Goal: Task Accomplishment & Management: Manage account settings

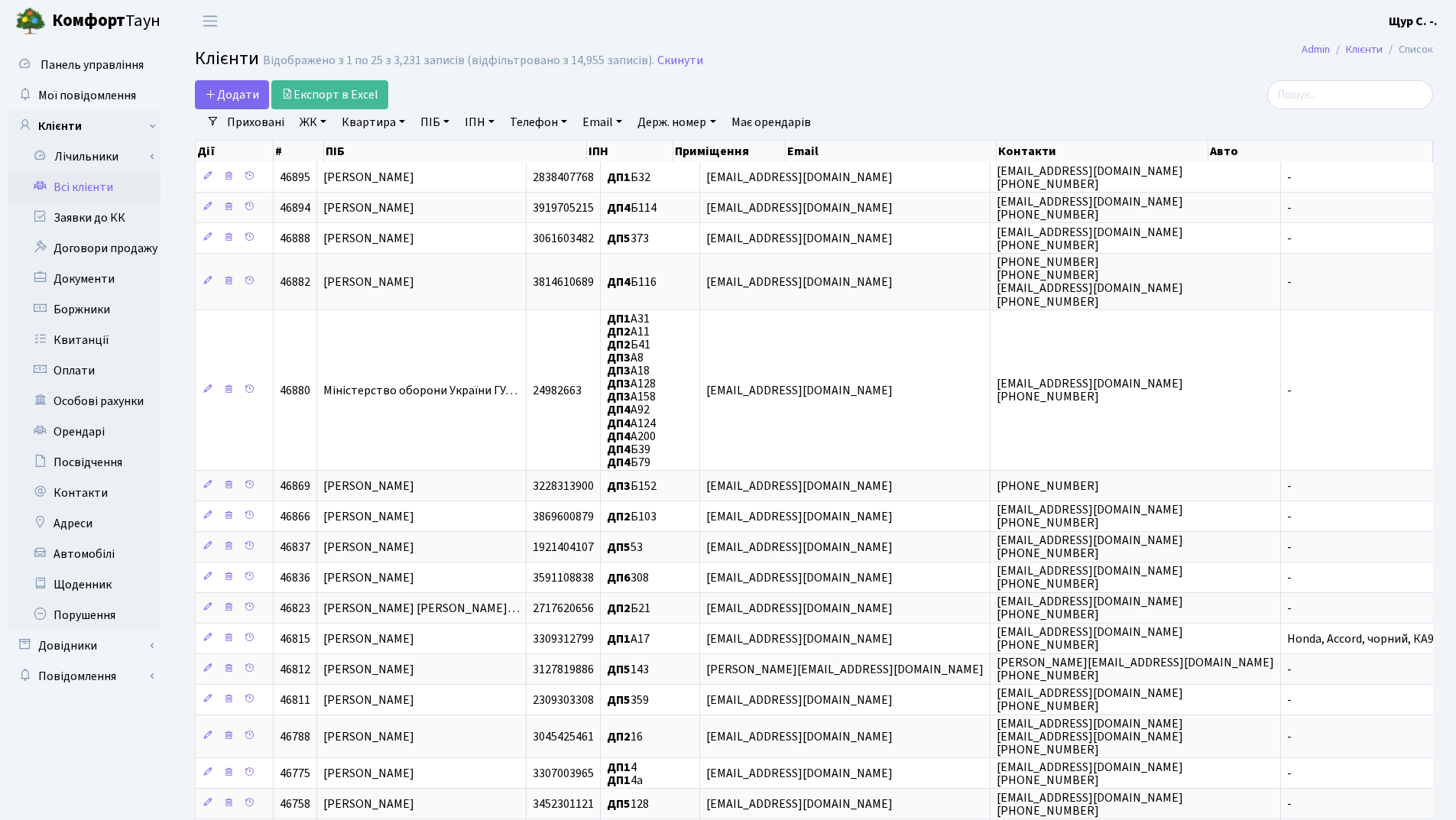
select select "25"
click at [229, 85] on link "Додати" at bounding box center [231, 94] width 74 height 29
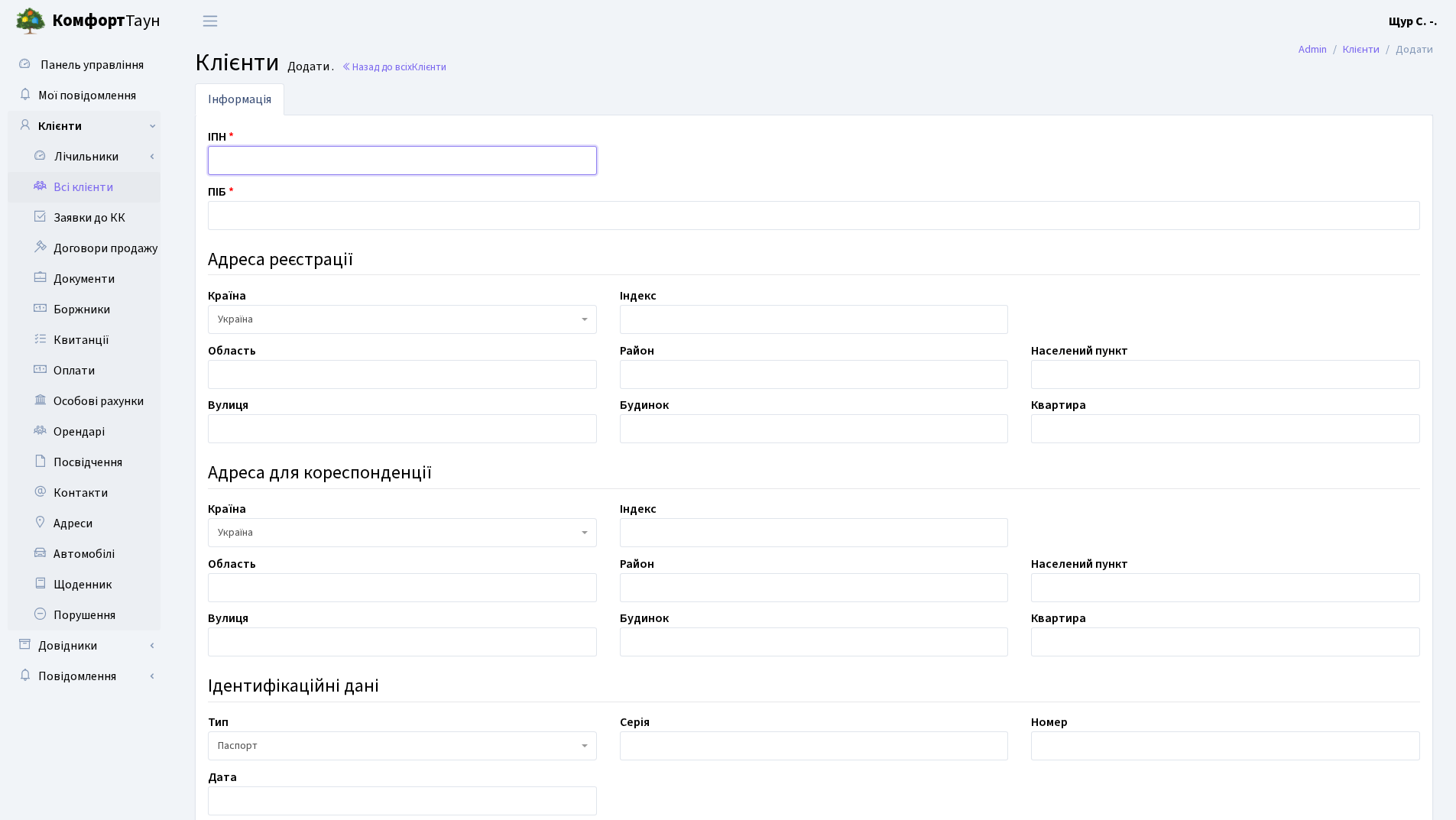
click at [229, 167] on input "text" at bounding box center [403, 160] width 389 height 29
type input "2950213392"
click at [271, 212] on input "text" at bounding box center [814, 215] width 1212 height 29
type input "Трохименко Сергій Васильович"
click at [269, 367] on input "text" at bounding box center [403, 374] width 389 height 29
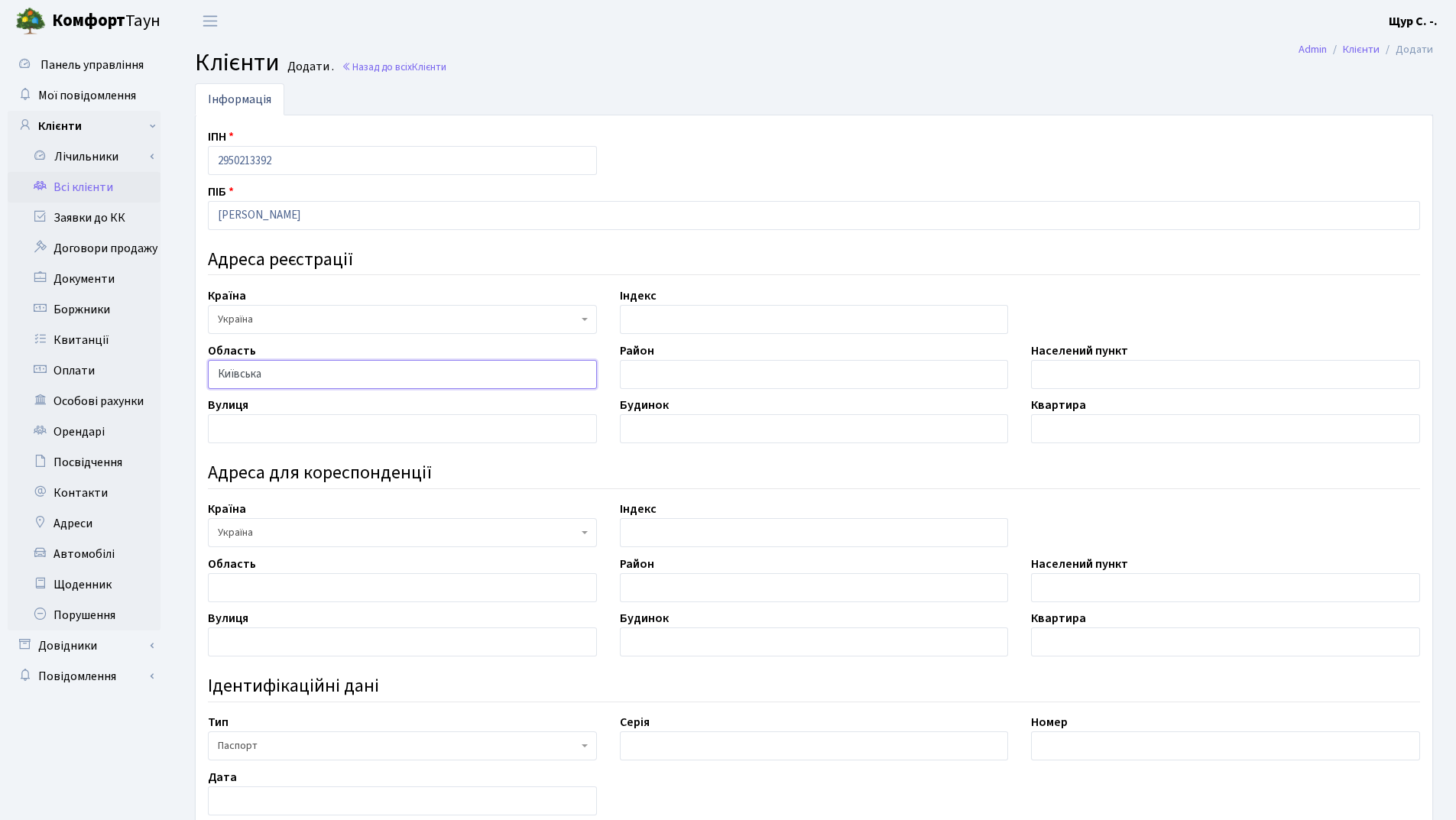
type input "Київська"
click at [1040, 382] on input "text" at bounding box center [1225, 374] width 389 height 29
type input "Кагарлик"
click at [391, 416] on input "text" at bounding box center [403, 428] width 389 height 29
type input "Горького"
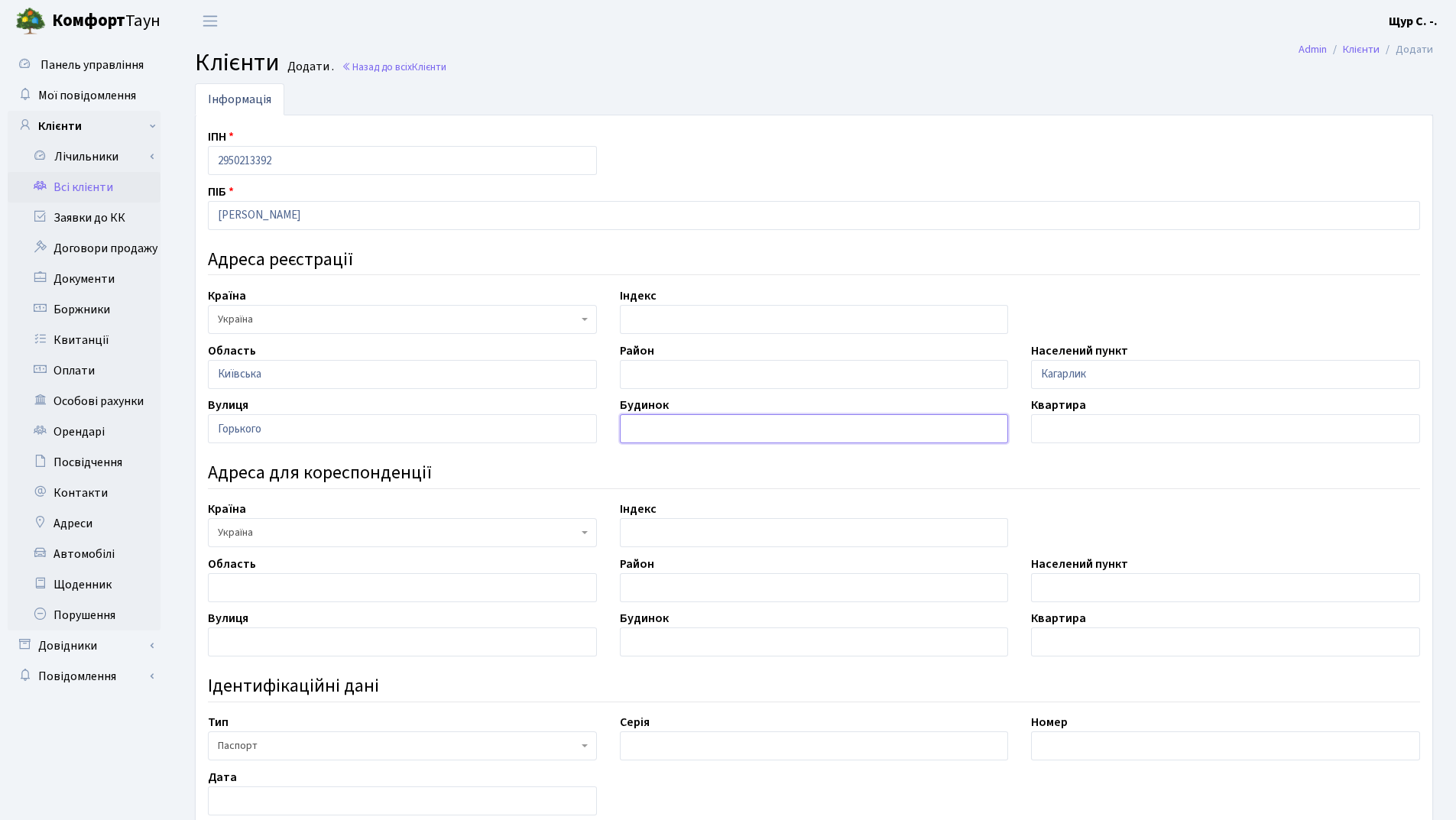
click at [722, 416] on input "text" at bounding box center [814, 428] width 389 height 29
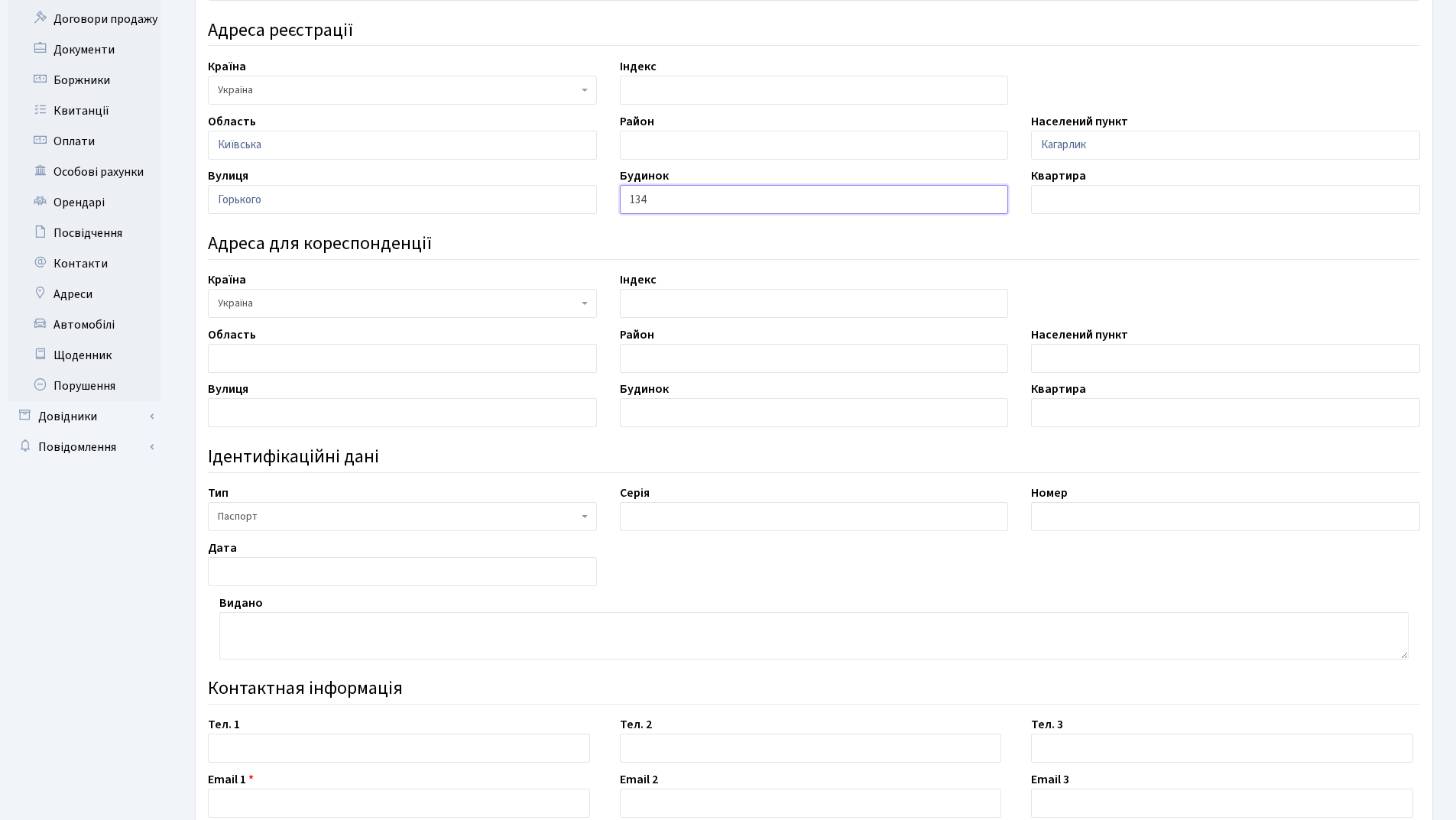
type input "134"
click at [687, 508] on input "text" at bounding box center [814, 517] width 389 height 29
type input "СК"
click at [1119, 525] on input "text" at bounding box center [1225, 517] width 389 height 29
type input "651325"
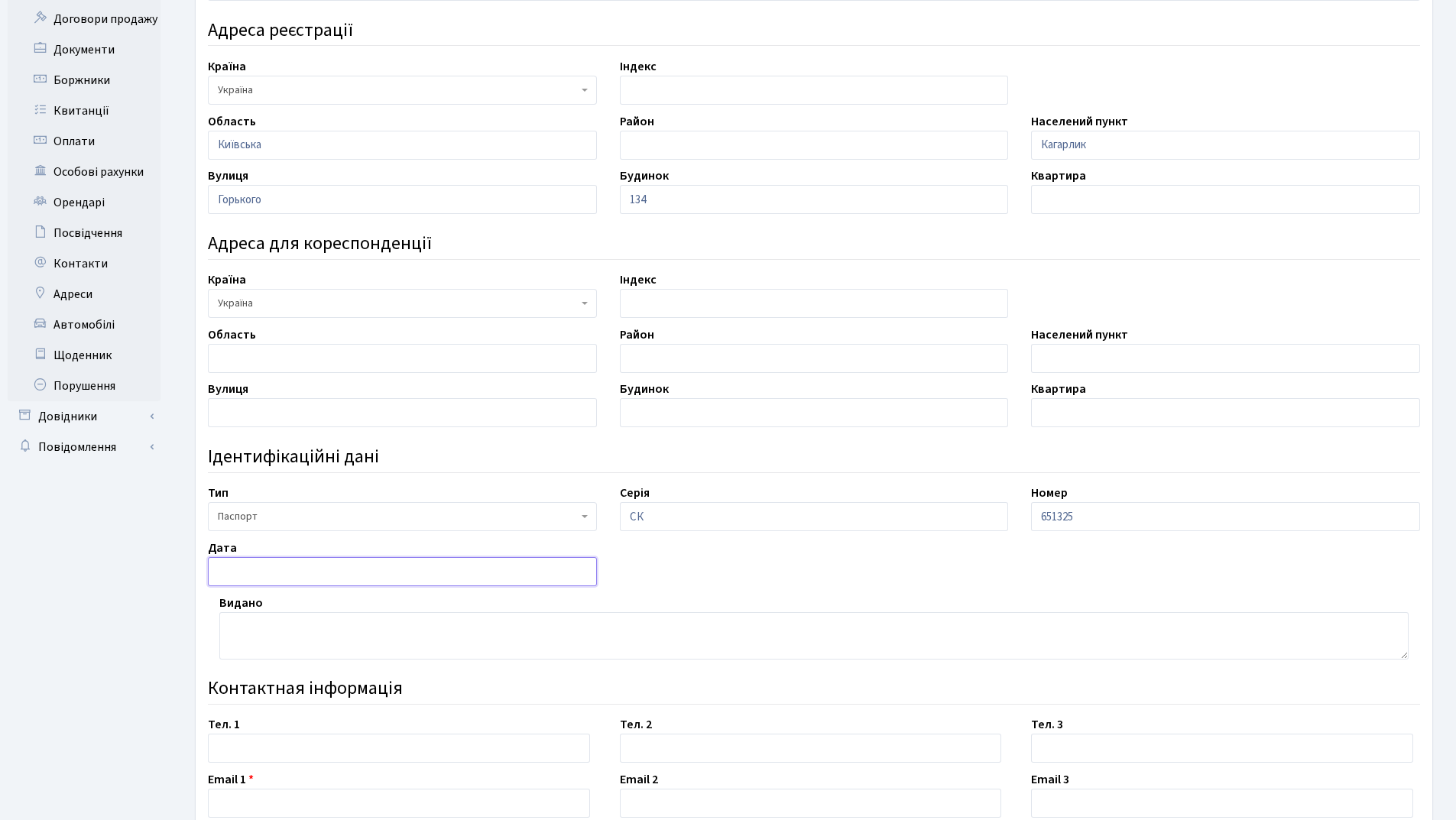
click at [416, 572] on input "text" at bounding box center [403, 572] width 389 height 29
type input "22.12.1997"
click at [317, 621] on textarea at bounding box center [814, 635] width 1189 height 47
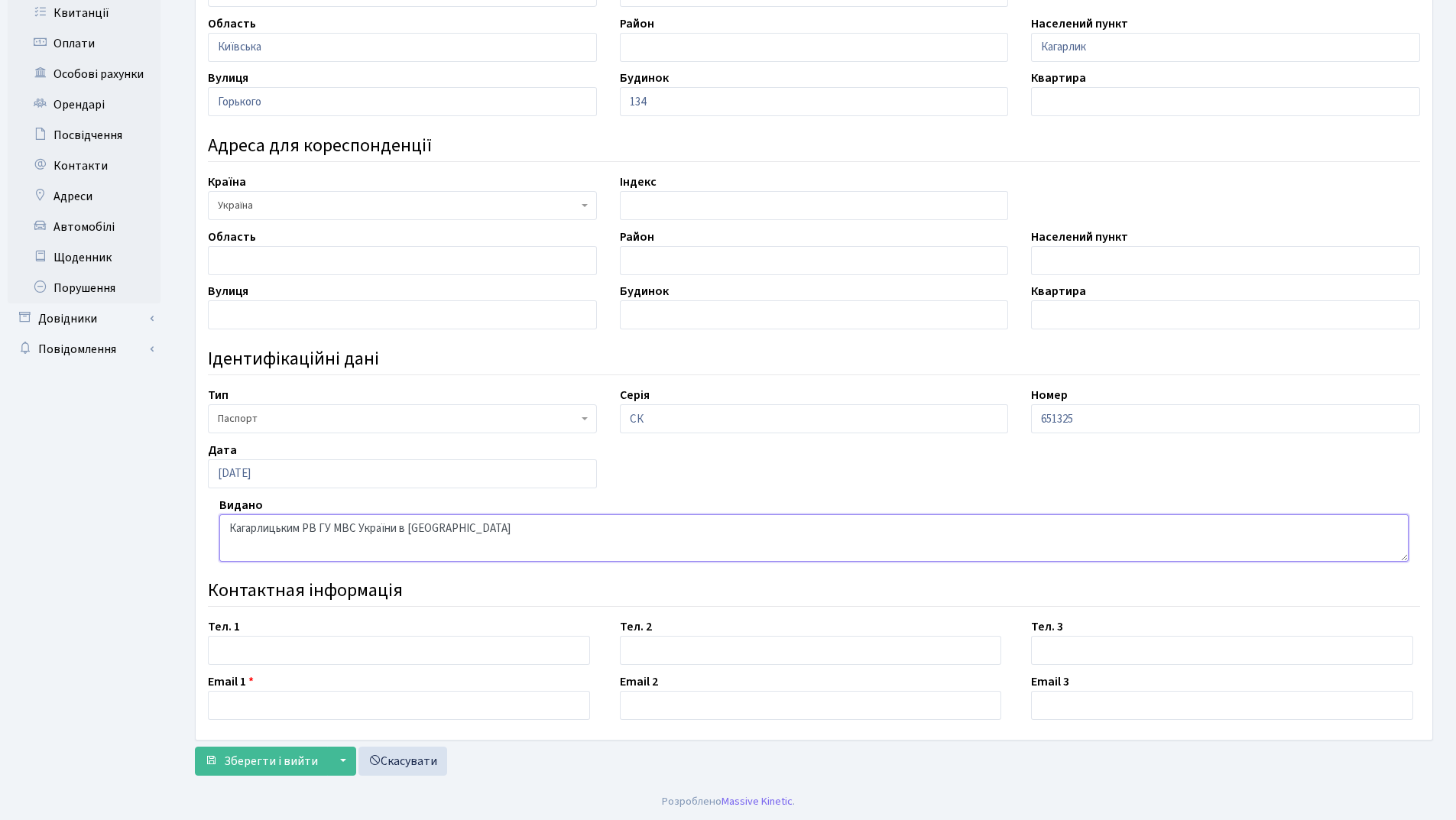
scroll to position [328, 0]
type textarea "Кагарлицьким РВ ГУ МВС України в Київській області"
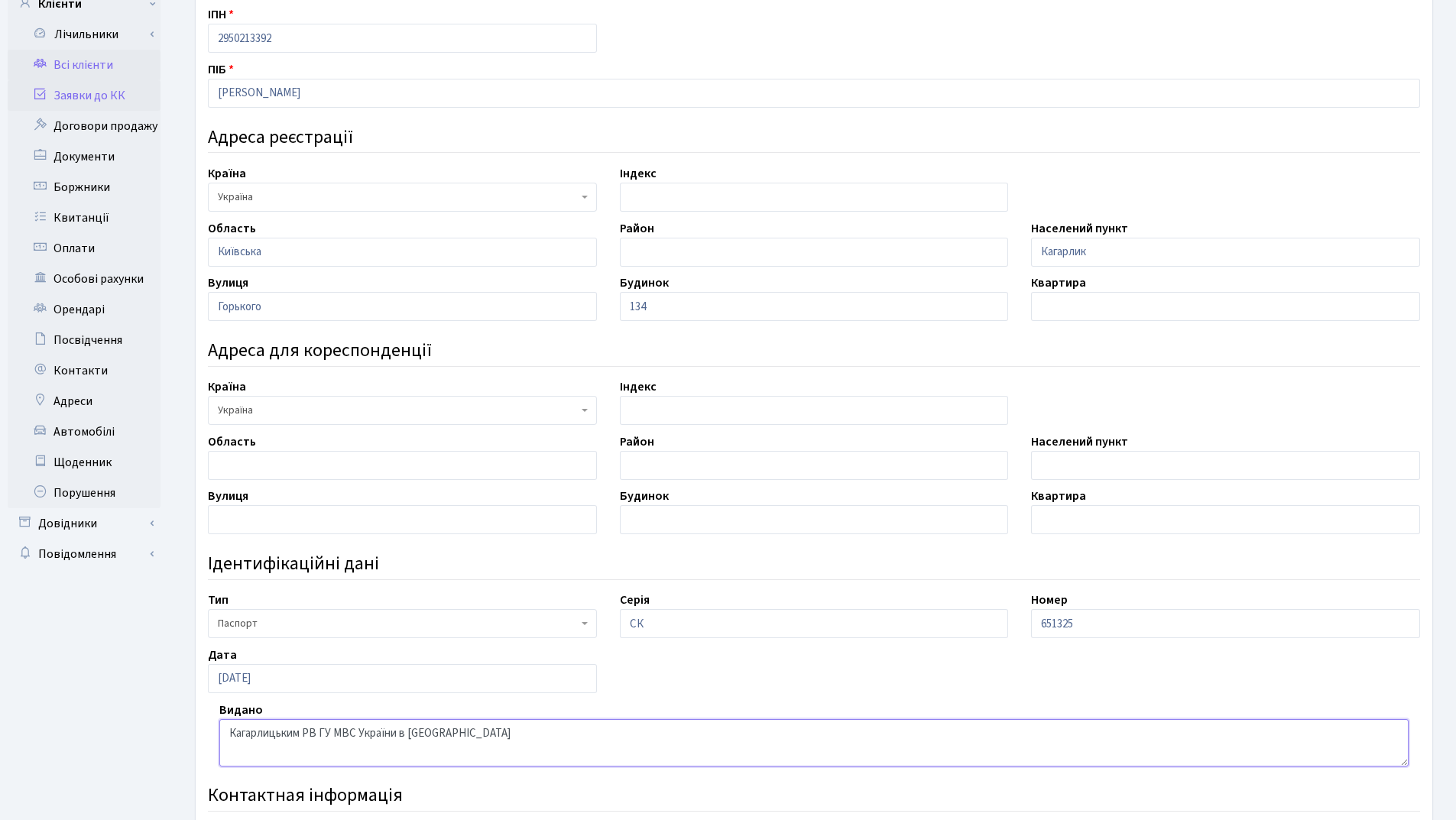
scroll to position [0, 0]
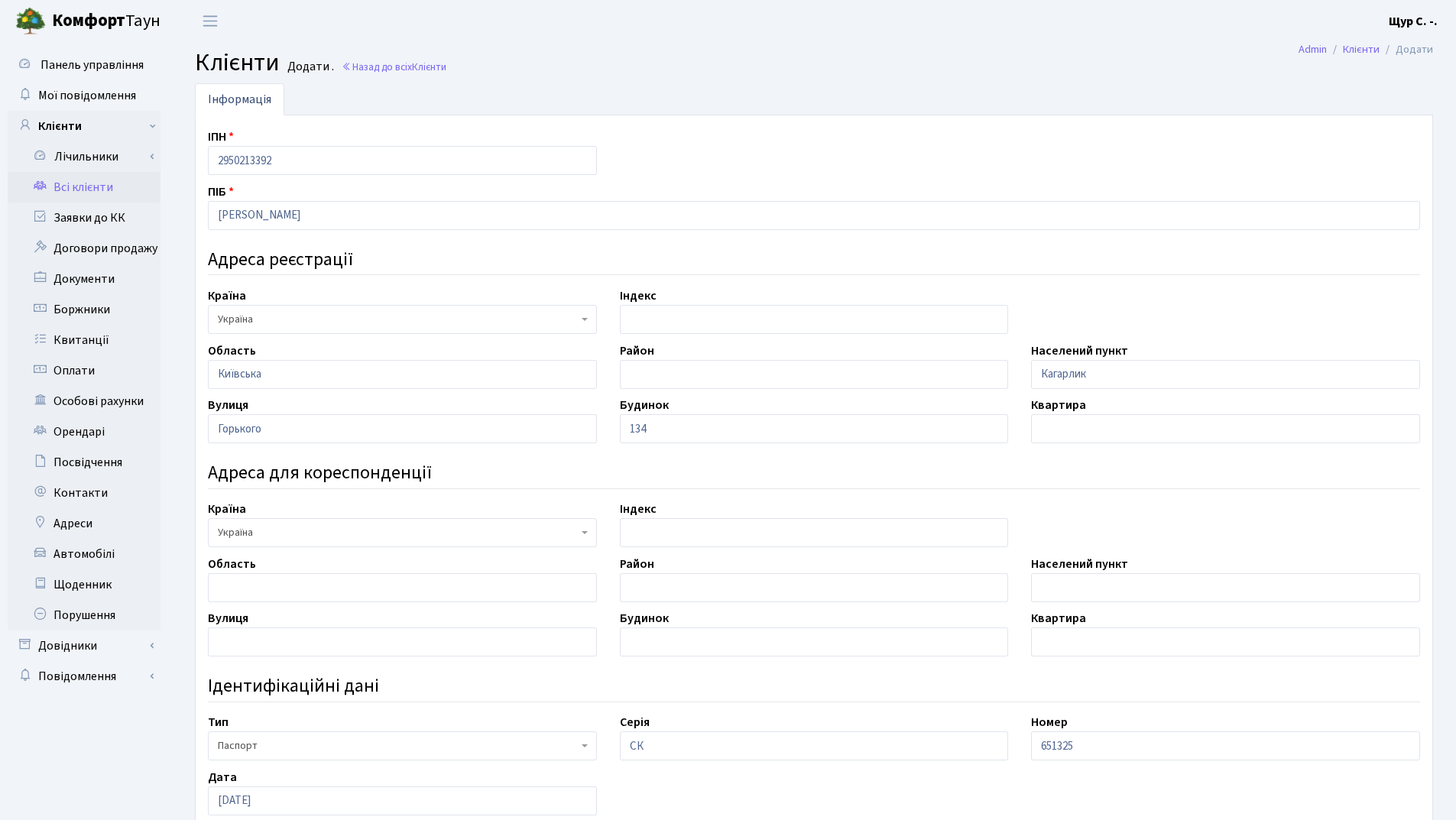
click at [88, 186] on link "Всі клієнти" at bounding box center [84, 187] width 153 height 30
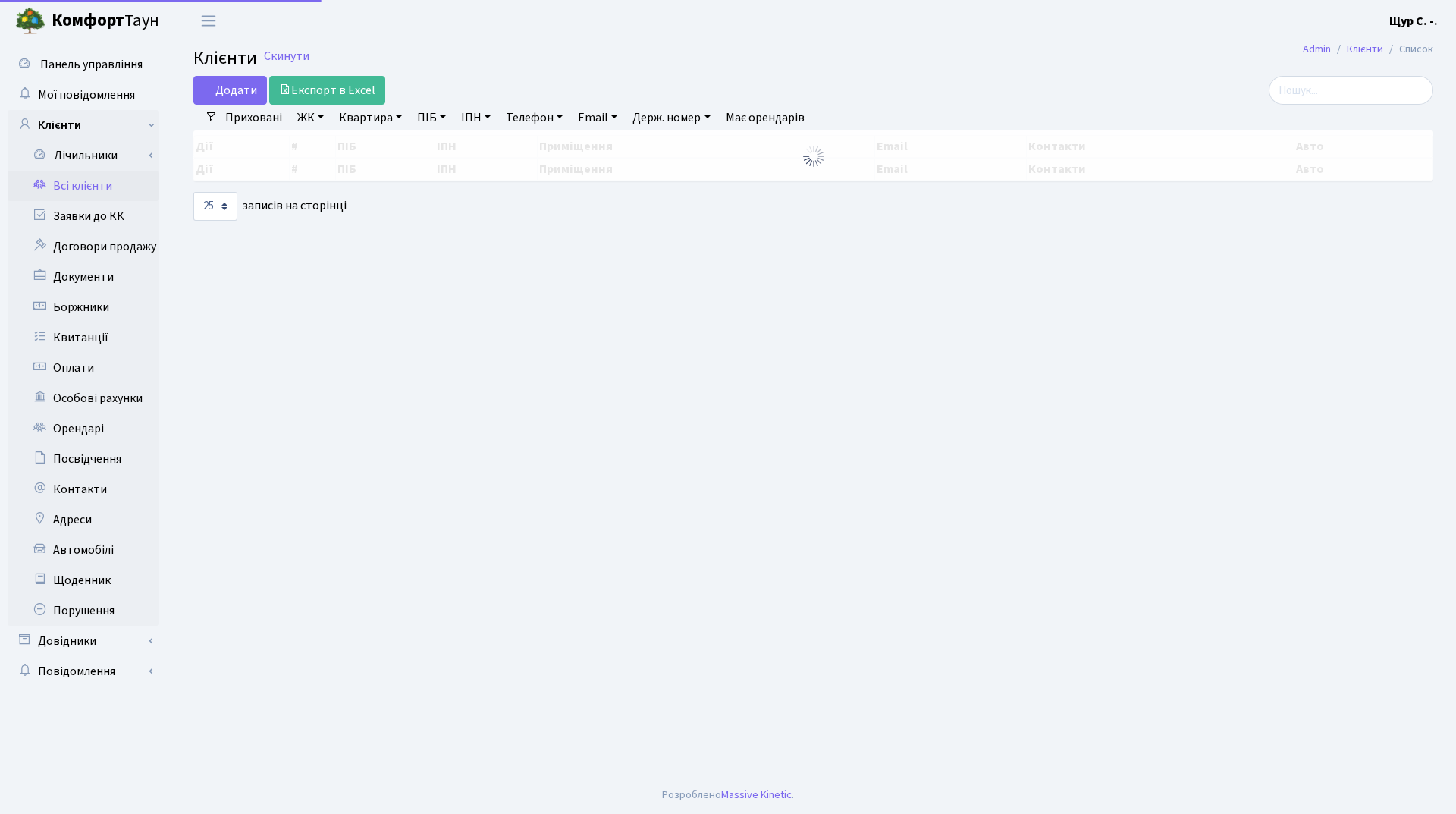
select select "25"
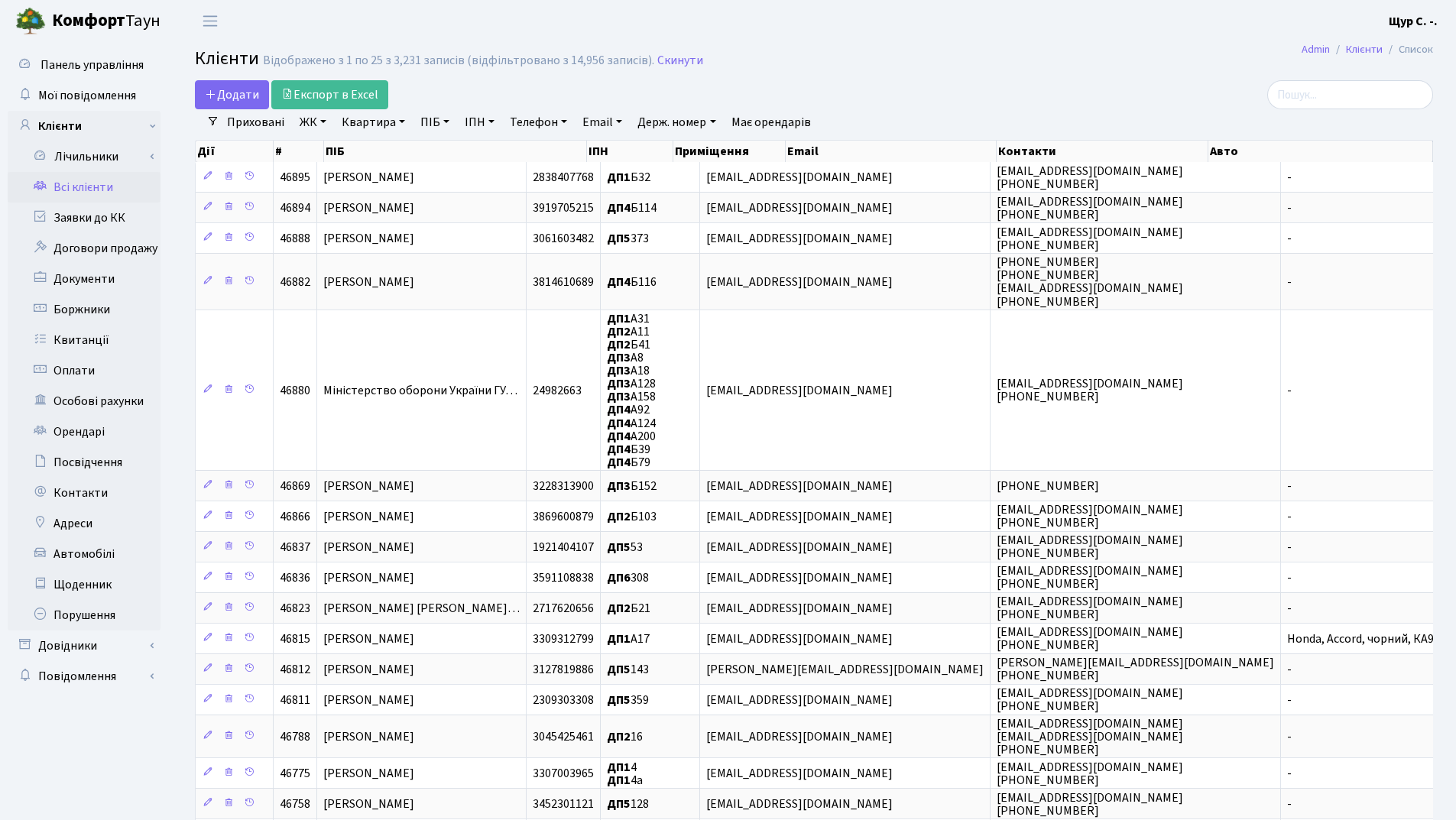
click at [360, 124] on link "Квартира" at bounding box center [373, 122] width 75 height 26
type input "106"
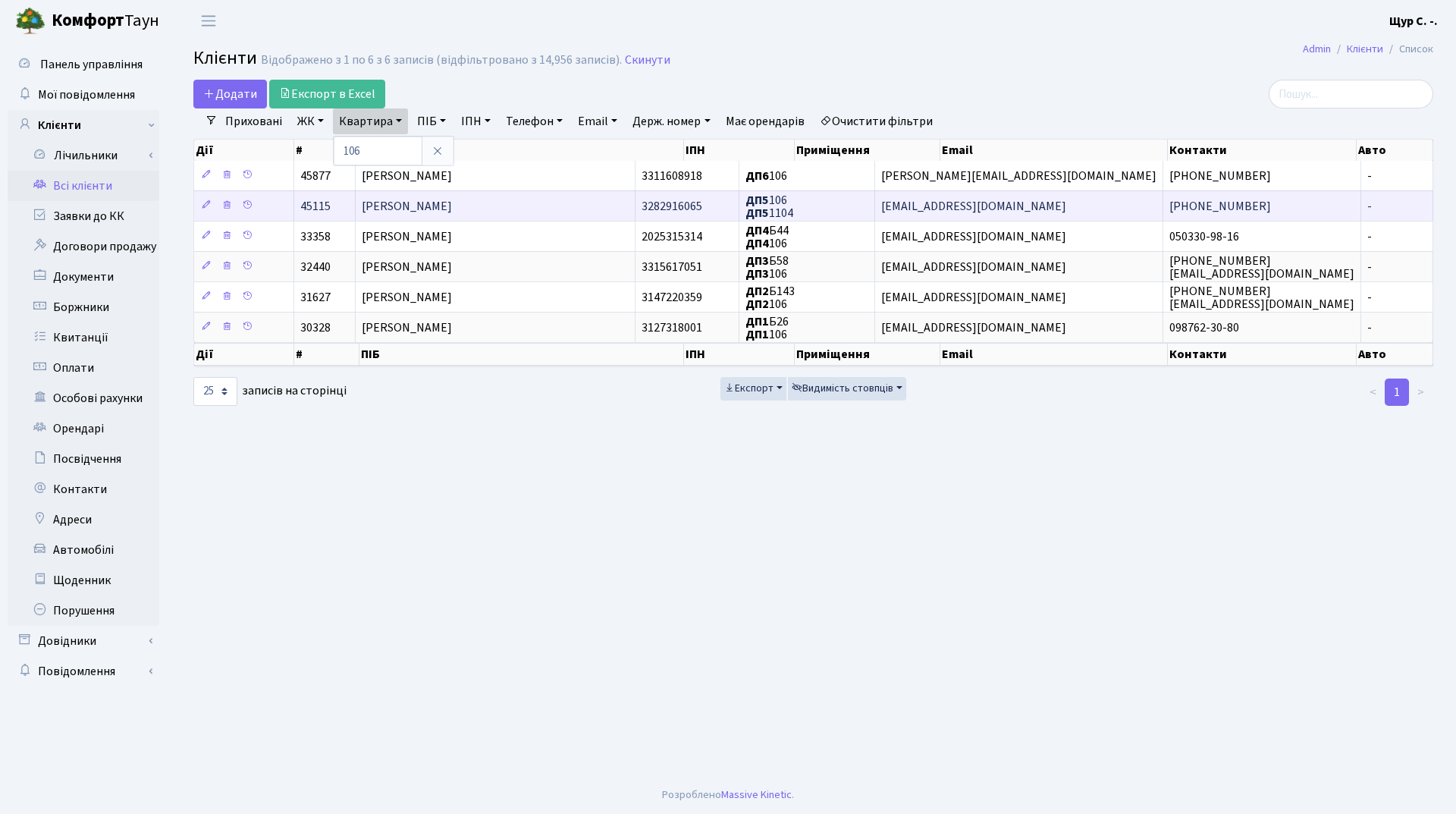
click at [436, 205] on span "Костюченко Яна Петрівна" at bounding box center [407, 206] width 91 height 17
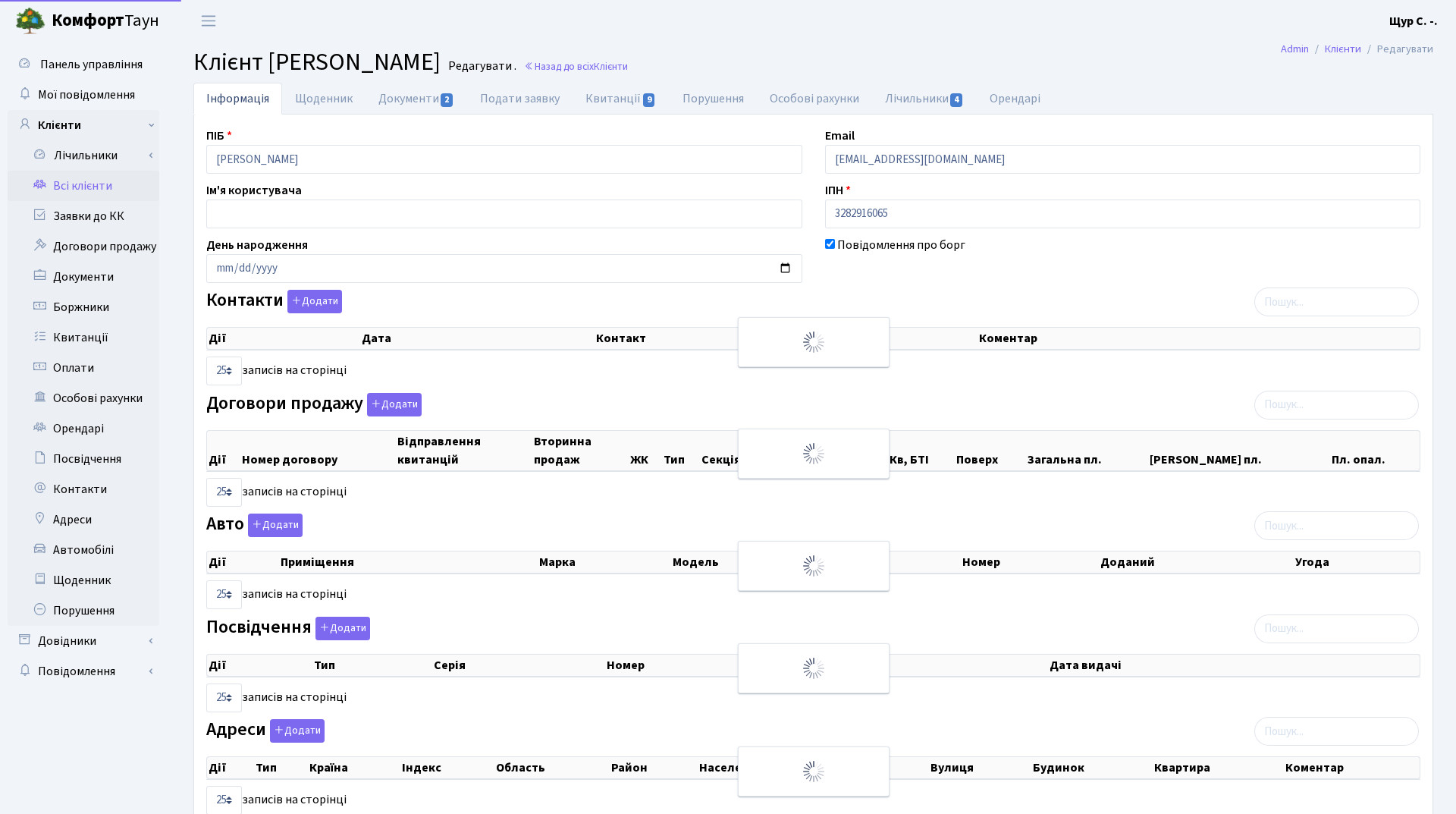
select select "25"
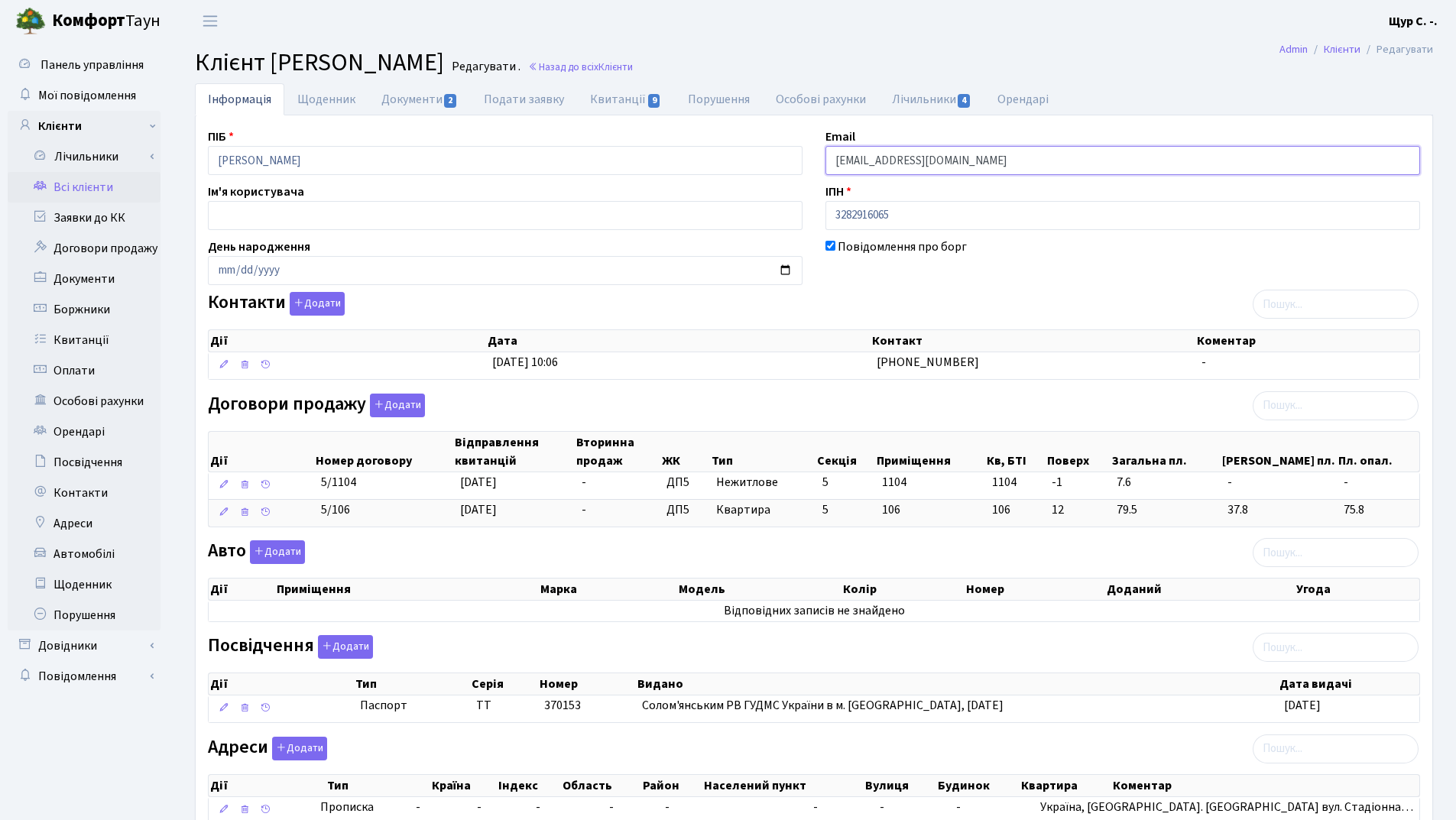
click at [844, 157] on input "chruuuk@gmail.com" at bounding box center [1122, 160] width 594 height 29
click at [958, 166] on input "charuuuk@gmail.com" at bounding box center [1122, 160] width 594 height 29
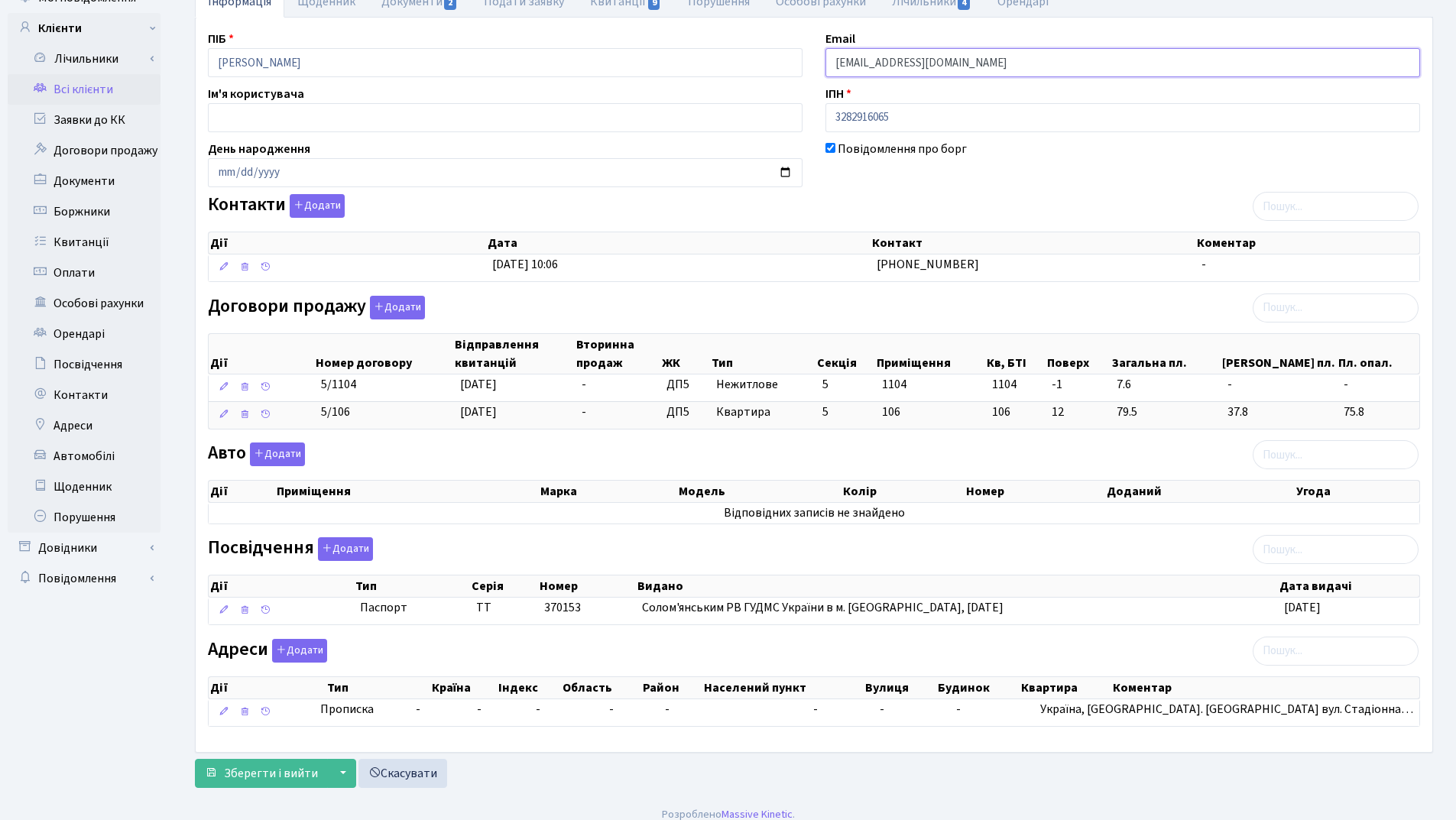
scroll to position [111, 0]
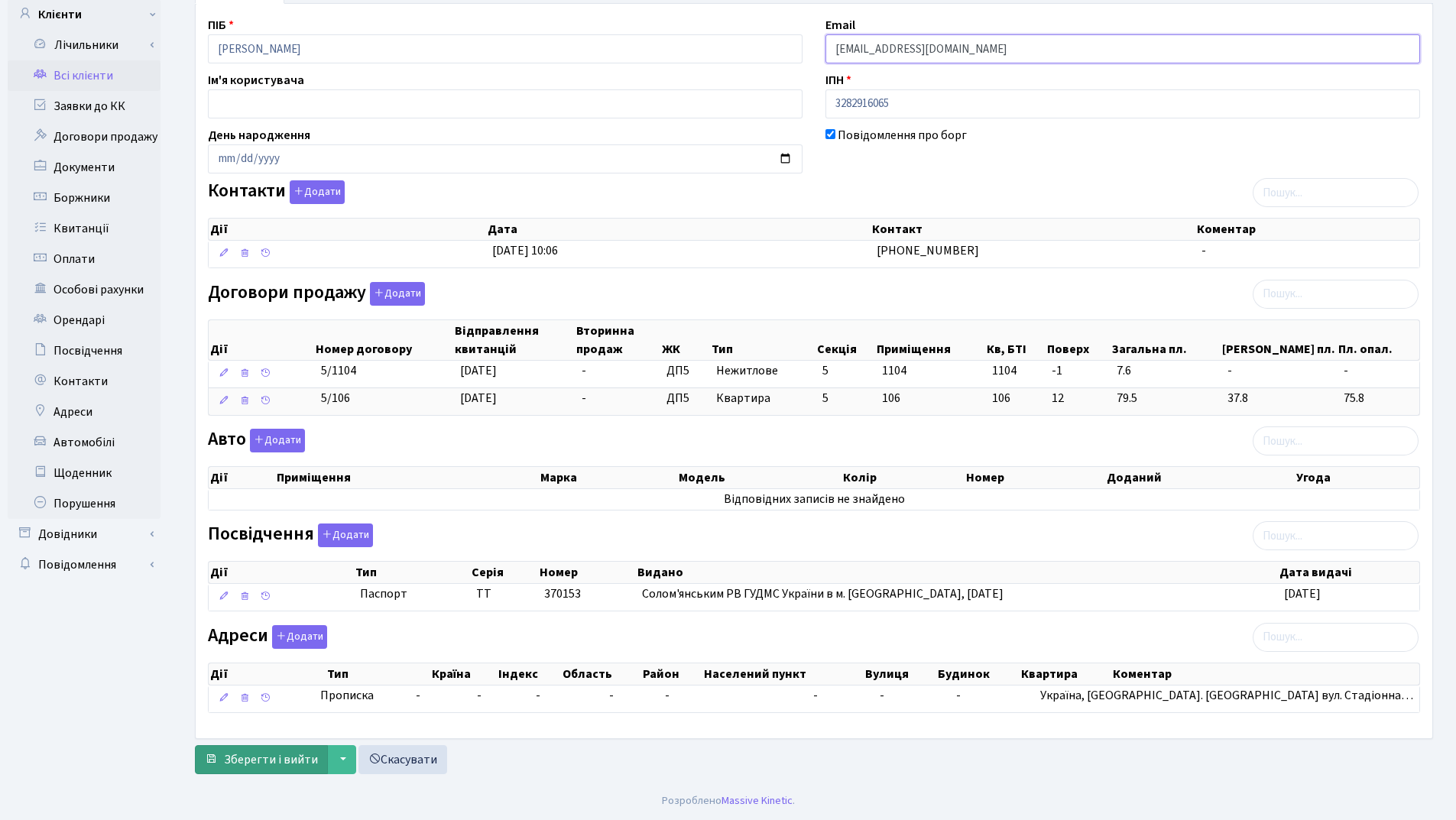
type input "charuuuk@gmail.com"
click at [271, 760] on span "Зберегти і вийти" at bounding box center [271, 759] width 94 height 17
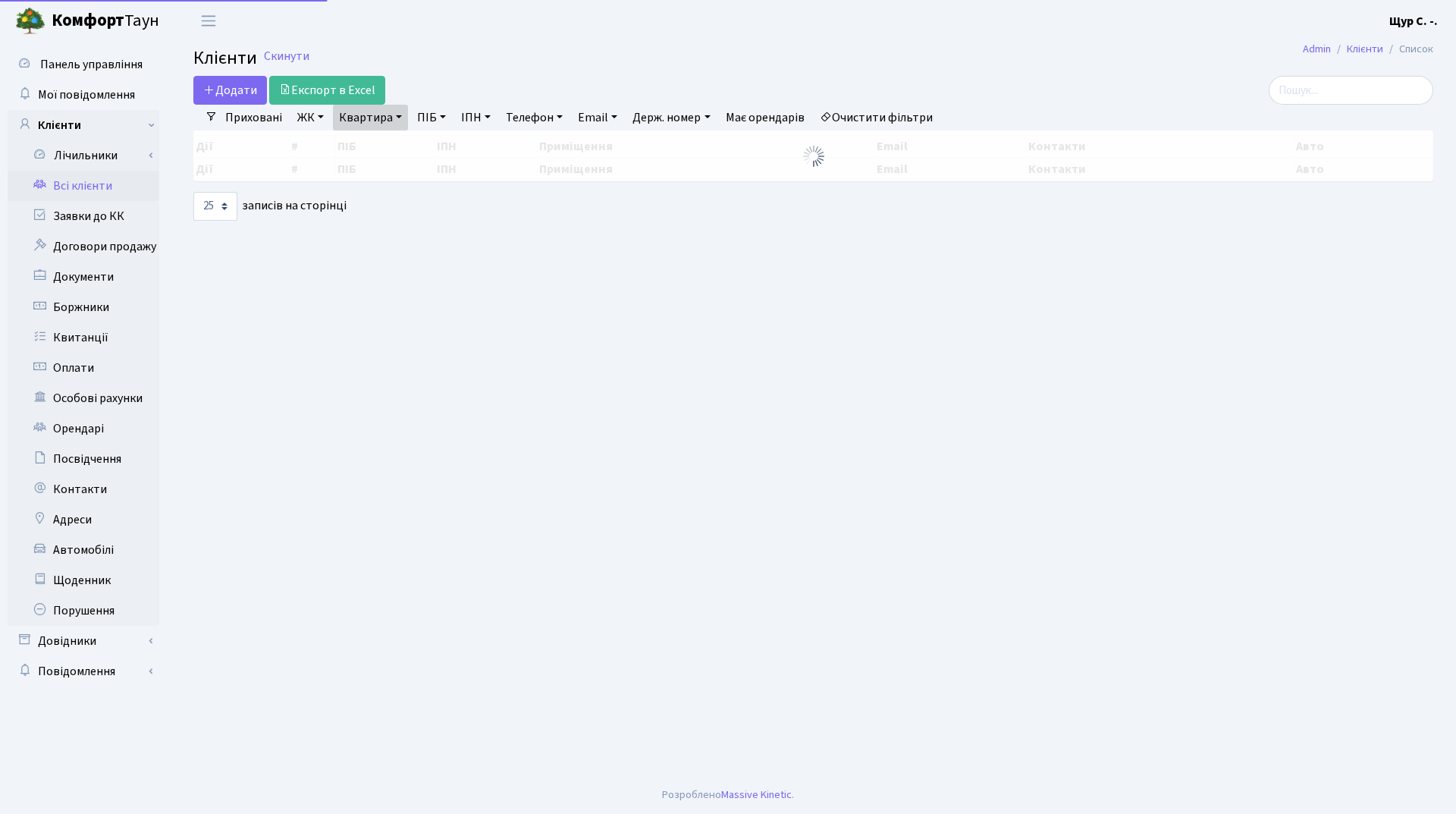
select select "25"
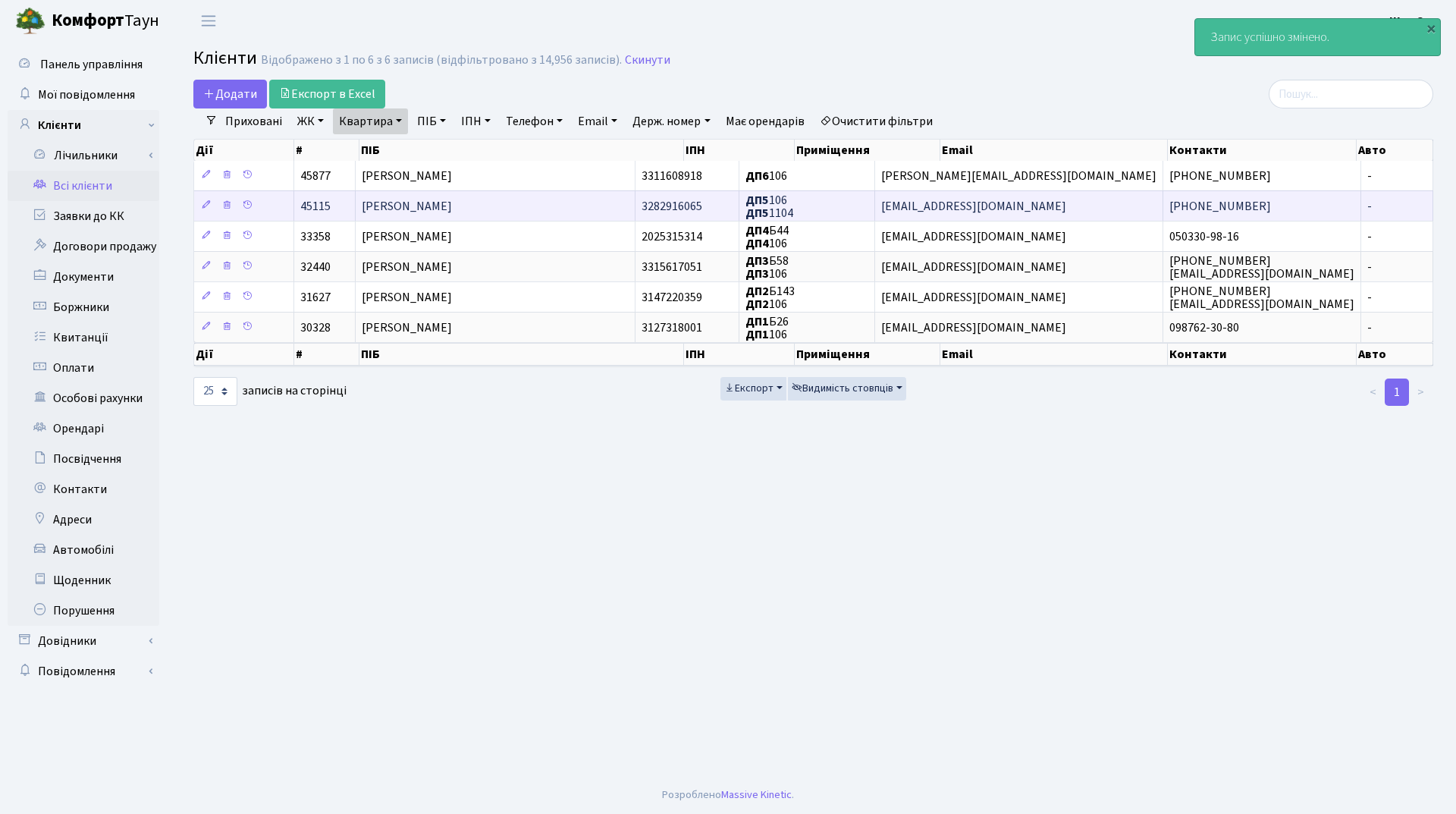
click at [507, 207] on td "[PERSON_NAME]" at bounding box center [495, 205] width 281 height 30
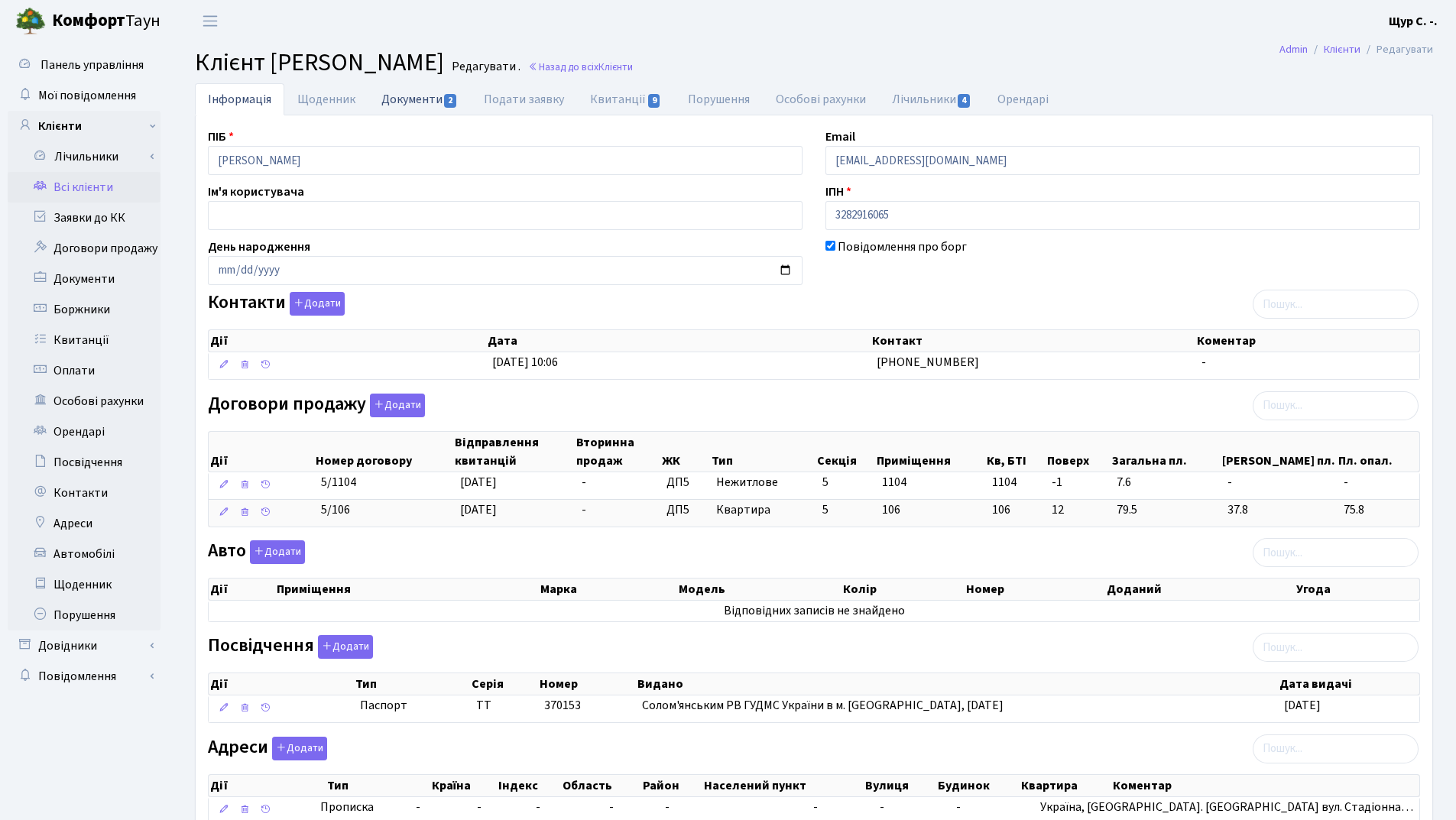
click at [432, 99] on link "Документи 2" at bounding box center [420, 98] width 103 height 31
select select "25"
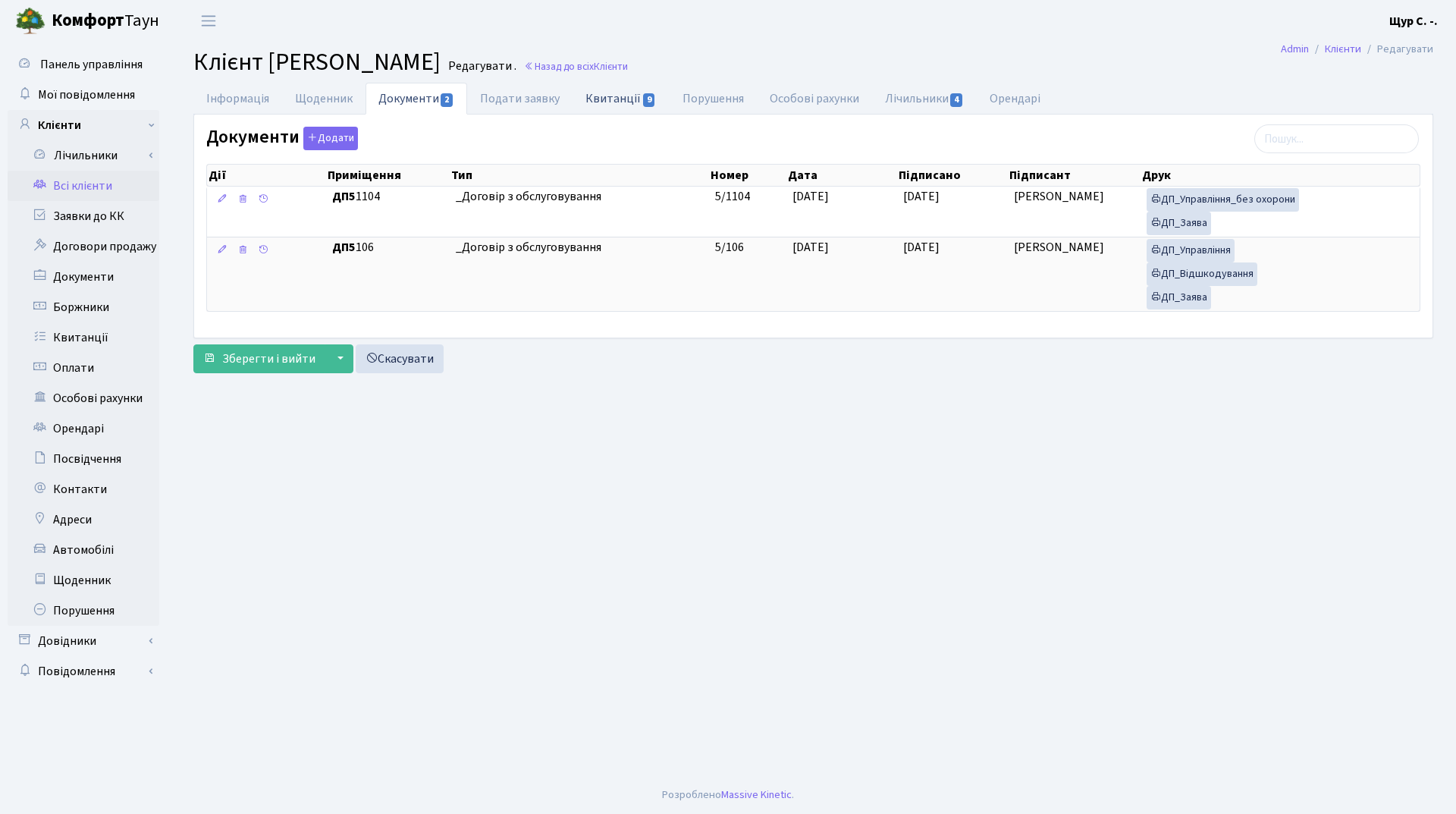
click at [613, 104] on link "Квитанції 9" at bounding box center [620, 98] width 96 height 31
select select "25"
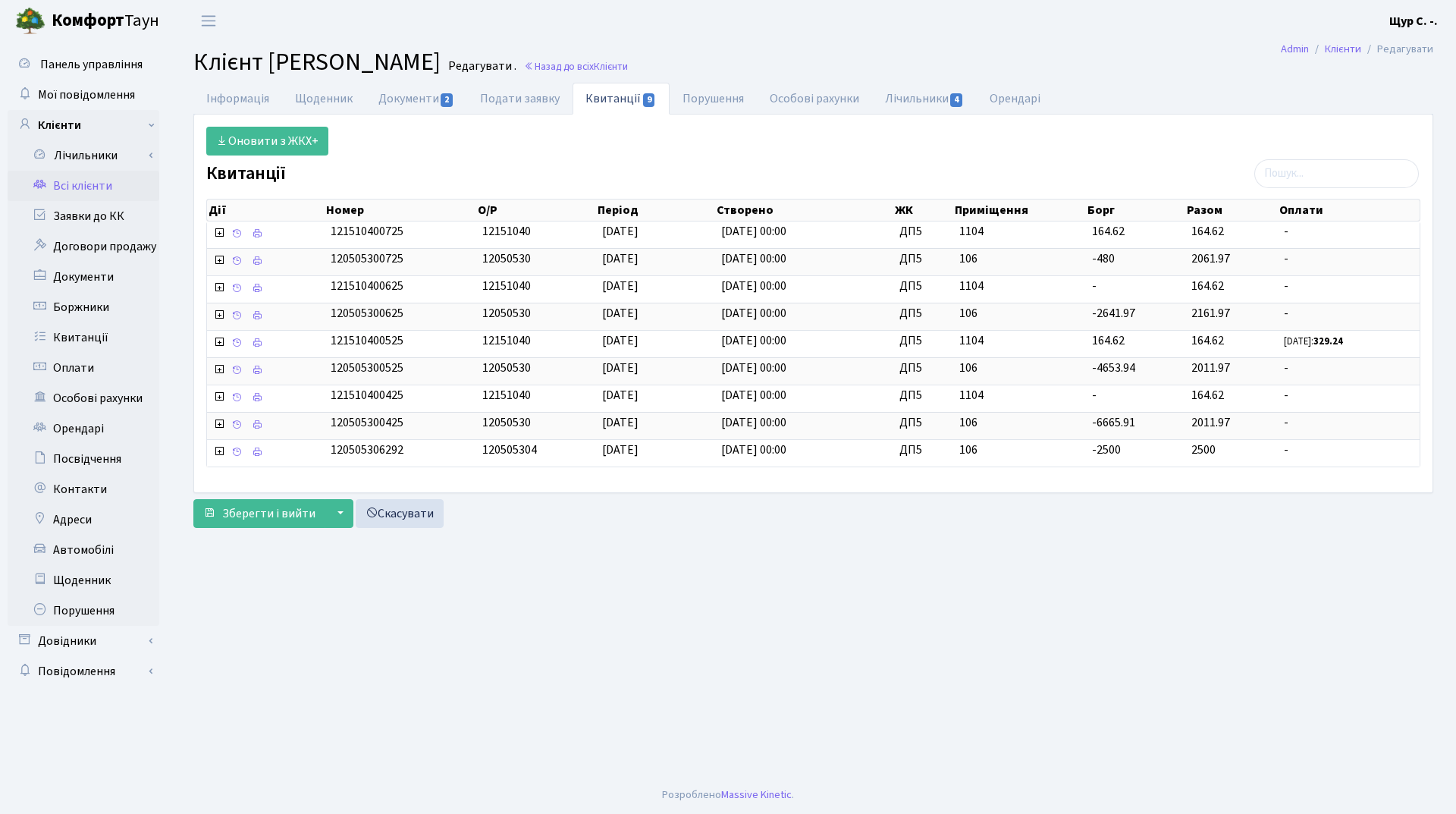
click at [110, 191] on link "Всі клієнти" at bounding box center [83, 186] width 152 height 30
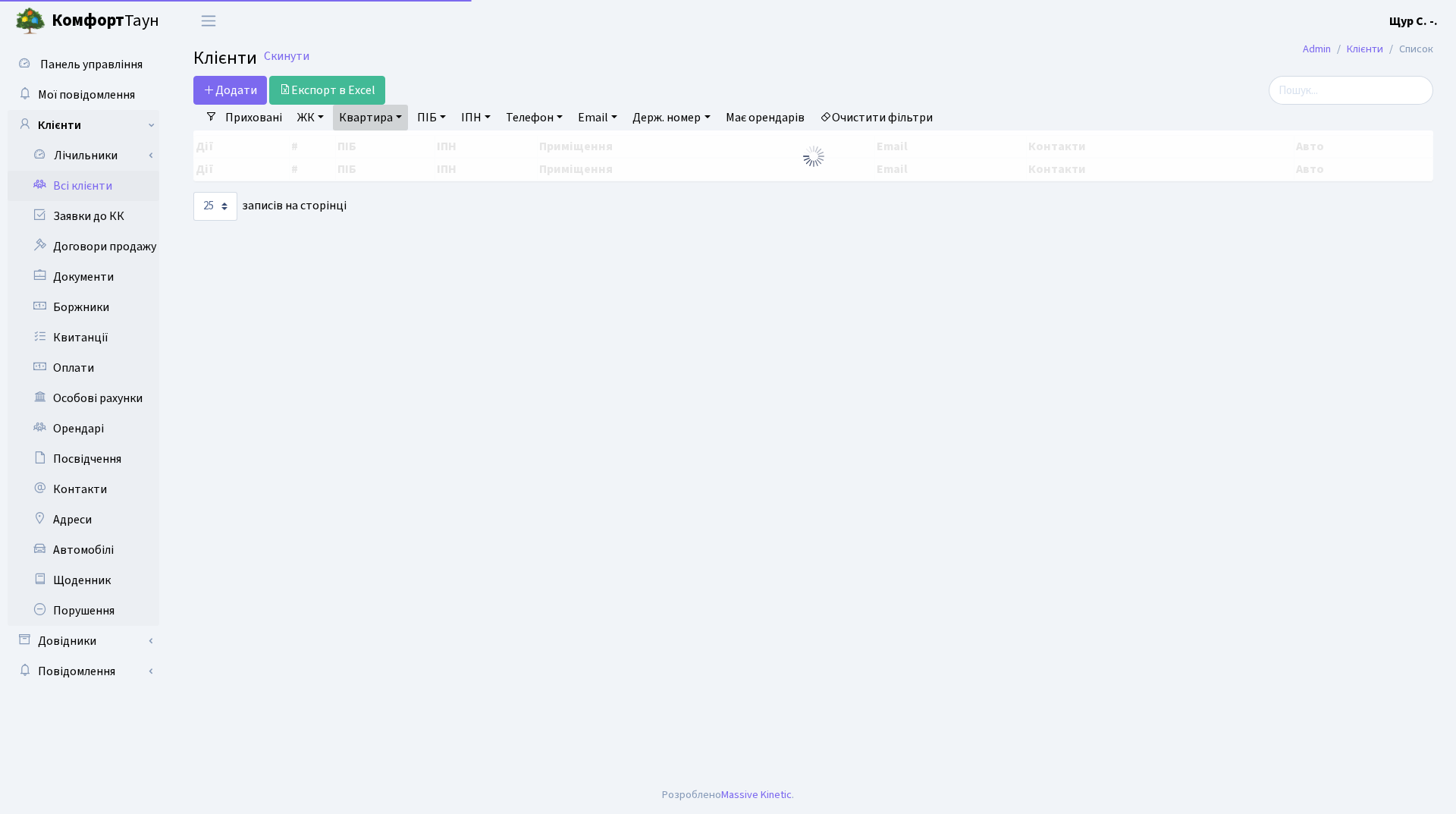
select select "25"
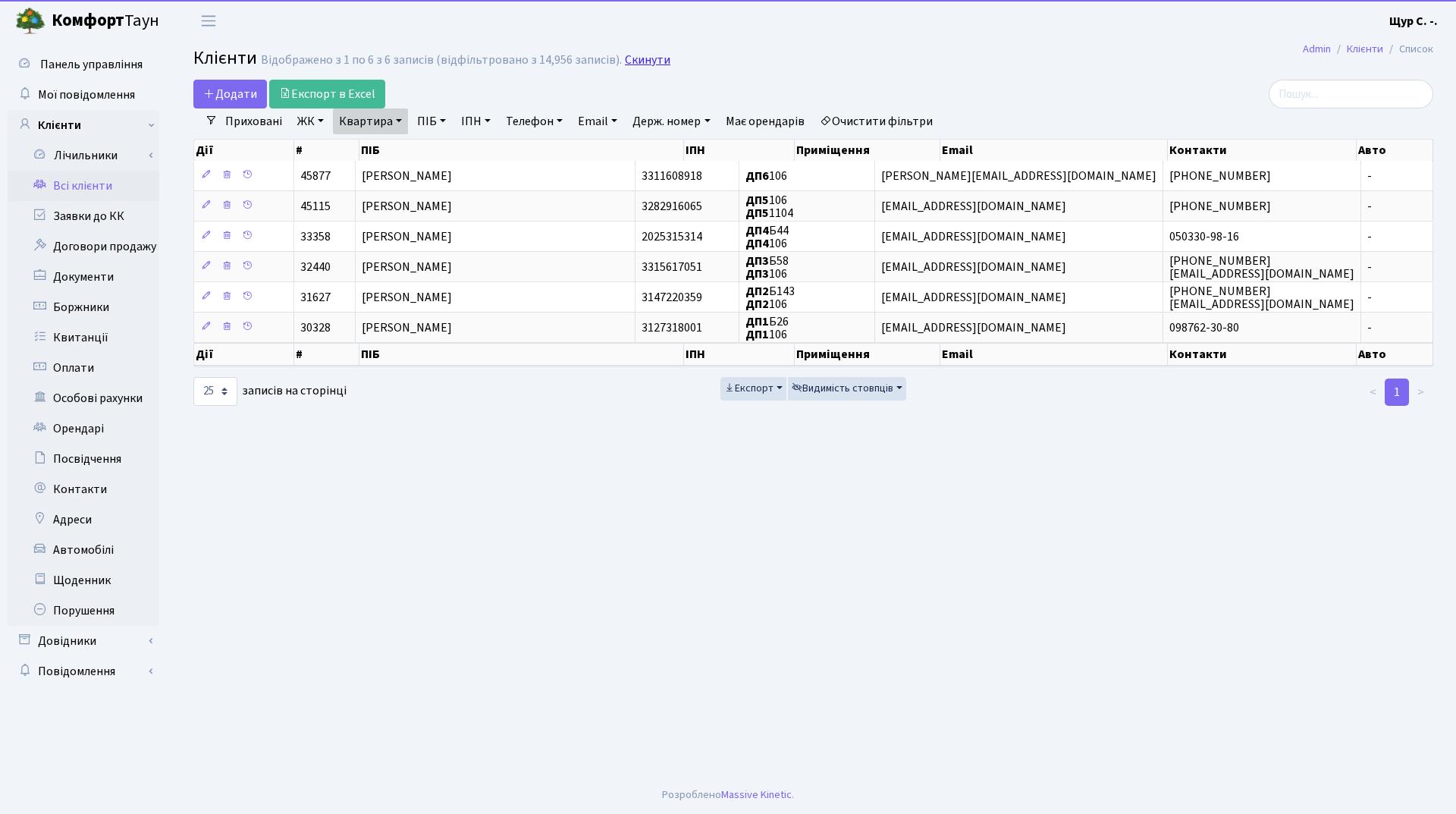
click at [651, 56] on link "Скинути" at bounding box center [647, 60] width 45 height 14
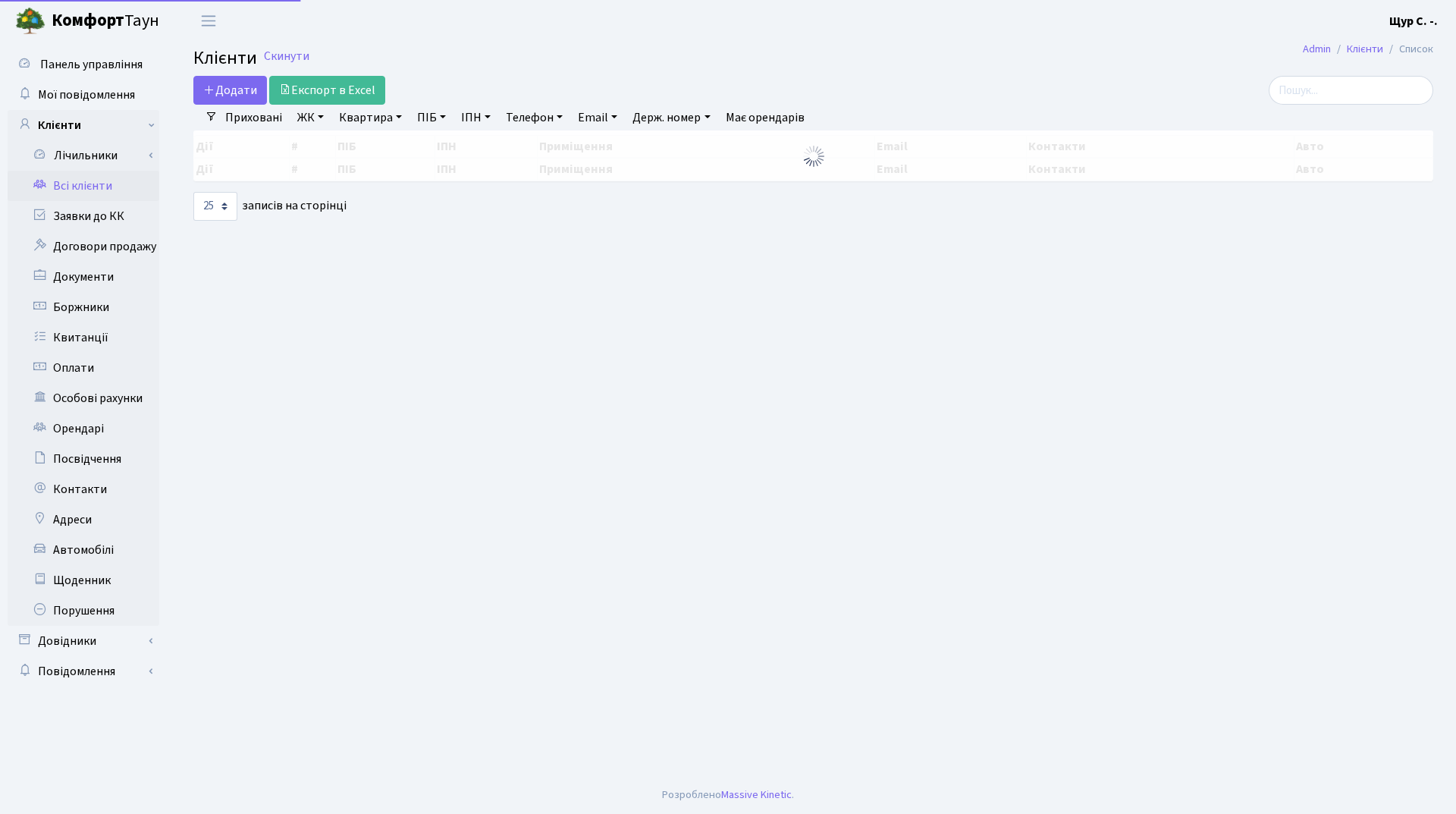
select select "25"
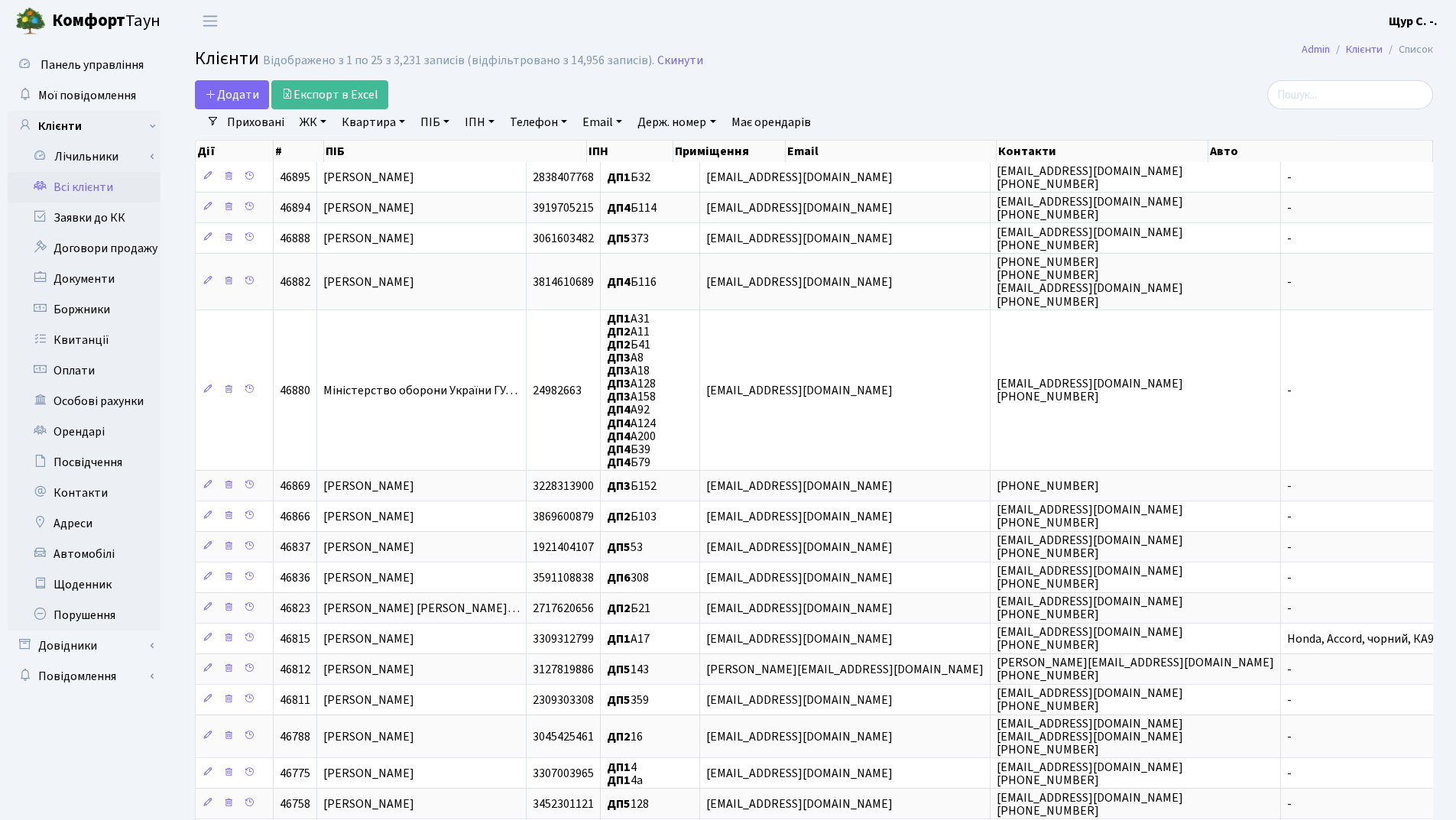
click at [352, 127] on link "Квартира" at bounding box center [373, 122] width 75 height 26
type input "22"
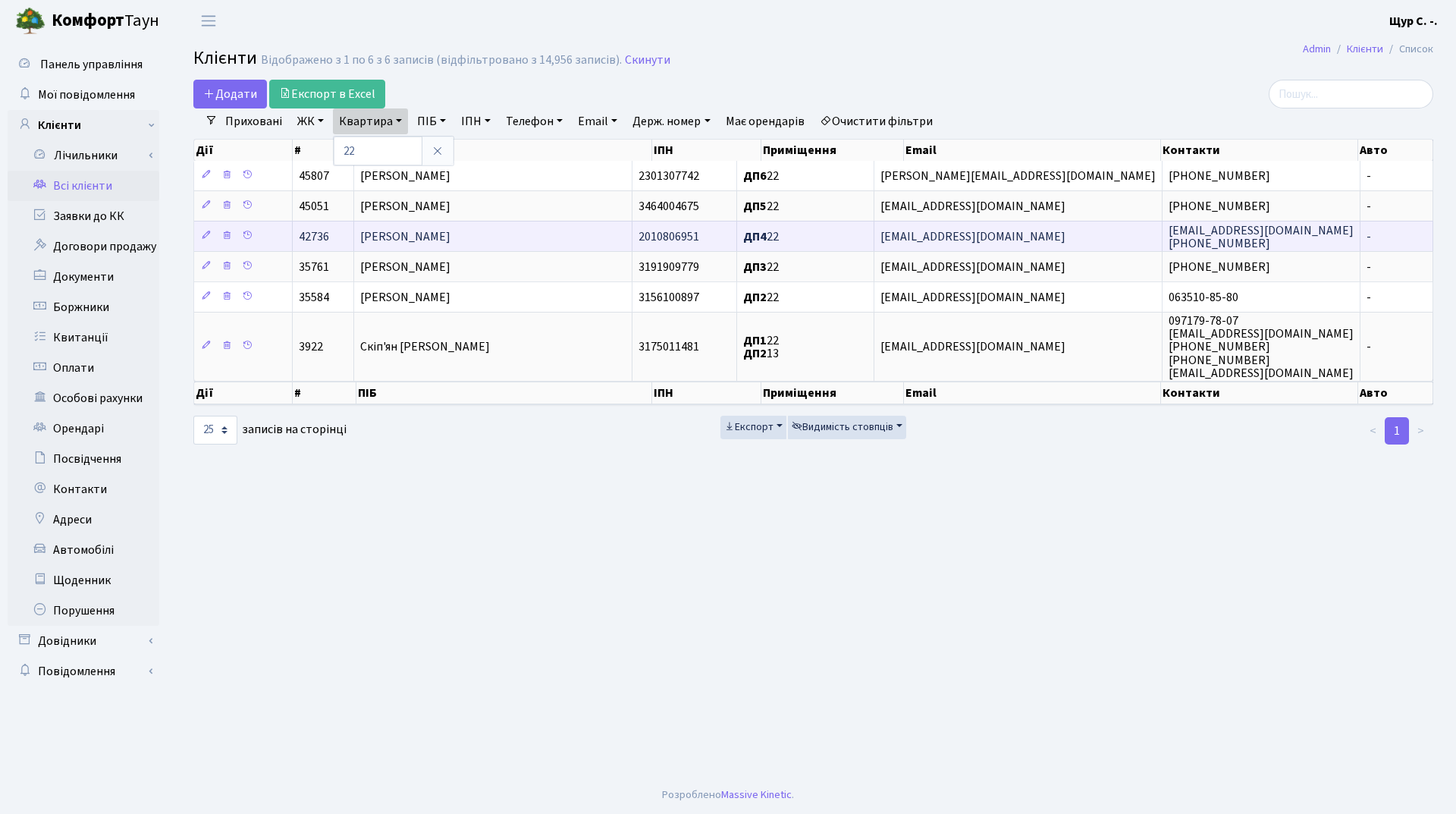
click at [451, 234] on span "Топоровський Валентин Іванович" at bounding box center [405, 236] width 91 height 17
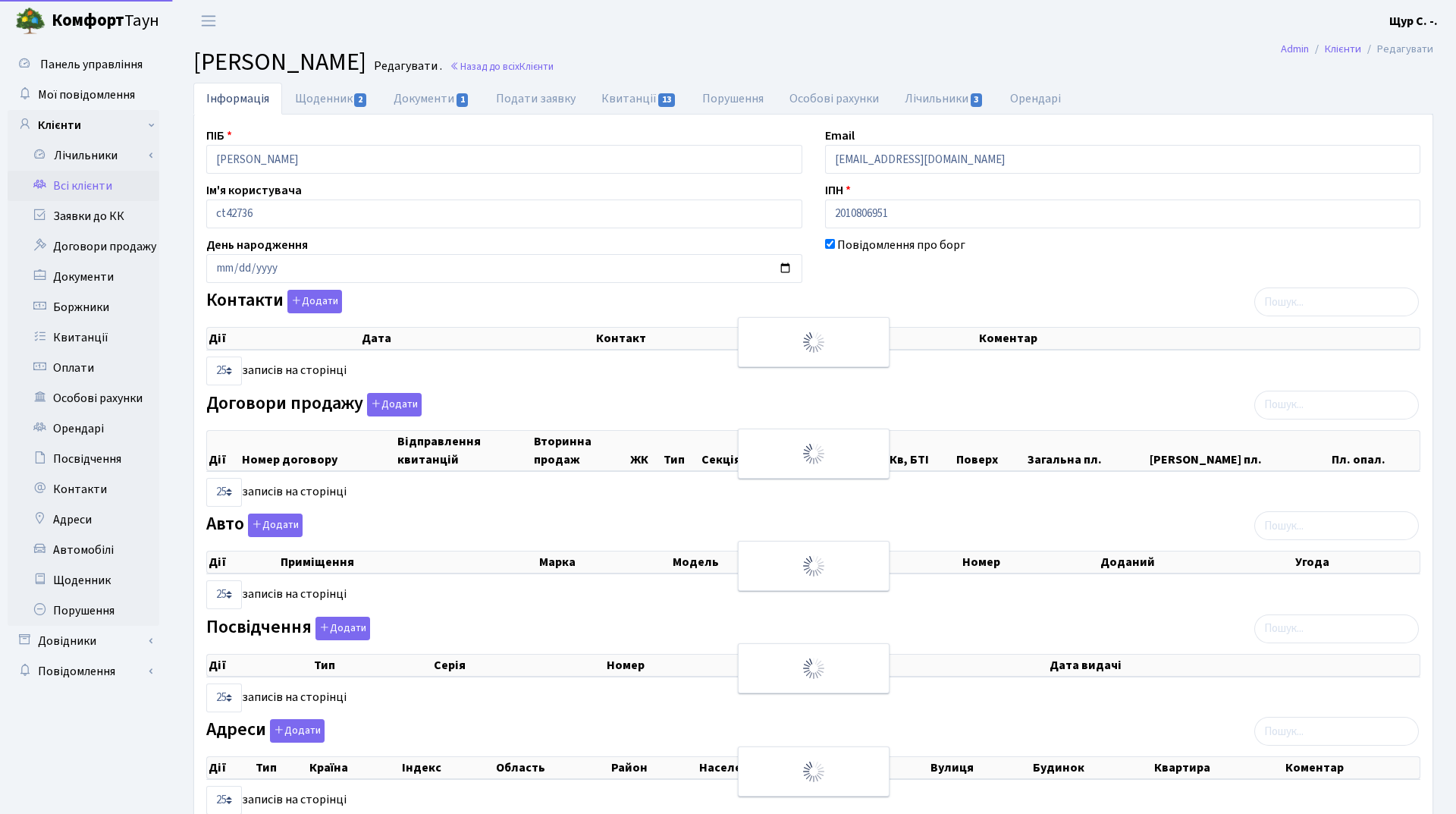
select select "25"
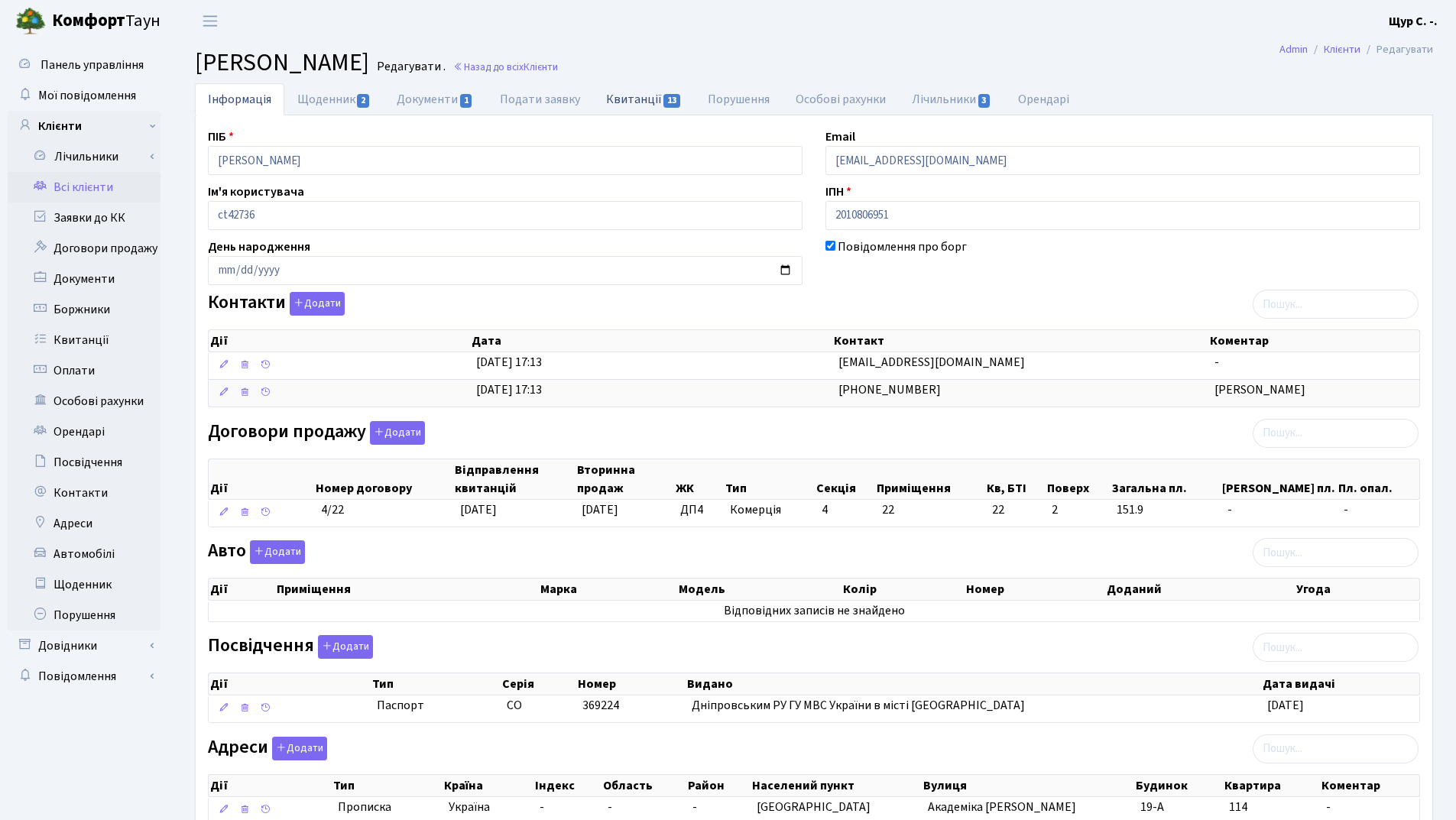
click at [645, 95] on link "Квитанції 13" at bounding box center [643, 98] width 102 height 31
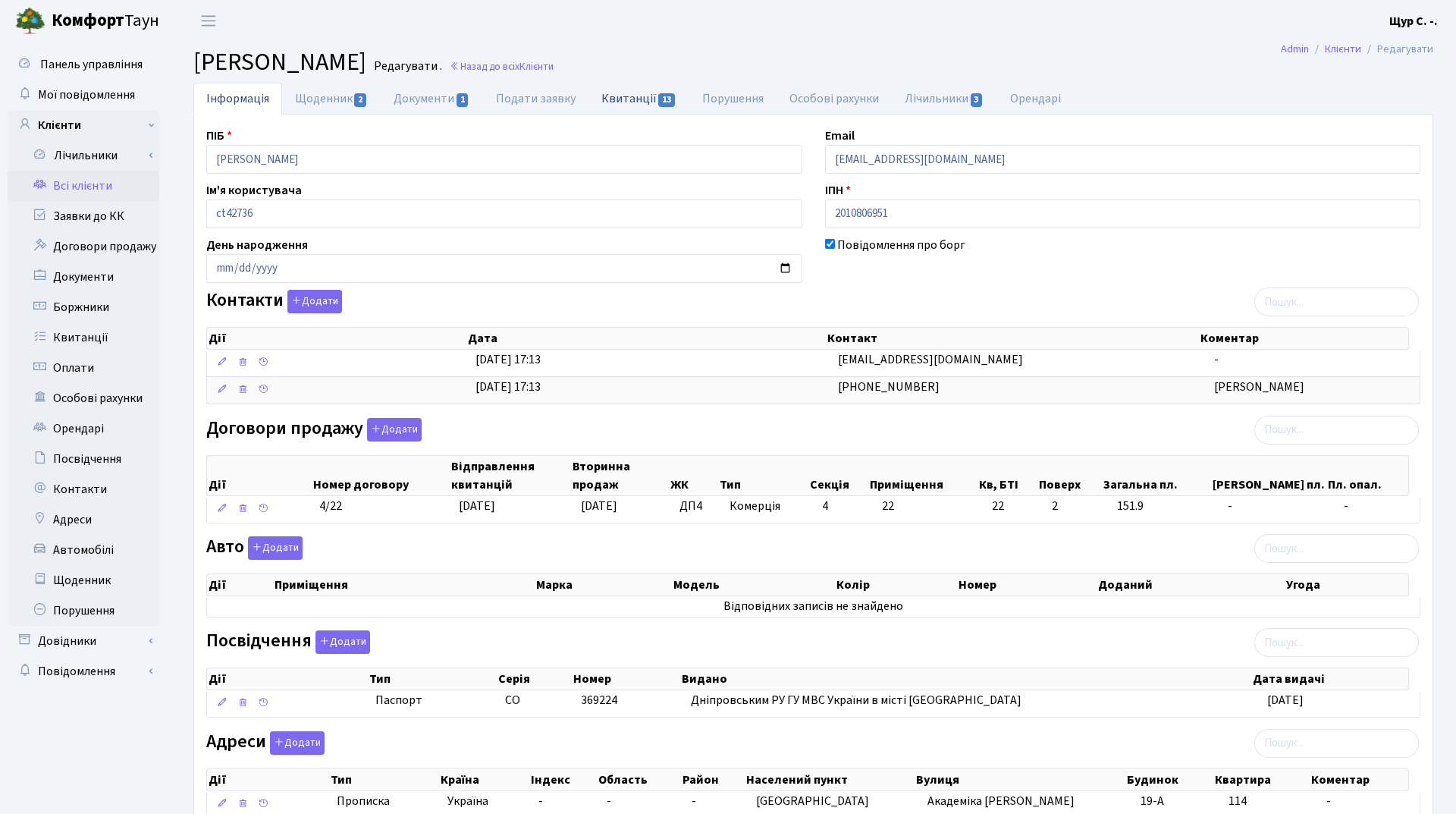
select select "25"
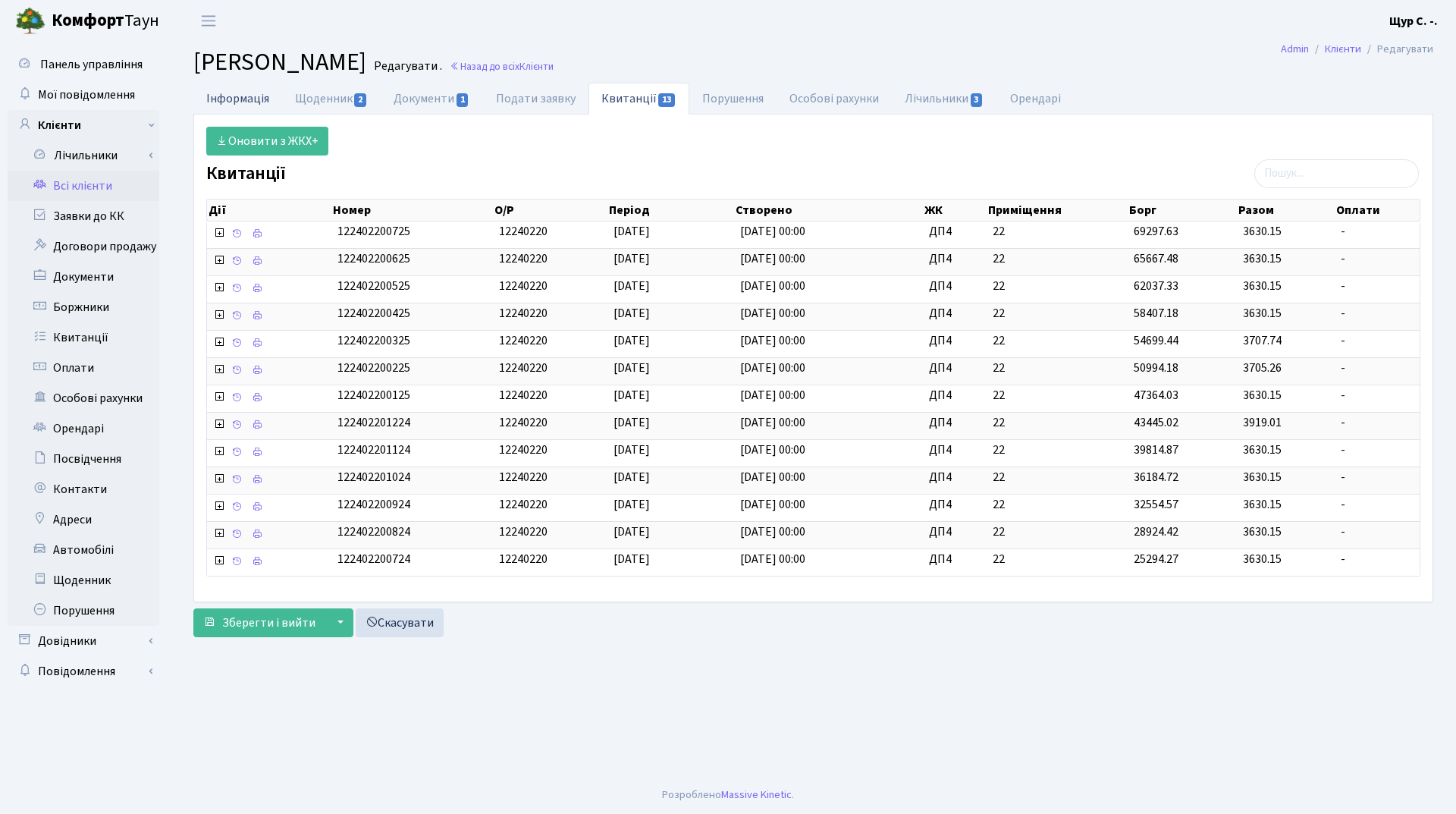
click at [236, 99] on link "Інформація" at bounding box center [238, 98] width 89 height 31
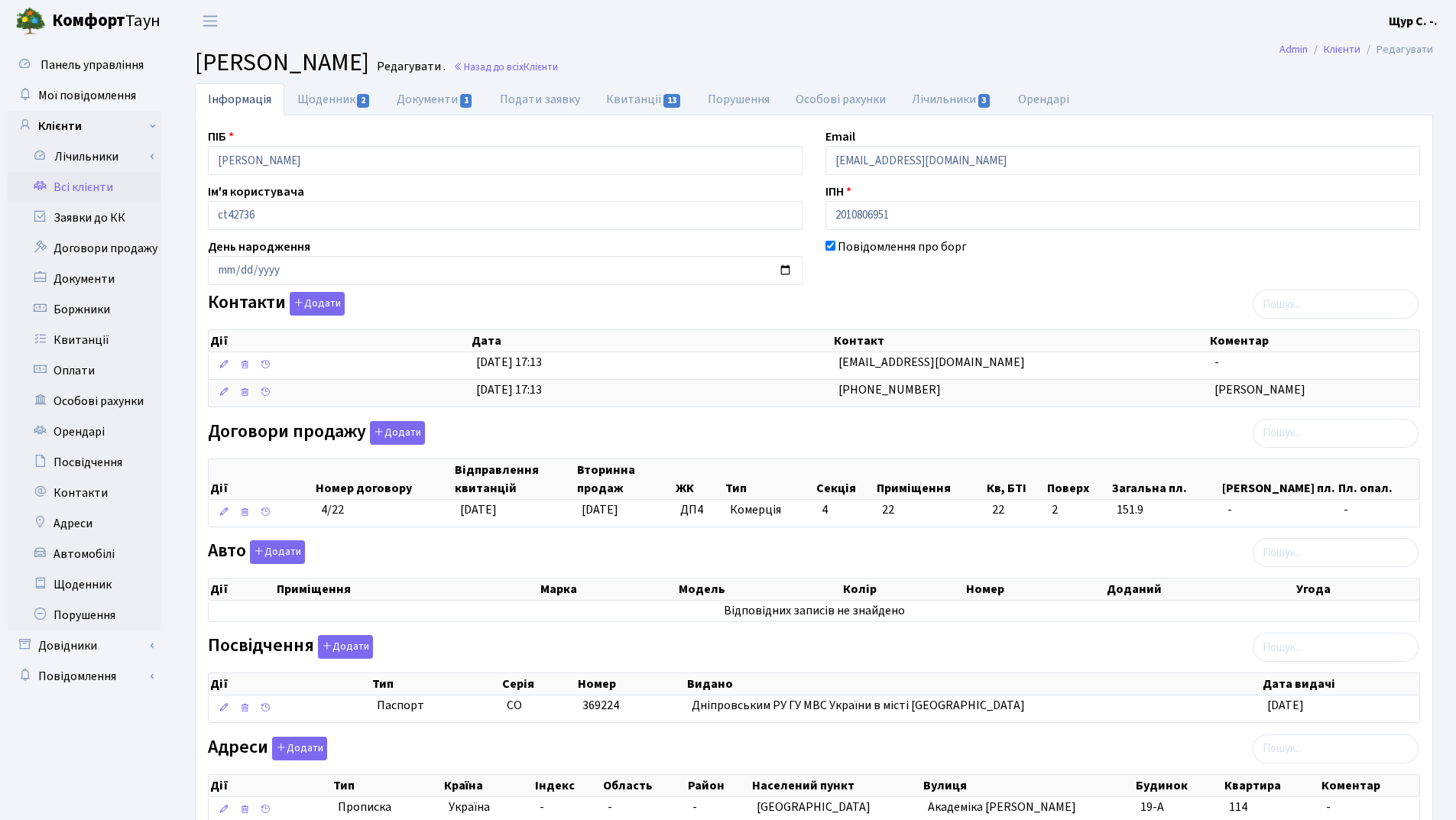
click at [78, 191] on link "Всі клієнти" at bounding box center [84, 187] width 153 height 30
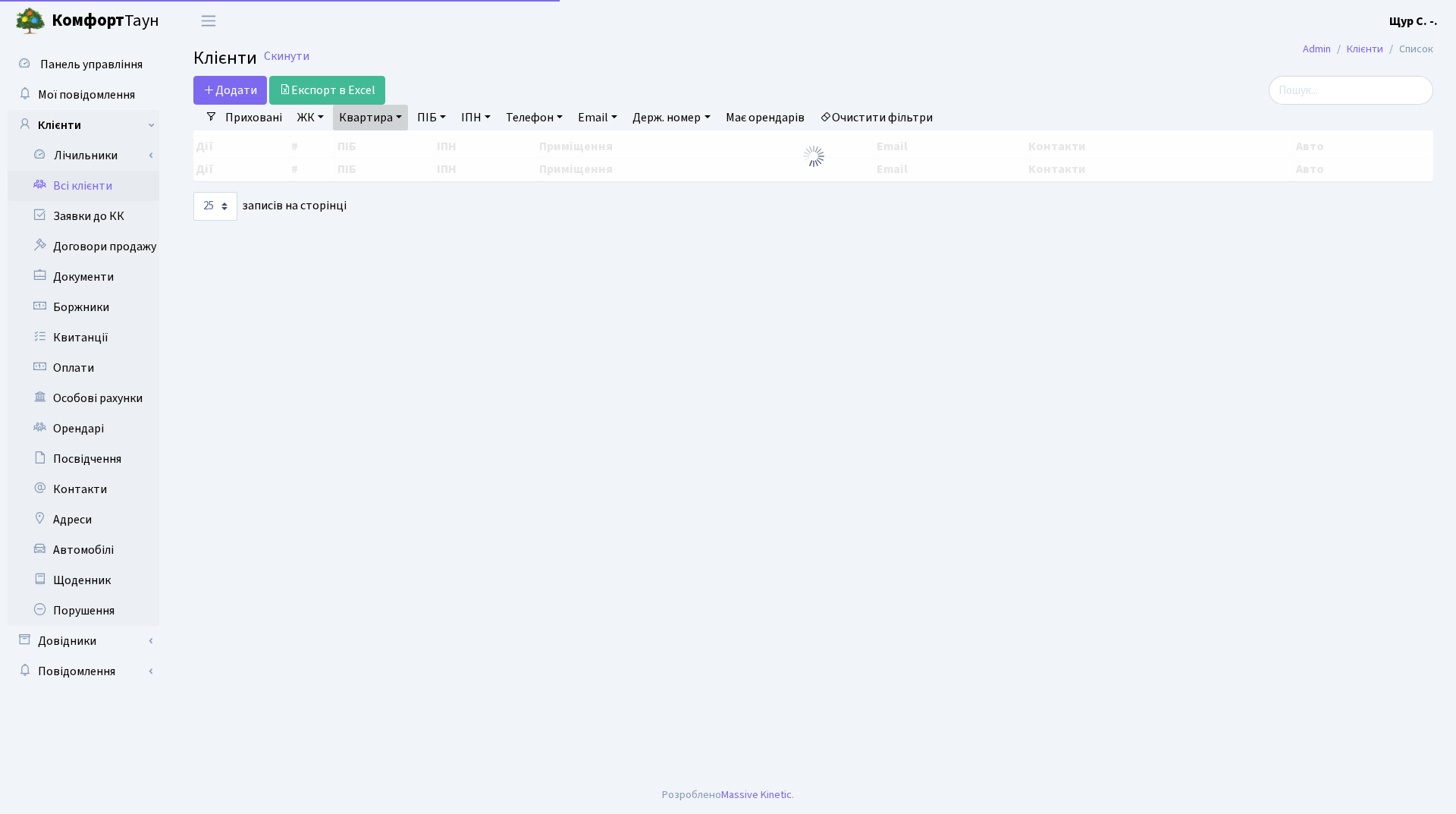
select select "25"
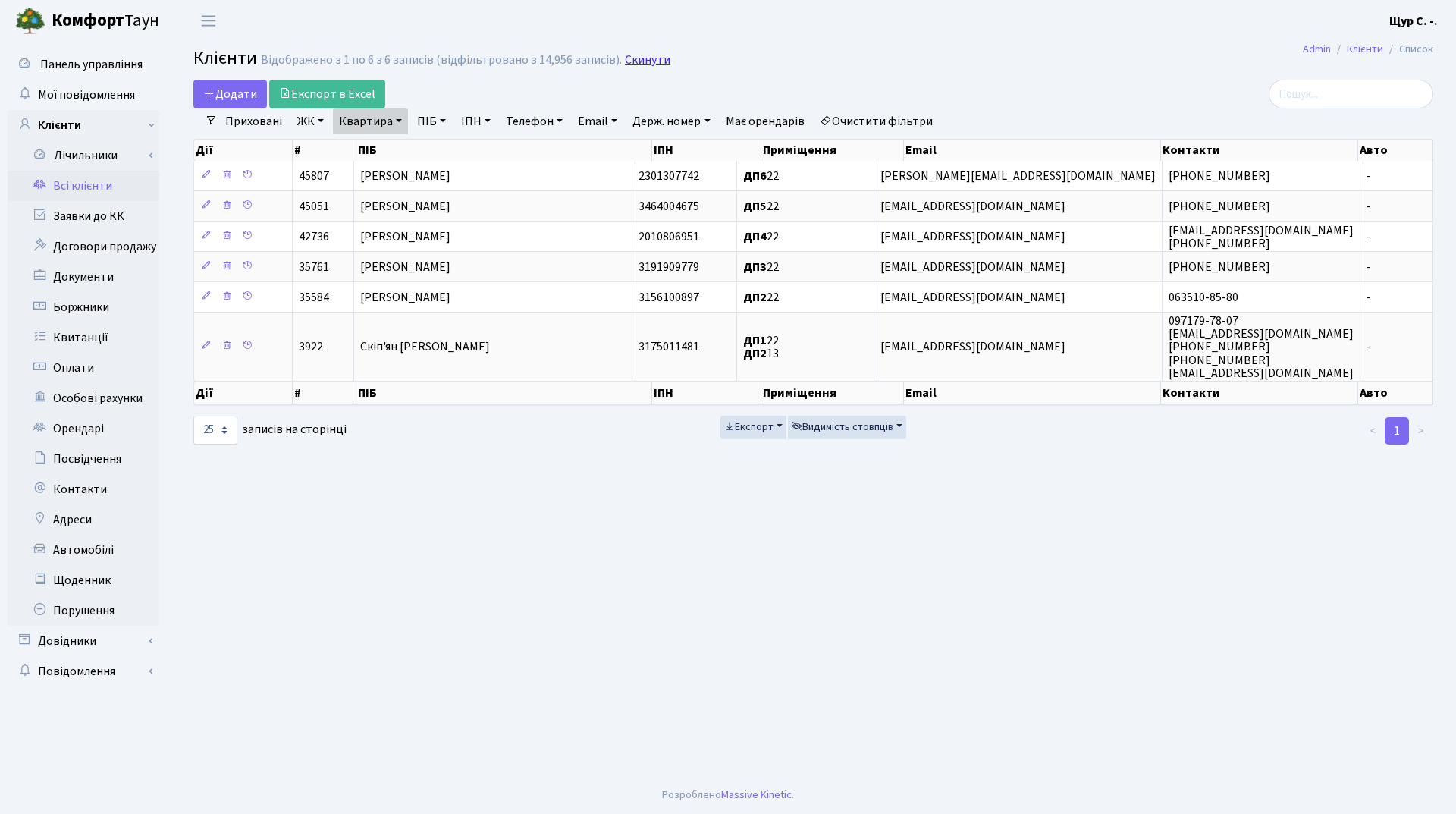
click at [636, 55] on link "Скинути" at bounding box center [647, 60] width 45 height 14
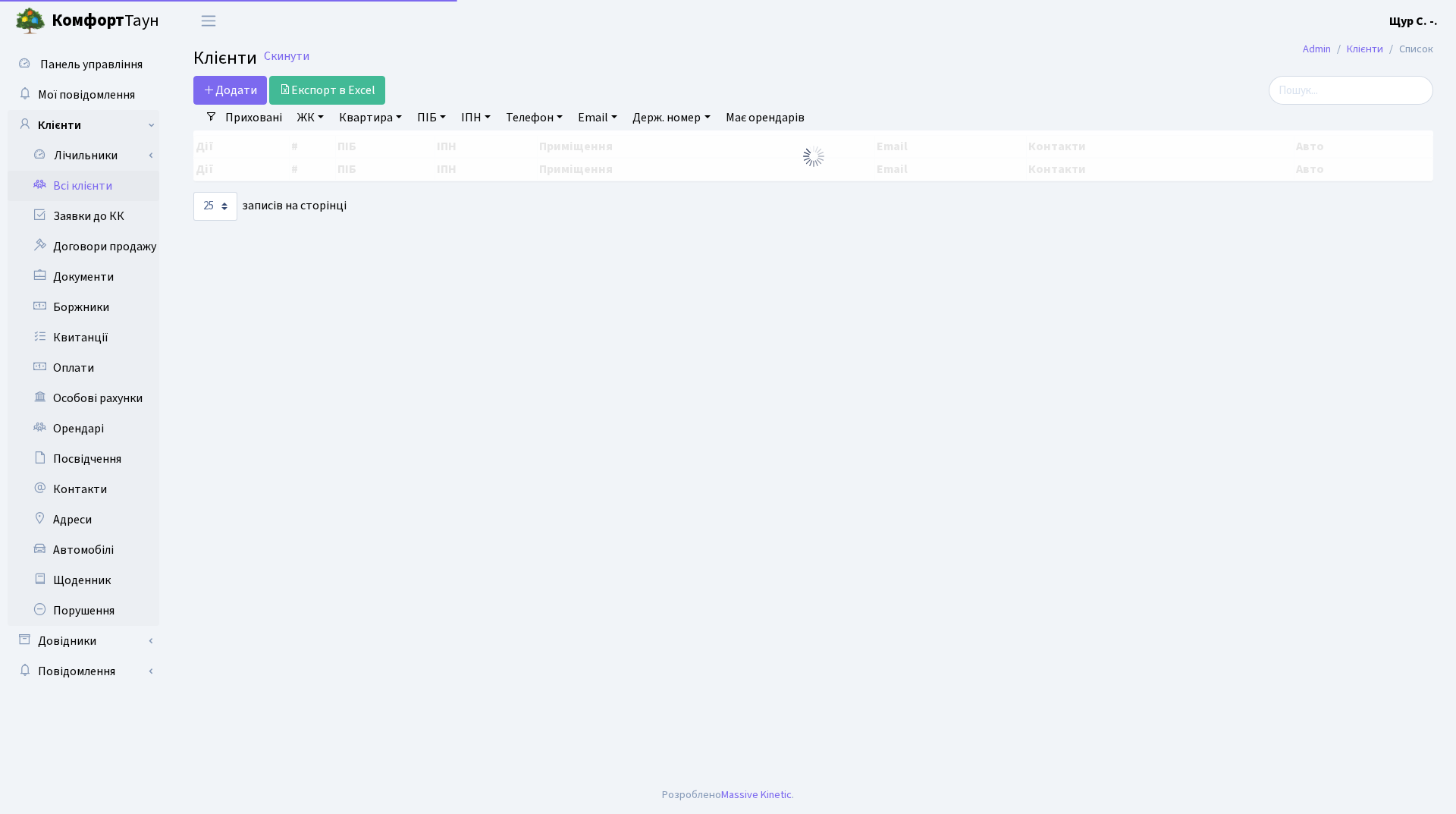
select select "25"
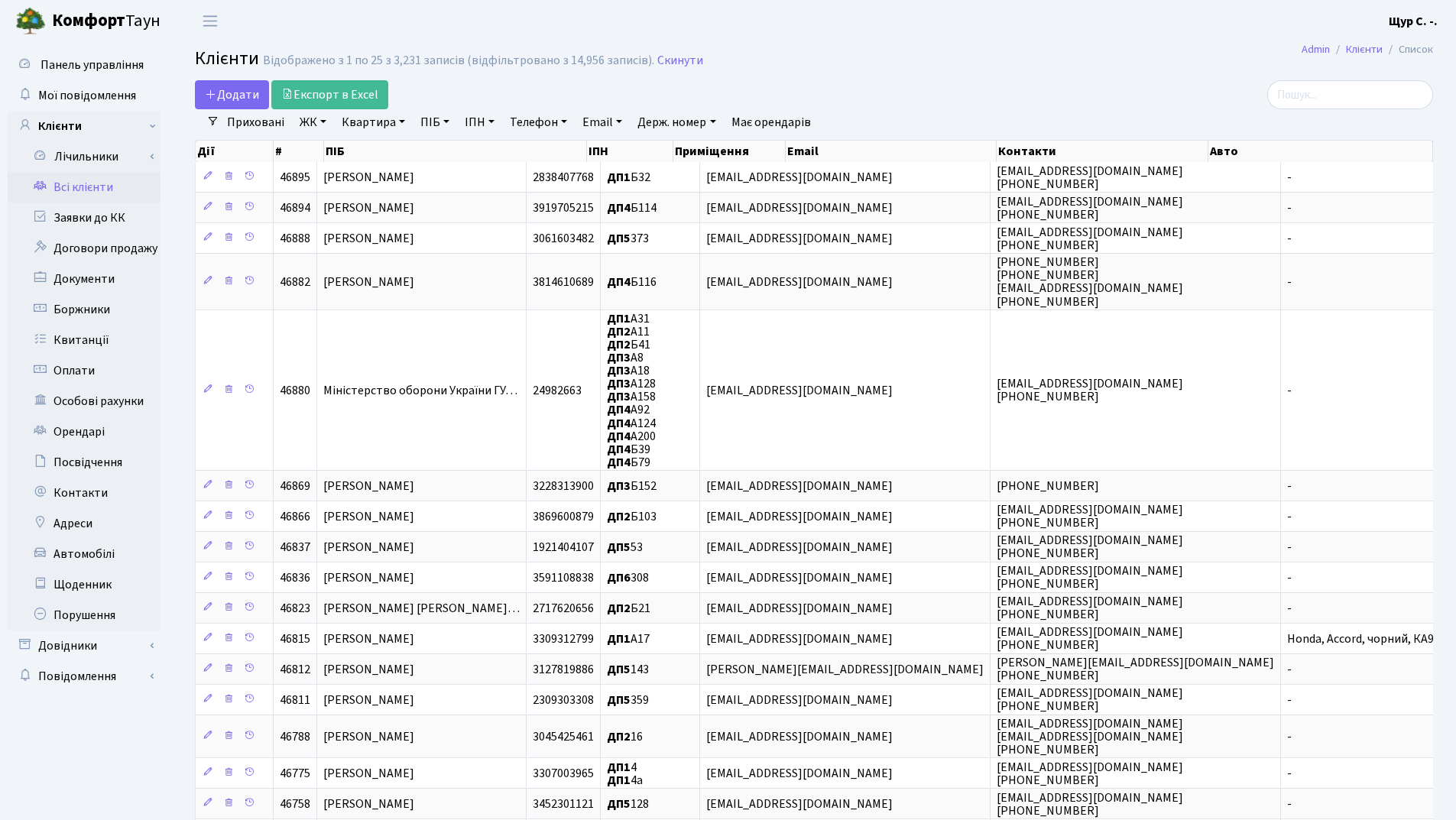
click at [424, 123] on link "ПІБ" at bounding box center [435, 122] width 42 height 26
type input "[PERSON_NAME]"
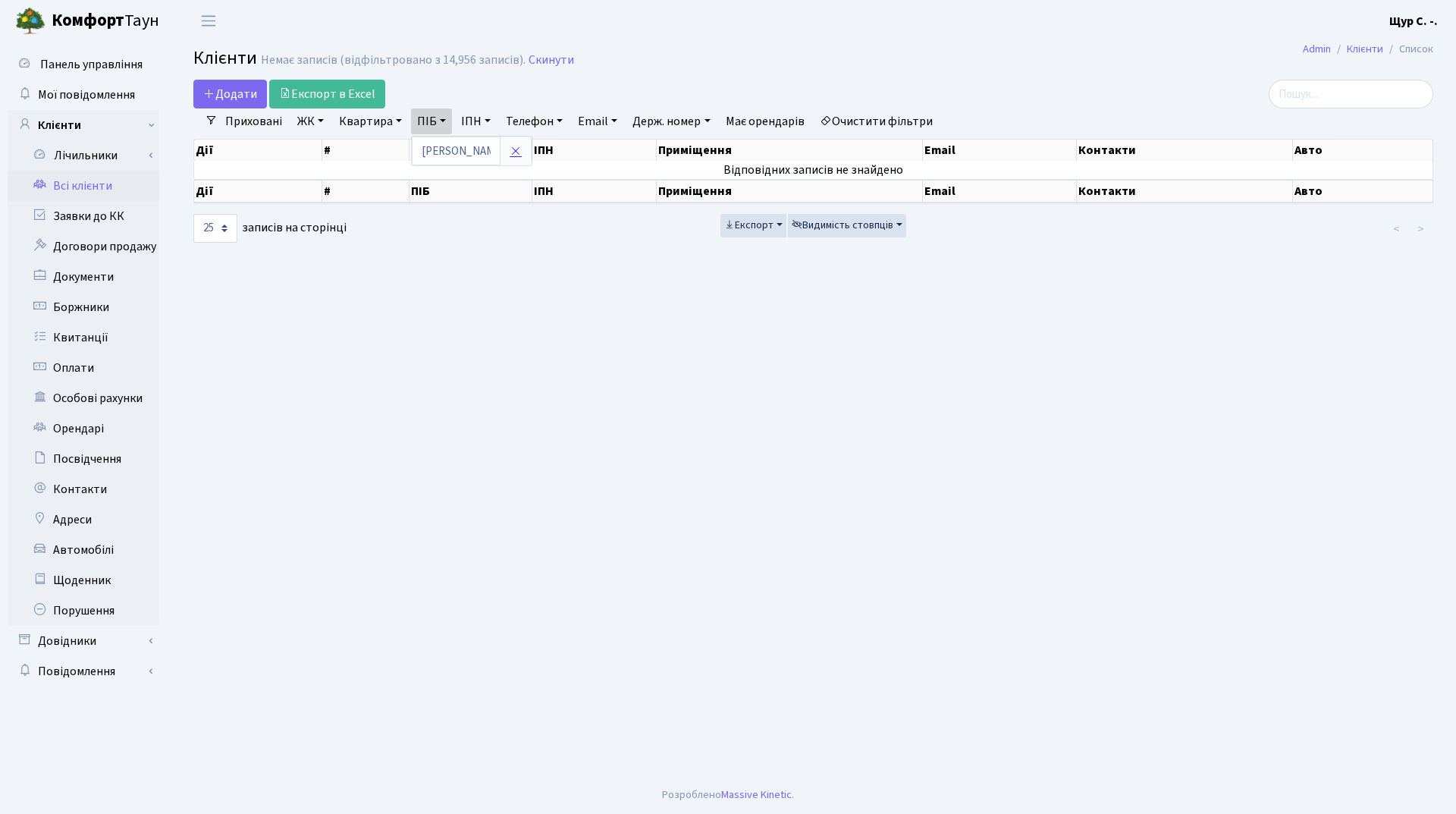
click at [513, 149] on icon at bounding box center [515, 150] width 12 height 12
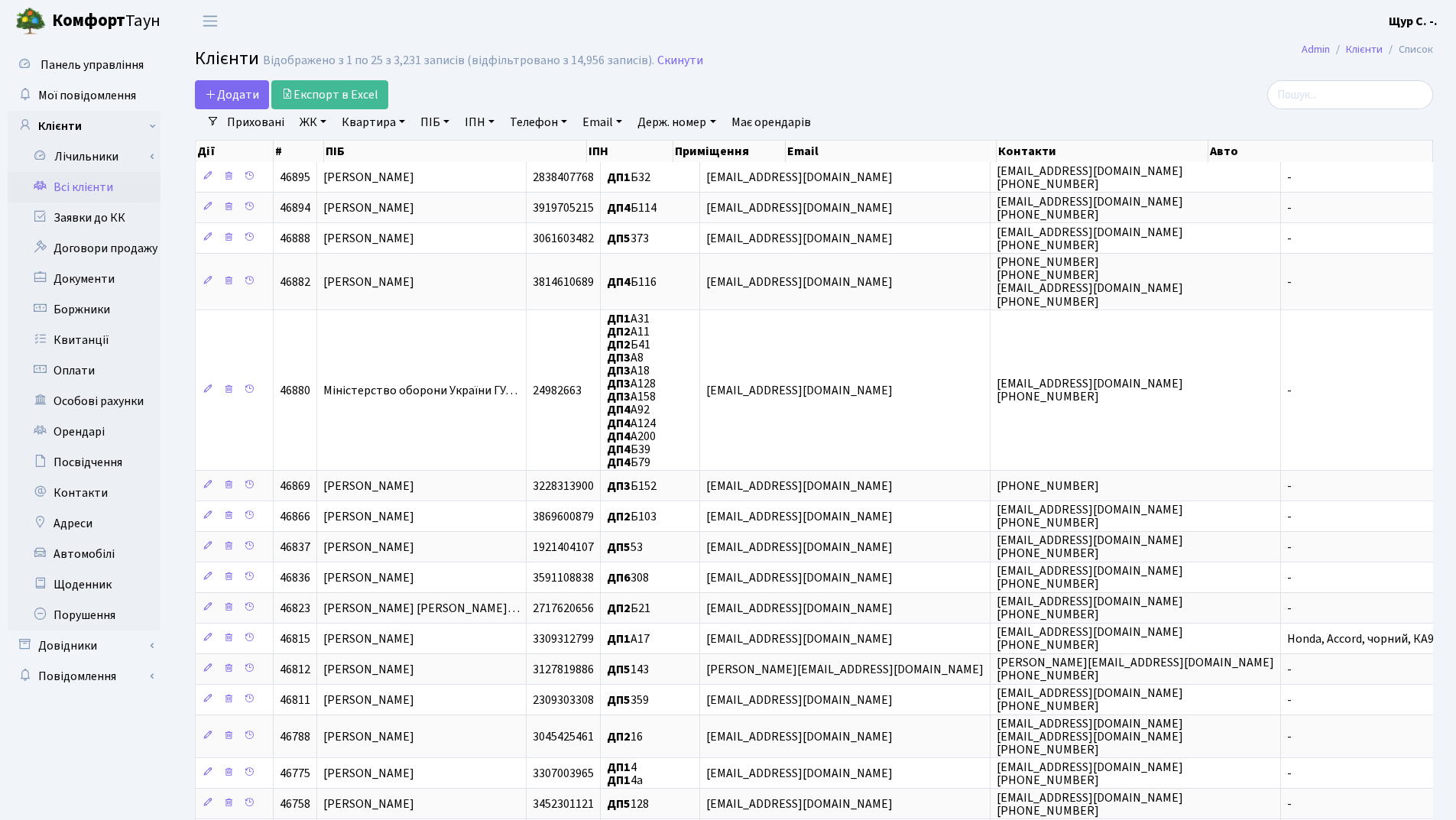
click at [428, 123] on link "ПІБ" at bounding box center [435, 122] width 42 height 26
click at [458, 158] on input "text" at bounding box center [460, 152] width 90 height 29
type input "[PERSON_NAME]"
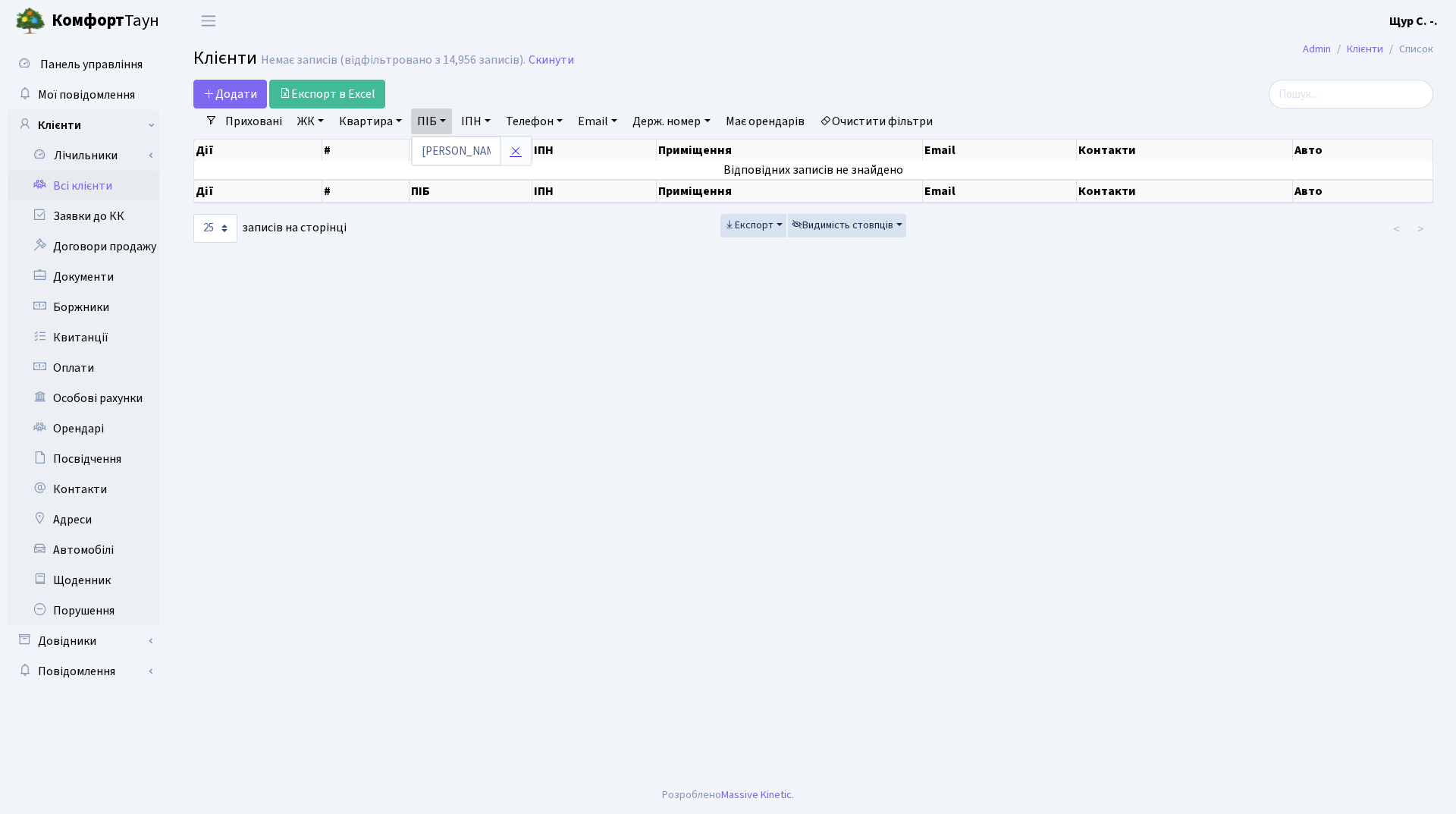
click at [516, 156] on icon at bounding box center [515, 150] width 12 height 12
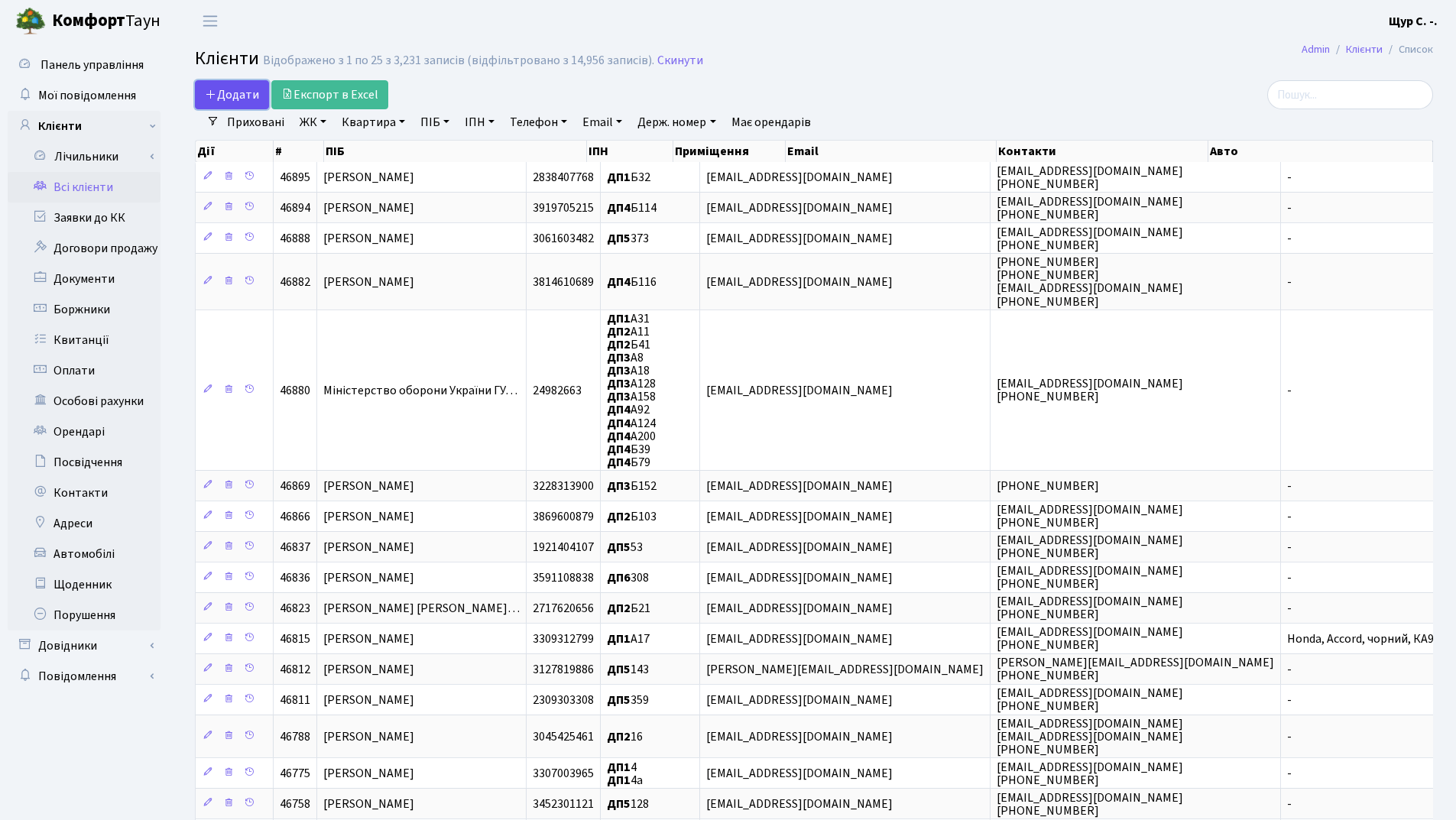
click at [227, 82] on link "Додати" at bounding box center [231, 94] width 74 height 29
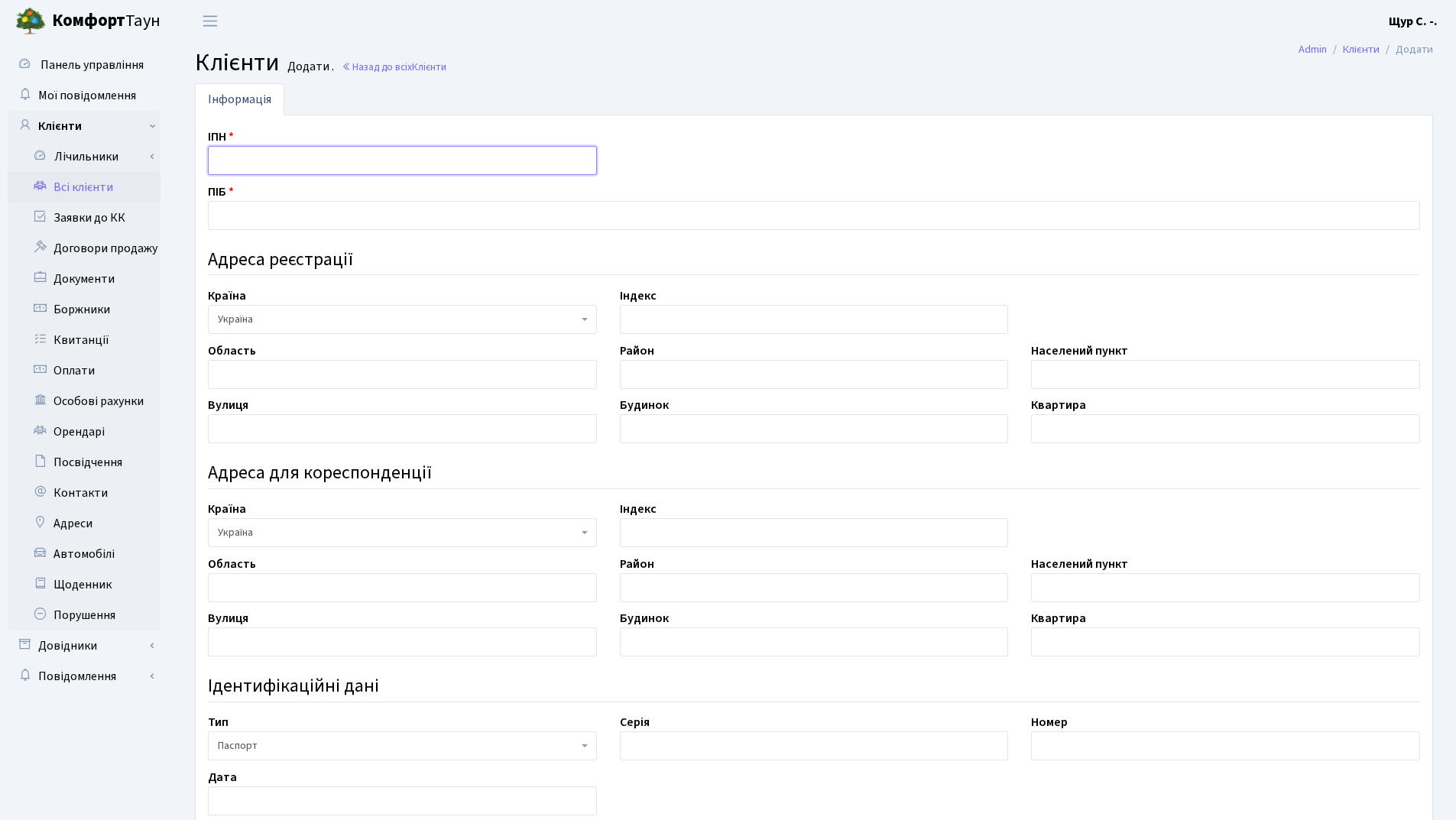
click at [243, 159] on input "text" at bounding box center [403, 160] width 389 height 29
type input "2950213392"
click at [281, 211] on input "text" at bounding box center [814, 215] width 1212 height 29
type input "[PERSON_NAME]"
click at [215, 378] on input "text" at bounding box center [403, 374] width 389 height 29
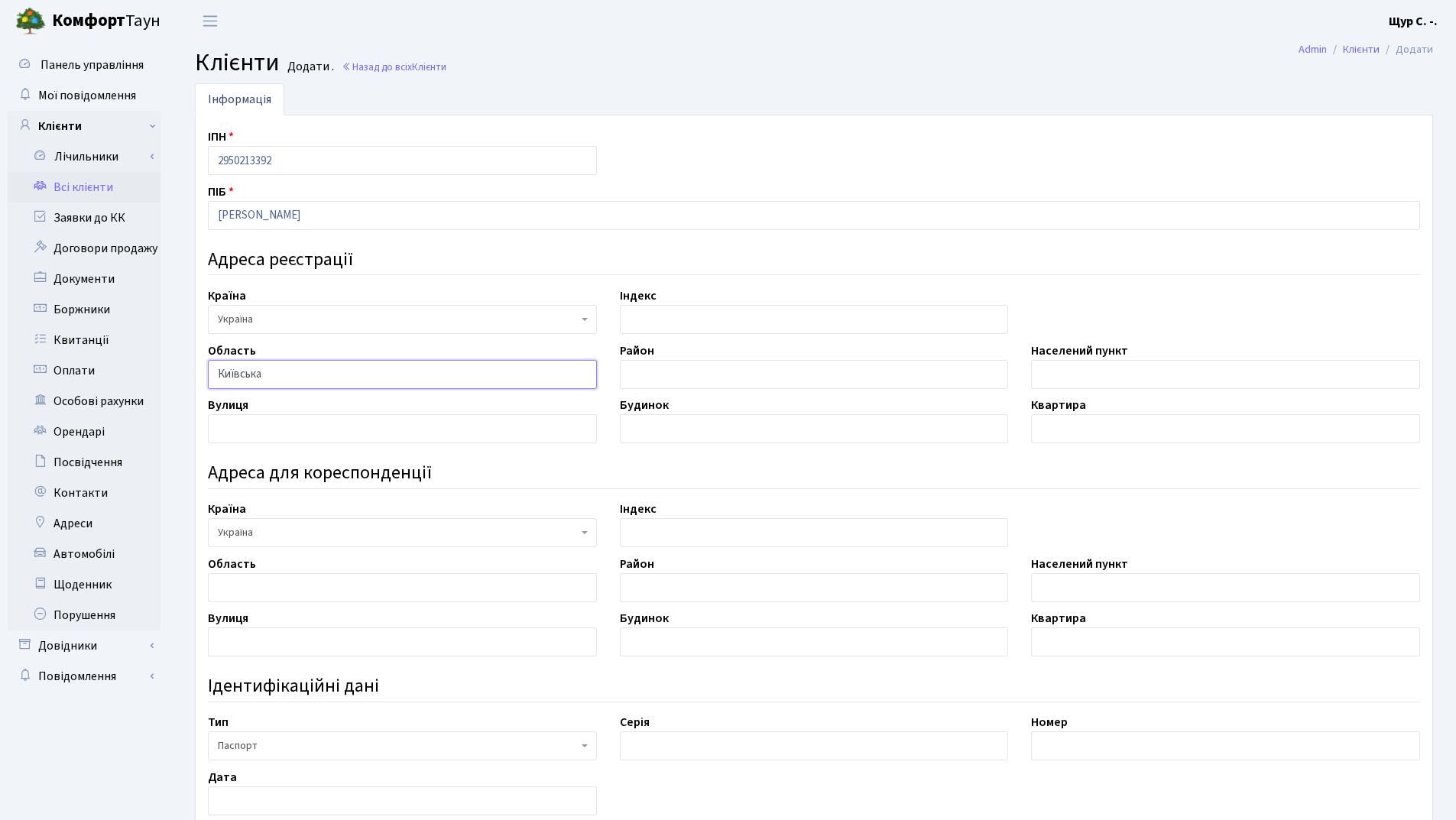
type input "Київська"
click at [1073, 381] on input "text" at bounding box center [1225, 374] width 389 height 29
type input "Кагарлик"
click at [311, 428] on input "text" at bounding box center [403, 428] width 389 height 29
type input "Горького"
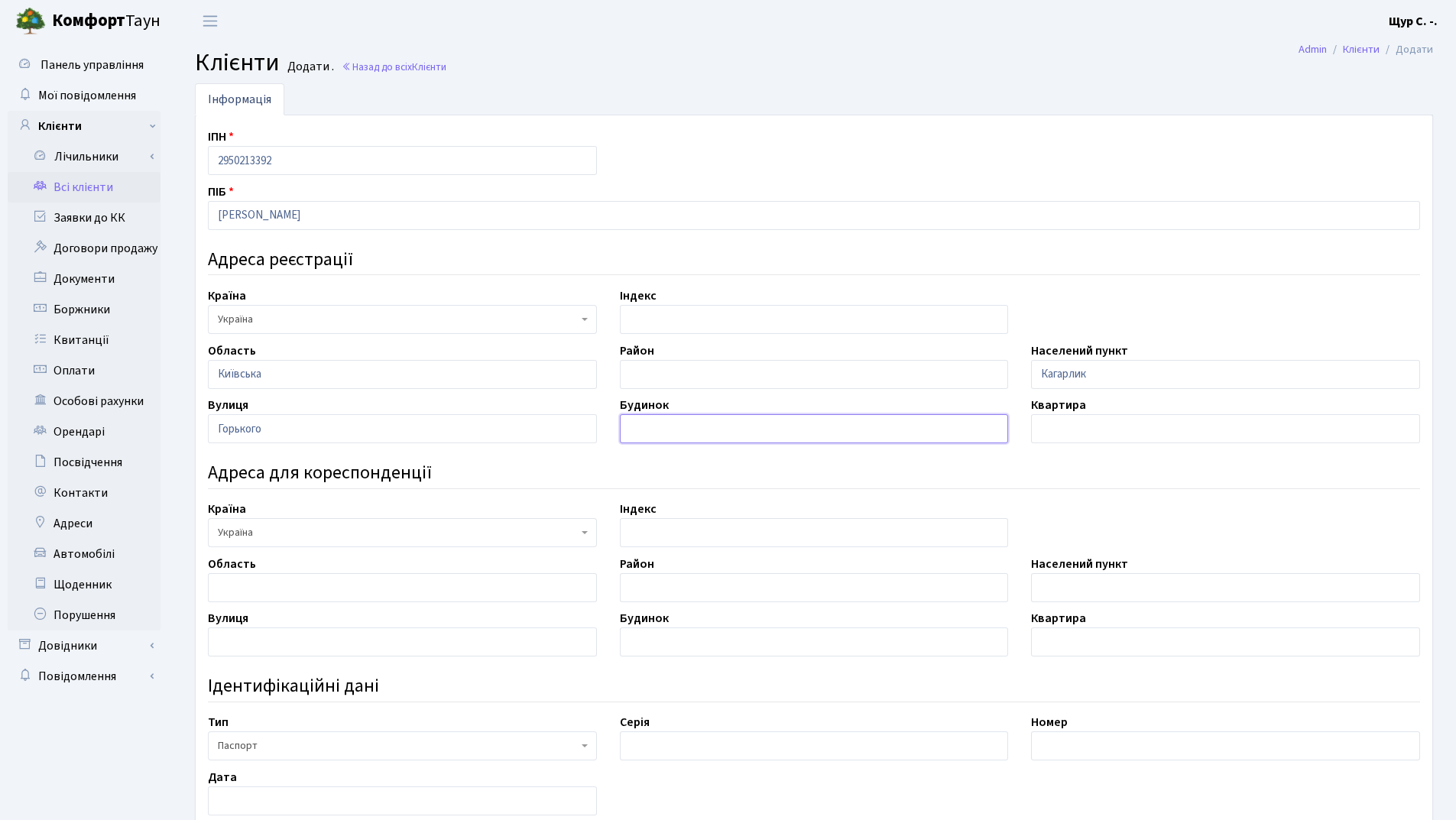
click at [762, 424] on input "text" at bounding box center [814, 428] width 389 height 29
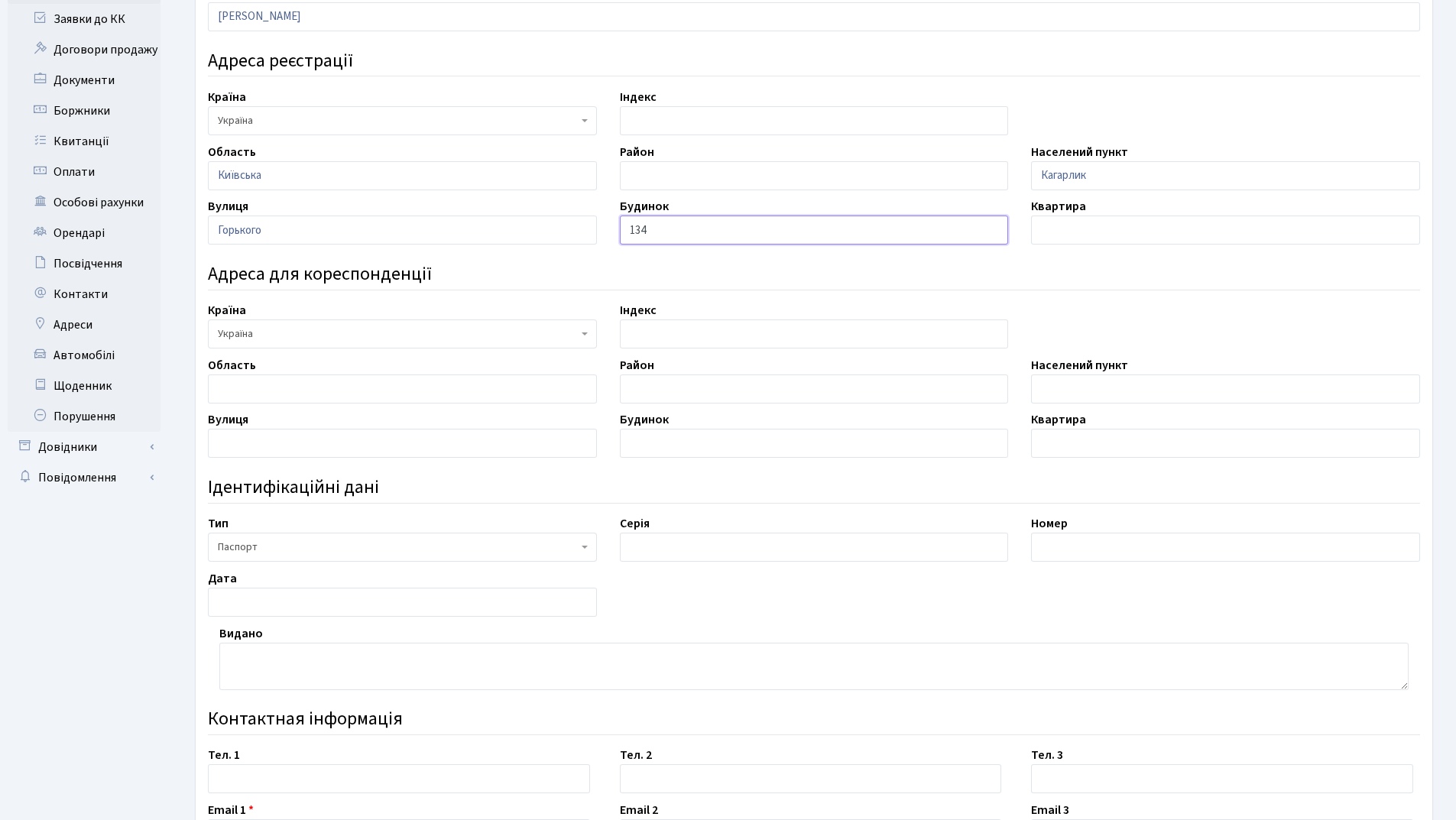
scroll to position [306, 0]
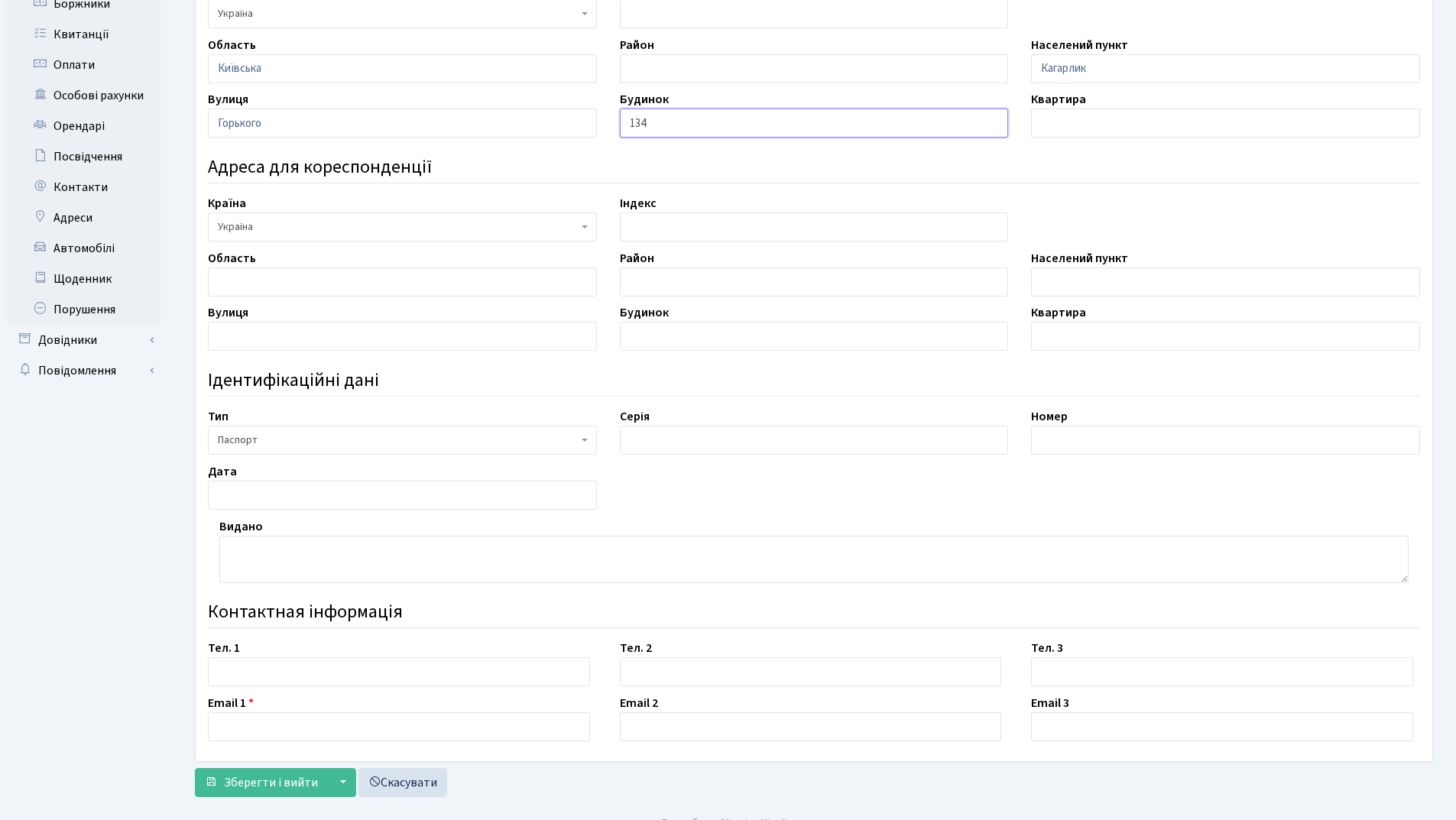
type input "134"
click at [702, 426] on input "text" at bounding box center [814, 440] width 389 height 29
type input "СК"
click at [1084, 445] on input "text" at bounding box center [1225, 440] width 389 height 29
type input "651325"
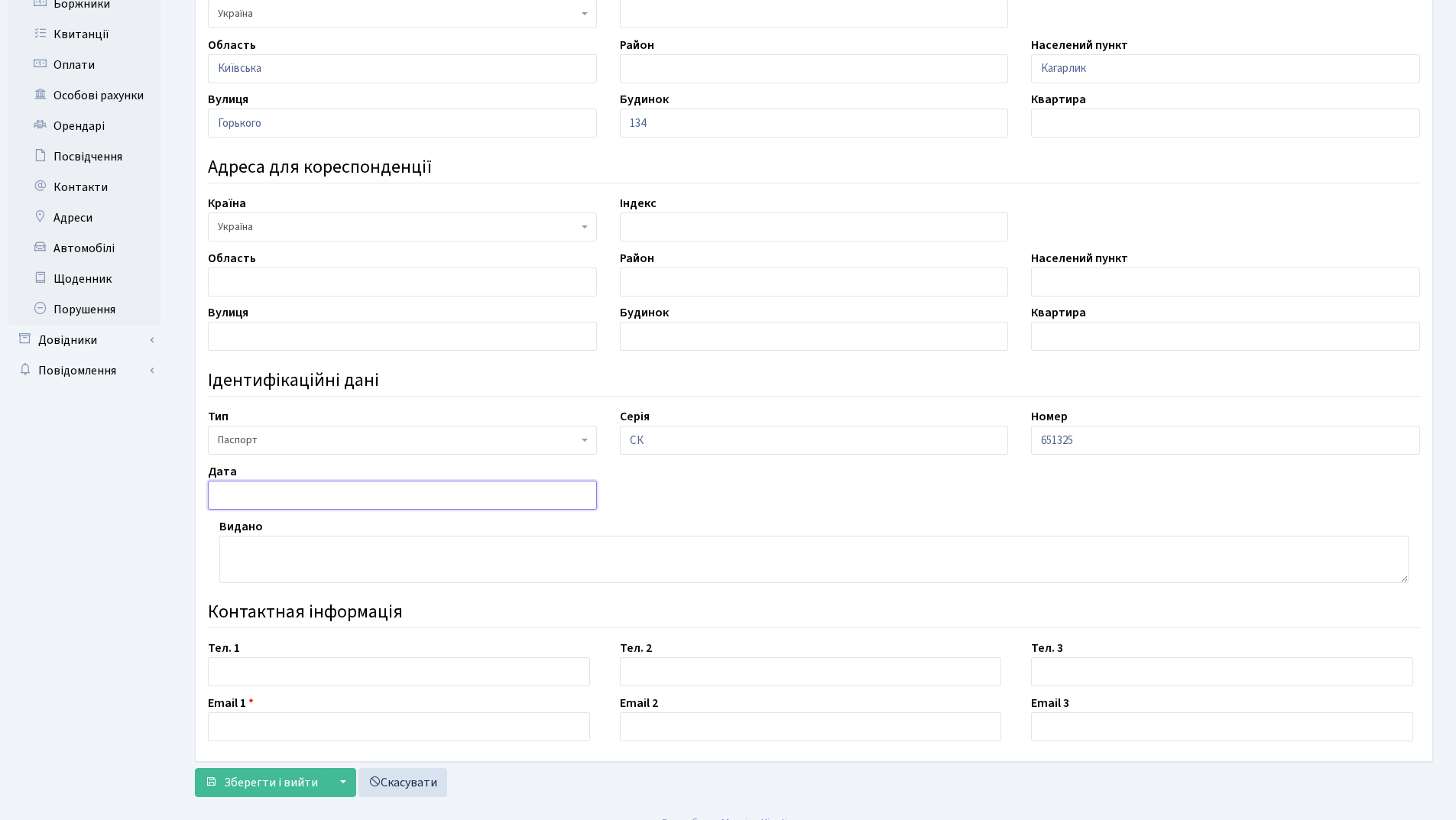
click at [340, 499] on input "text" at bounding box center [403, 495] width 389 height 29
type input "22.12.1997"
click at [259, 557] on textarea at bounding box center [814, 559] width 1189 height 47
click at [371, 545] on textarea "Кагарлицьким РВ ГУ МВС УКраїни" at bounding box center [814, 559] width 1189 height 47
click at [411, 555] on textarea "Кагарлицьким РВ ГУ МВС України" at bounding box center [814, 559] width 1189 height 47
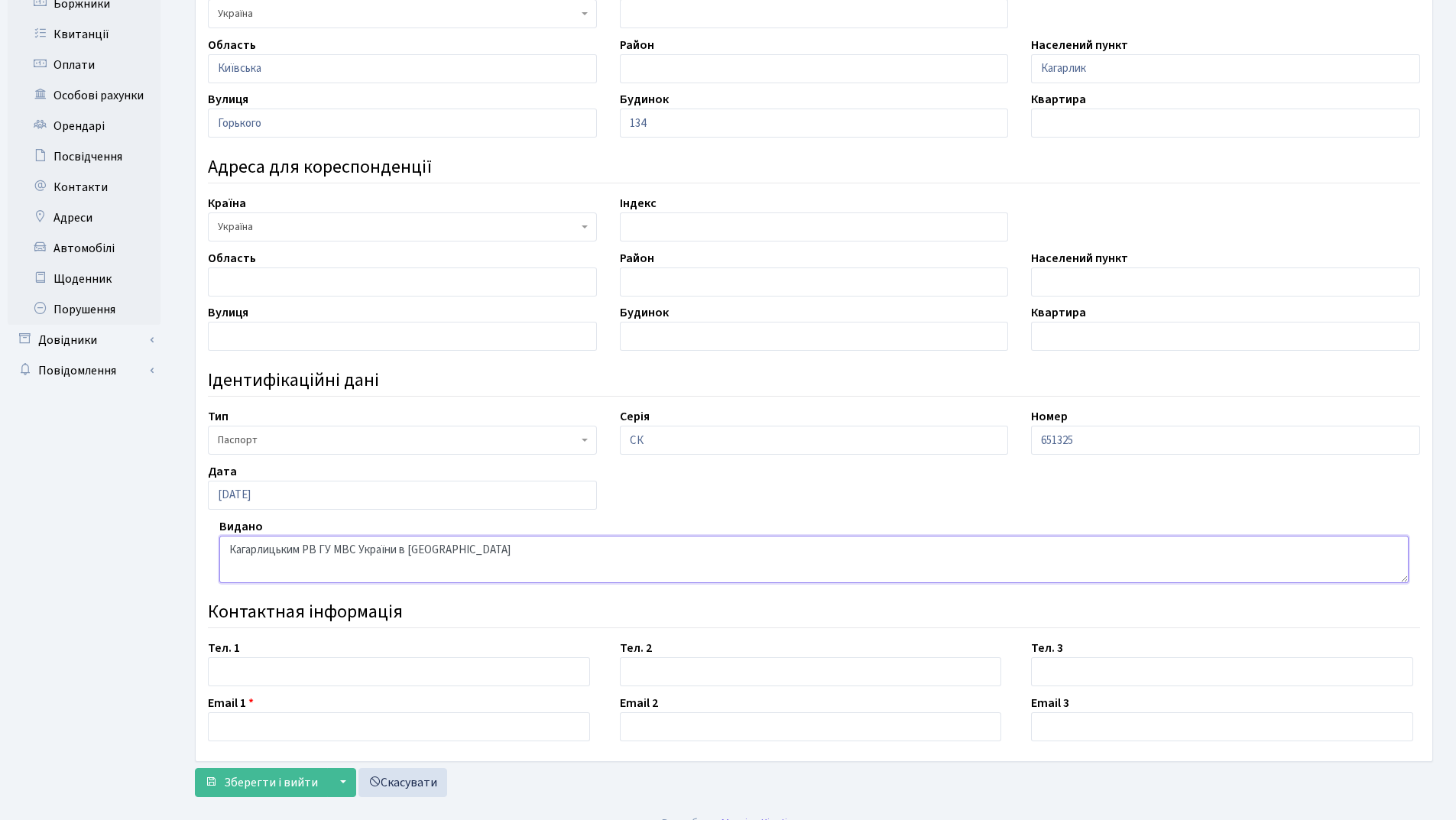
type textarea "Кагарлицьким РВ ГУ МВС України в Київській області"
click at [291, 681] on input "text" at bounding box center [399, 672] width 382 height 29
type input "095-282-46-85"
click at [248, 717] on input "text" at bounding box center [399, 726] width 382 height 29
click at [241, 726] on input "Strokhimenko@gmail.com" at bounding box center [399, 726] width 382 height 29
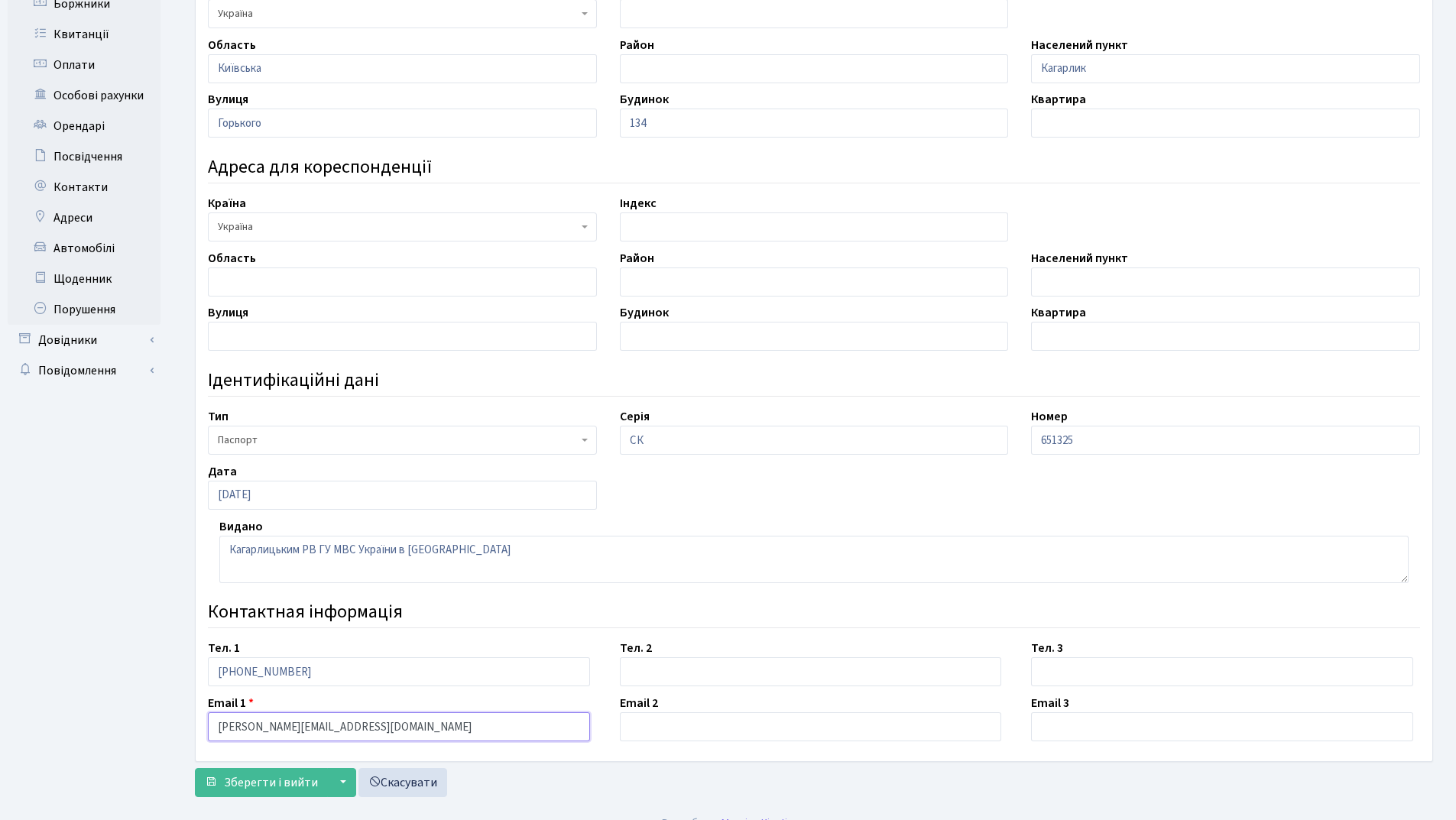
click at [366, 732] on input "Strokhimenko@gmail.com" at bounding box center [399, 726] width 382 height 29
type input "Strokhimenko@gmail.com"
click at [269, 782] on span "Зберегти і вийти" at bounding box center [271, 782] width 94 height 17
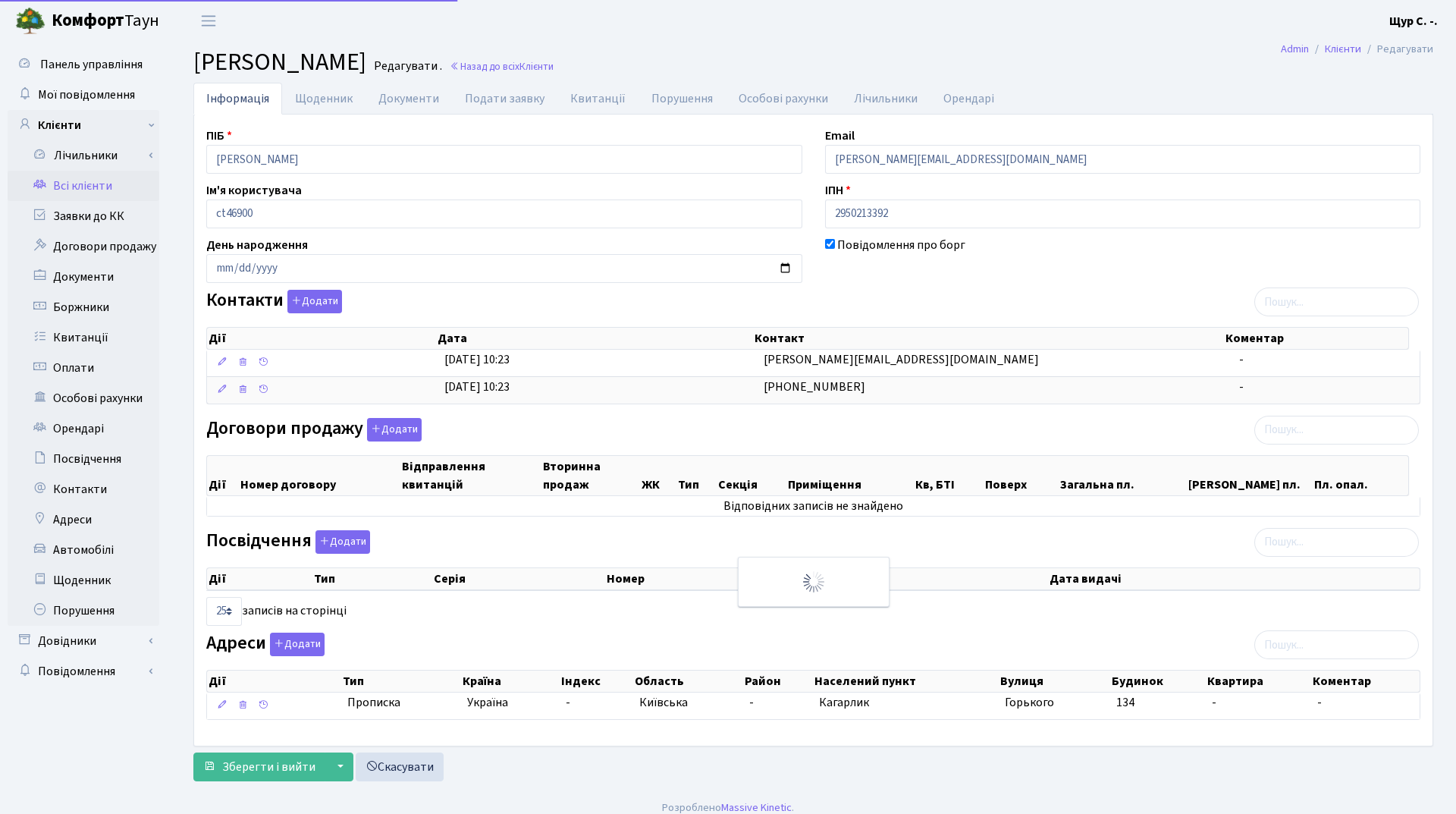
select select "25"
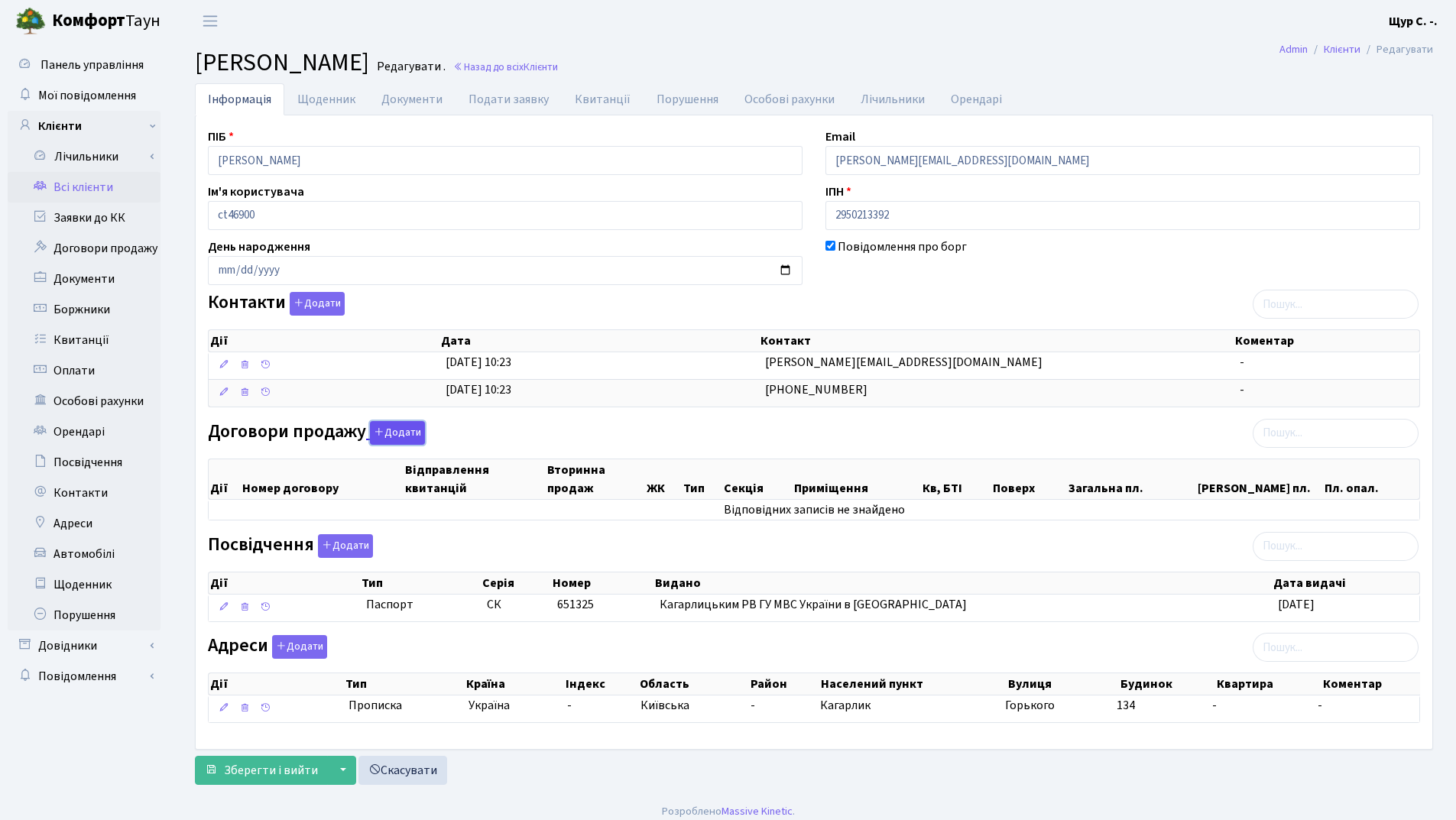
click at [398, 425] on button "Додати" at bounding box center [397, 433] width 55 height 24
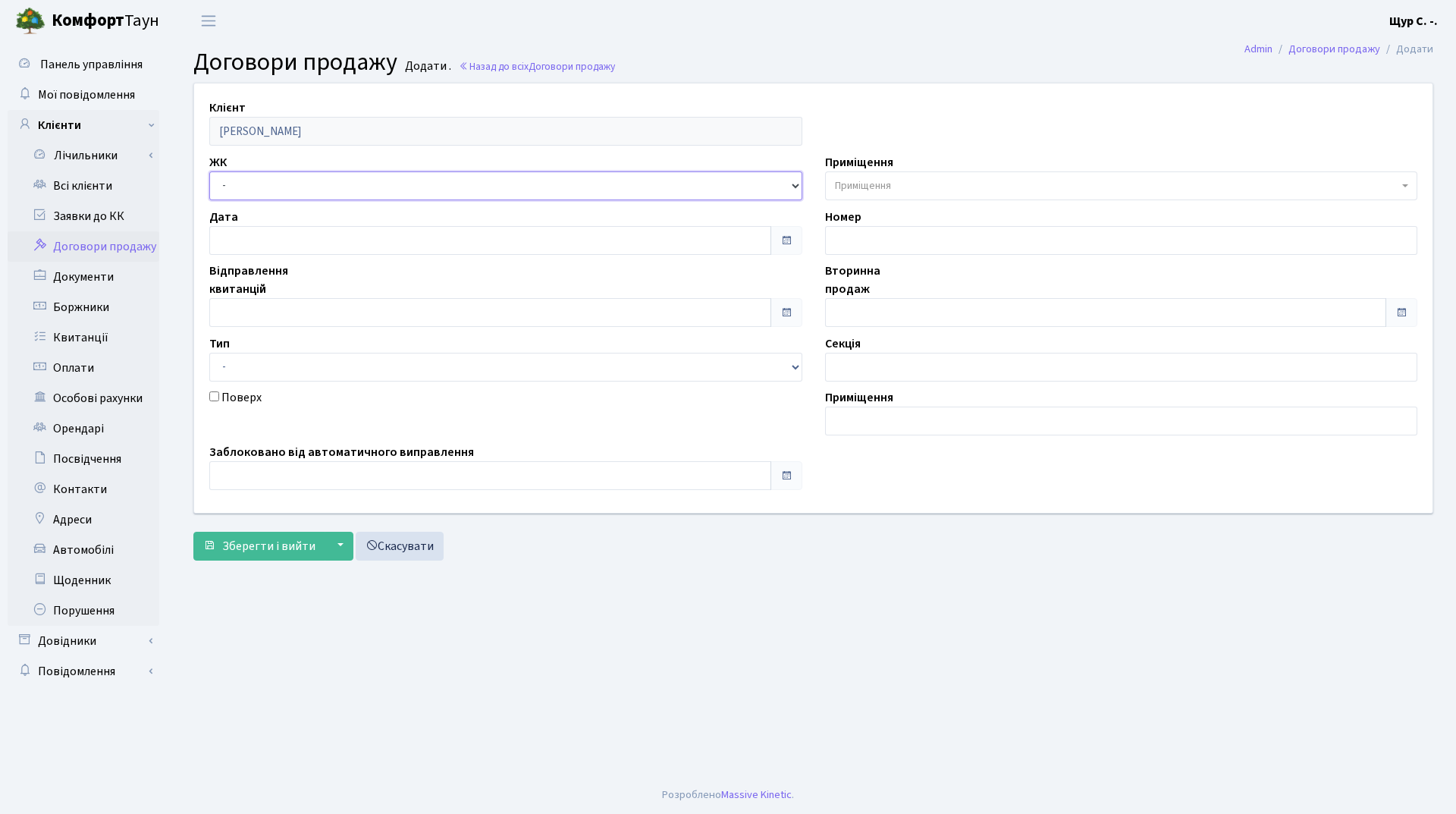
click at [295, 190] on select "- ДП1, вул. [PERSON_NAME][STREET_ADDRESS]. [PERSON_NAME][STREET_ADDRESS]. [PERS…" at bounding box center [505, 186] width 593 height 29
select select "313"
click at [209, 172] on select "- ДП1, вул. [PERSON_NAME][STREET_ADDRESS]. [PERSON_NAME][STREET_ADDRESS]. [PERS…" at bounding box center [505, 186] width 593 height 29
select select
click at [271, 303] on input "text" at bounding box center [490, 312] width 562 height 29
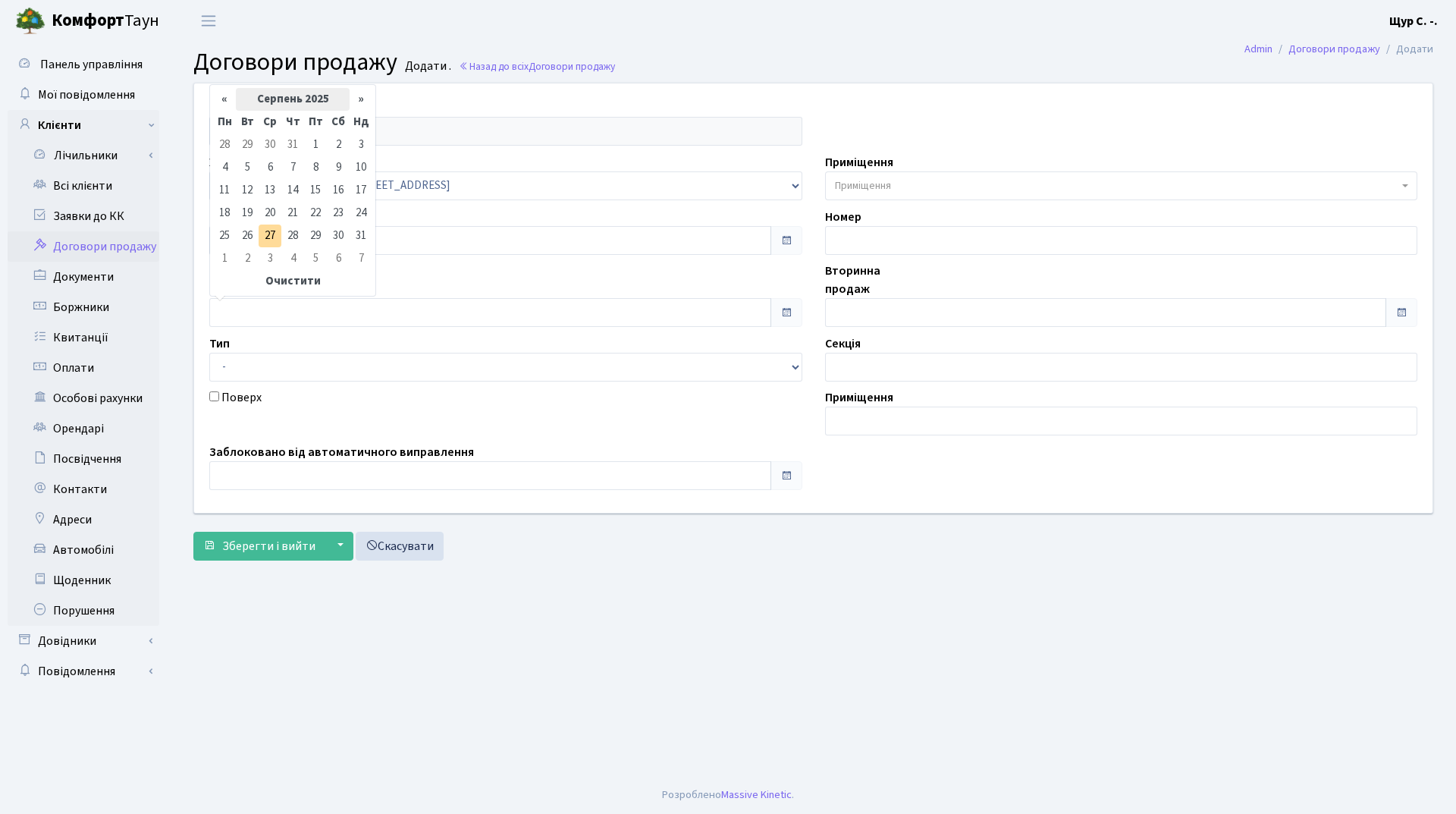
click at [278, 103] on th "Серпень 2025" at bounding box center [292, 99] width 114 height 23
click at [353, 158] on span "Кві" at bounding box center [348, 160] width 36 height 41
click at [312, 191] on td "18" at bounding box center [316, 190] width 23 height 23
type input "[DATE]"
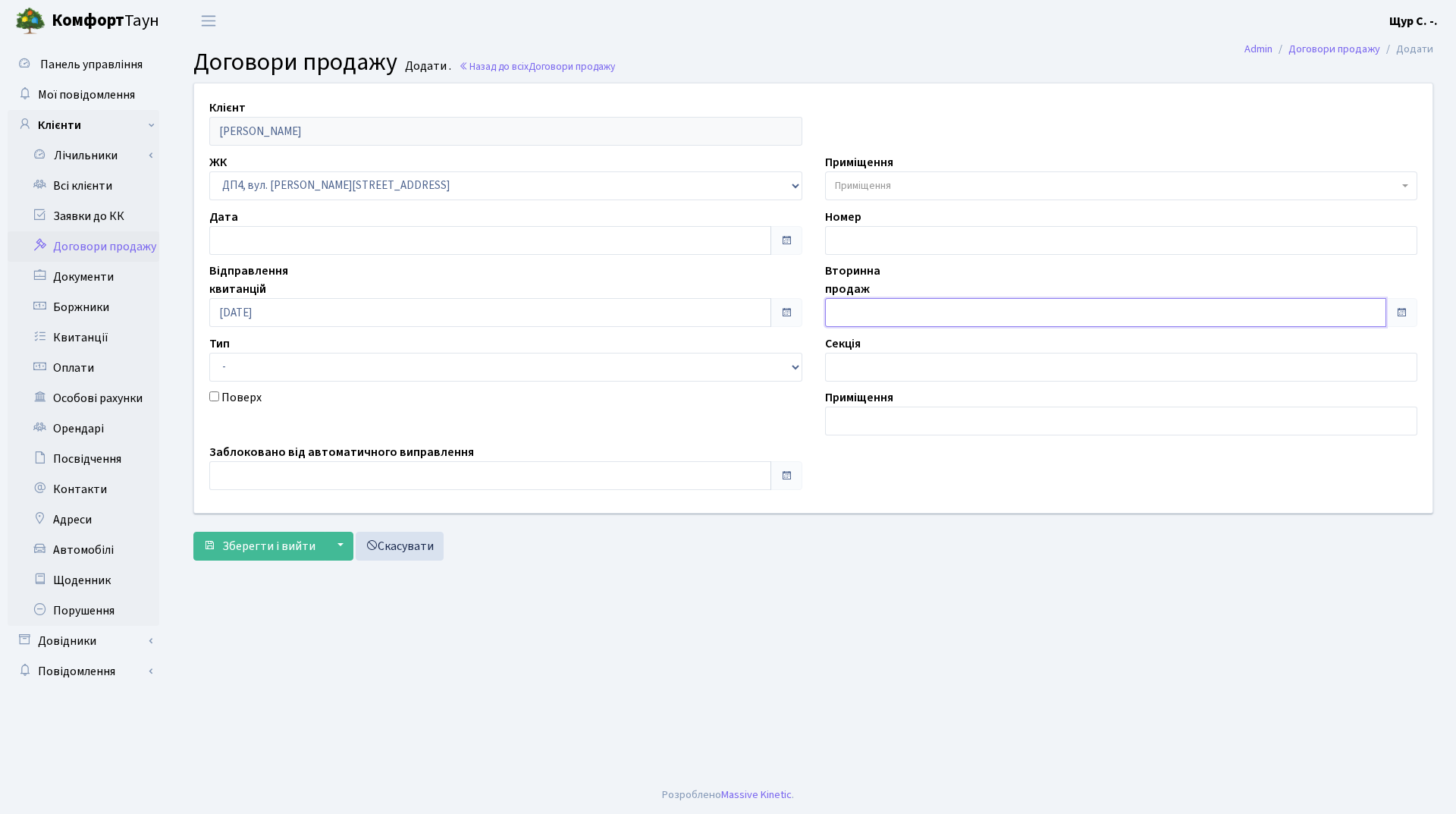
click at [889, 308] on input "text" at bounding box center [1106, 312] width 562 height 29
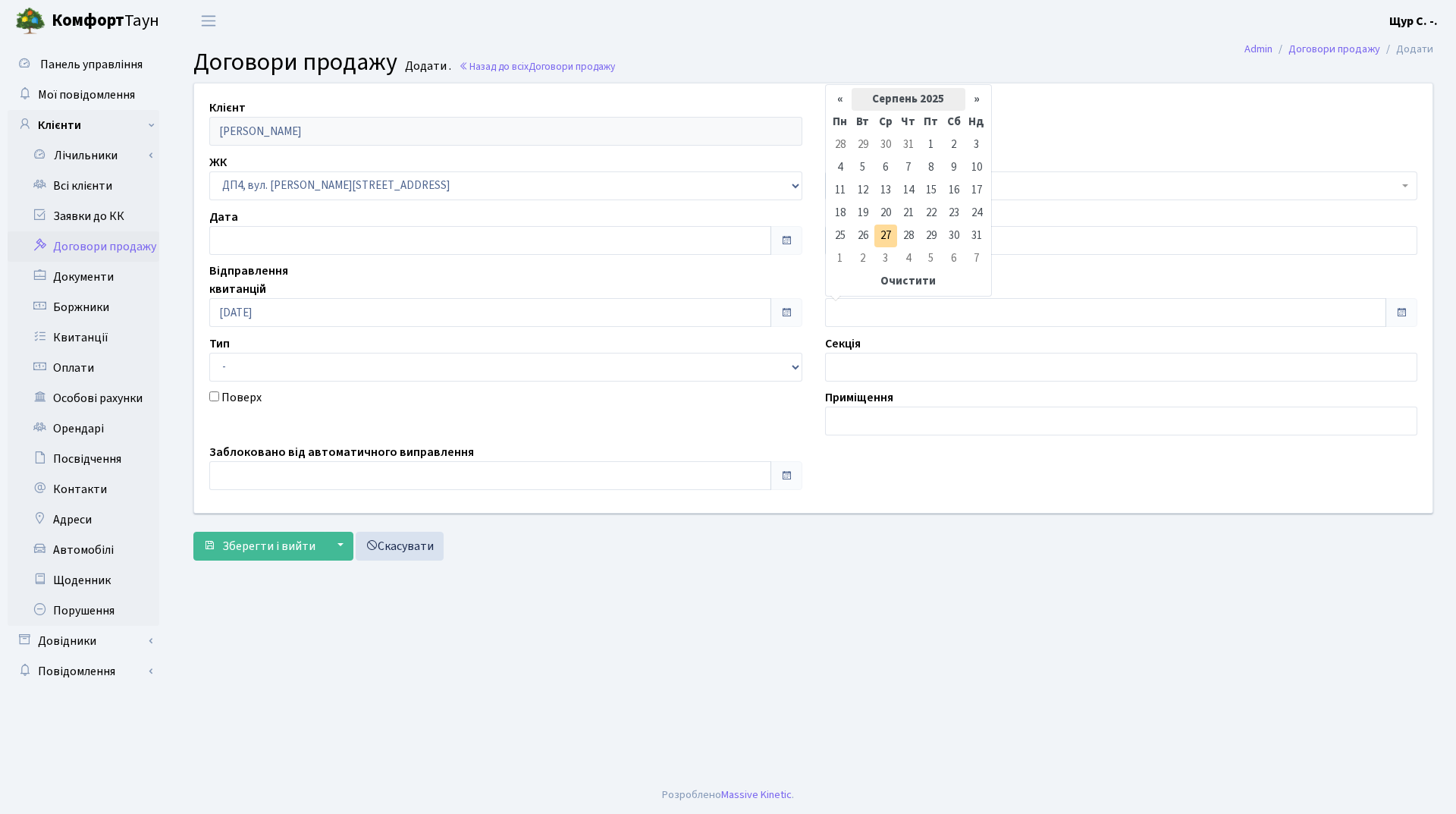
click at [909, 93] on th "Серпень 2025" at bounding box center [908, 99] width 114 height 23
click at [972, 161] on span "Кві" at bounding box center [964, 160] width 36 height 41
click at [930, 188] on td "18" at bounding box center [931, 190] width 23 height 23
type input "[DATE]"
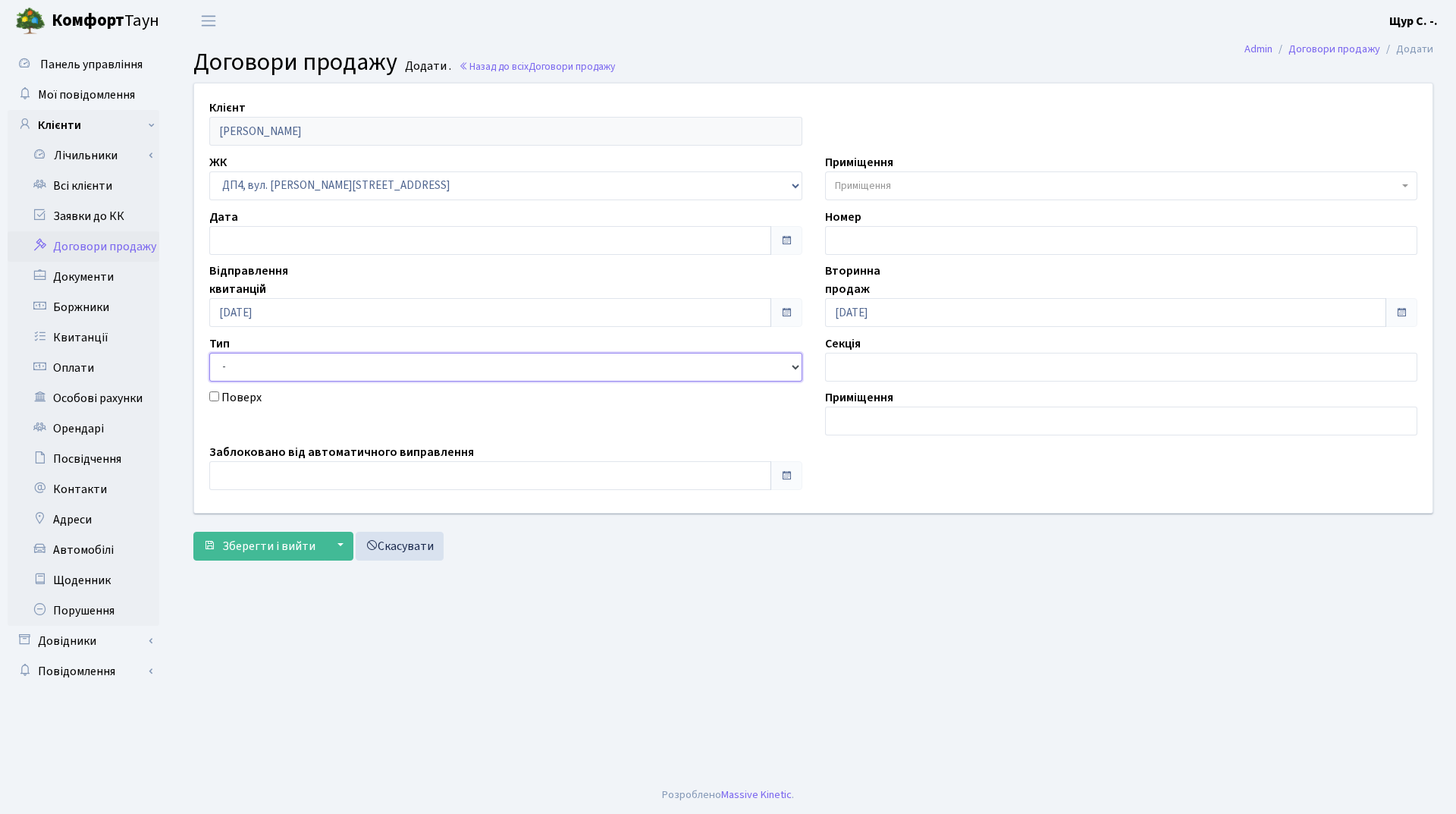
click at [505, 372] on select "- Квартира Комерція Нежитлове Паркінг" at bounding box center [505, 367] width 593 height 29
select select "287"
click at [209, 353] on select "- Квартира Комерція Нежитлове Паркінг" at bounding box center [505, 367] width 593 height 29
click at [959, 198] on span "Приміщення" at bounding box center [1121, 186] width 593 height 29
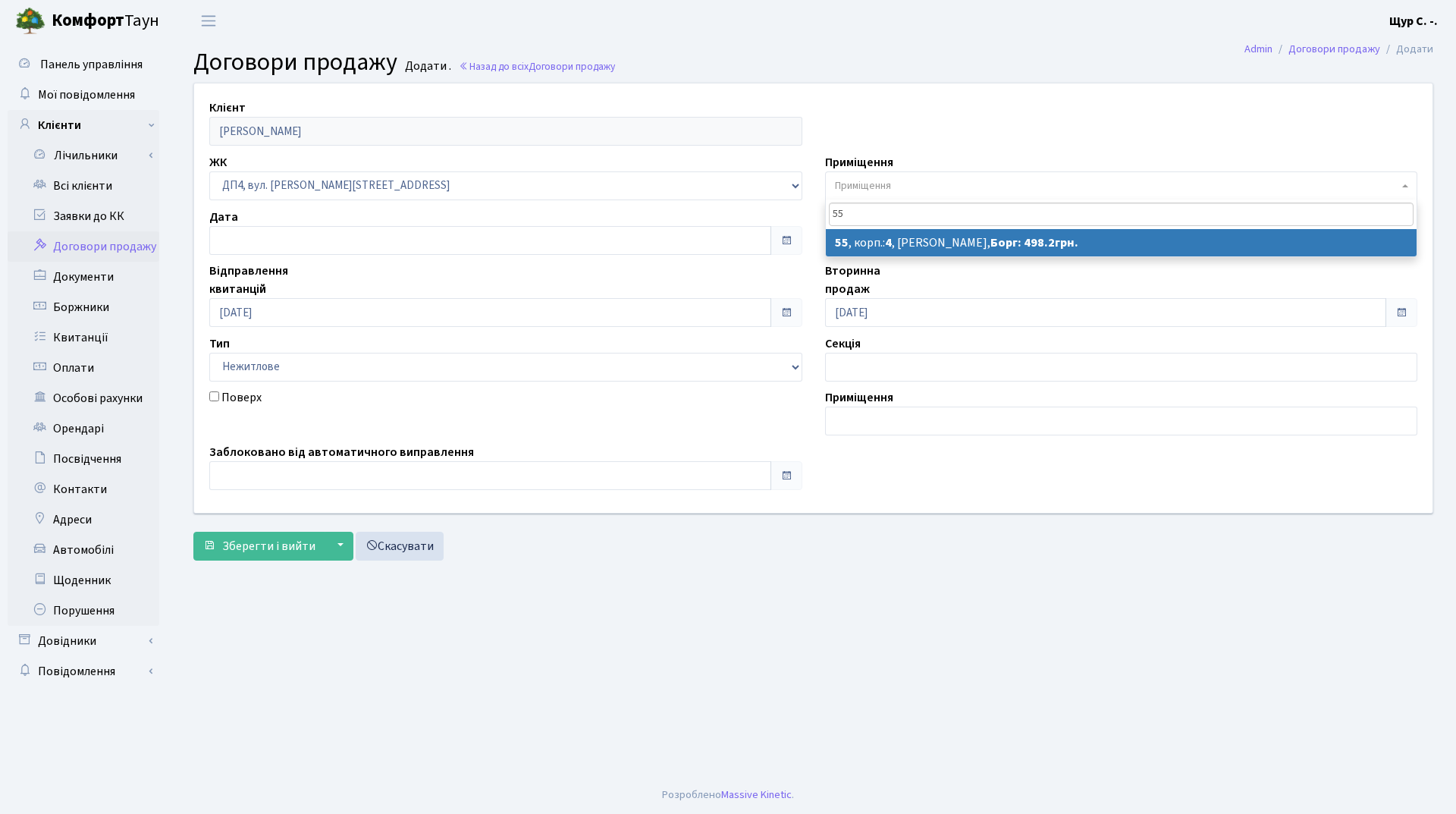
type input "55"
select select "36991"
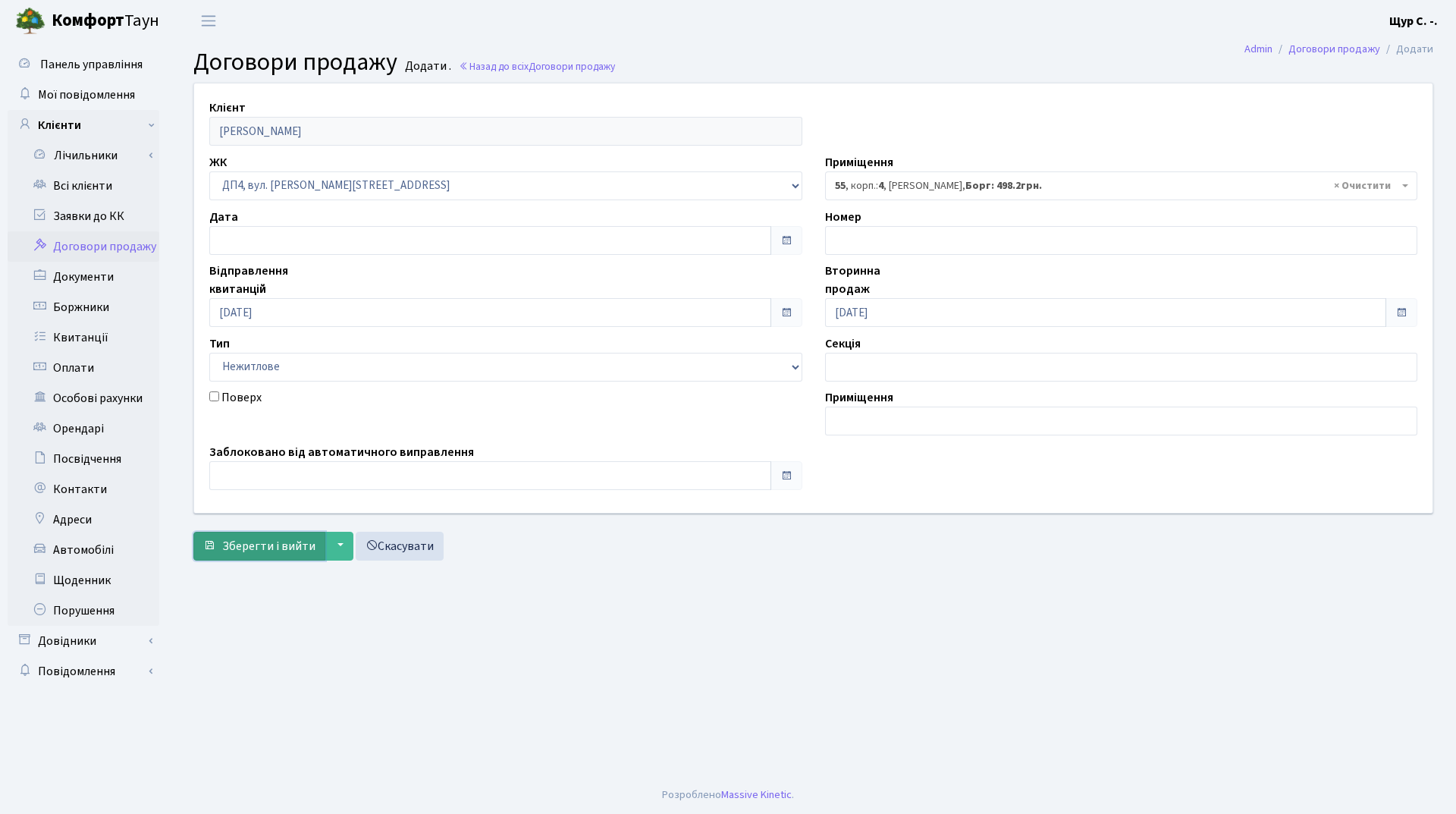
click at [259, 544] on span "Зберегти і вийти" at bounding box center [269, 545] width 93 height 17
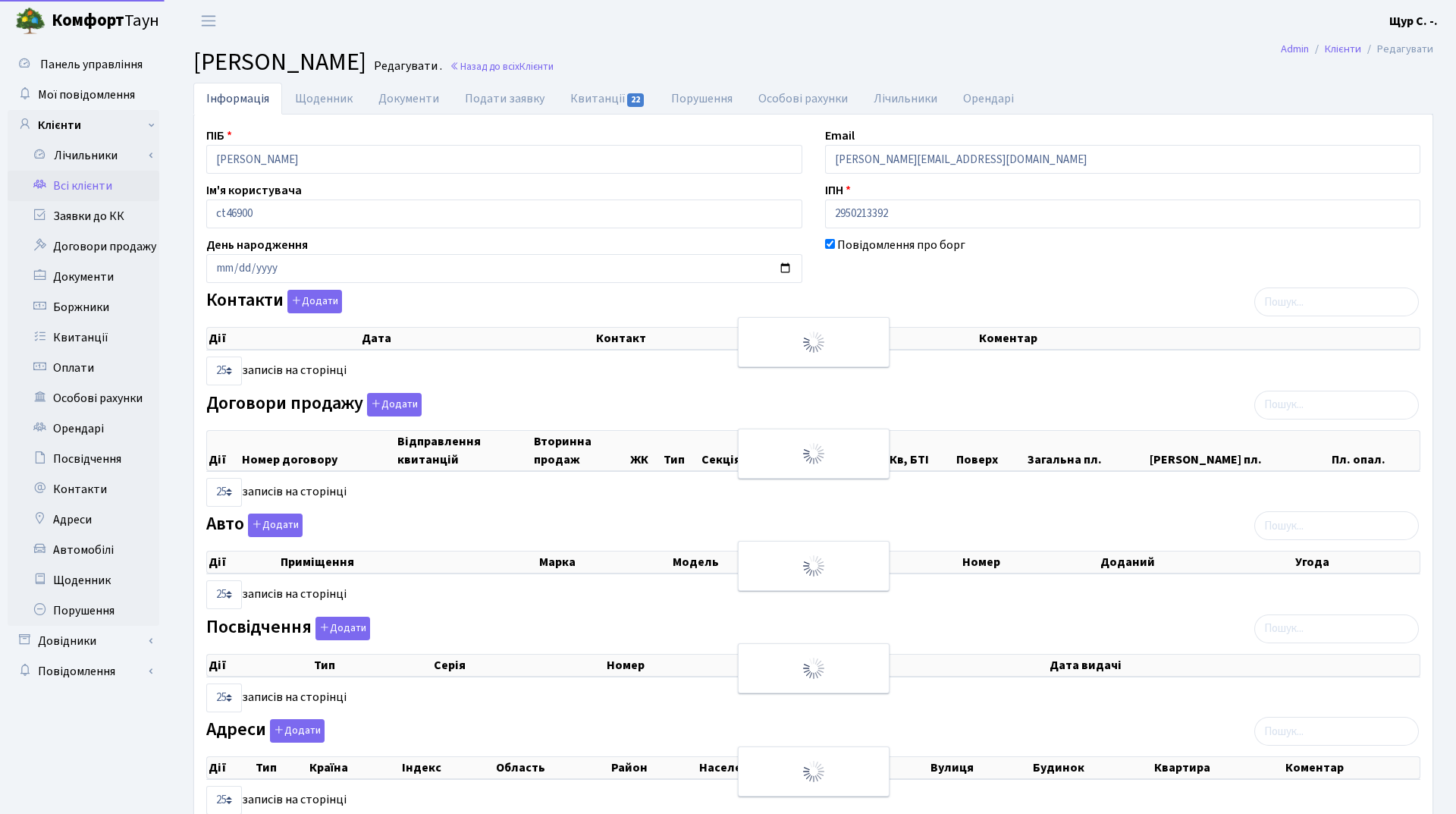
select select "25"
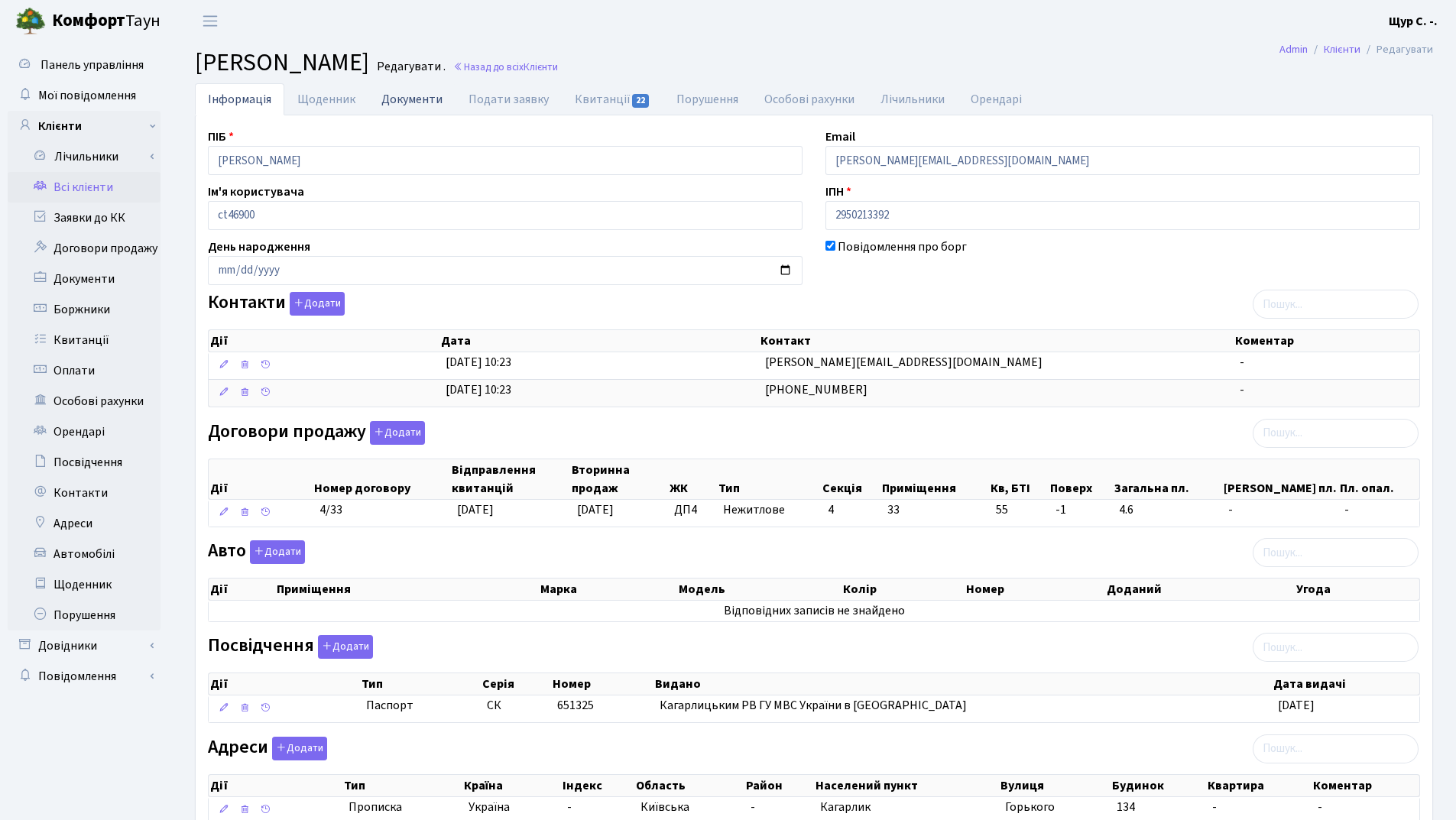
click at [412, 98] on link "Документи" at bounding box center [412, 98] width 87 height 31
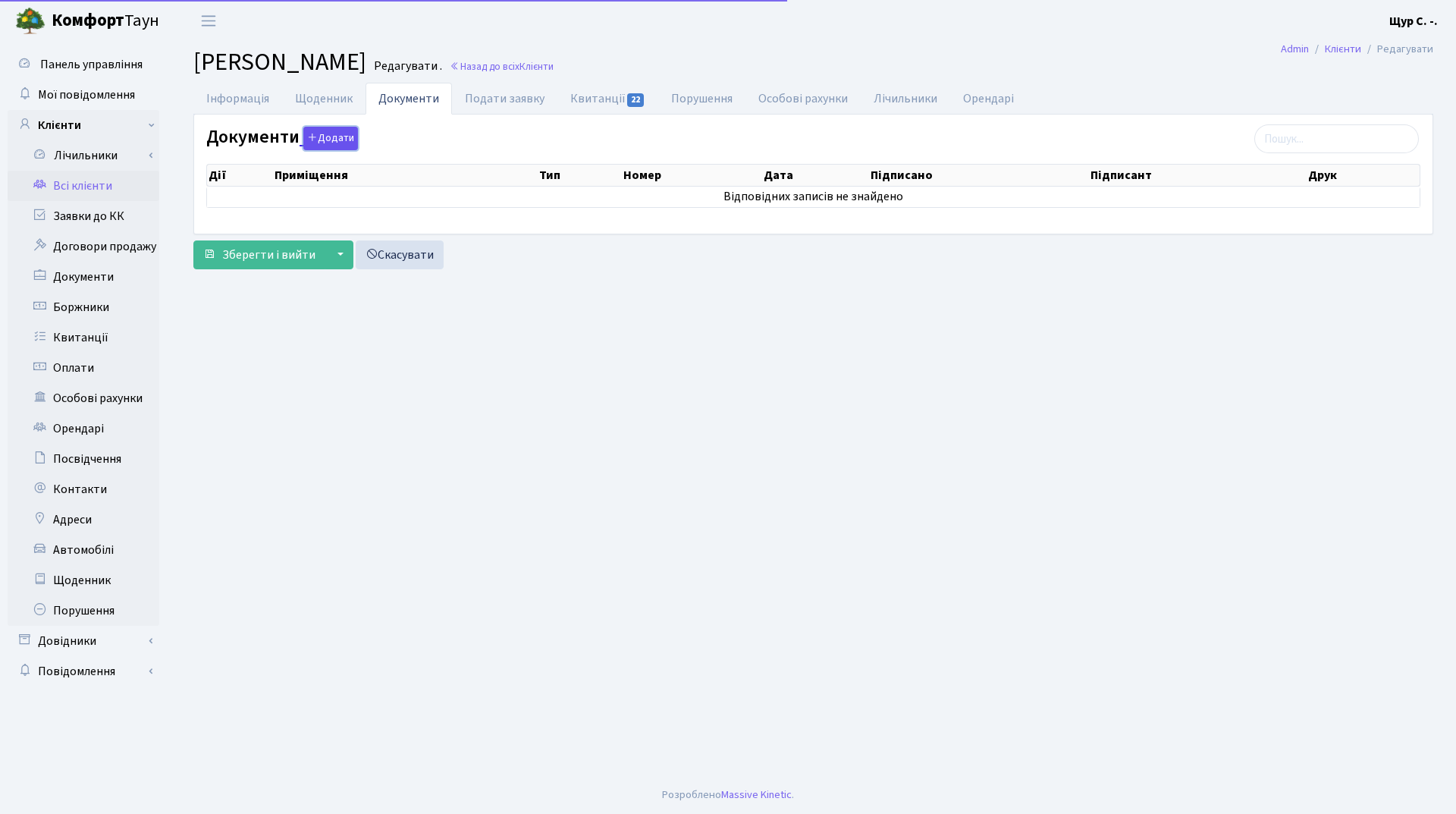
click at [339, 131] on button "Додати" at bounding box center [331, 138] width 55 height 24
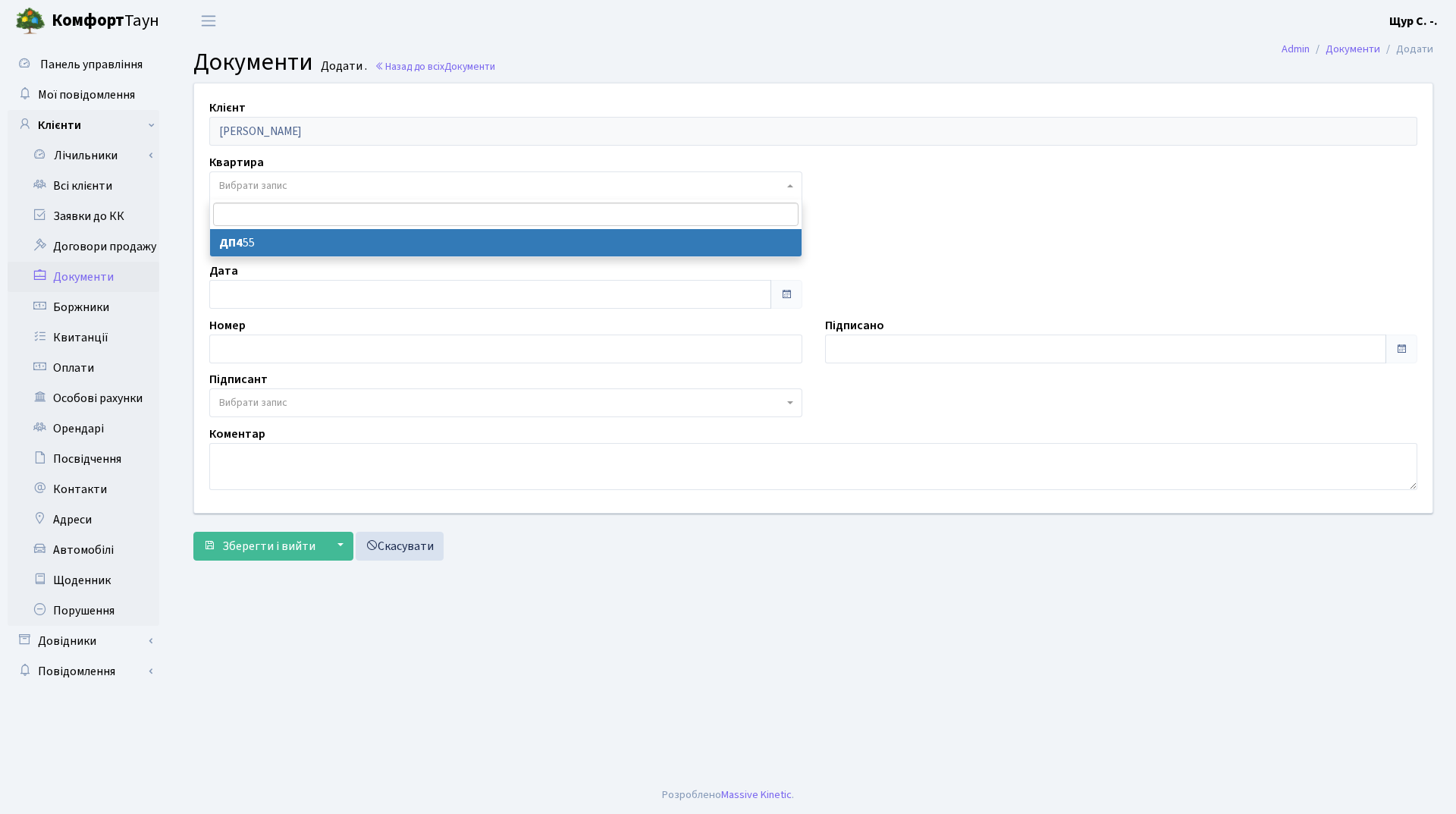
click at [266, 181] on span "Вибрати запис" at bounding box center [254, 185] width 68 height 15
select select "178596"
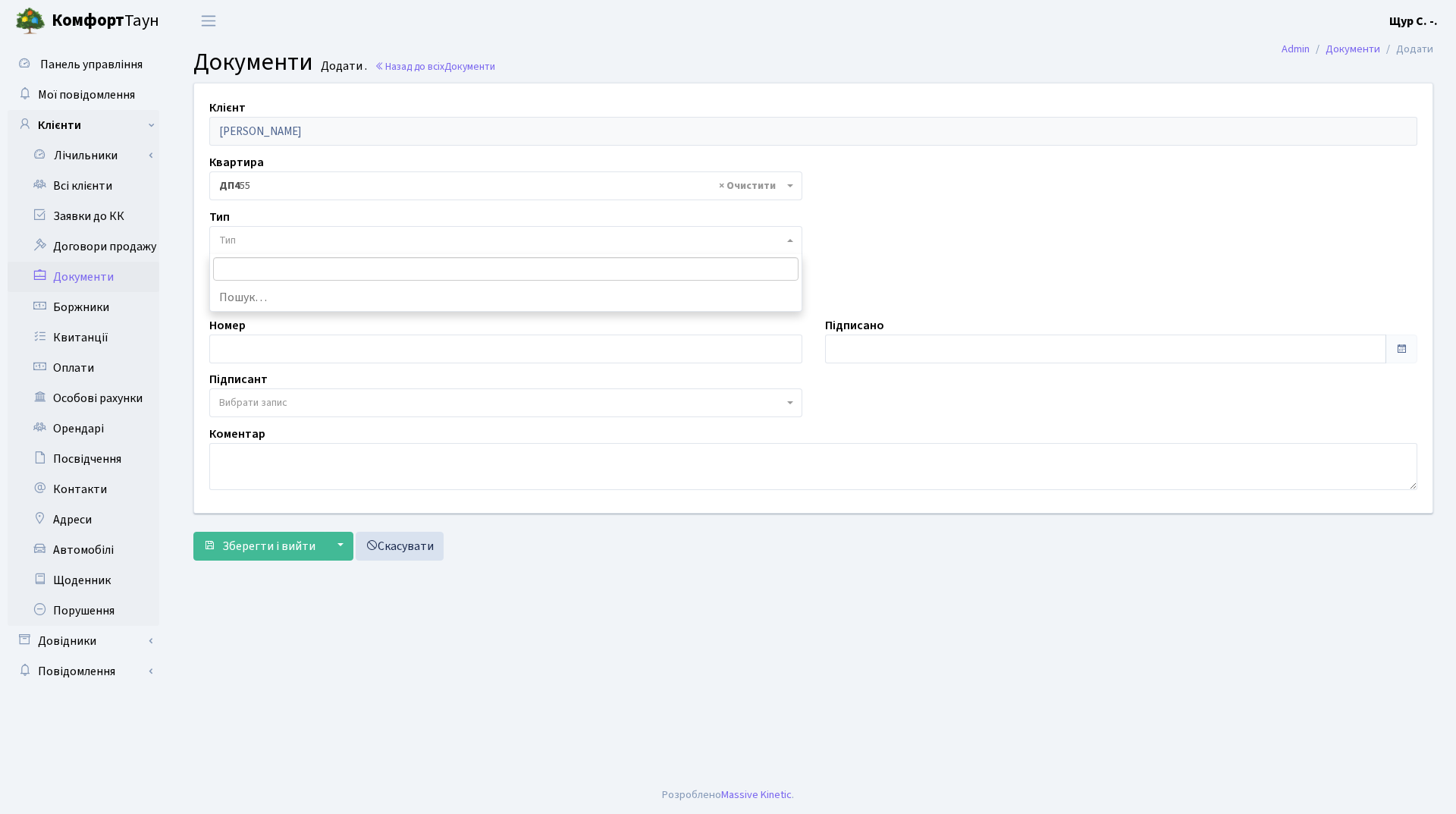
click at [279, 239] on span "Тип" at bounding box center [501, 240] width 564 height 15
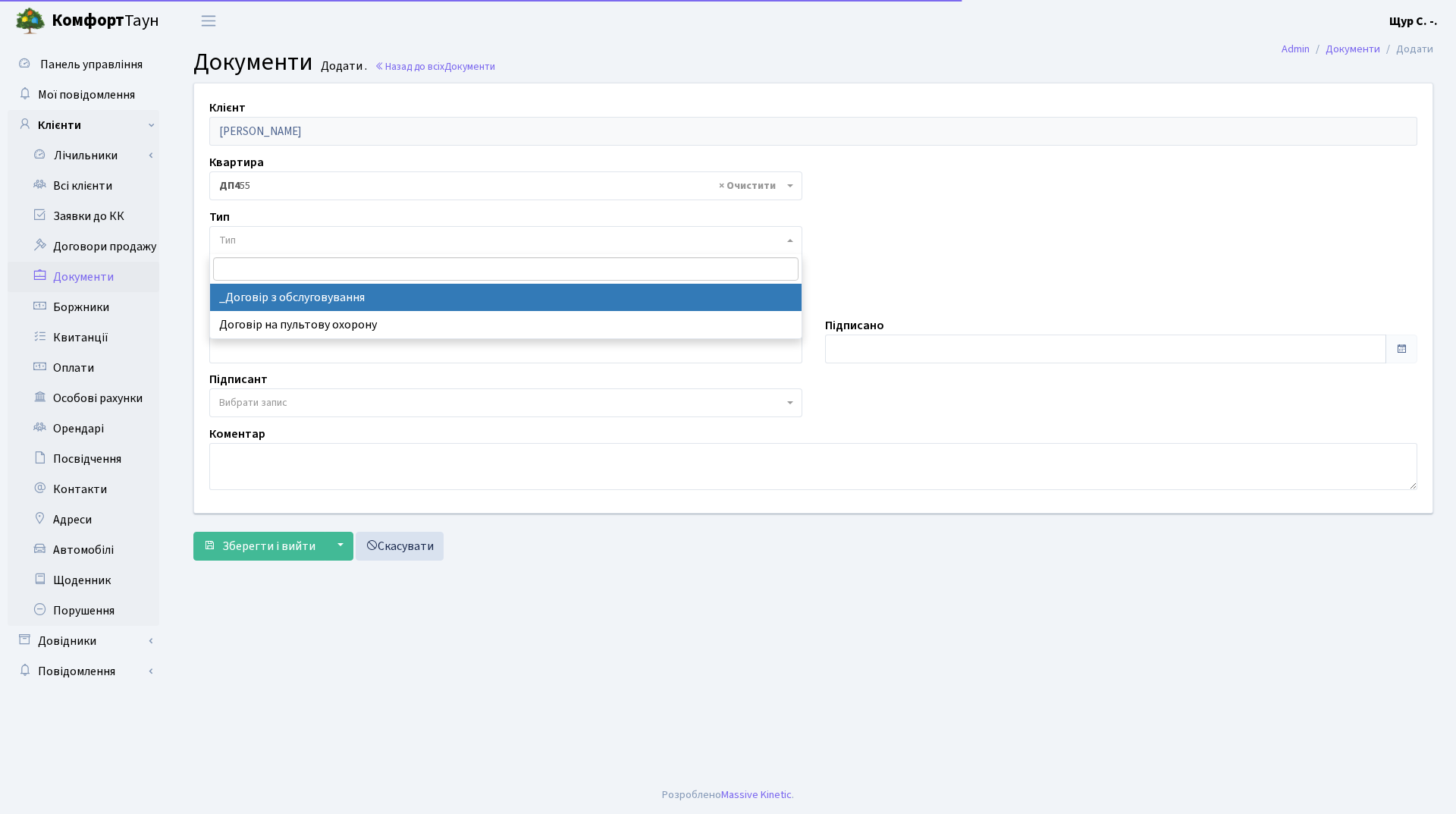
select select "289"
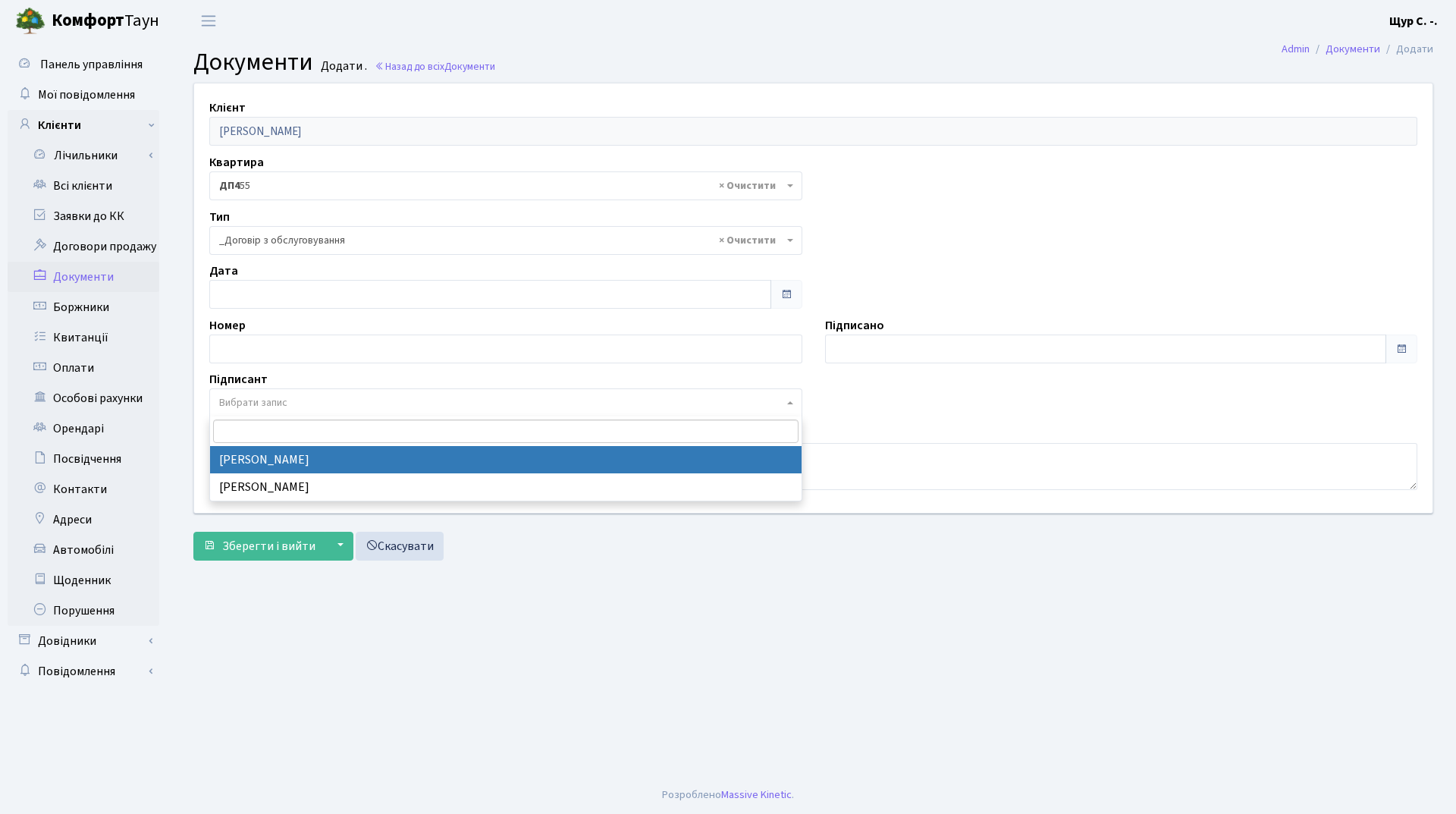
click at [272, 394] on span "Вибрати запис" at bounding box center [505, 402] width 593 height 29
select select "74"
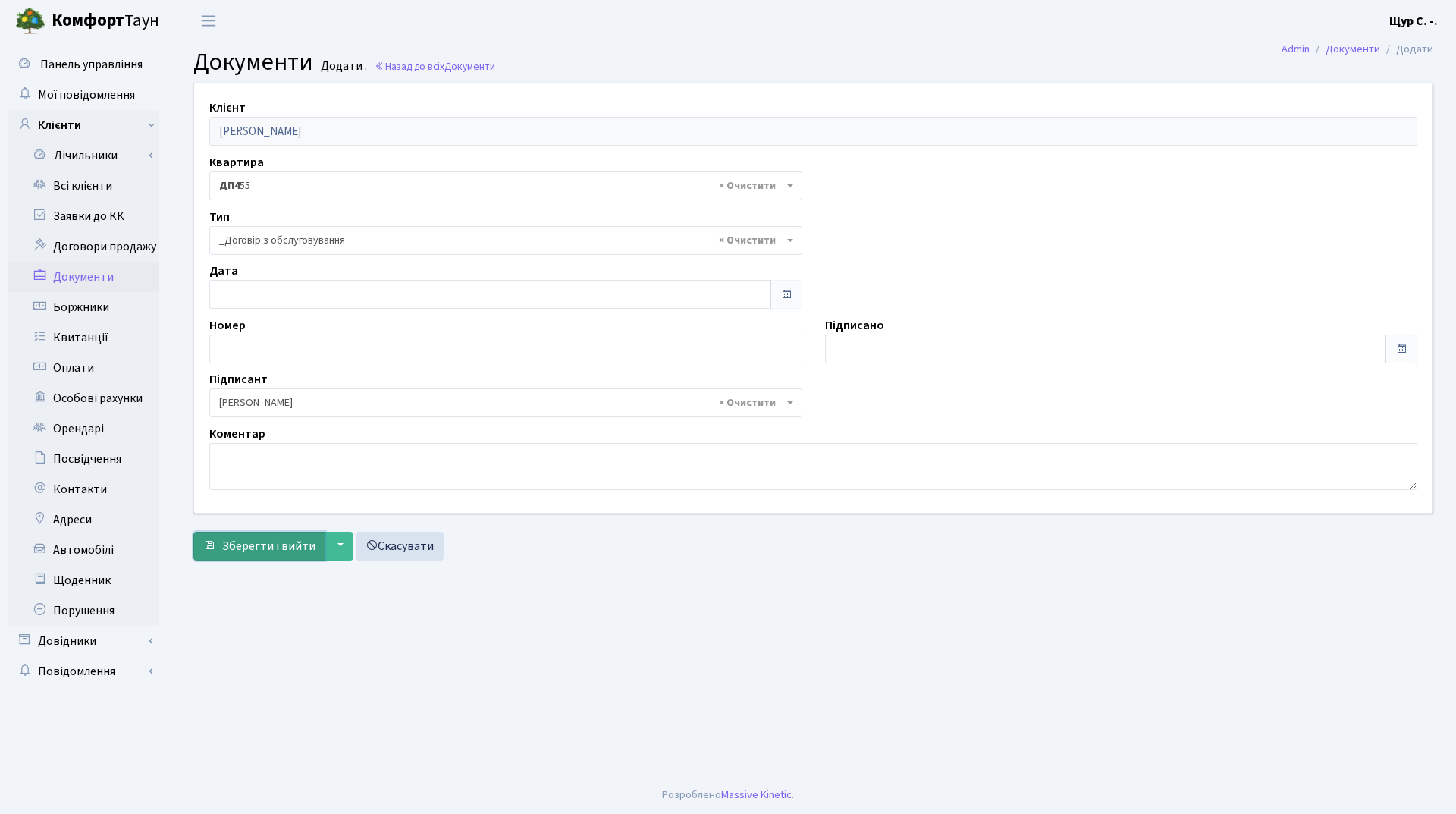
click at [265, 549] on span "Зберегти і вийти" at bounding box center [269, 545] width 93 height 17
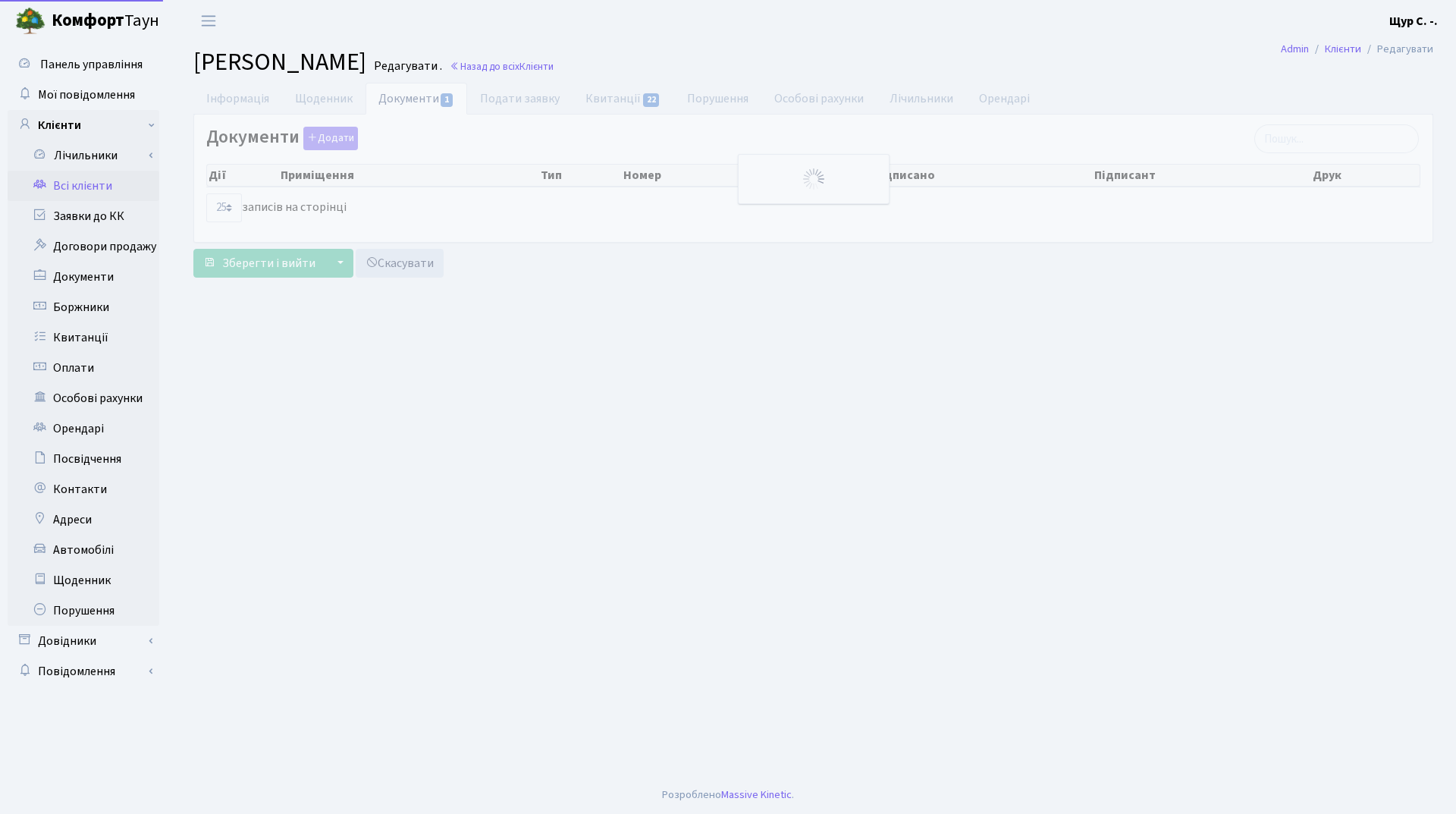
select select "25"
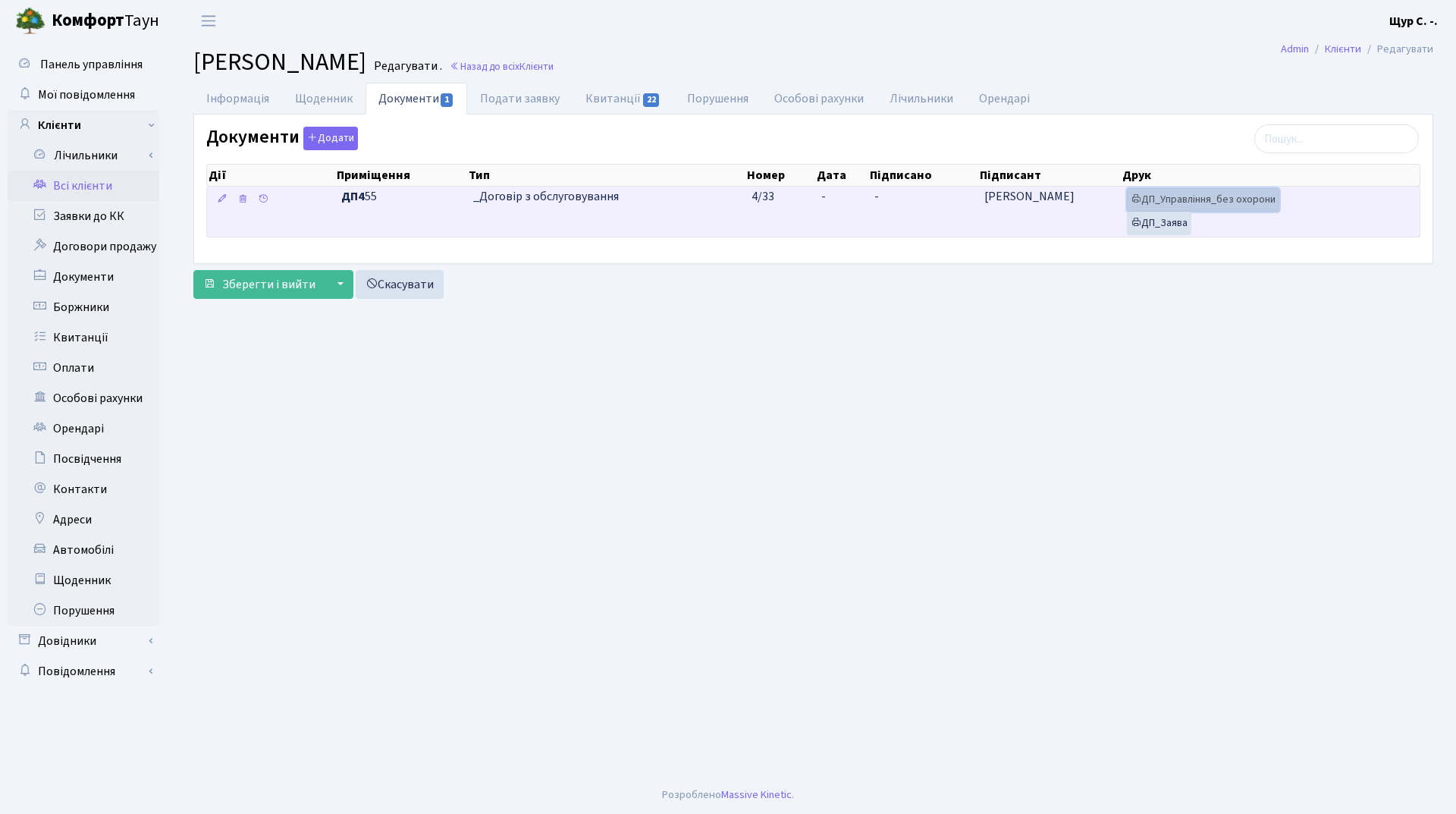
click at [1206, 193] on link "ДП_Управління_без охорони" at bounding box center [1203, 200] width 153 height 24
click at [1155, 219] on link "ДП_Заява" at bounding box center [1159, 223] width 64 height 24
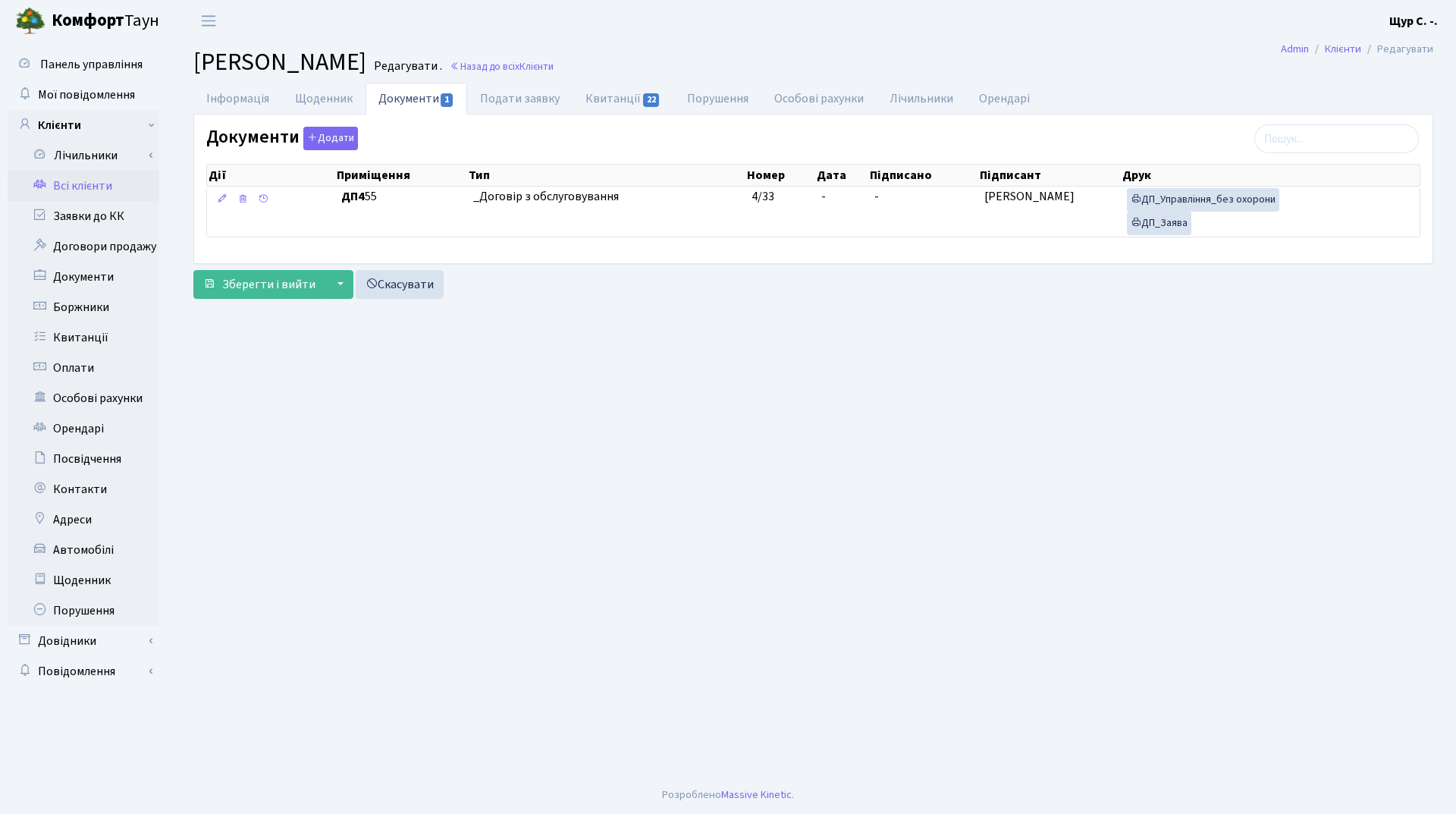
click at [76, 183] on link "Всі клієнти" at bounding box center [83, 186] width 152 height 30
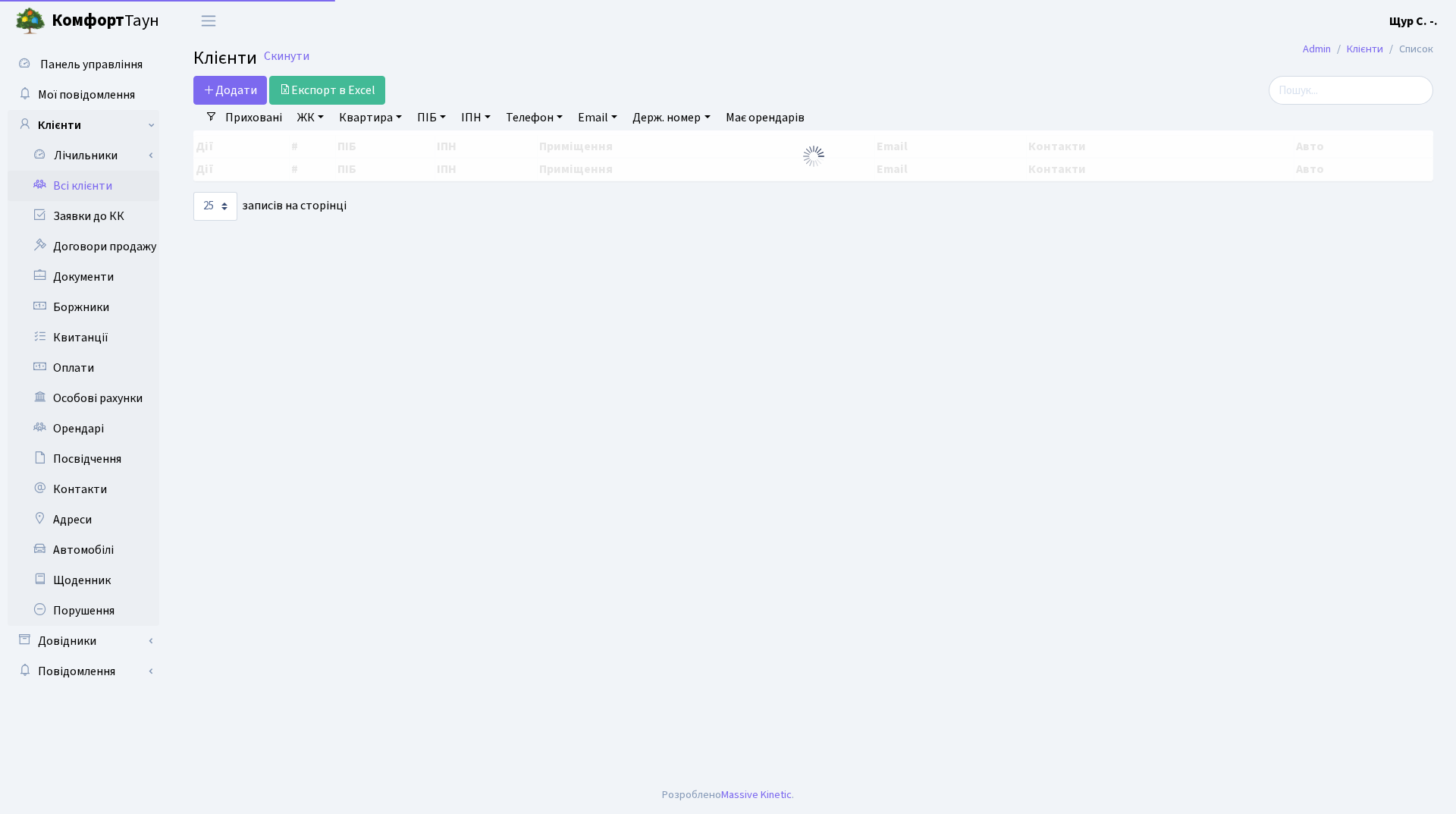
select select "25"
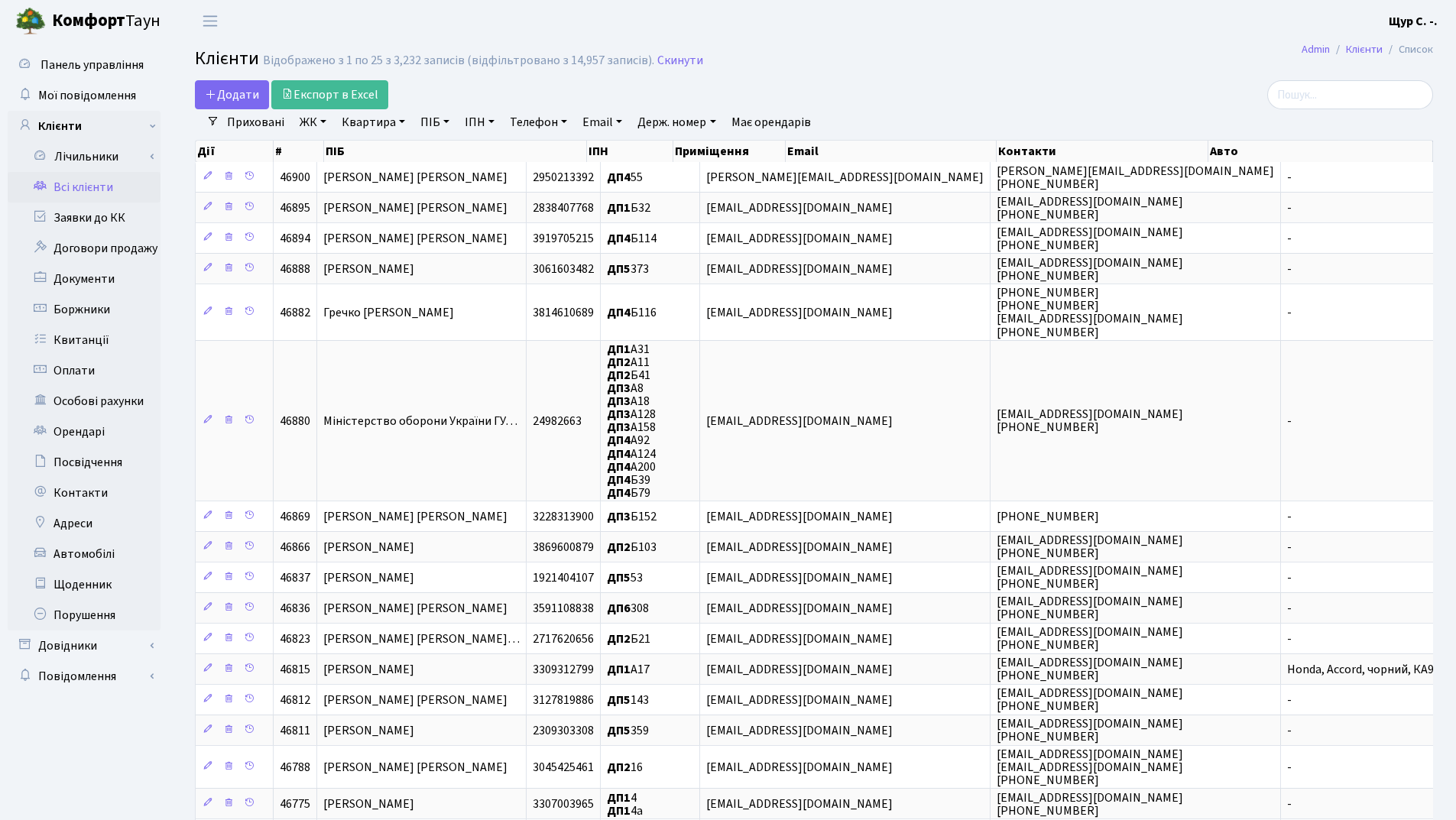
click at [364, 122] on link "Квартира" at bounding box center [373, 122] width 75 height 26
type input "55"
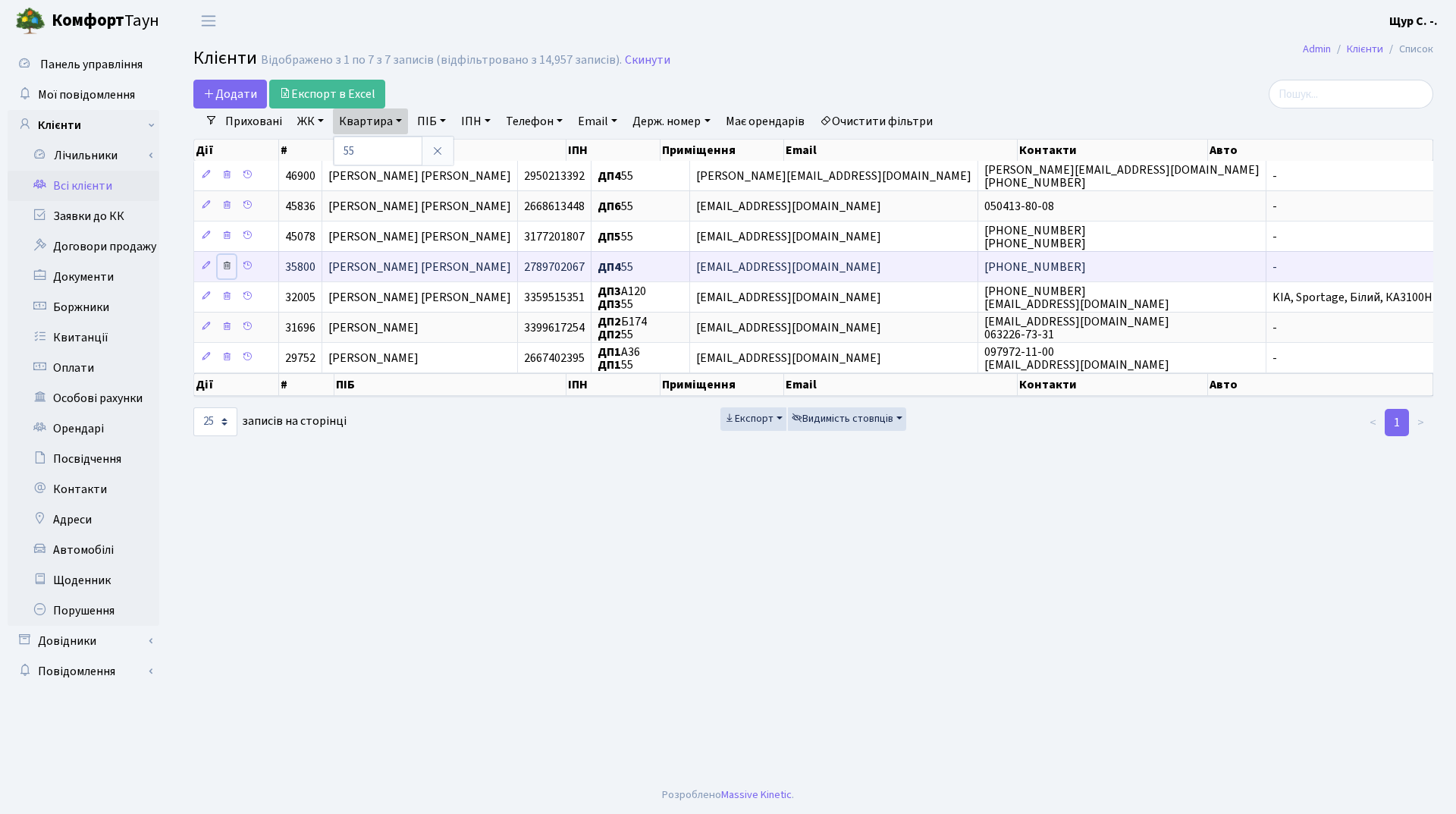
click at [226, 262] on icon at bounding box center [227, 265] width 10 height 10
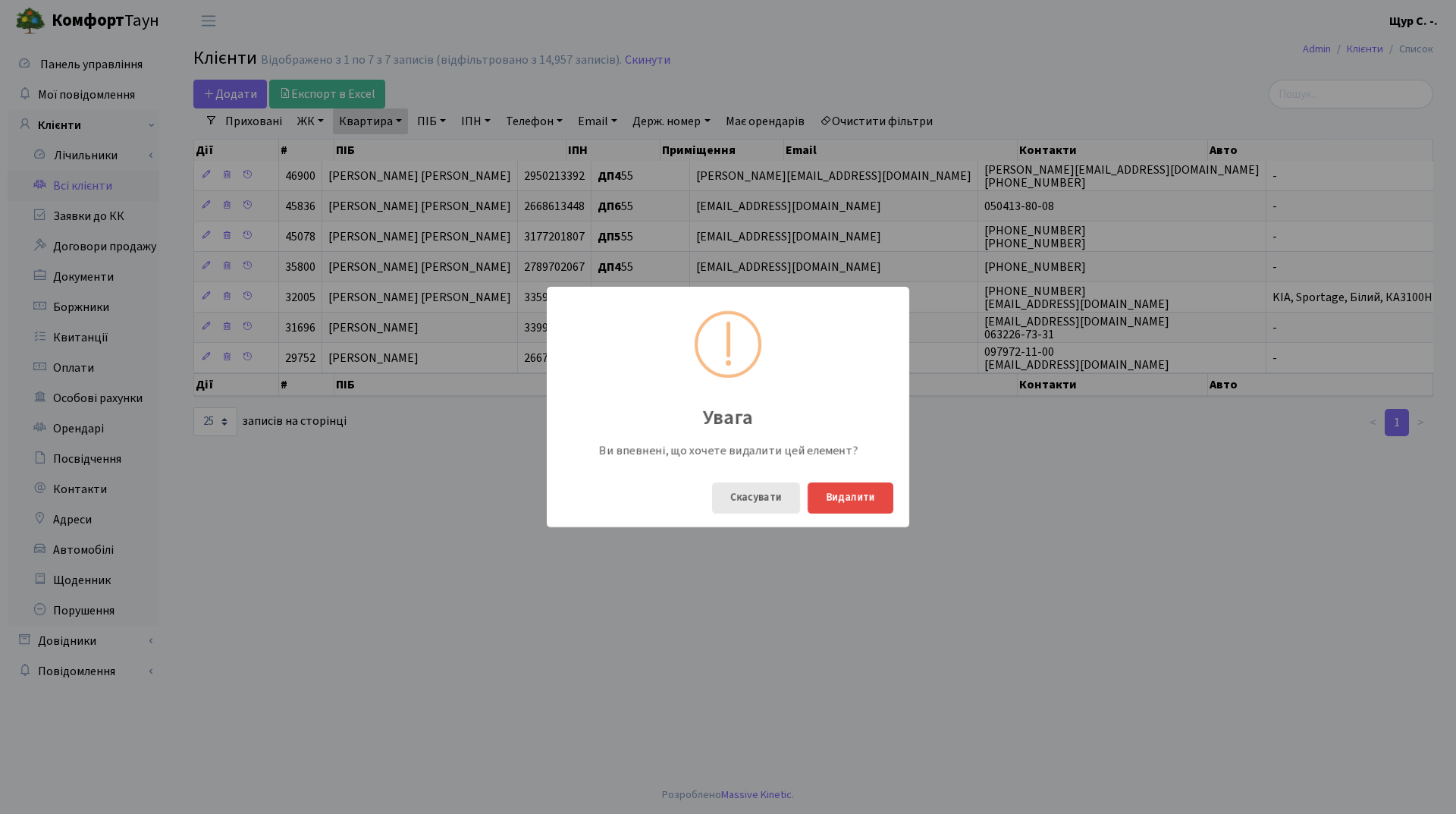
click at [725, 494] on button "Скасувати" at bounding box center [756, 498] width 88 height 31
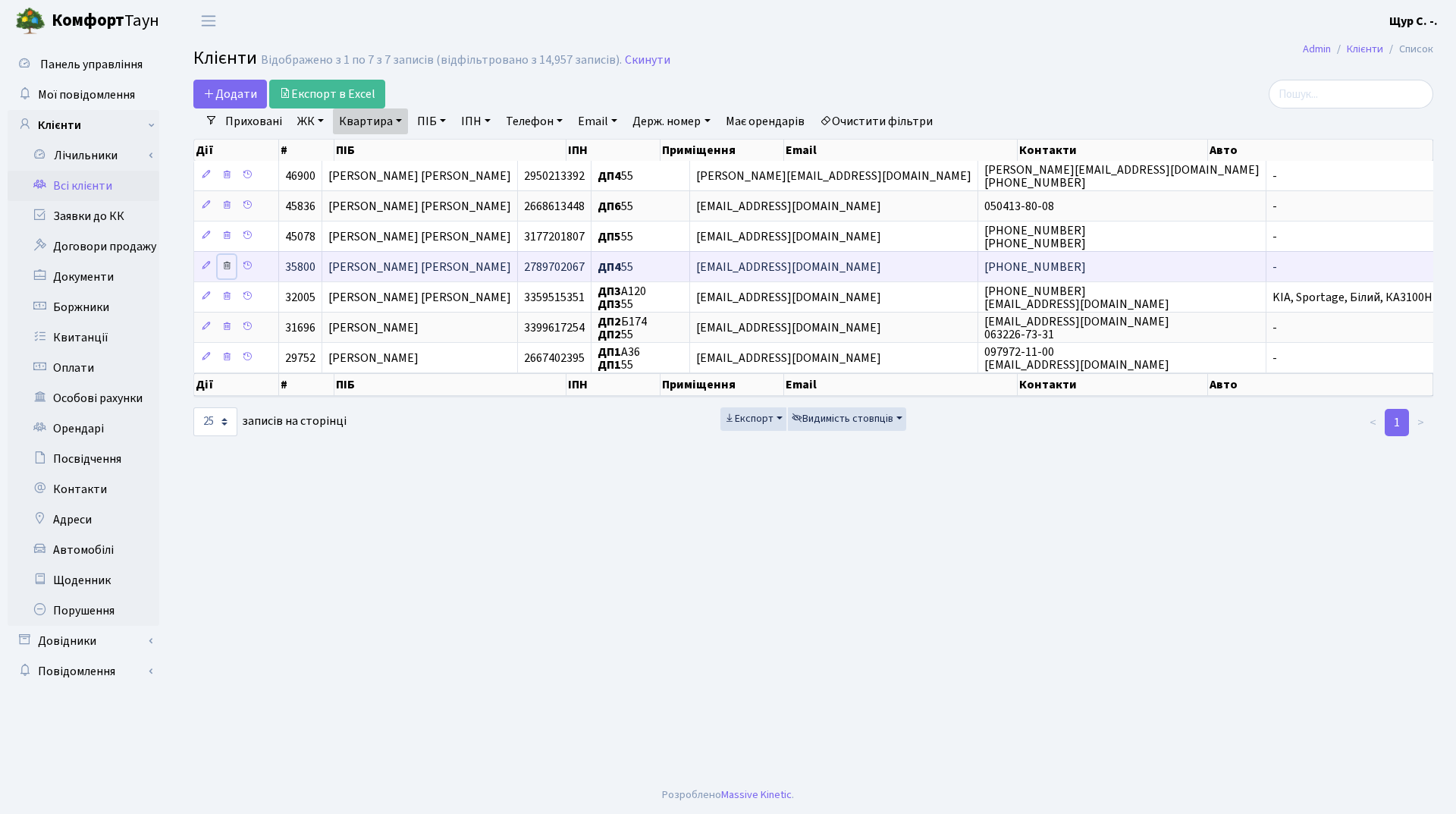
click at [224, 261] on icon at bounding box center [227, 265] width 10 height 10
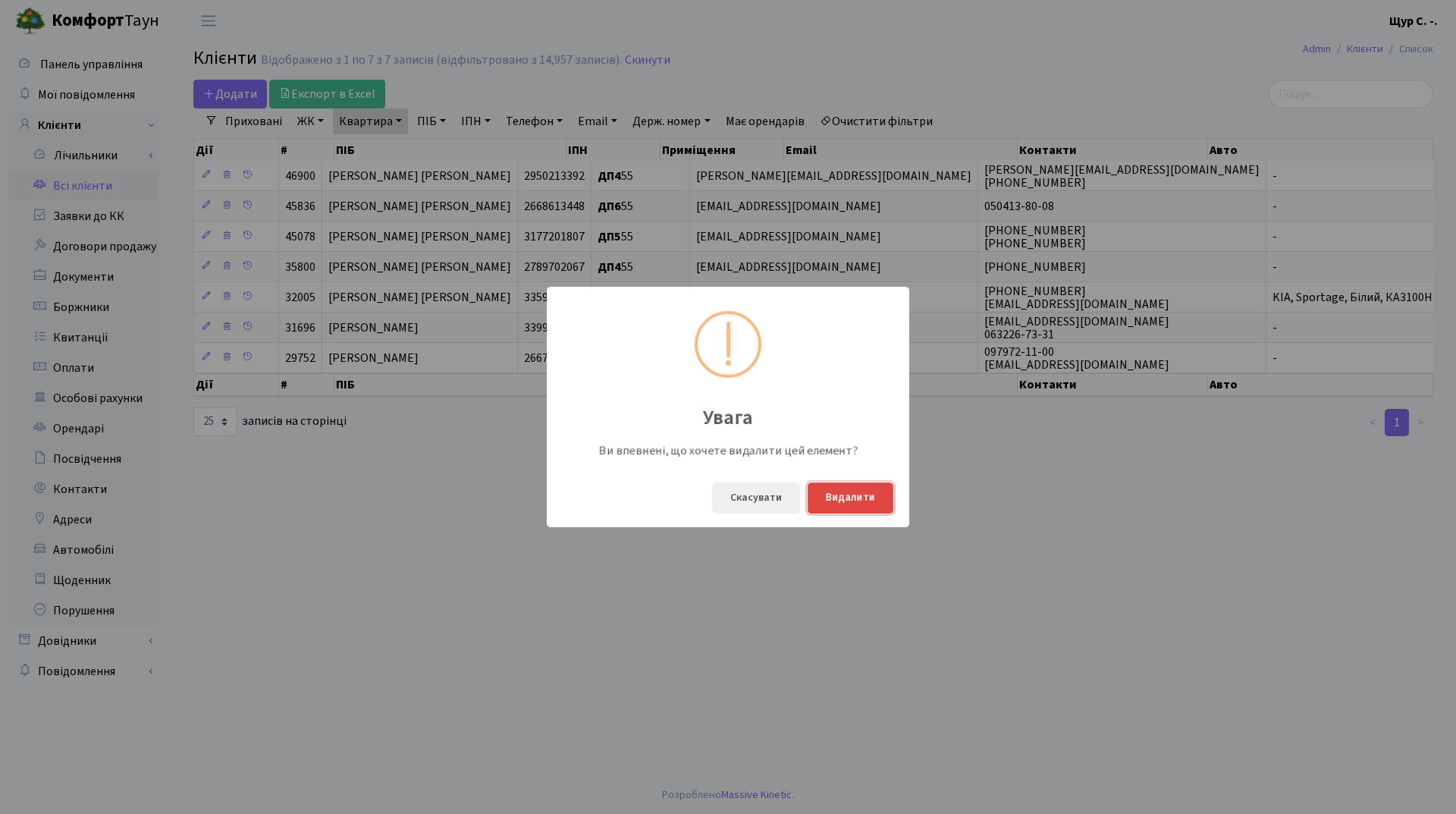
click at [852, 507] on button "Видалити" at bounding box center [850, 498] width 86 height 31
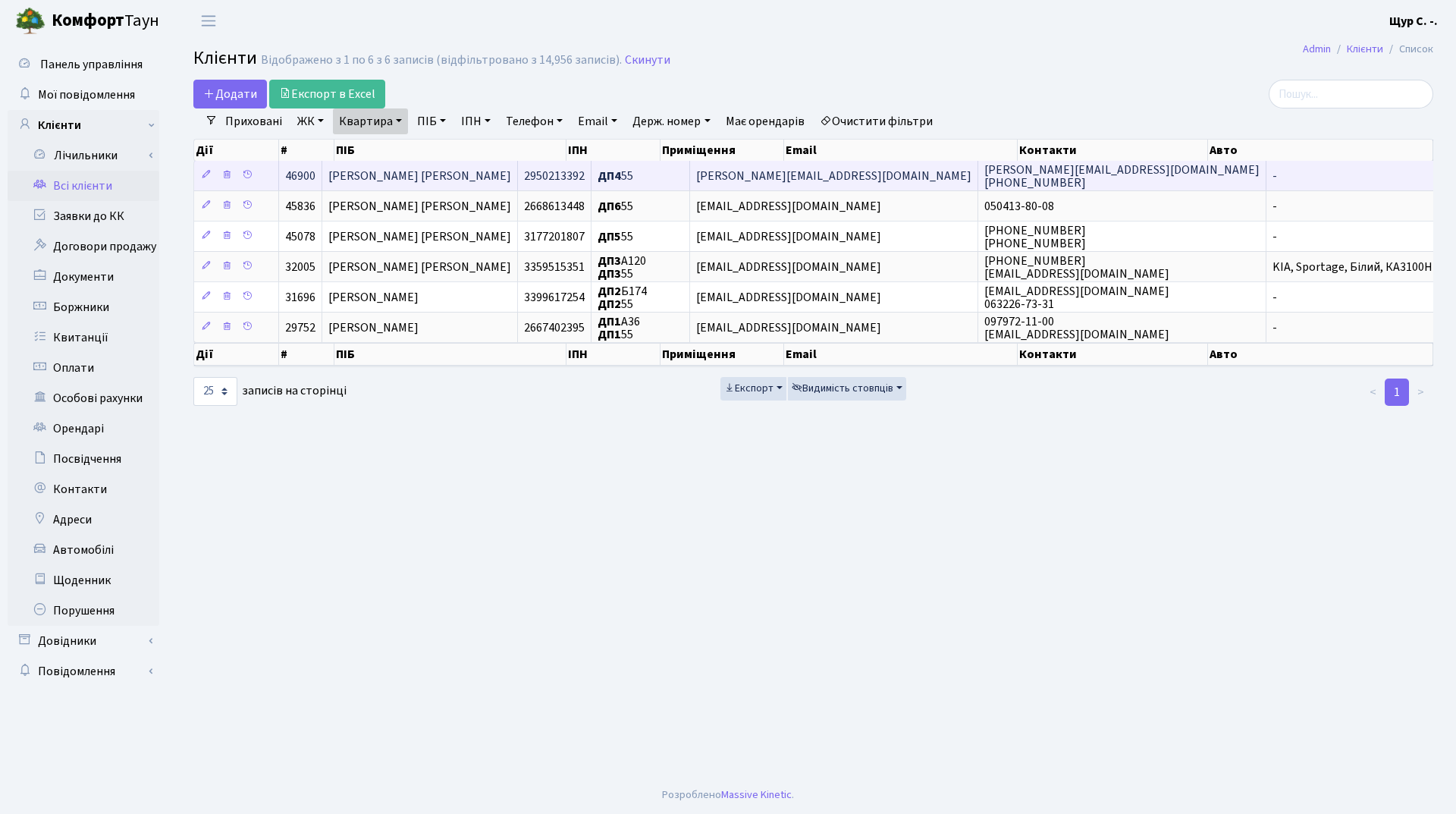
click at [421, 174] on span "[PERSON_NAME]" at bounding box center [420, 176] width 183 height 17
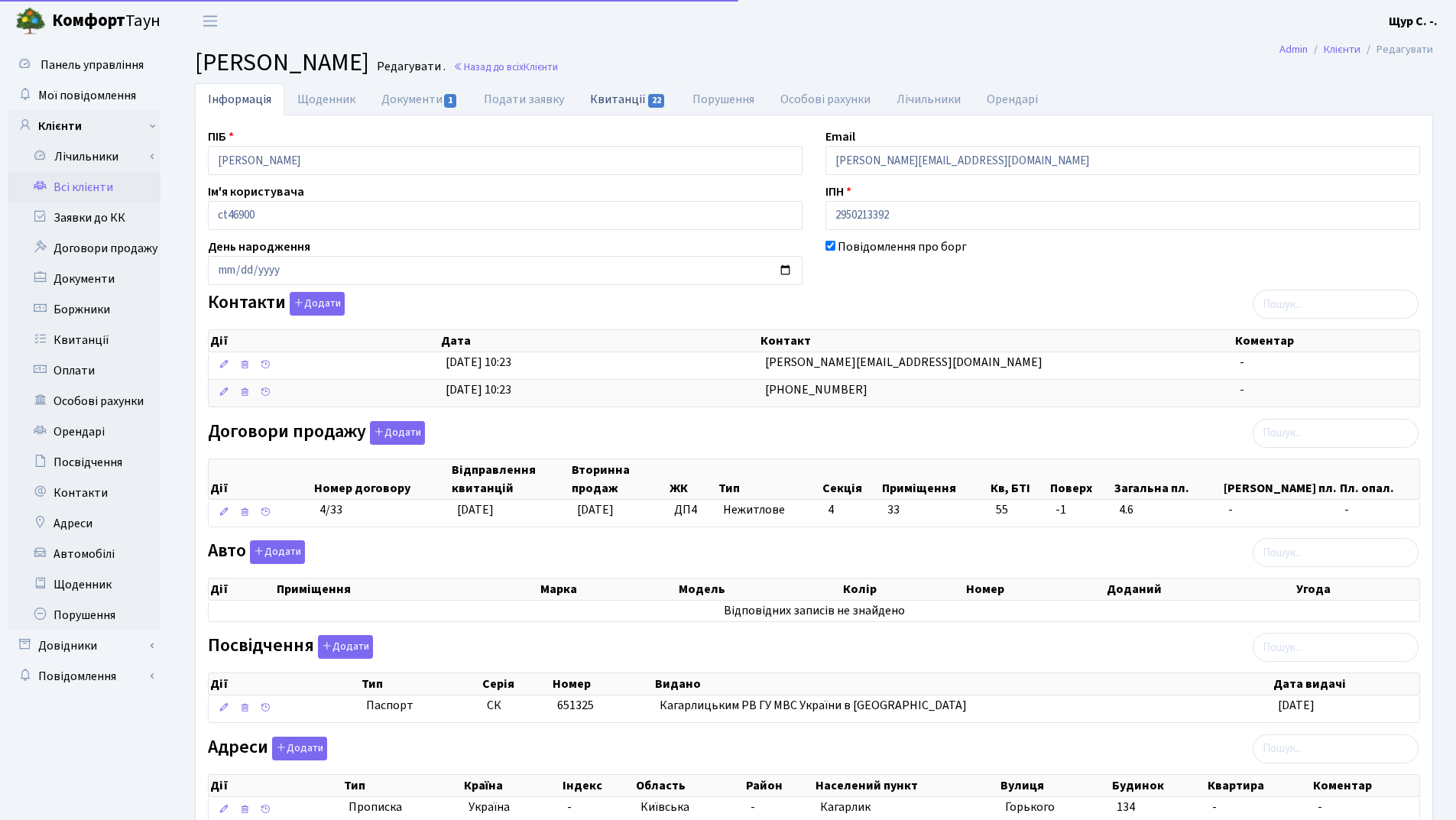
click at [611, 99] on link "Квитанції 22" at bounding box center [627, 98] width 102 height 31
select select "25"
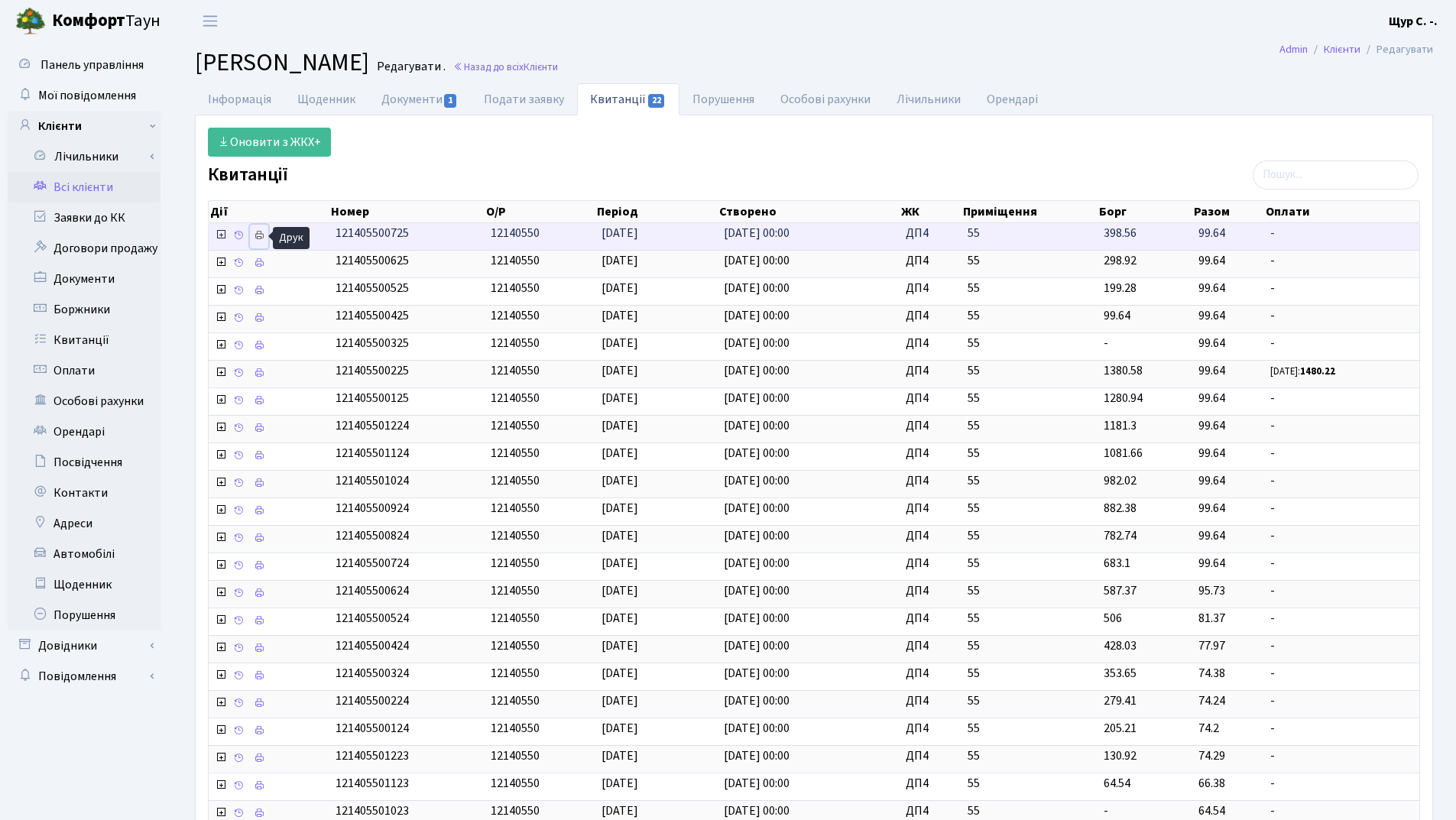
click at [257, 236] on icon at bounding box center [259, 235] width 10 height 10
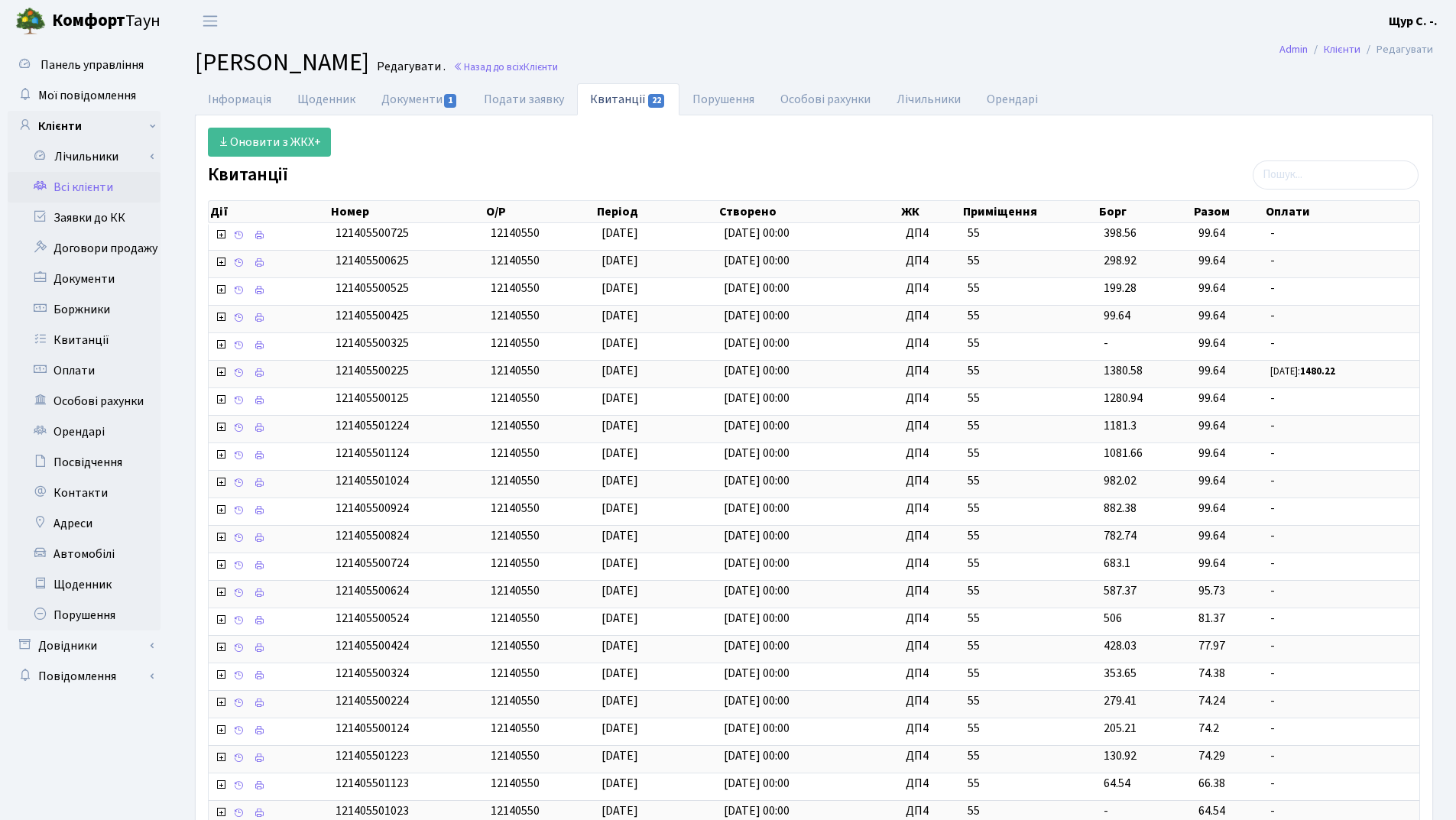
click at [95, 185] on link "Всі клієнти" at bounding box center [84, 187] width 153 height 30
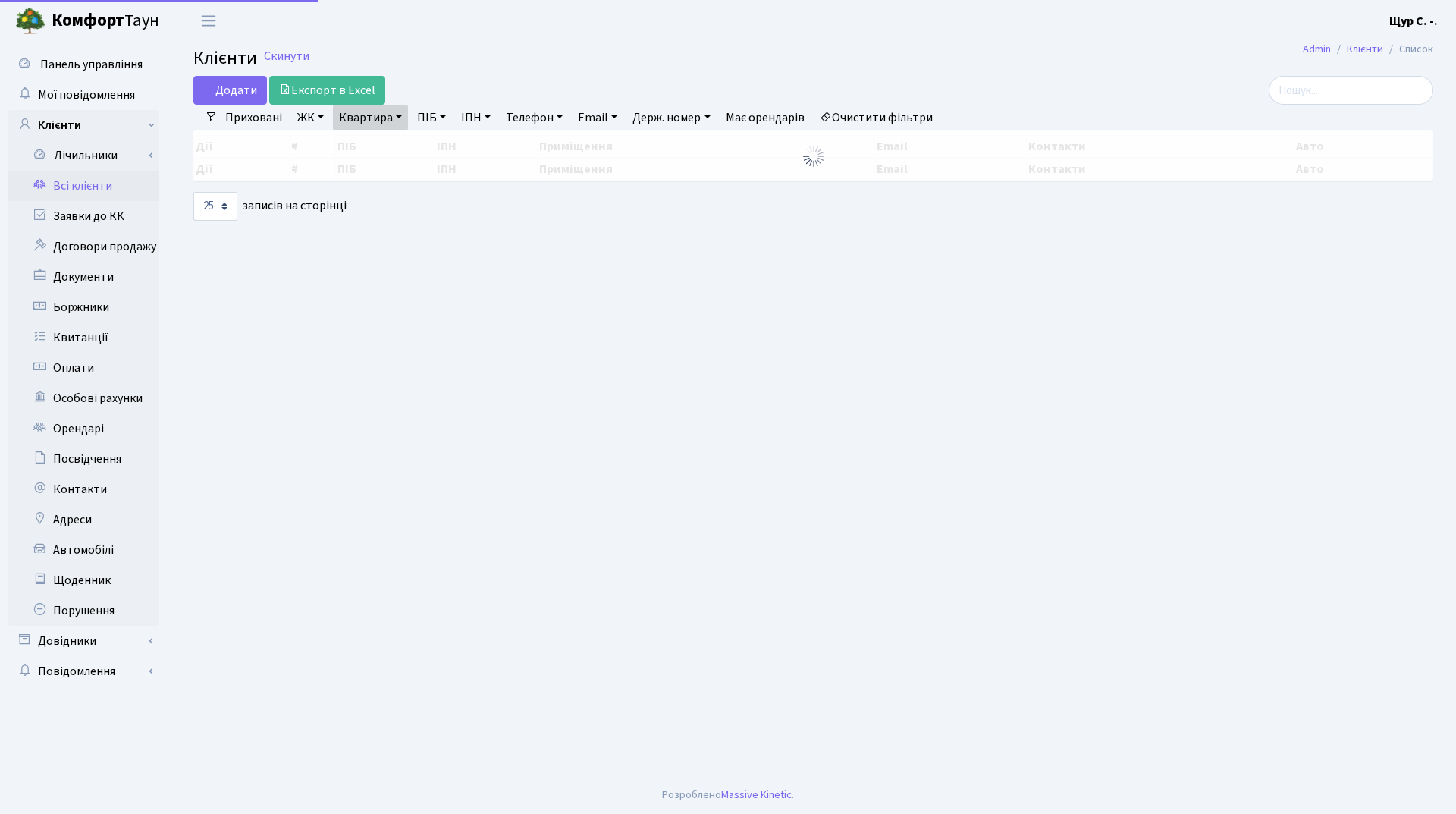
select select "25"
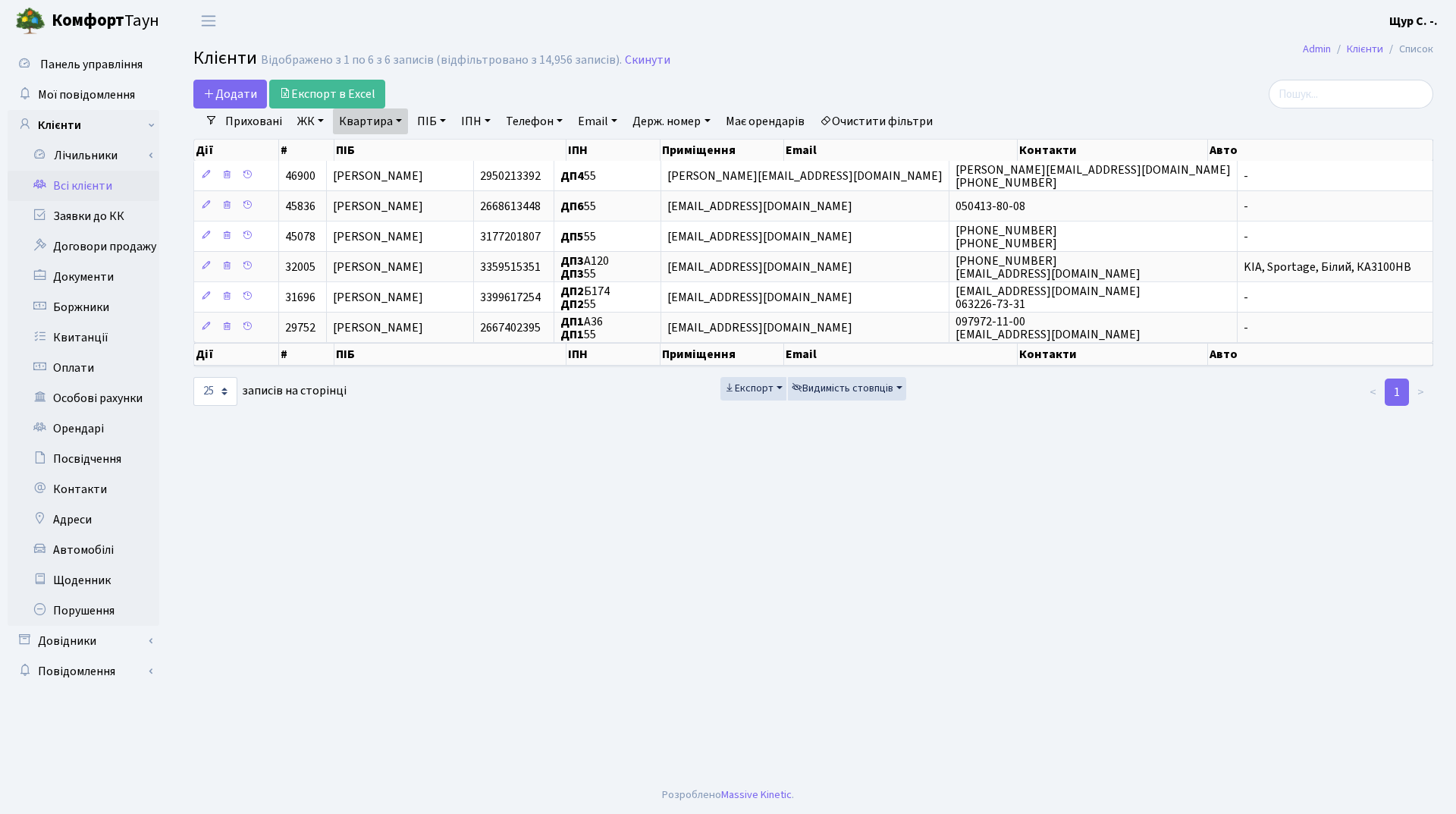
click at [398, 126] on link "Квартира" at bounding box center [370, 121] width 75 height 25
click at [398, 145] on input "55" at bounding box center [378, 151] width 89 height 29
type input "5"
type input "а194"
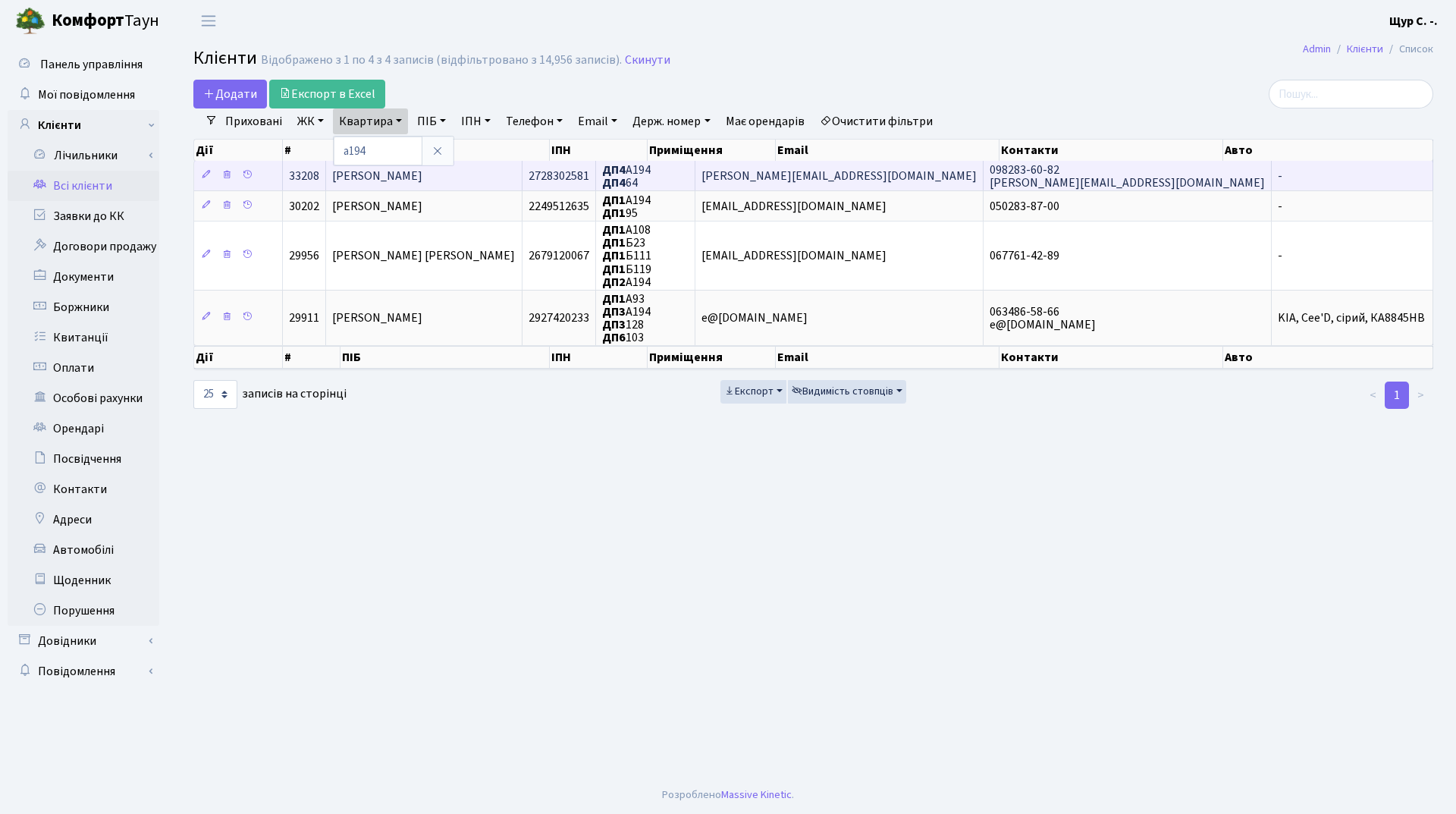
click at [422, 173] on span "[PERSON_NAME]" at bounding box center [378, 176] width 91 height 17
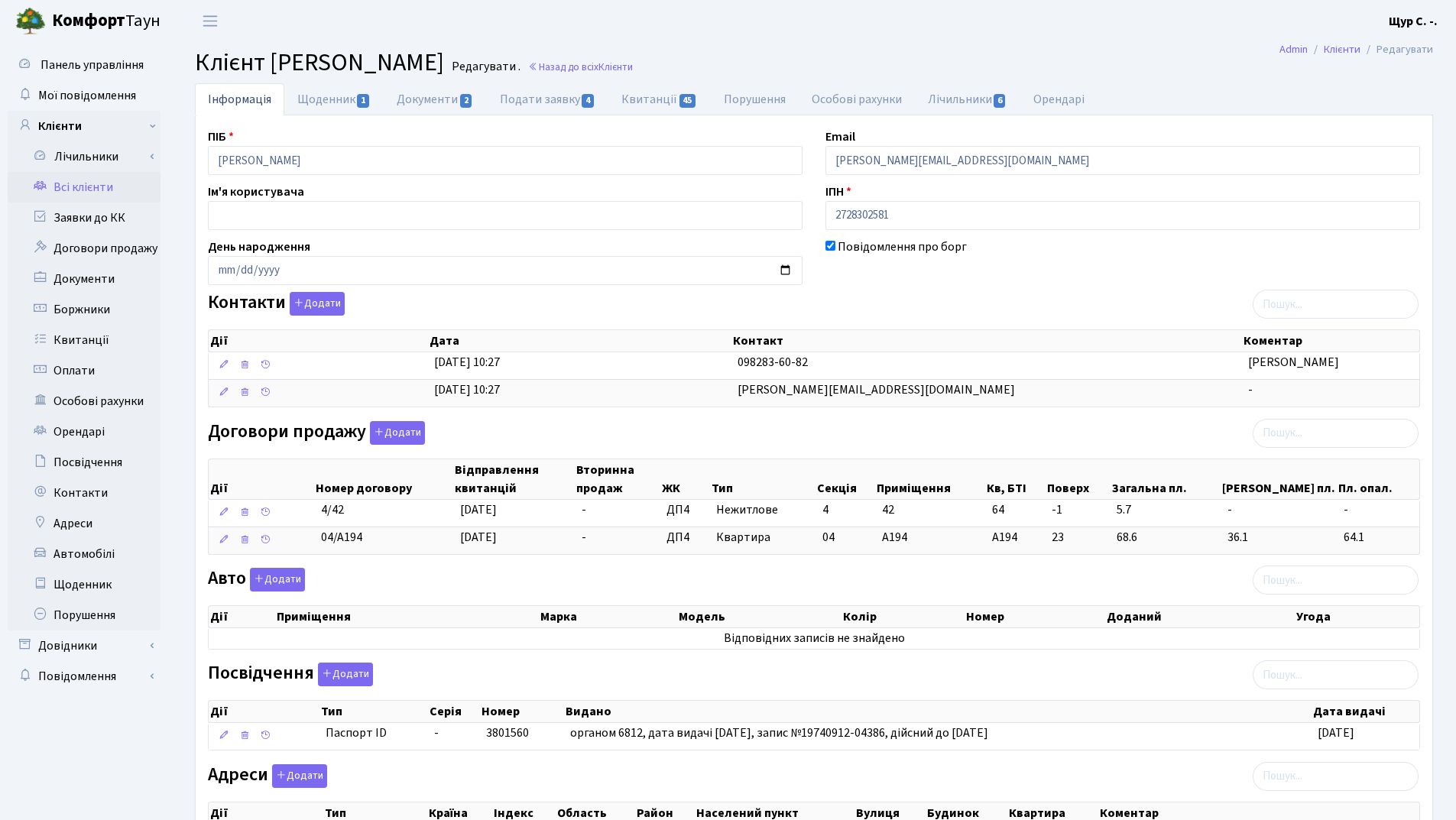
click at [100, 196] on link "Всі клієнти" at bounding box center [84, 187] width 153 height 30
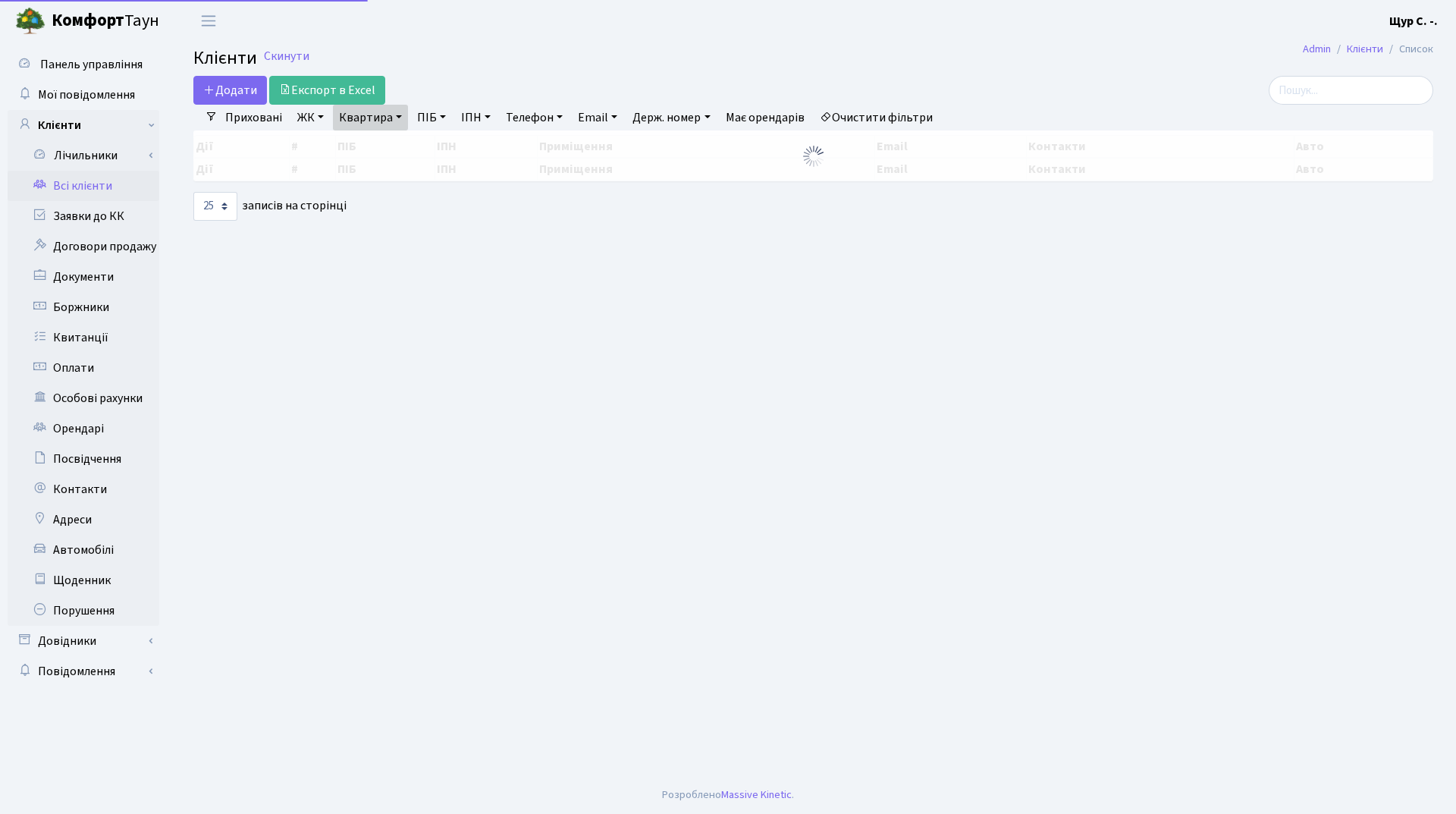
select select "25"
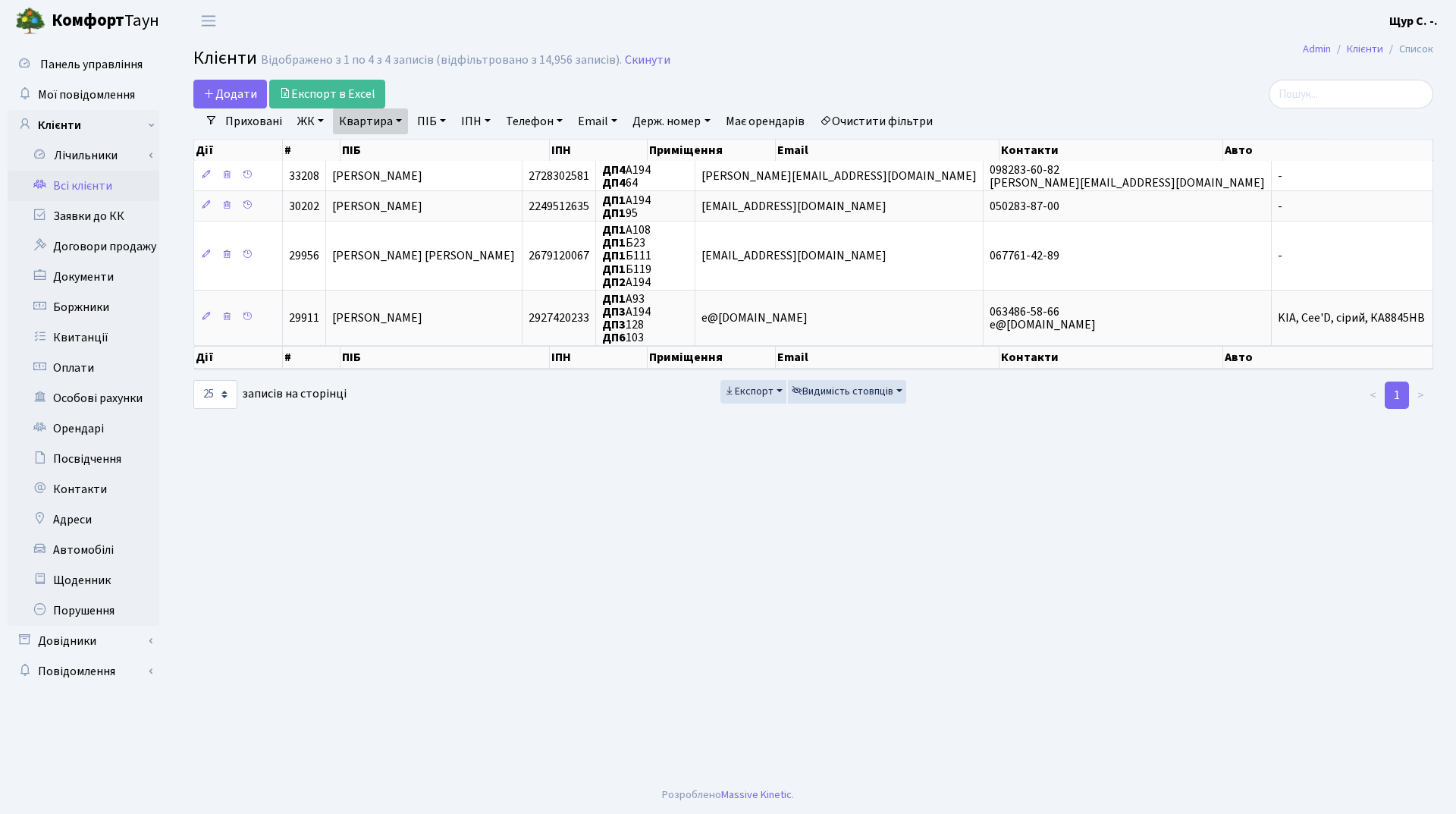
click at [397, 120] on link "Квартира" at bounding box center [370, 121] width 75 height 25
click at [383, 148] on input "а194" at bounding box center [378, 151] width 89 height 29
type input "а215"
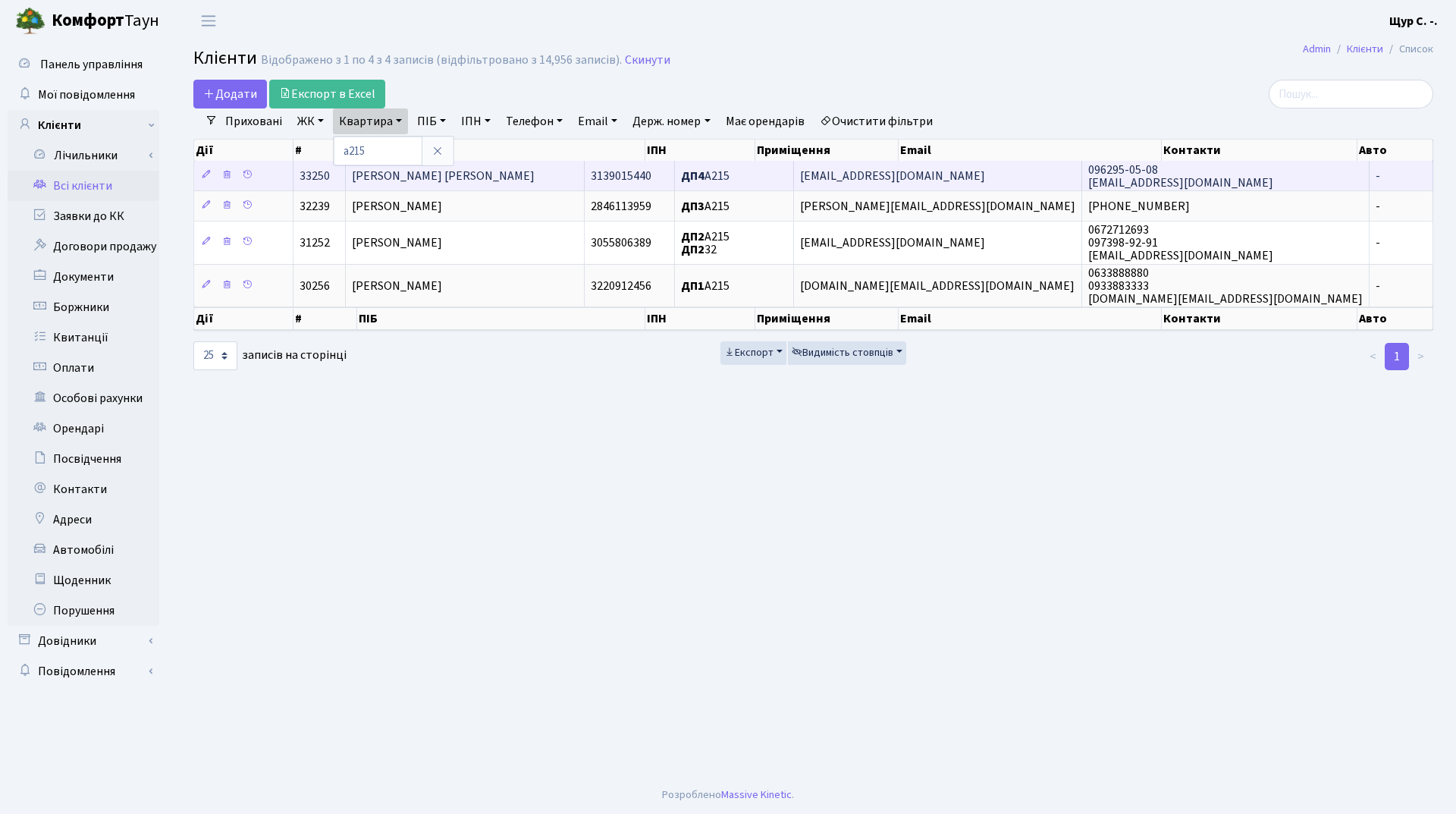
click at [451, 174] on span "Жабуровська Наталія Миколаївна" at bounding box center [443, 176] width 183 height 17
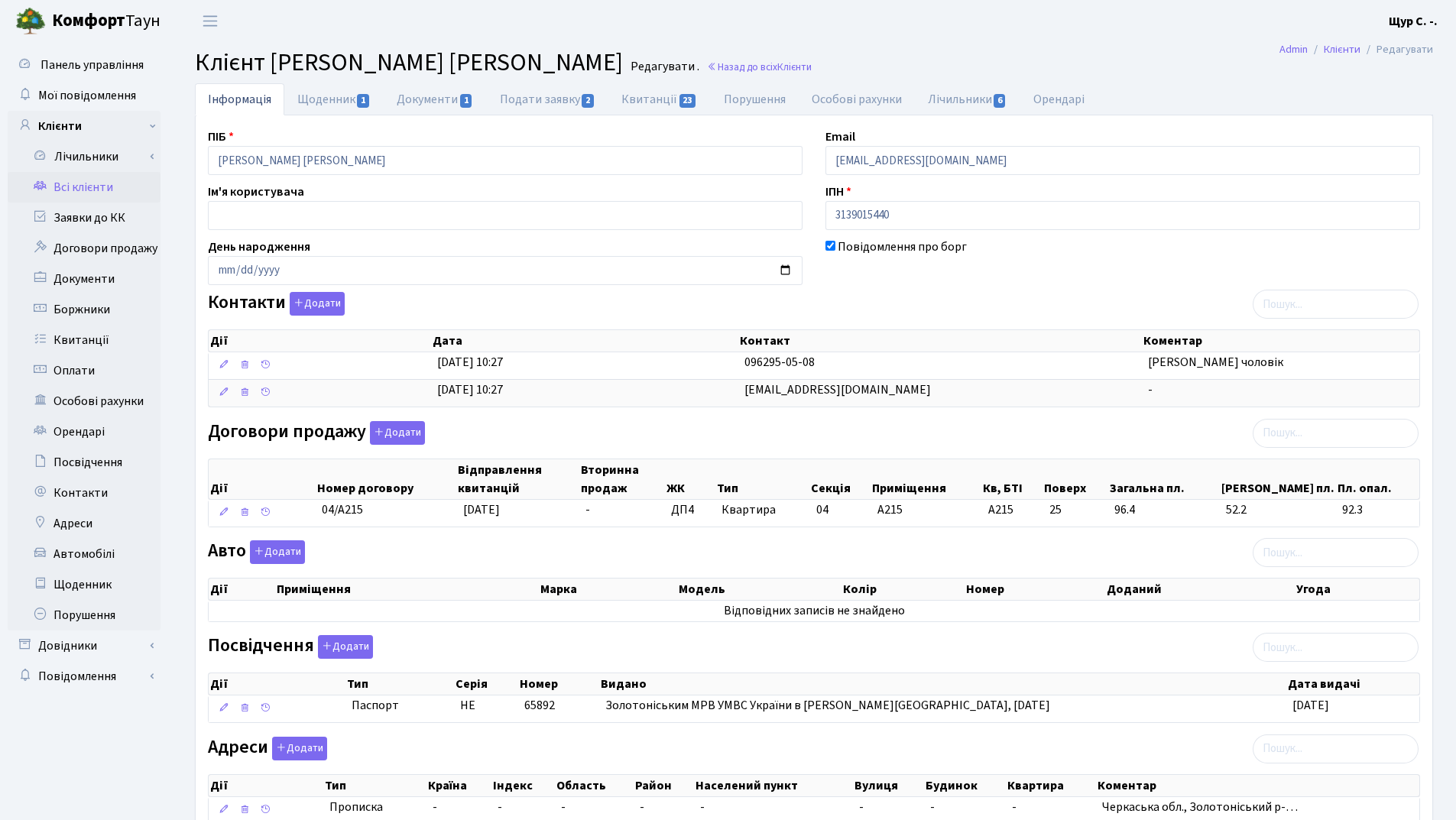
click at [131, 188] on link "Всі клієнти" at bounding box center [84, 187] width 153 height 30
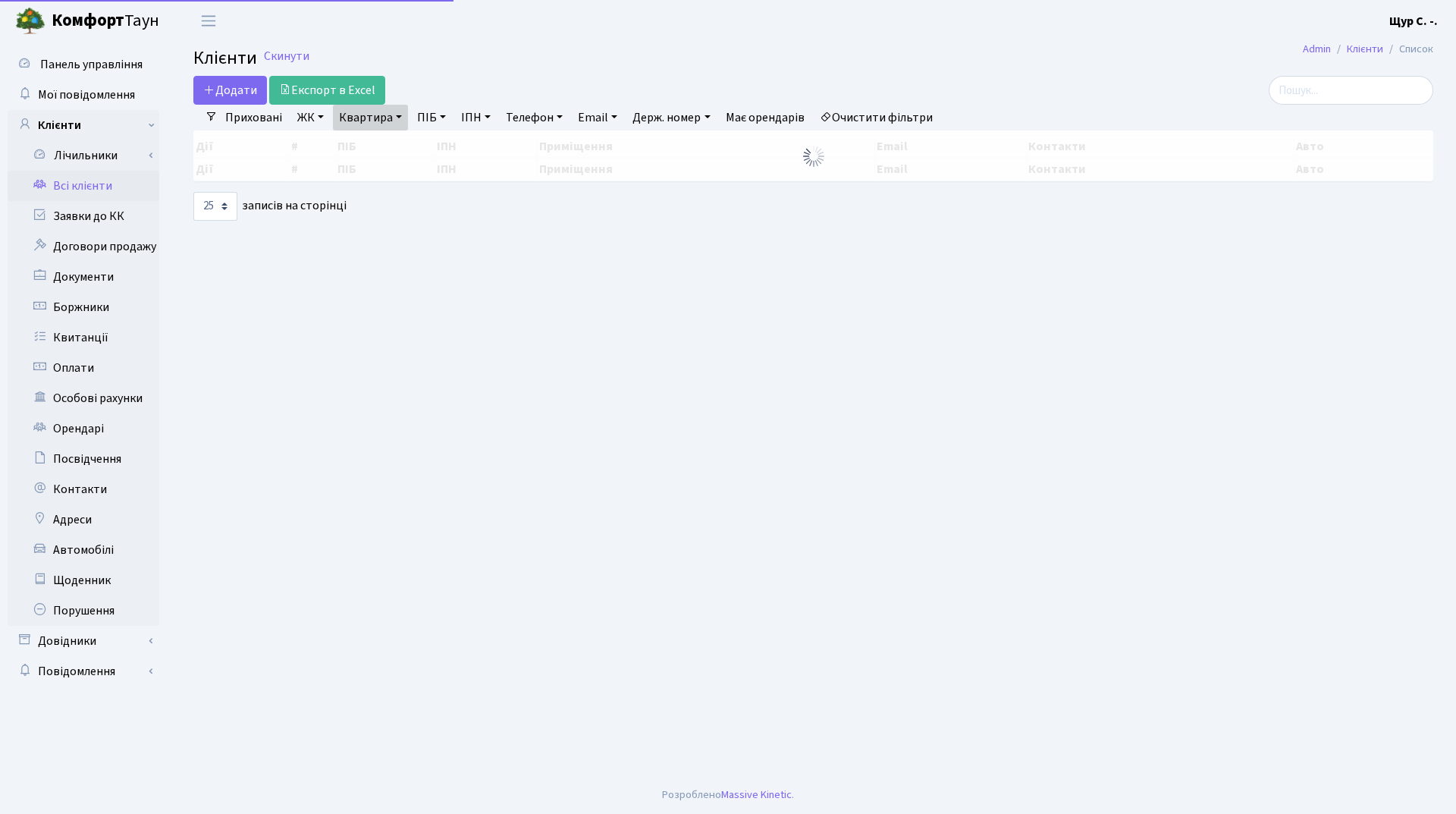
select select "25"
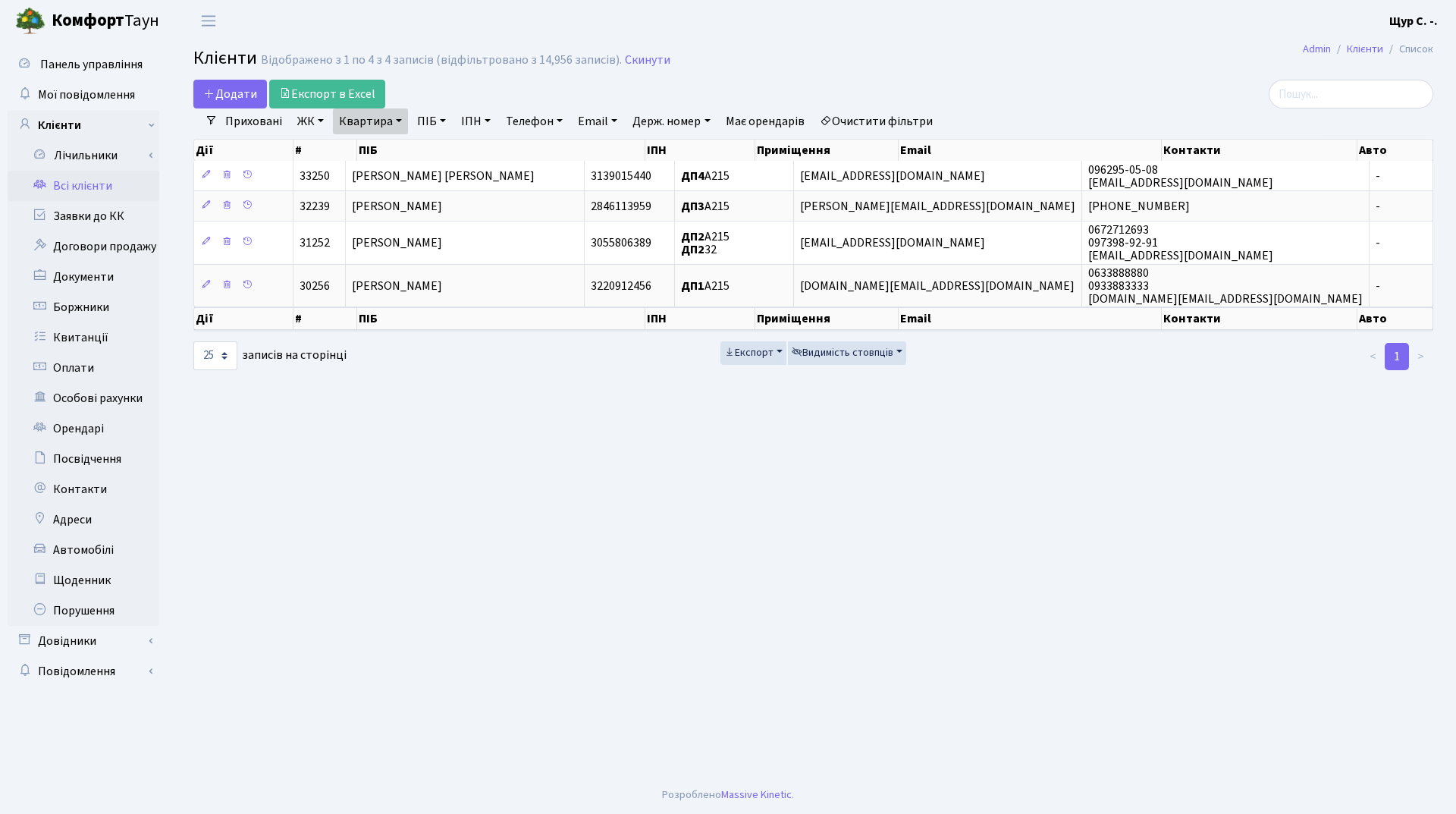
click at [393, 118] on link "Квартира" at bounding box center [370, 121] width 75 height 25
click at [393, 139] on input "а215" at bounding box center [378, 151] width 89 height 29
type input "а"
type input "б129"
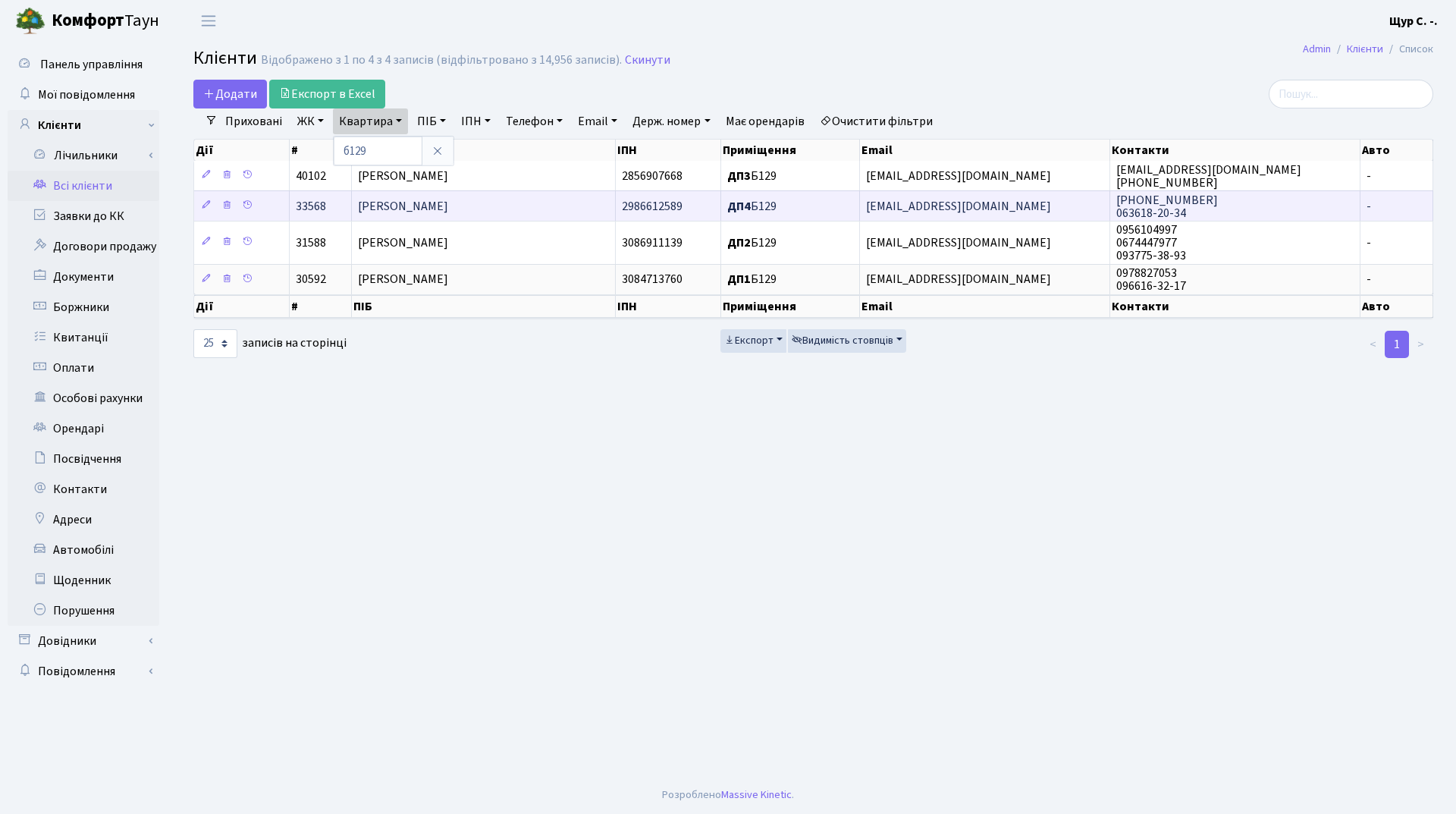
click at [405, 207] on span "Хорольська Наталія Миколаївна" at bounding box center [403, 206] width 91 height 17
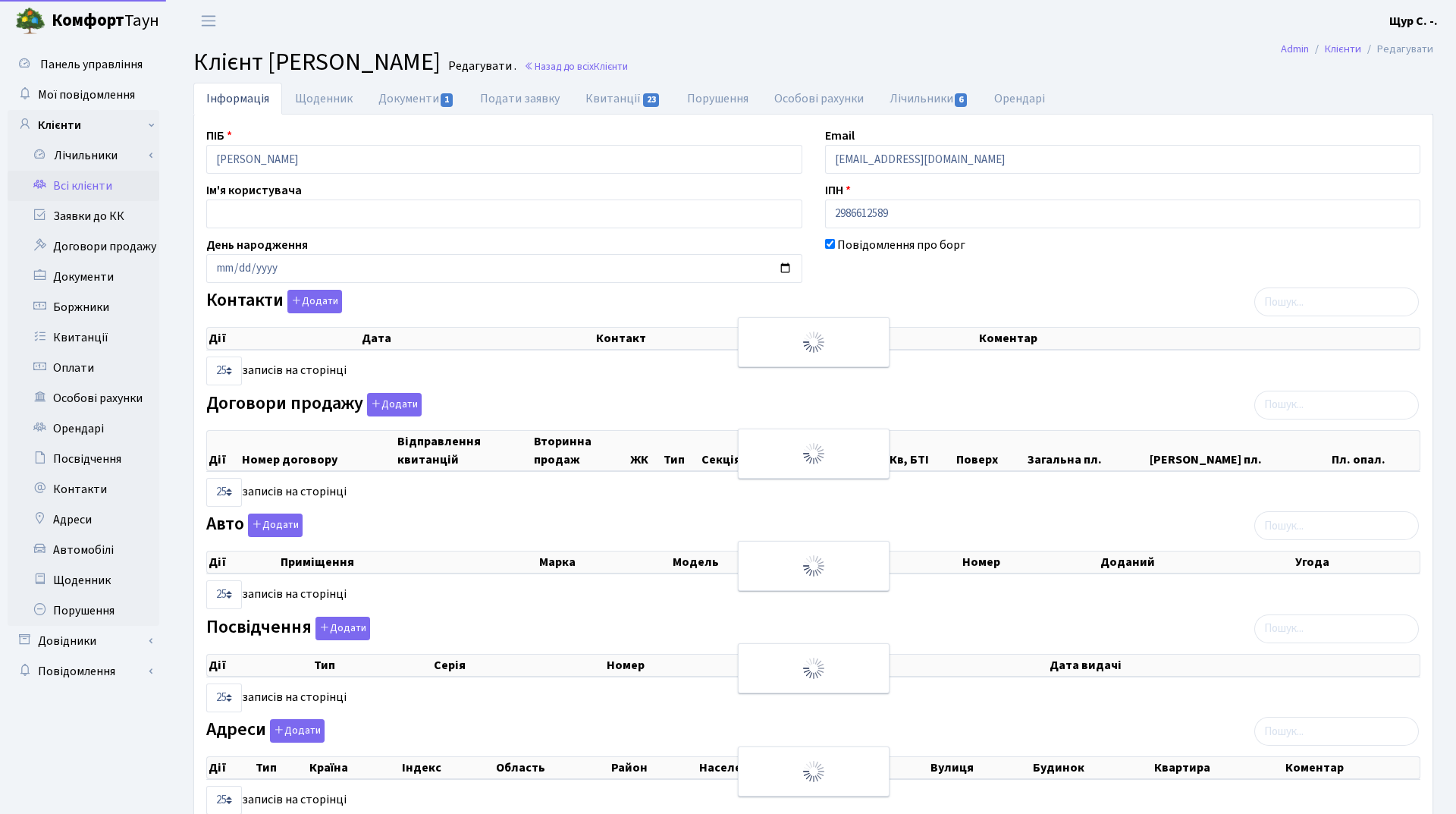
select select "25"
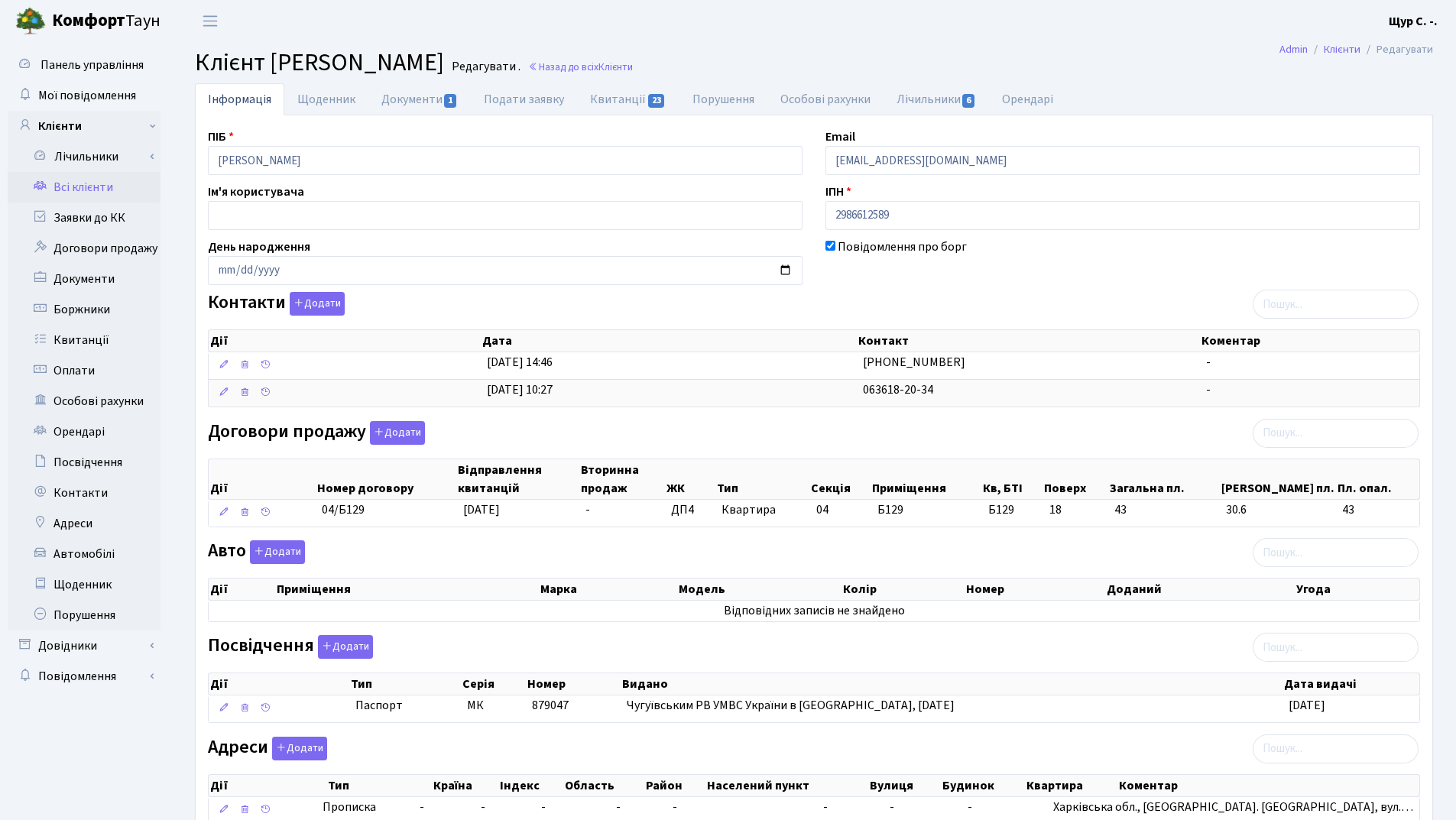
click at [103, 196] on link "Всі клієнти" at bounding box center [84, 187] width 153 height 30
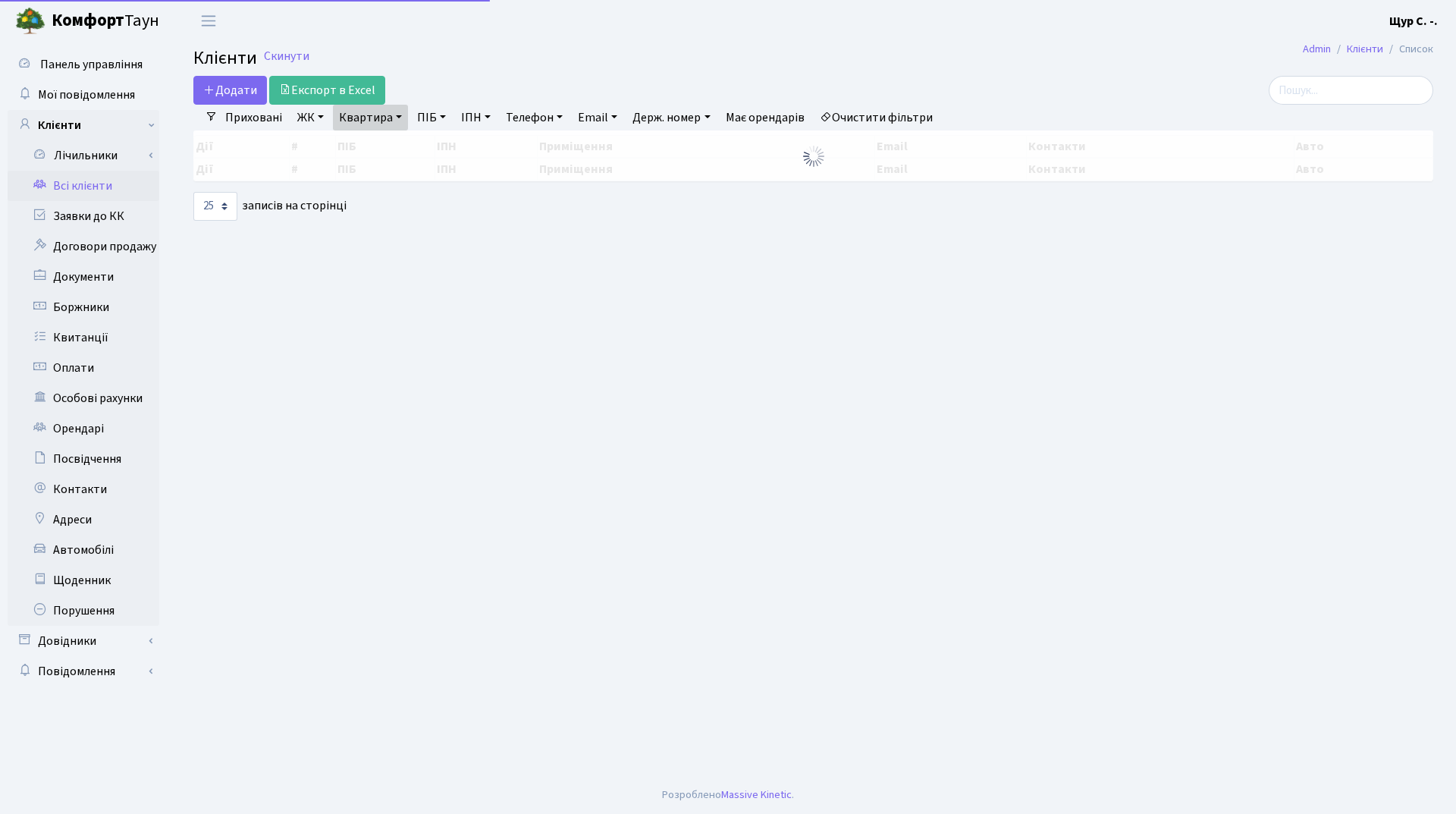
select select "25"
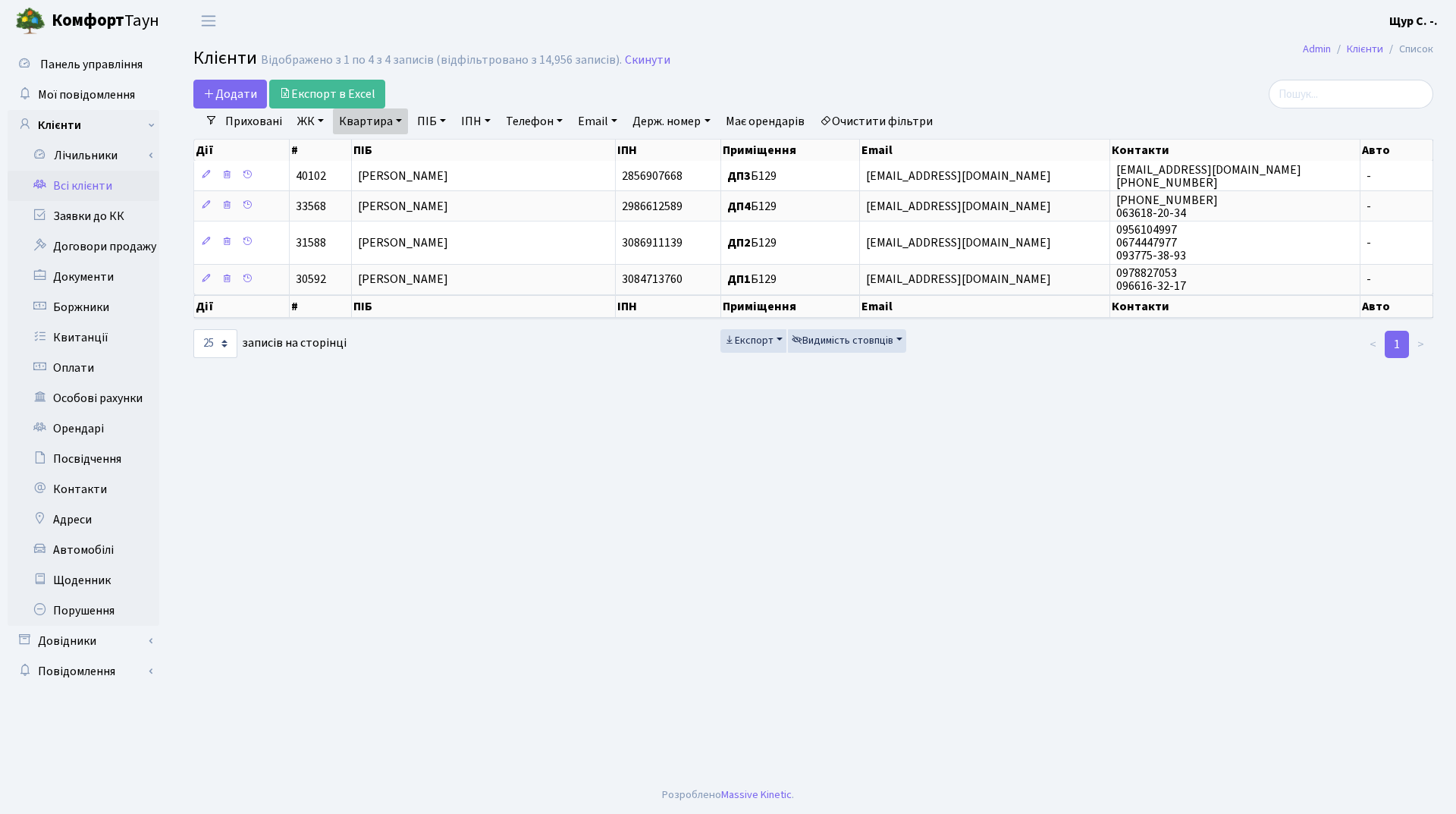
click at [401, 123] on link "Квартира" at bounding box center [370, 121] width 75 height 25
click at [401, 143] on input "б129" at bounding box center [378, 151] width 89 height 29
click at [447, 154] on link at bounding box center [437, 151] width 32 height 29
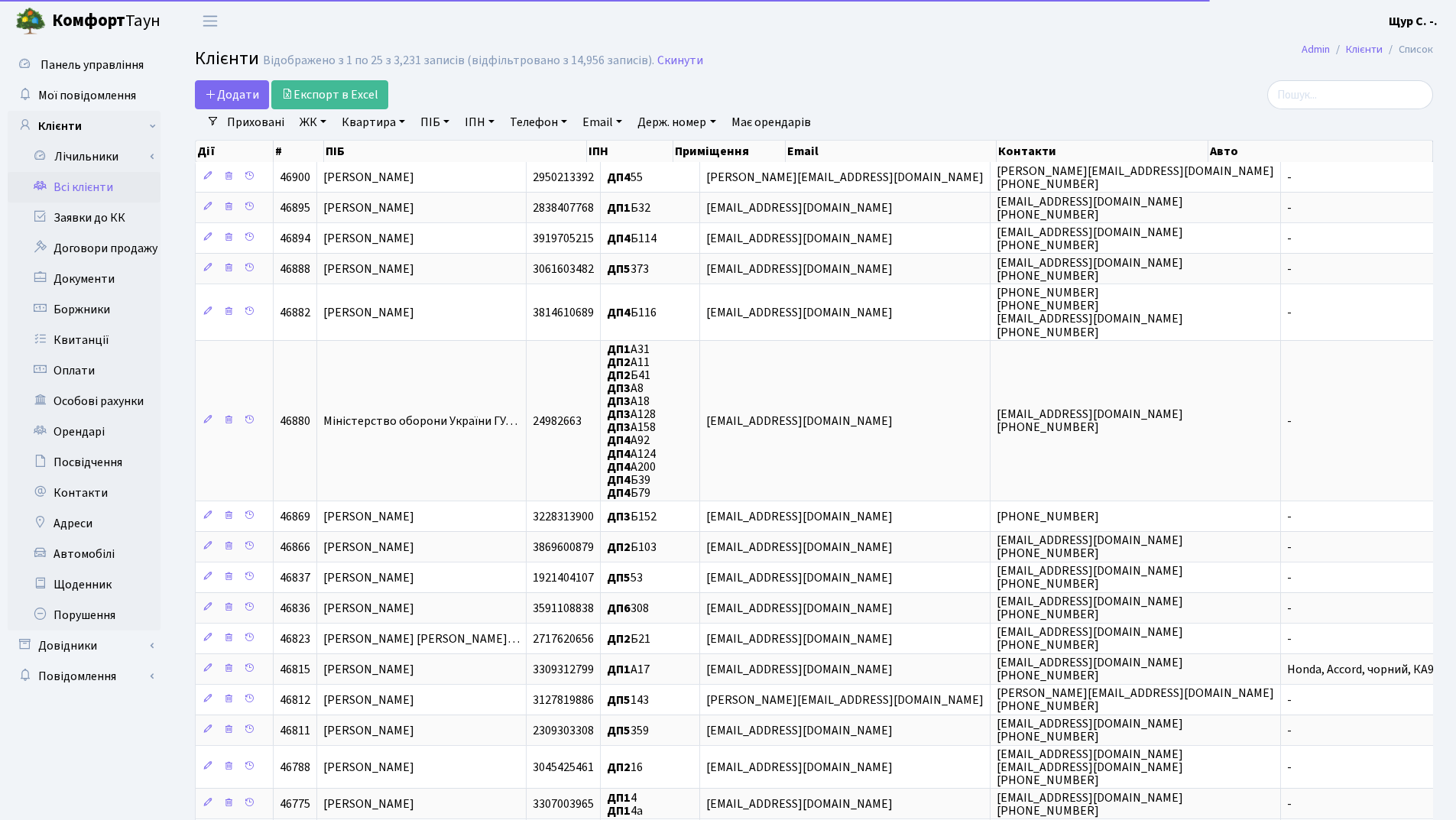
click at [434, 128] on link "ПІБ" at bounding box center [435, 122] width 42 height 26
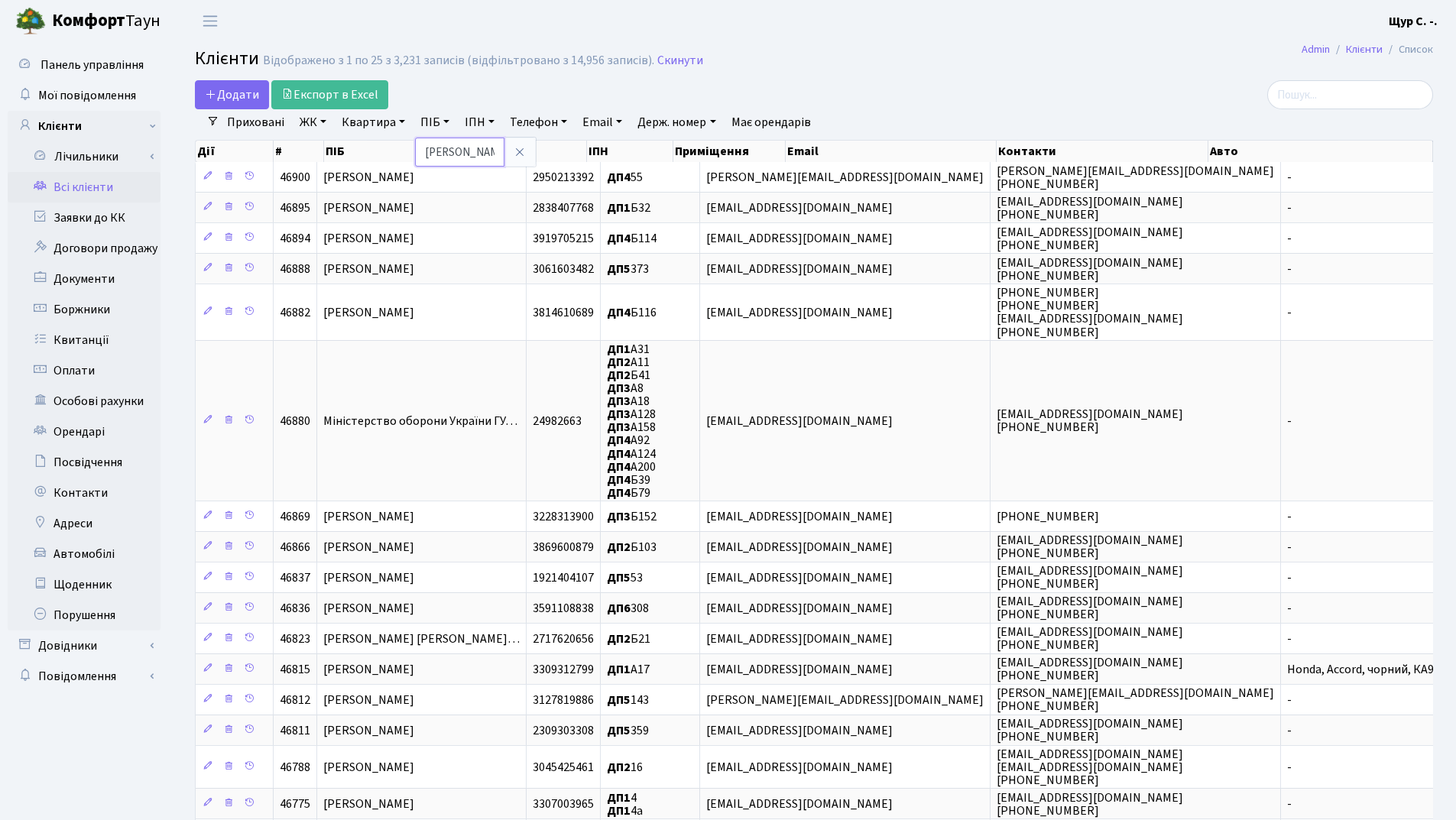
type input "гончаренко"
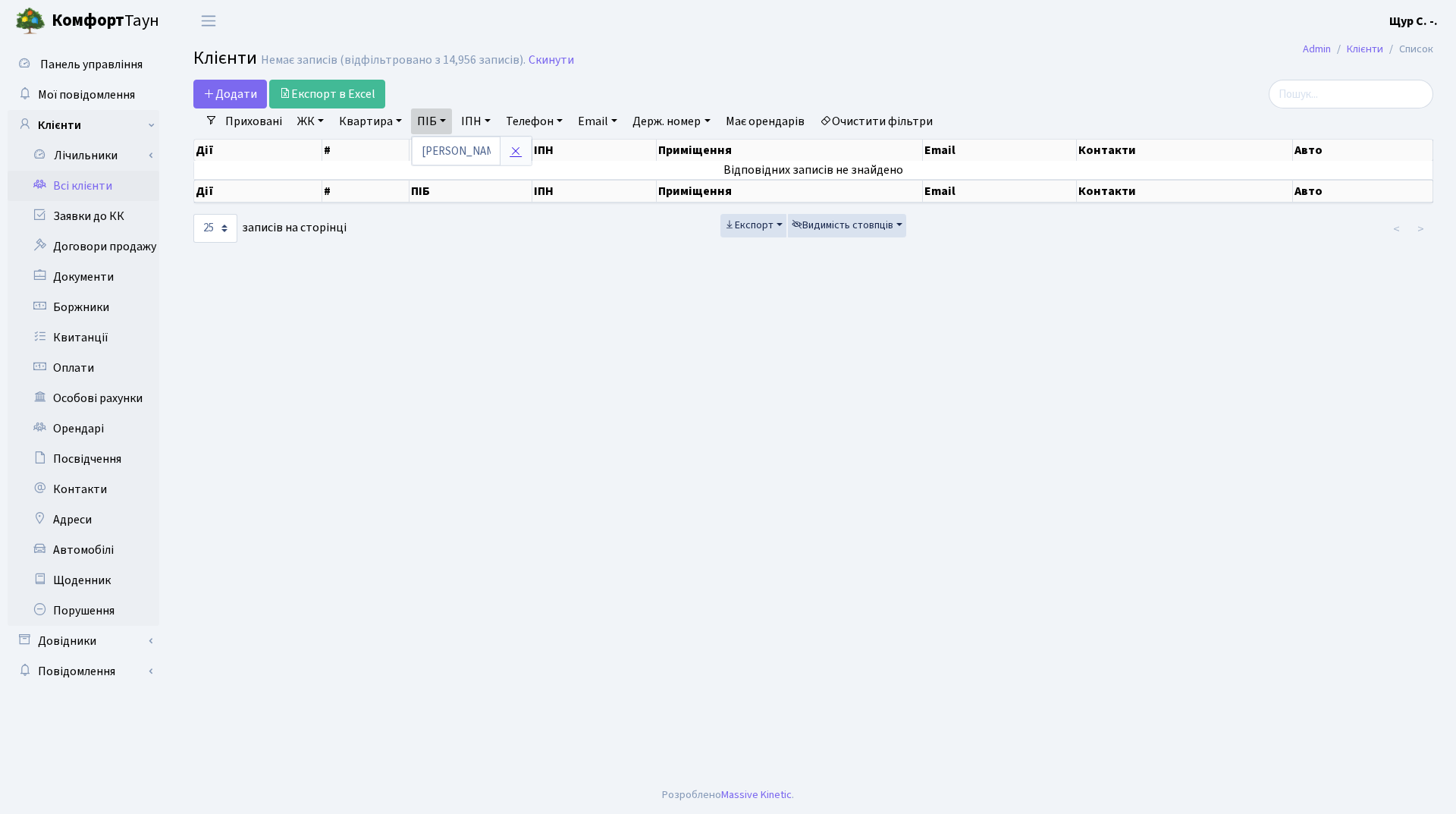
click at [520, 159] on link at bounding box center [516, 151] width 32 height 29
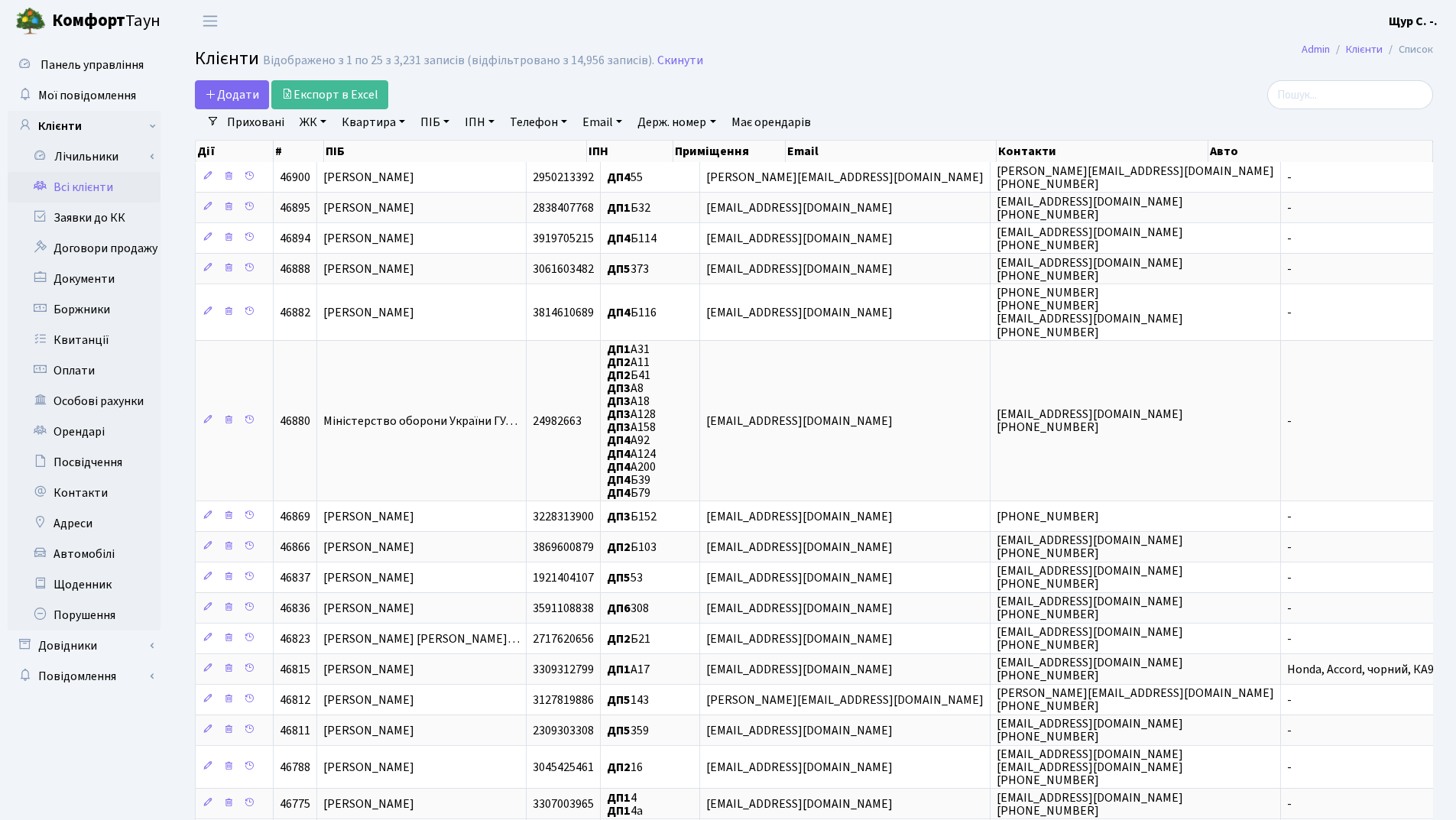
click at [604, 115] on link "Email" at bounding box center [601, 122] width 52 height 26
click at [365, 119] on link "Квартира" at bounding box center [373, 122] width 75 height 26
click at [357, 148] on input "text" at bounding box center [381, 152] width 90 height 29
type input "б65"
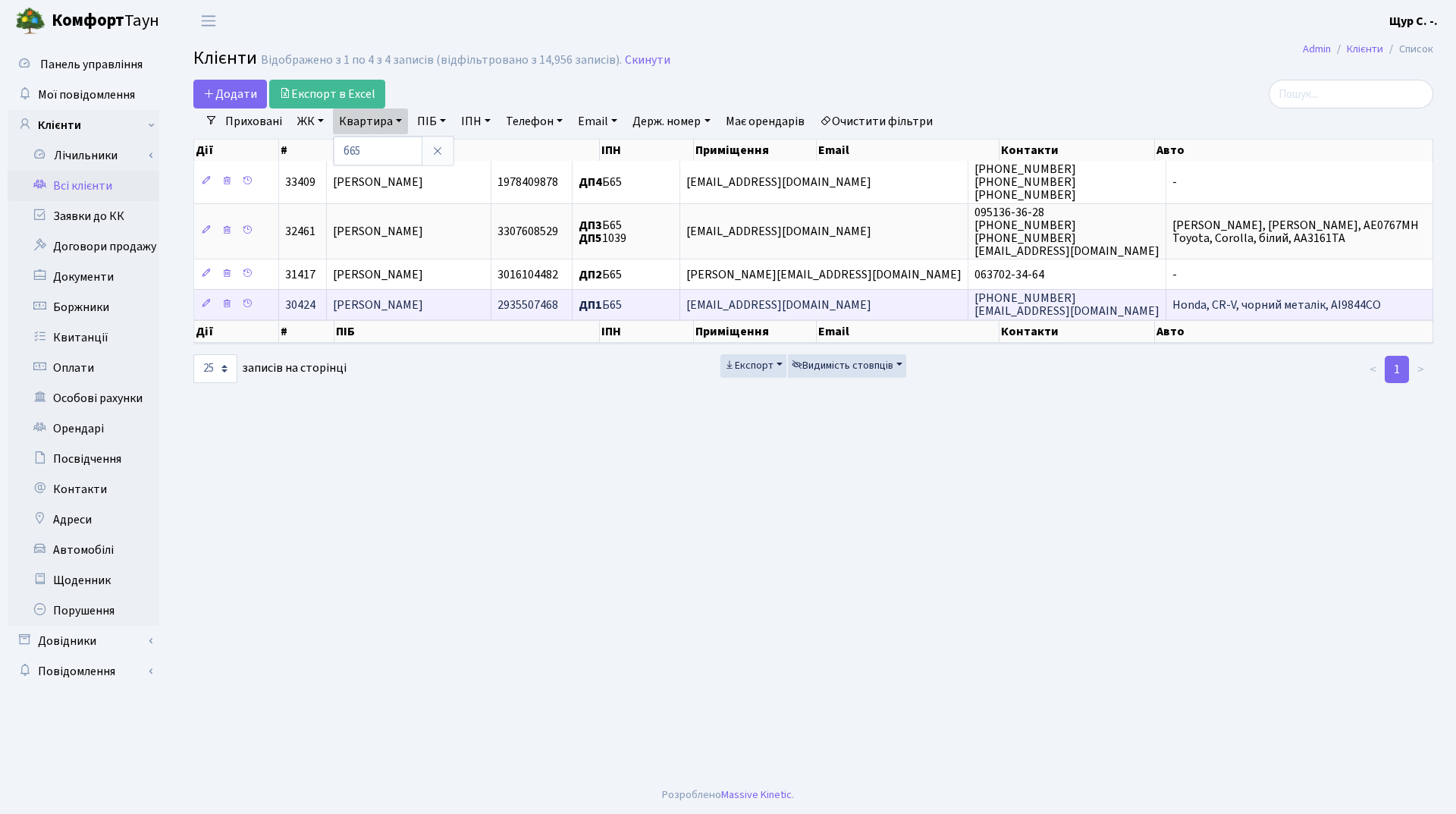
click at [488, 295] on td "Оксенюк Наталя Юріївна" at bounding box center [409, 304] width 165 height 30
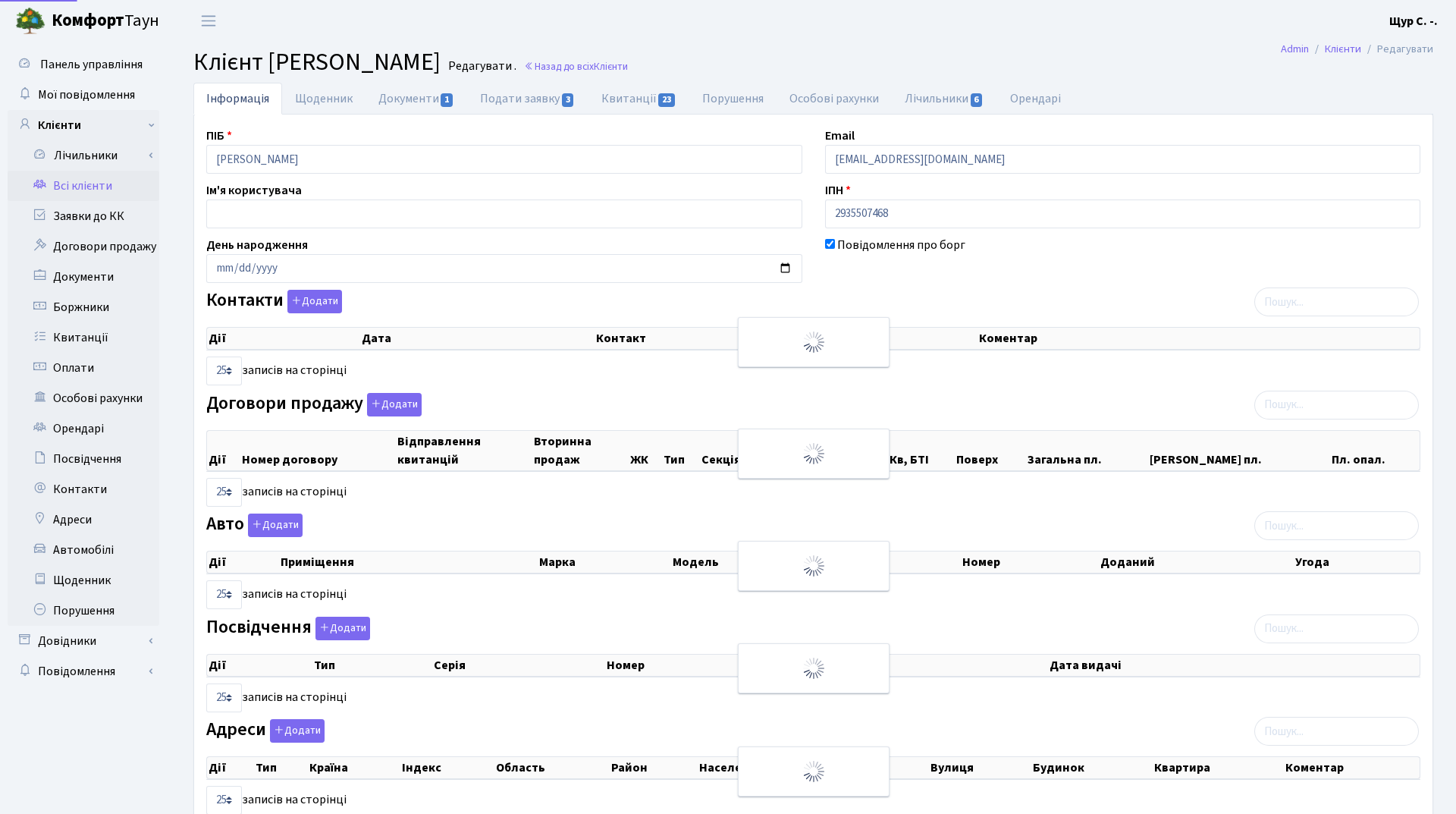
select select "25"
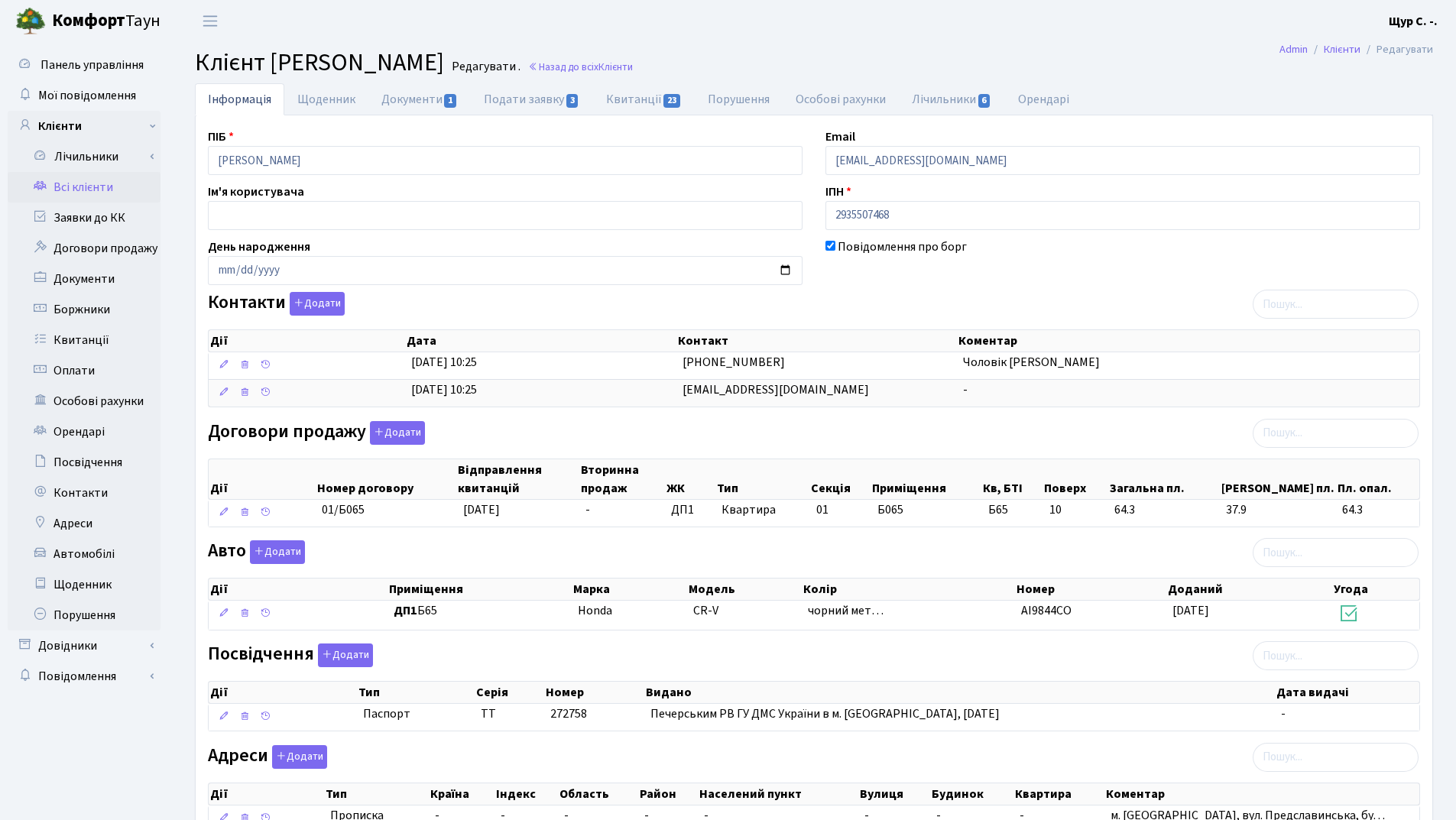
click at [103, 190] on link "Всі клієнти" at bounding box center [84, 187] width 153 height 30
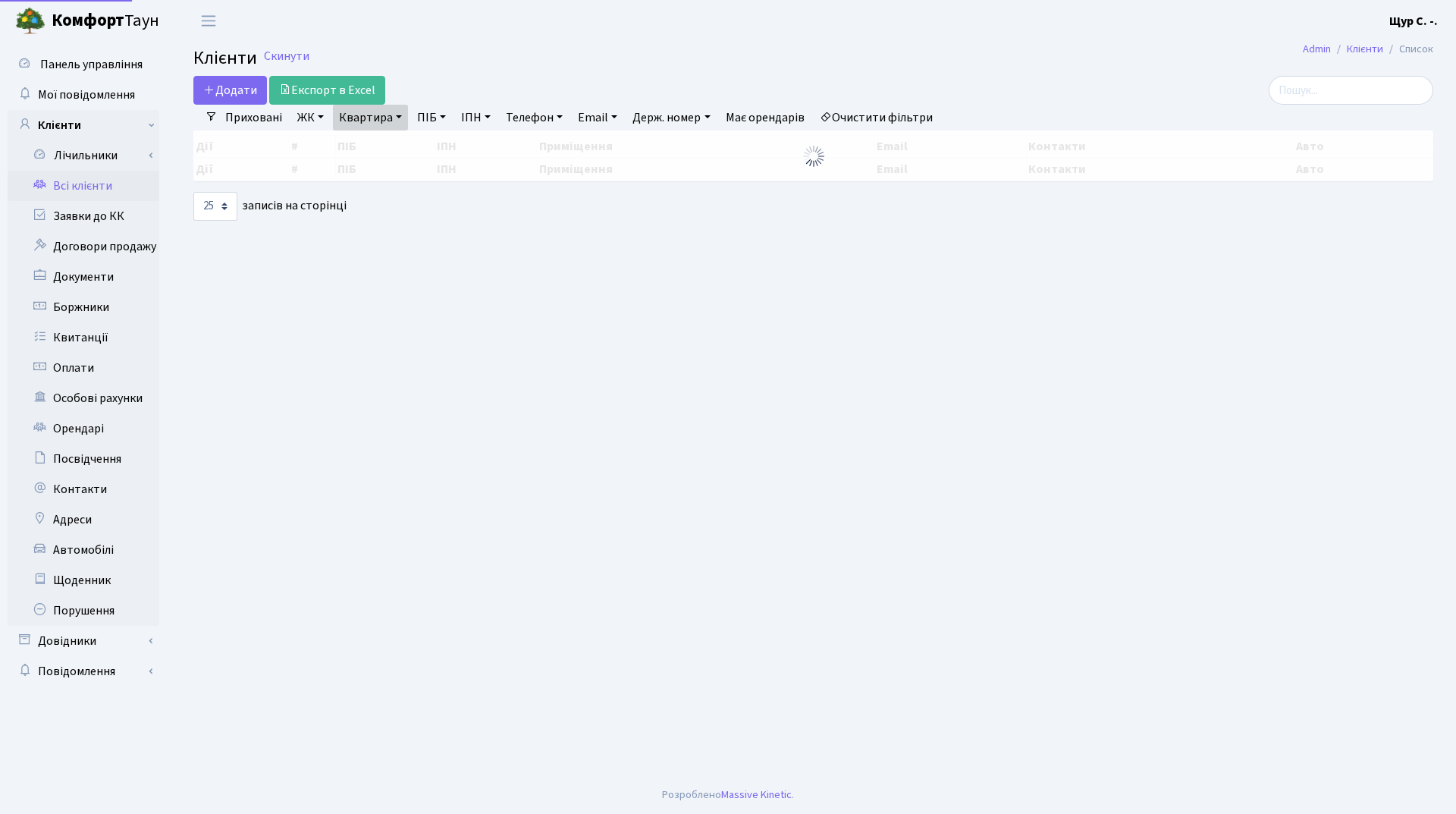
select select "25"
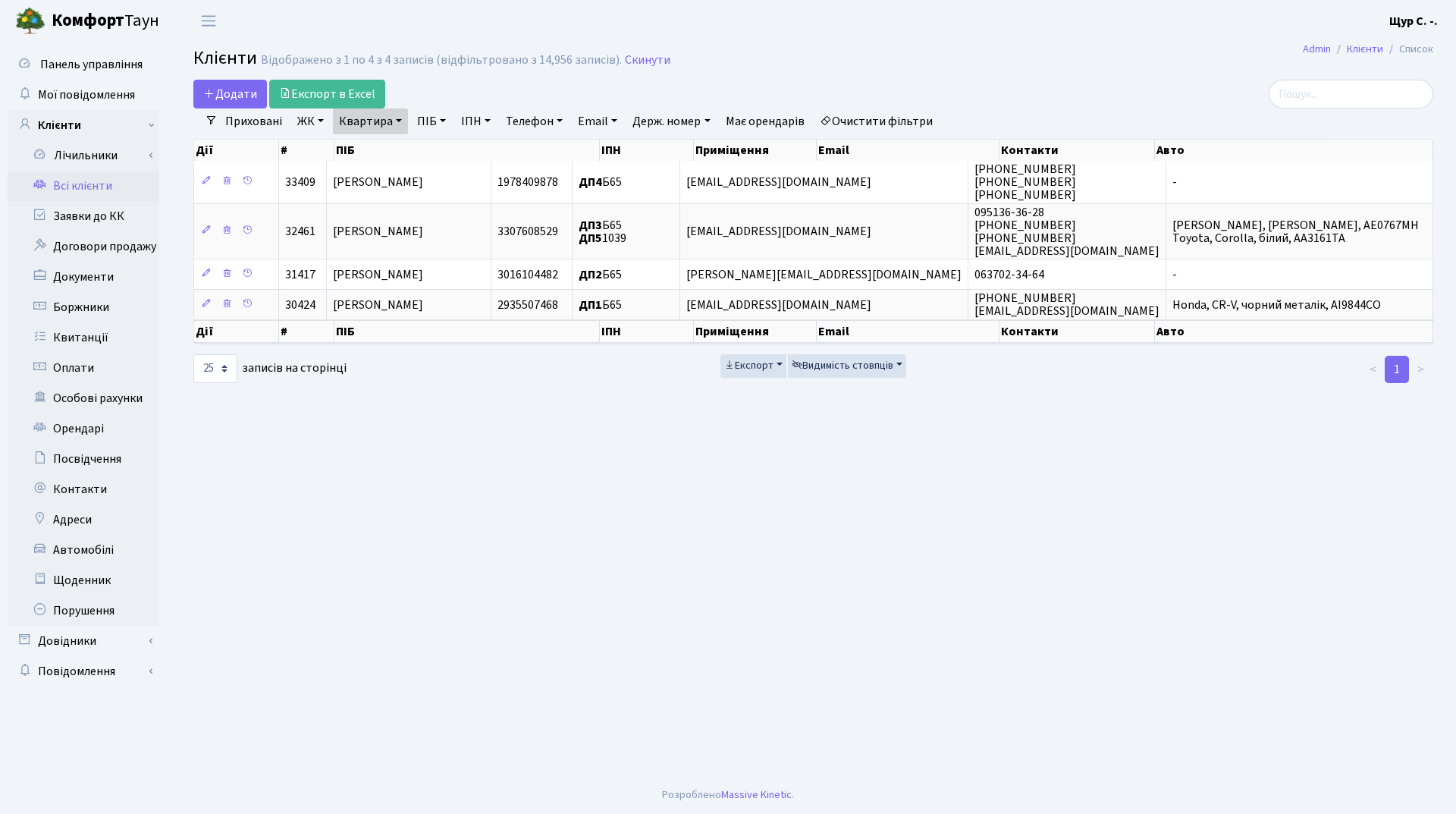
click at [401, 125] on link "Квартира" at bounding box center [370, 121] width 75 height 25
click at [405, 154] on input "б65" at bounding box center [378, 151] width 89 height 29
type input "б110"
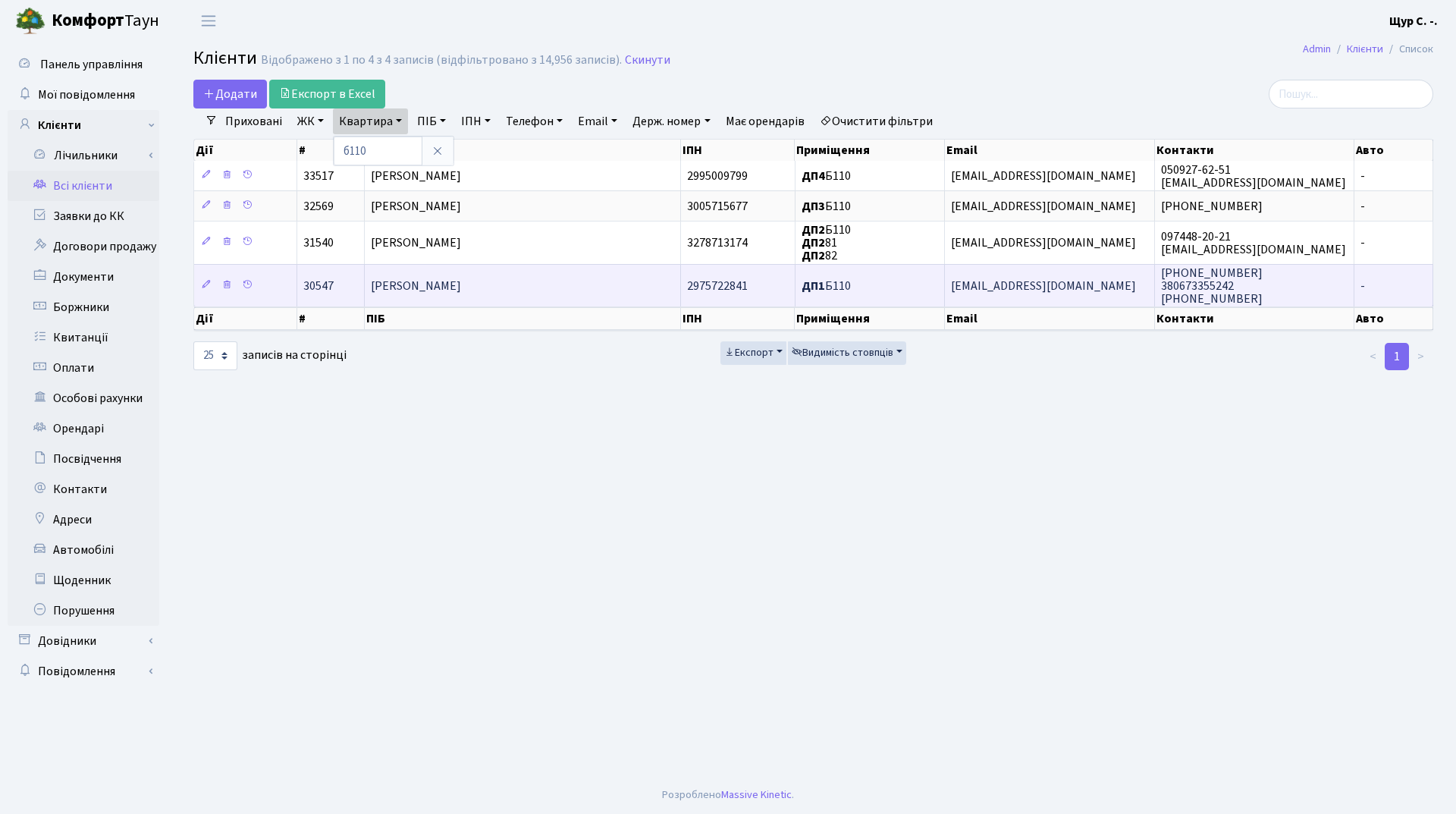
click at [461, 289] on span "[PERSON_NAME]" at bounding box center [416, 285] width 91 height 17
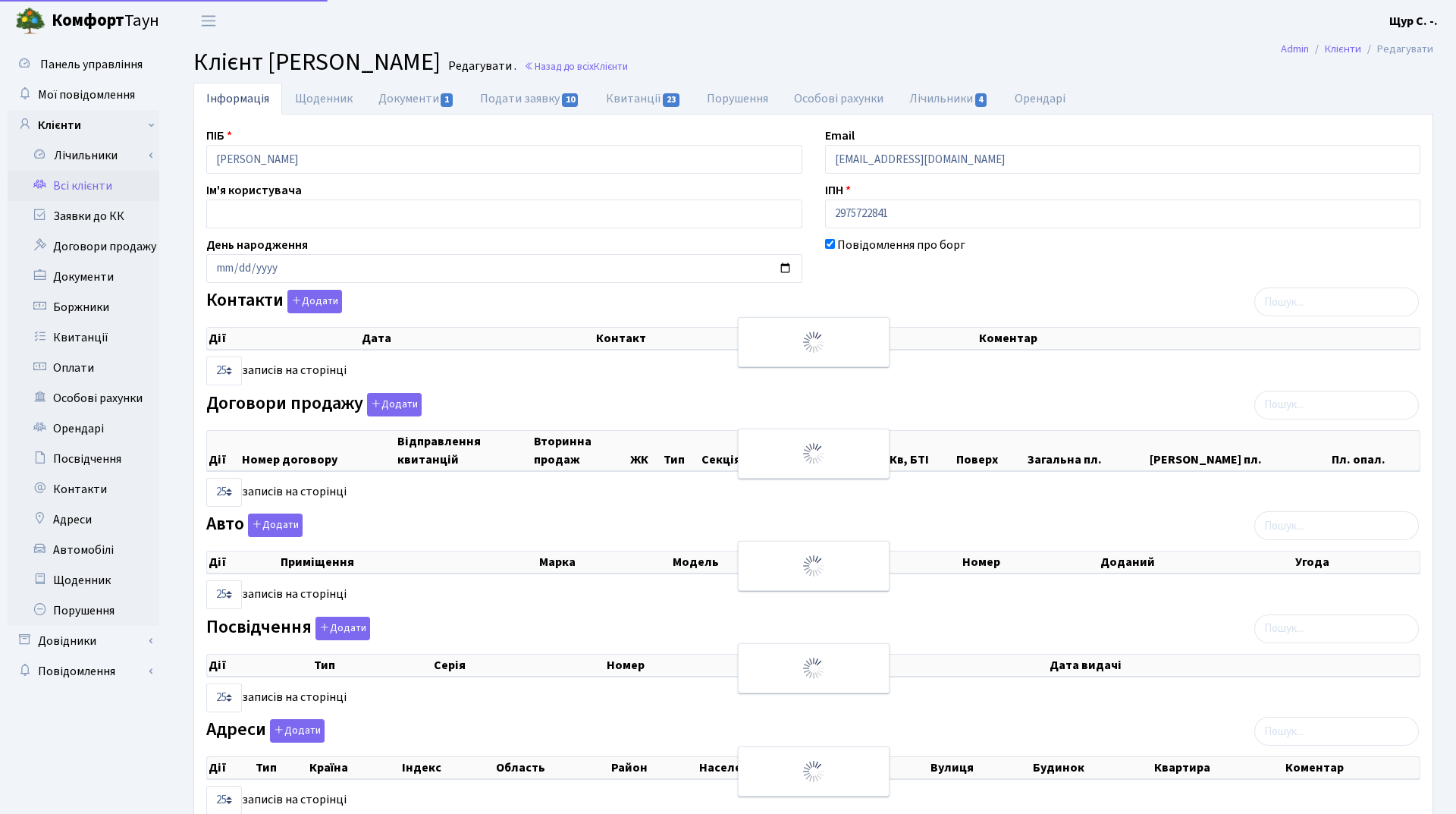
select select "25"
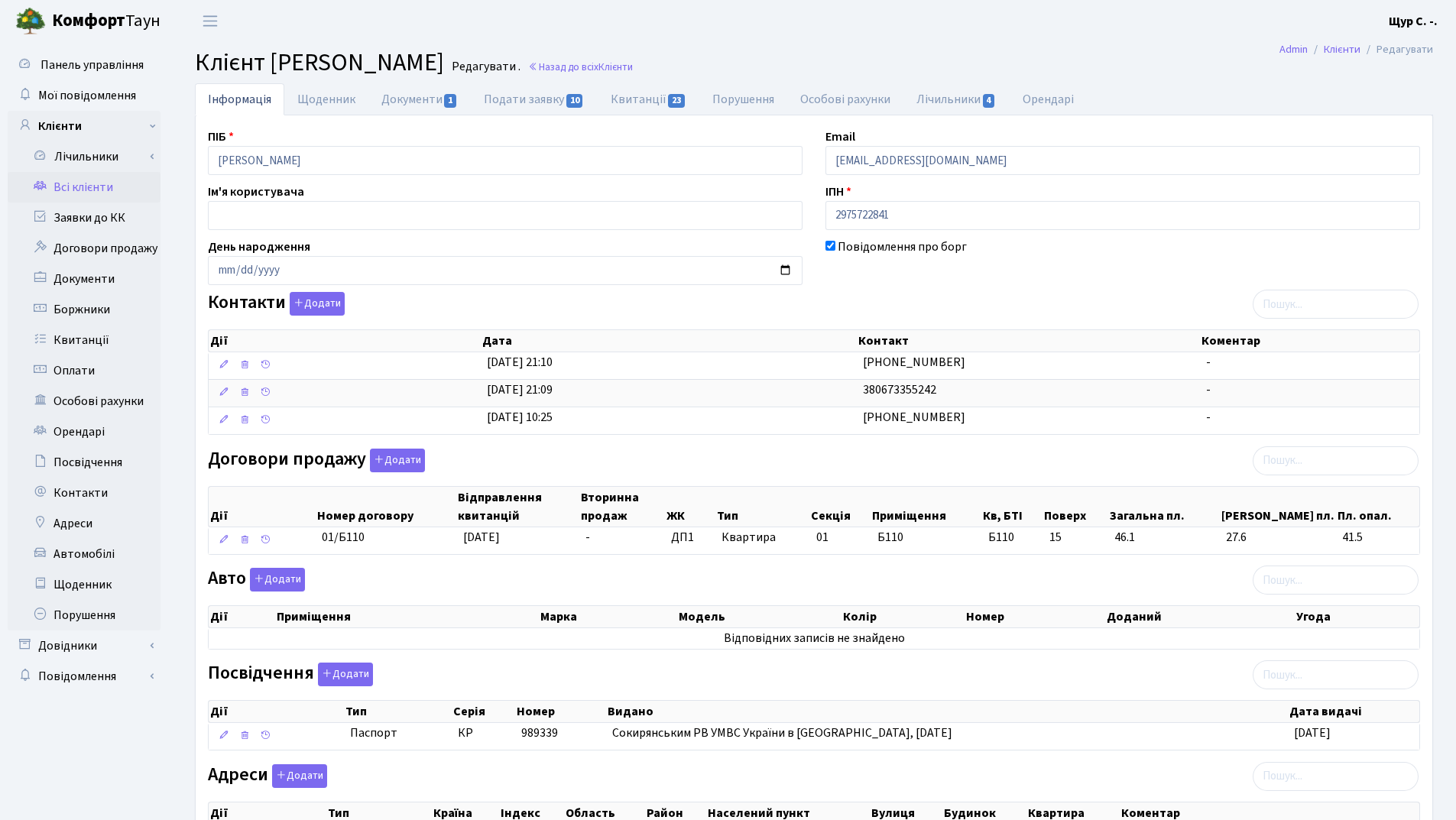
click at [58, 186] on link "Всі клієнти" at bounding box center [84, 187] width 153 height 30
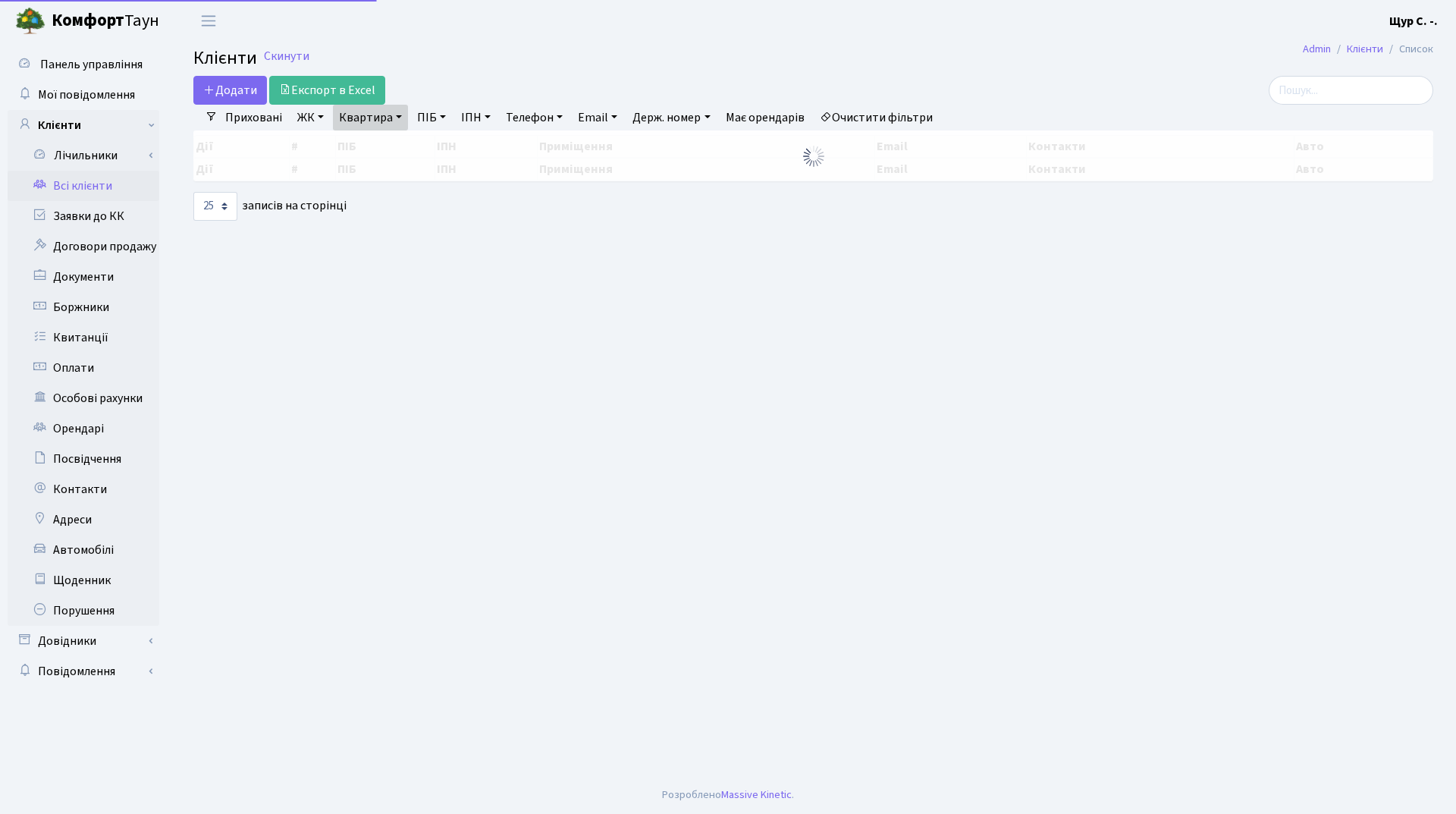
select select "25"
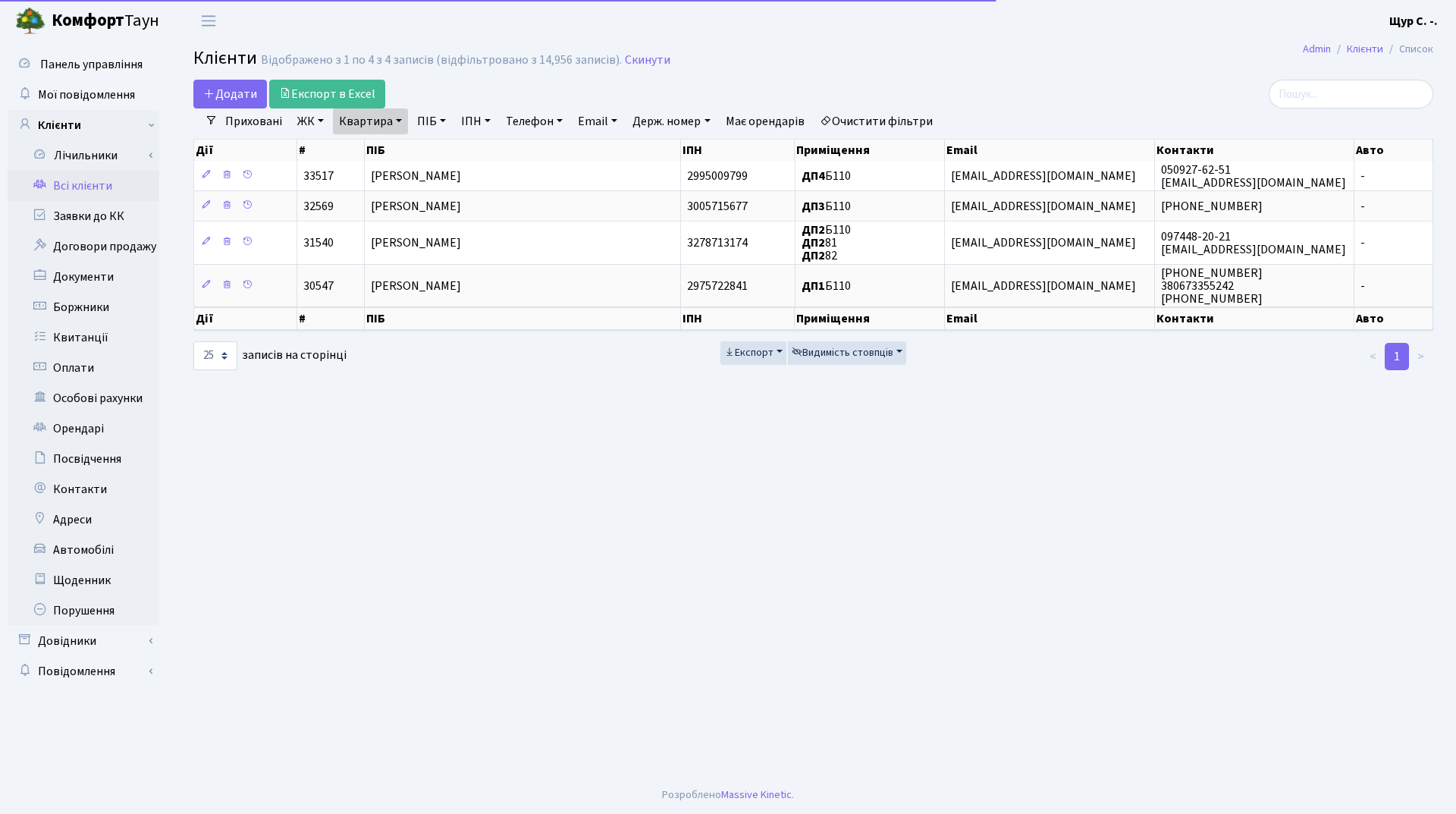
click at [397, 126] on link "Квартира" at bounding box center [370, 121] width 75 height 25
click at [400, 150] on input "б110" at bounding box center [378, 151] width 89 height 29
type input "б"
type input "а60"
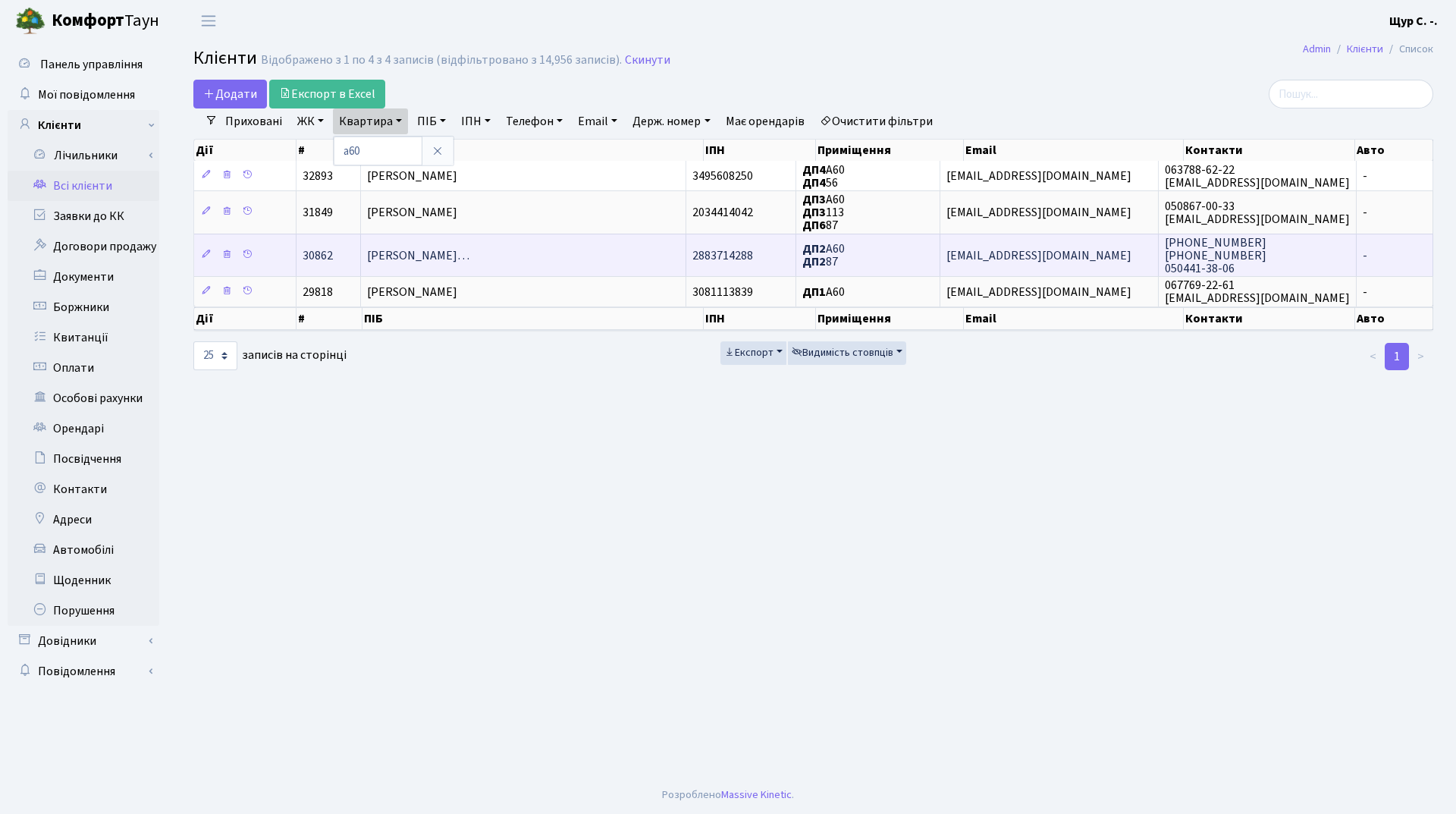
click at [431, 254] on span "Варфоломієва Наталя Володимирівн…" at bounding box center [418, 255] width 103 height 17
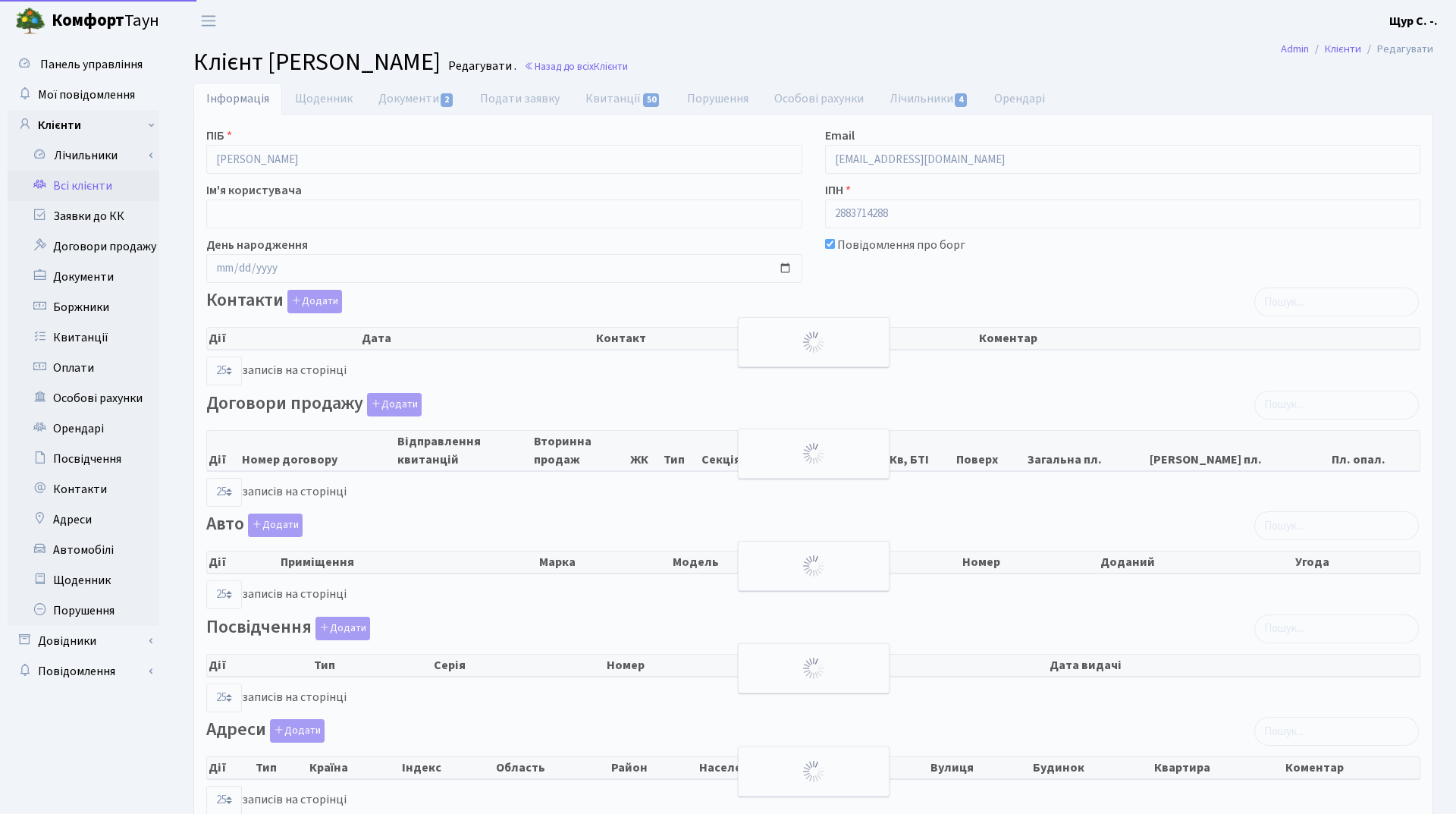
select select "25"
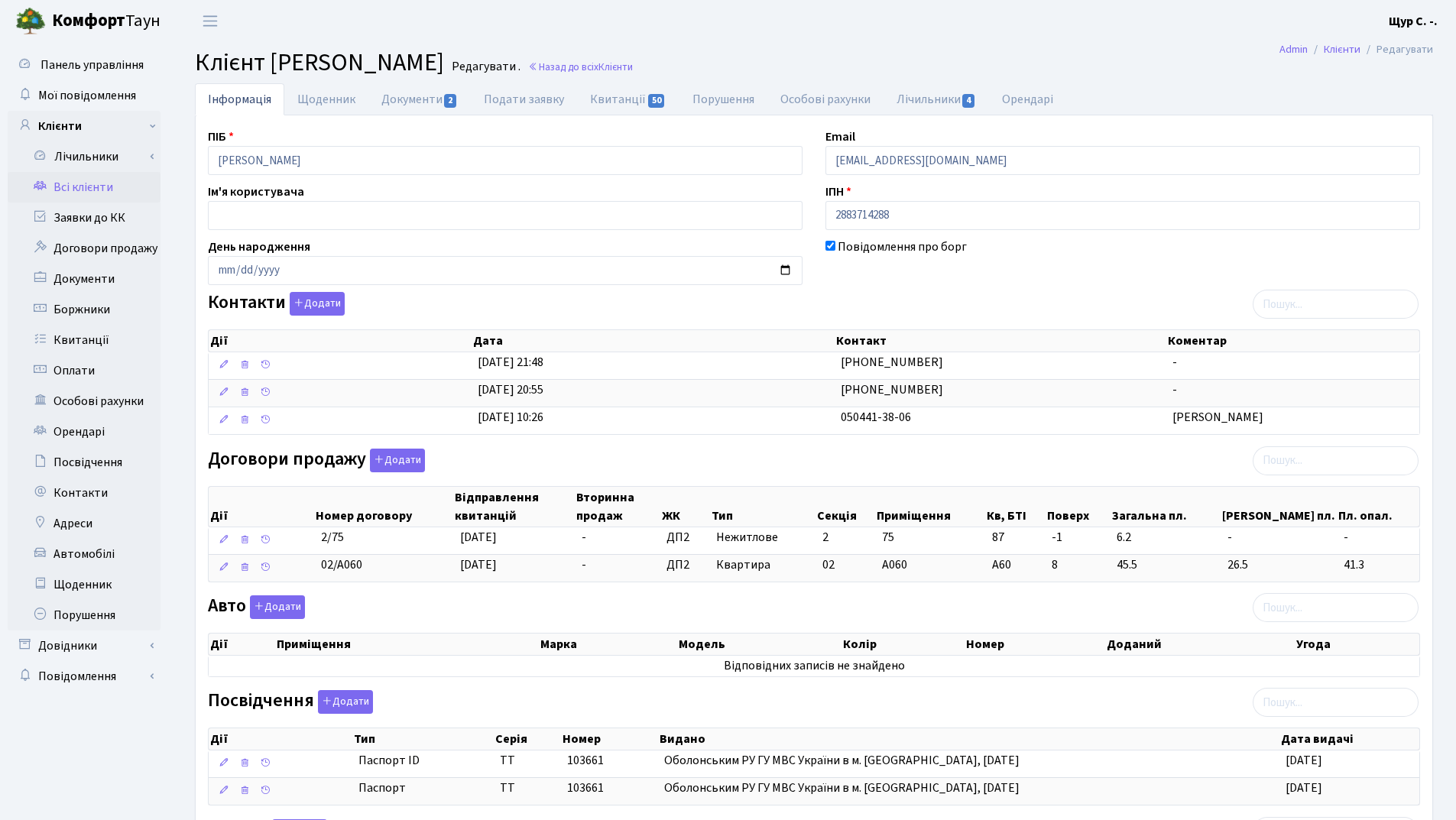
click at [108, 191] on link "Всі клієнти" at bounding box center [84, 187] width 153 height 30
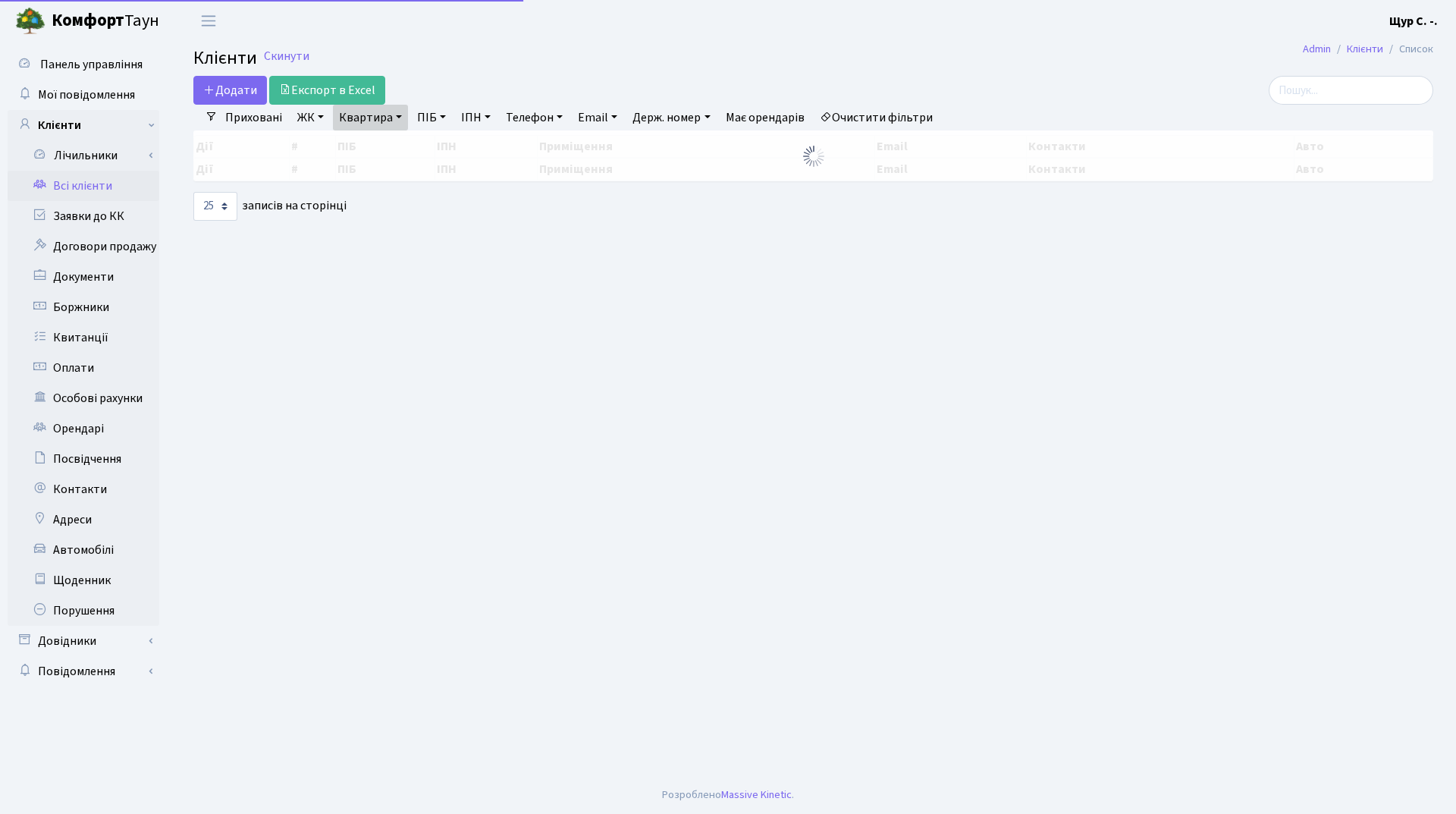
select select "25"
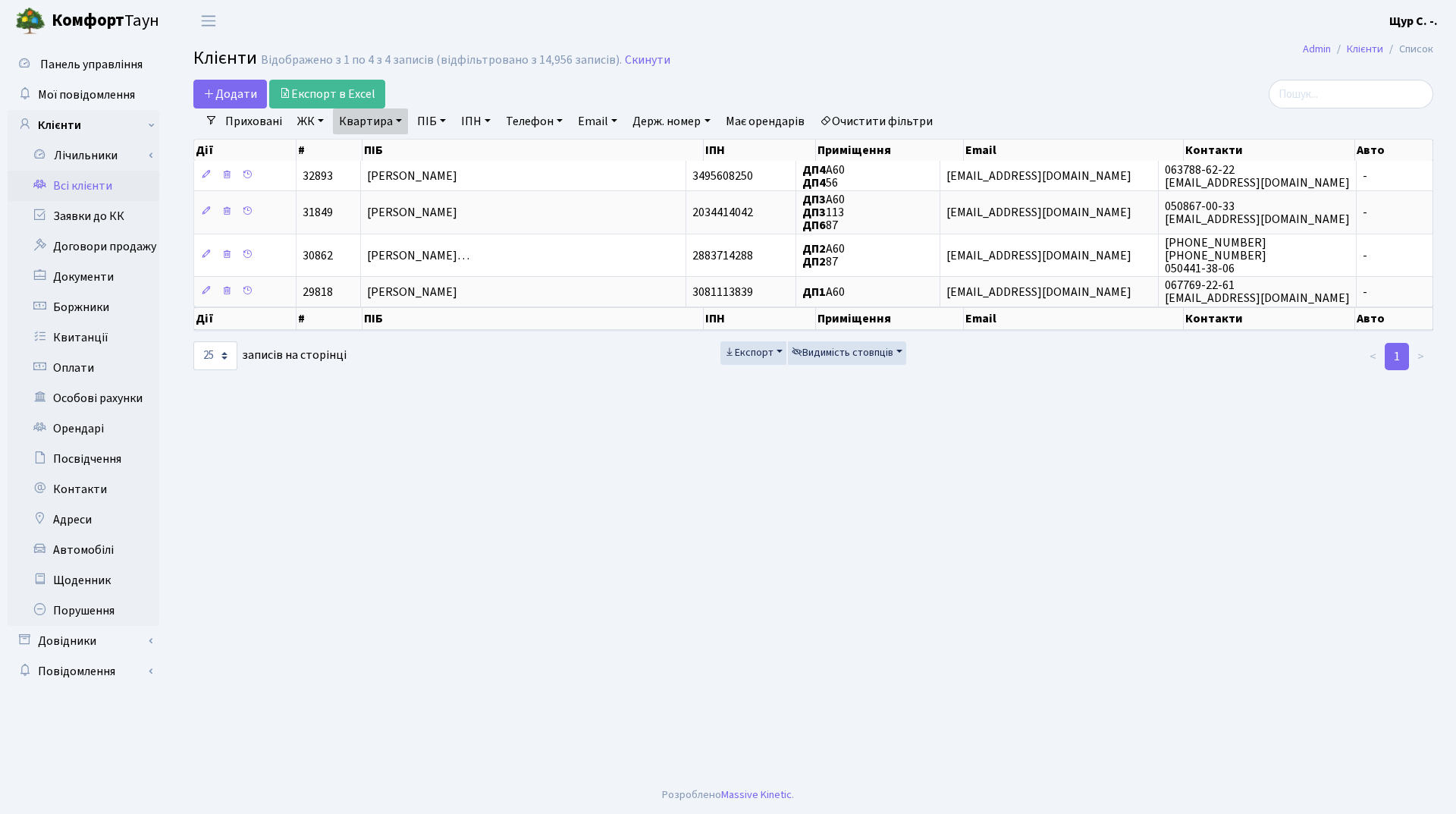
click at [394, 119] on link "Квартира" at bounding box center [370, 121] width 75 height 25
click at [400, 154] on input "а60" at bounding box center [378, 151] width 89 height 29
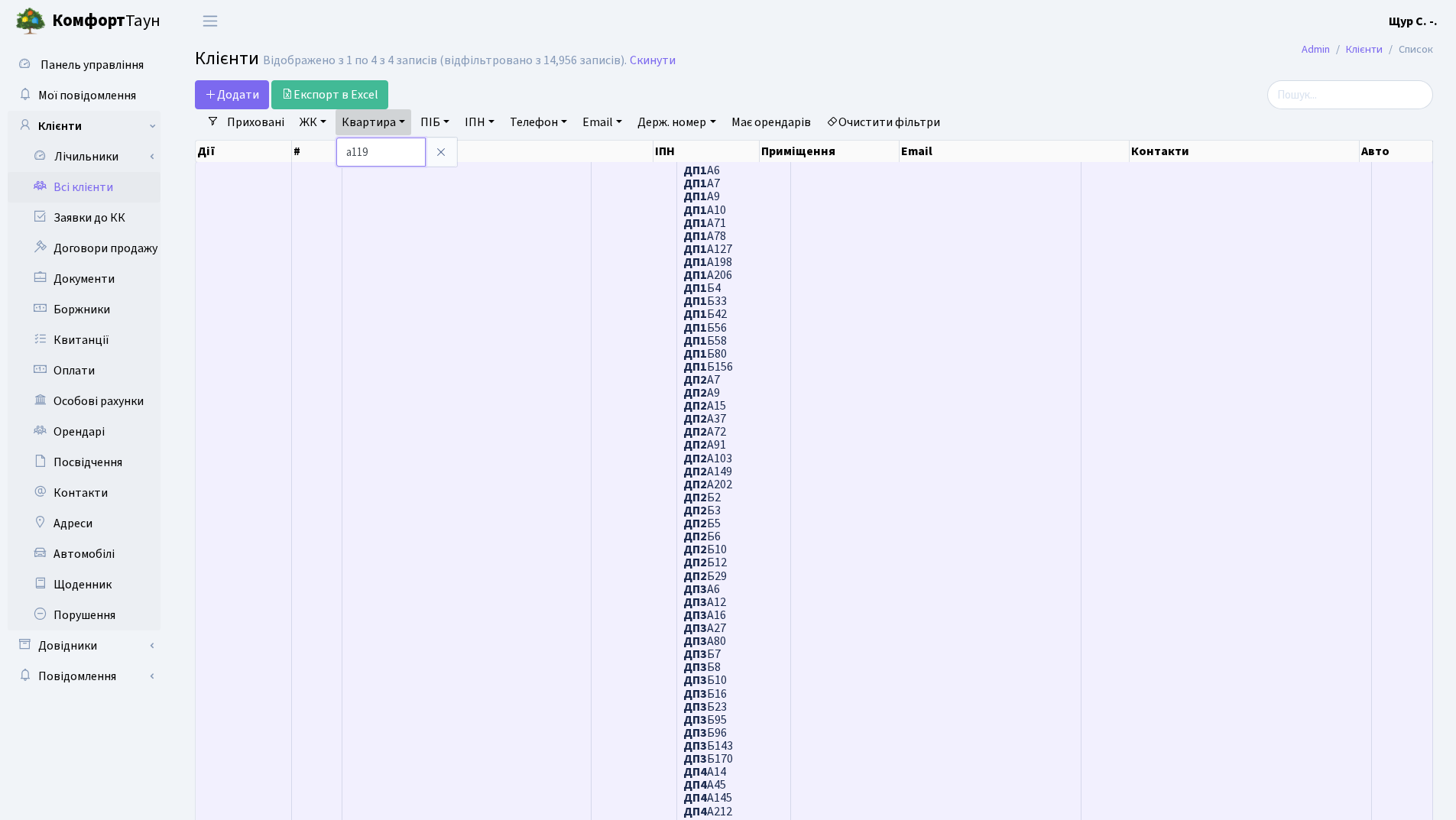
type input "а119"
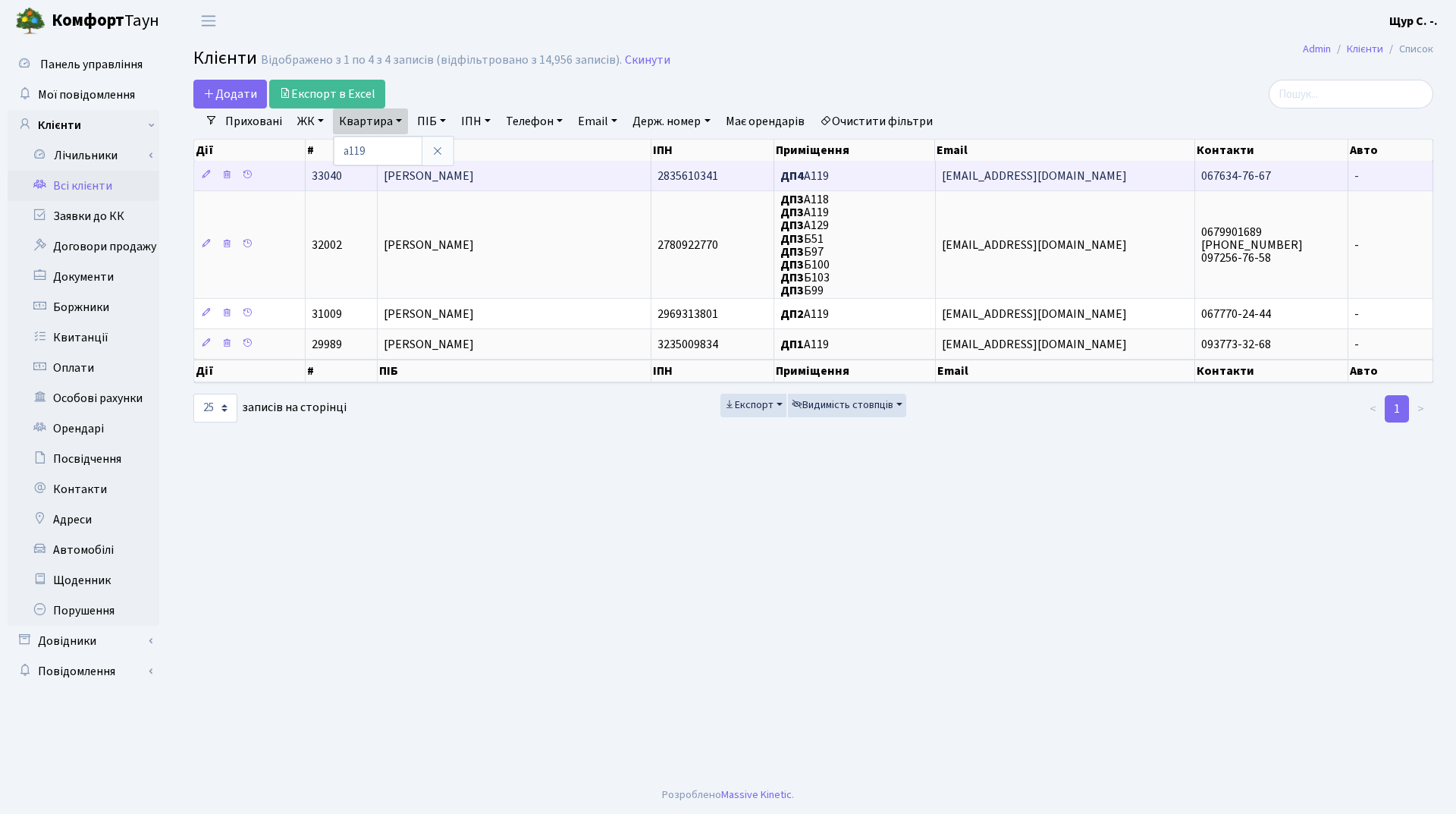
click at [474, 178] on span "Корнєва Наталя Олексіївна" at bounding box center [429, 176] width 91 height 17
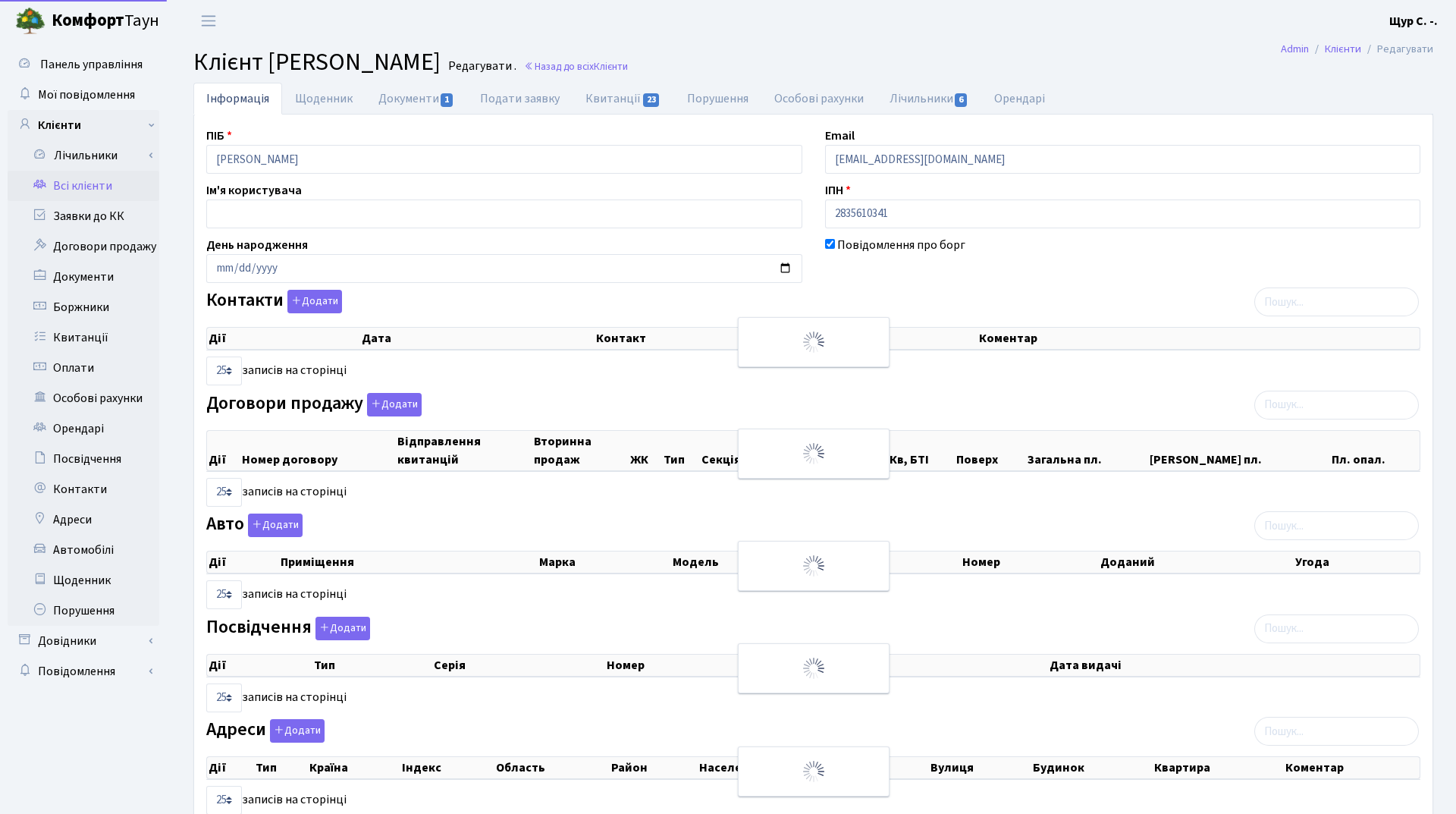
select select "25"
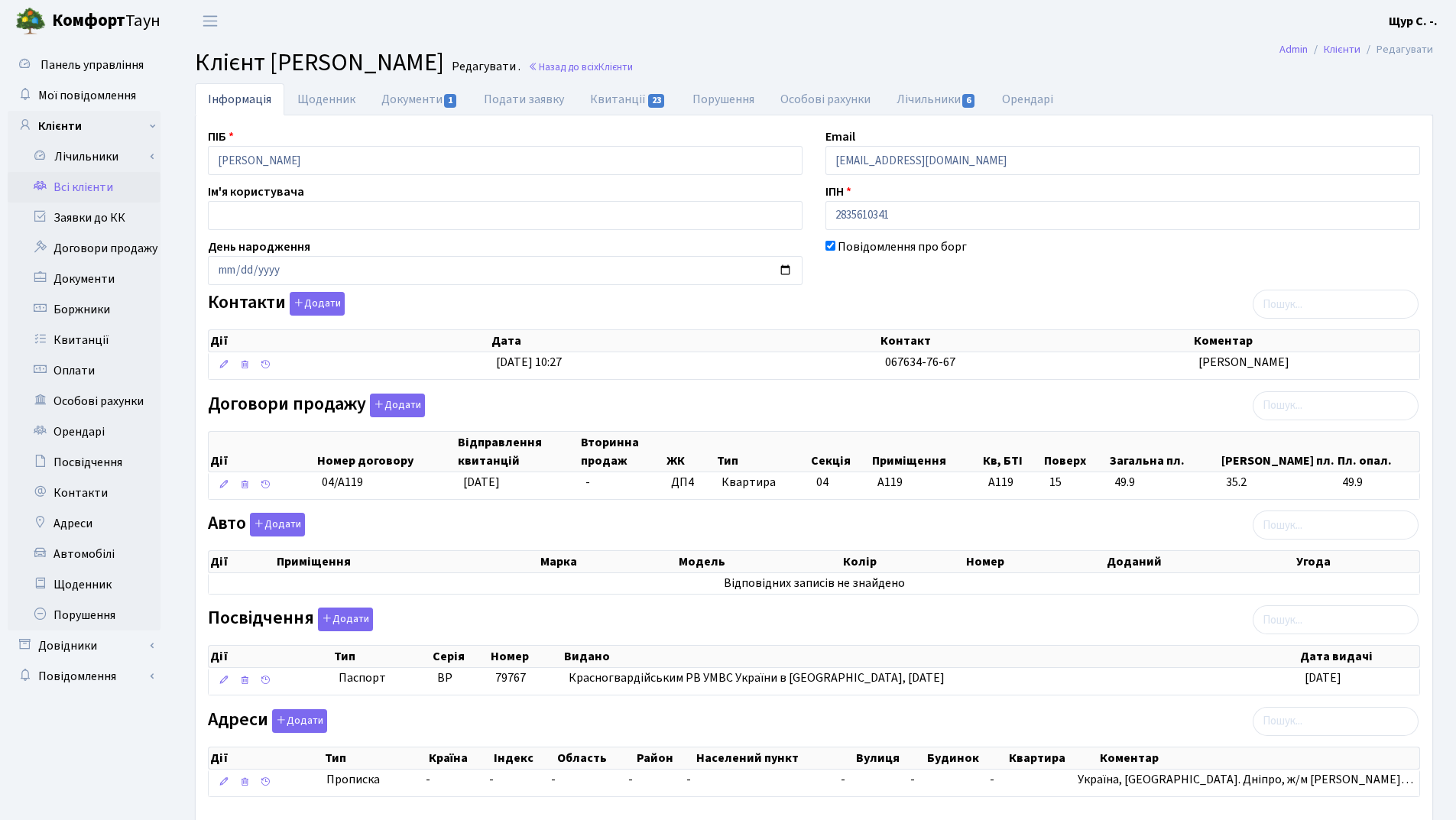
click at [86, 179] on link "Всі клієнти" at bounding box center [84, 187] width 153 height 30
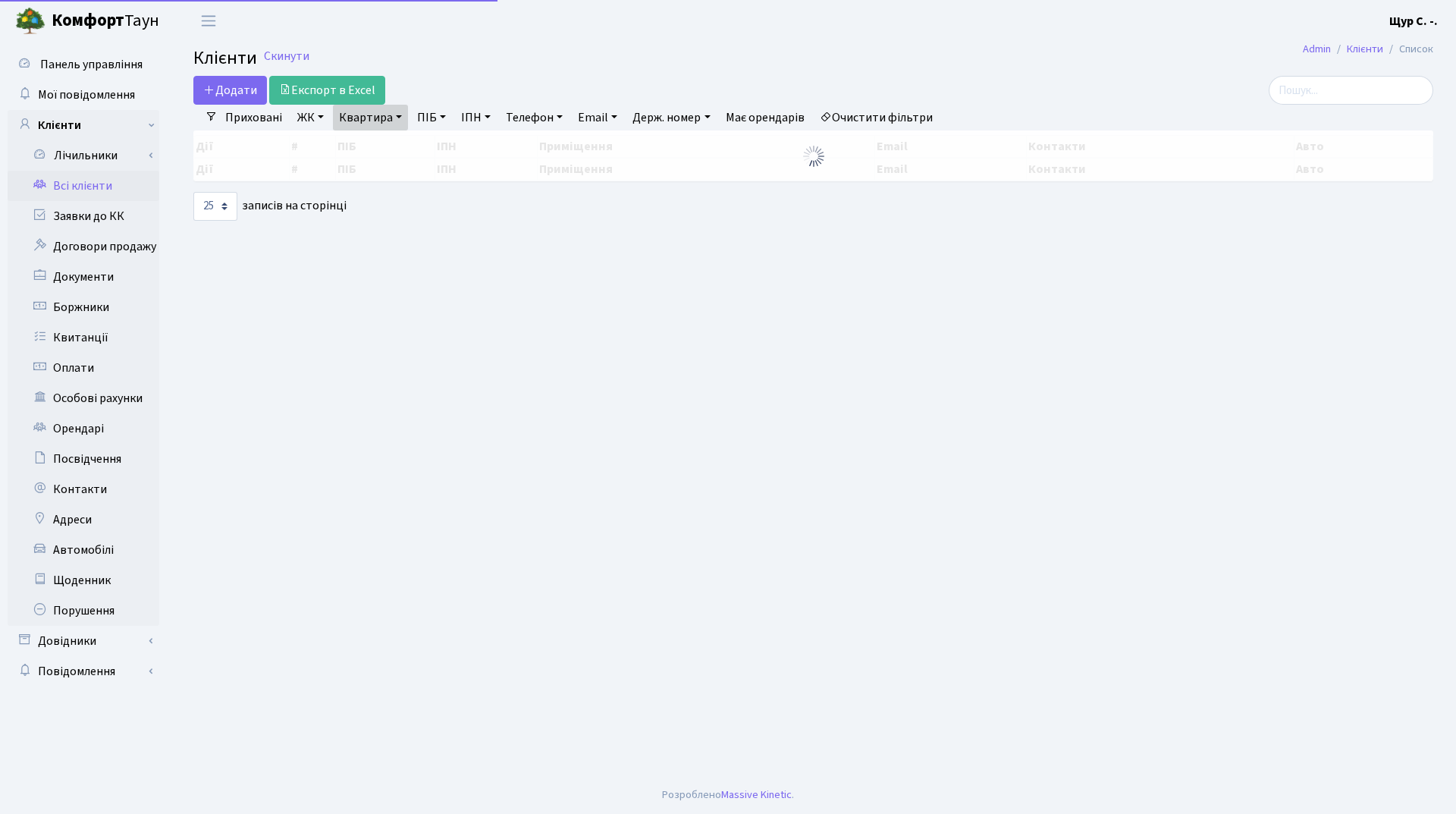
select select "25"
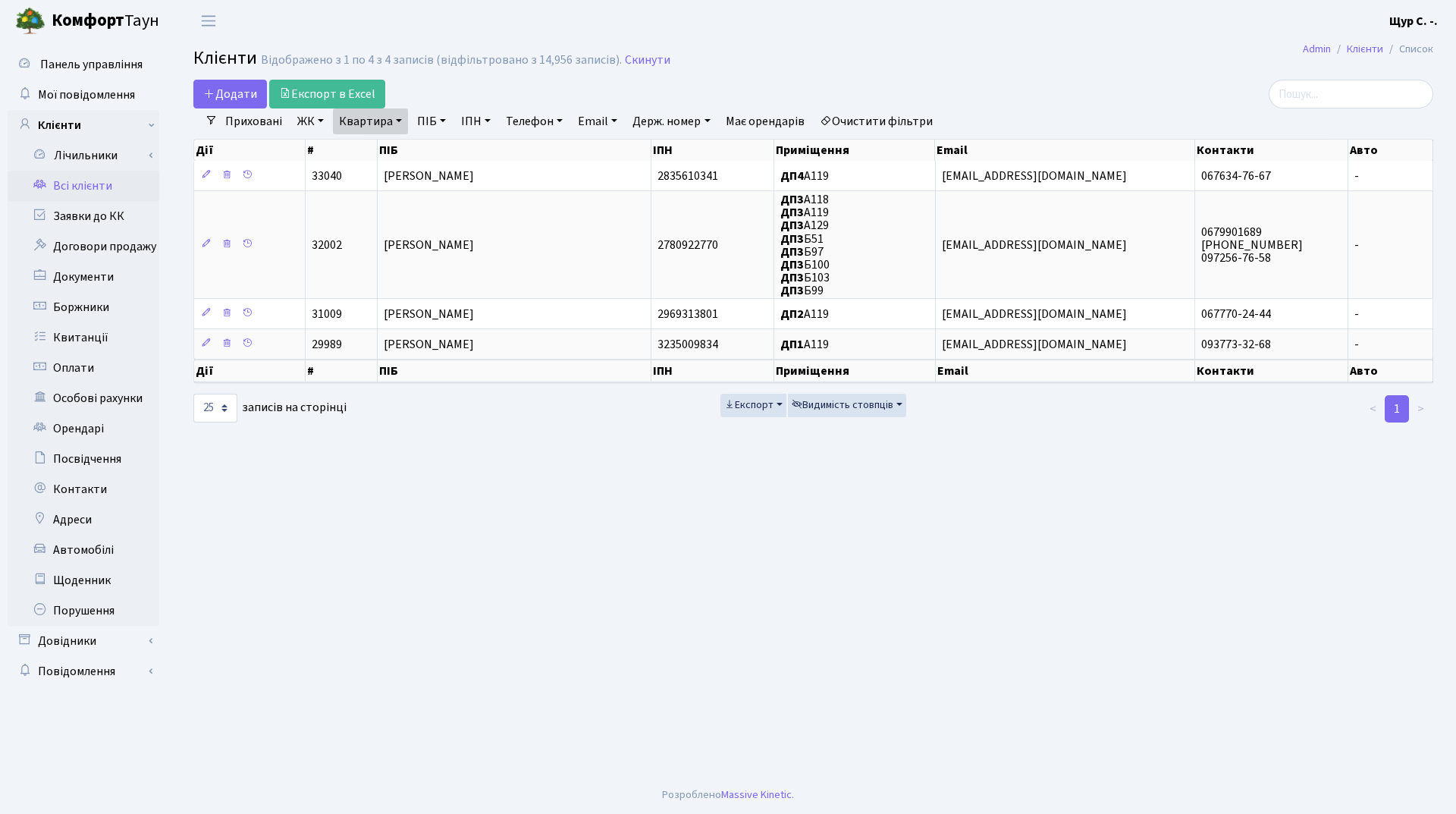
click at [401, 124] on link "Квартира" at bounding box center [370, 121] width 75 height 25
click at [397, 149] on input "а119" at bounding box center [378, 151] width 89 height 29
type input "а21"
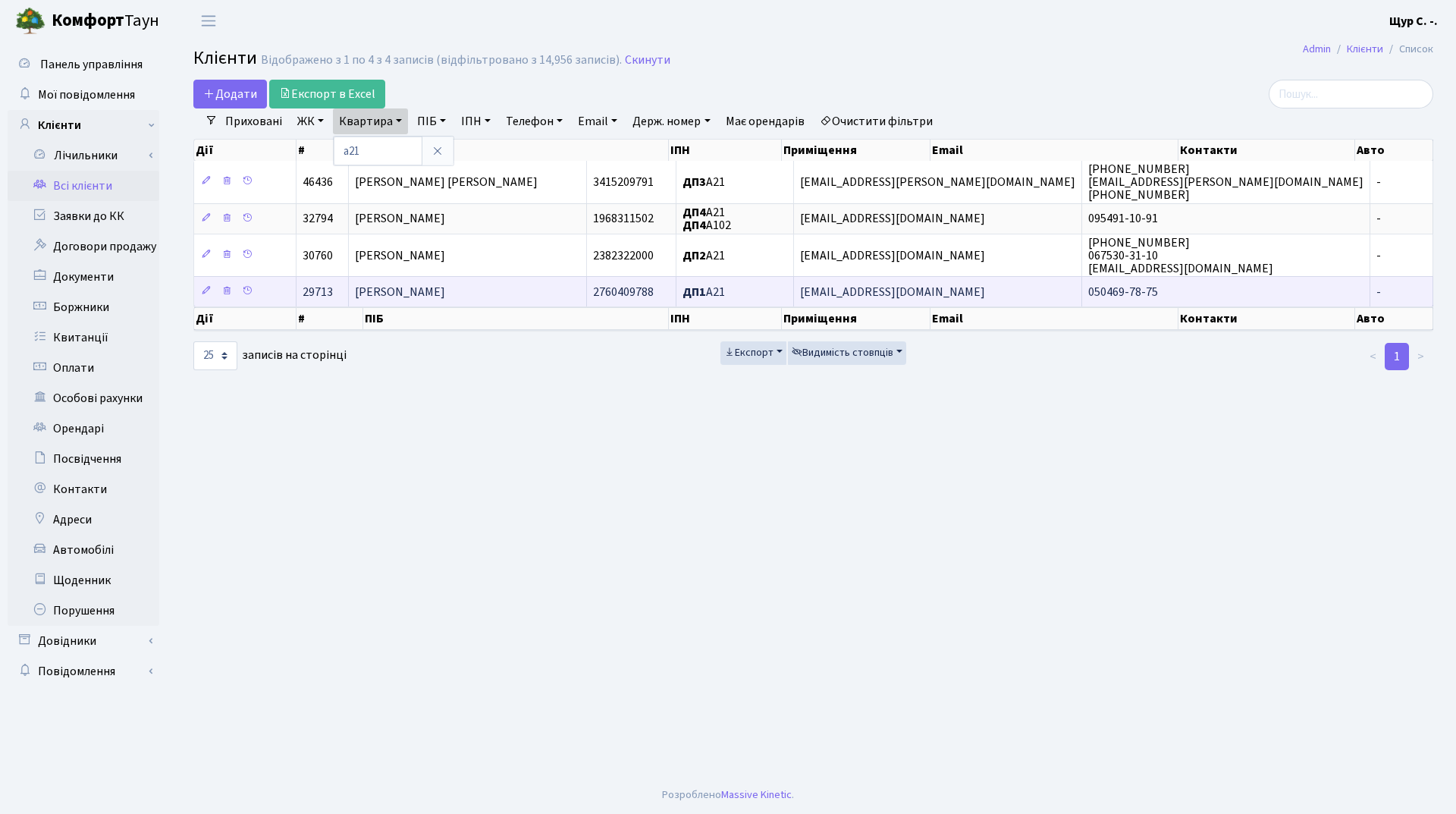
click at [455, 282] on td "Рубан Наталія Миколаївна" at bounding box center [468, 291] width 238 height 30
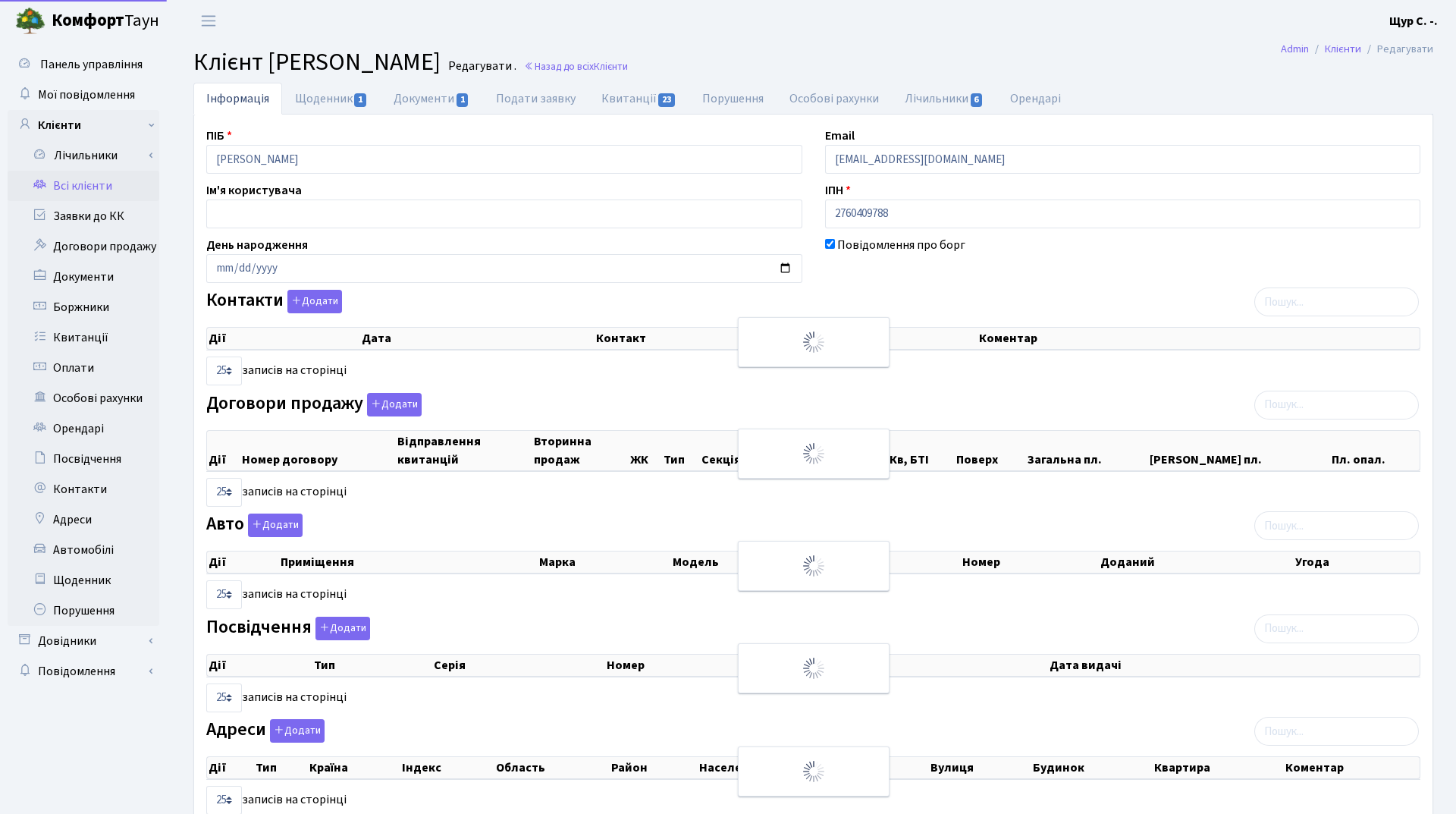
select select "25"
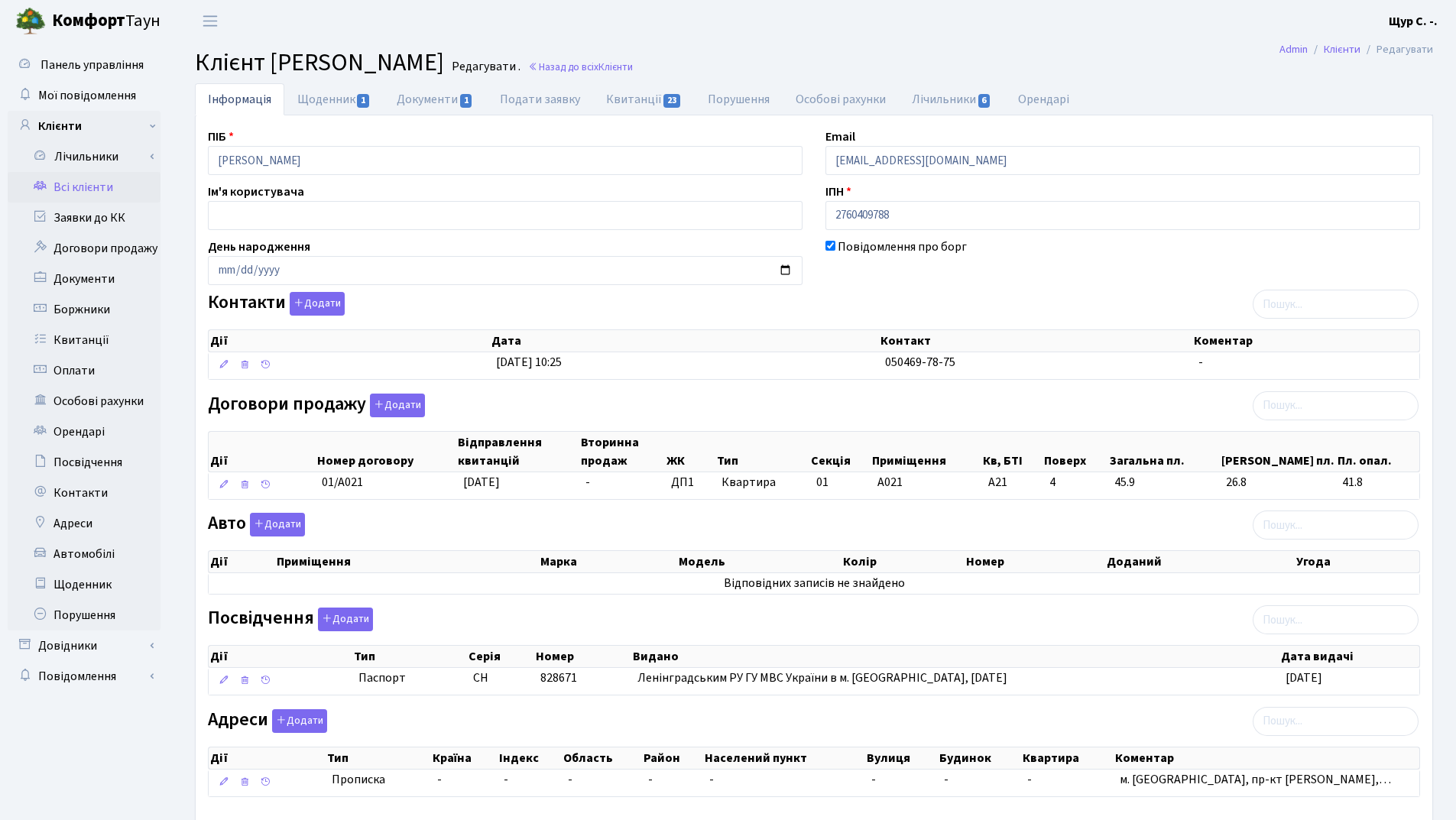
click at [91, 185] on link "Всі клієнти" at bounding box center [84, 187] width 153 height 30
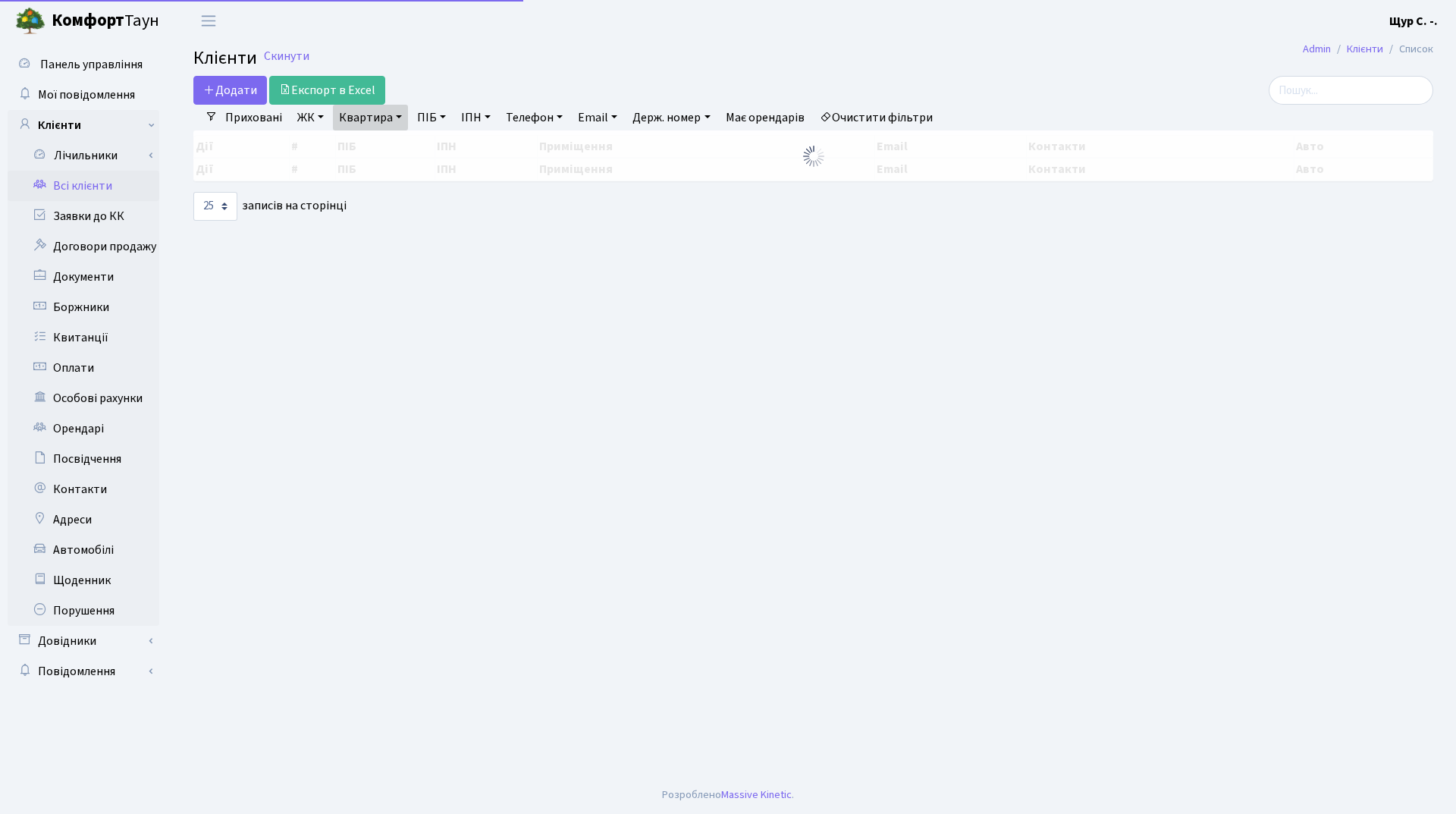
select select "25"
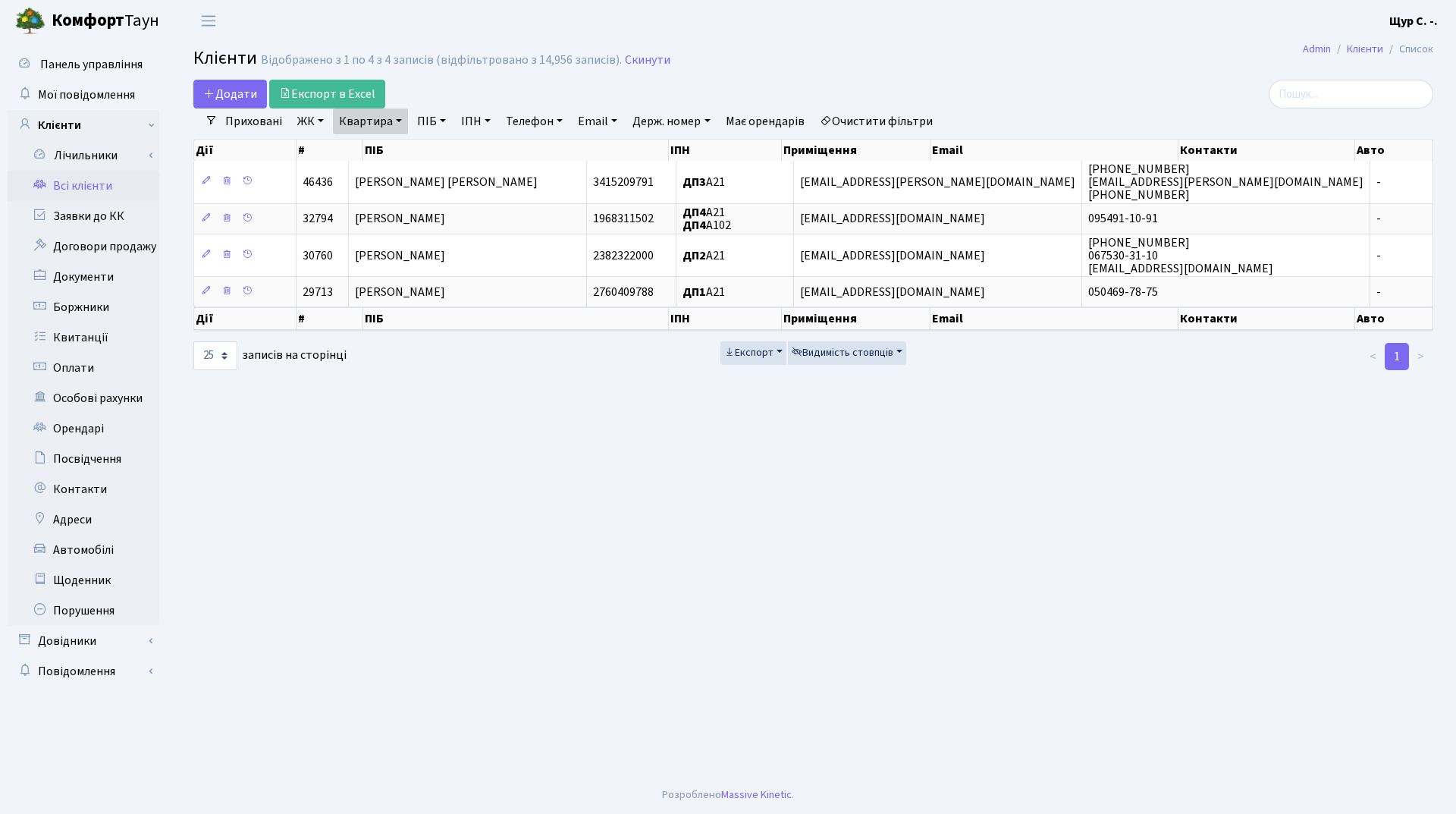
click at [391, 119] on link "Квартира" at bounding box center [370, 121] width 75 height 25
click at [400, 148] on input "а21" at bounding box center [378, 151] width 89 height 29
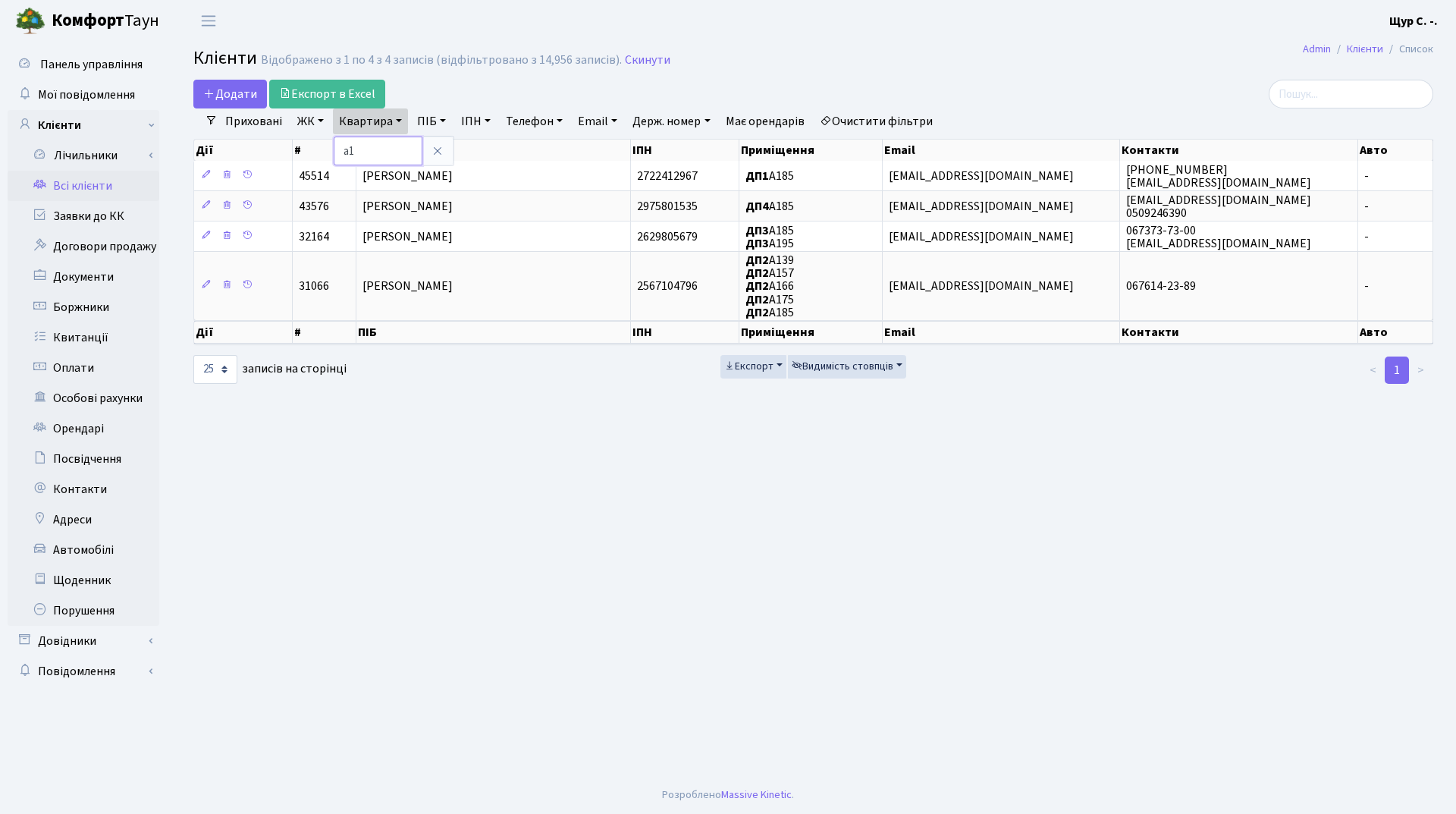
type input "а"
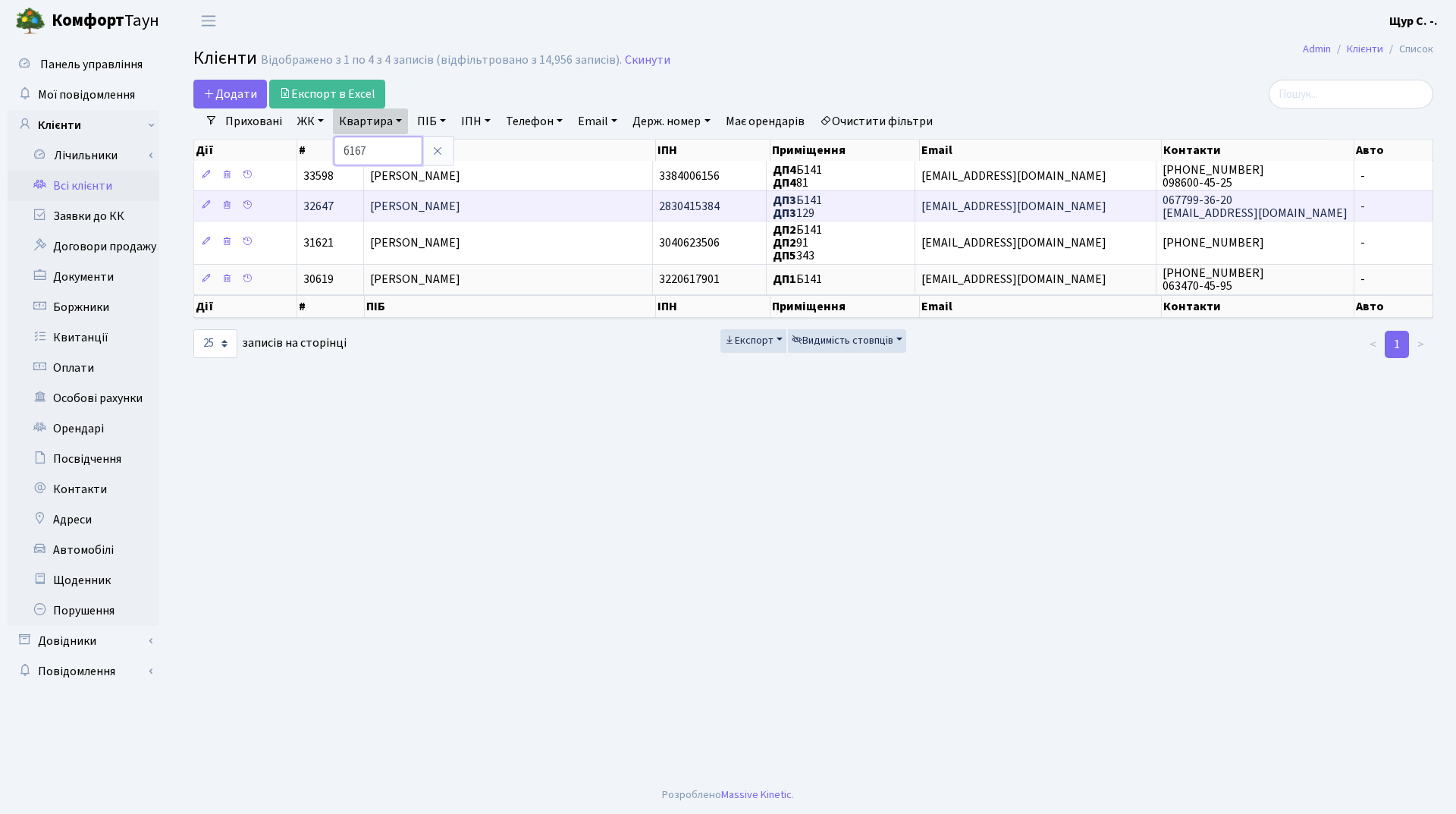
type input "б167"
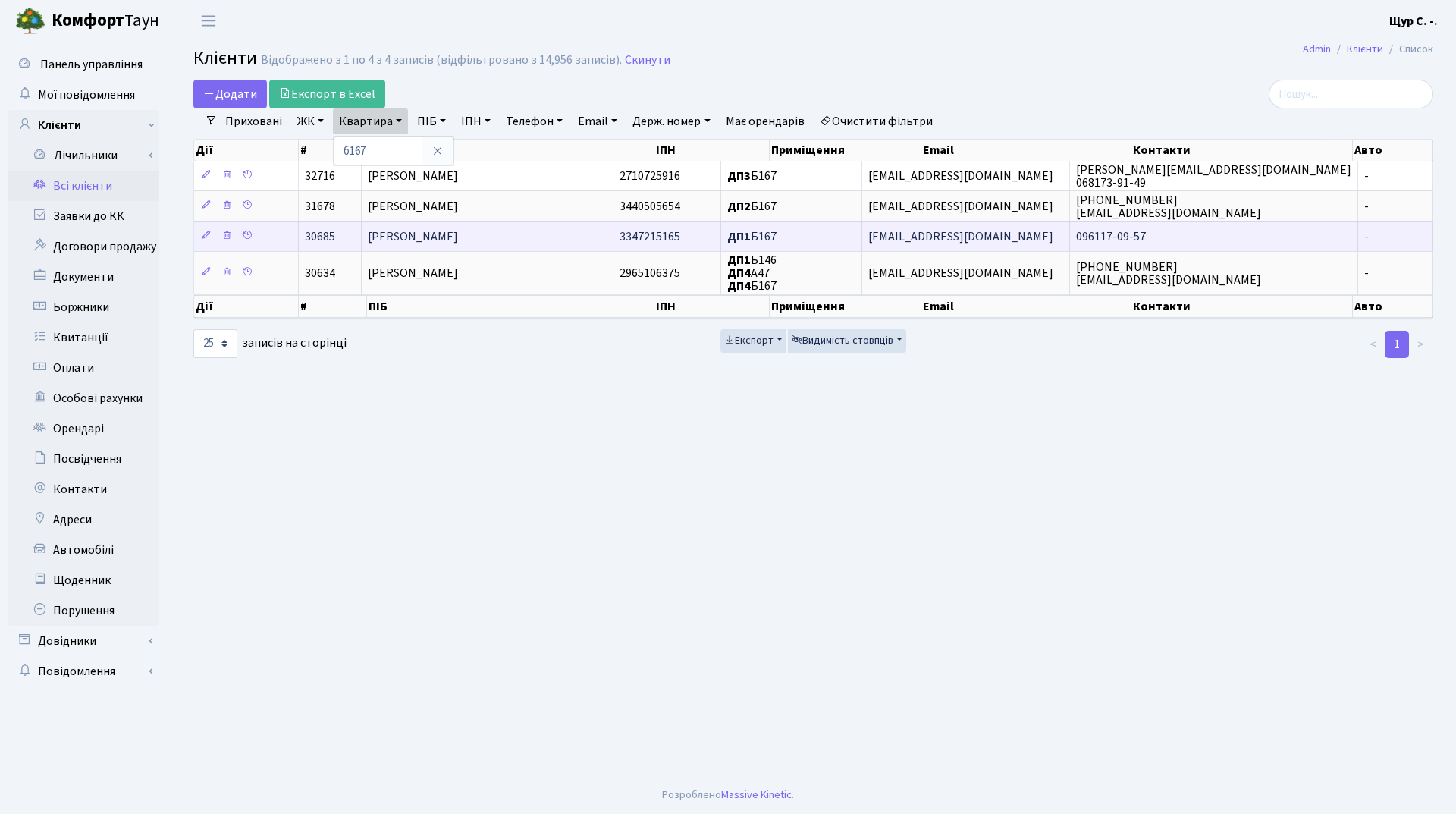
click at [420, 231] on span "Семенюк Наталія Сергіївна" at bounding box center [413, 236] width 91 height 17
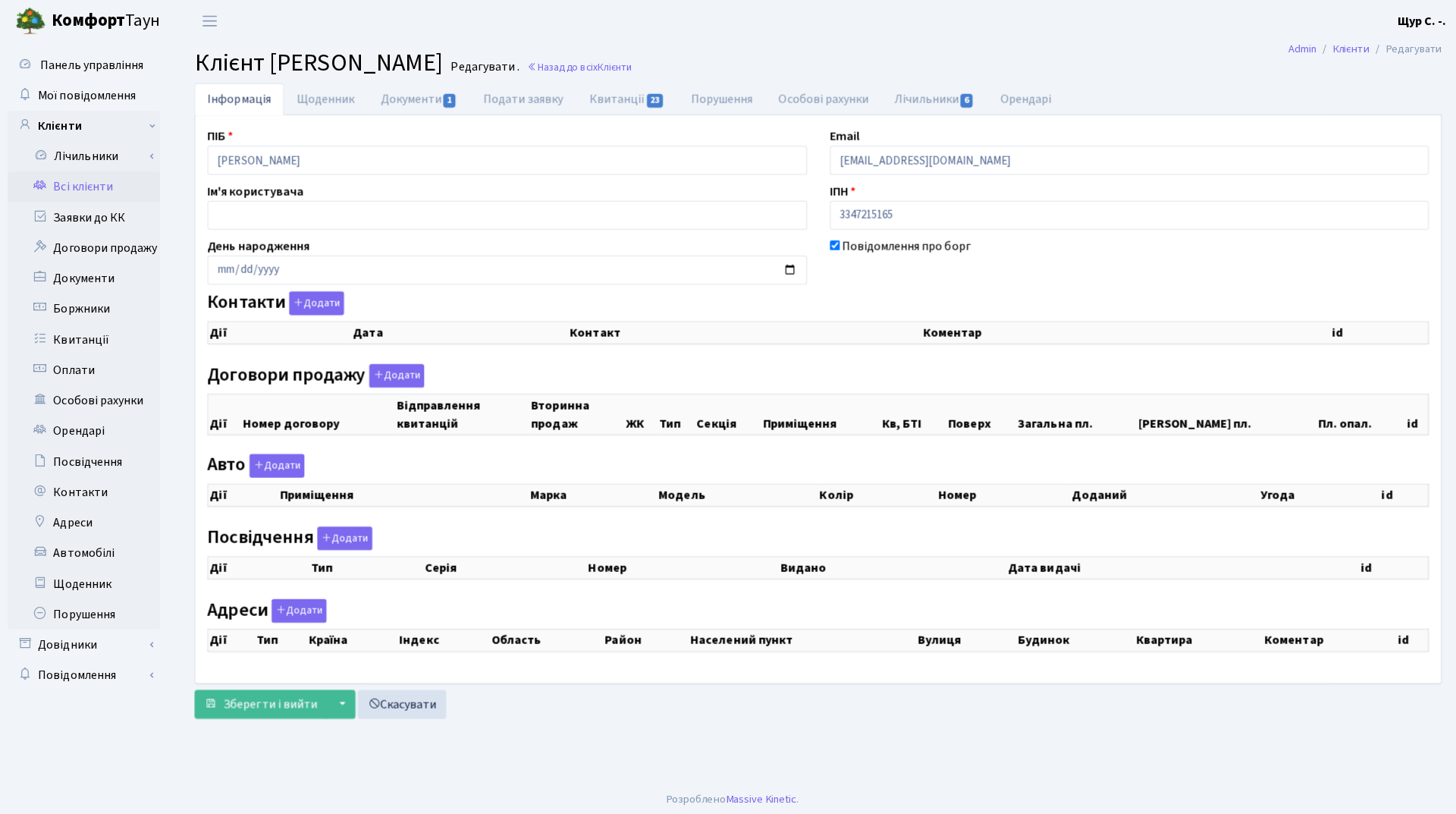
checkbox input "true"
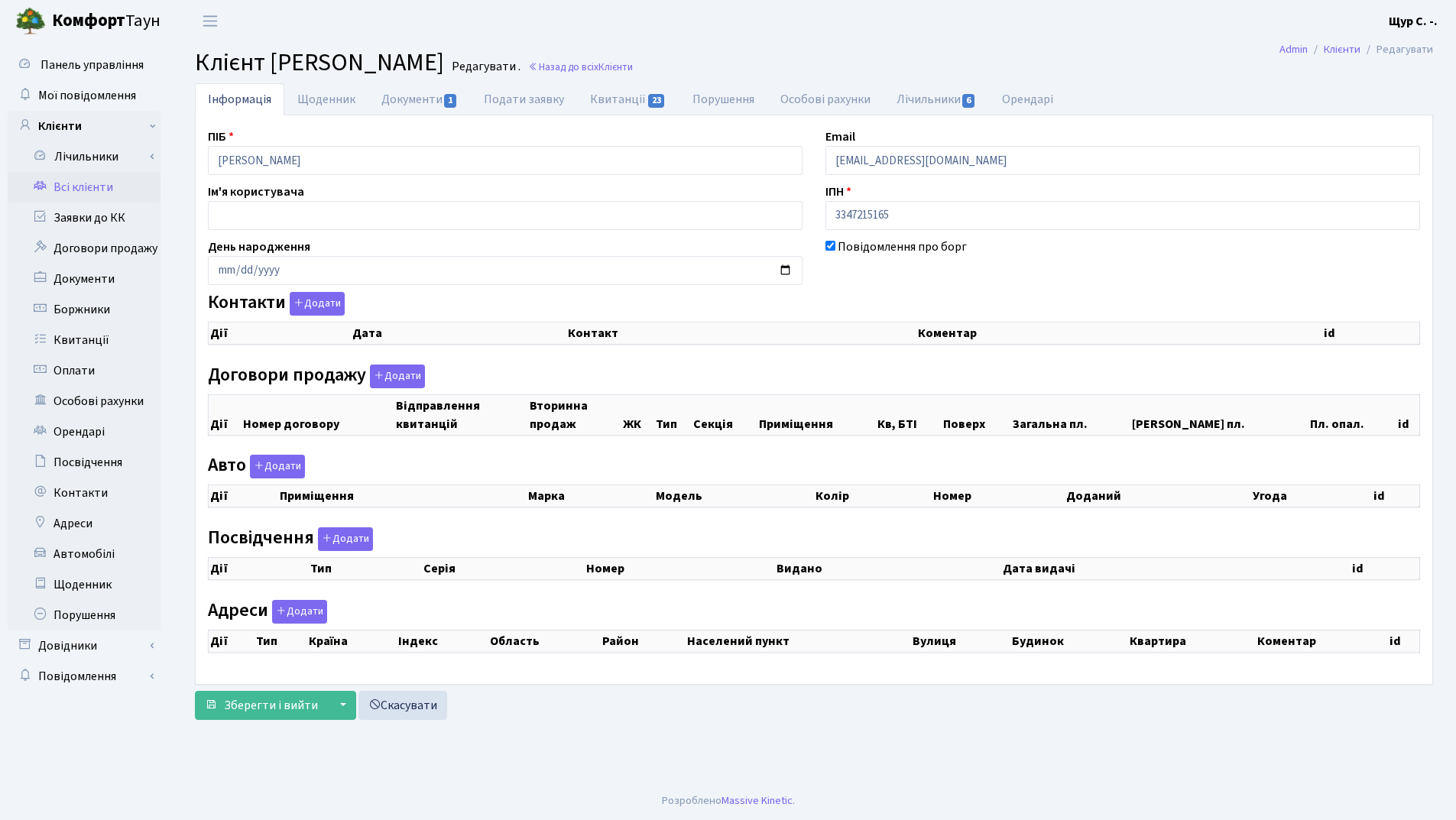
select select "25"
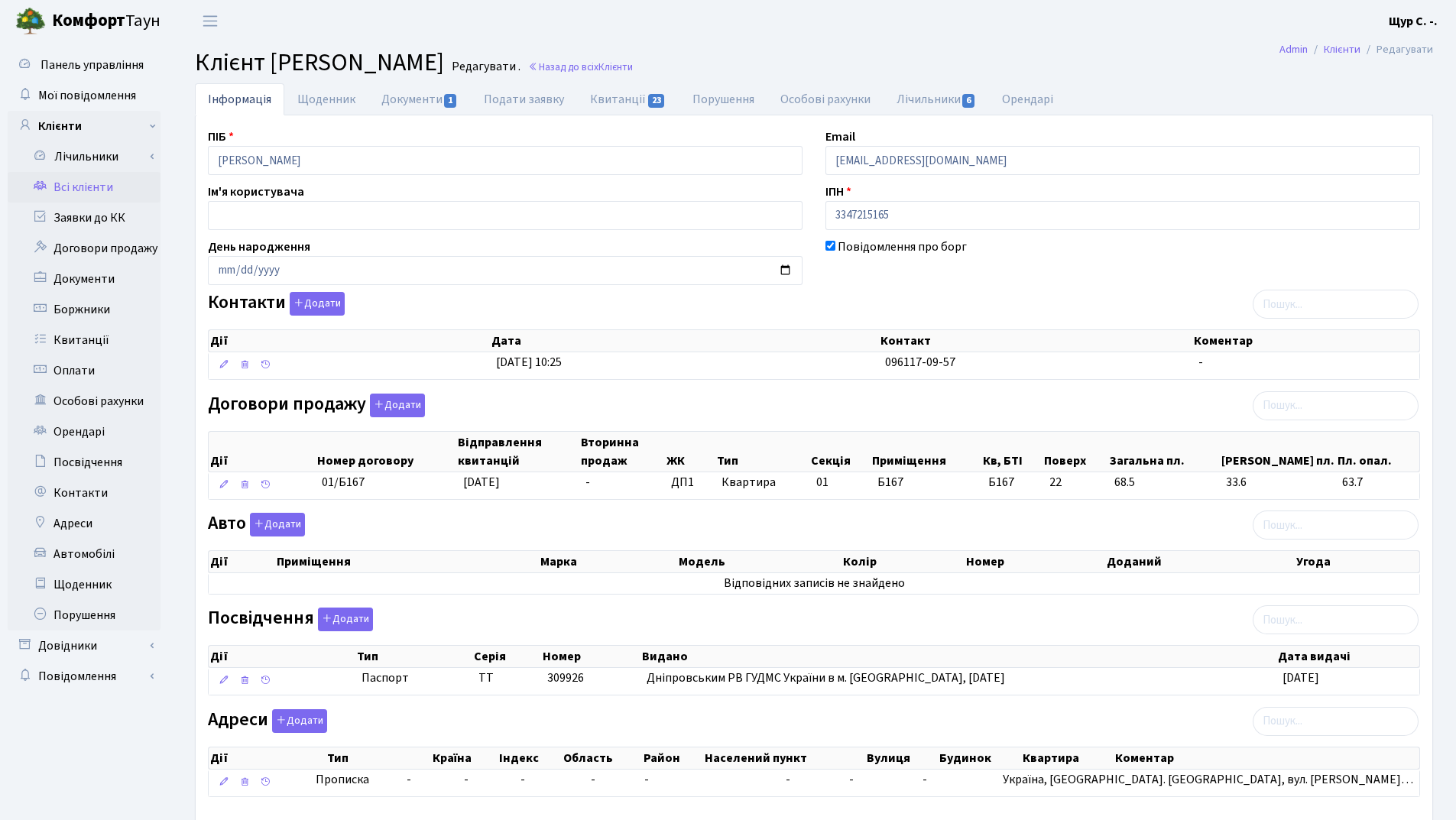
click at [100, 187] on link "Всі клієнти" at bounding box center [84, 187] width 153 height 30
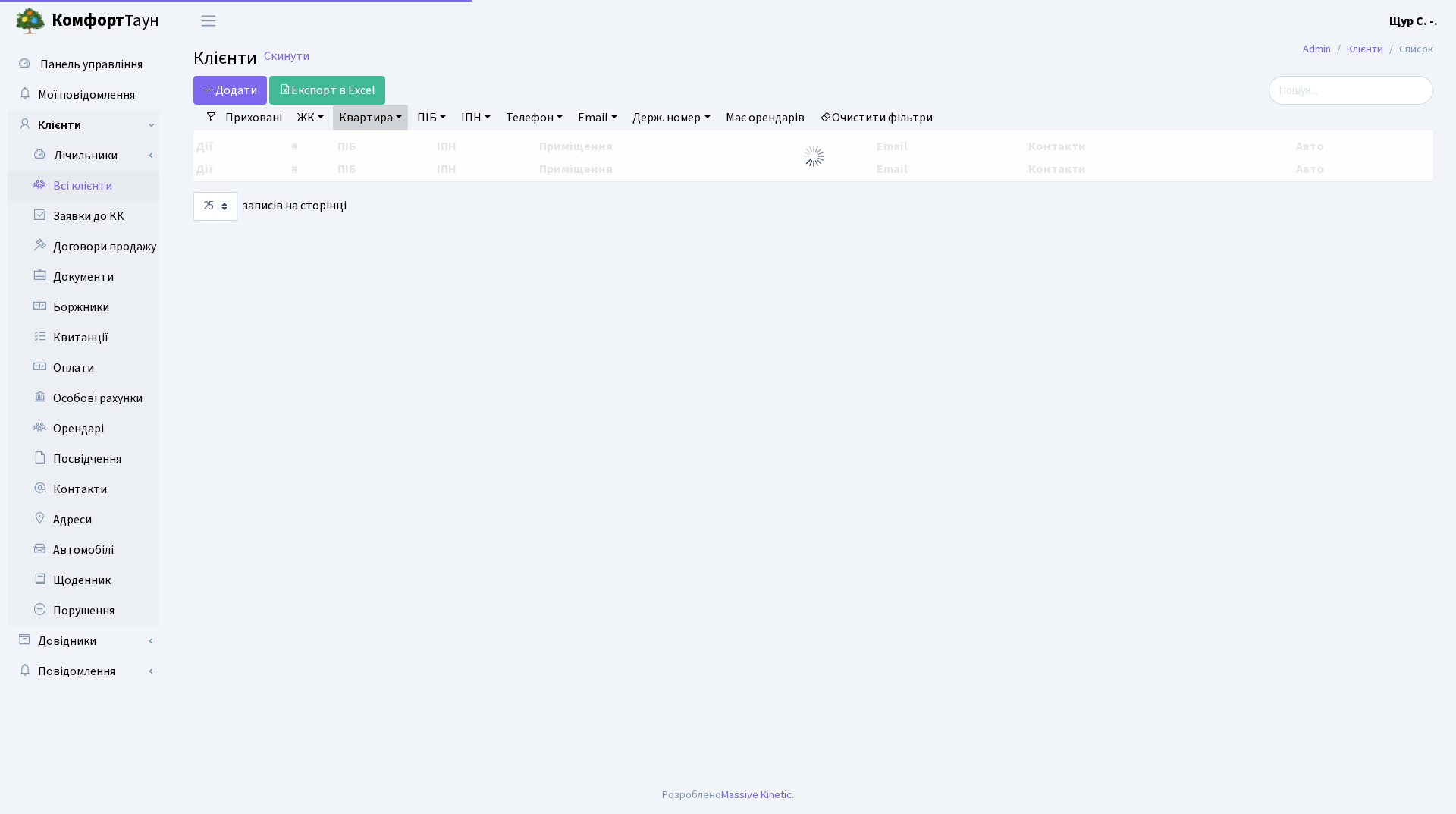
select select "25"
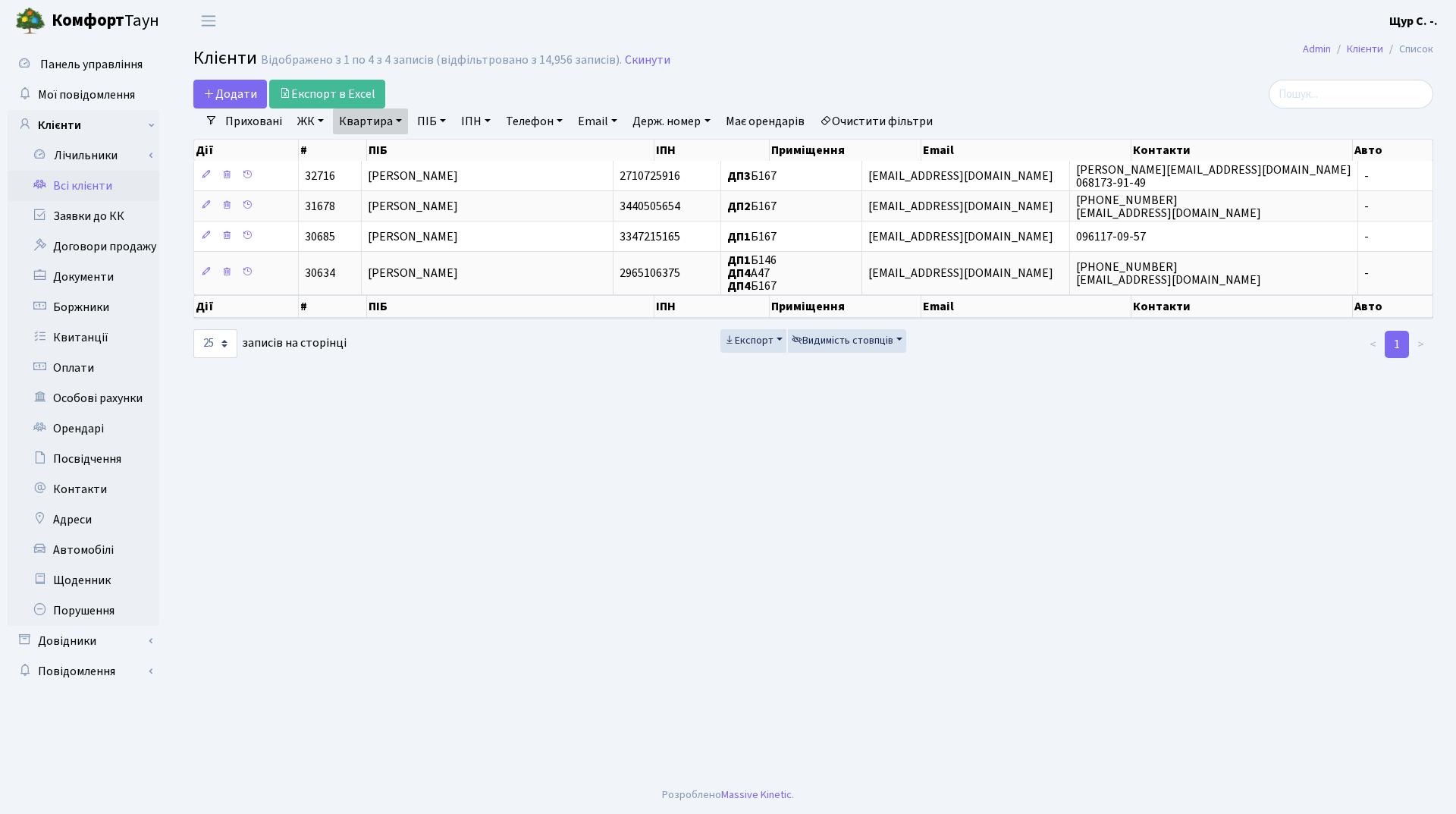
click at [400, 122] on link "Квартира" at bounding box center [370, 121] width 75 height 25
click at [397, 152] on input "б167" at bounding box center [378, 151] width 89 height 29
type input "б"
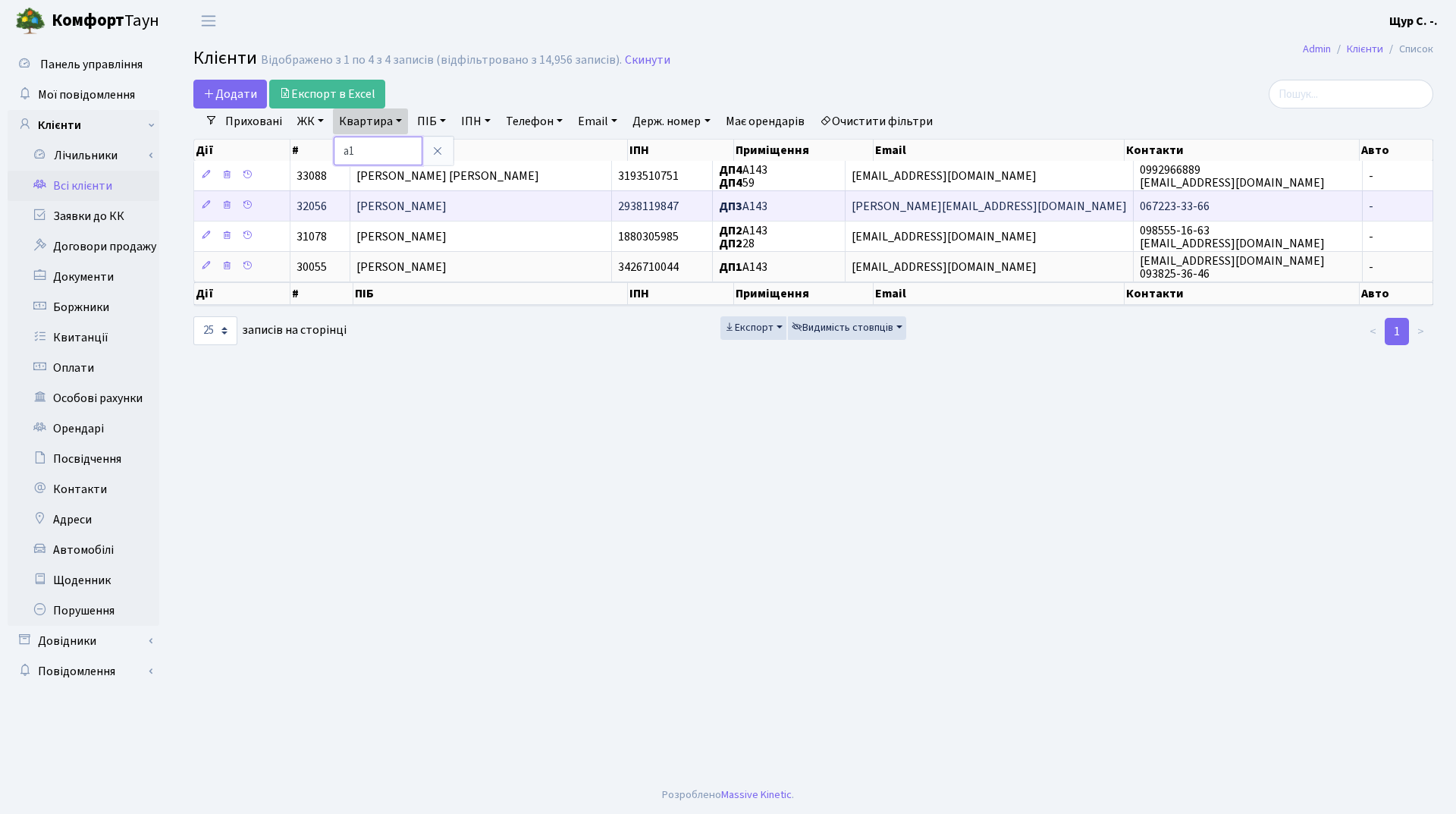
type input "а"
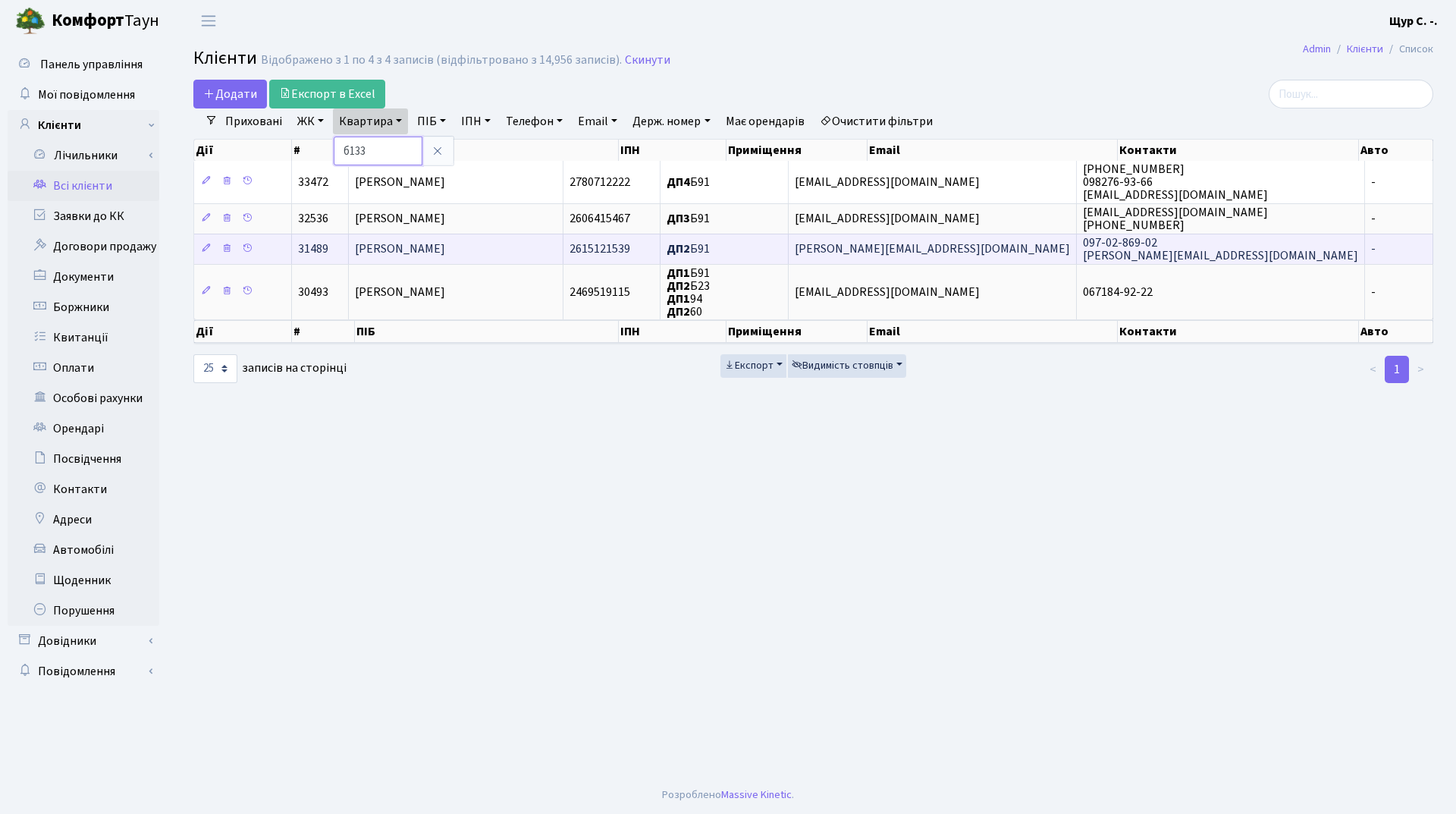
type input "б133"
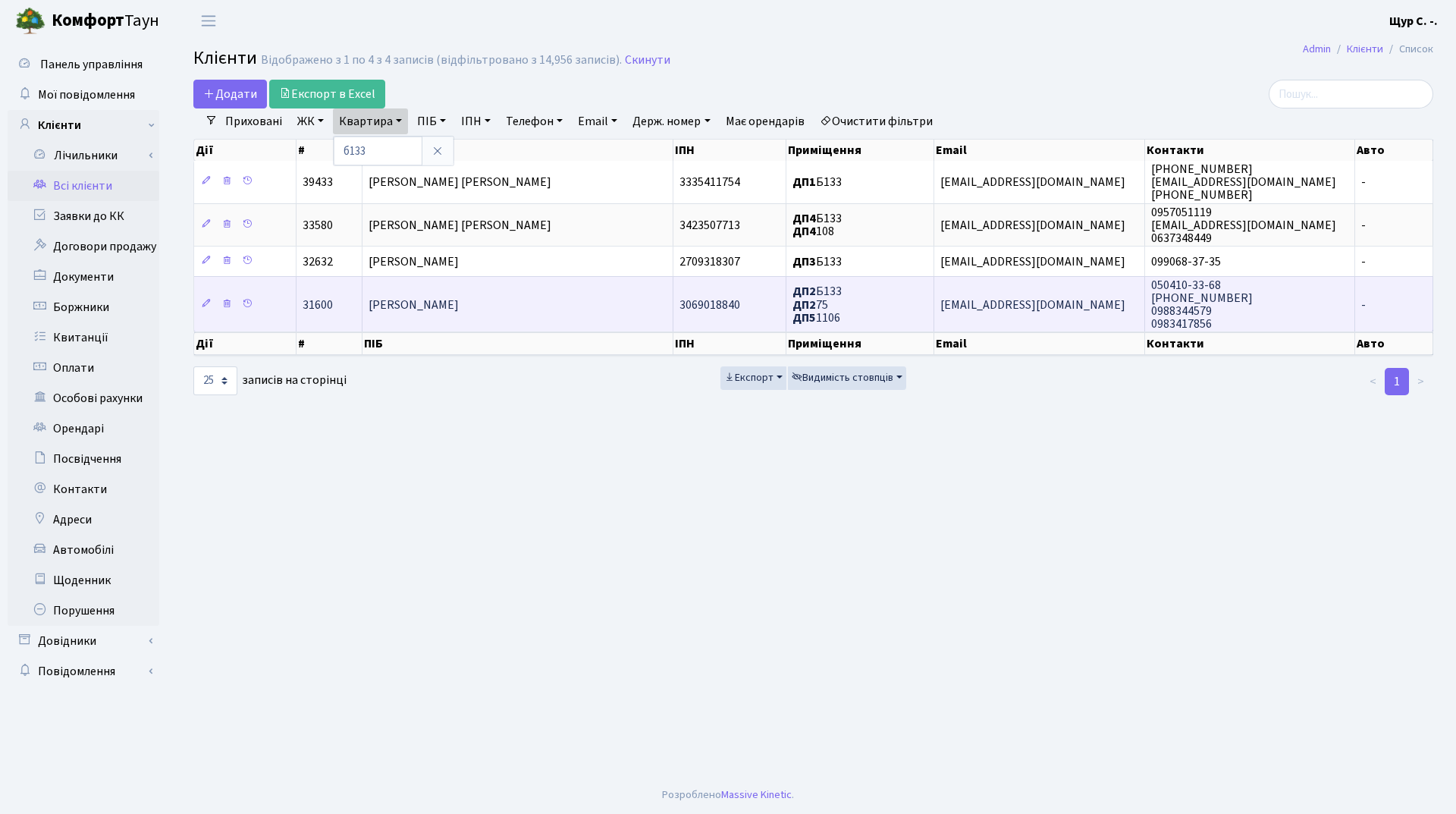
click at [459, 300] on span "Козак Наталія Олександрівна" at bounding box center [414, 304] width 91 height 17
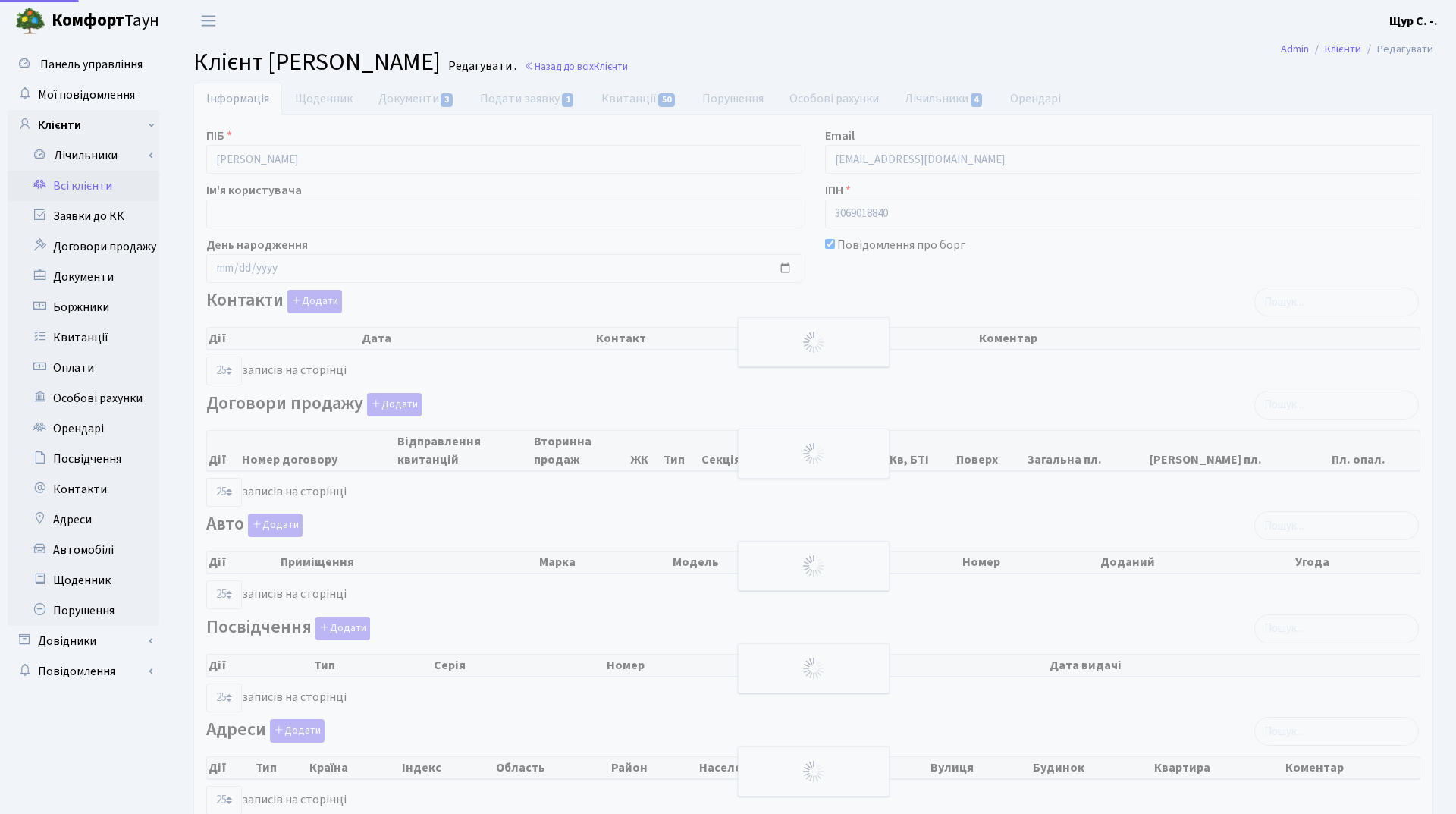
select select "25"
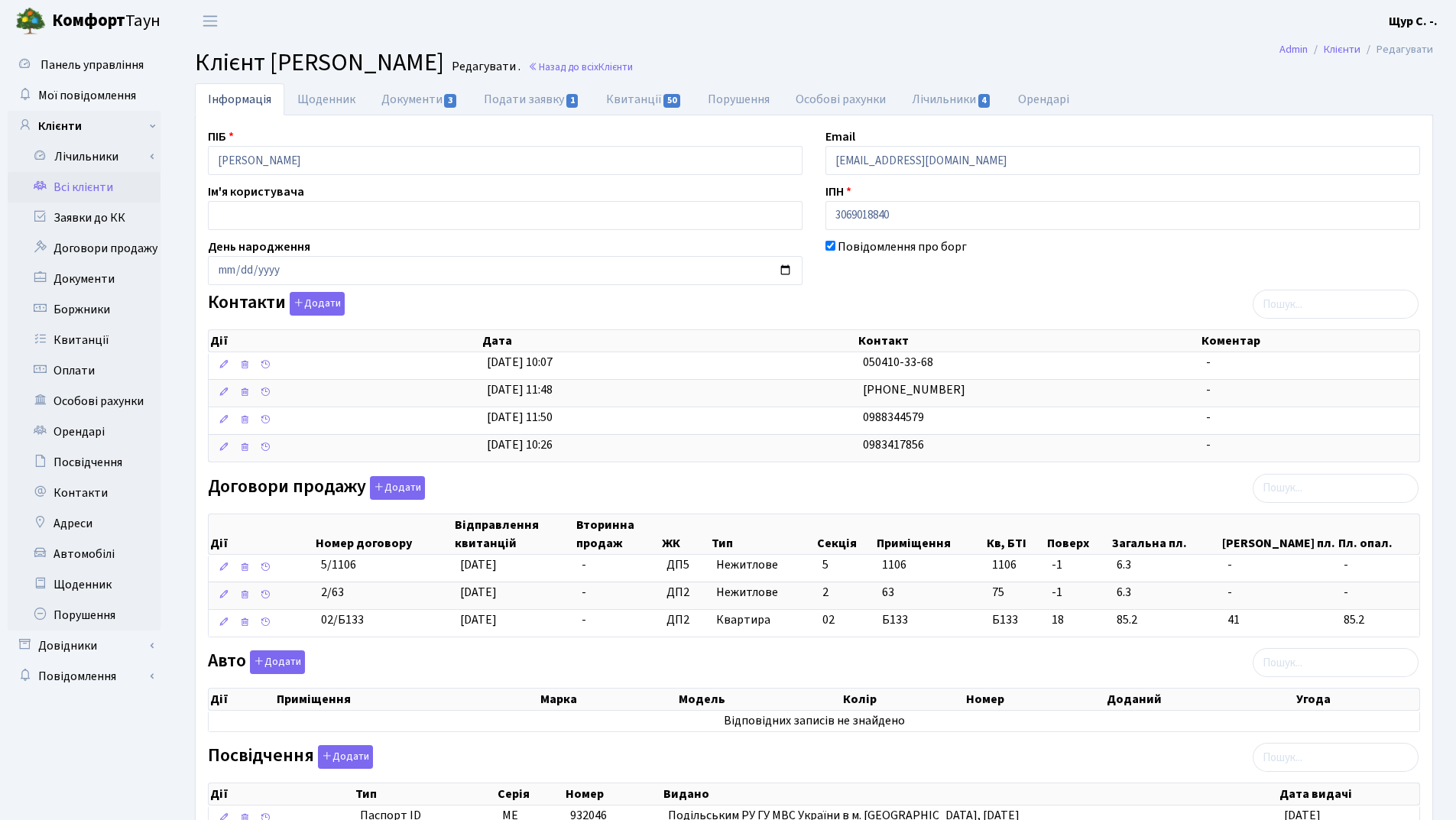
click at [112, 187] on link "Всі клієнти" at bounding box center [84, 187] width 153 height 30
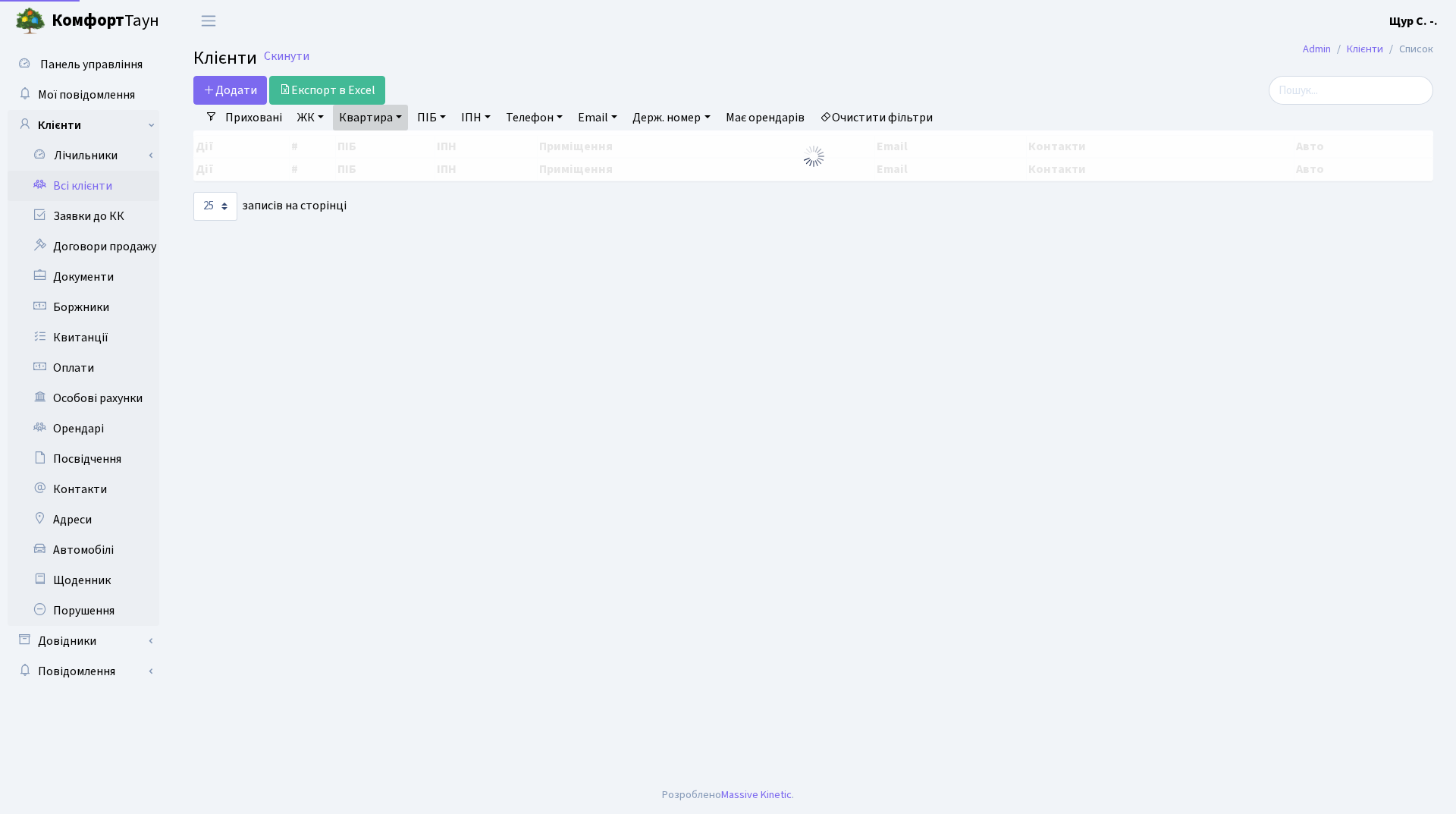
select select "25"
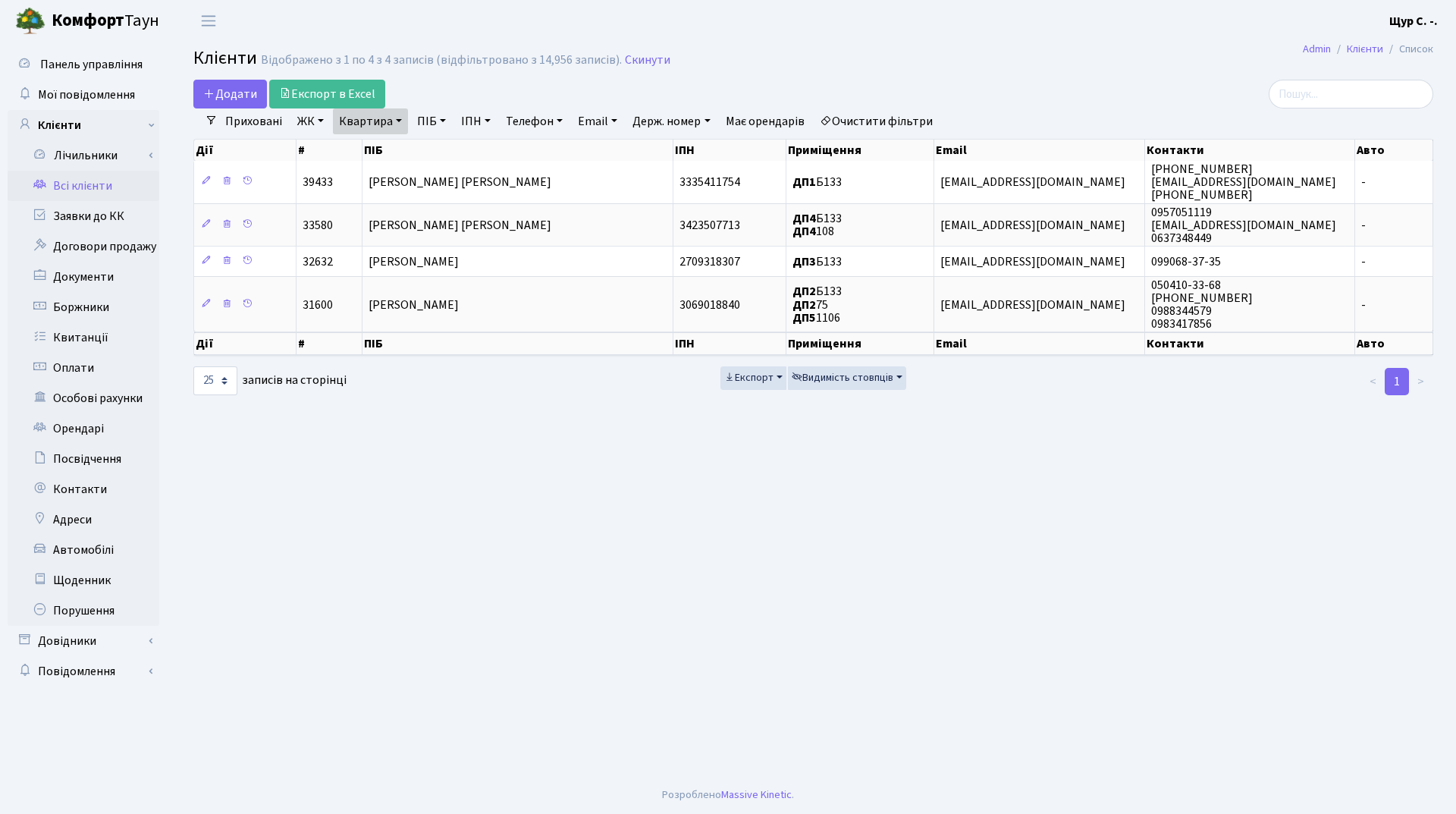
click at [389, 123] on link "Квартира" at bounding box center [370, 121] width 75 height 25
click at [389, 143] on input "б133" at bounding box center [378, 151] width 89 height 29
type input "б147"
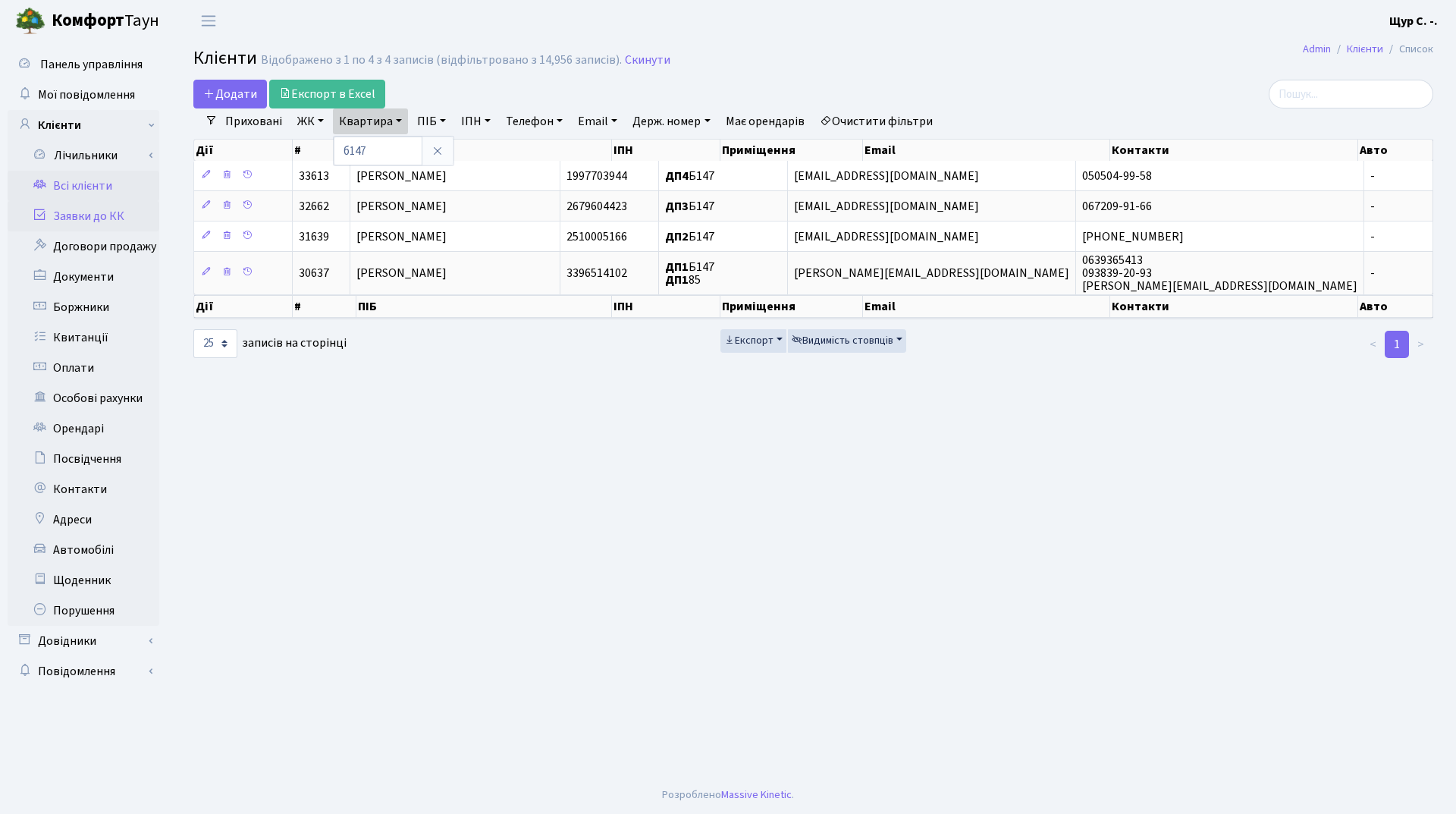
click at [114, 210] on link "Заявки до КК" at bounding box center [83, 216] width 152 height 30
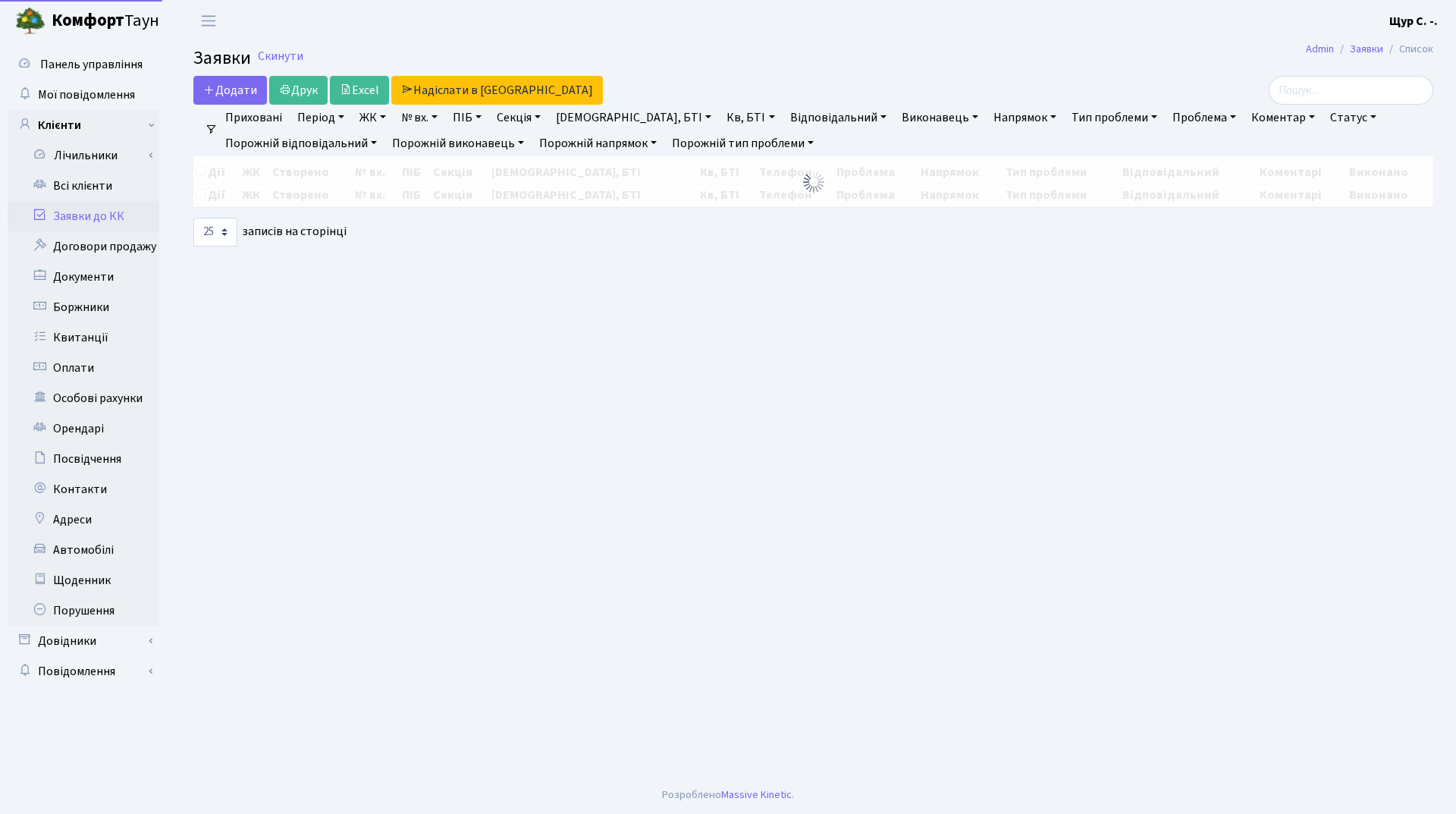
select select "25"
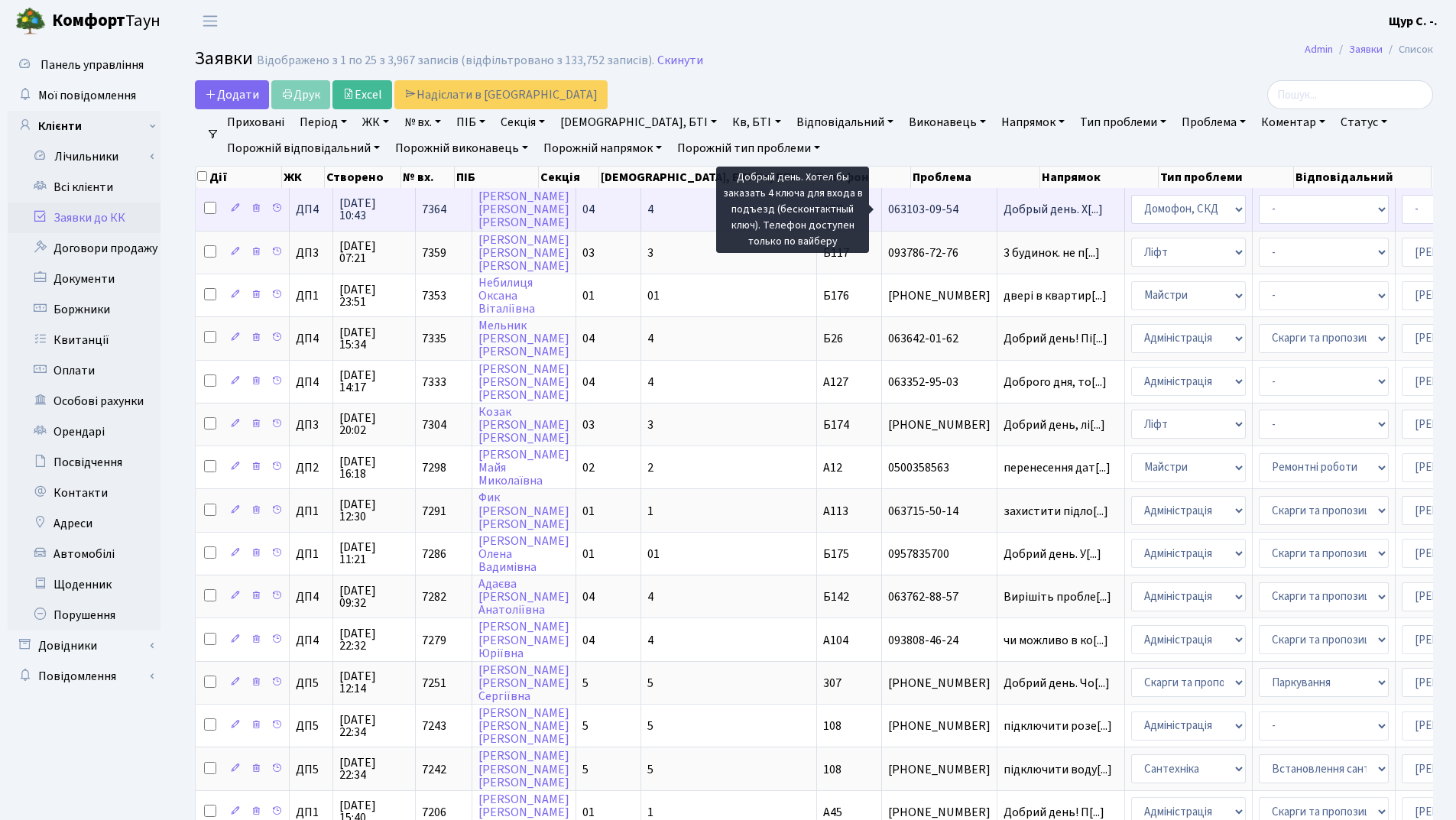
click at [1004, 207] on span "Добрый день. Х[...]" at bounding box center [1053, 209] width 99 height 17
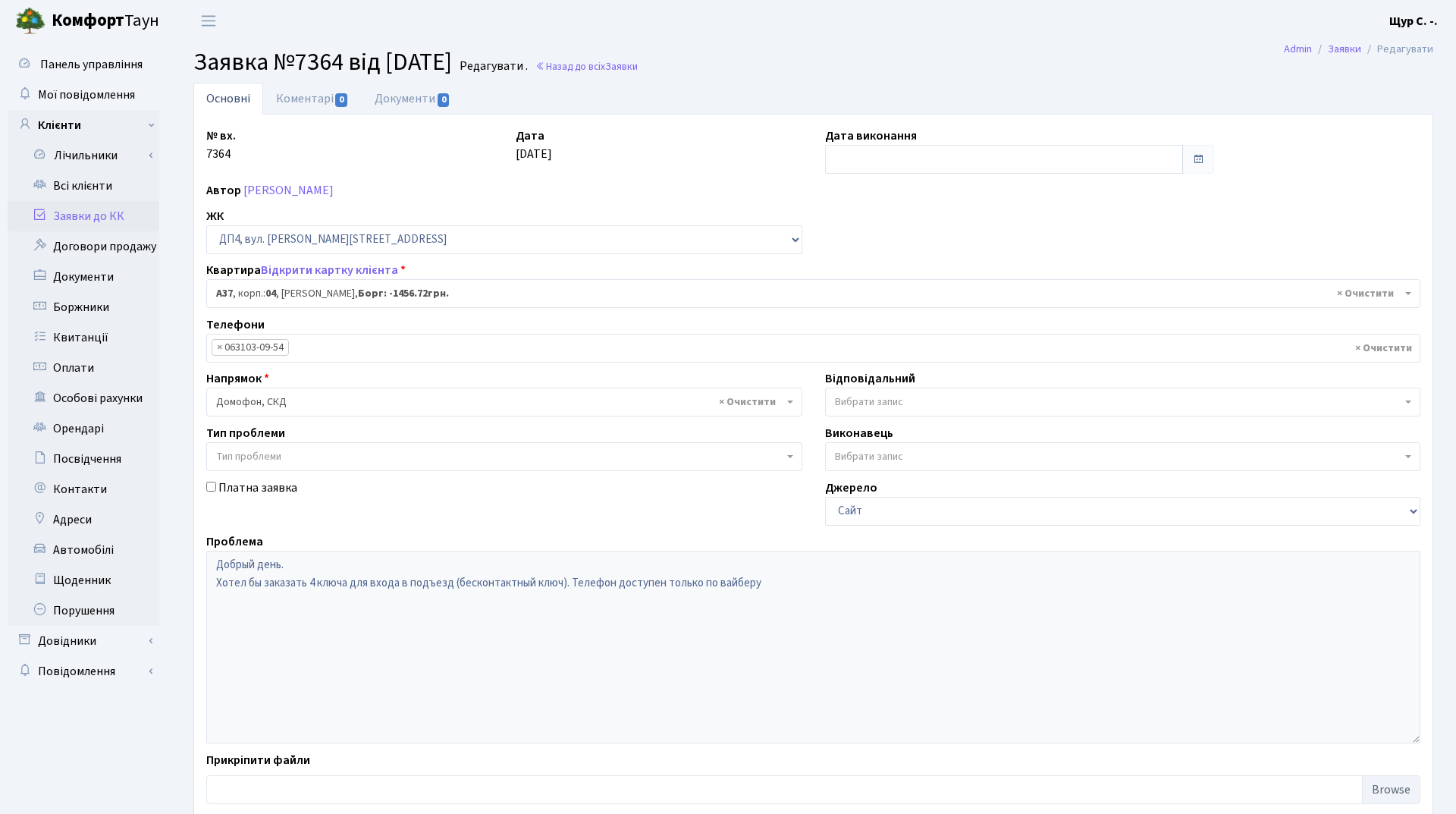
select select "32998"
click at [106, 211] on link "Заявки до КК" at bounding box center [83, 216] width 152 height 30
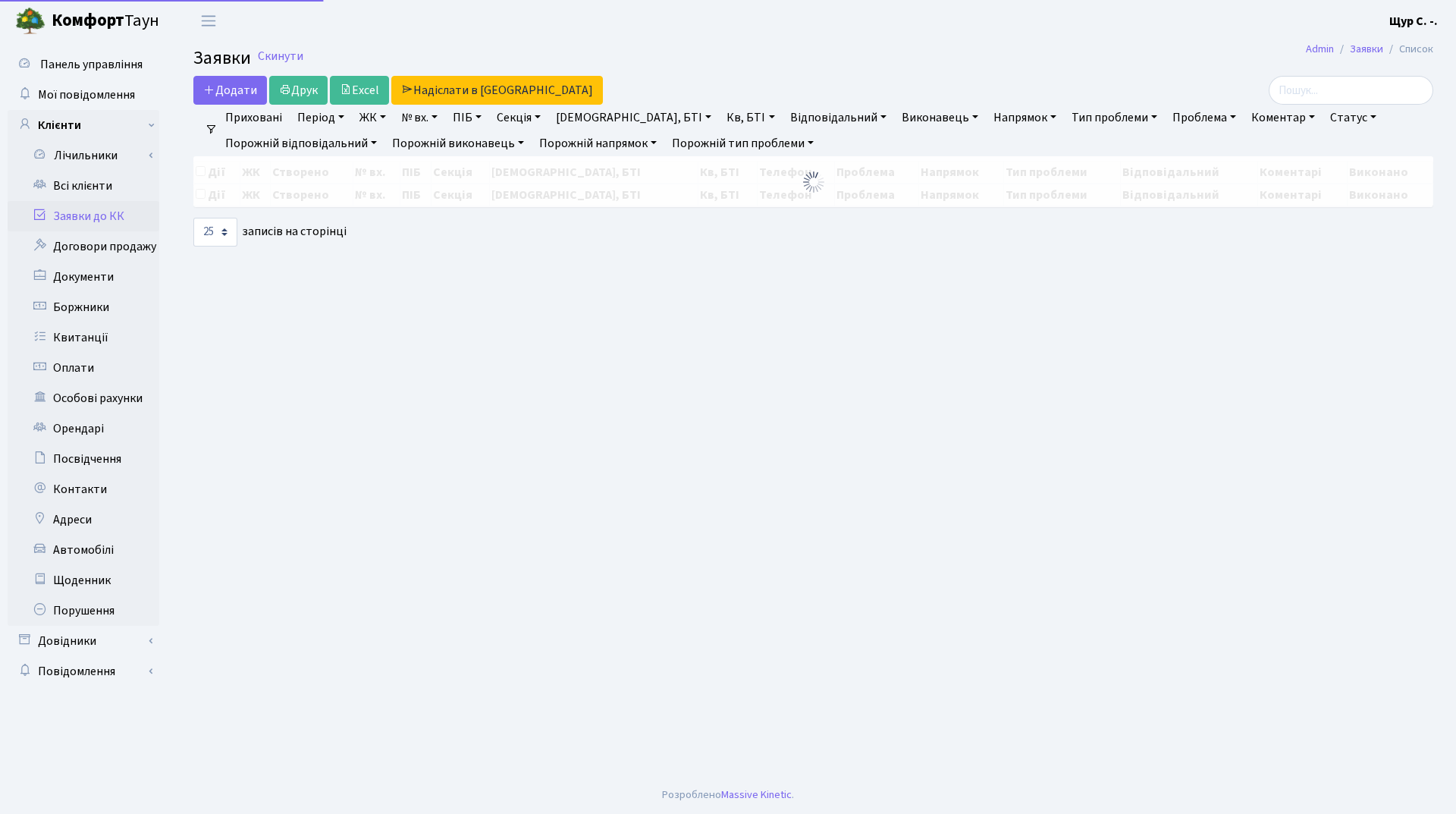
select select "25"
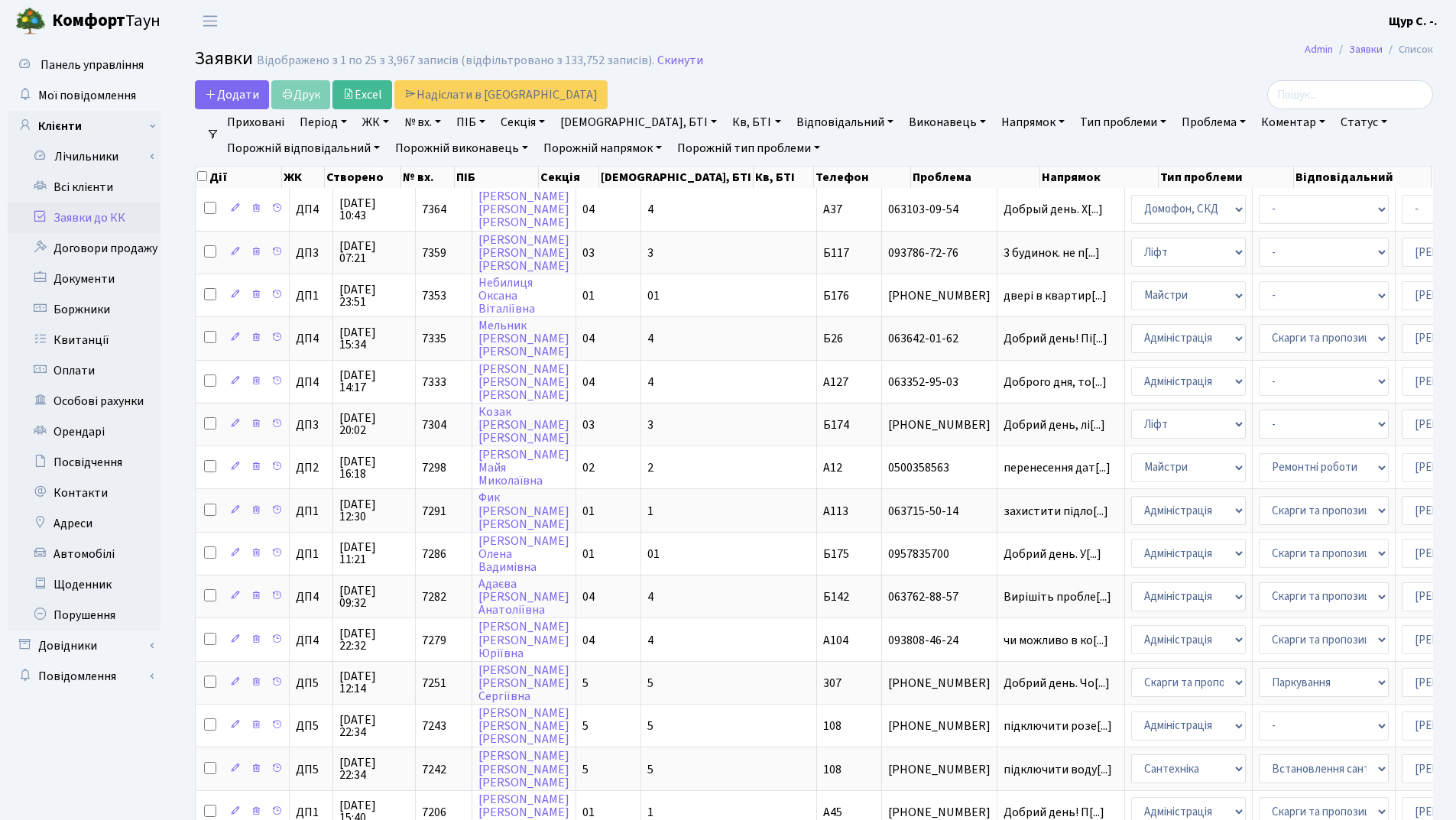
click at [995, 122] on link "Напрямок" at bounding box center [1032, 122] width 75 height 26
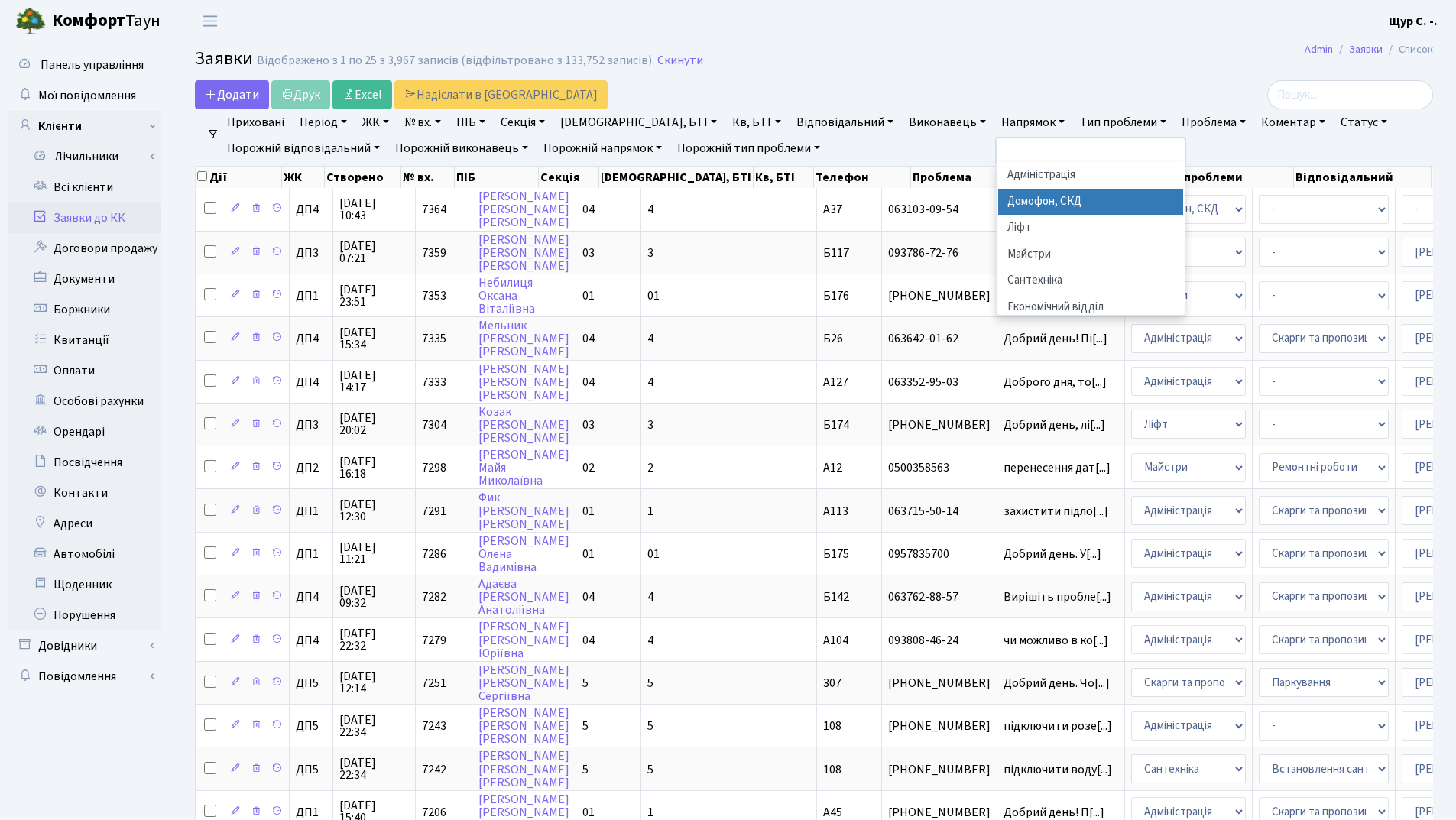
click at [998, 207] on li "Домофон, СКД" at bounding box center [1090, 202] width 185 height 26
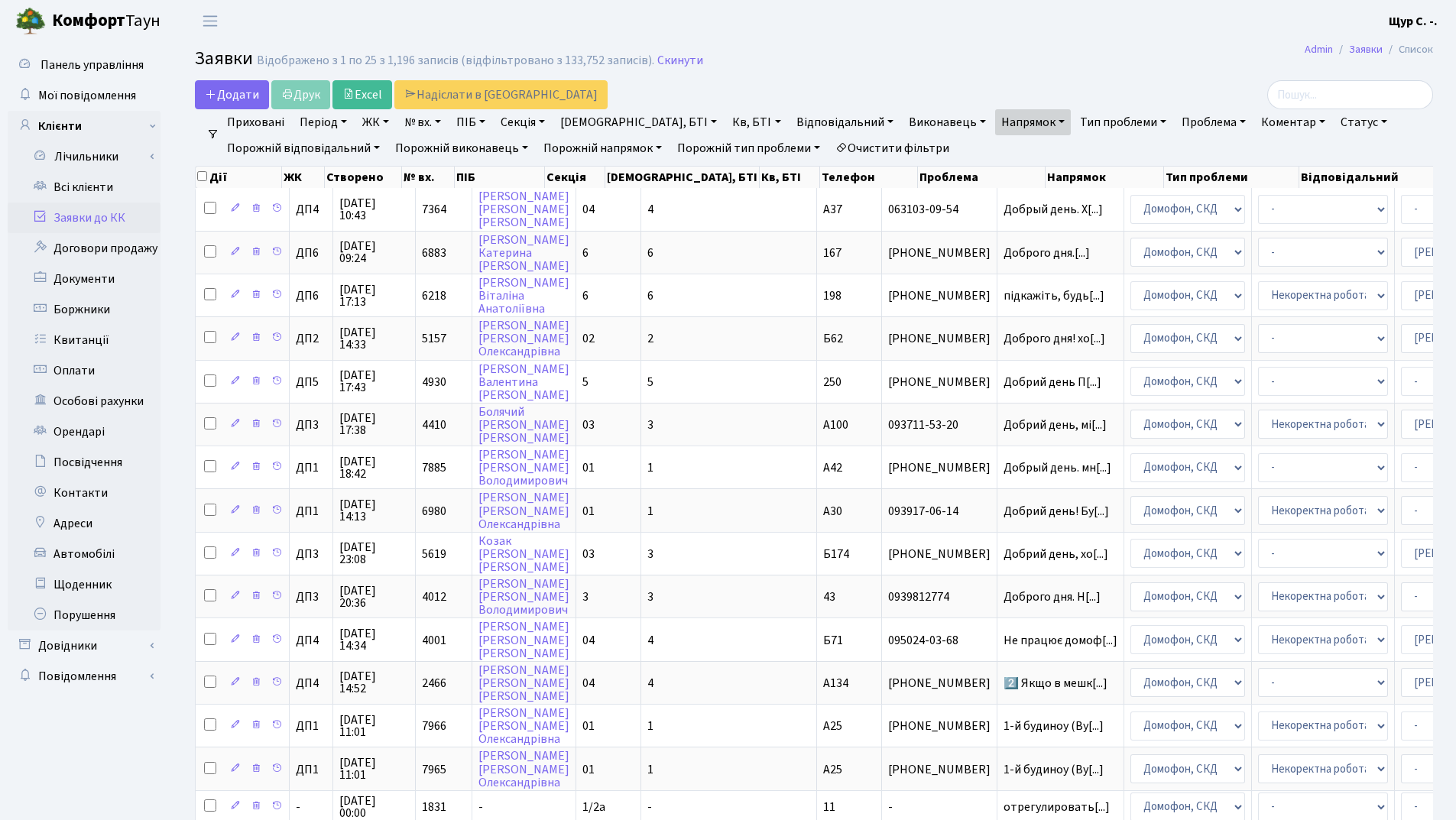
click at [1334, 125] on link "Статус" at bounding box center [1363, 122] width 58 height 26
click at [1335, 212] on link "Не виконано" at bounding box center [1395, 215] width 121 height 24
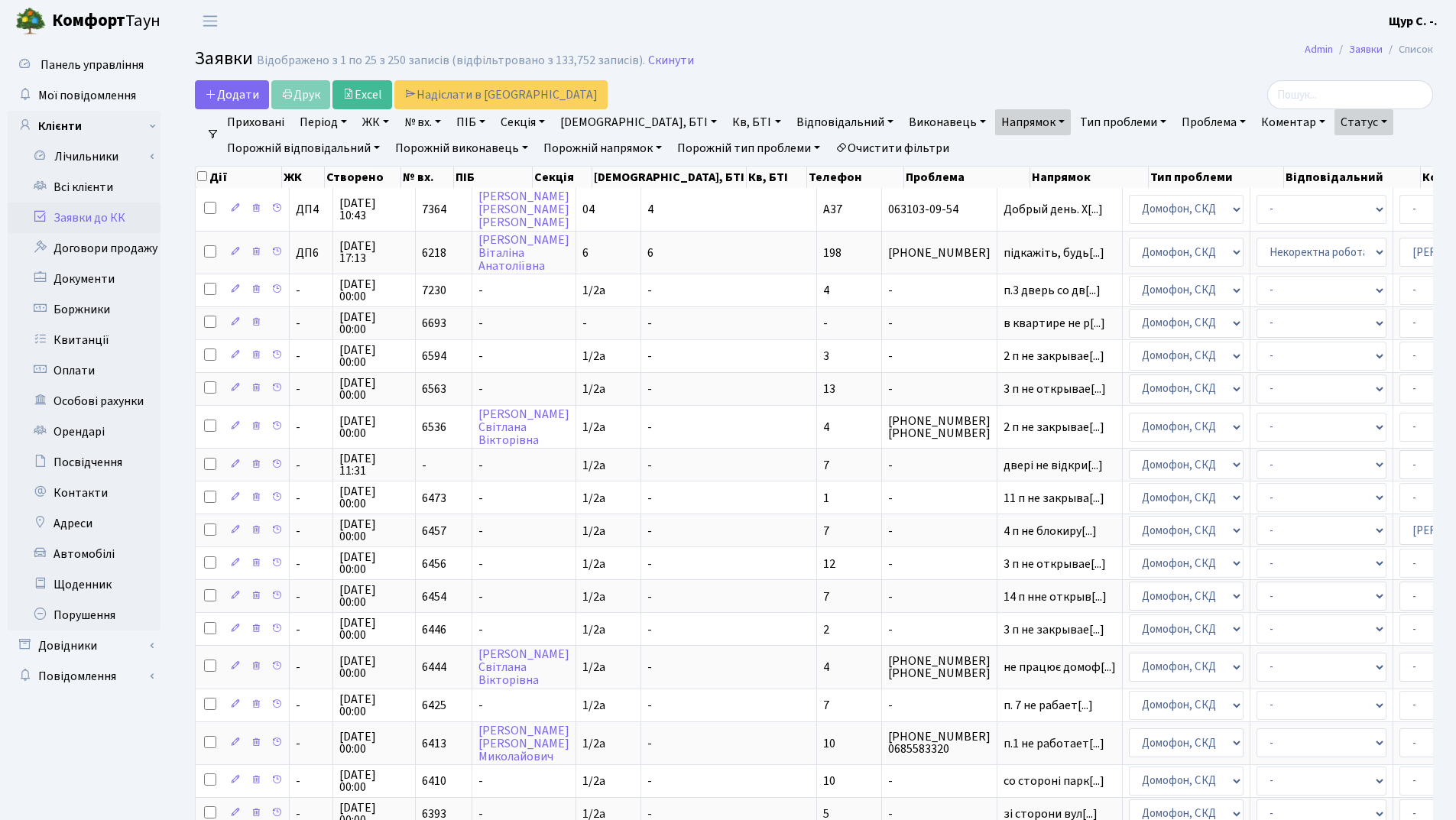
click at [995, 120] on link "Напрямок" at bounding box center [1032, 122] width 75 height 26
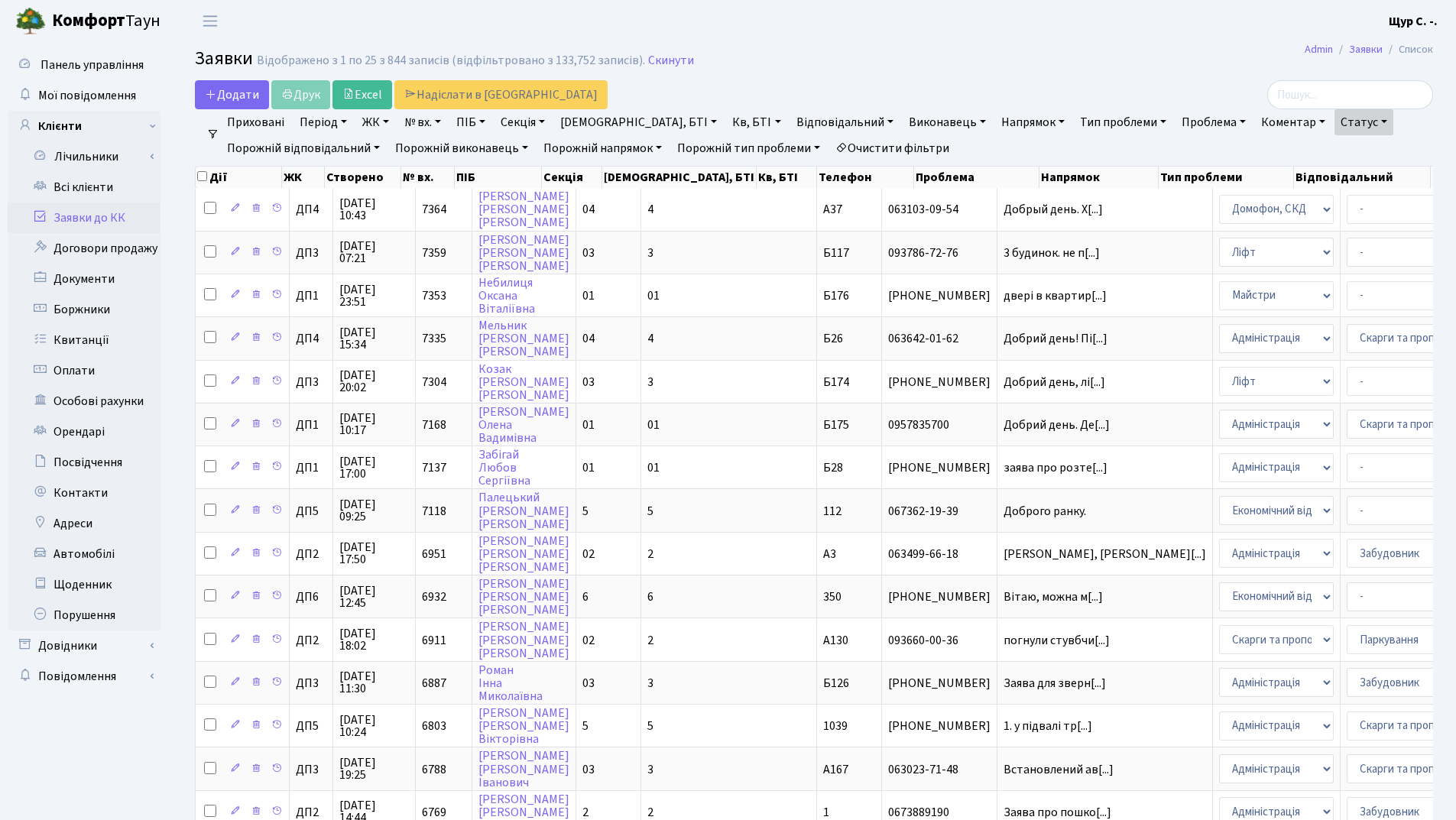
click at [790, 125] on link "Відповідальний" at bounding box center [845, 122] width 109 height 26
type input "со"
click at [793, 200] on li "Сомова О.П. ДП" at bounding box center [885, 202] width 185 height 26
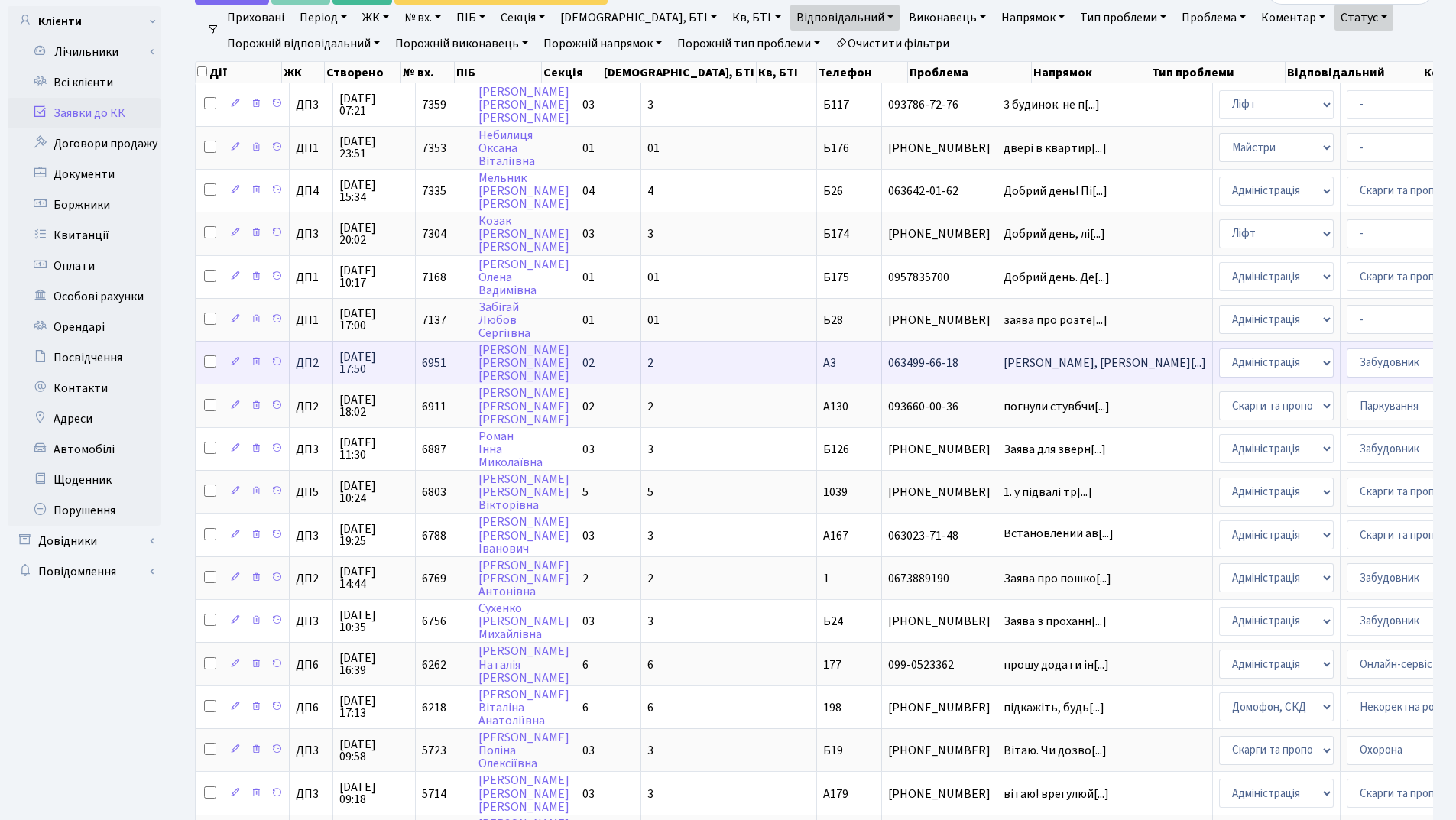
scroll to position [458, 0]
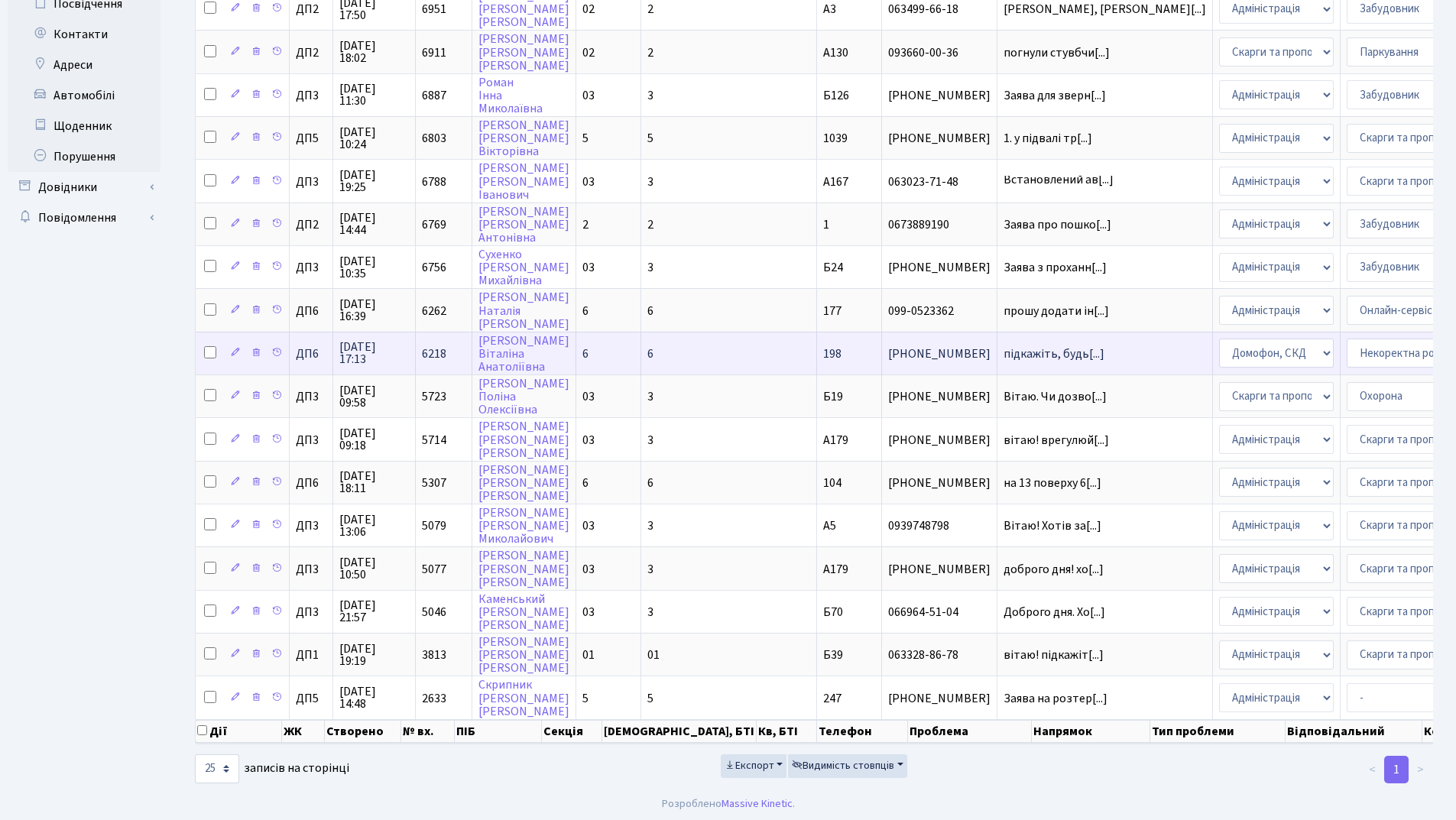
click at [997, 363] on td "підкажіть, будь[...]" at bounding box center [1104, 352] width 215 height 42
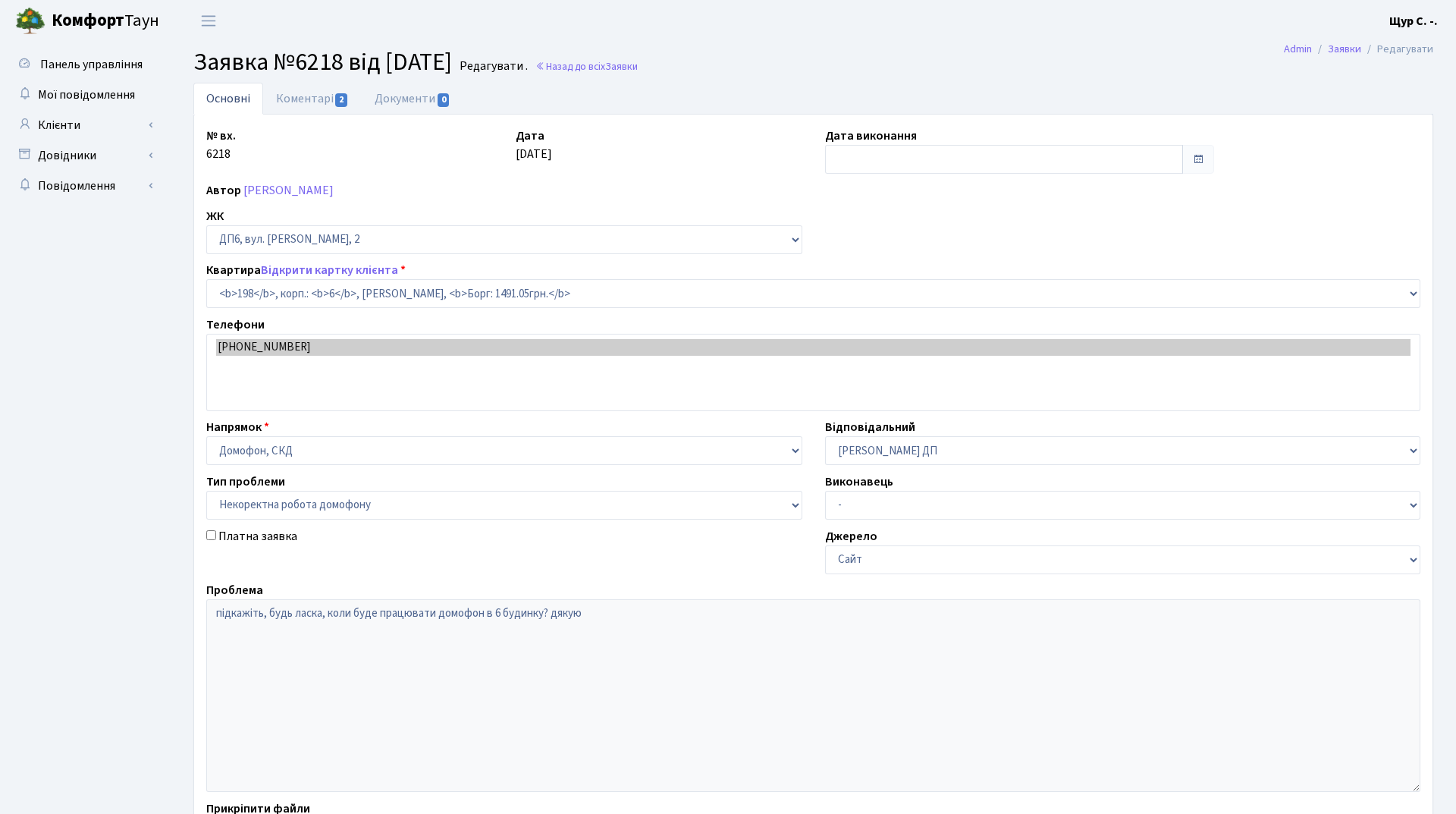
select select "46692"
select select "38"
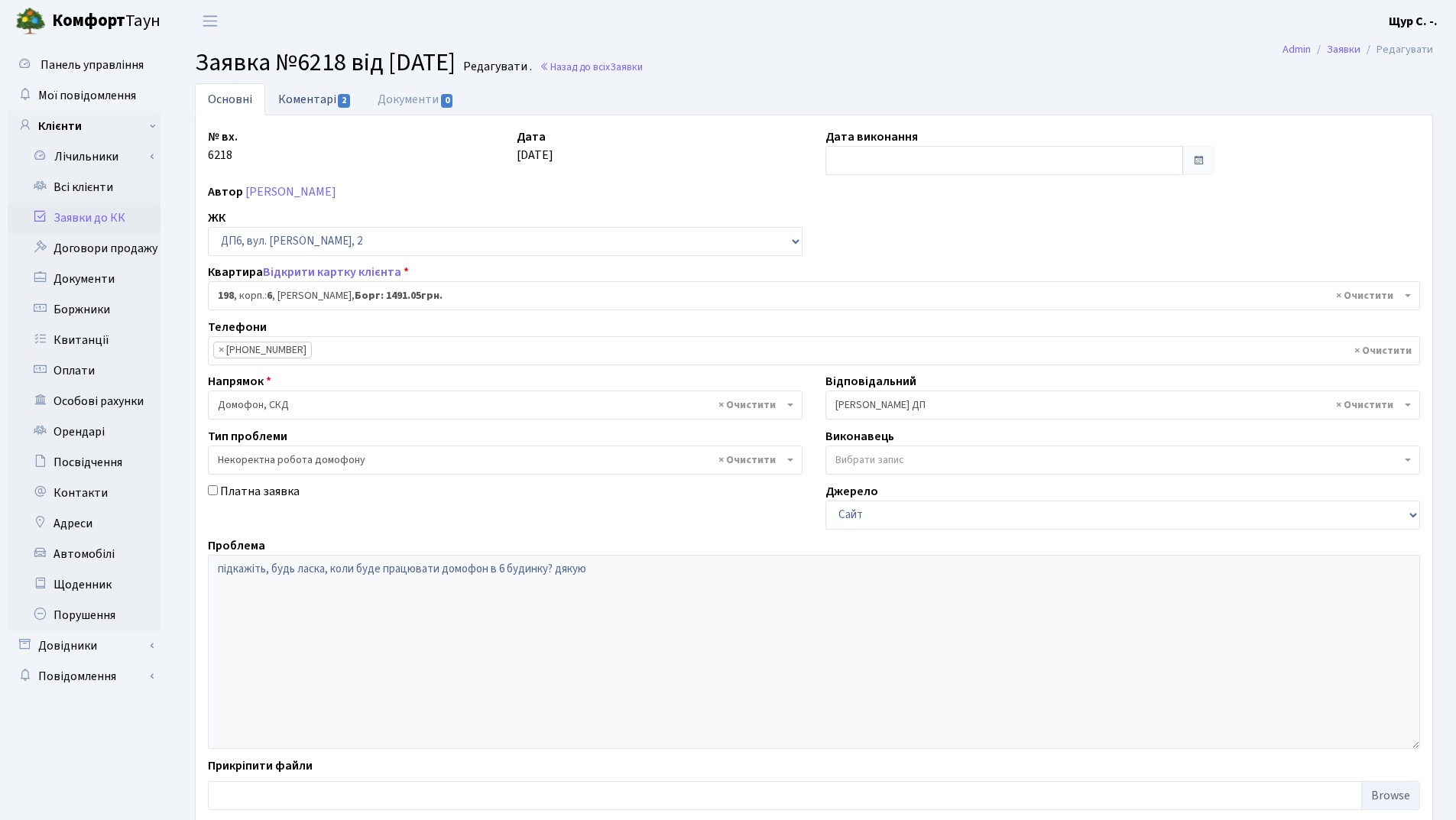
click at [292, 96] on link "Коментарі 2" at bounding box center [315, 98] width 99 height 31
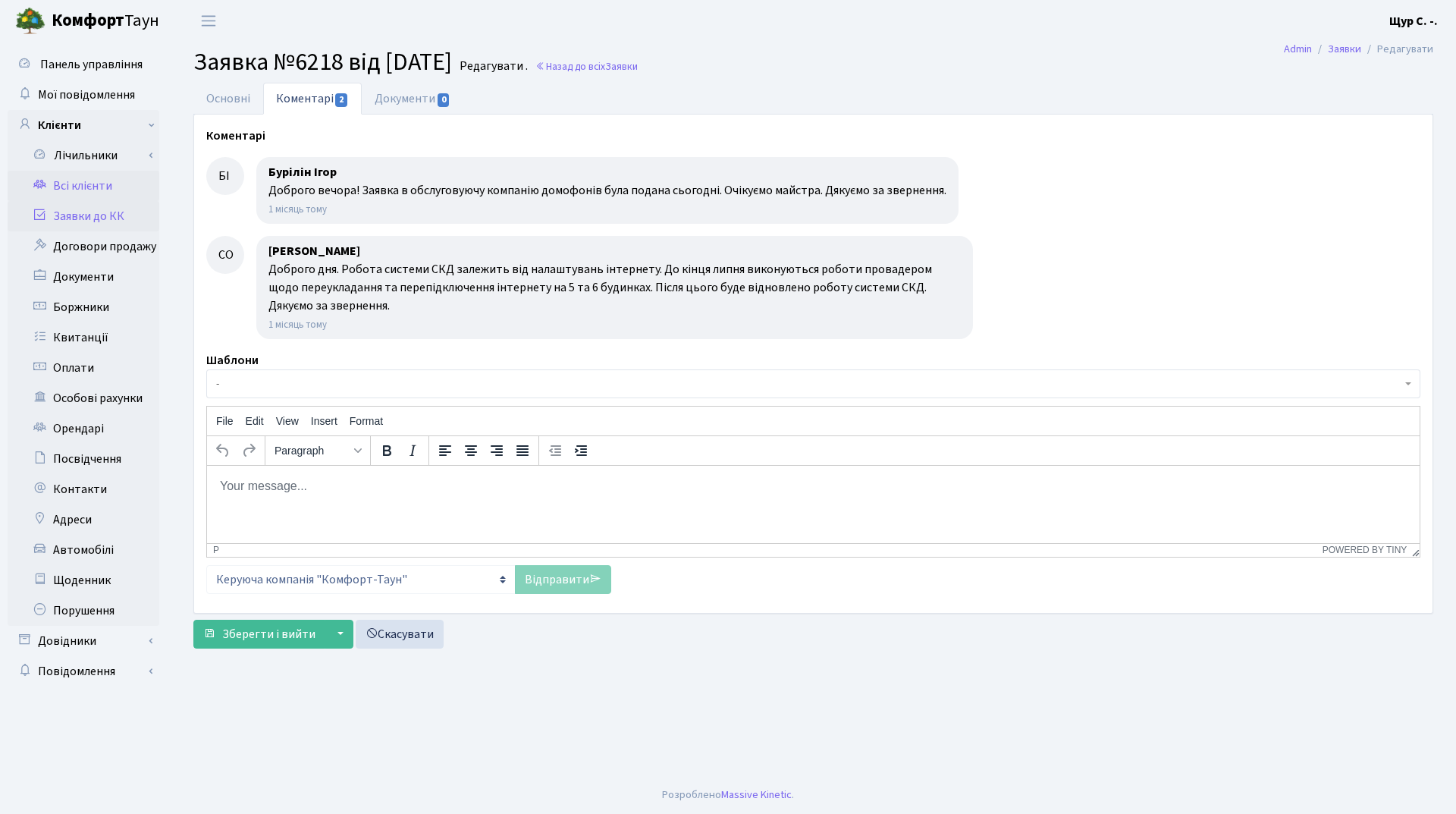
click at [84, 184] on link "Всі клієнти" at bounding box center [83, 186] width 152 height 30
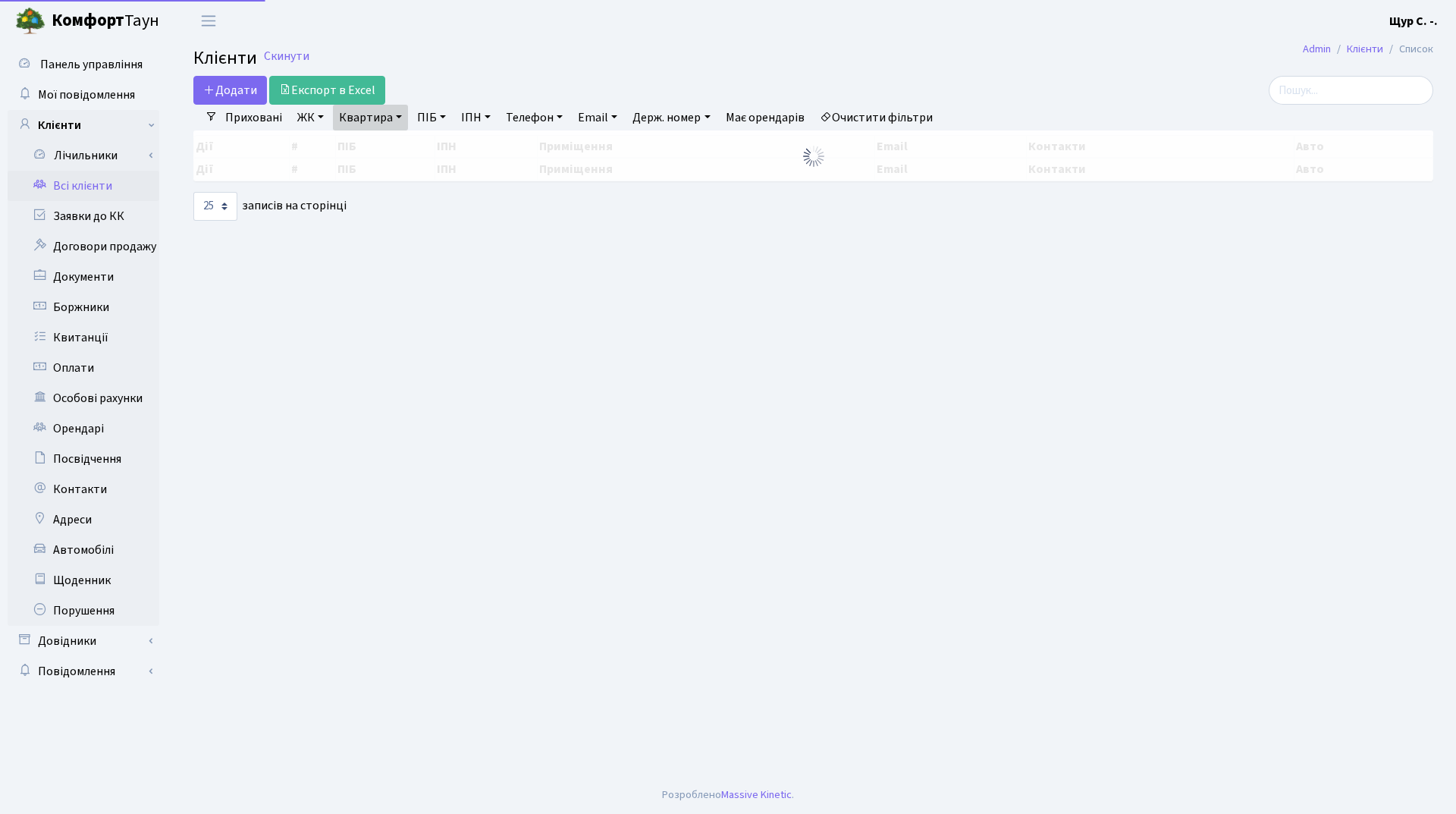
select select "25"
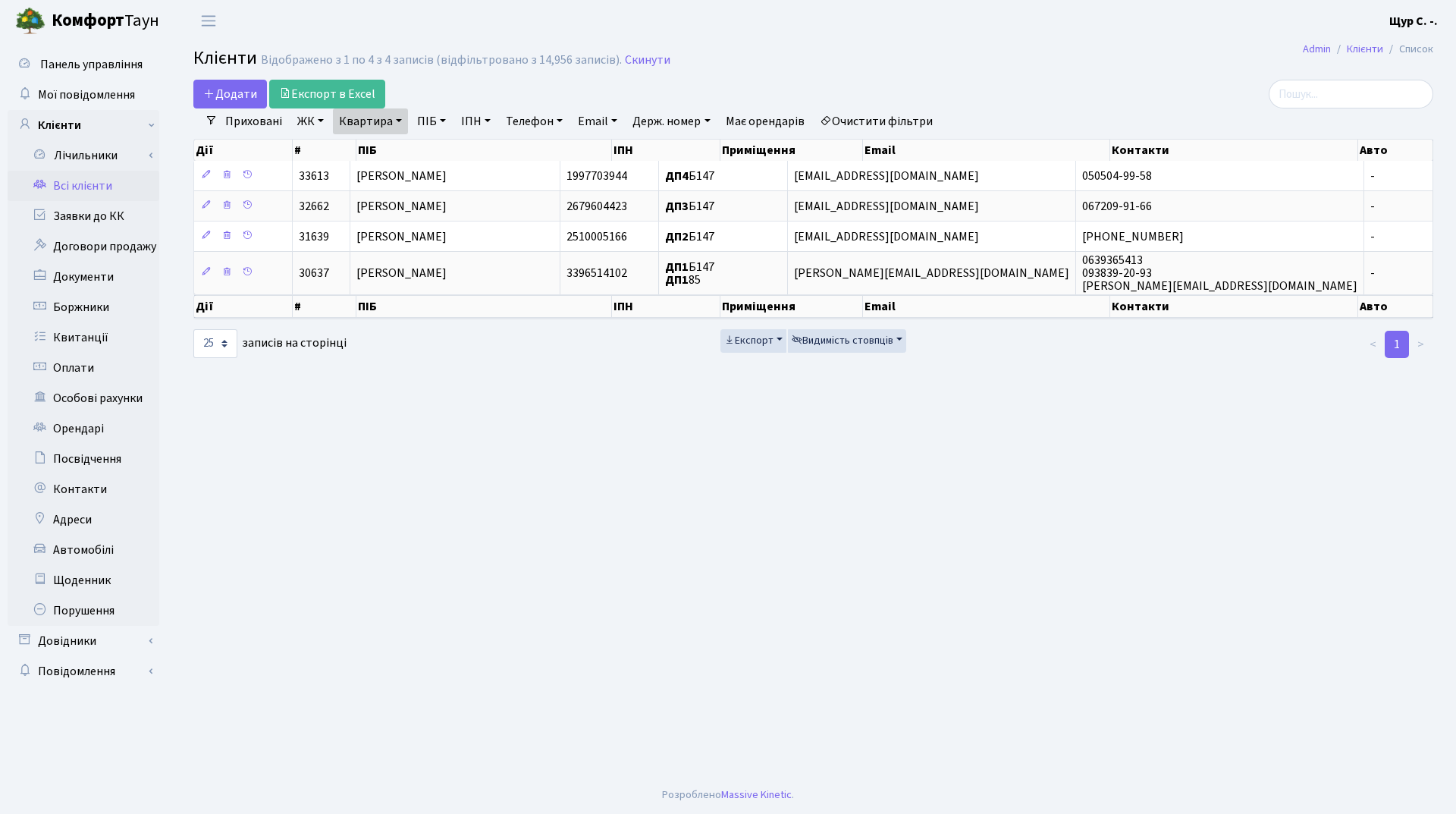
click at [395, 126] on link "Квартира" at bounding box center [370, 121] width 75 height 25
click at [104, 211] on link "Заявки до КК" at bounding box center [83, 216] width 152 height 30
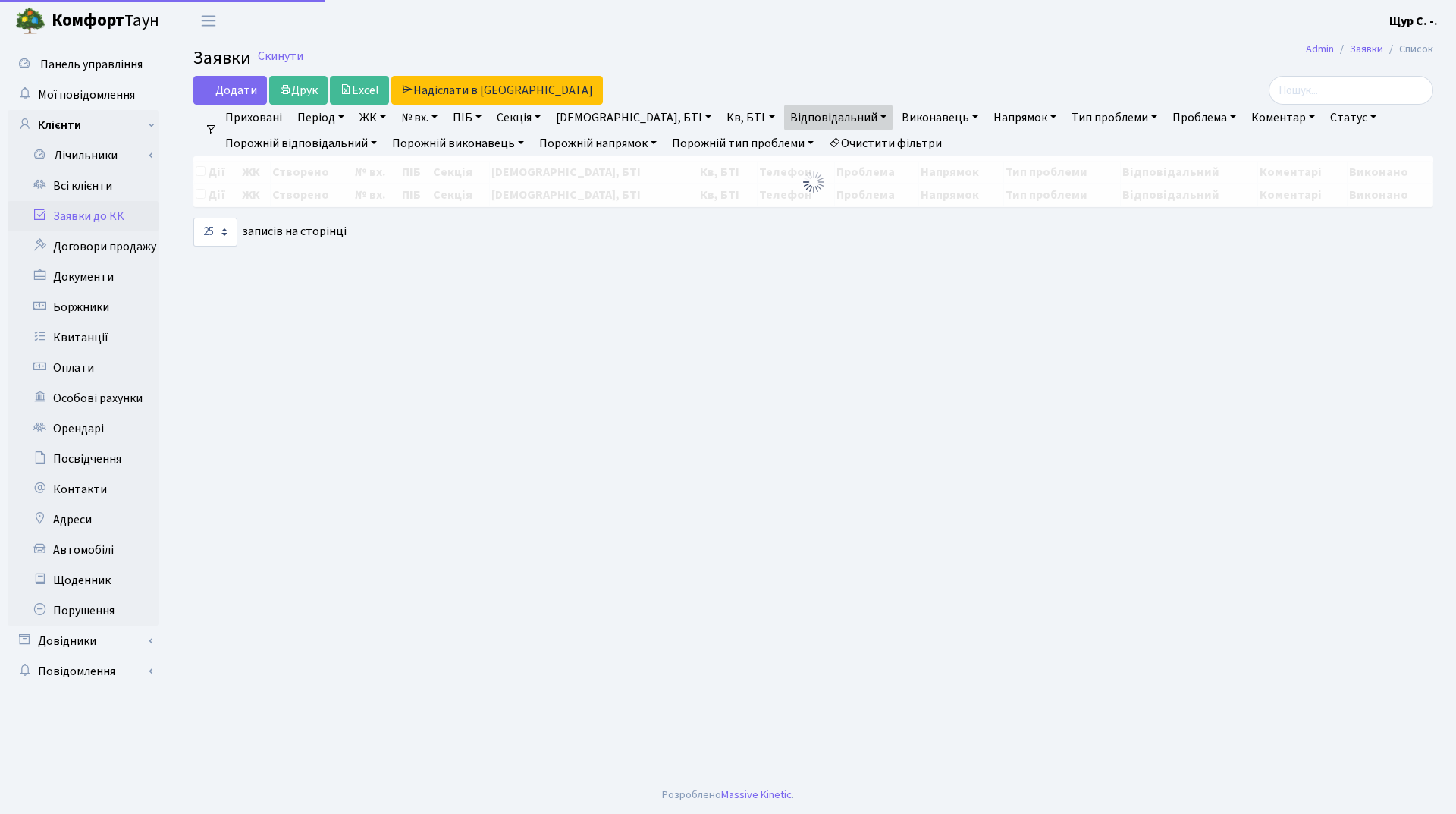
select select "25"
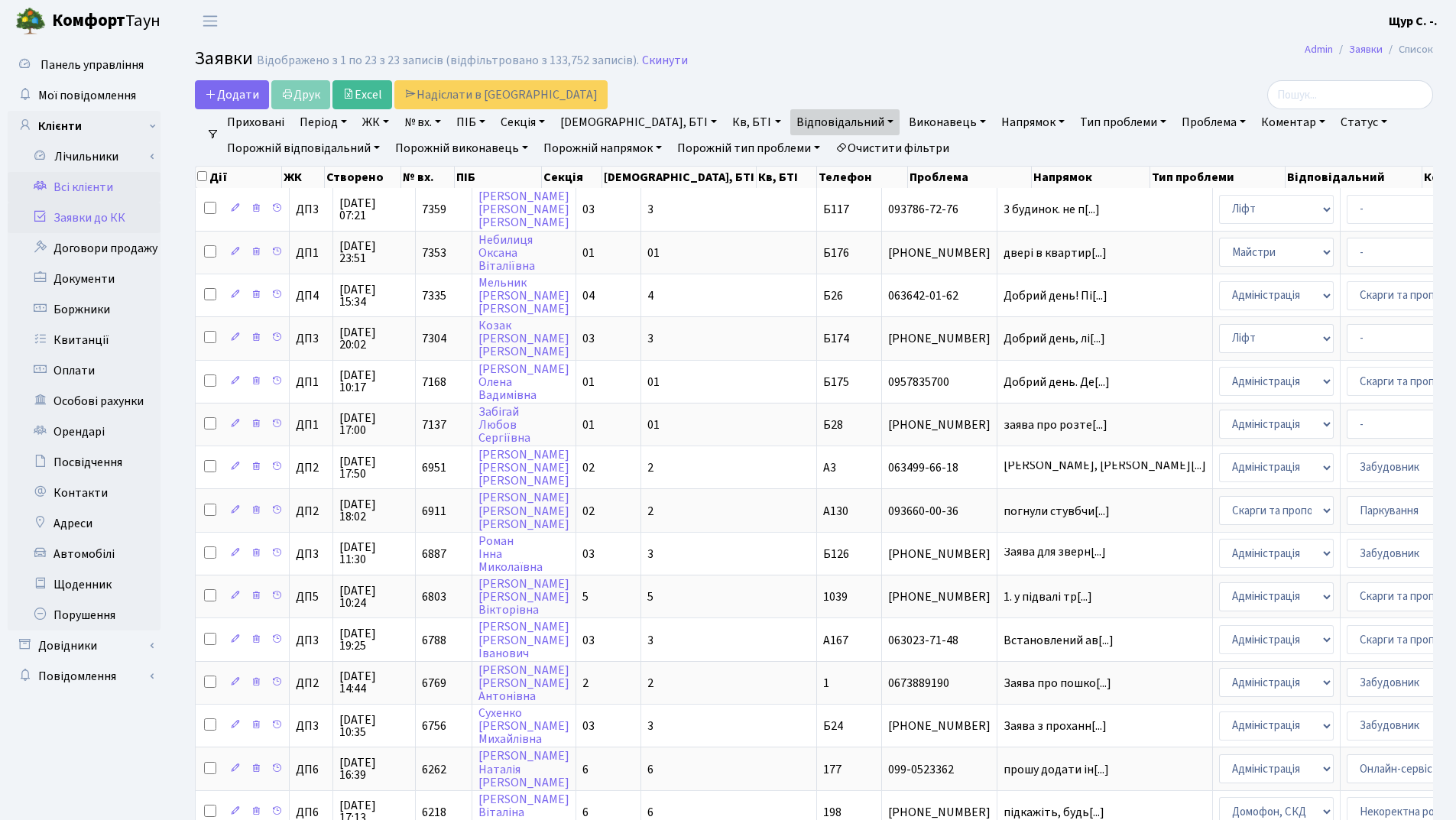
click at [114, 185] on link "Всі клієнти" at bounding box center [84, 187] width 153 height 30
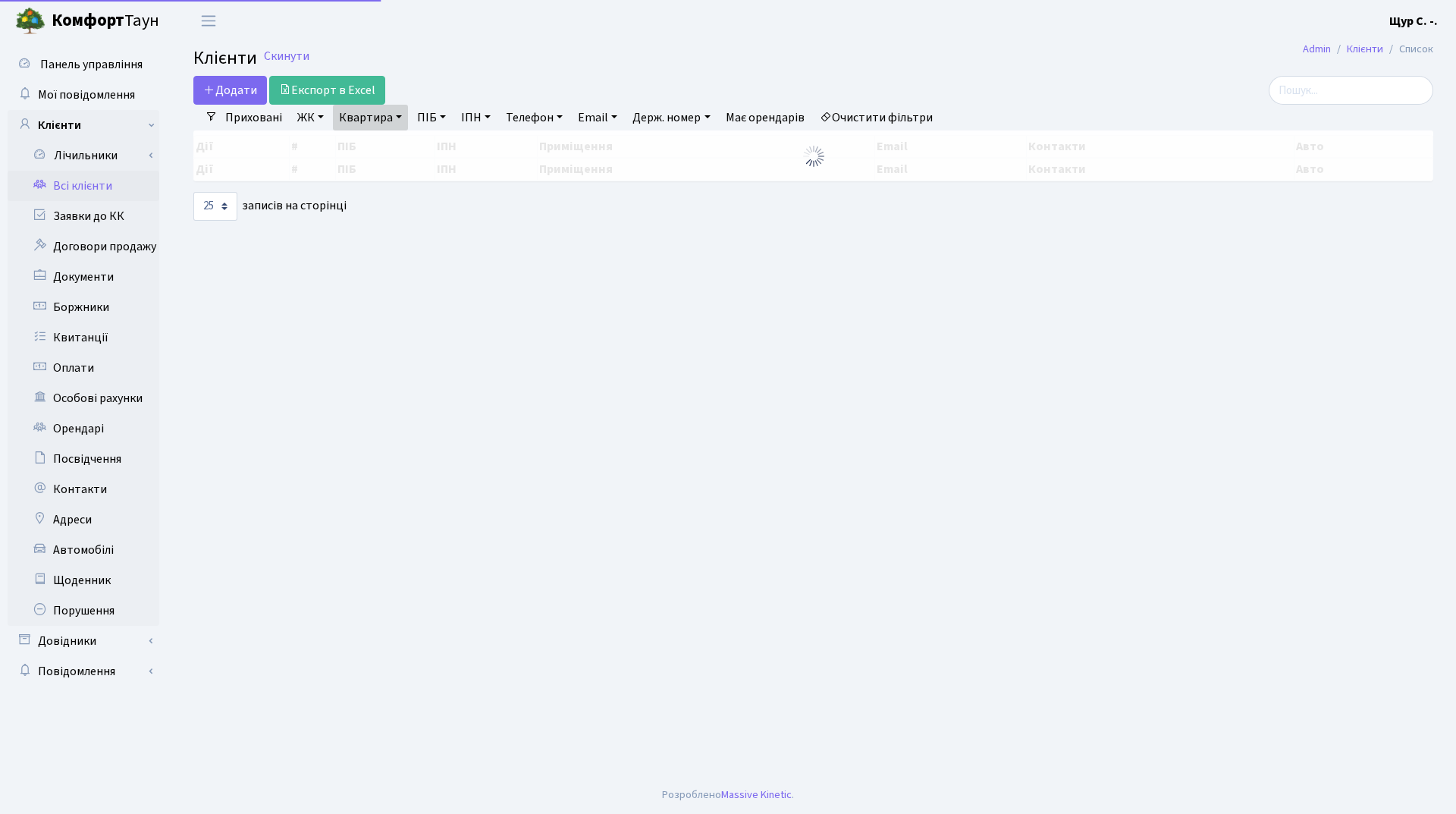
select select "25"
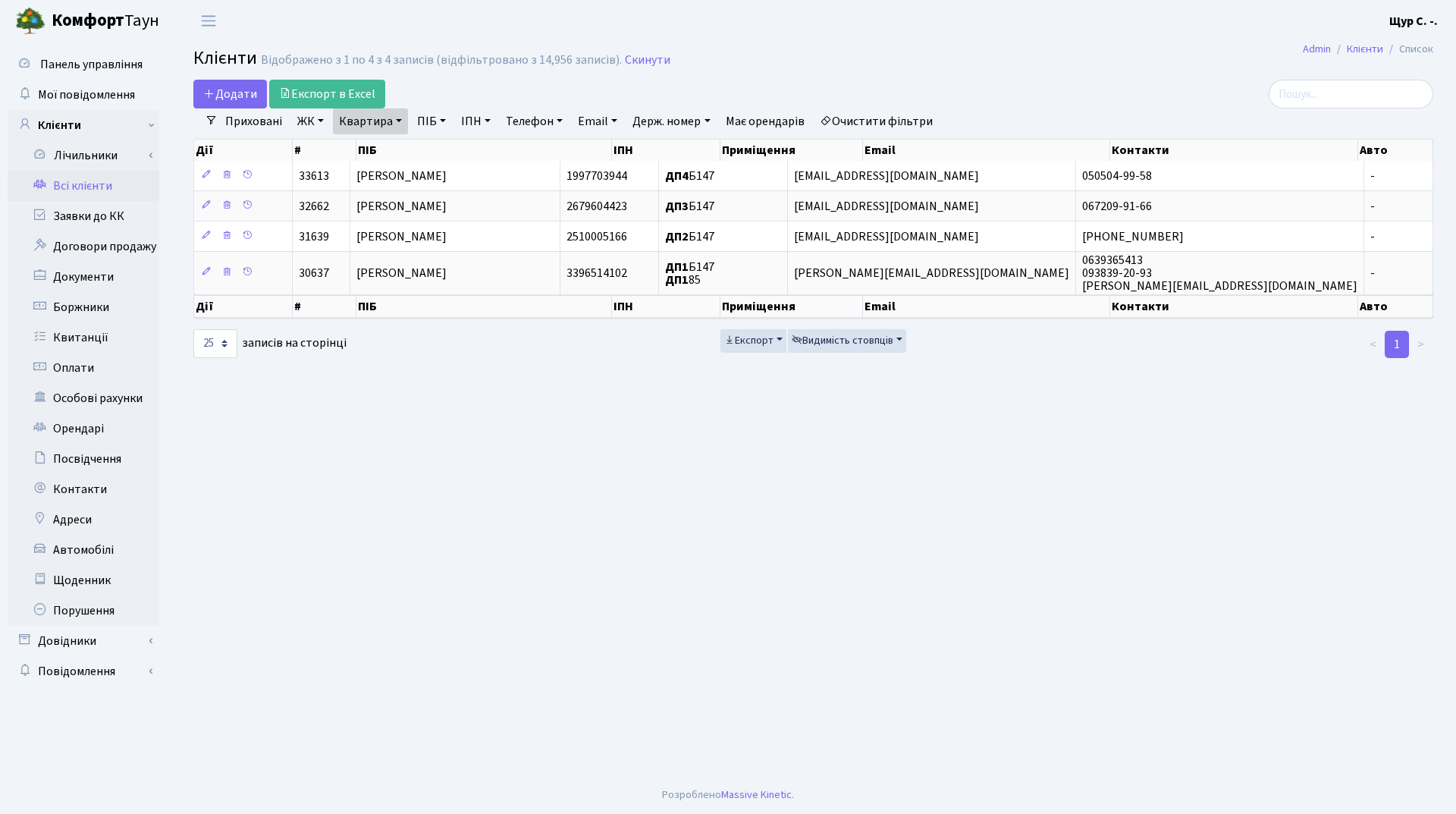
click at [391, 118] on link "Квартира" at bounding box center [370, 121] width 75 height 25
click at [392, 151] on input "б147" at bounding box center [378, 151] width 89 height 29
type input "б"
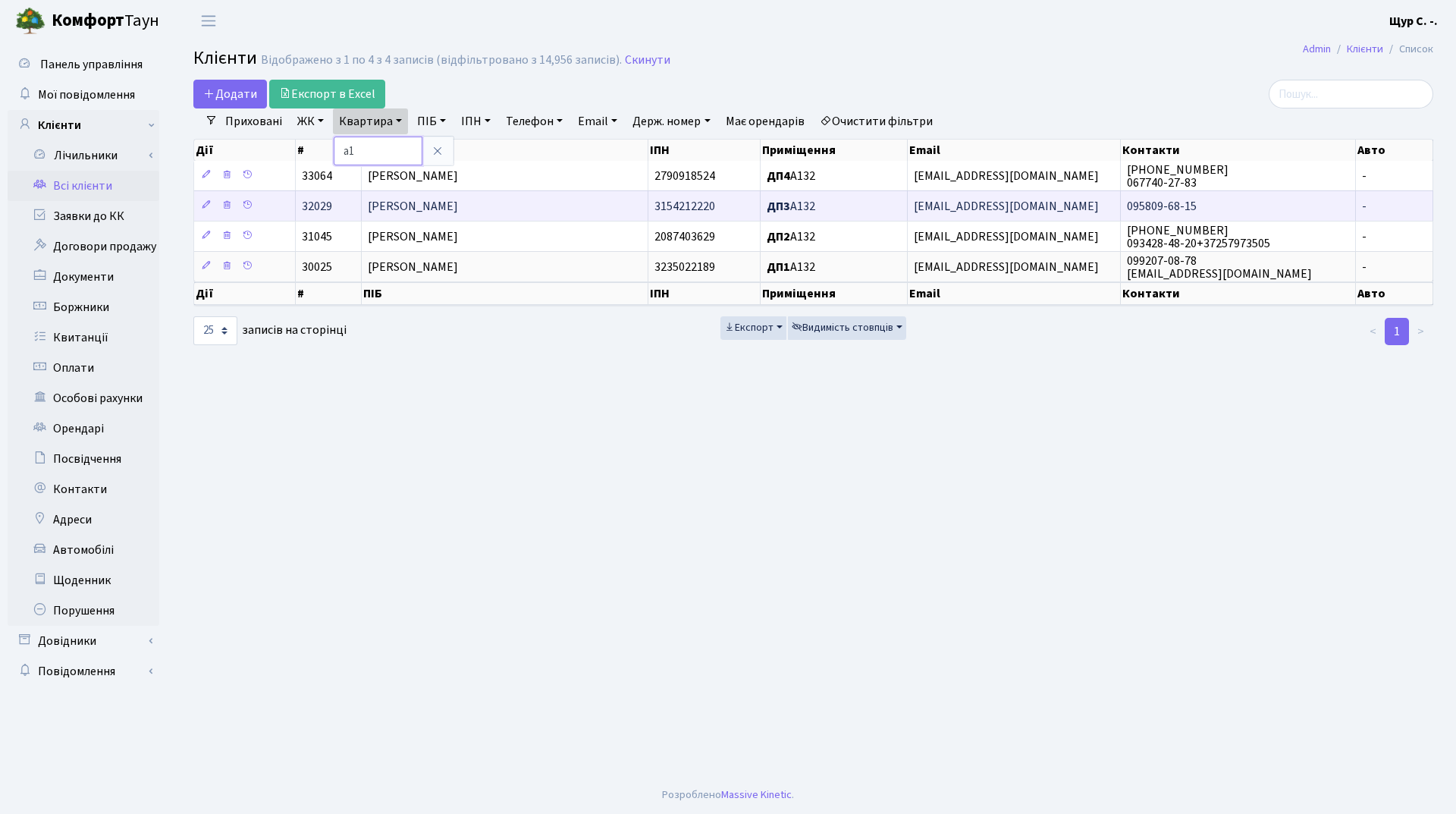
type input "а"
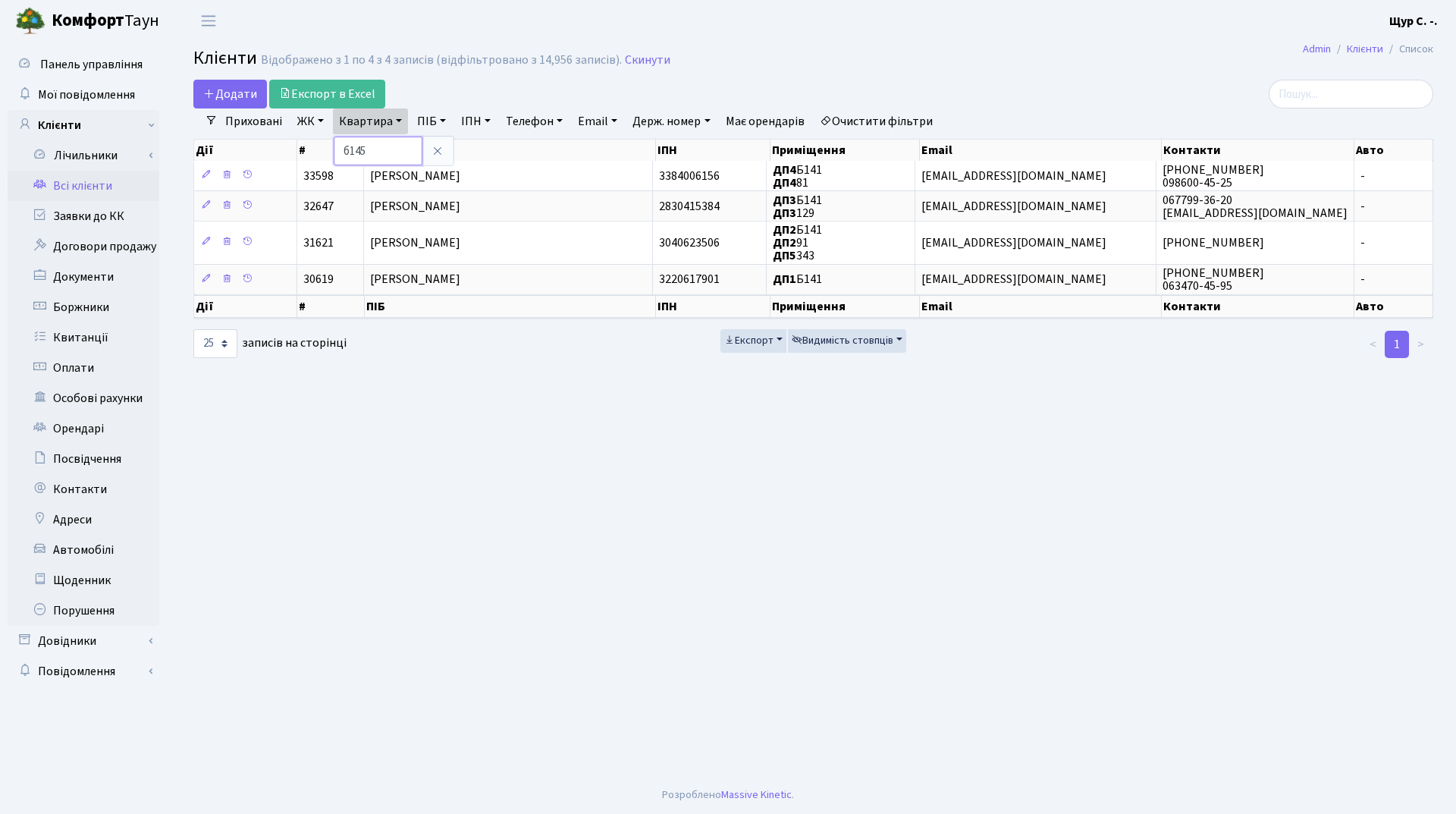
type input "б145"
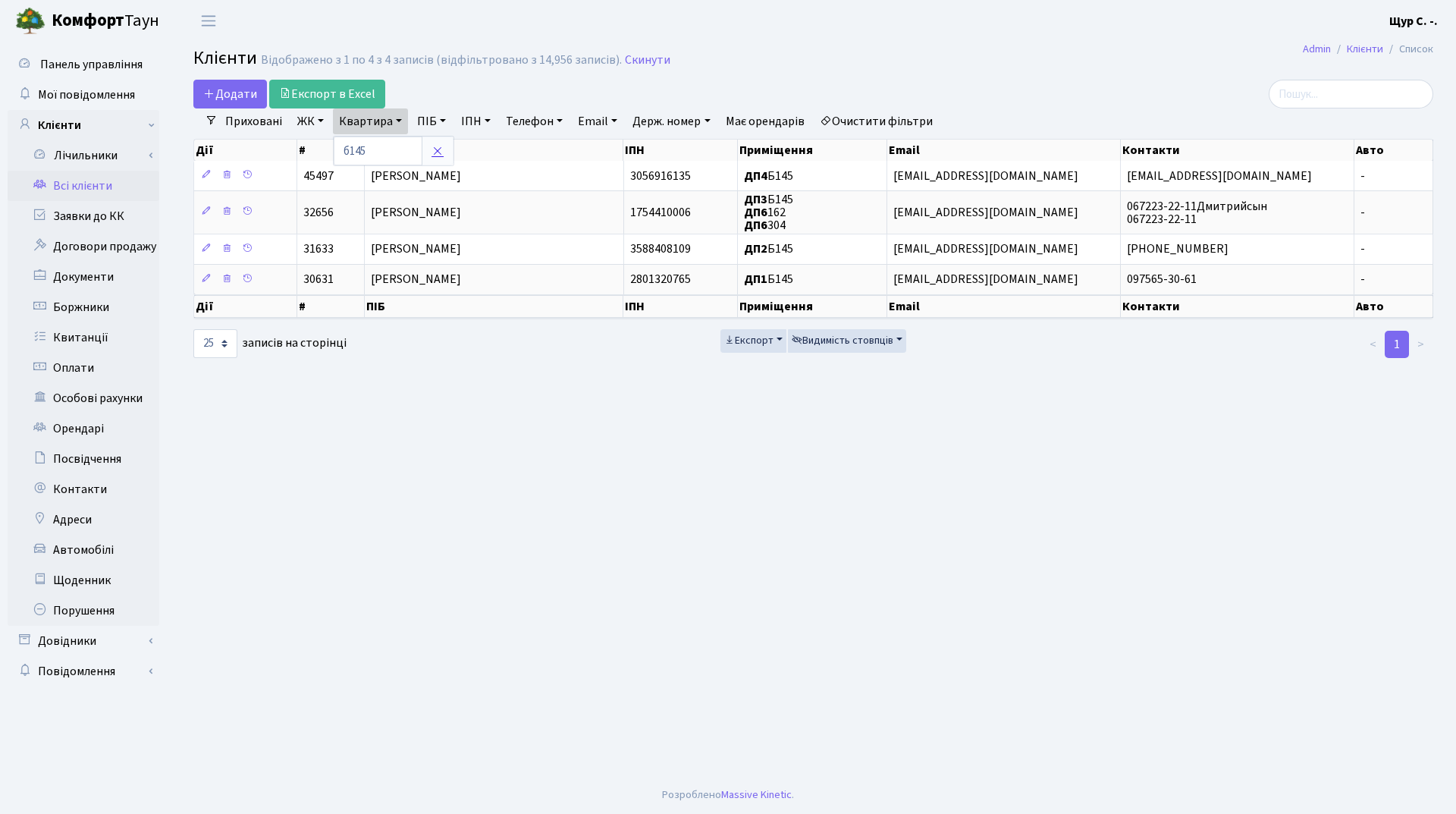
click at [449, 153] on link at bounding box center [437, 151] width 32 height 29
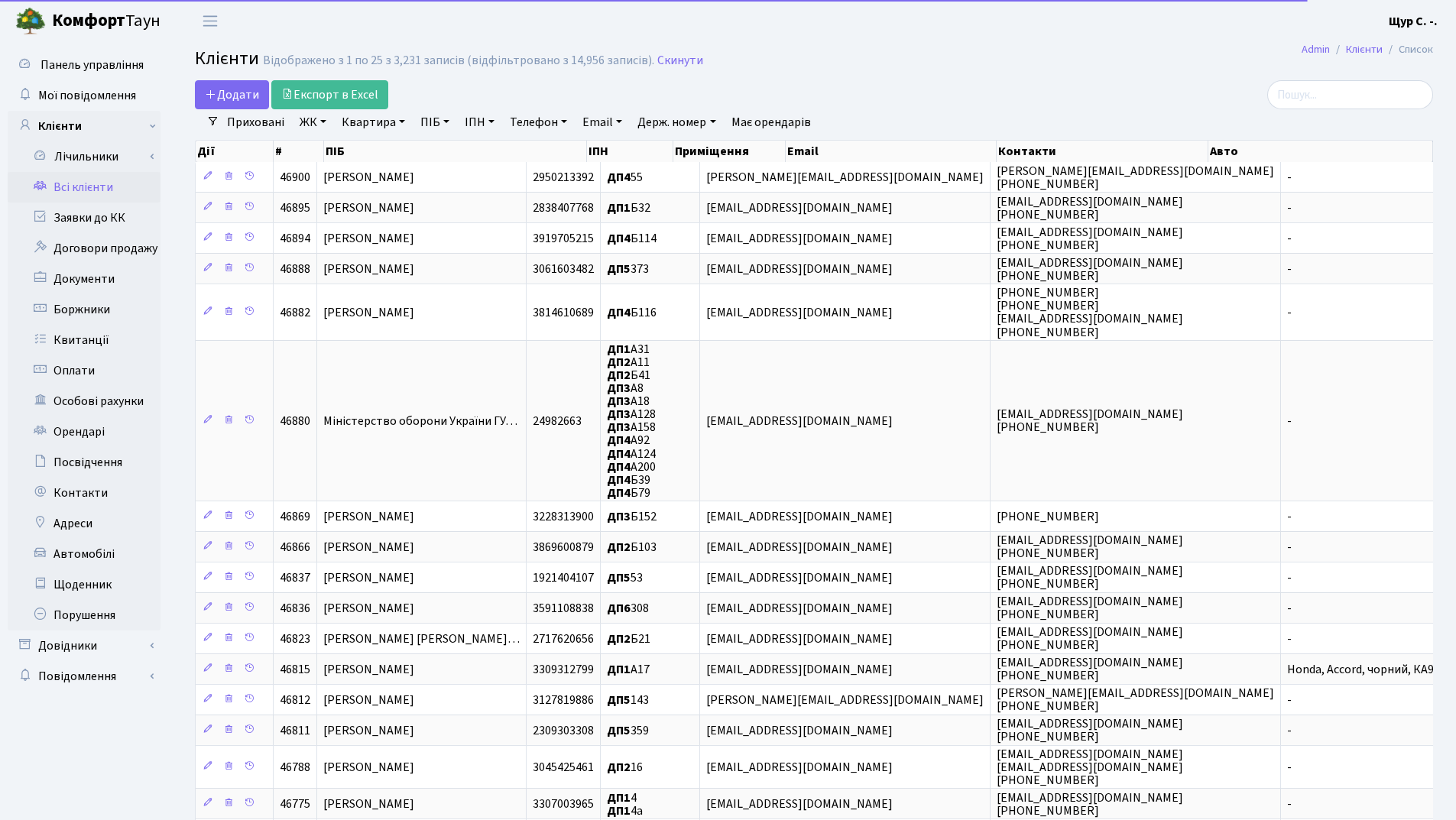
click at [359, 125] on link "Квартира" at bounding box center [373, 122] width 75 height 26
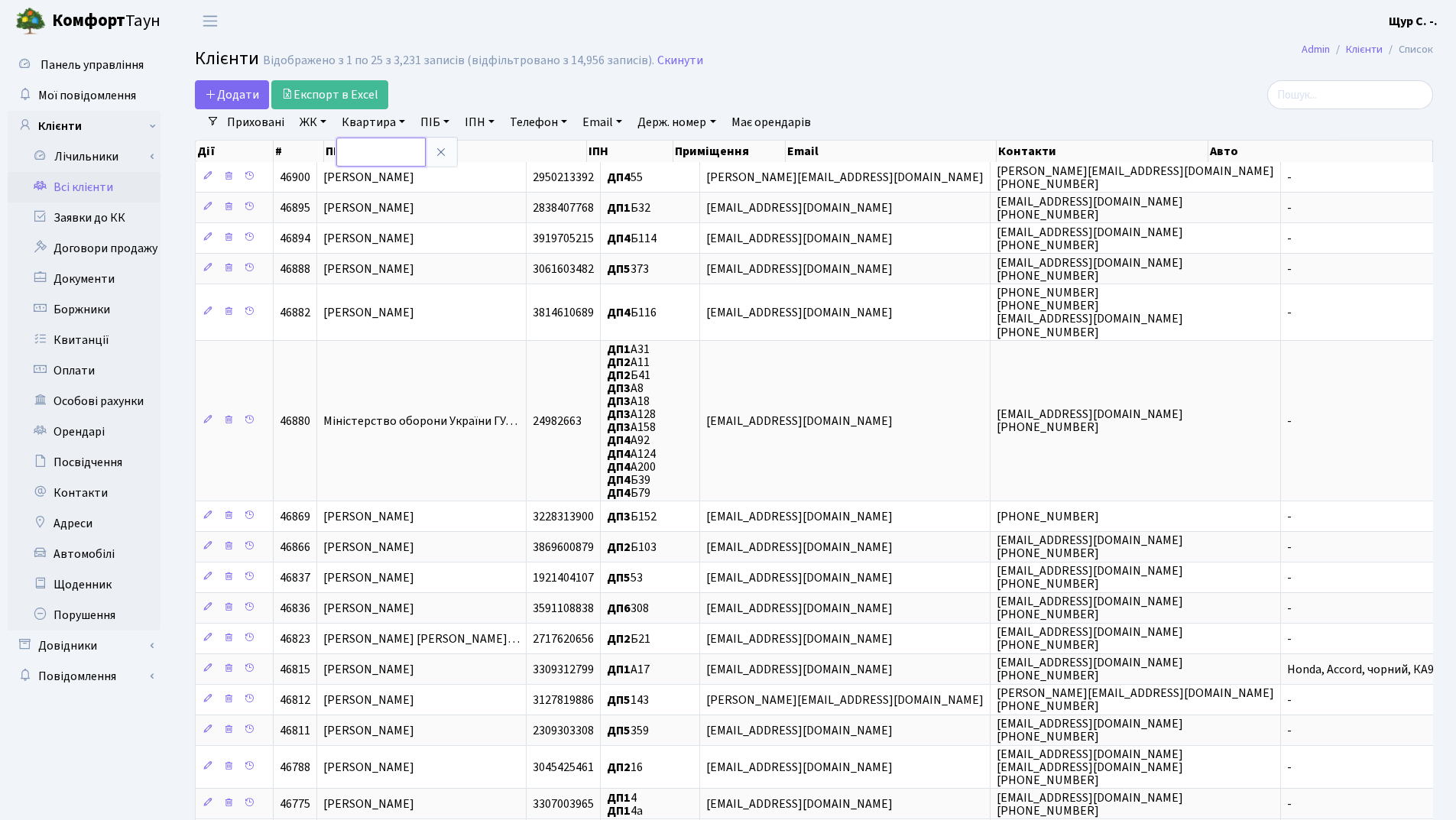
click at [363, 148] on input "text" at bounding box center [381, 152] width 90 height 29
type input "а119"
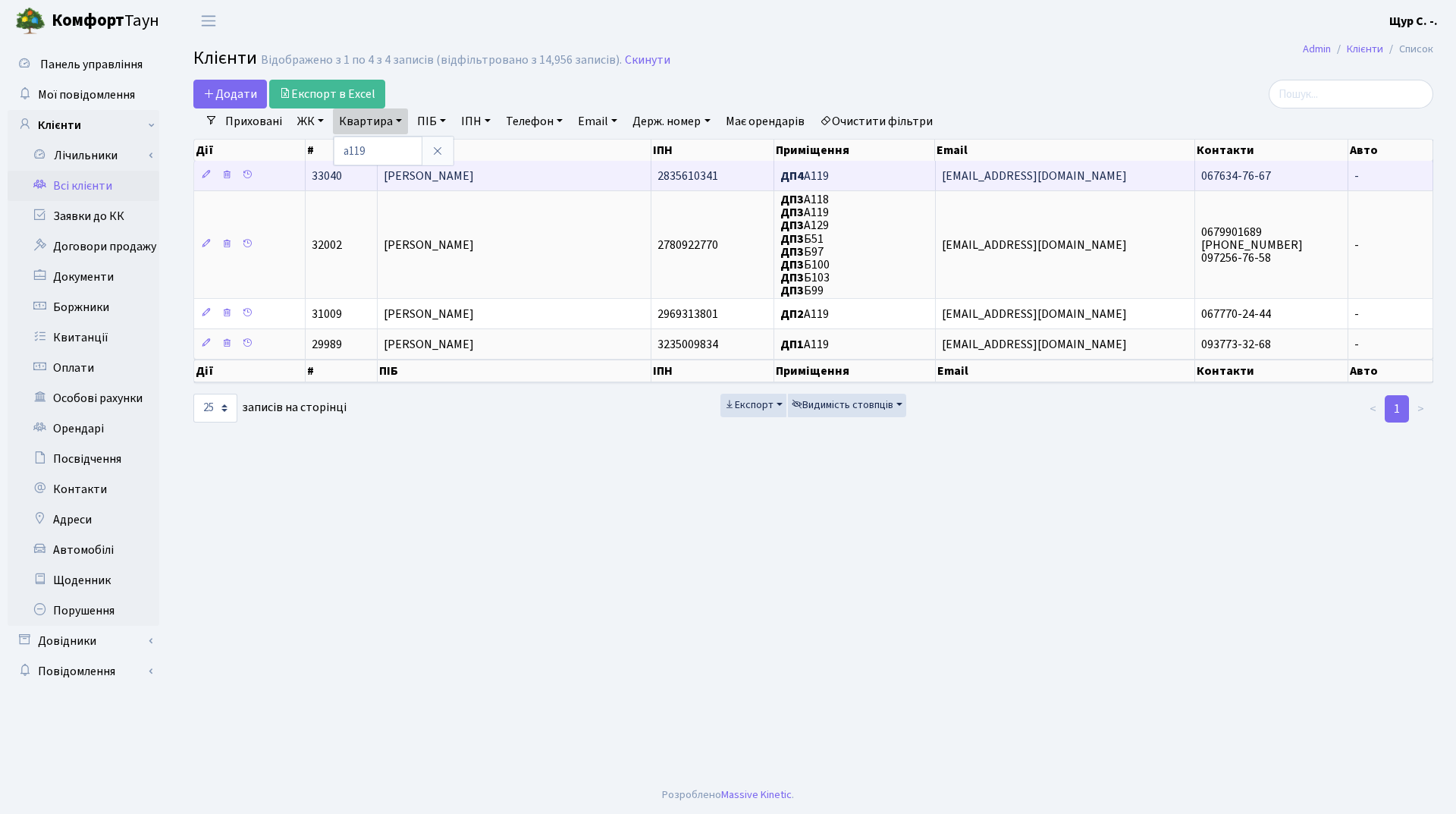
click at [416, 173] on span "[PERSON_NAME]" at bounding box center [429, 176] width 91 height 17
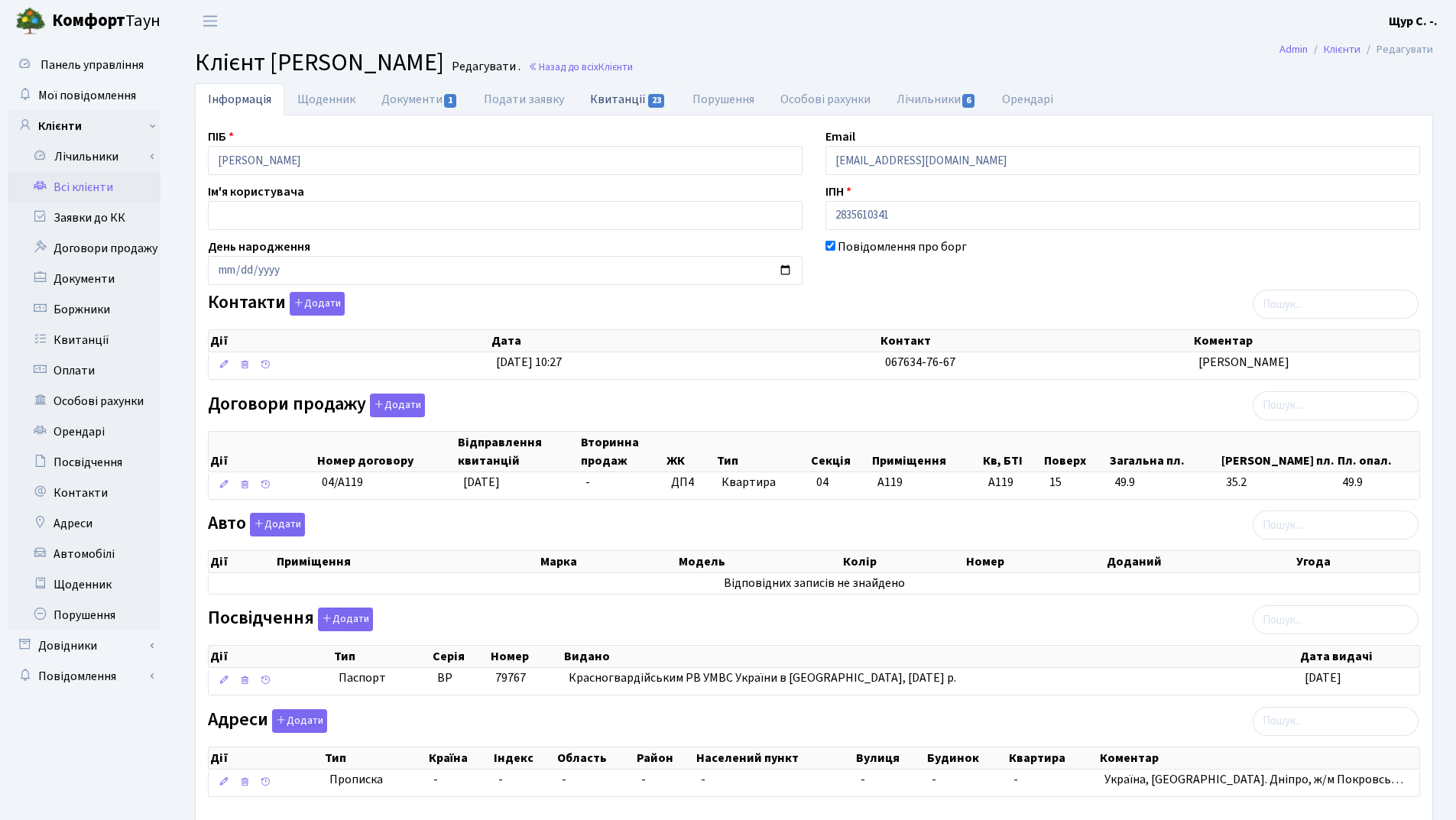
click at [616, 97] on link "Квитанції 23" at bounding box center [627, 98] width 102 height 31
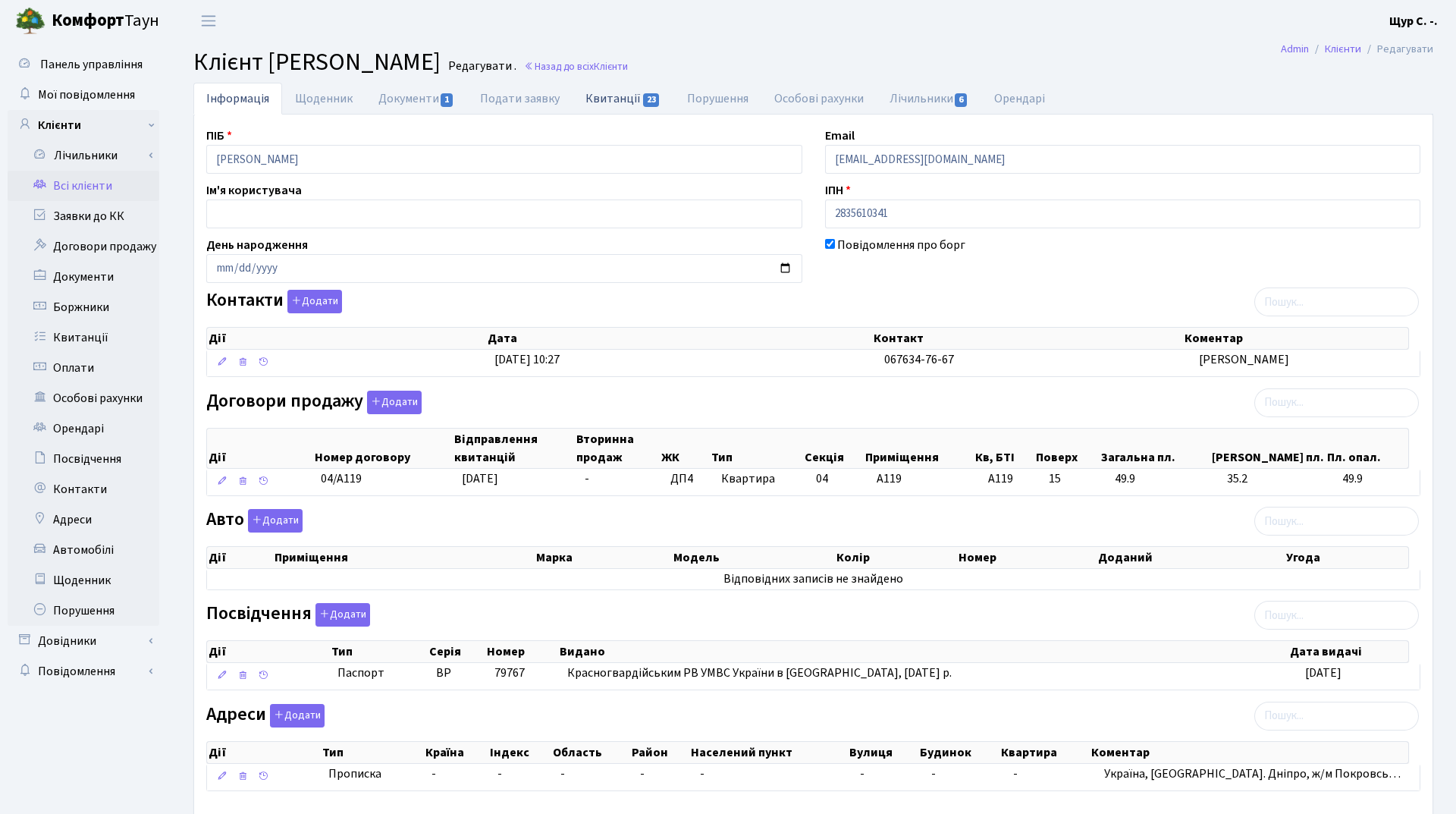
select select "25"
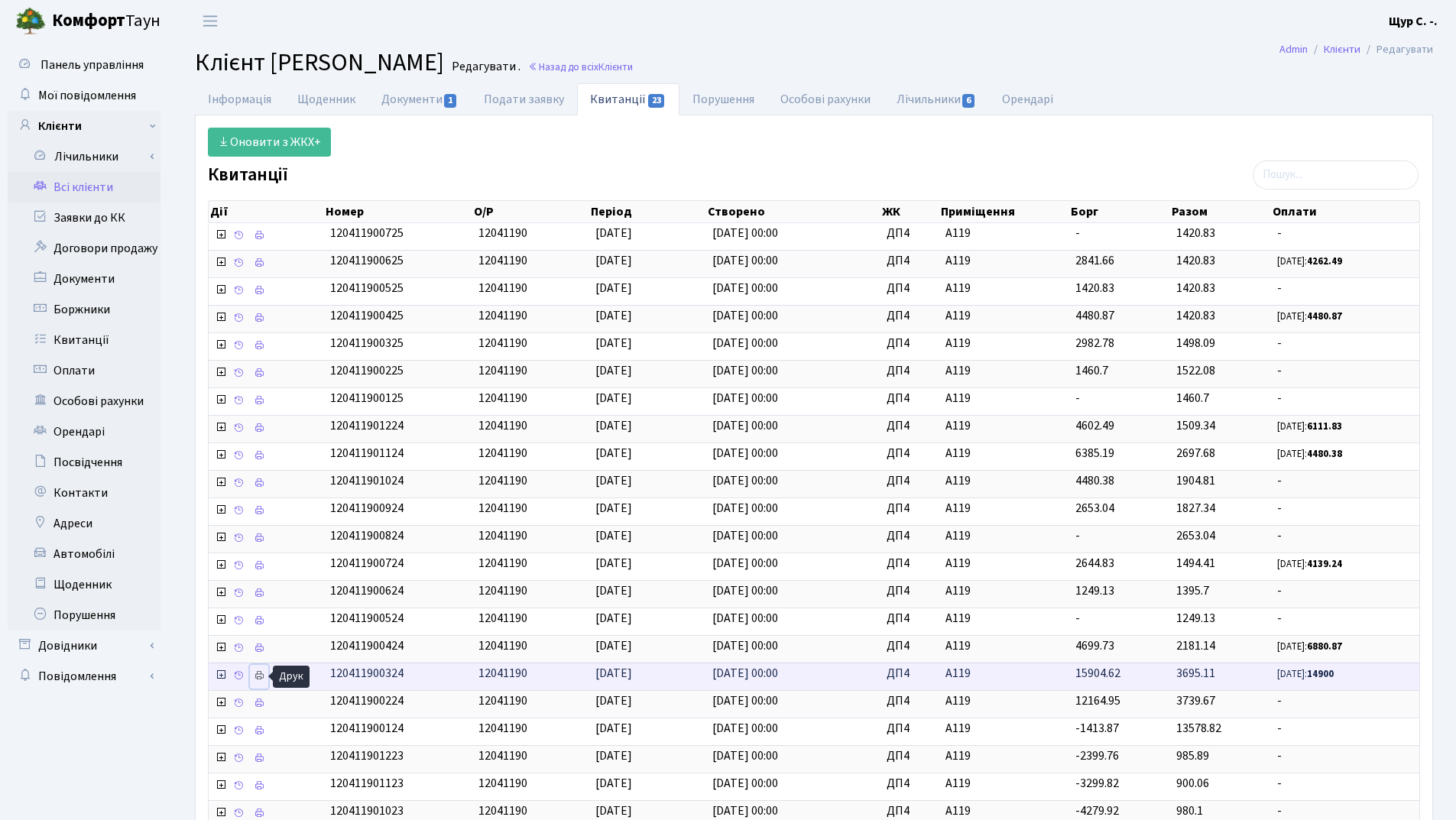
click at [258, 672] on icon at bounding box center [259, 675] width 10 height 10
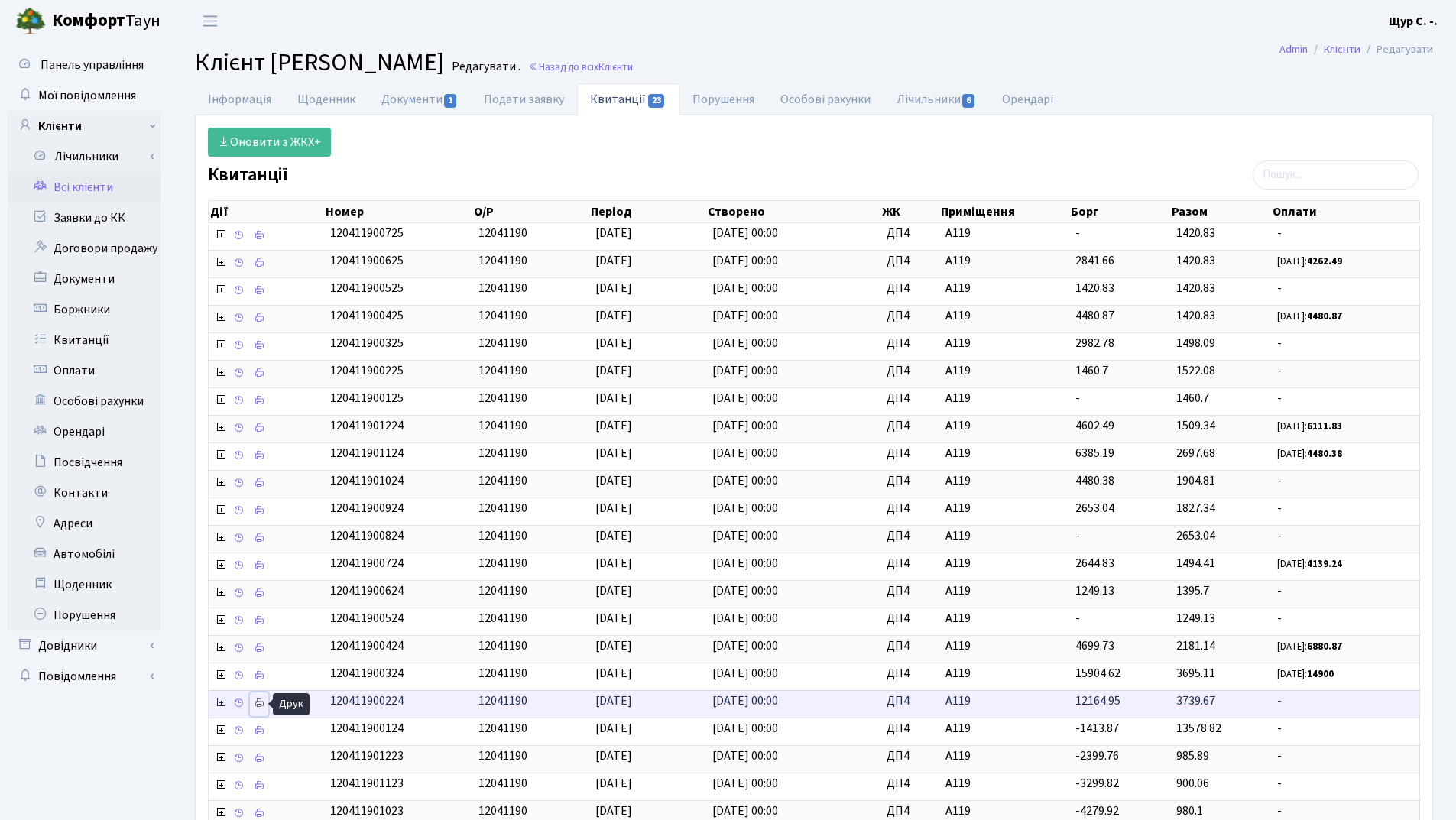
click at [261, 701] on icon at bounding box center [259, 702] width 10 height 10
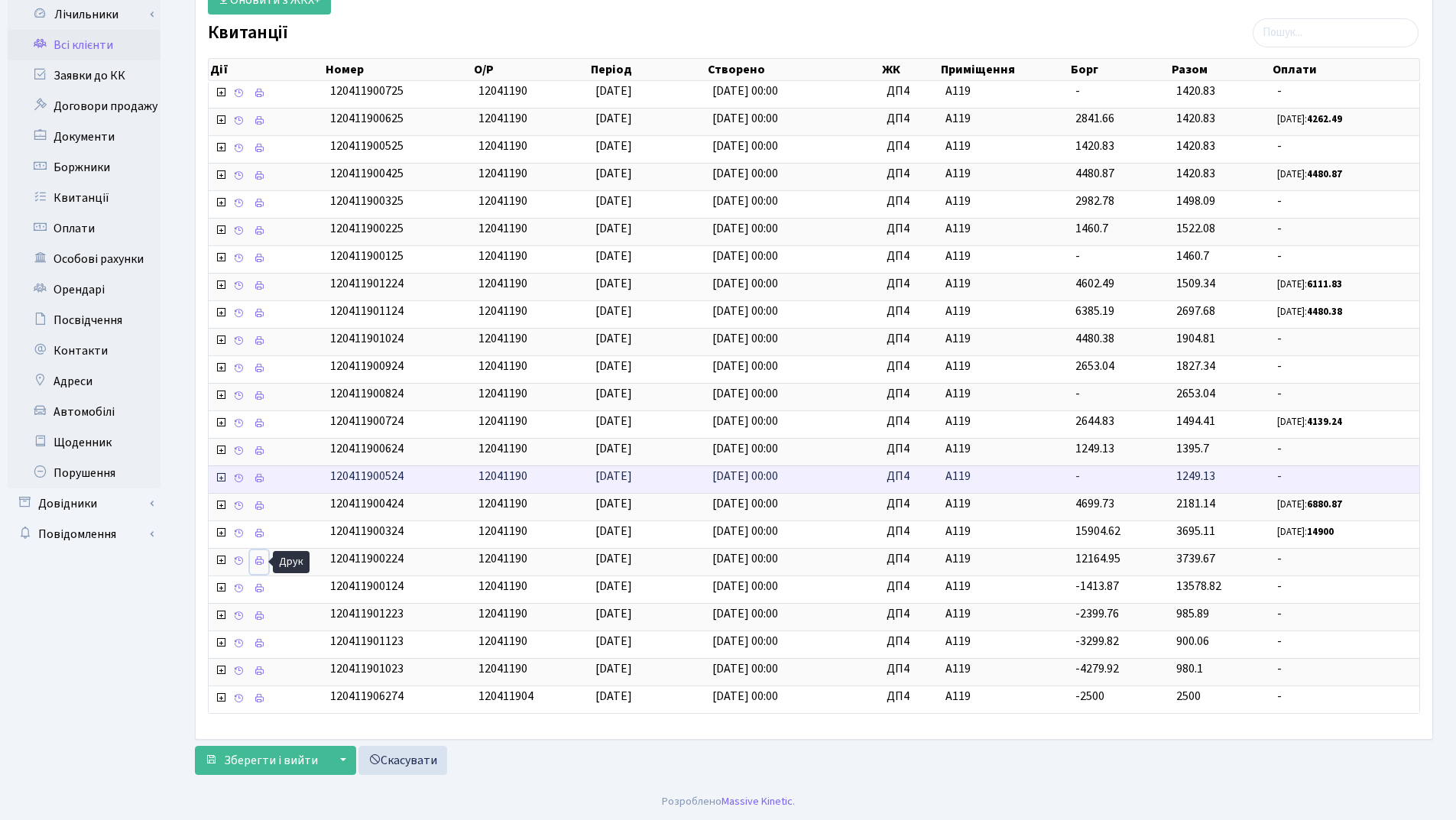
scroll to position [143, 0]
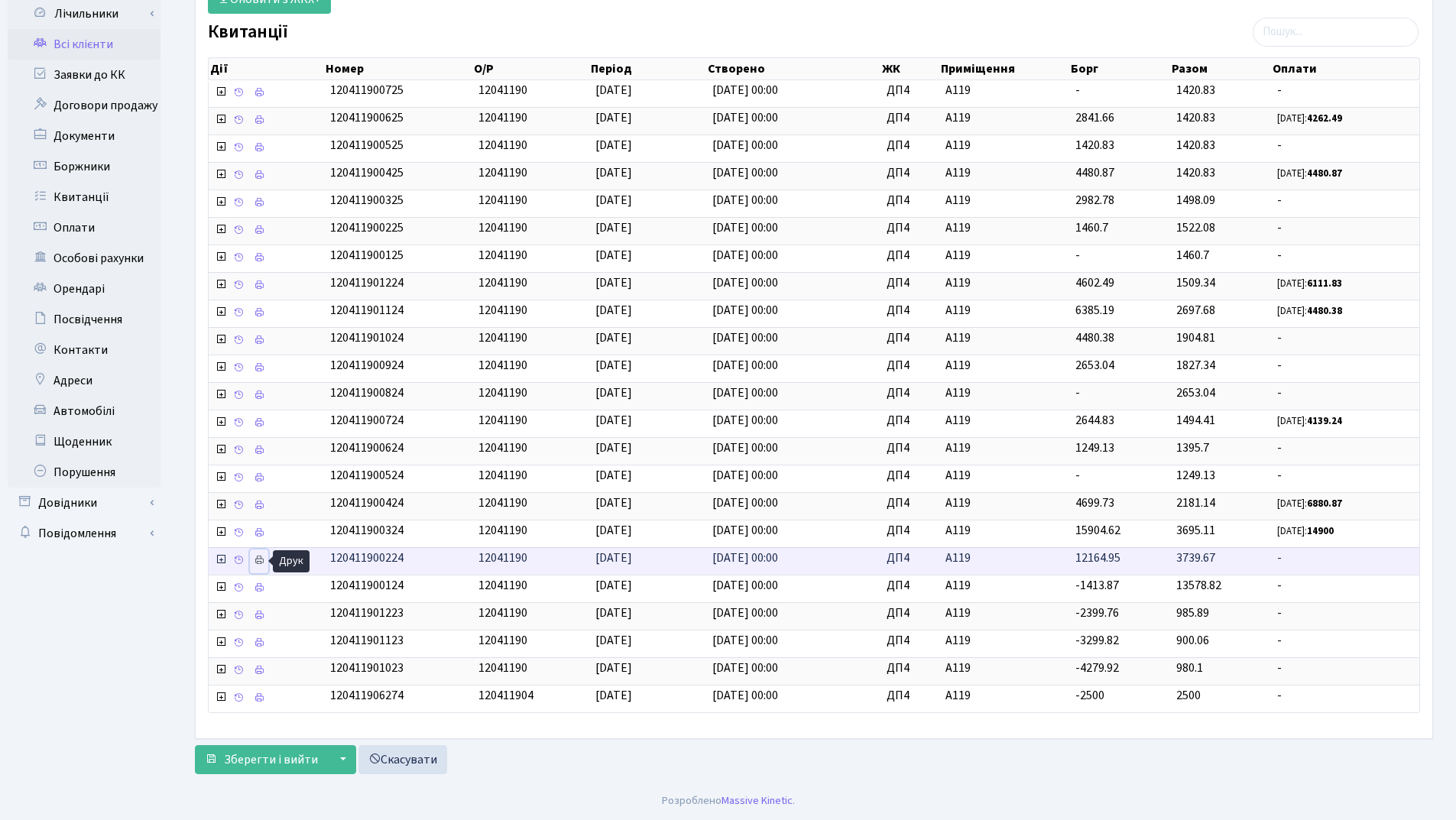
click at [259, 561] on icon at bounding box center [259, 560] width 10 height 10
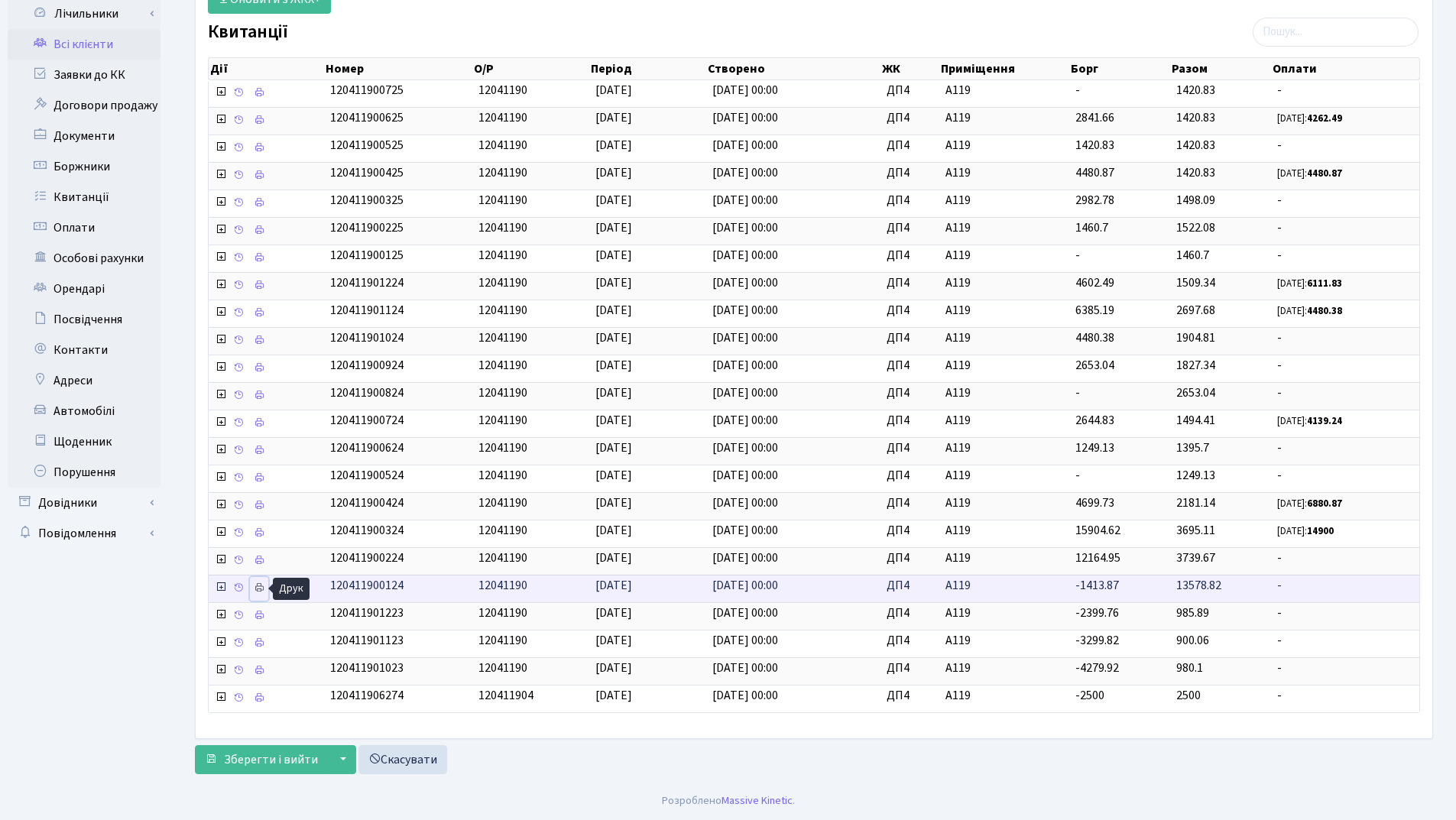
click at [259, 588] on icon at bounding box center [259, 587] width 10 height 10
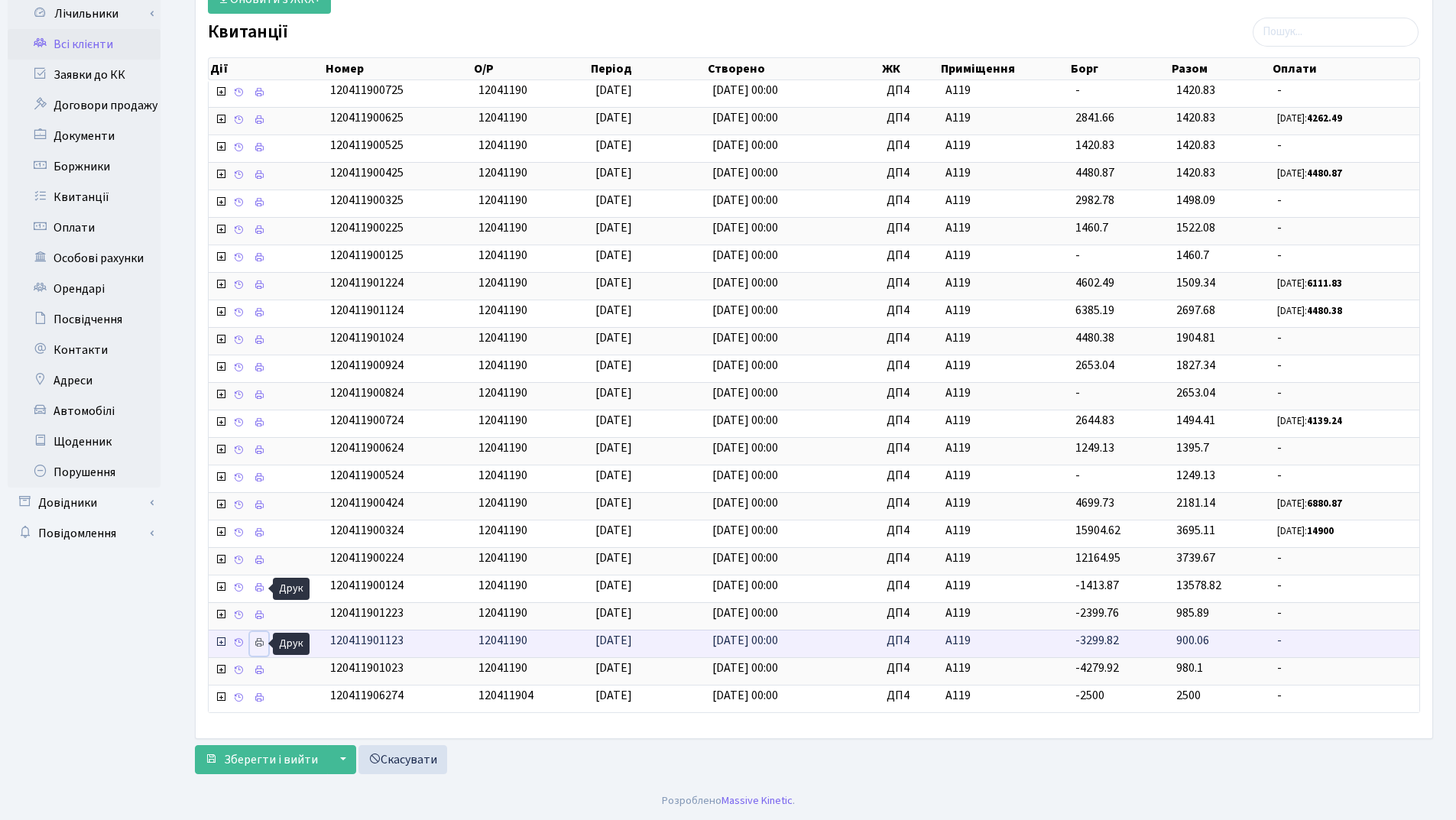
click at [259, 641] on icon at bounding box center [259, 642] width 10 height 10
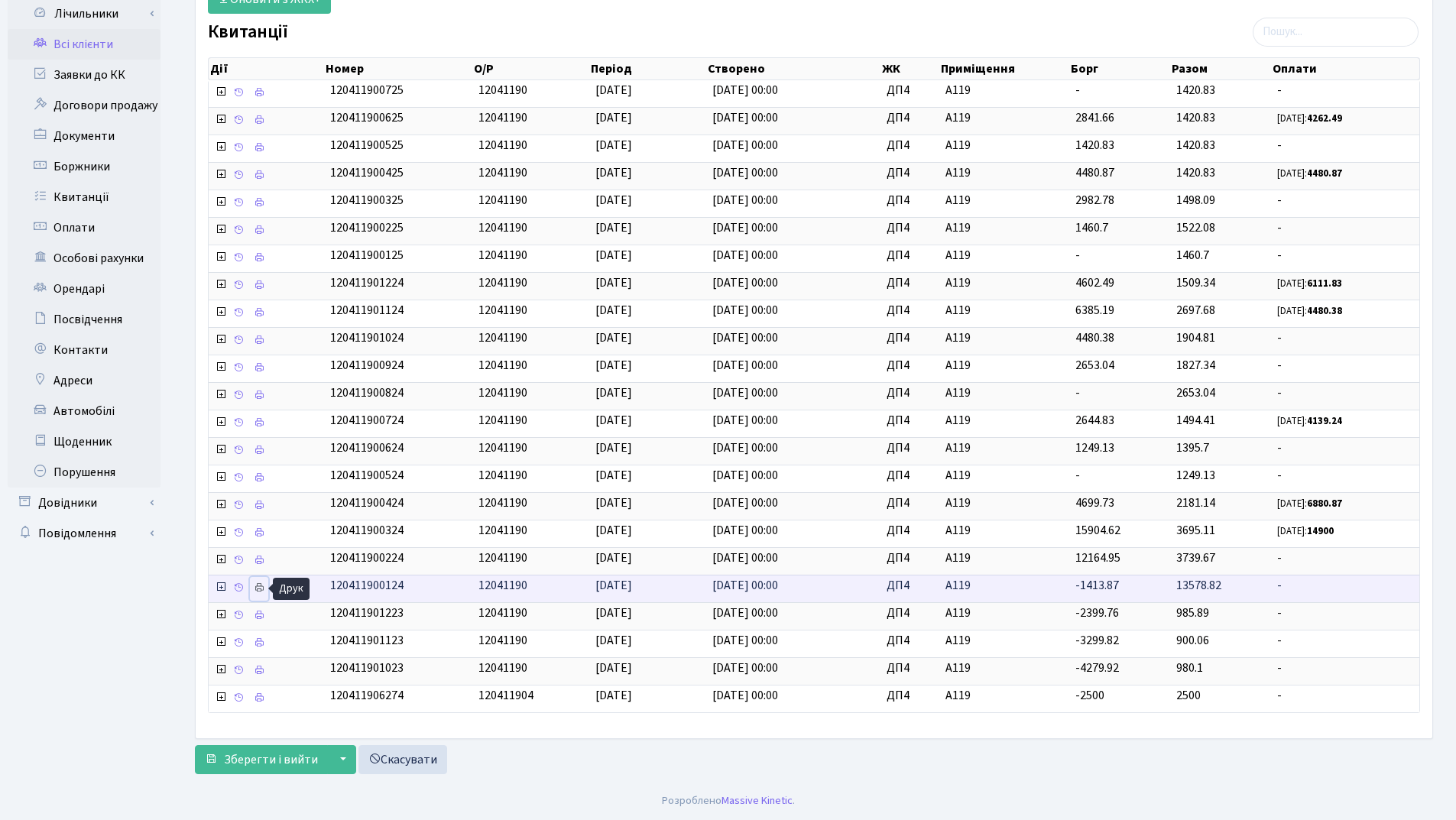
click at [258, 589] on icon at bounding box center [259, 587] width 10 height 10
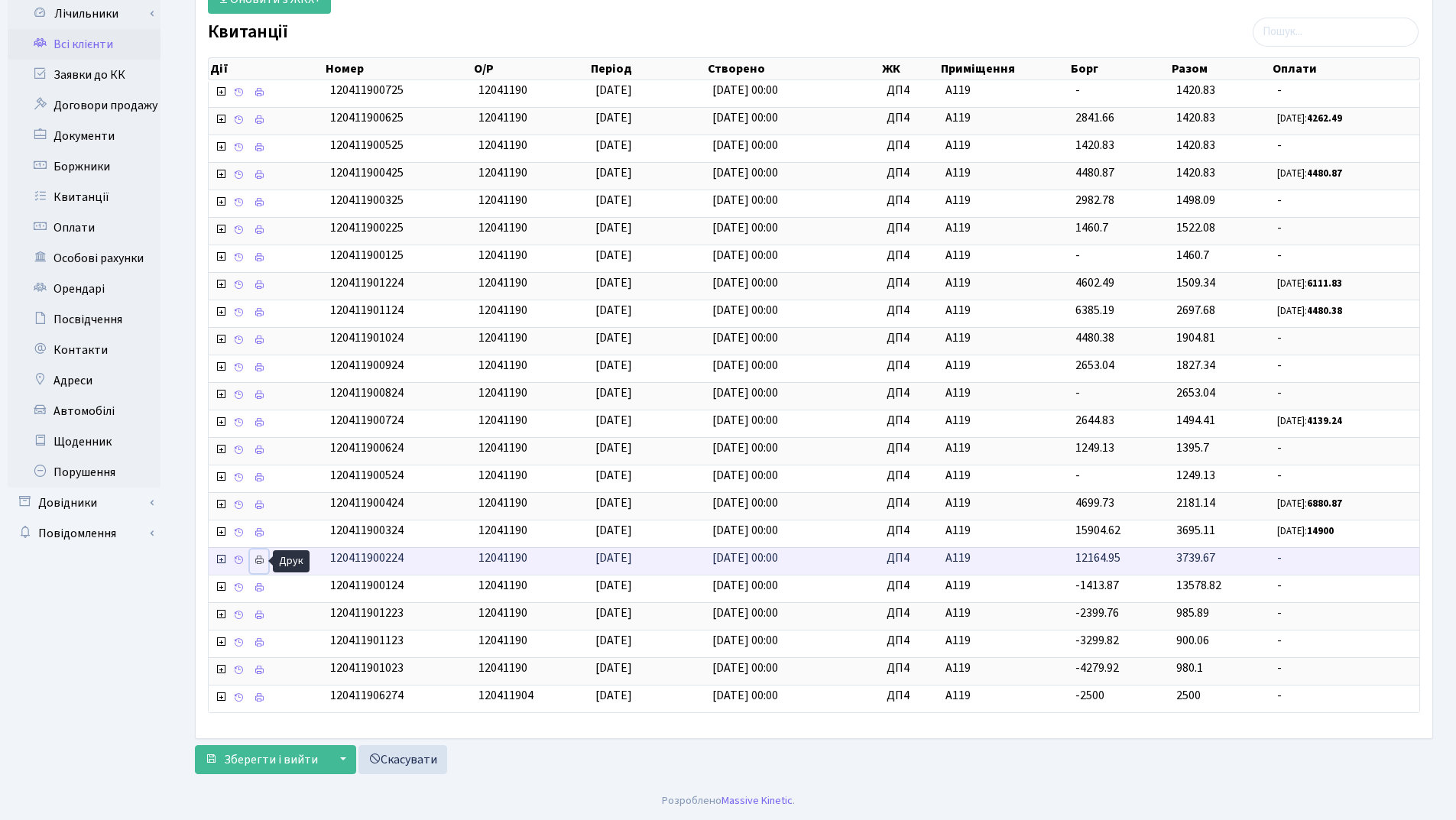
click at [257, 557] on icon at bounding box center [259, 560] width 10 height 10
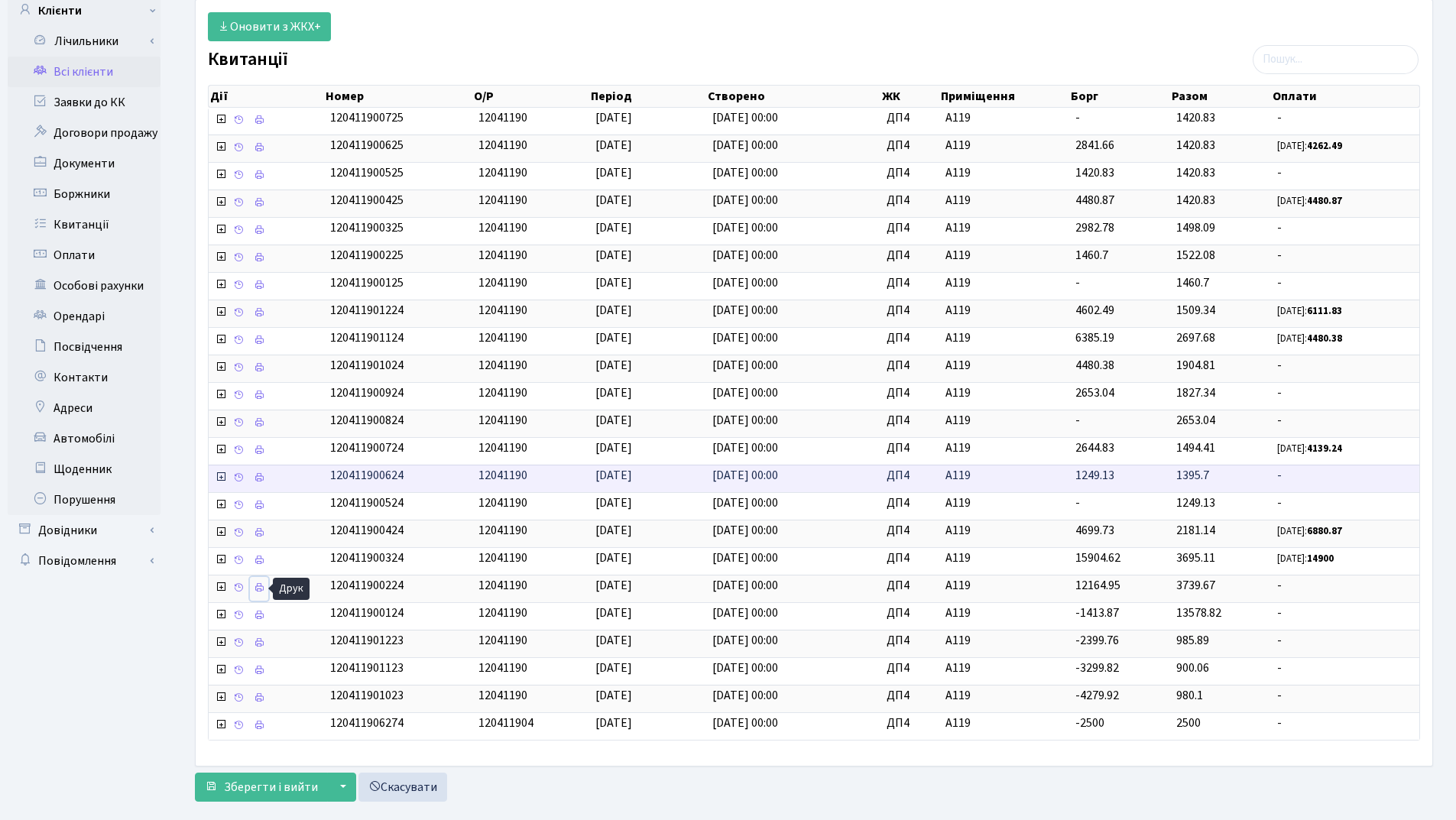
scroll to position [0, 0]
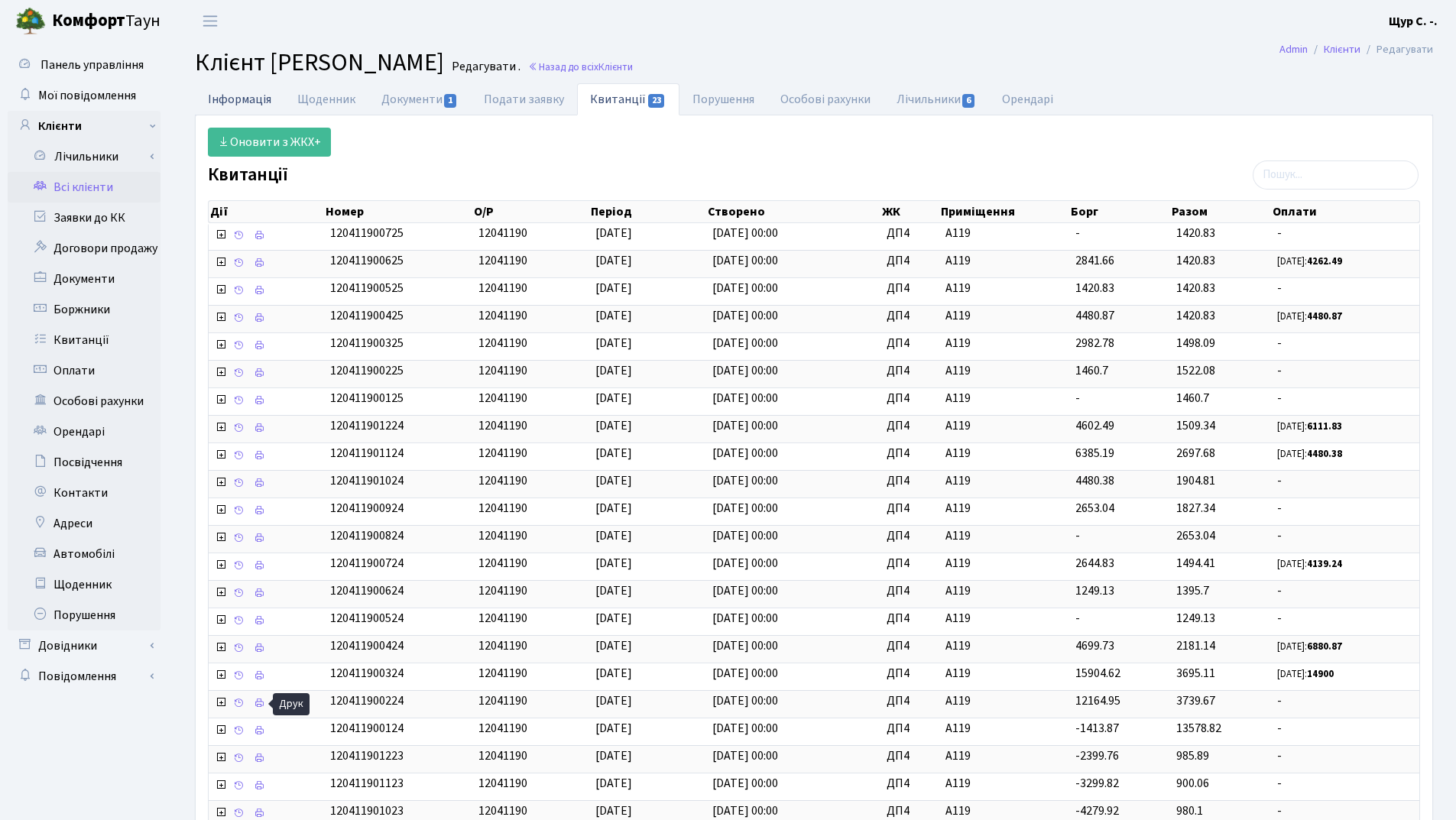
click at [256, 97] on link "Інформація" at bounding box center [239, 98] width 90 height 31
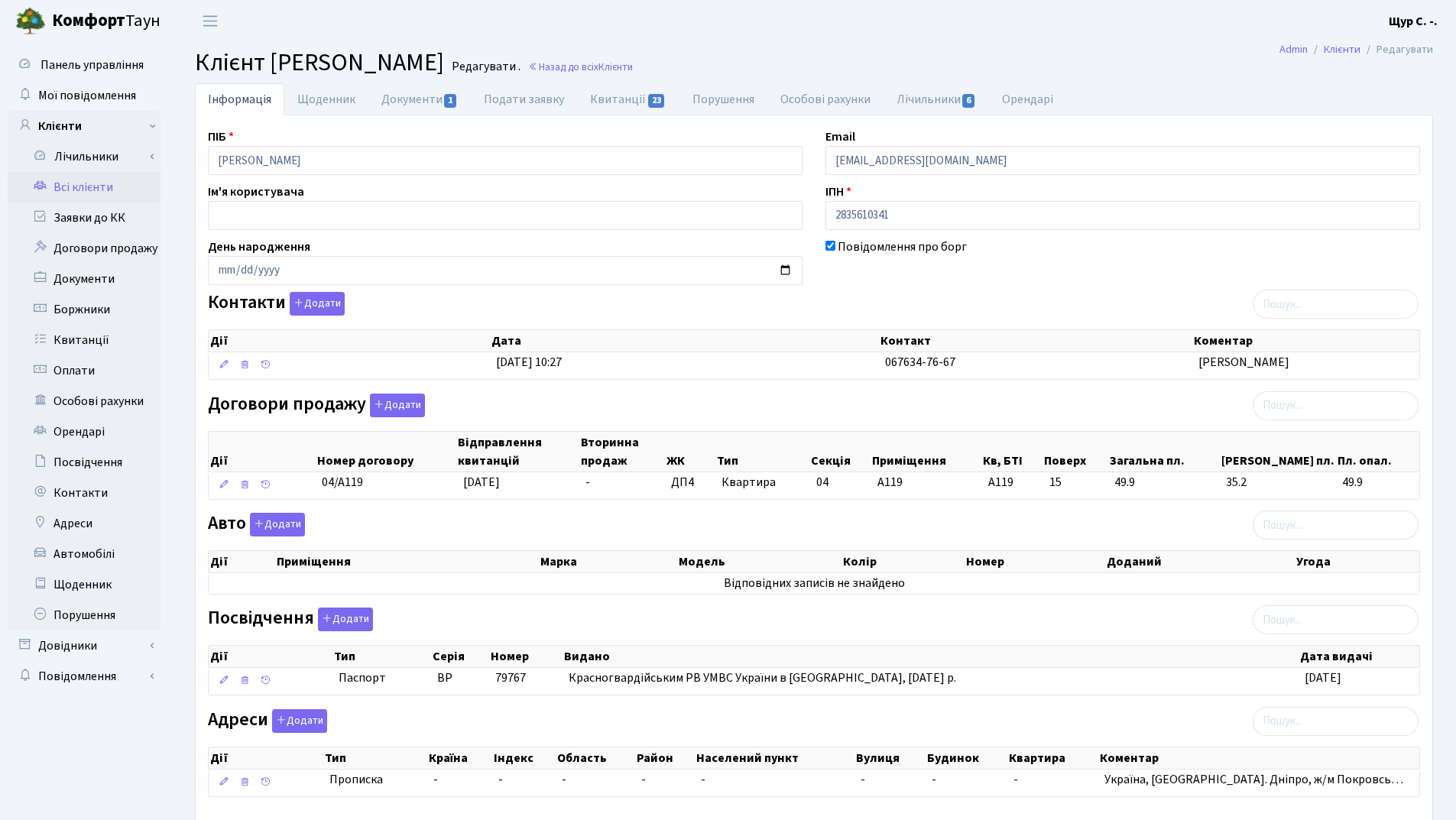
click at [99, 186] on link "Всі клієнти" at bounding box center [84, 187] width 153 height 30
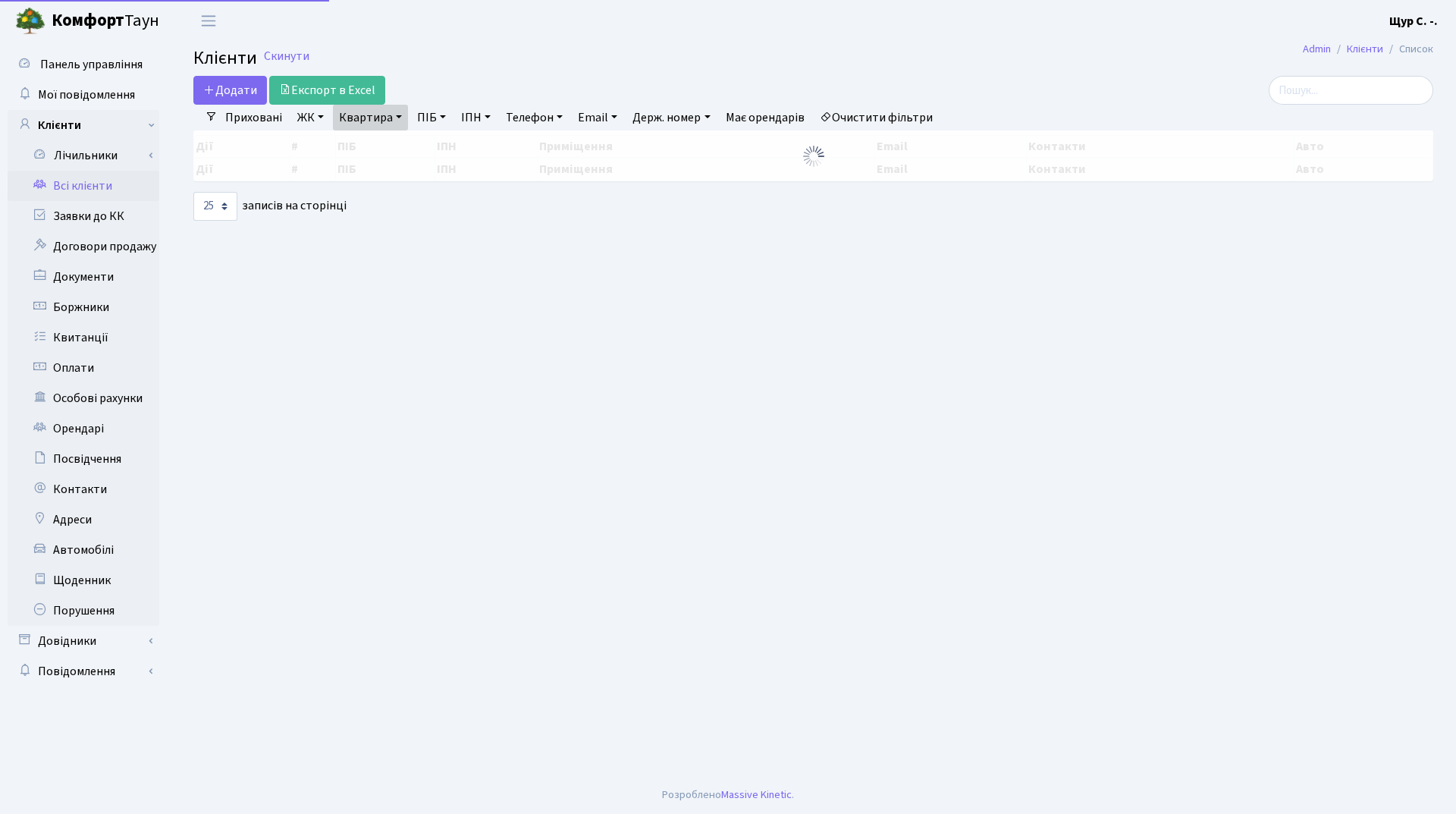
select select "25"
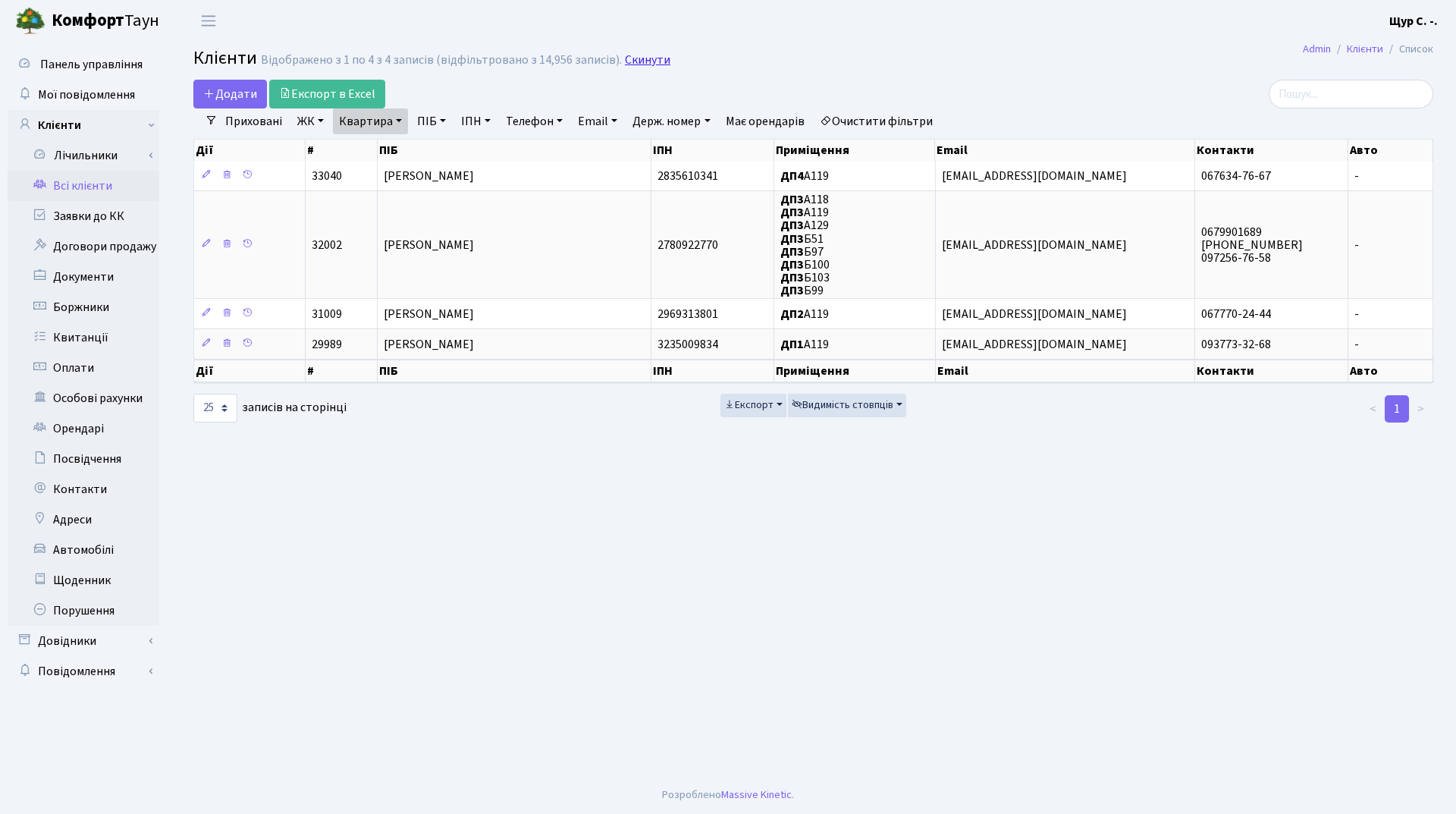
click at [638, 61] on link "Скинути" at bounding box center [647, 60] width 45 height 14
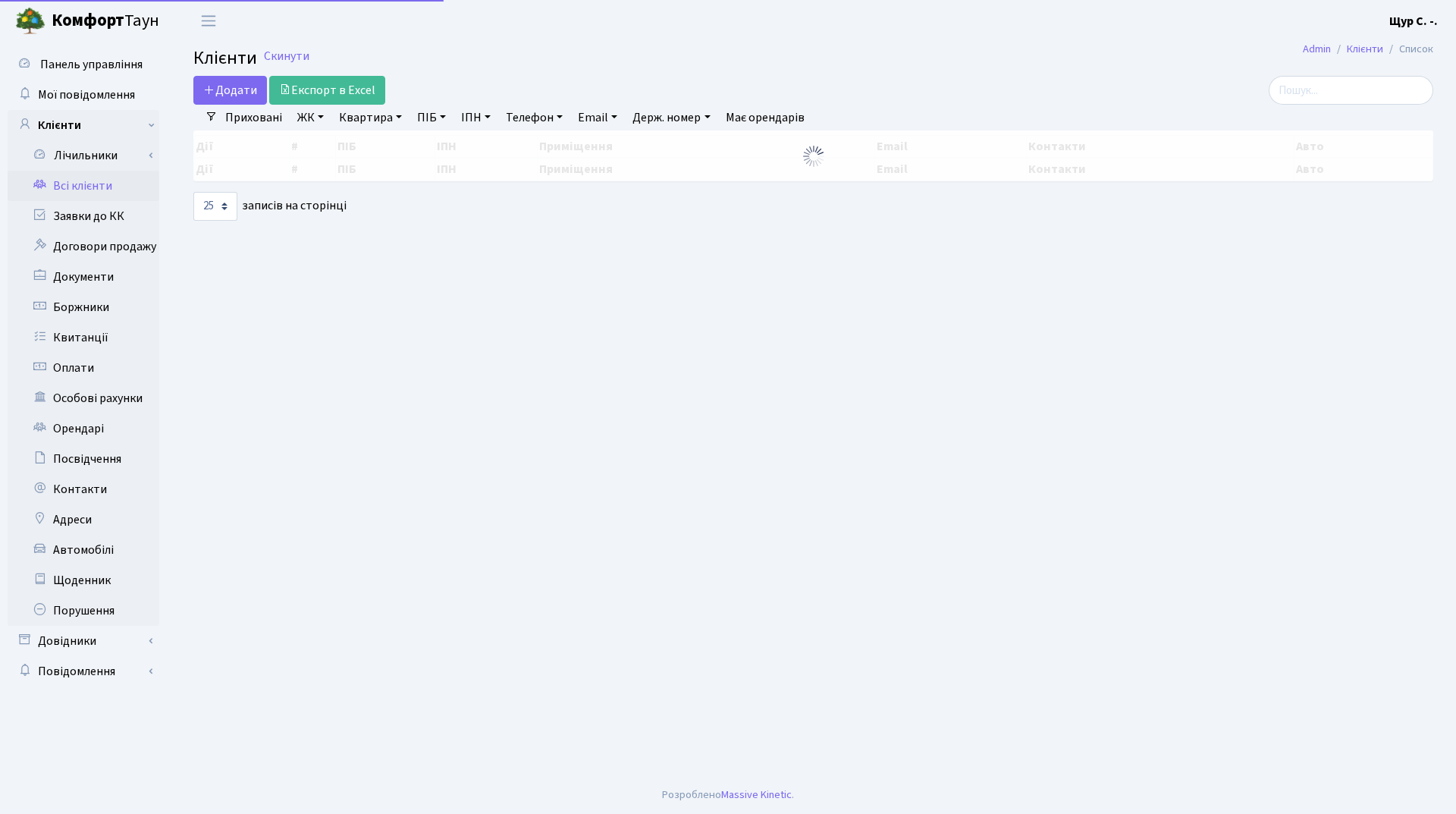
select select "25"
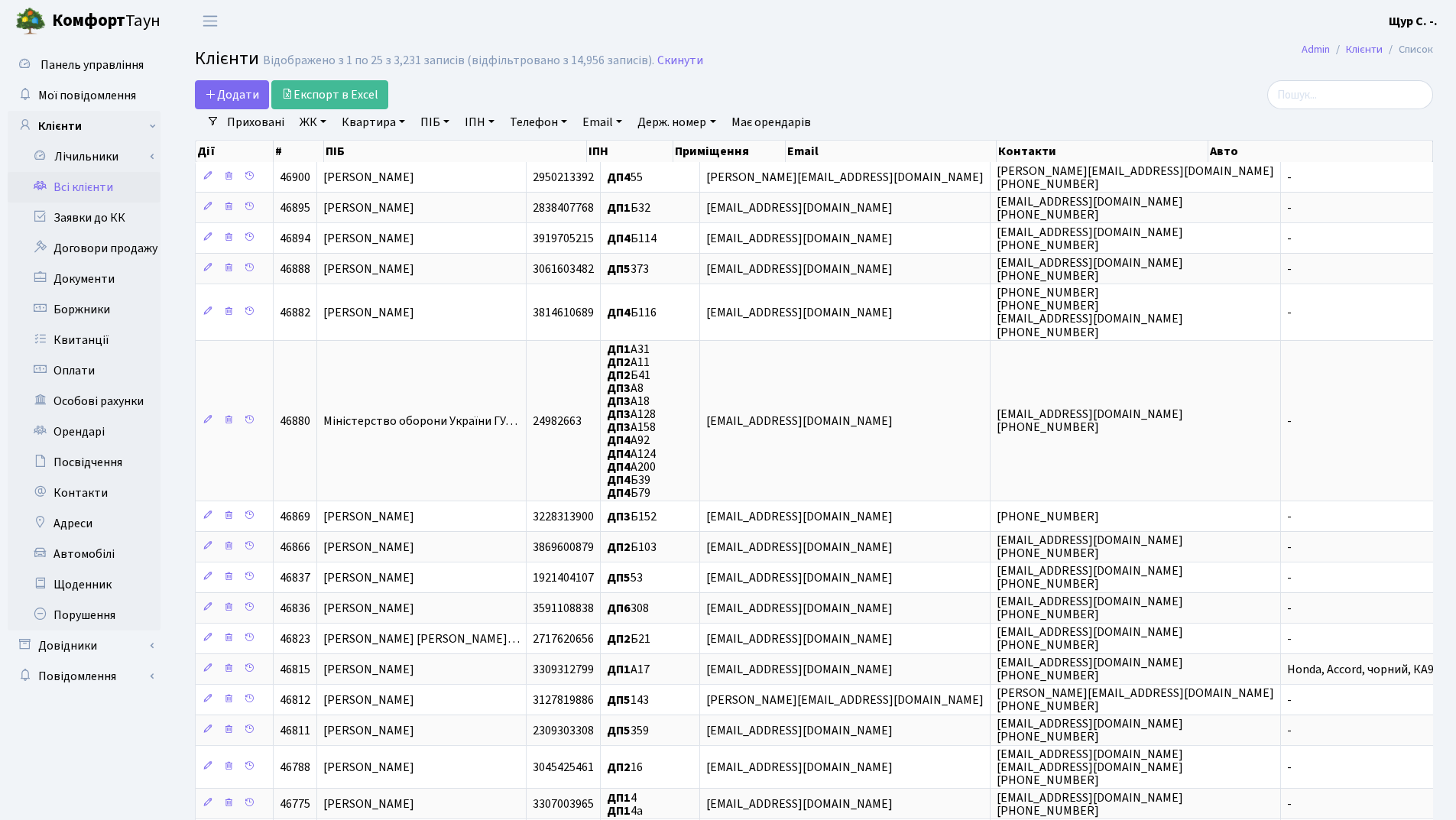
click at [377, 115] on link "Квартира" at bounding box center [373, 122] width 75 height 26
type input "а119"
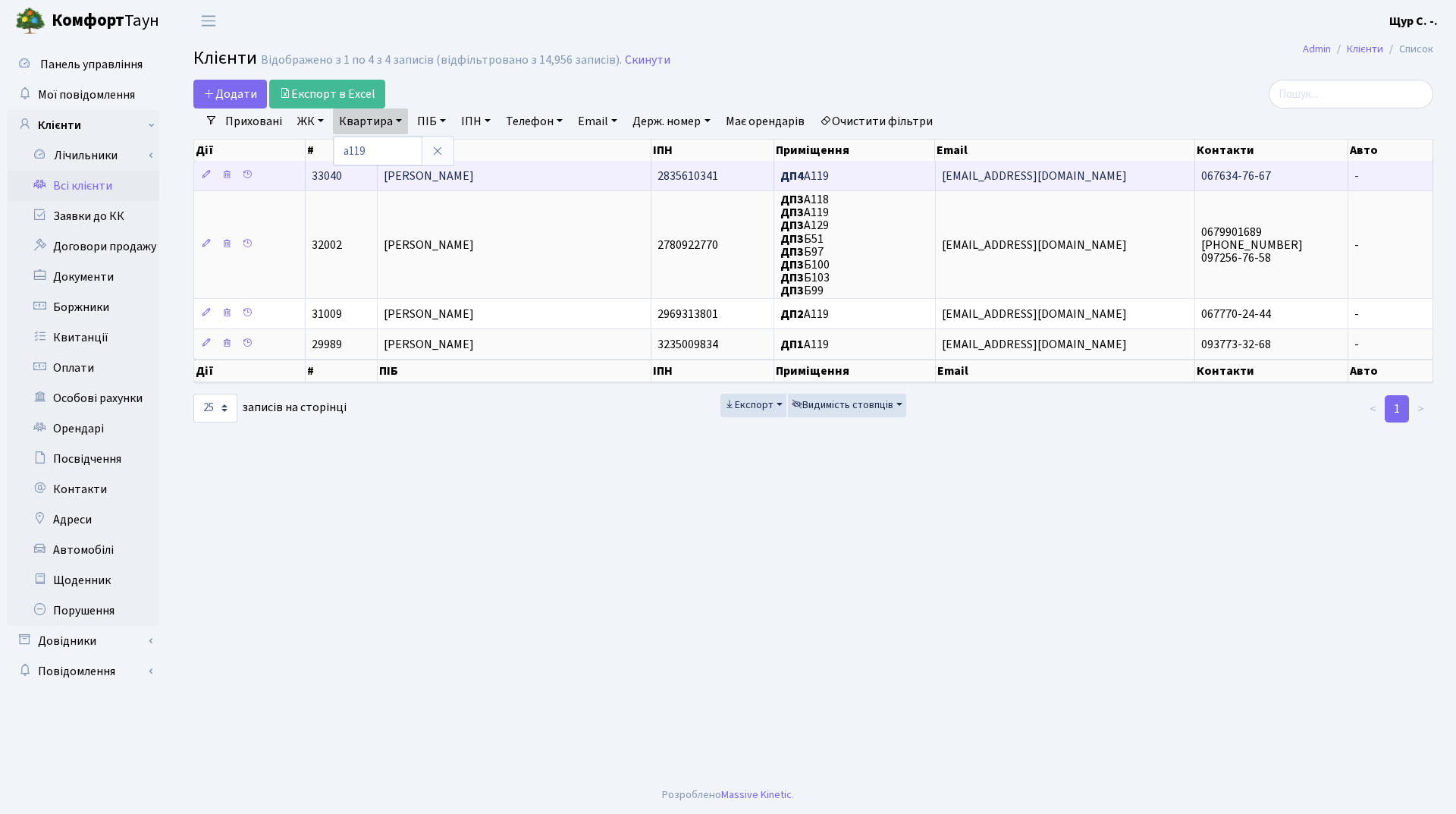
click at [541, 181] on td "[PERSON_NAME]" at bounding box center [514, 175] width 274 height 29
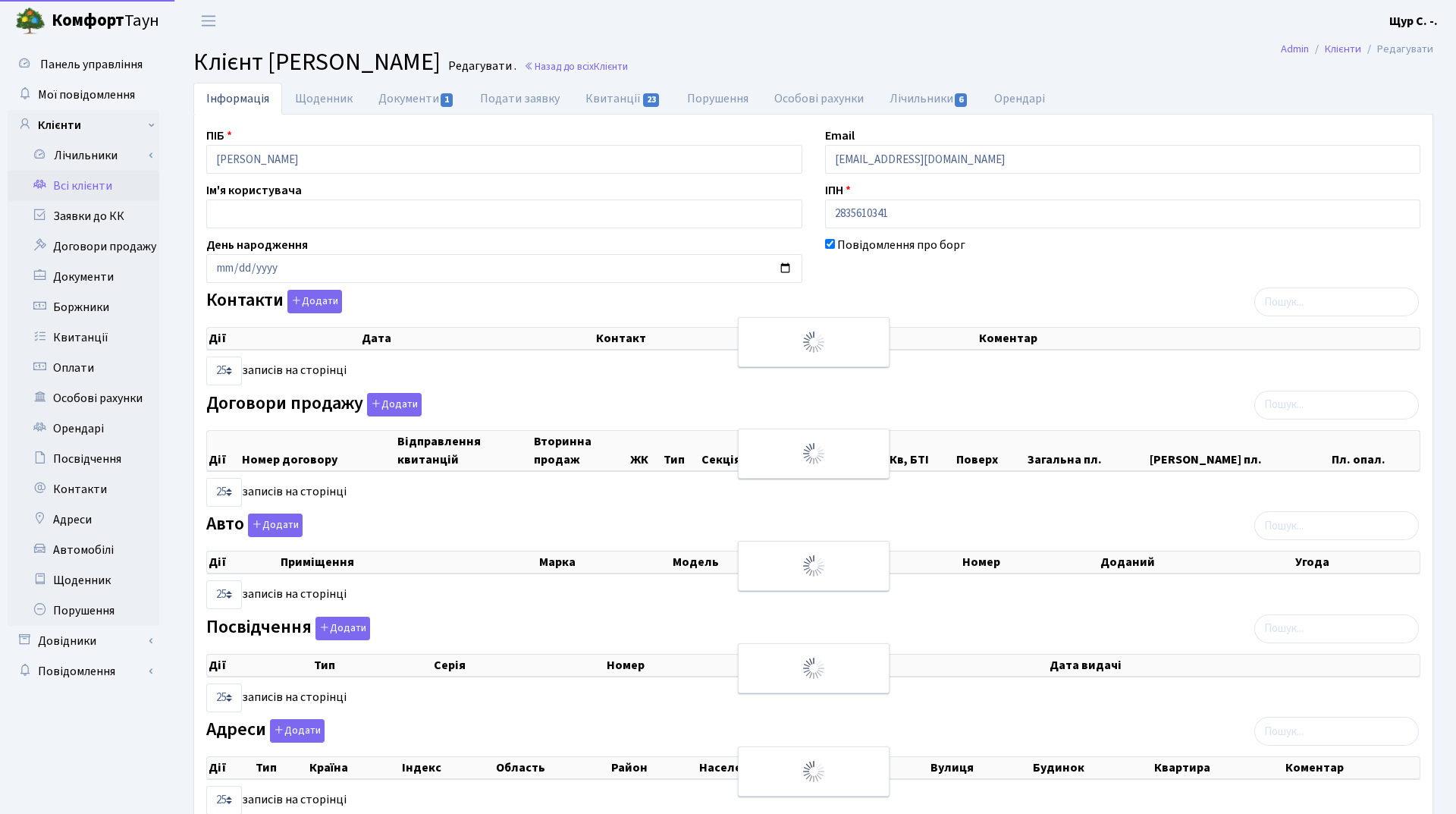
select select "25"
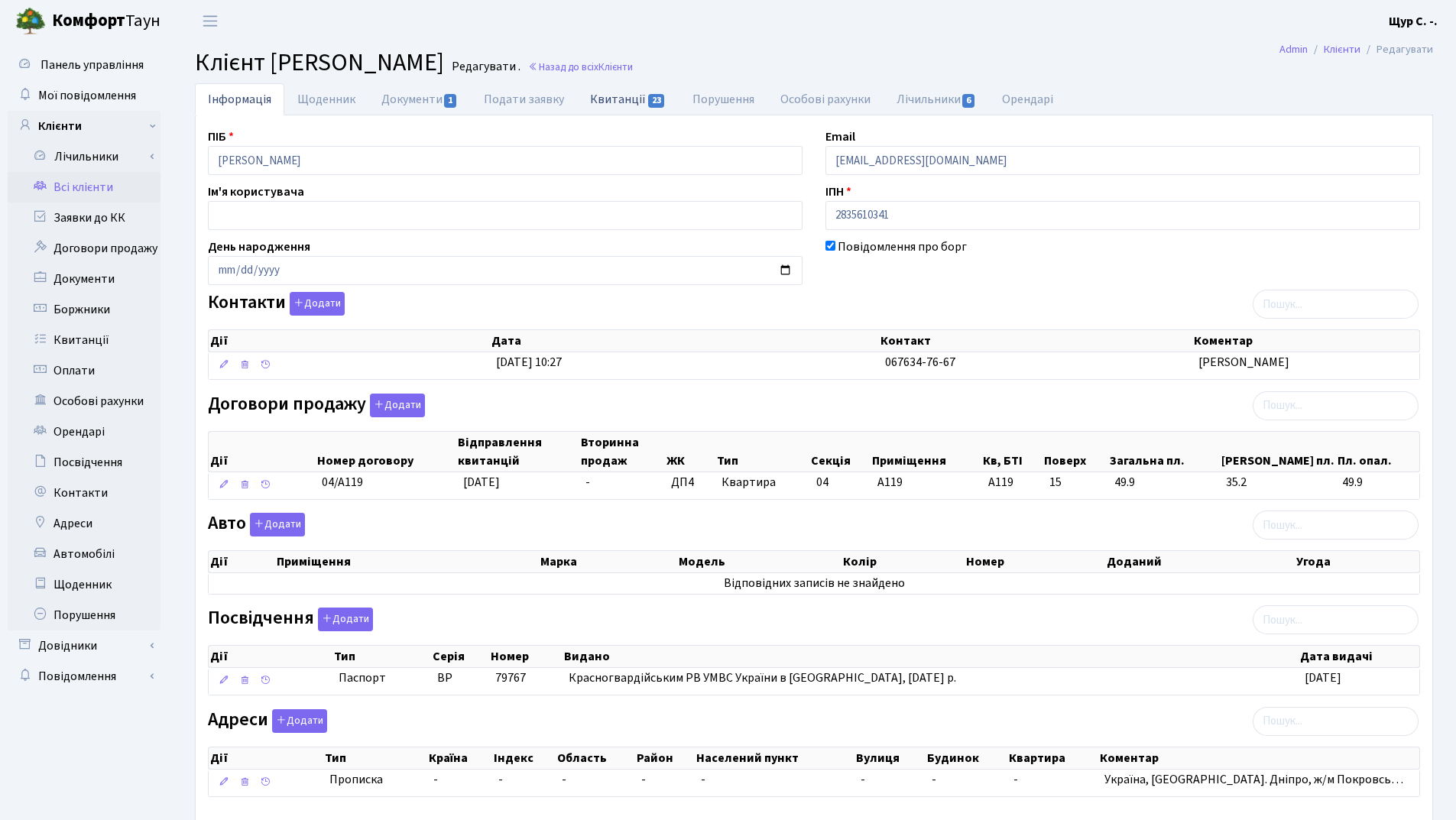
click at [613, 94] on link "Квитанції 23" at bounding box center [627, 98] width 102 height 31
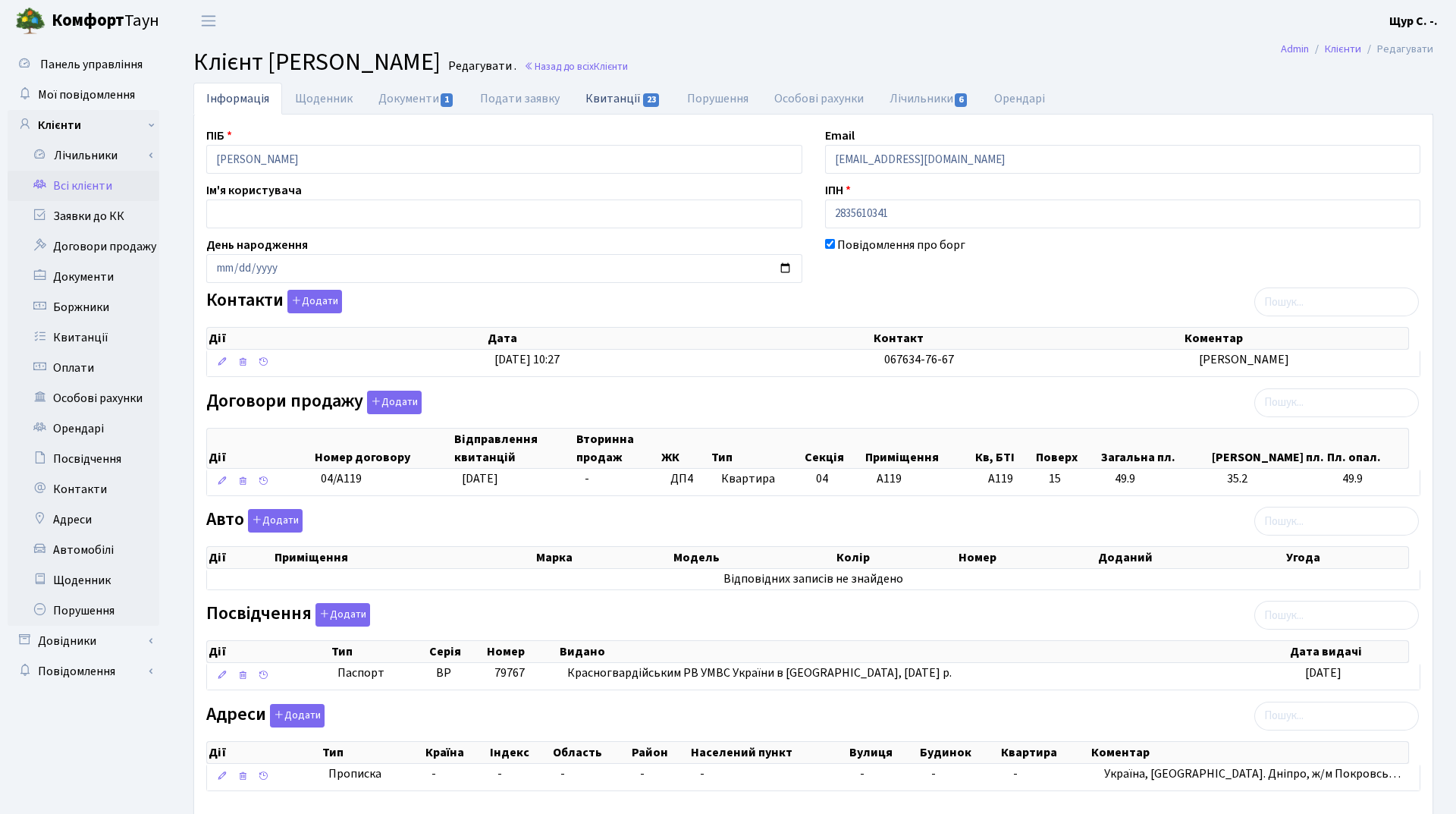
select select "25"
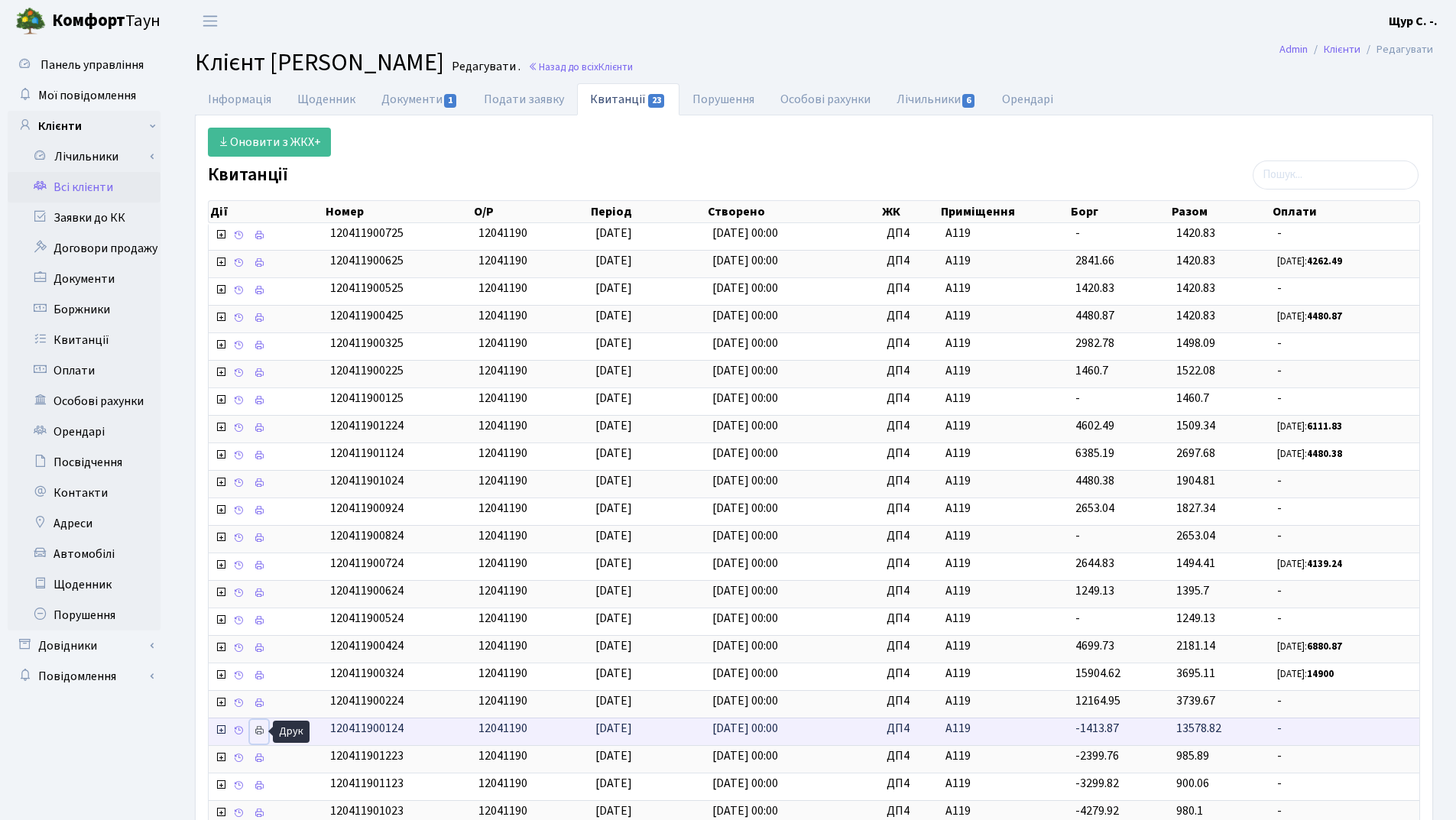
click at [261, 729] on icon at bounding box center [259, 730] width 10 height 10
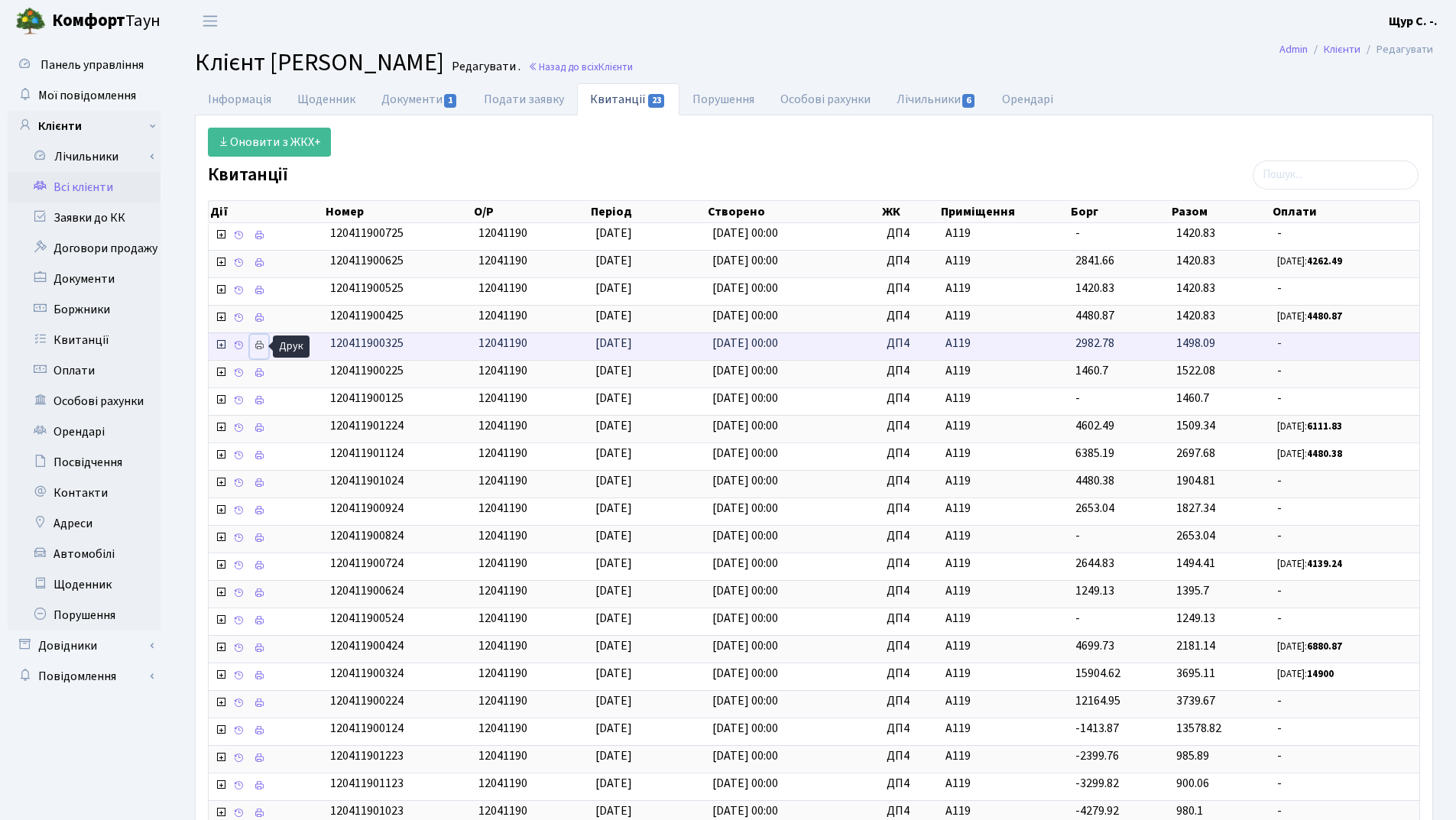
click at [263, 344] on icon at bounding box center [259, 345] width 10 height 10
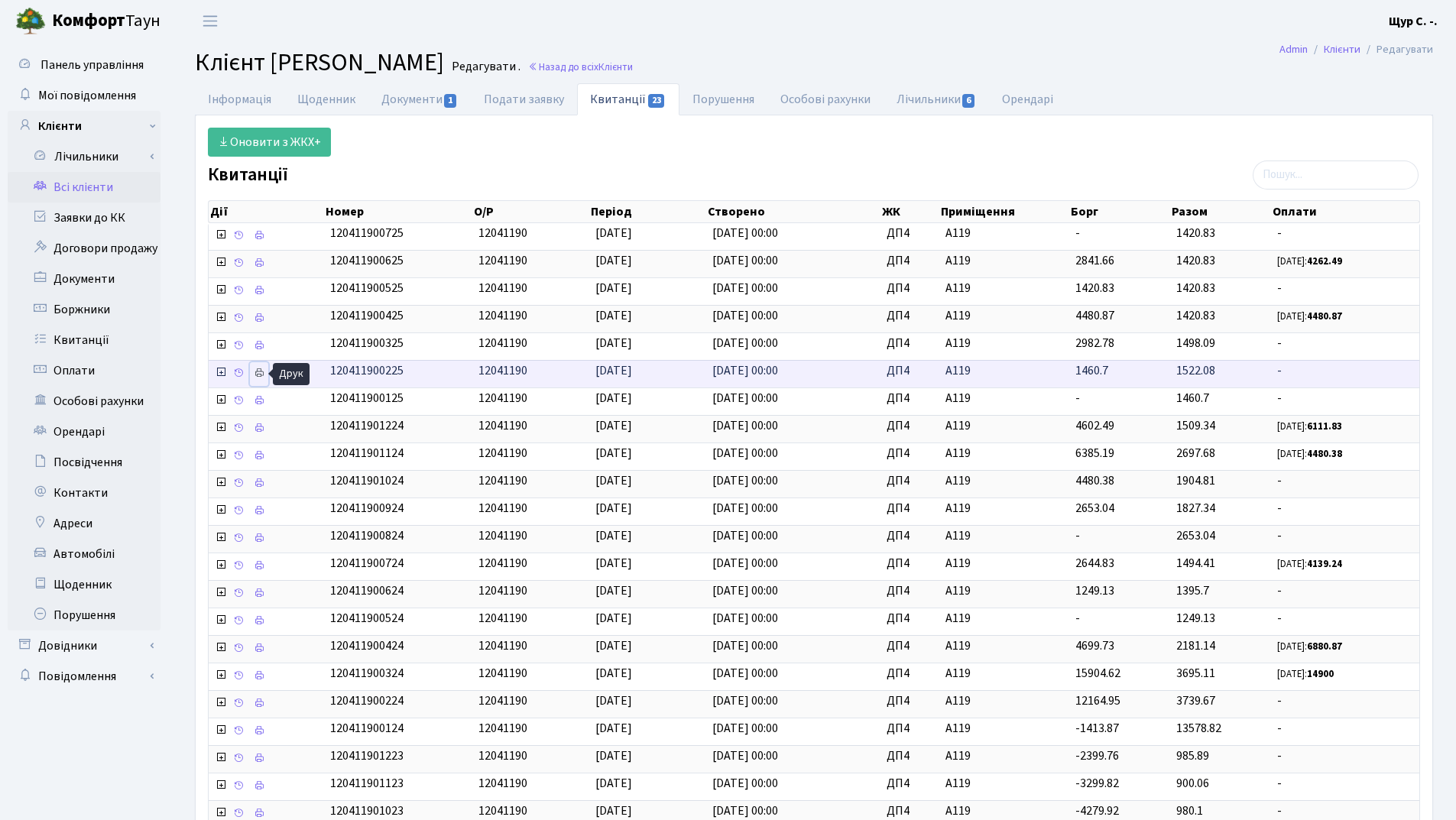
click at [258, 372] on icon at bounding box center [259, 372] width 10 height 10
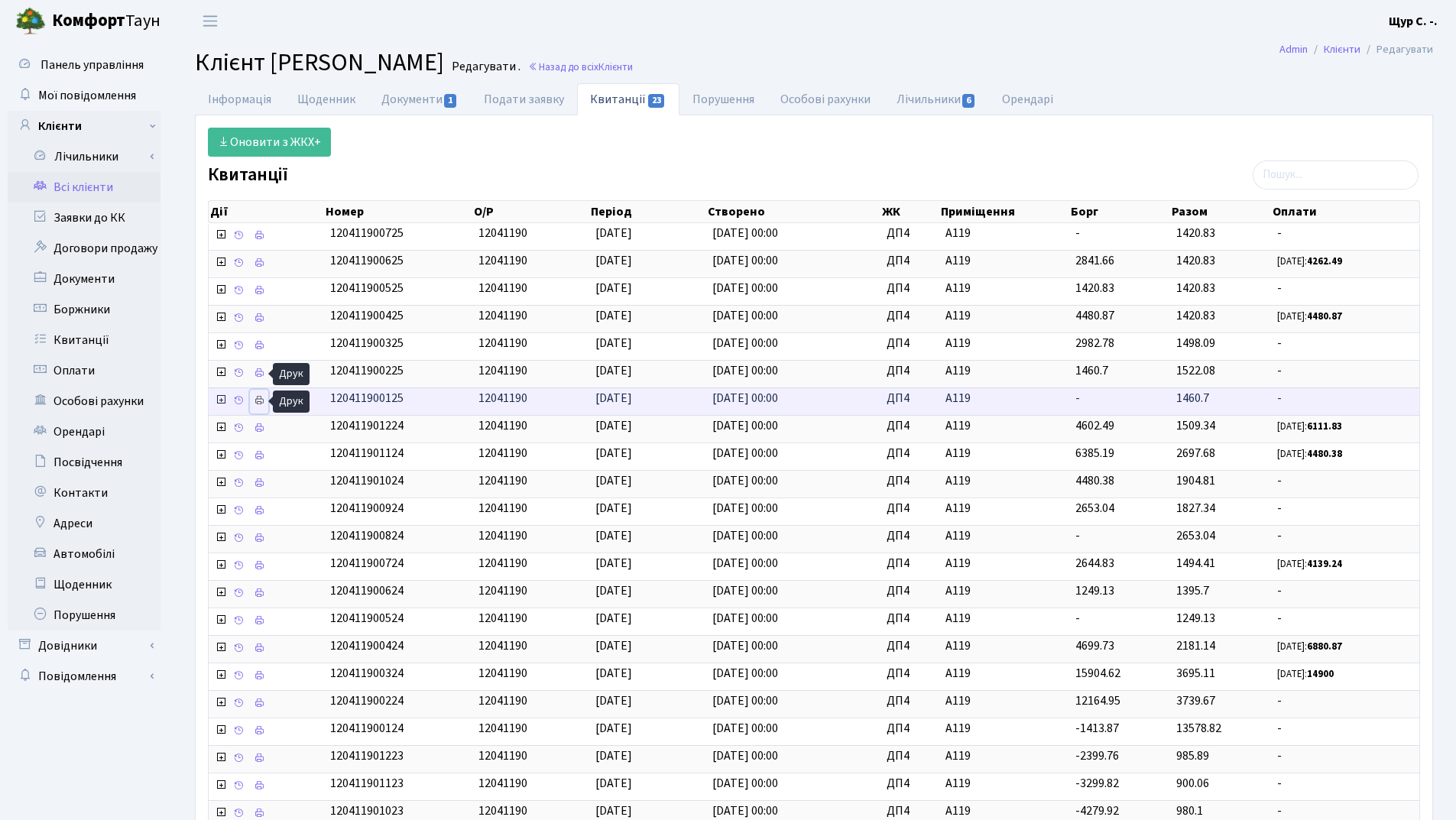
click at [259, 404] on icon at bounding box center [259, 400] width 10 height 10
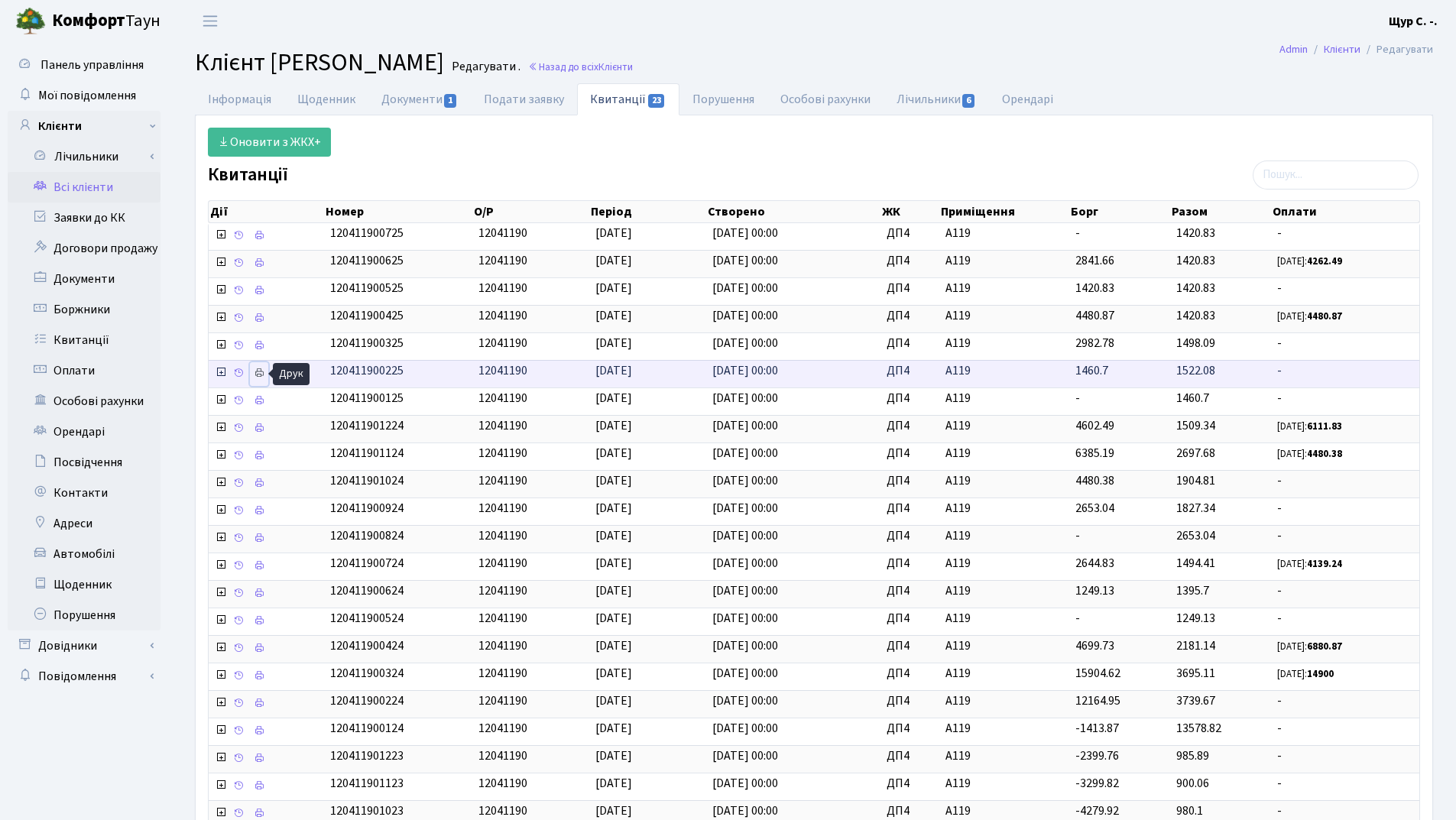
click at [258, 375] on icon at bounding box center [259, 372] width 10 height 10
click at [79, 183] on link "Всі клієнти" at bounding box center [84, 187] width 153 height 30
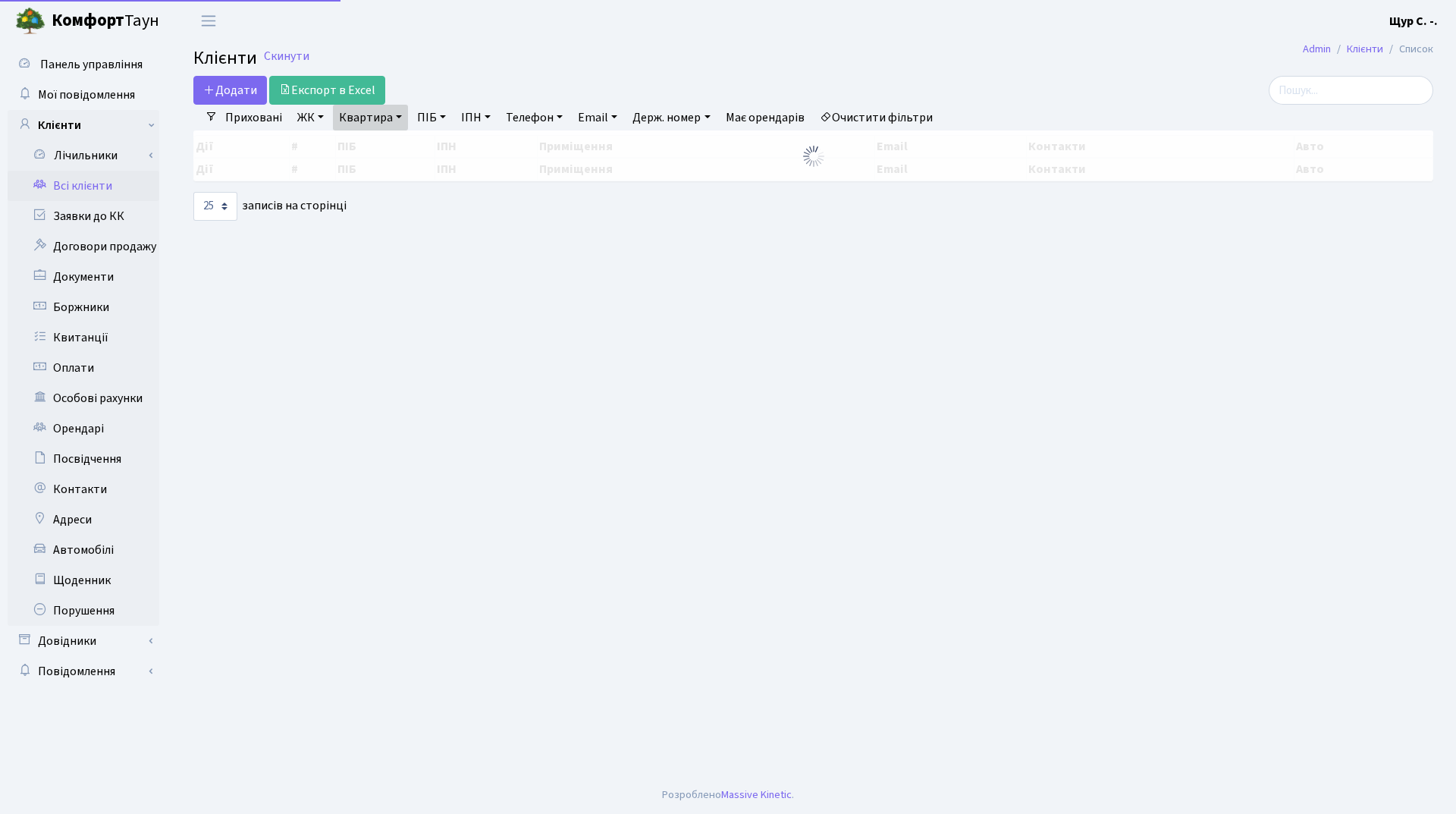
select select "25"
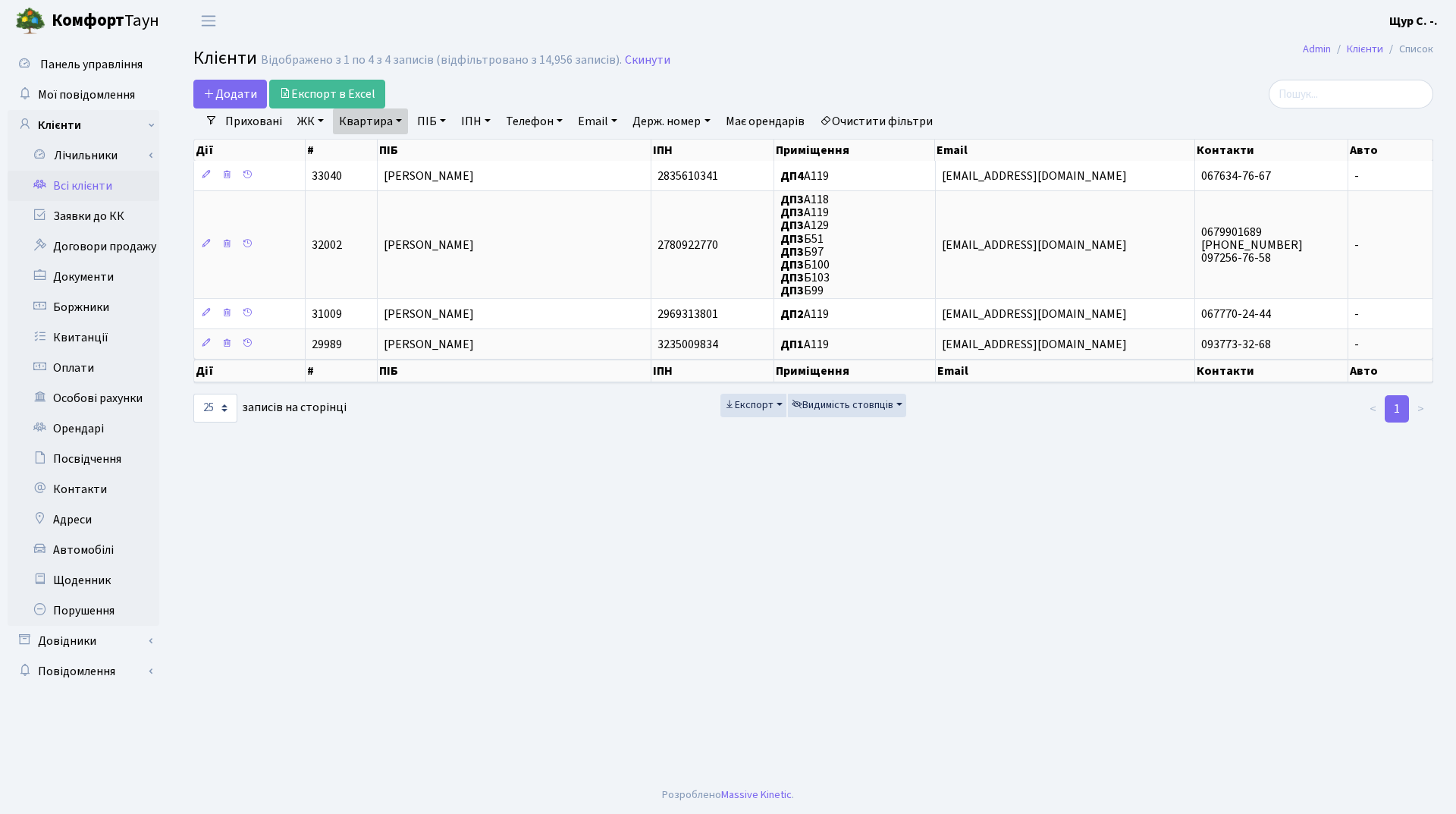
click at [639, 50] on h2 "Клієнти Відображено з 1 по 4 з 4 записів (відфільтровано з 14,956 записів). Ски…" at bounding box center [813, 60] width 1240 height 25
click at [639, 56] on link "Скинути" at bounding box center [647, 60] width 45 height 14
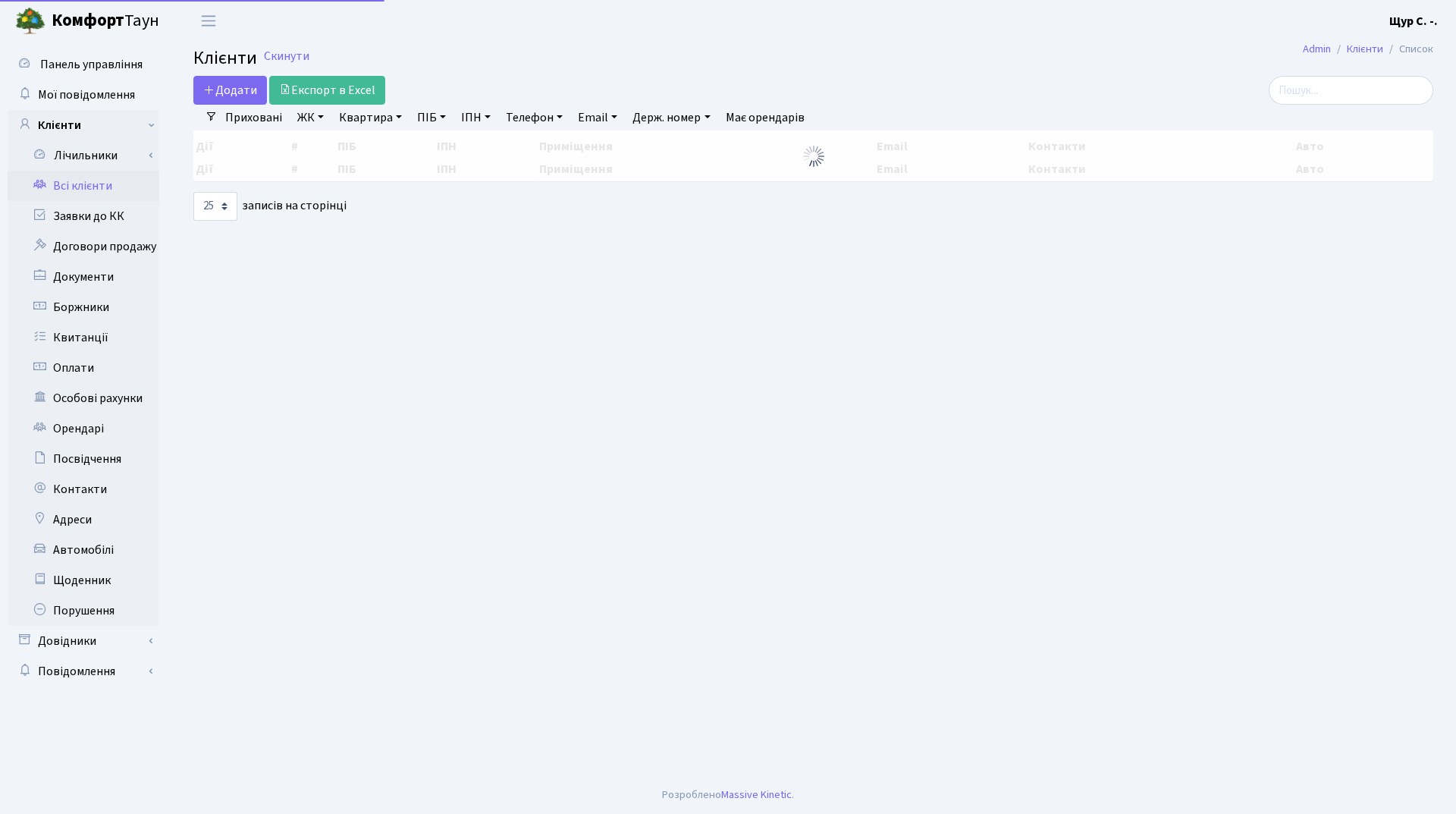
select select "25"
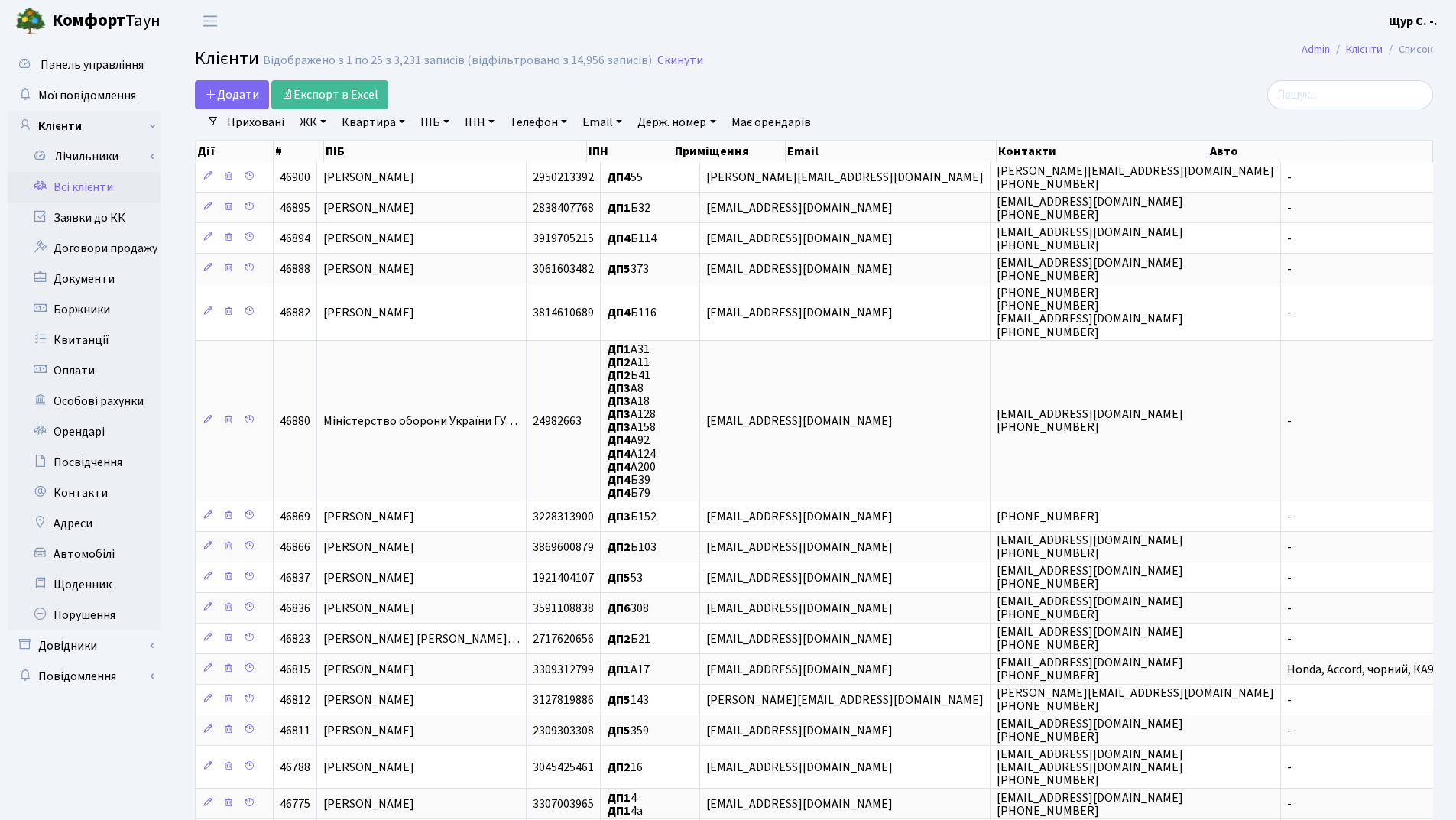
click at [365, 116] on link "Квартира" at bounding box center [373, 122] width 75 height 26
type input "а119"
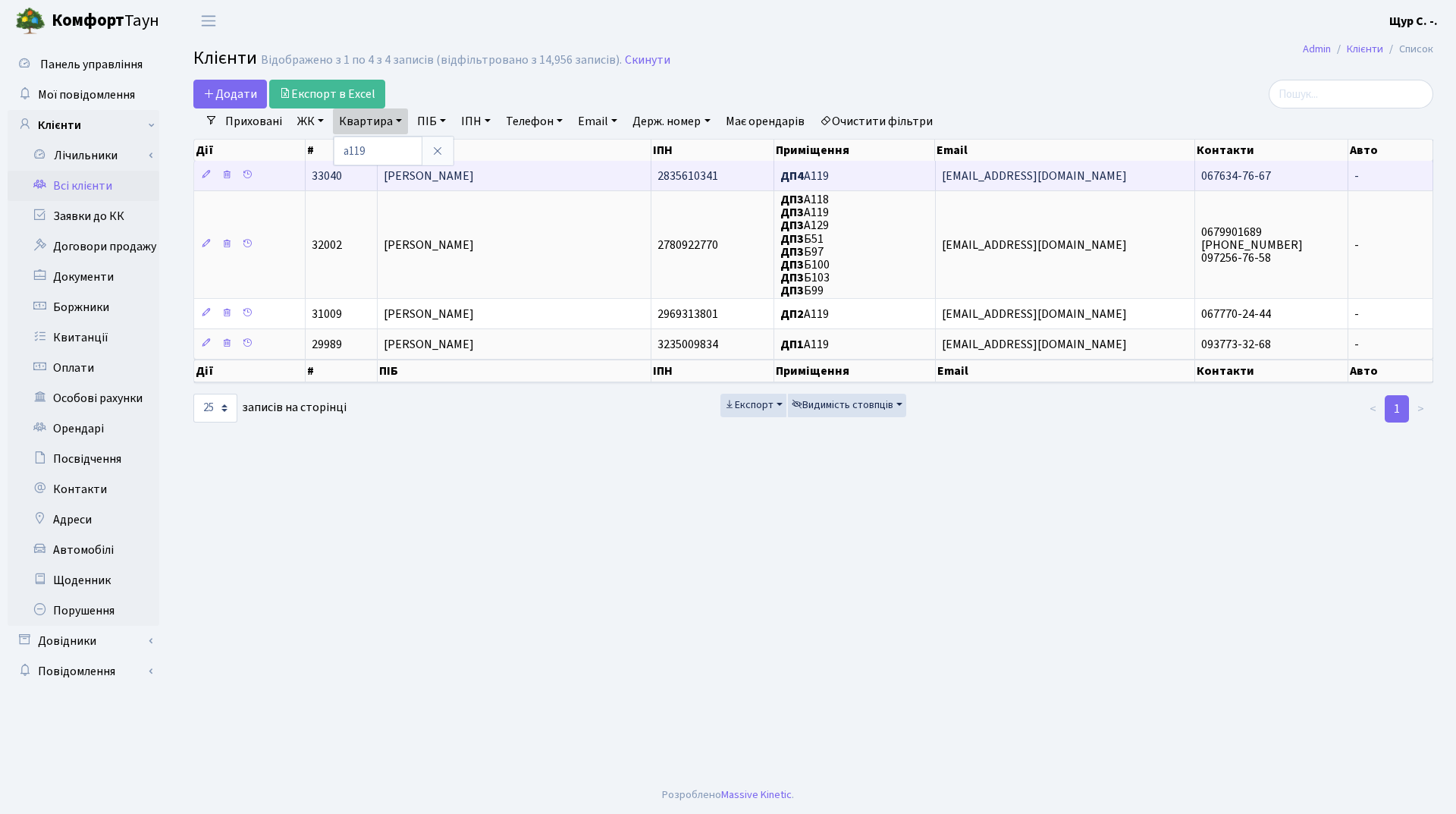
click at [474, 184] on span "Корнєва Наталя Олексіївна" at bounding box center [429, 176] width 91 height 17
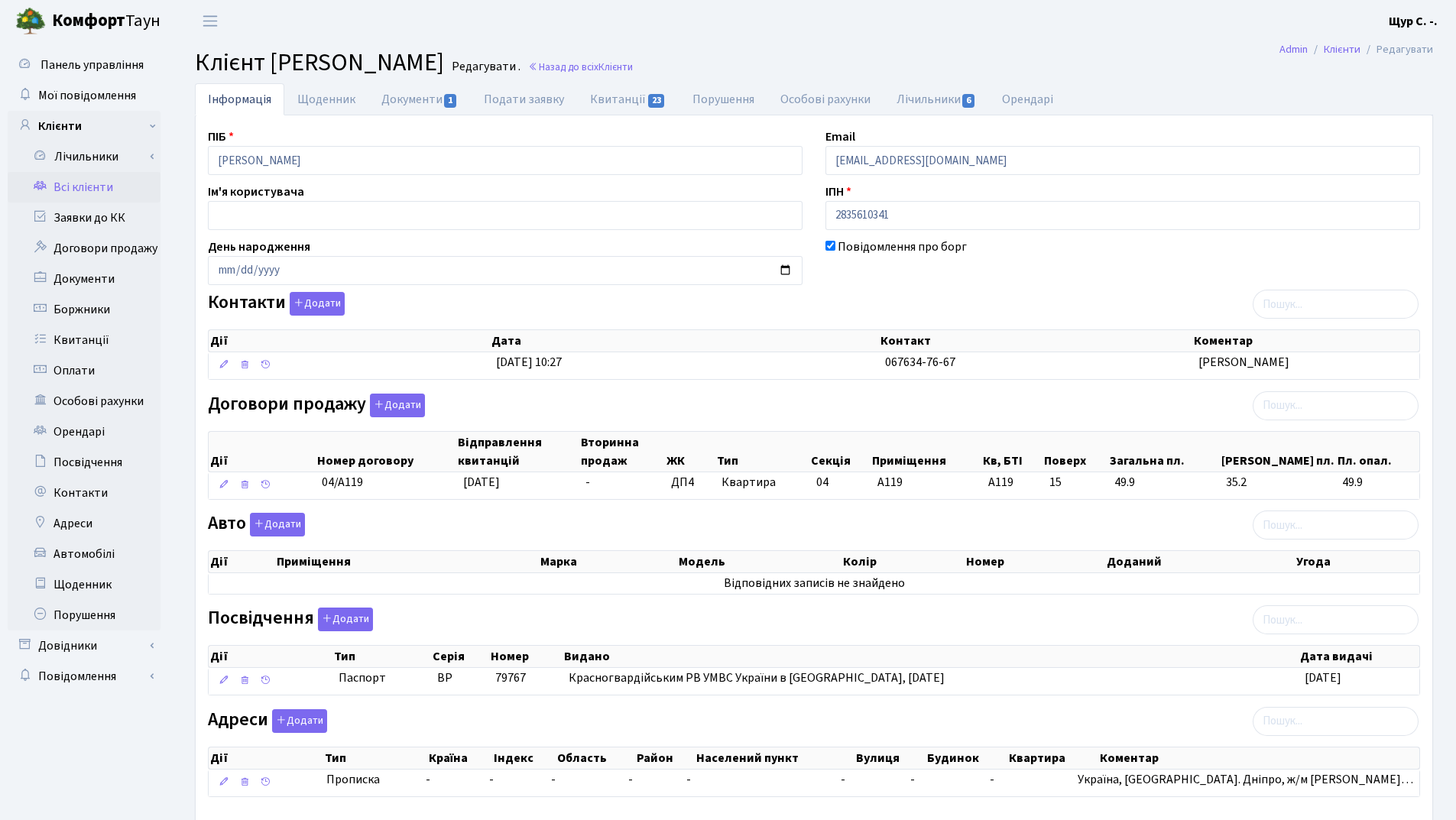
click at [91, 191] on link "Всі клієнти" at bounding box center [84, 187] width 153 height 30
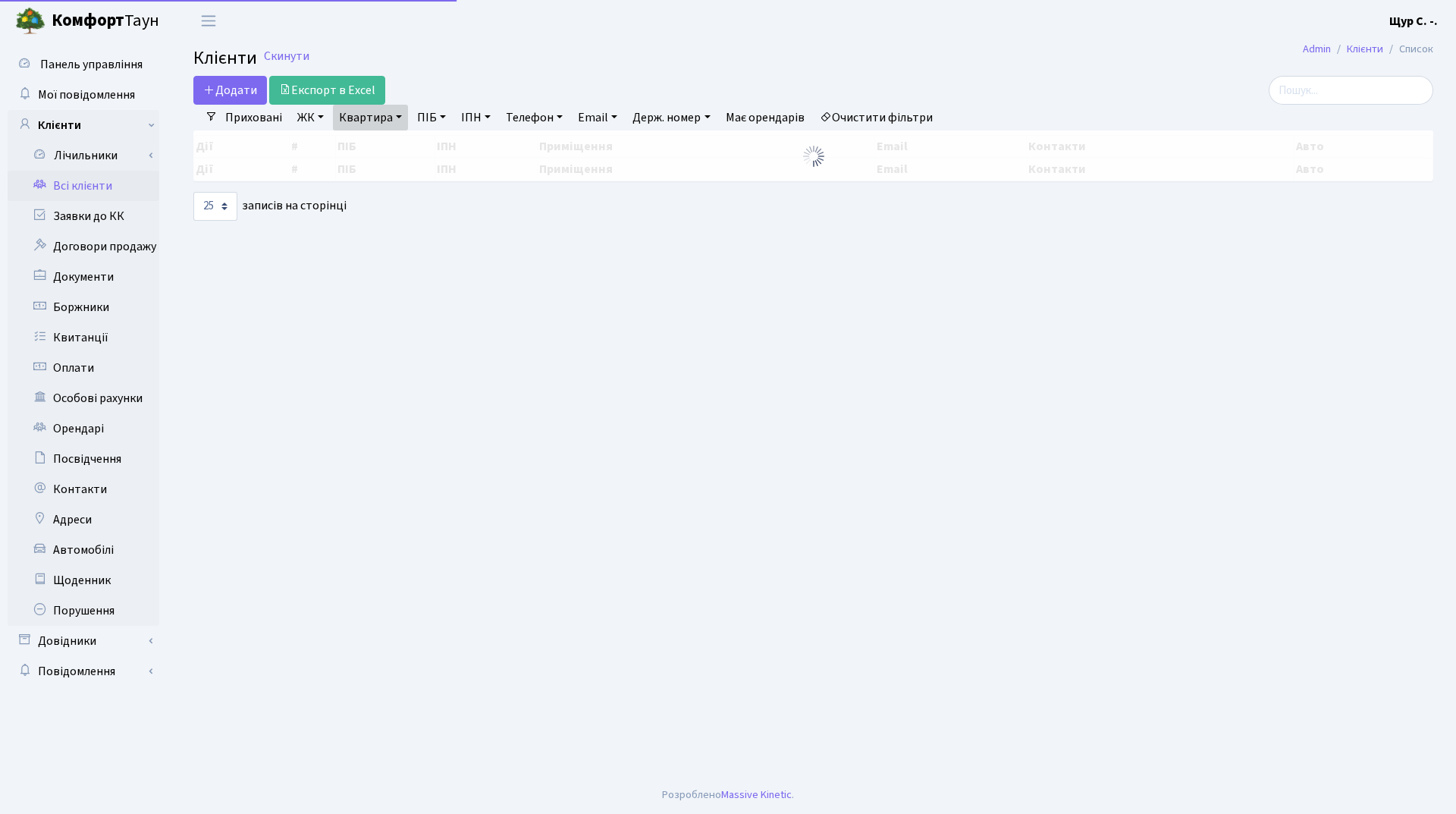
select select "25"
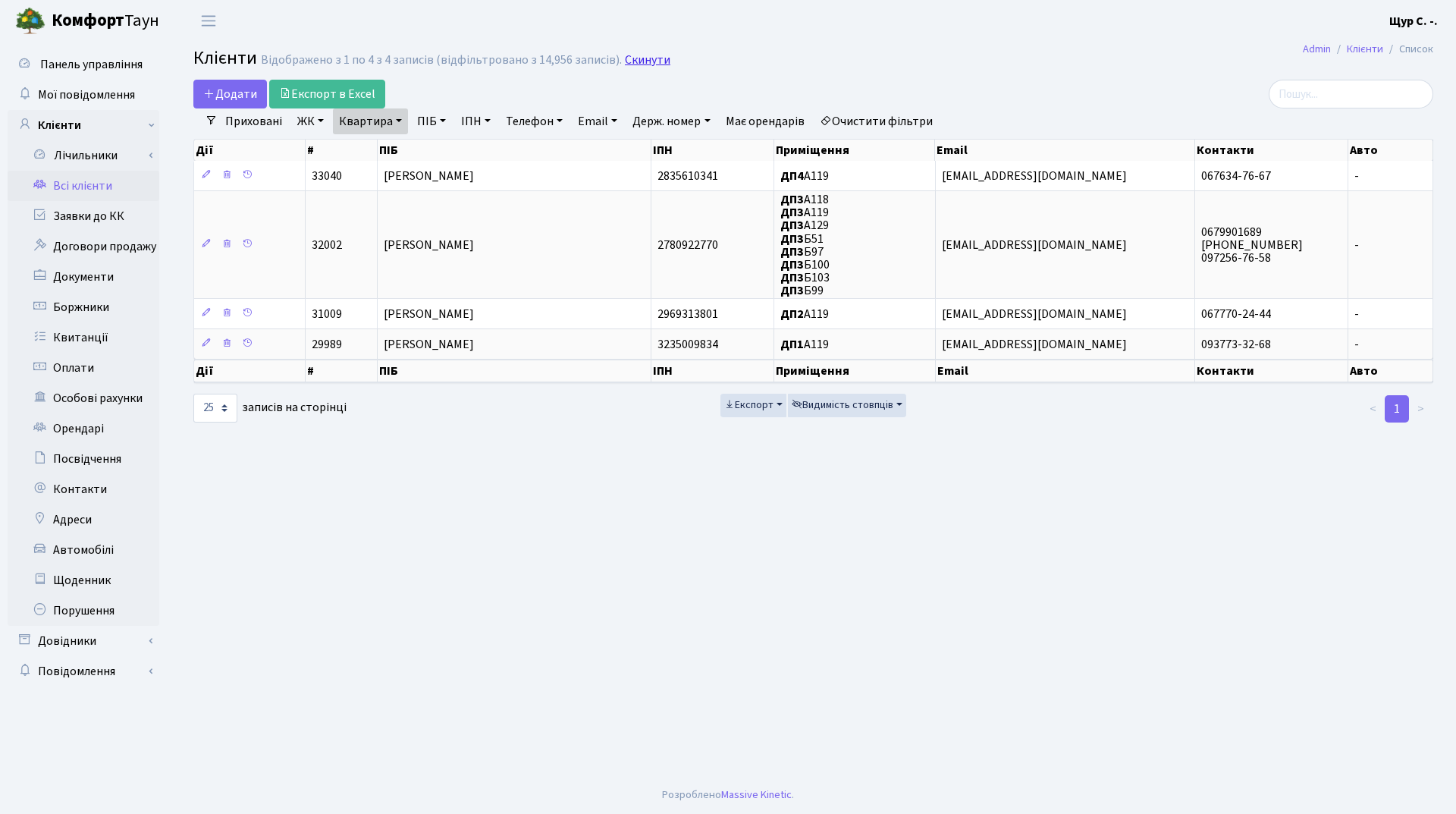
click at [625, 56] on link "Скинути" at bounding box center [647, 60] width 45 height 14
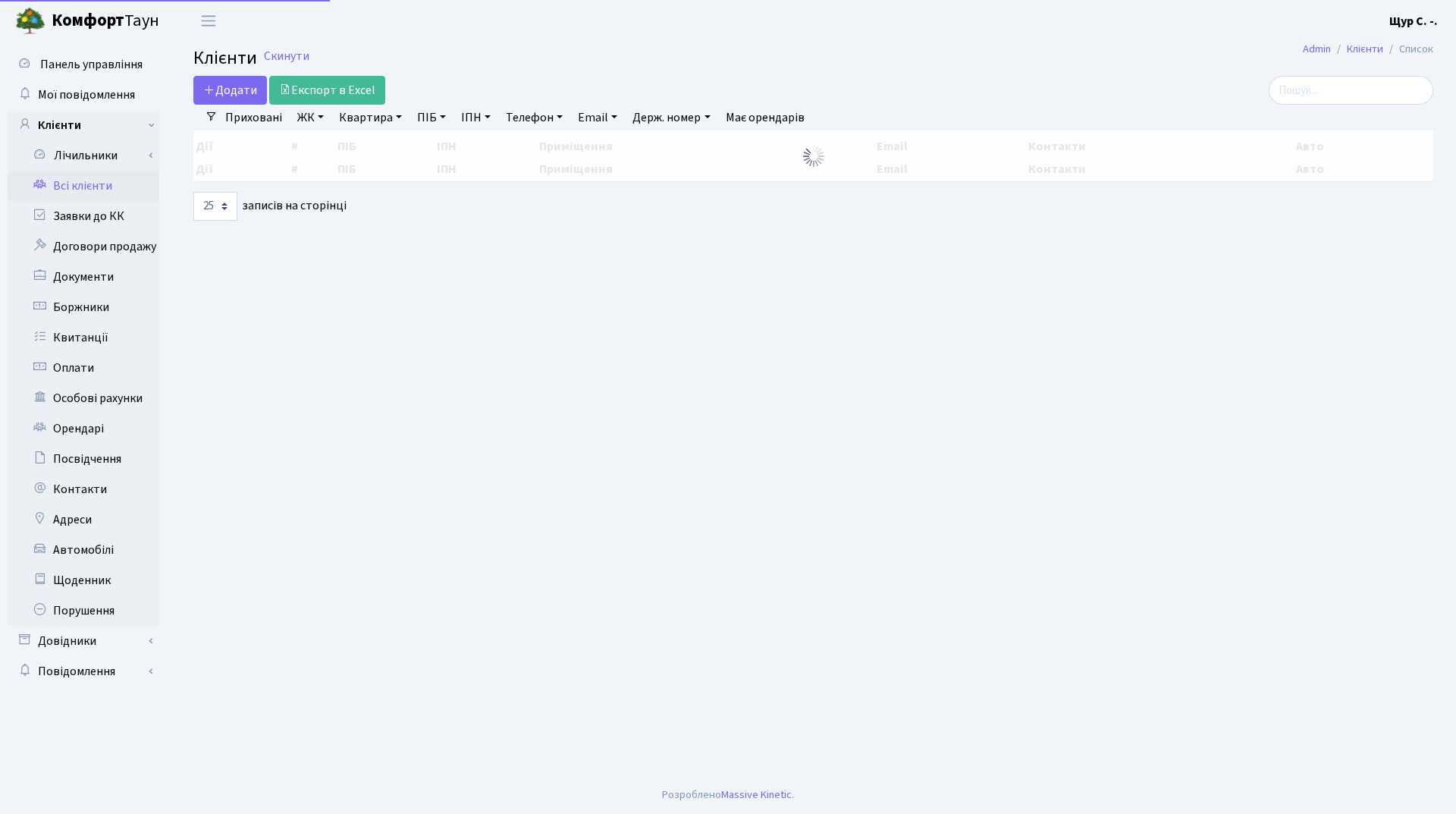
select select "25"
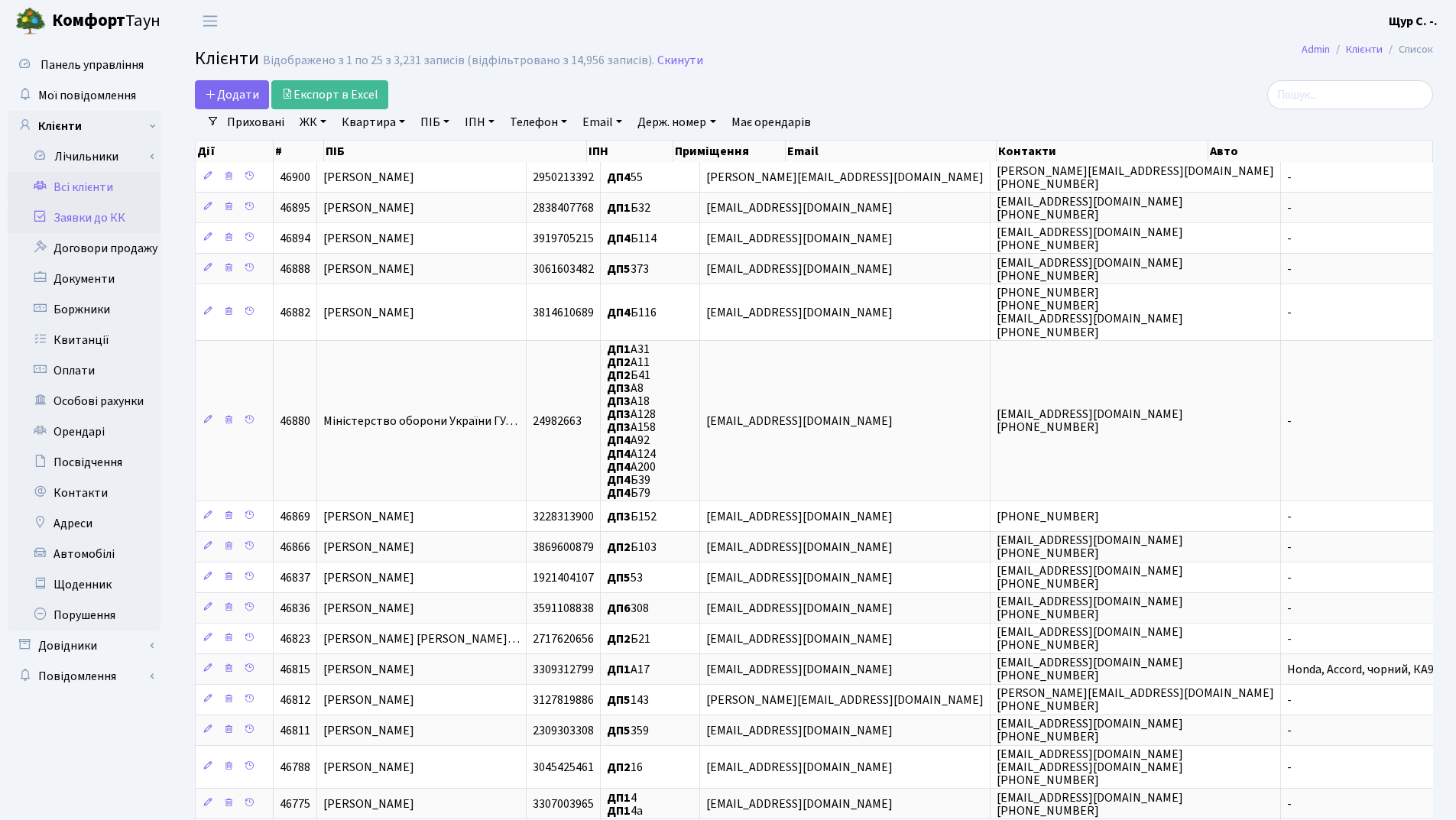
click at [113, 222] on link "Заявки до КК" at bounding box center [84, 218] width 153 height 30
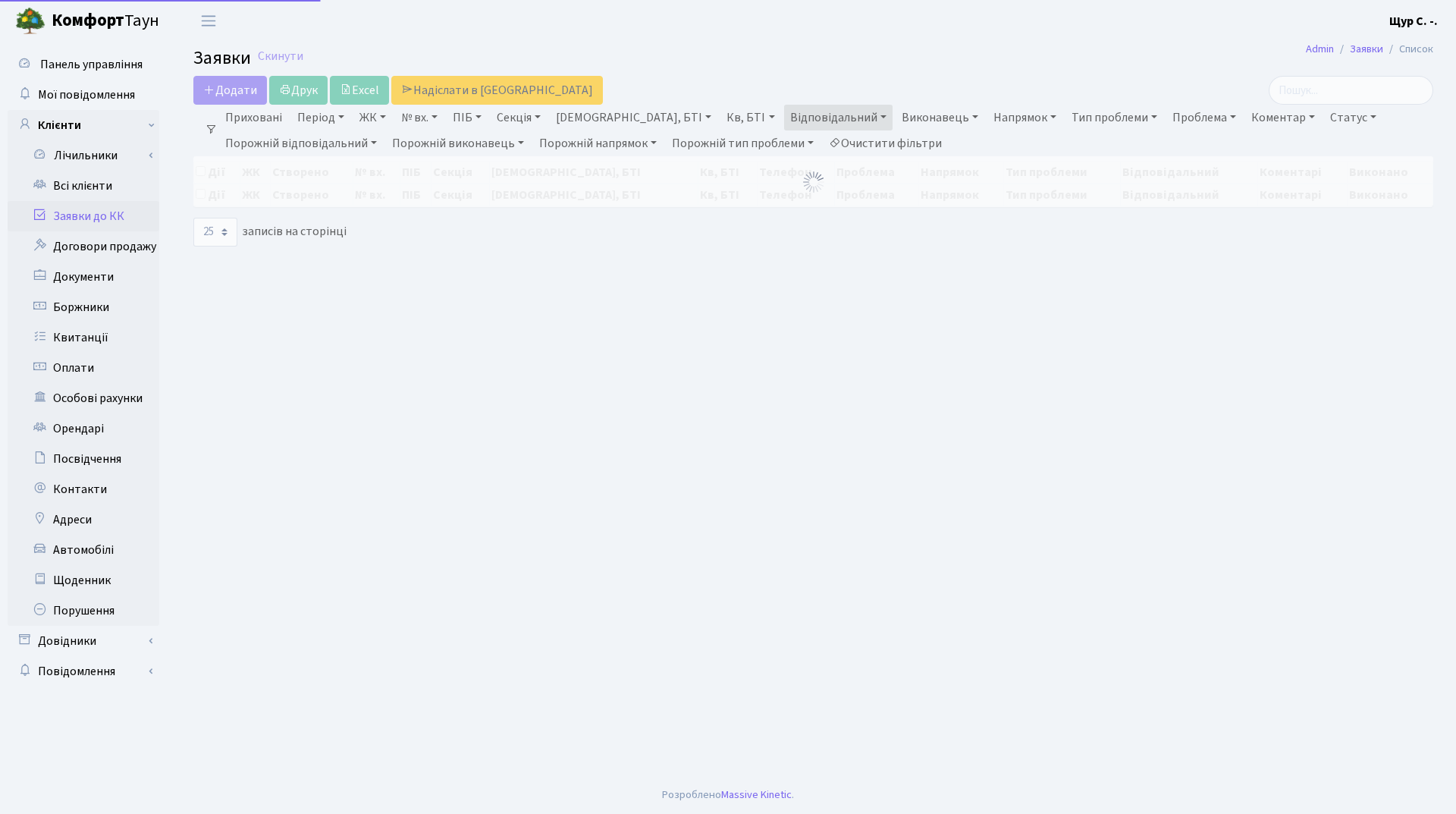
select select "25"
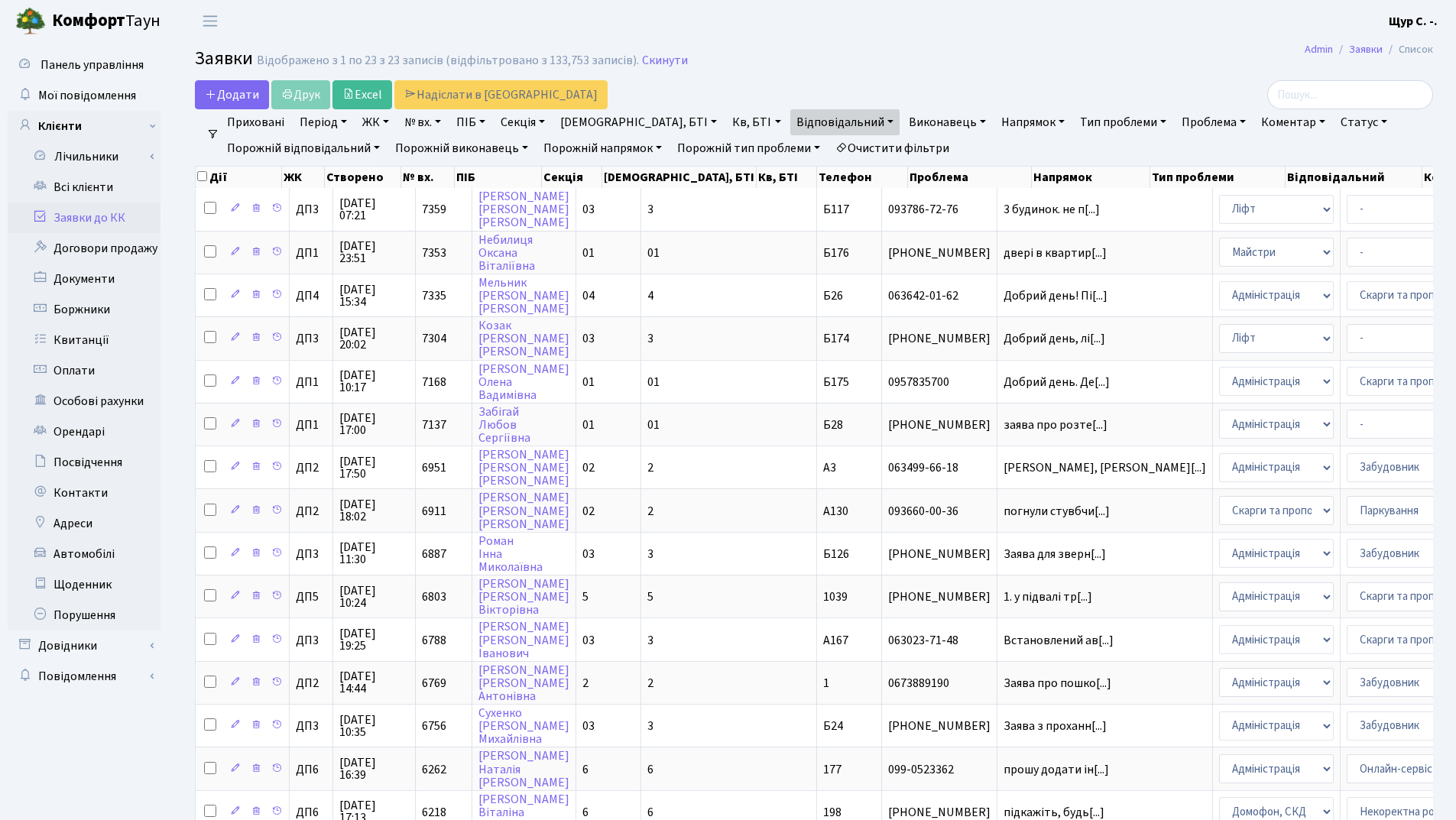
click at [1334, 116] on link "Статус" at bounding box center [1363, 122] width 58 height 26
click at [1334, 121] on link "Статус" at bounding box center [1363, 122] width 58 height 26
click at [644, 63] on link "Скинути" at bounding box center [664, 61] width 46 height 14
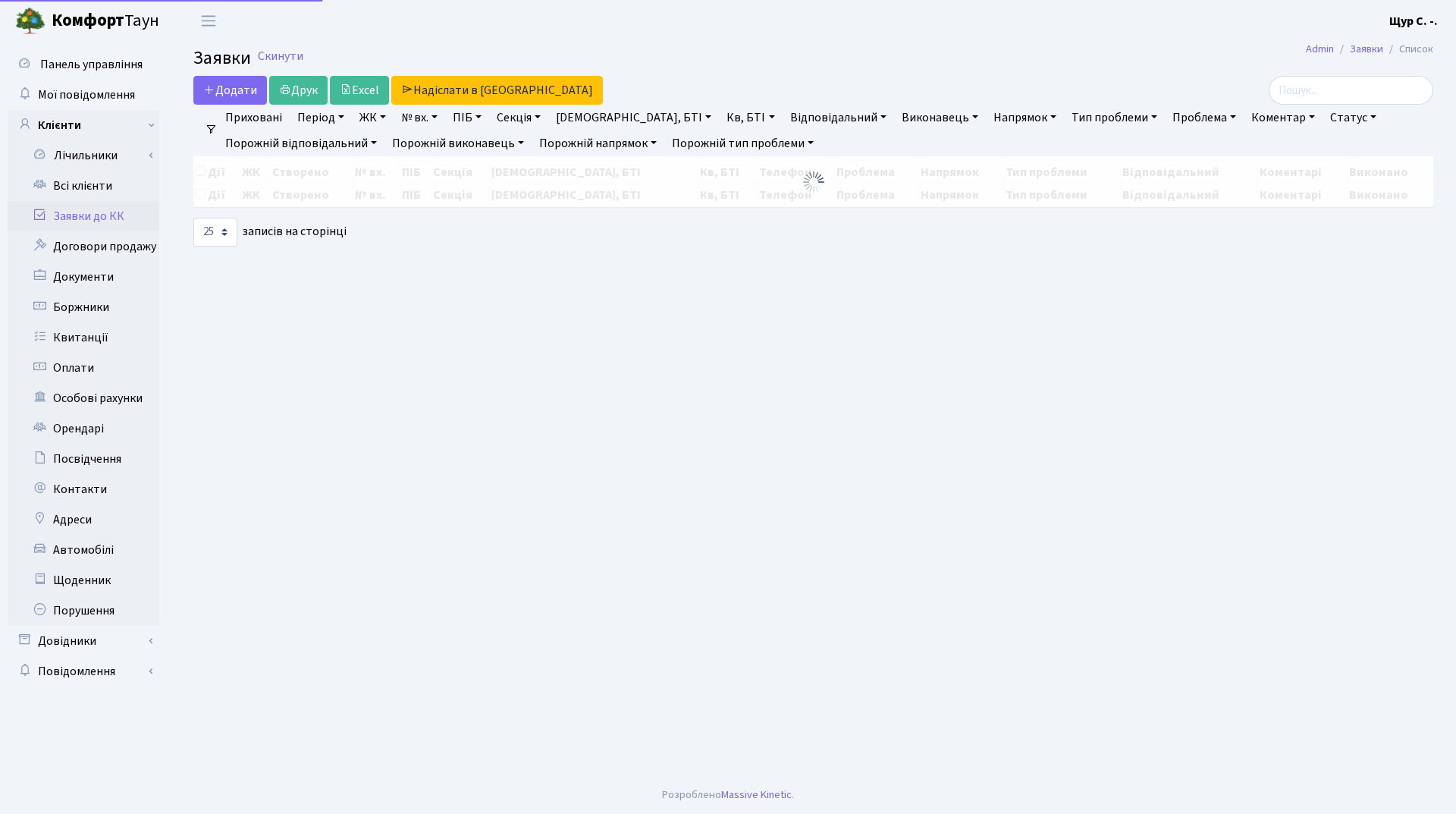
select select "25"
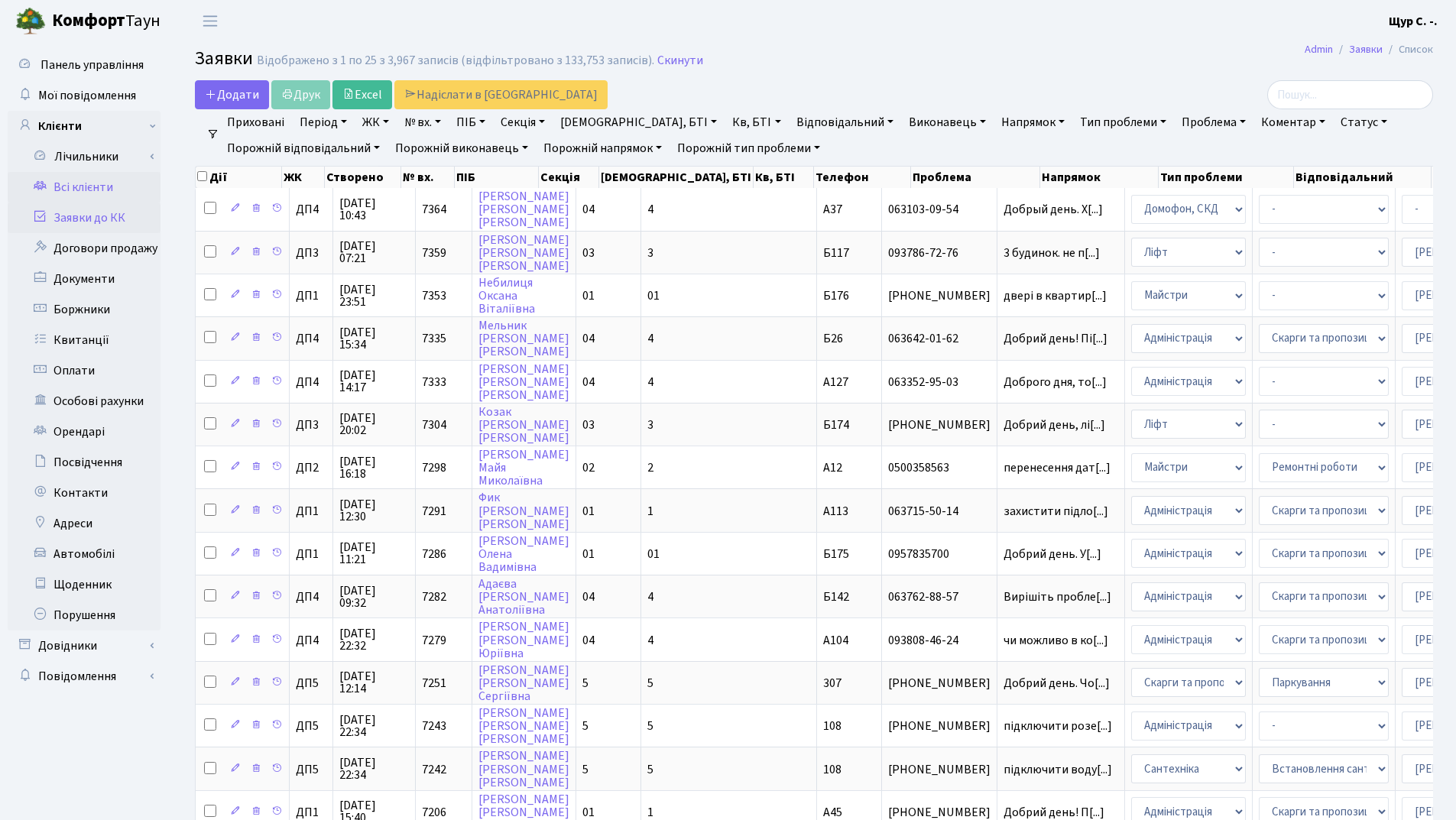
click at [95, 186] on link "Всі клієнти" at bounding box center [84, 187] width 153 height 30
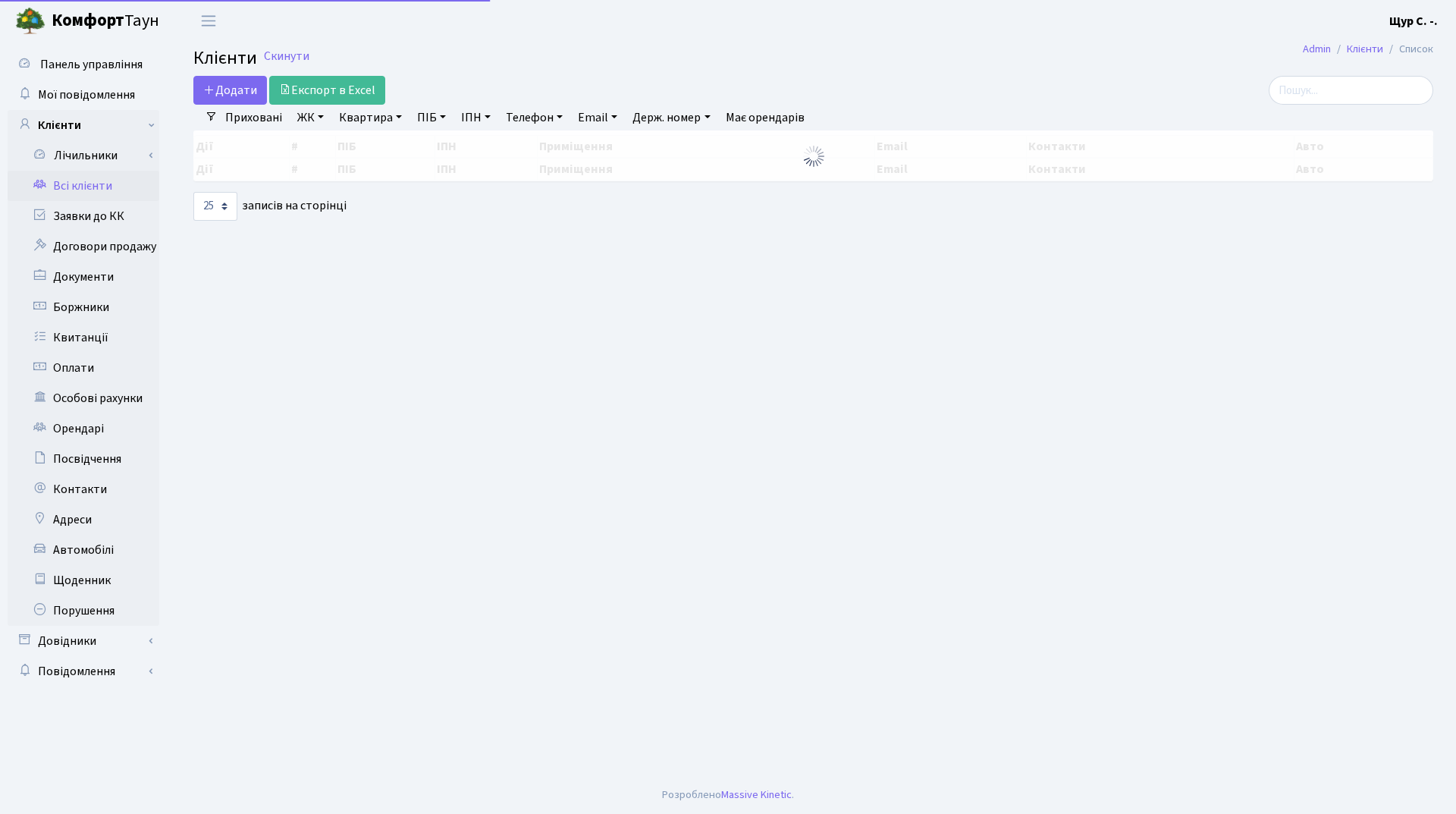
select select "25"
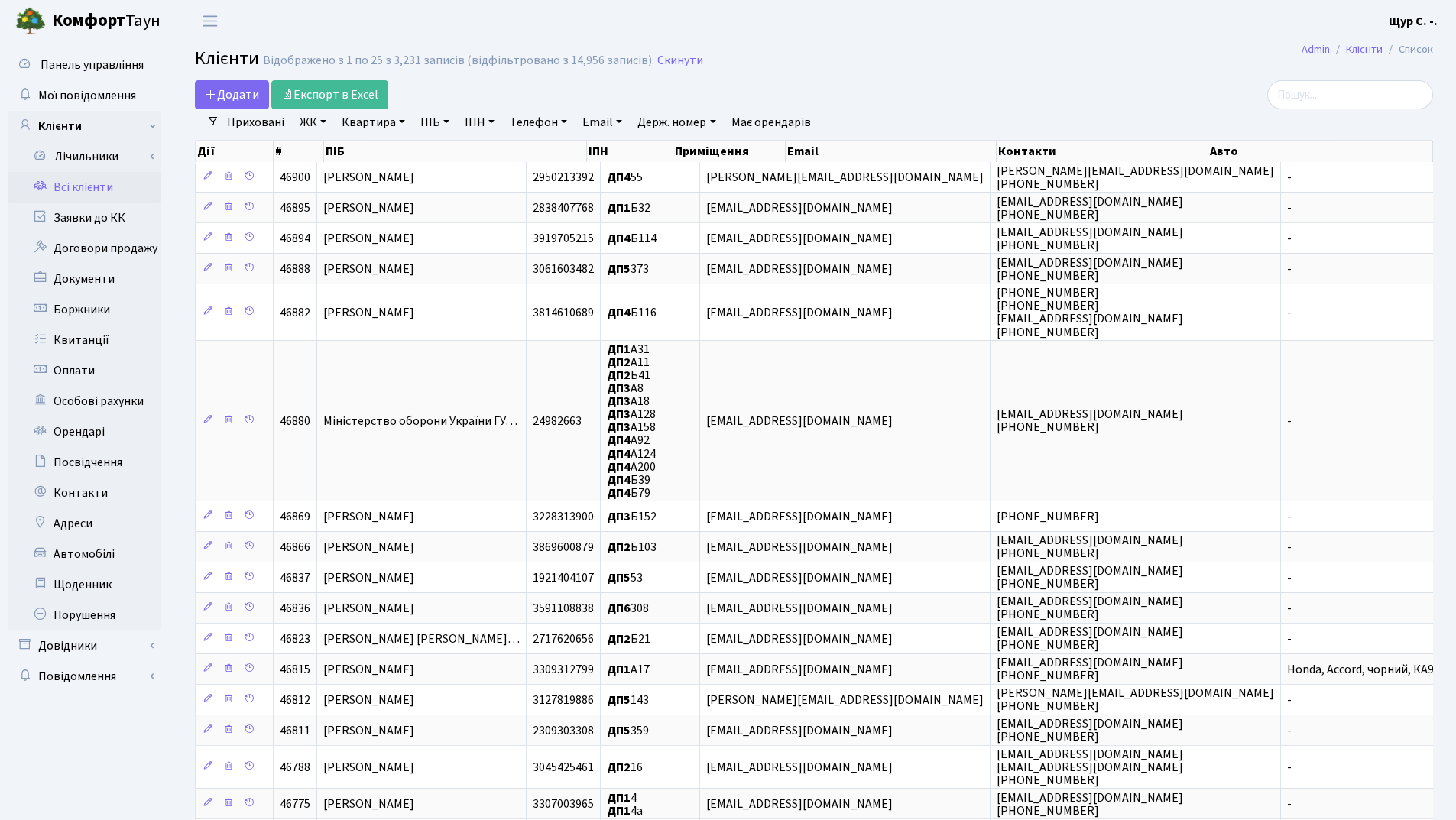
click at [380, 124] on link "Квартира" at bounding box center [373, 122] width 75 height 26
type input "255"
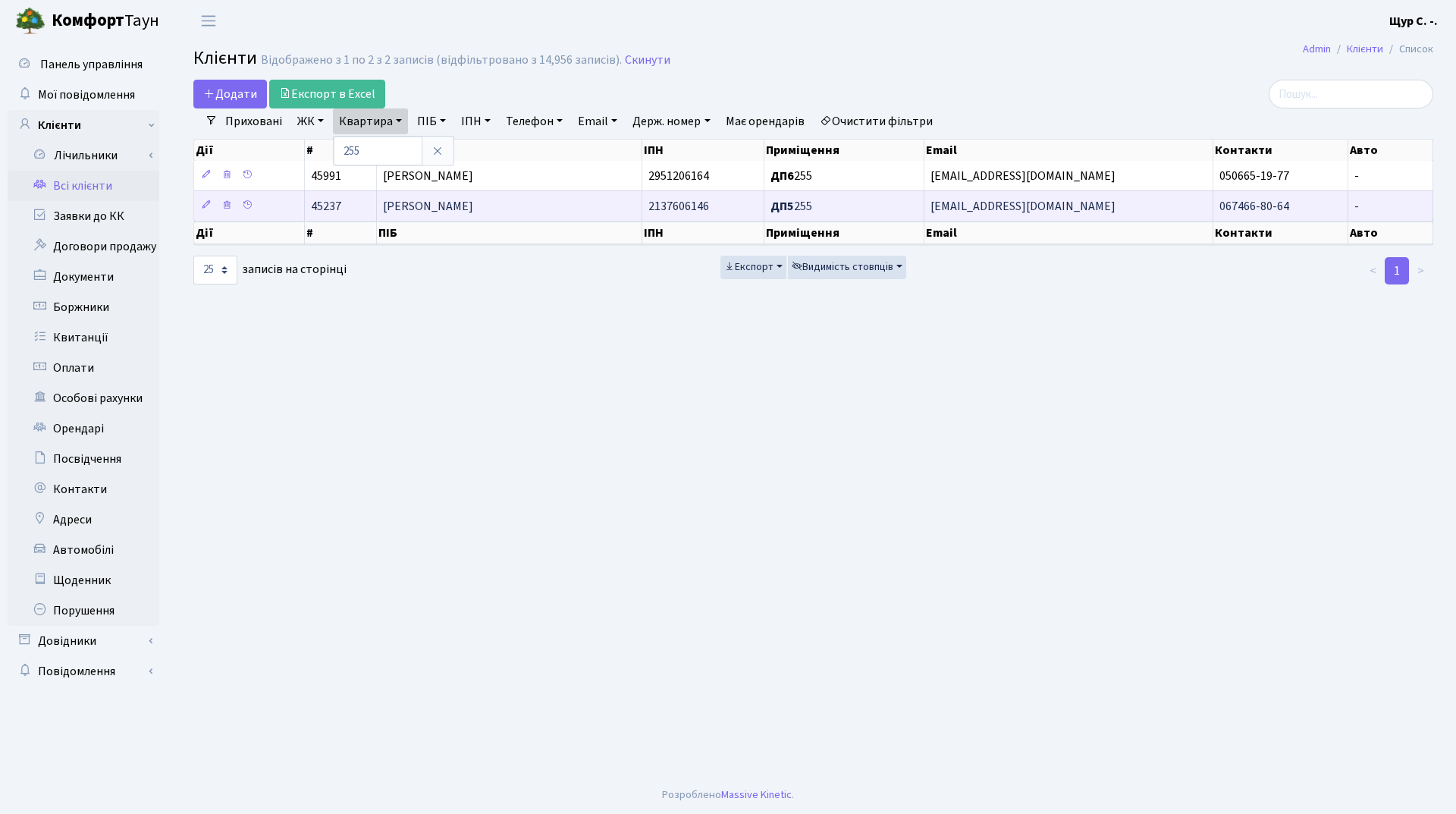
click at [395, 202] on span "[PERSON_NAME]" at bounding box center [428, 206] width 91 height 17
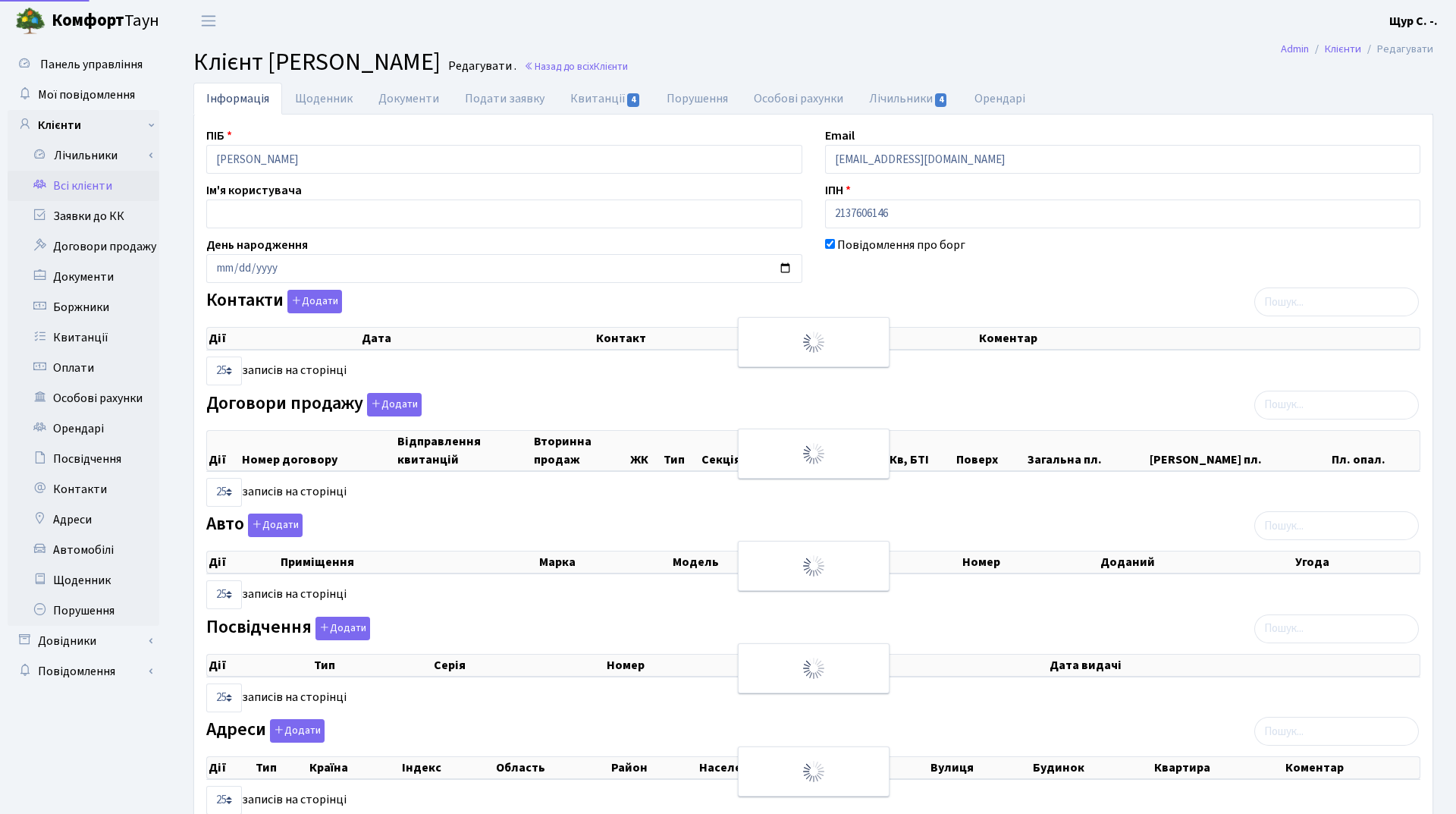
select select "25"
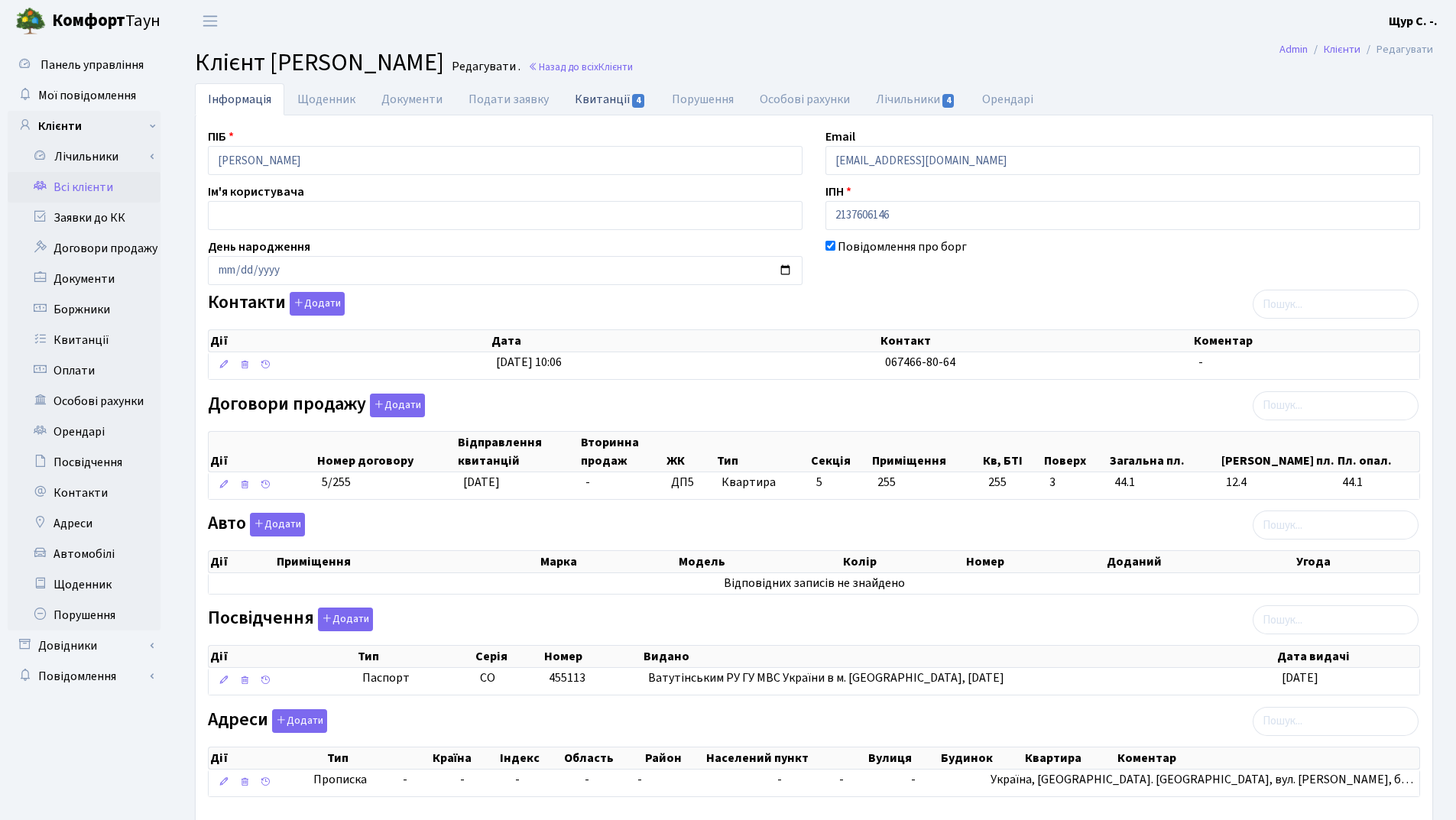
click at [609, 100] on link "Квитанції 4" at bounding box center [609, 98] width 97 height 31
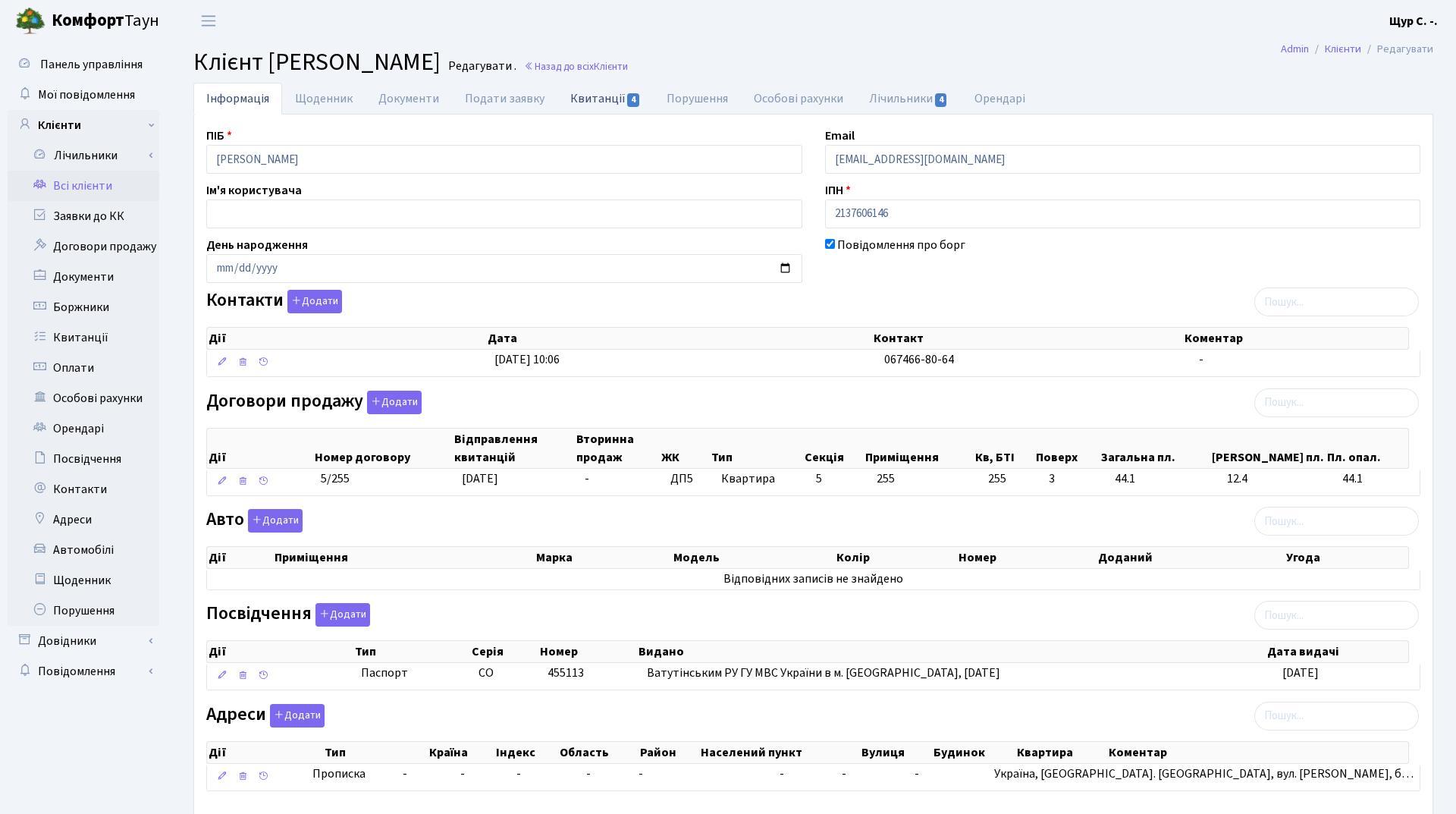
select select "25"
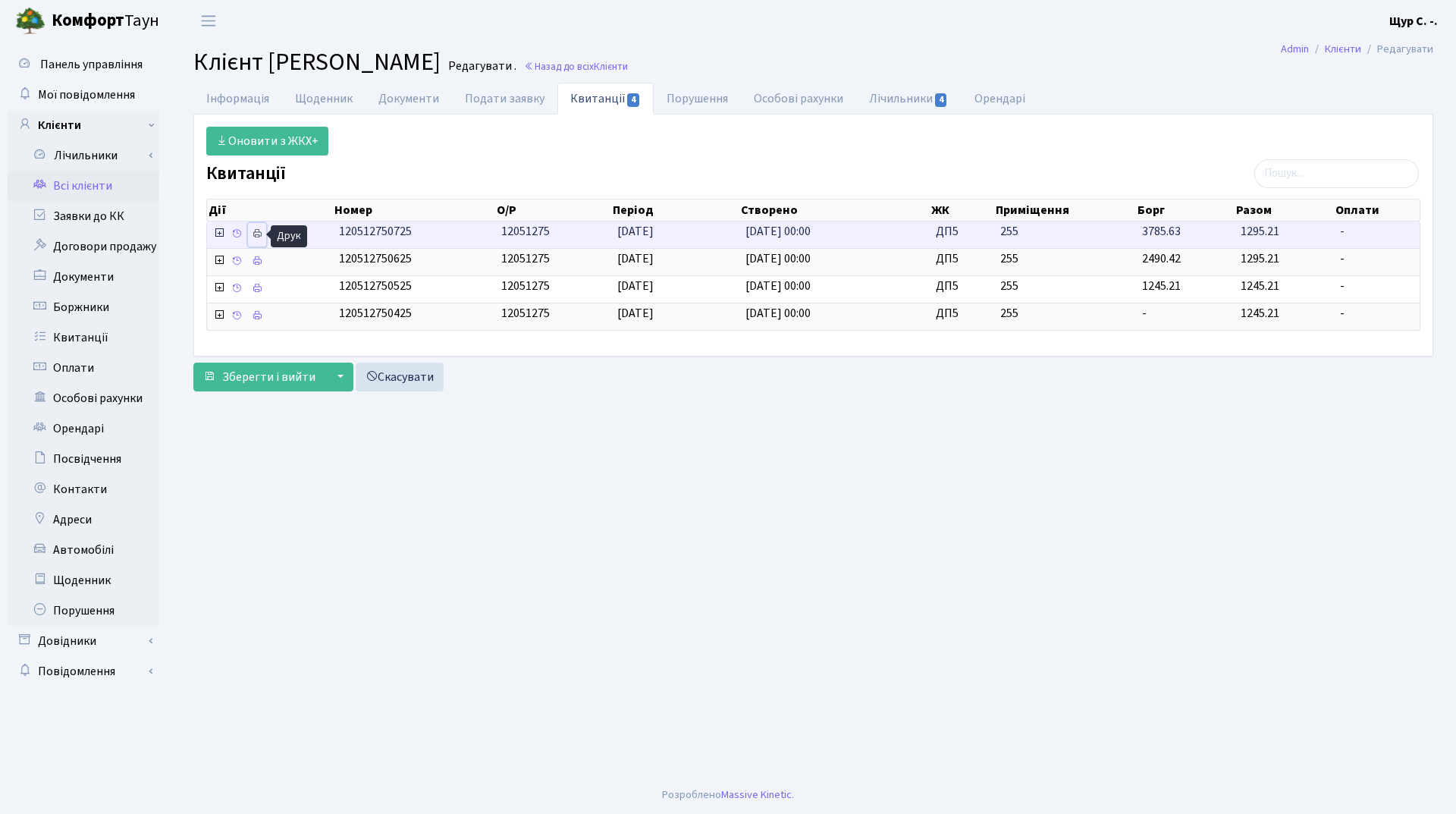
click at [256, 232] on icon at bounding box center [257, 233] width 10 height 10
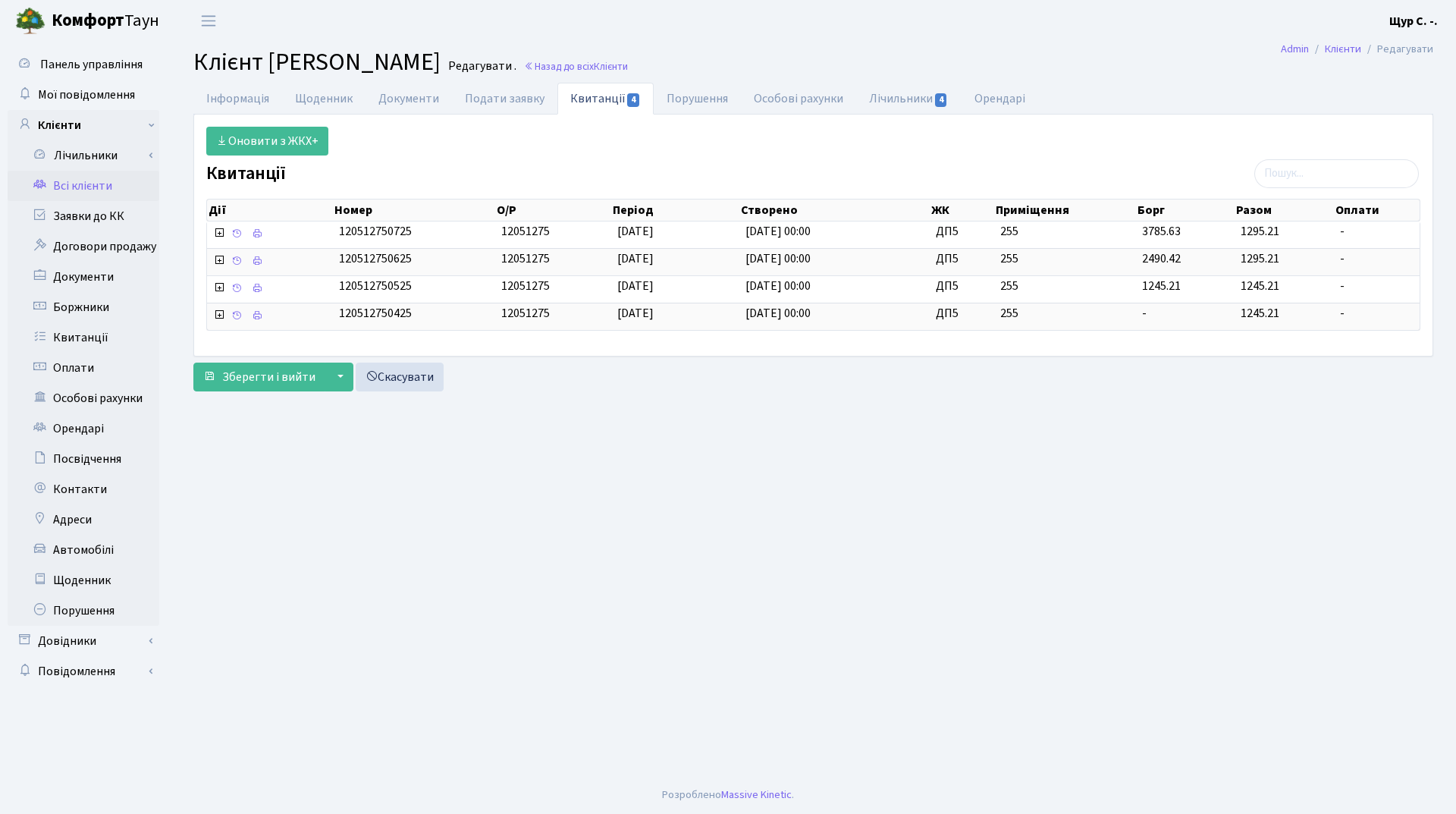
click at [106, 182] on link "Всі клієнти" at bounding box center [83, 186] width 152 height 30
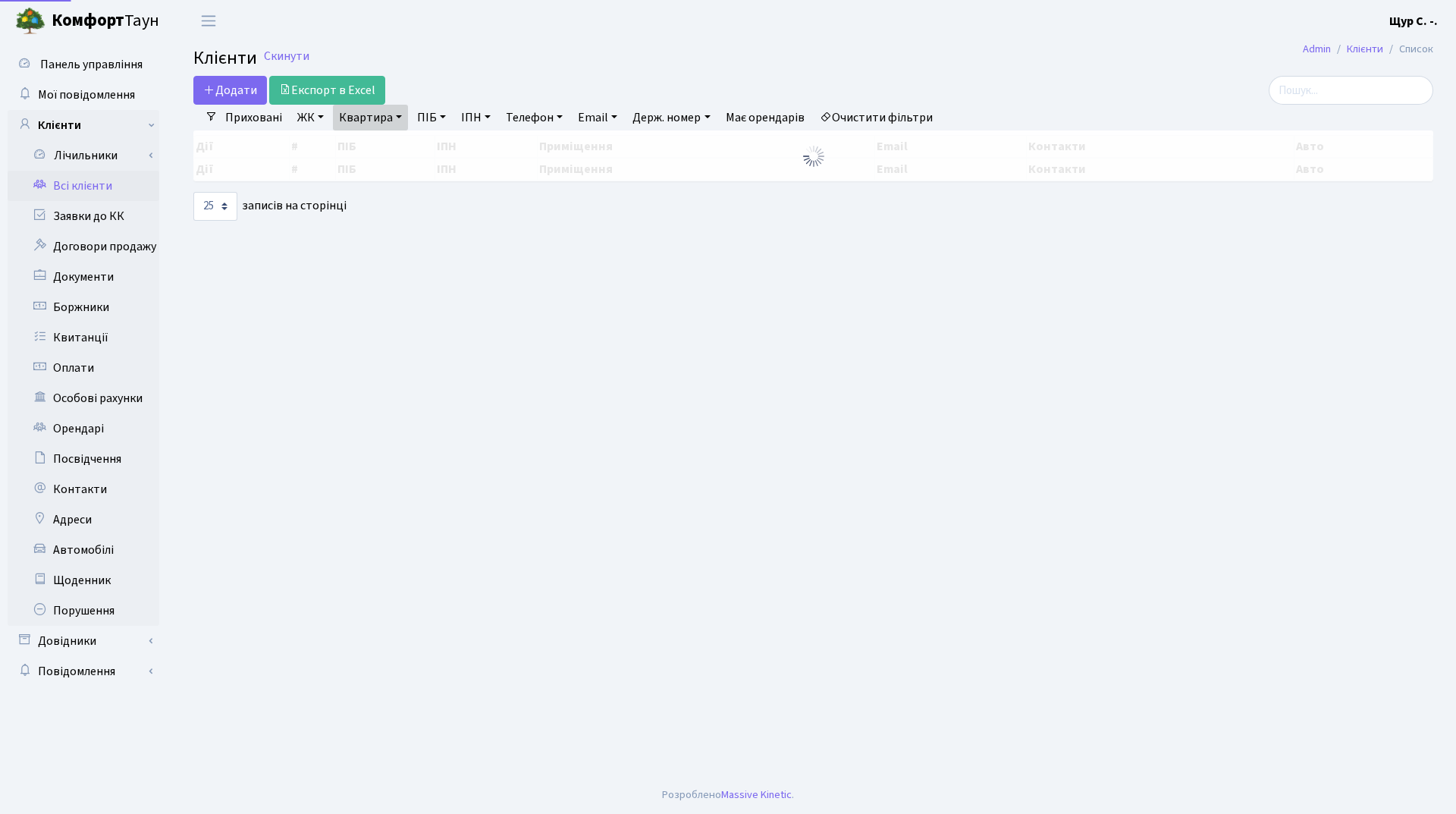
select select "25"
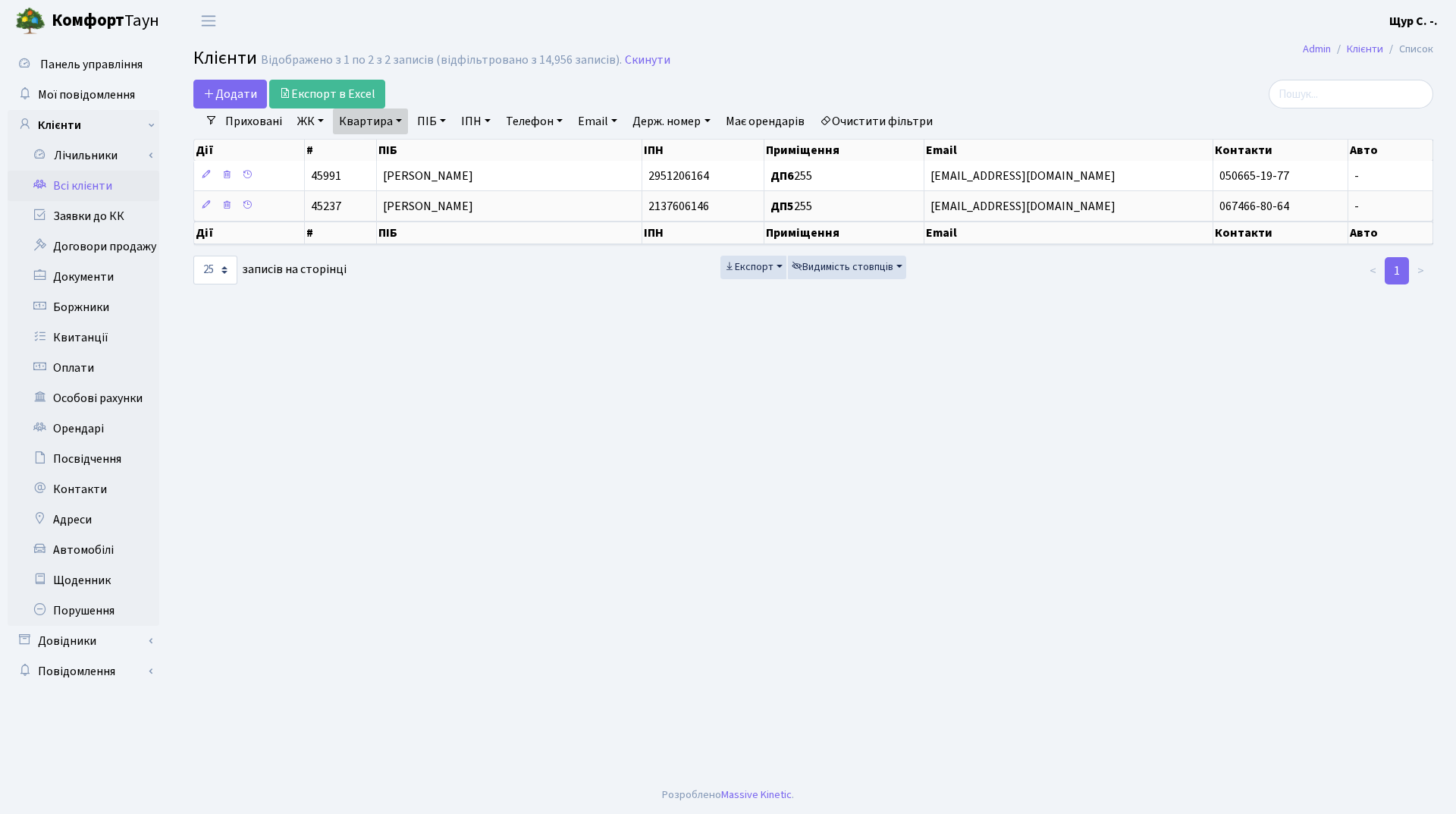
click at [395, 122] on link "Квартира" at bounding box center [370, 121] width 75 height 25
click at [394, 145] on input "255" at bounding box center [378, 151] width 89 height 29
type input "2"
type input "195"
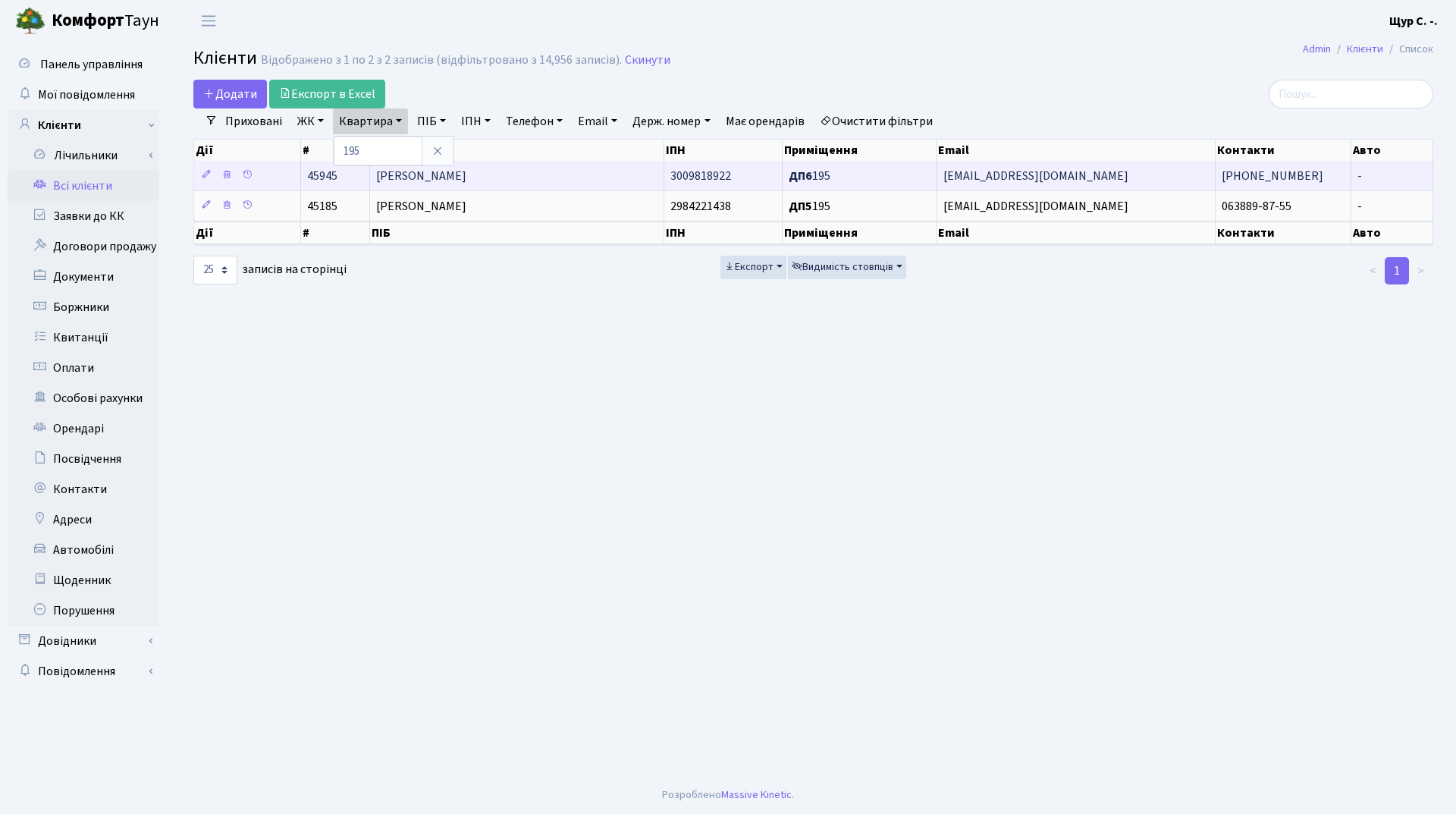
click at [409, 171] on span "[PERSON_NAME]" at bounding box center [421, 176] width 91 height 17
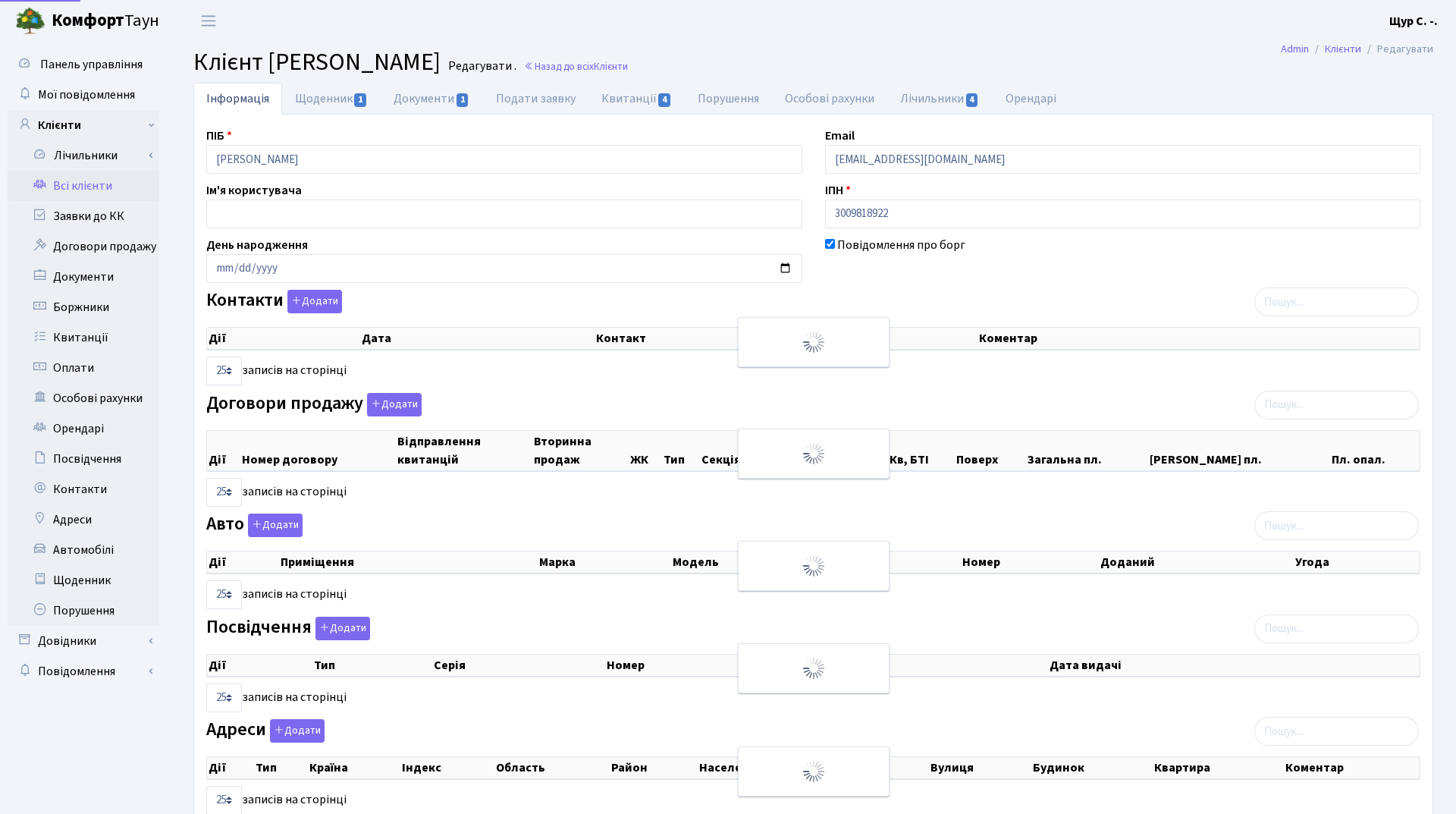
select select "25"
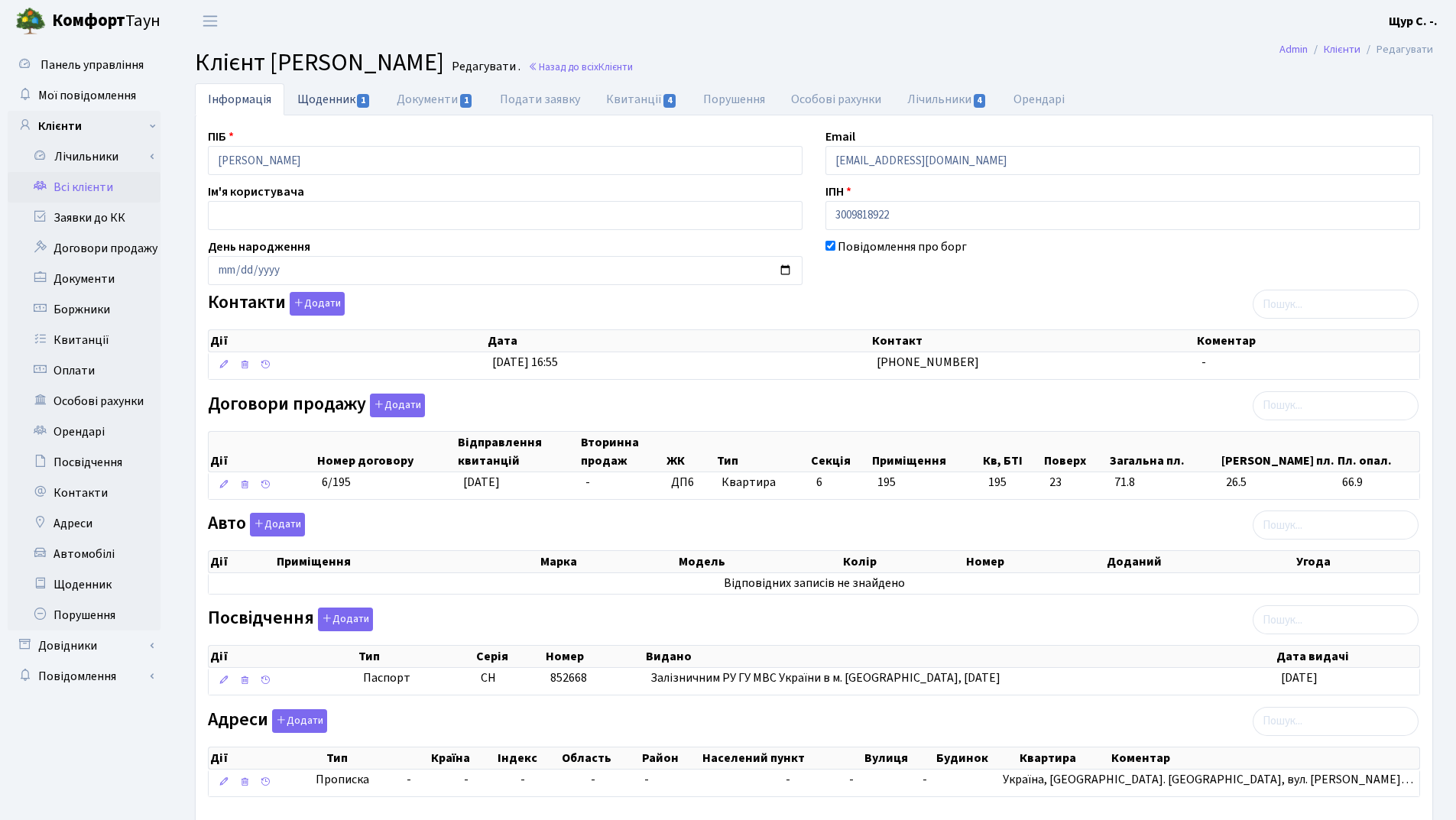
click at [340, 93] on link "Щоденник 1" at bounding box center [334, 98] width 99 height 31
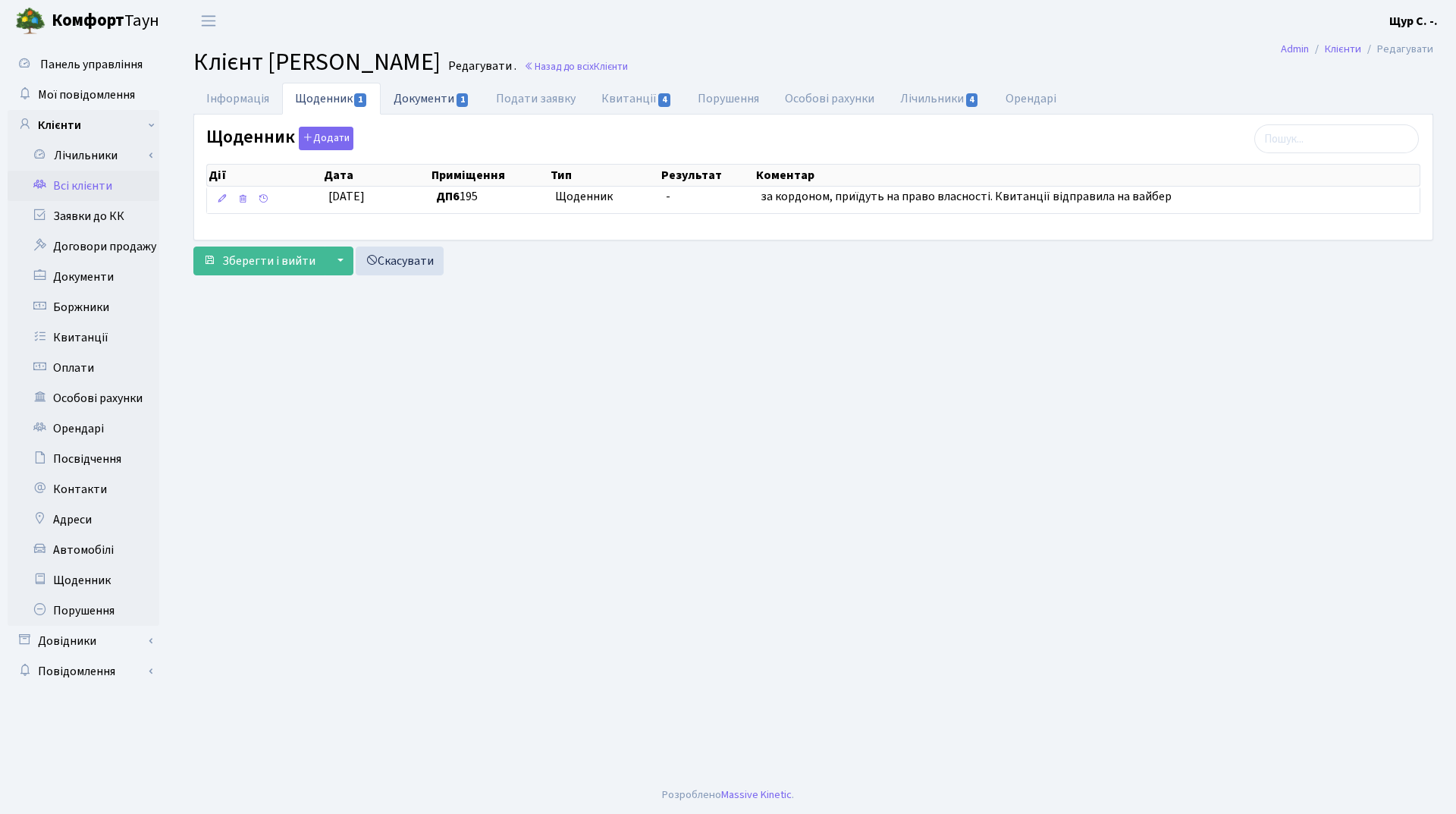
click at [422, 95] on link "Документи 1" at bounding box center [432, 98] width 102 height 31
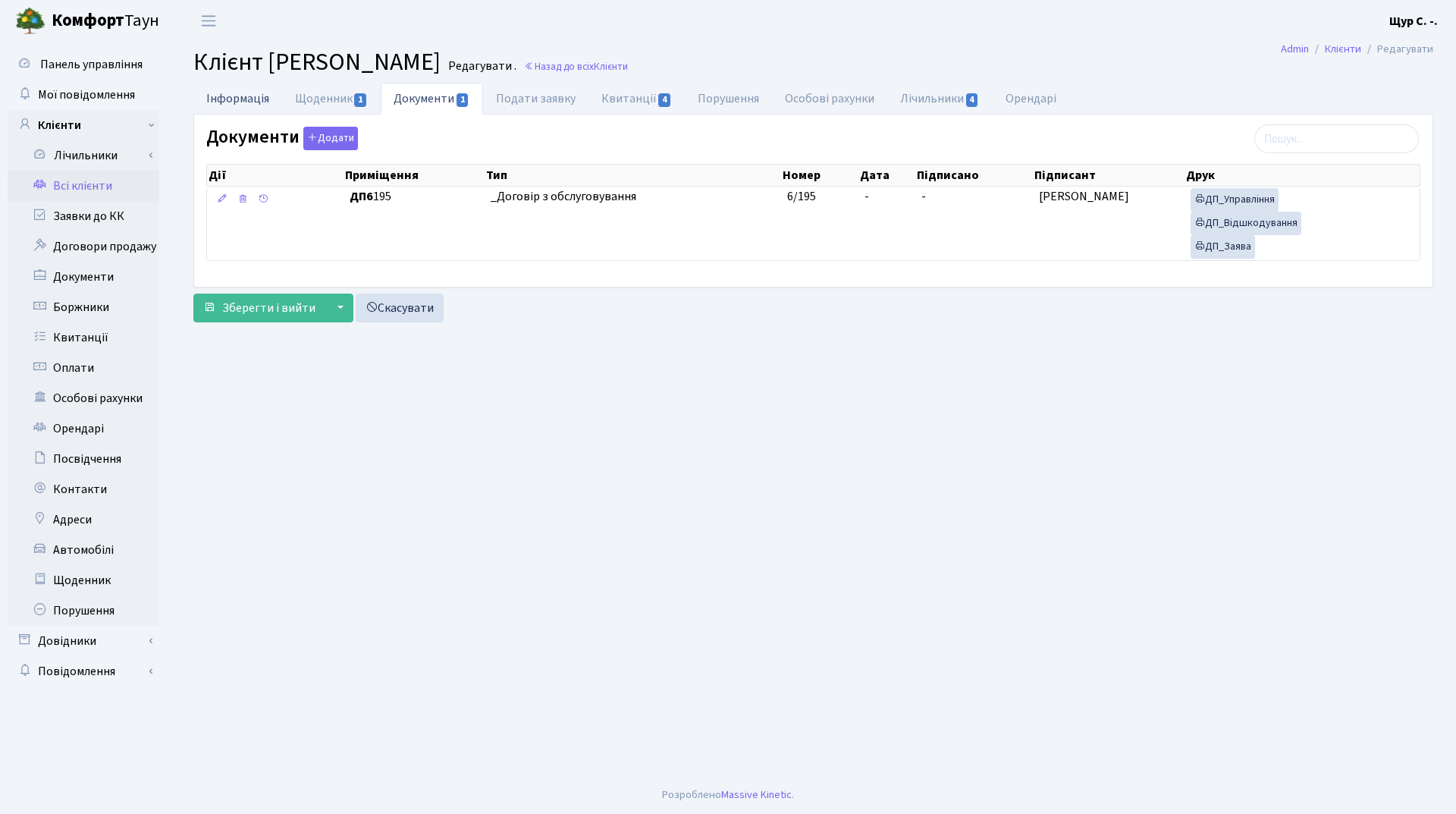
click at [210, 91] on link "Інформація" at bounding box center [238, 98] width 89 height 31
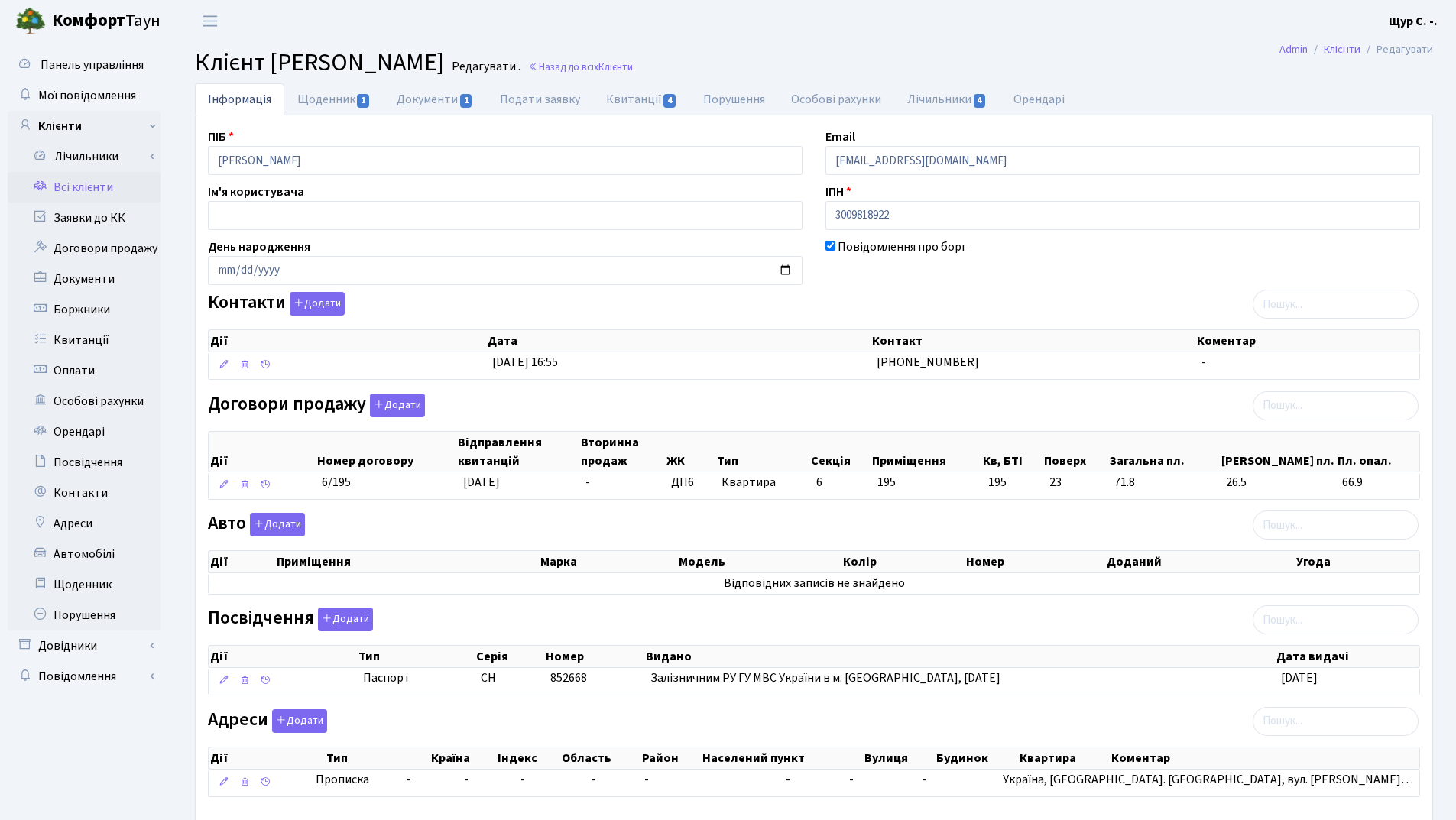
click at [95, 191] on link "Всі клієнти" at bounding box center [84, 187] width 153 height 30
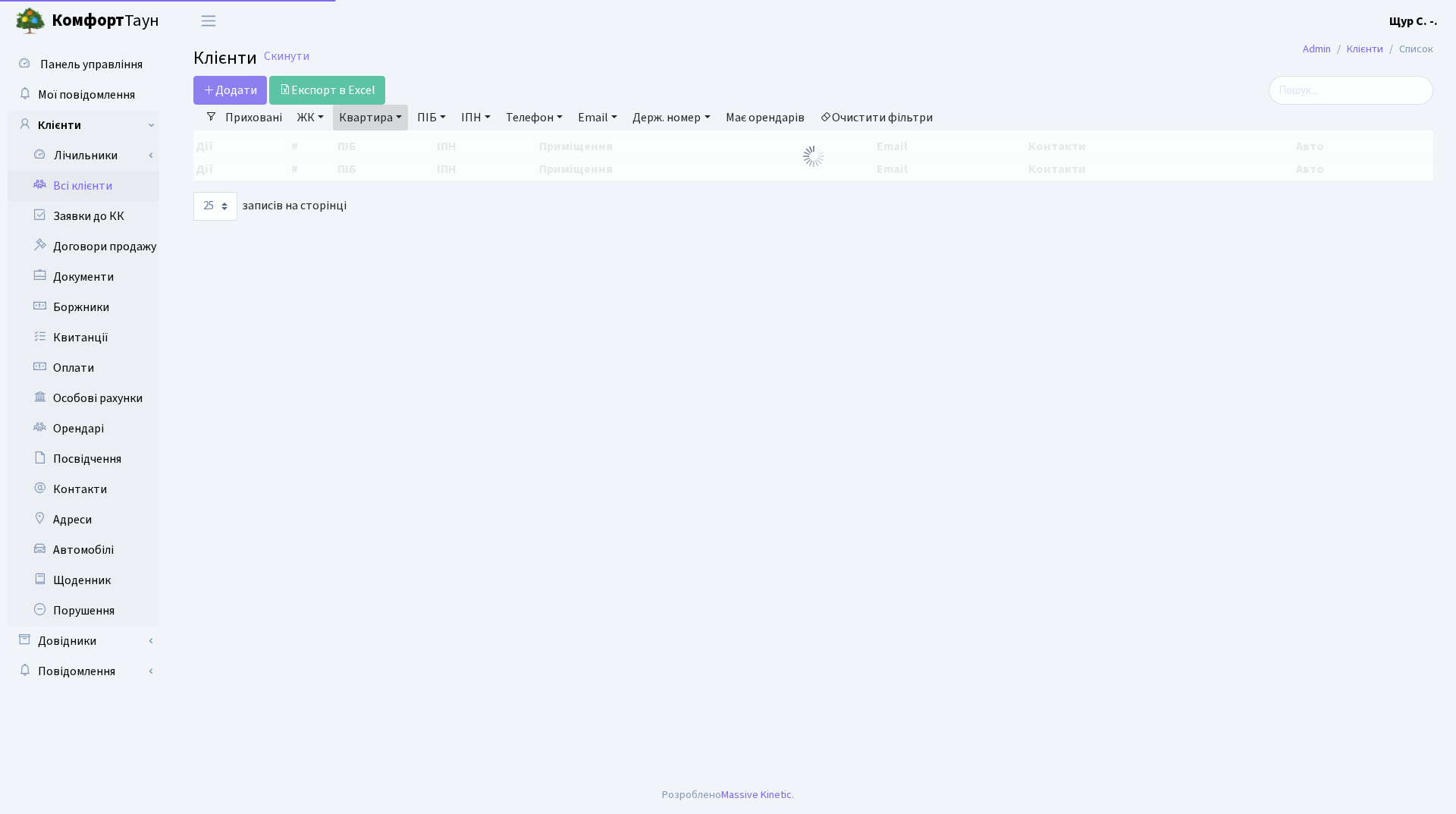
select select "25"
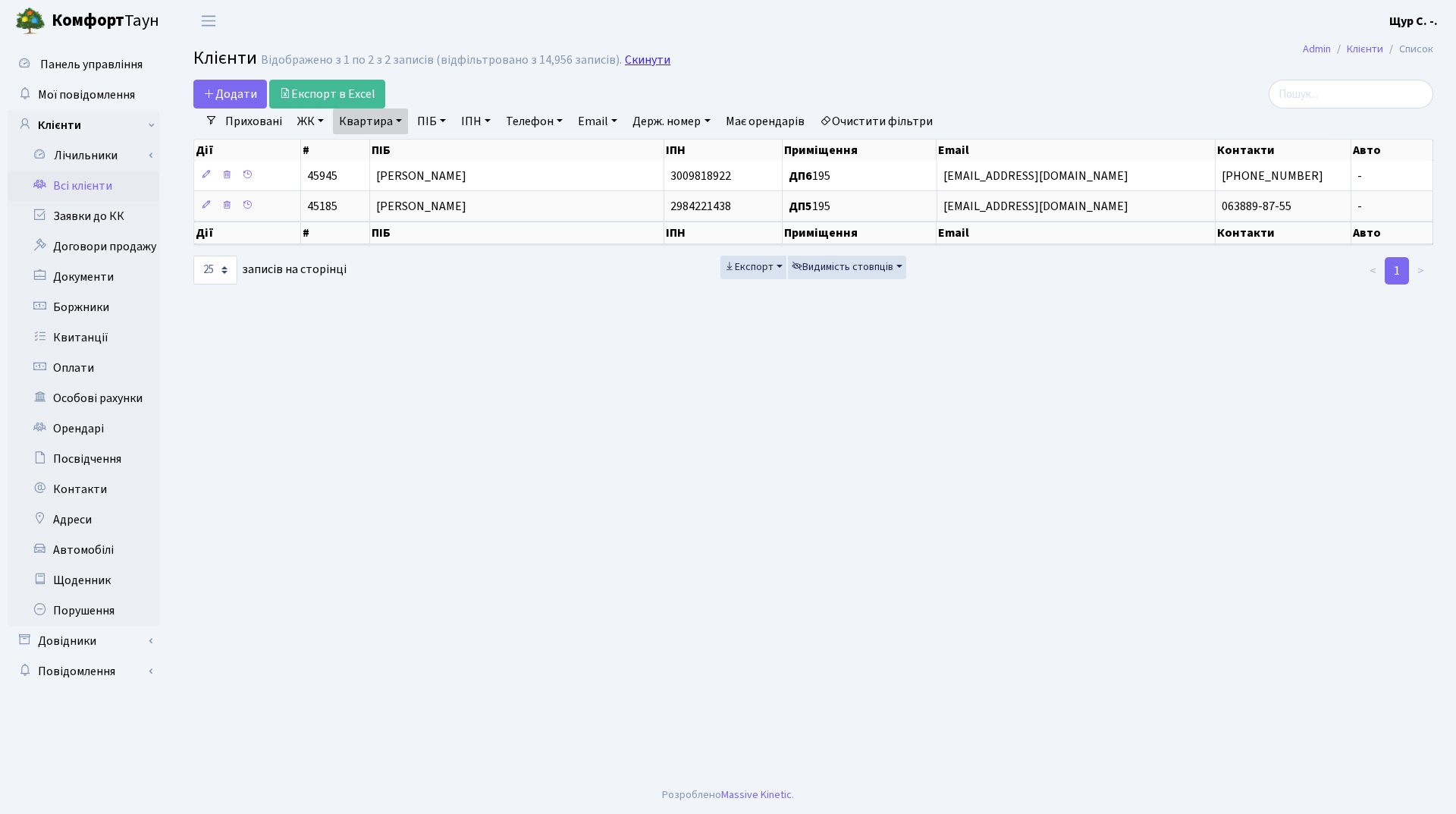
click at [641, 57] on link "Скинути" at bounding box center [647, 60] width 45 height 14
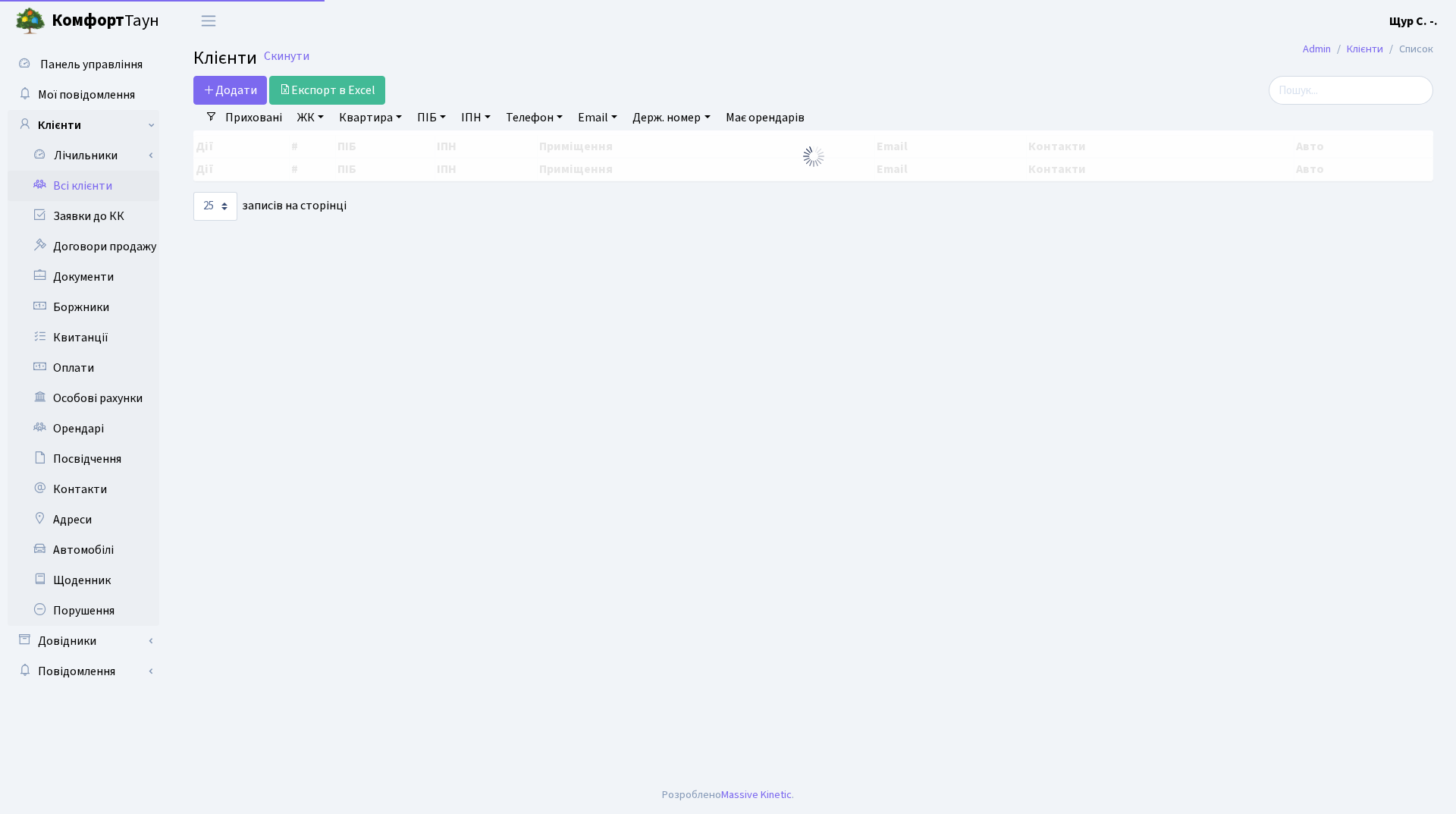
select select "25"
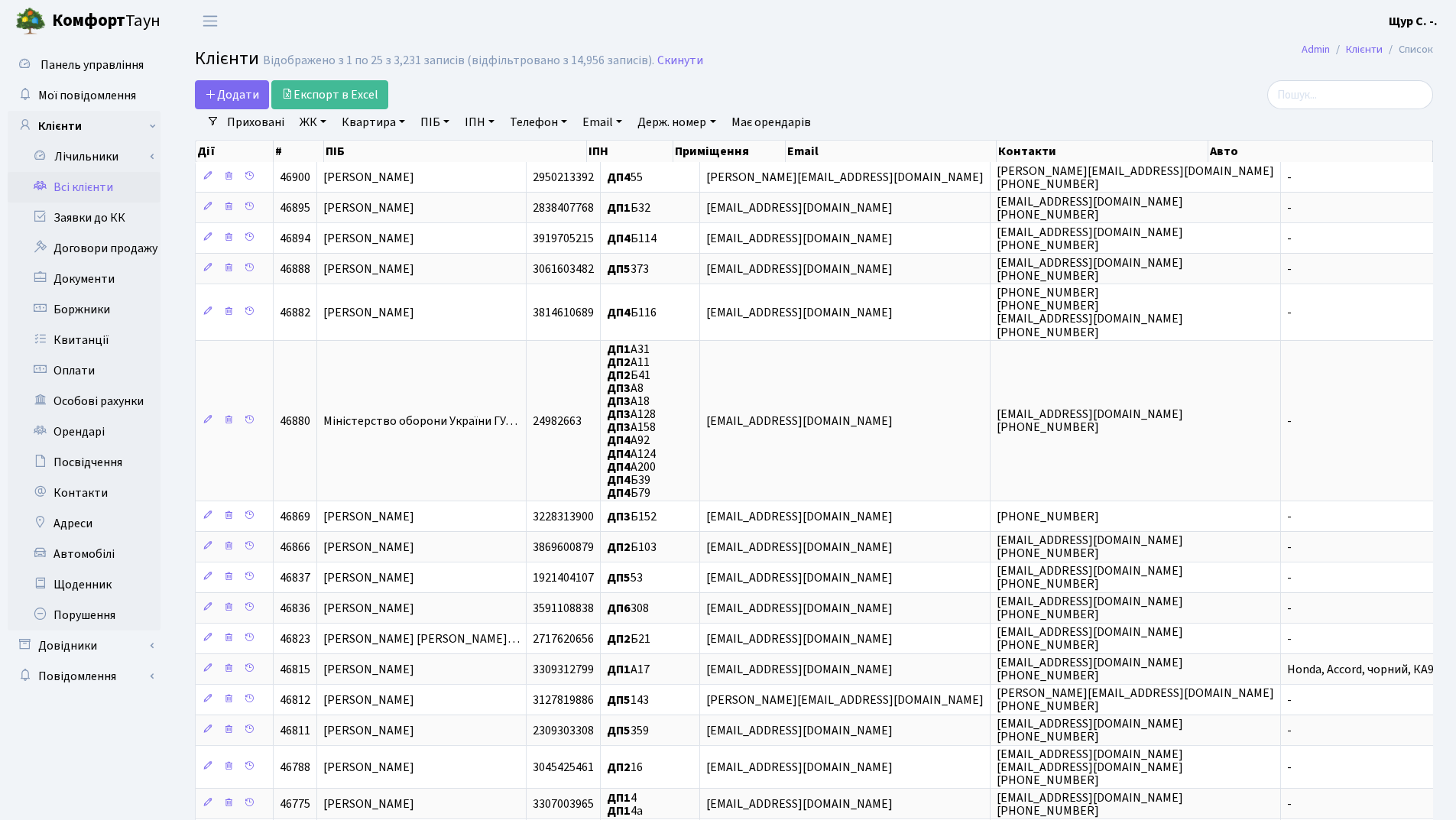
click at [422, 120] on link "ПІБ" at bounding box center [435, 122] width 42 height 26
type input "іваненко"
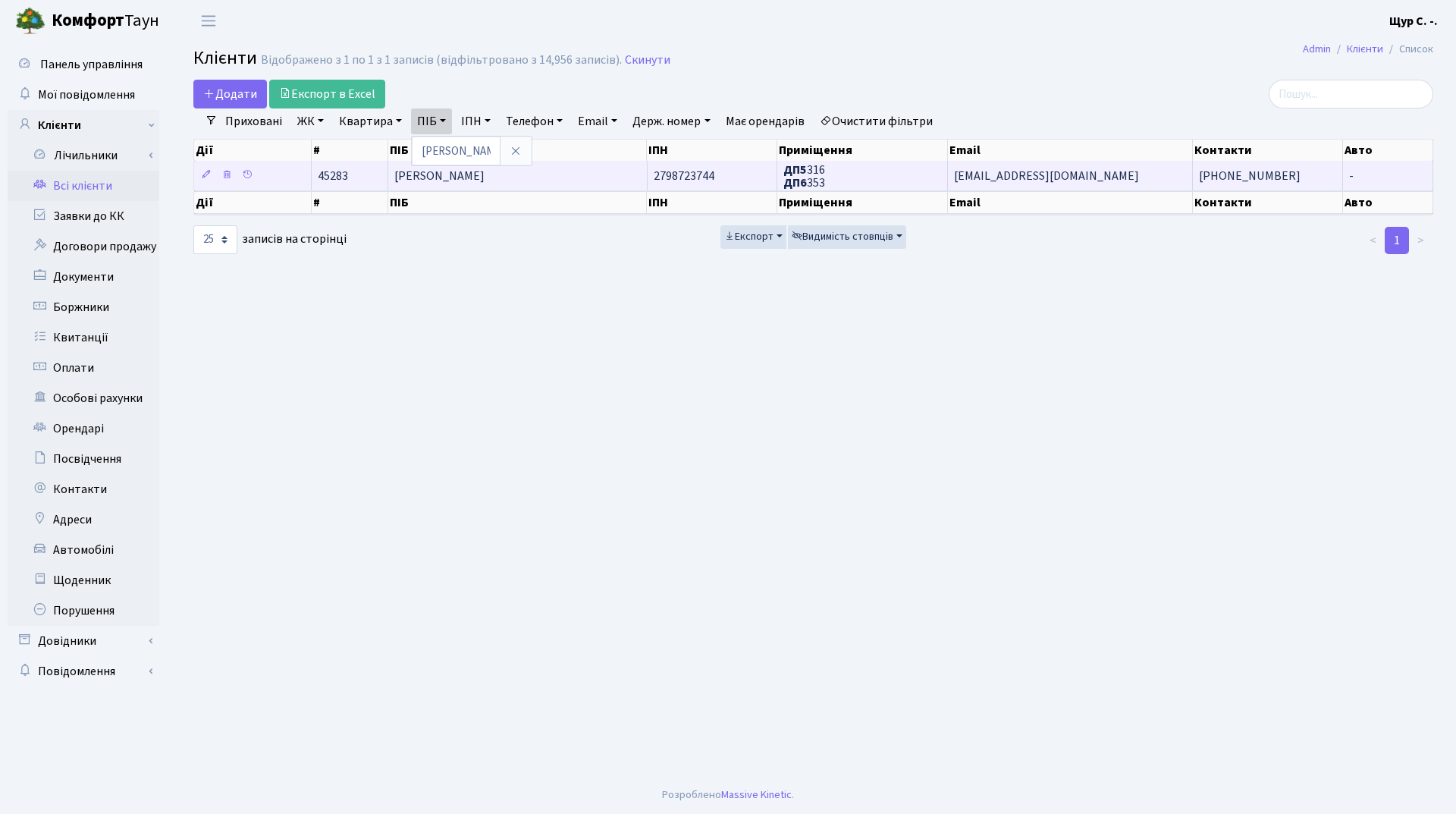
click at [472, 182] on span "[PERSON_NAME]" at bounding box center [440, 176] width 91 height 17
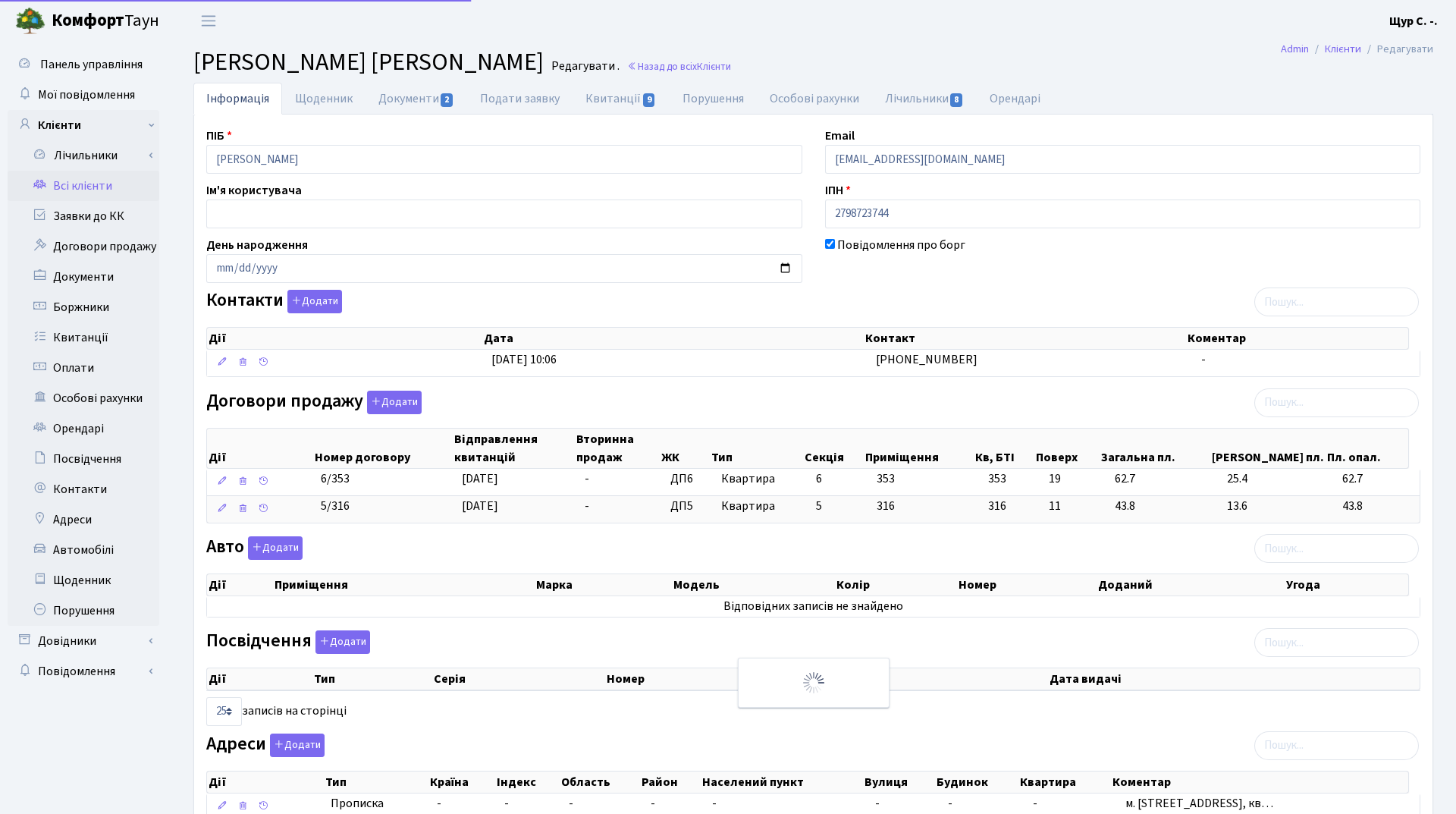
select select "25"
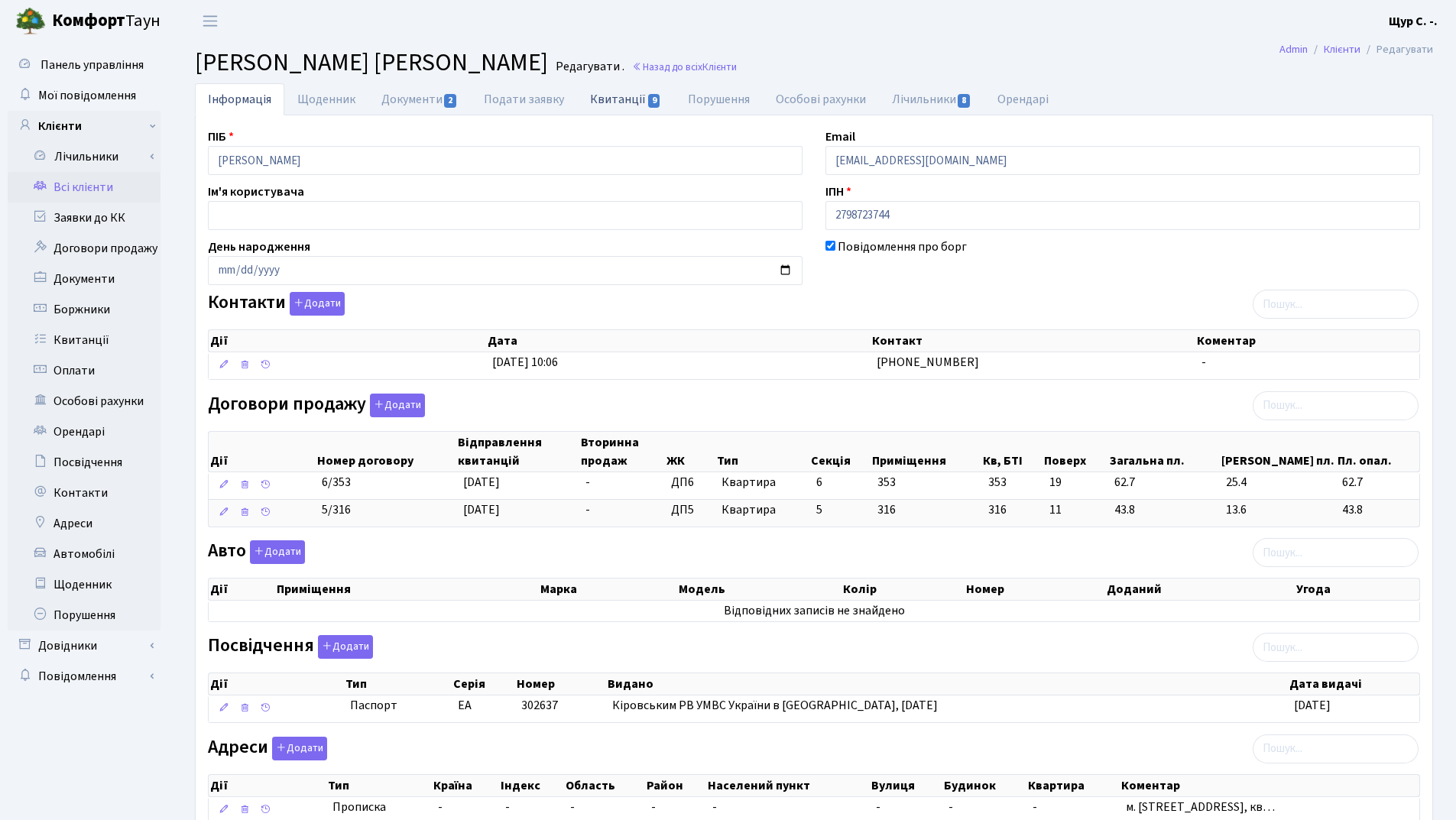
click at [614, 97] on link "Квитанції 9" at bounding box center [625, 98] width 97 height 31
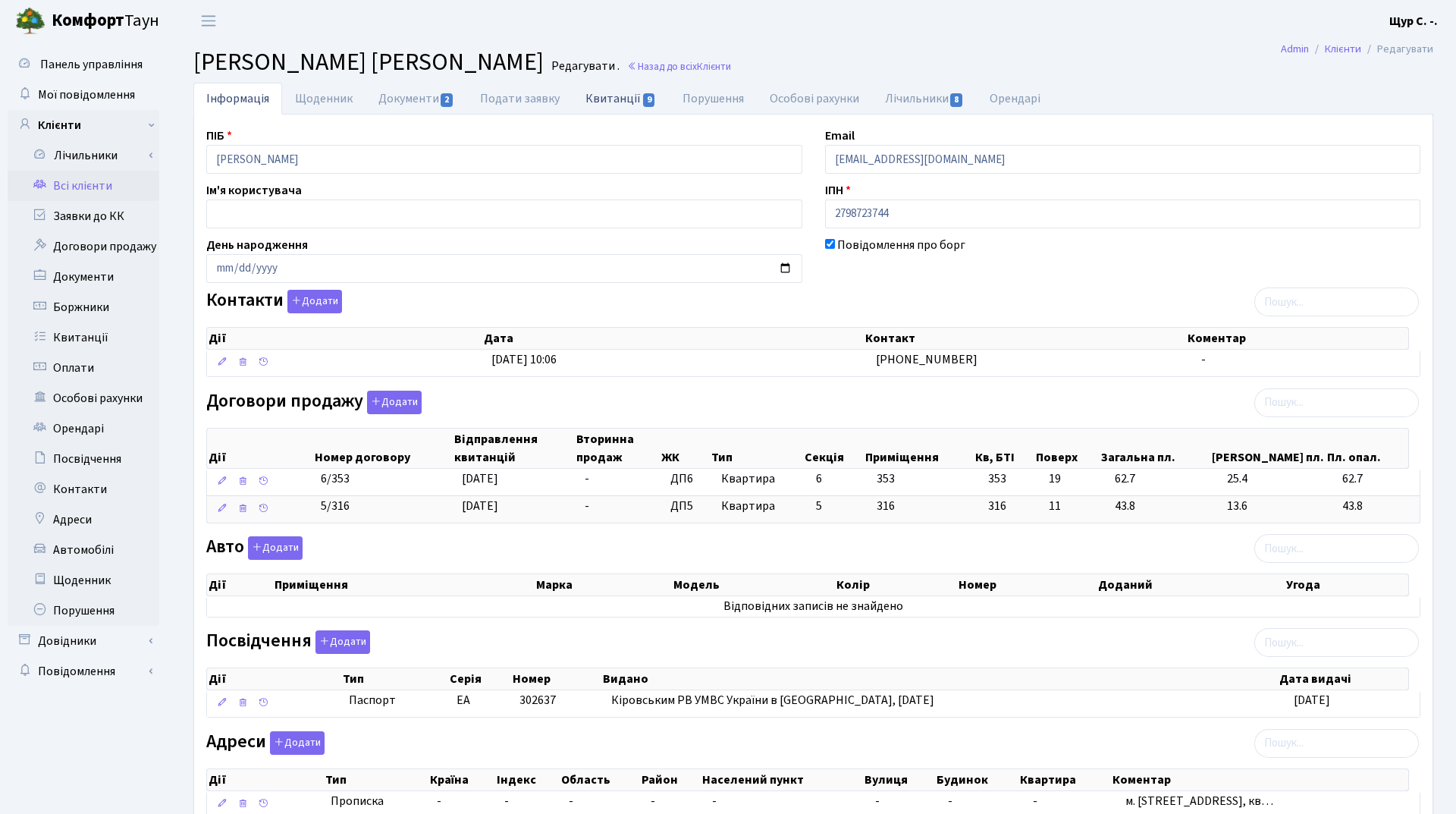
select select "25"
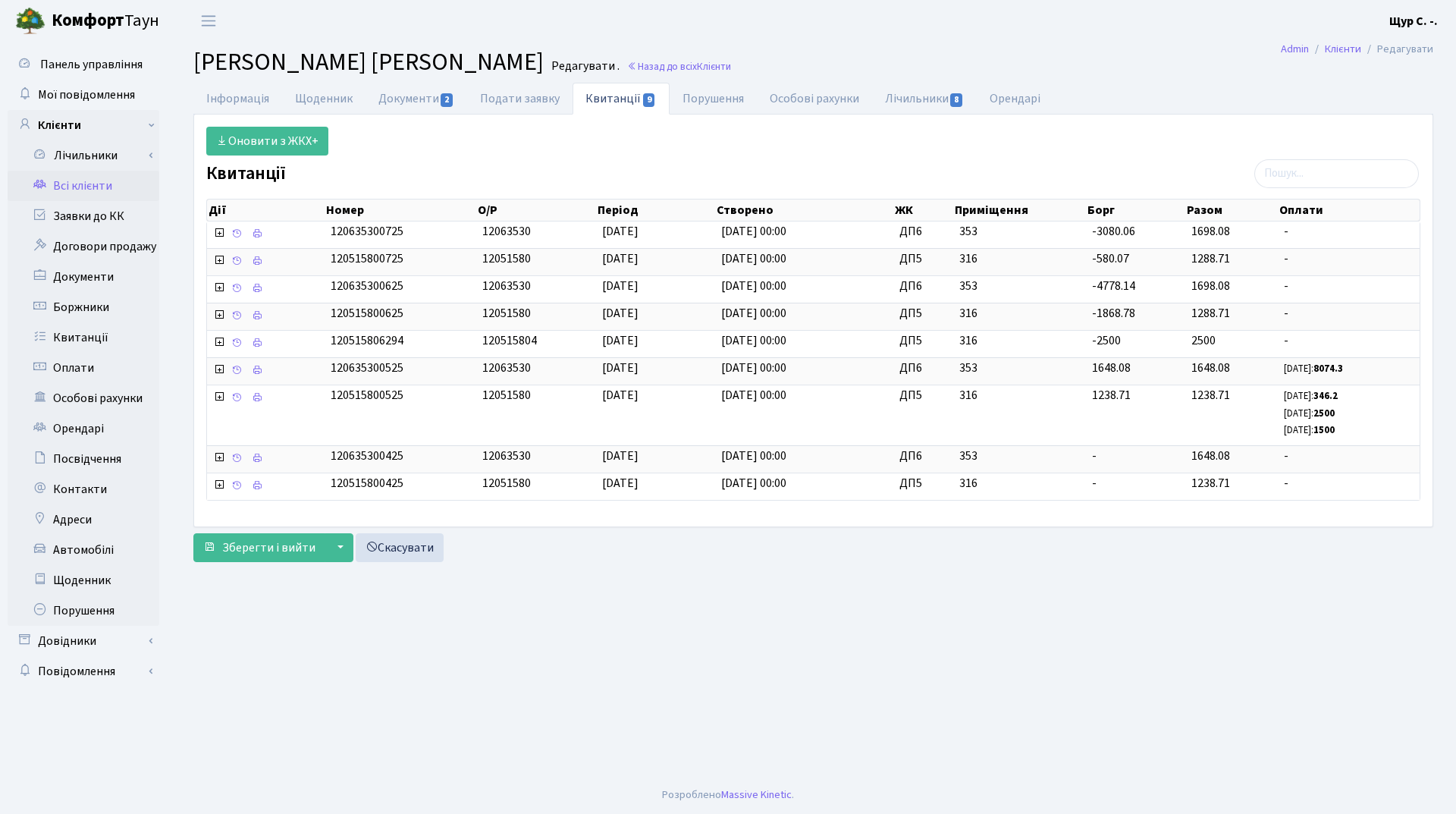
click at [58, 174] on link "Всі клієнти" at bounding box center [83, 186] width 152 height 30
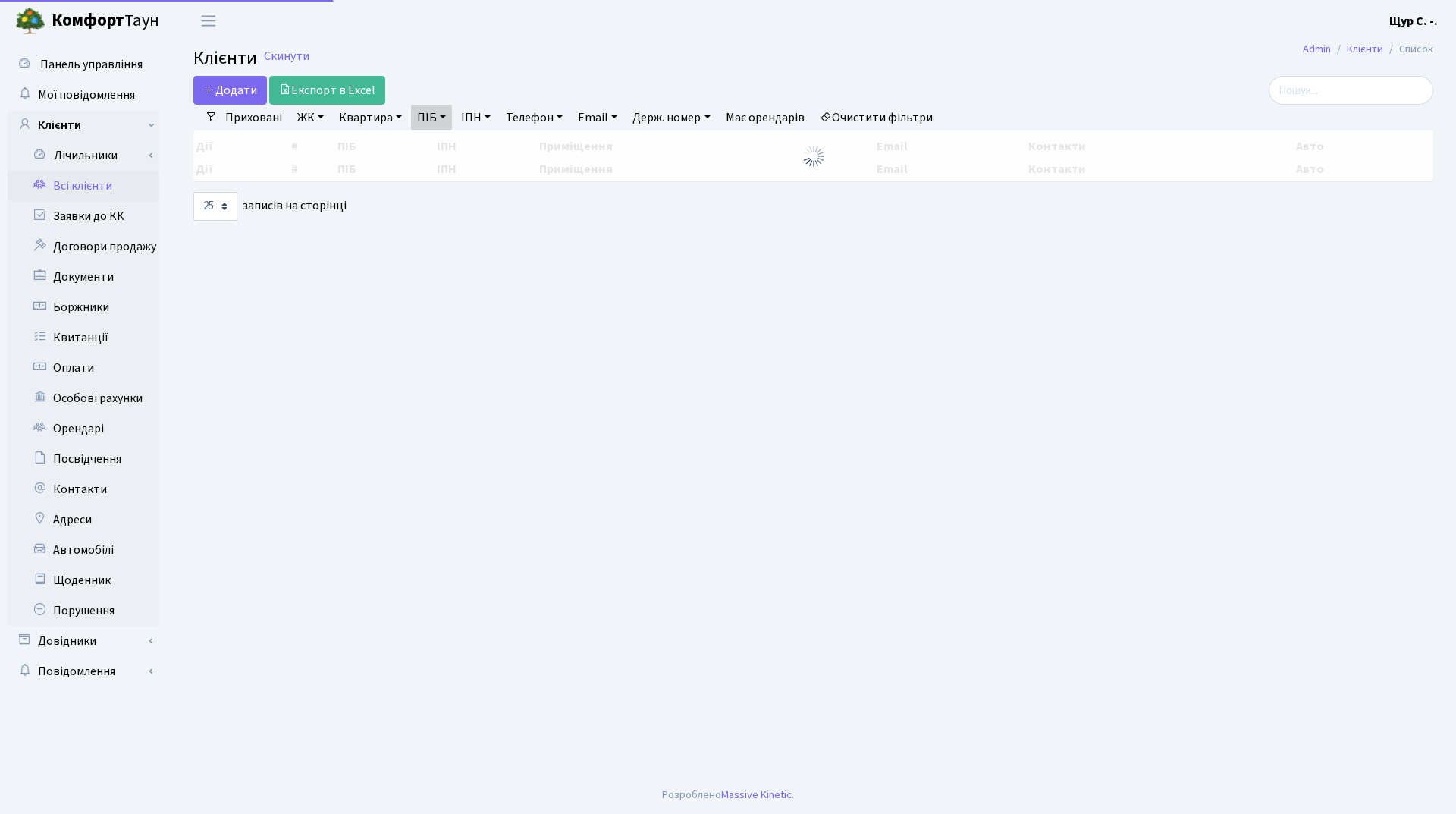
select select "25"
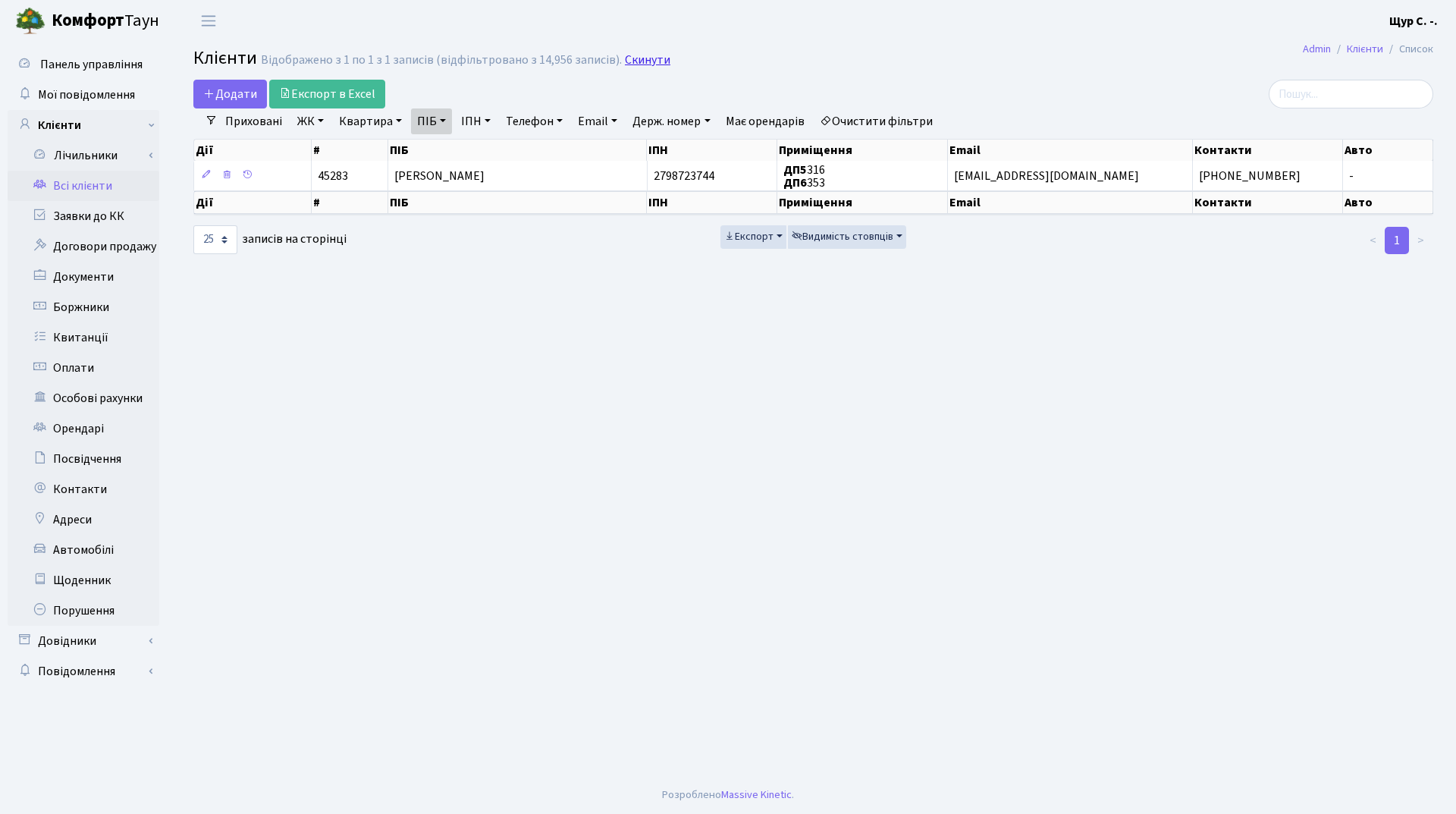
click at [648, 58] on link "Скинути" at bounding box center [647, 60] width 45 height 14
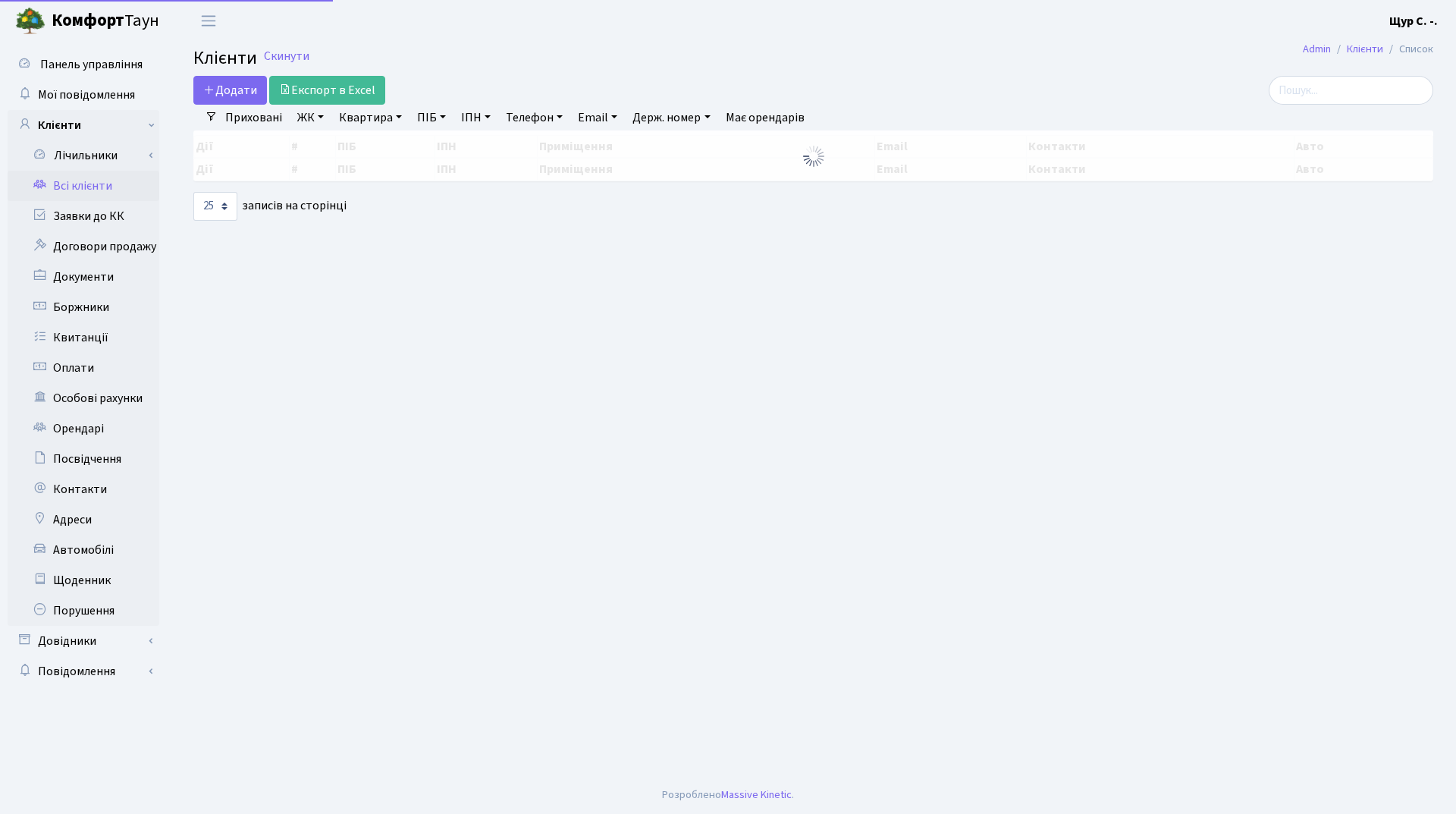
select select "25"
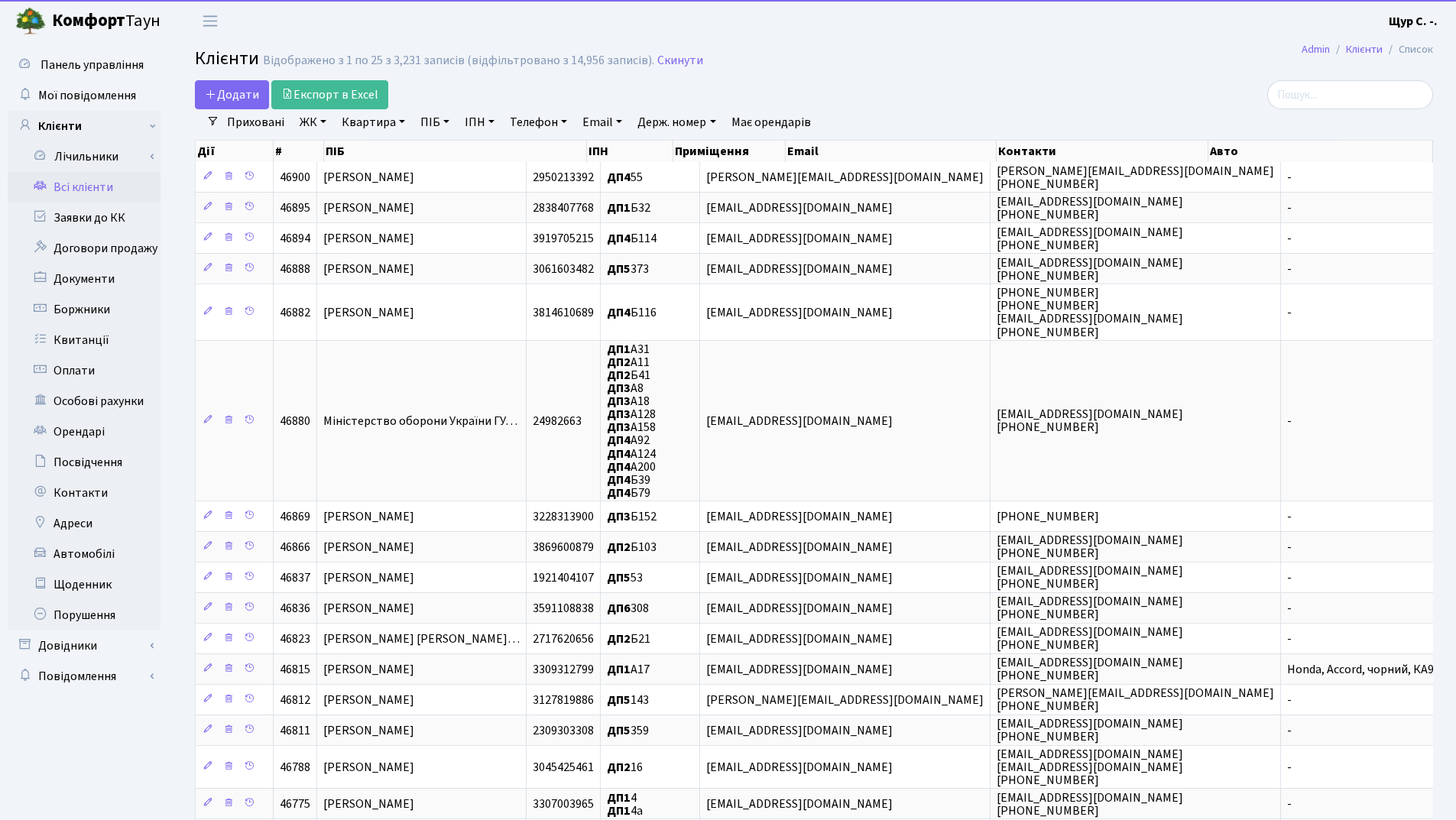
click at [372, 125] on link "Квартира" at bounding box center [373, 122] width 75 height 26
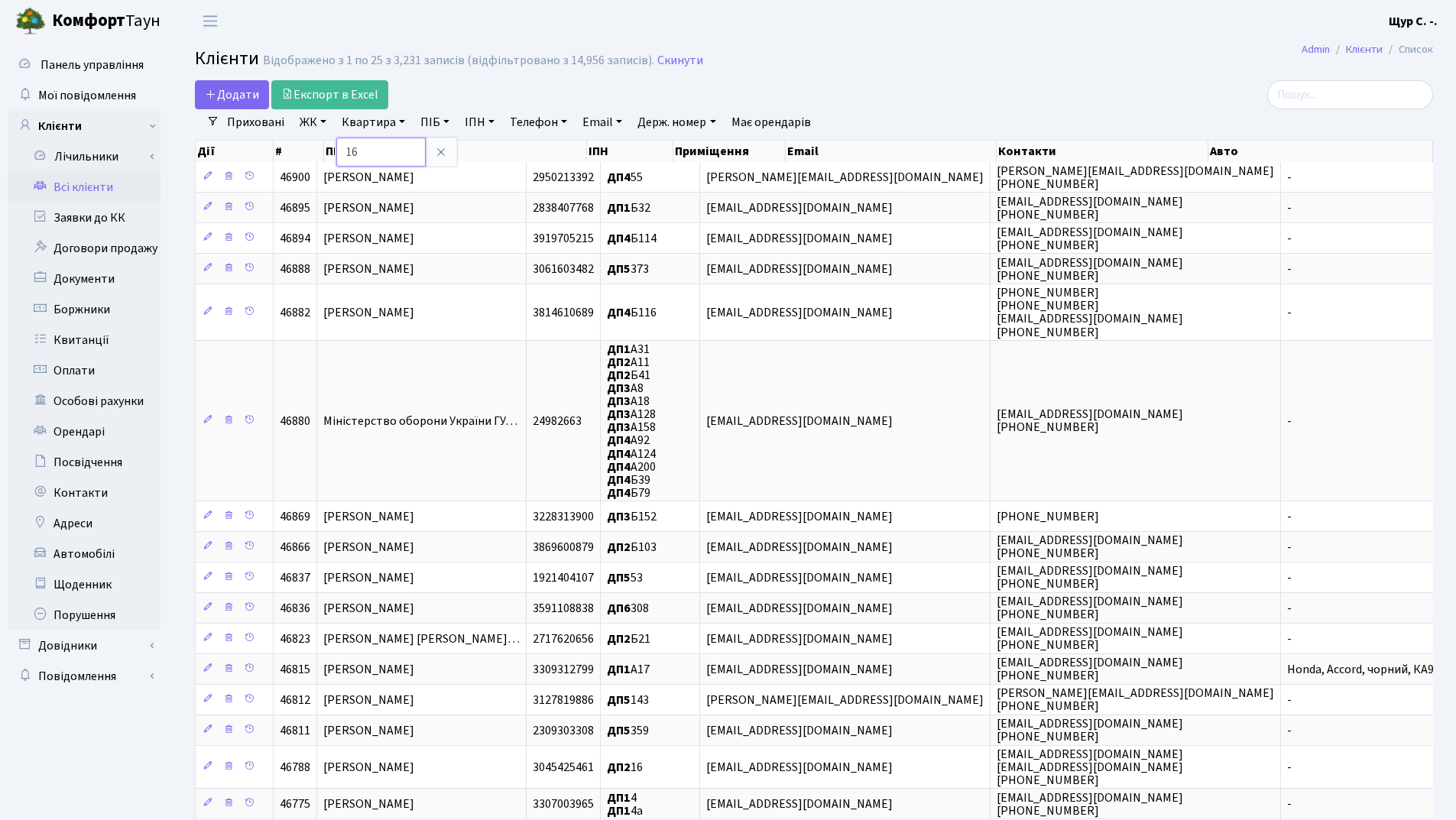
type input "16"
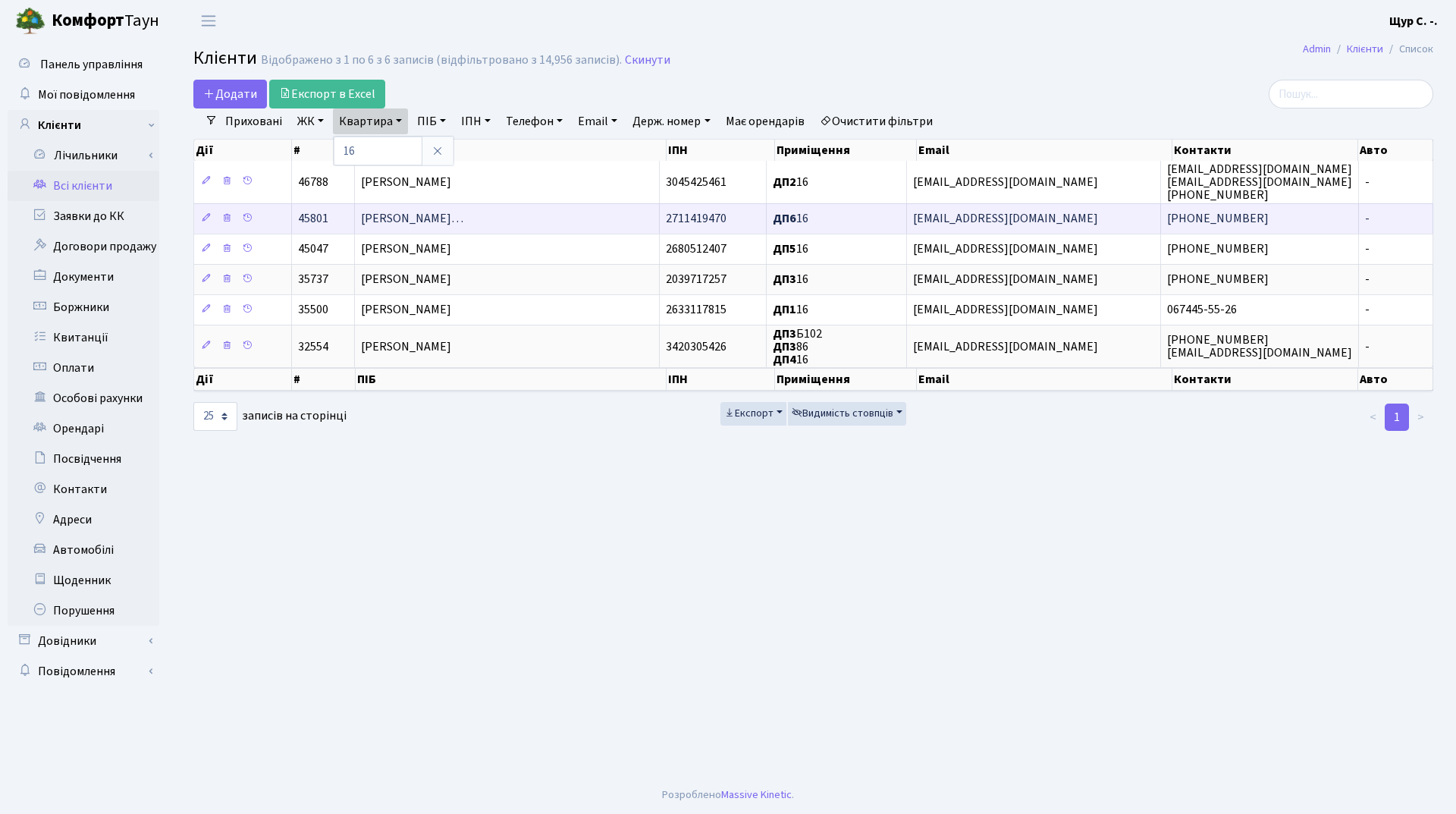
click at [413, 212] on span "[PERSON_NAME]…" at bounding box center [412, 219] width 103 height 17
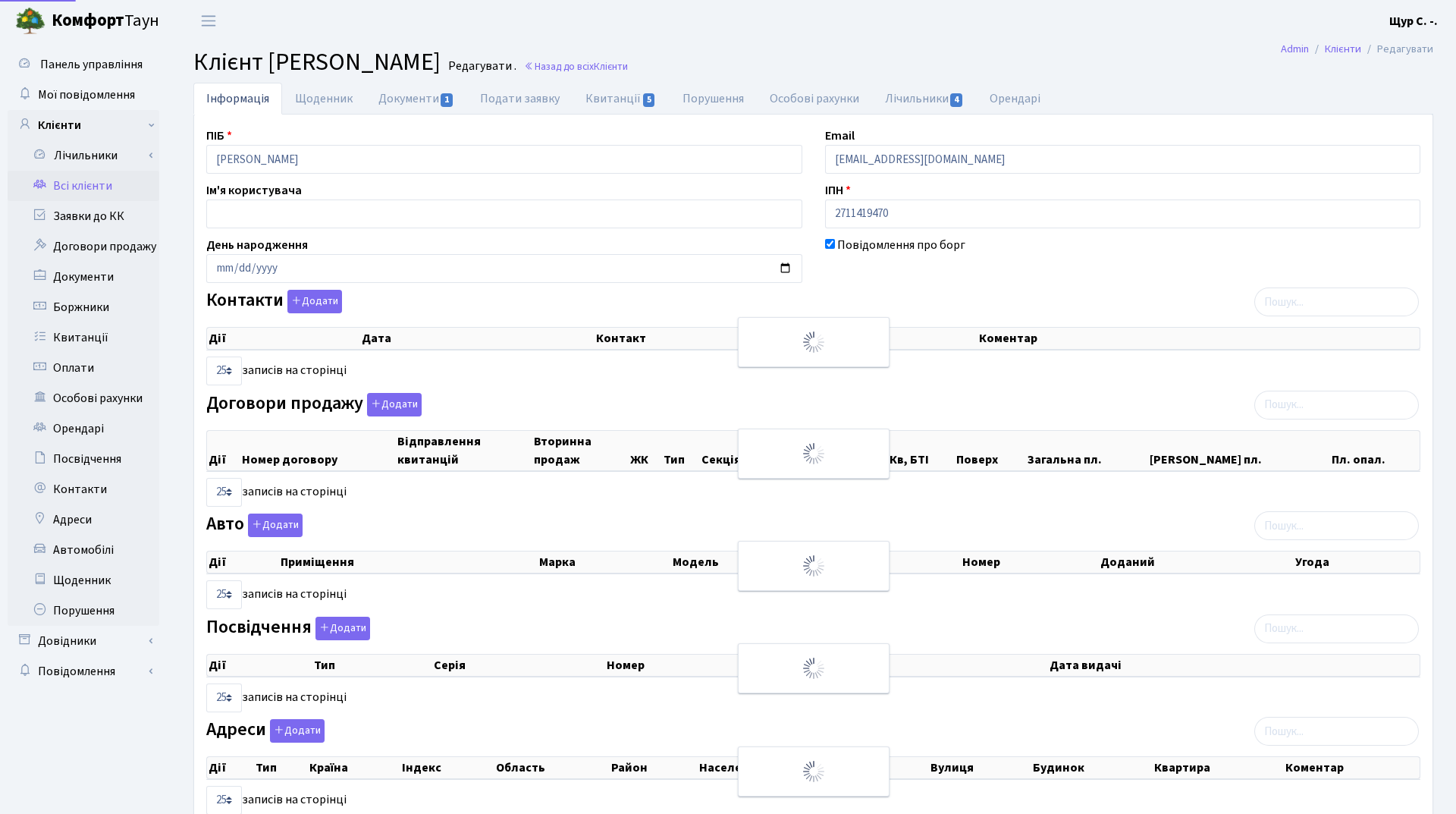
select select "25"
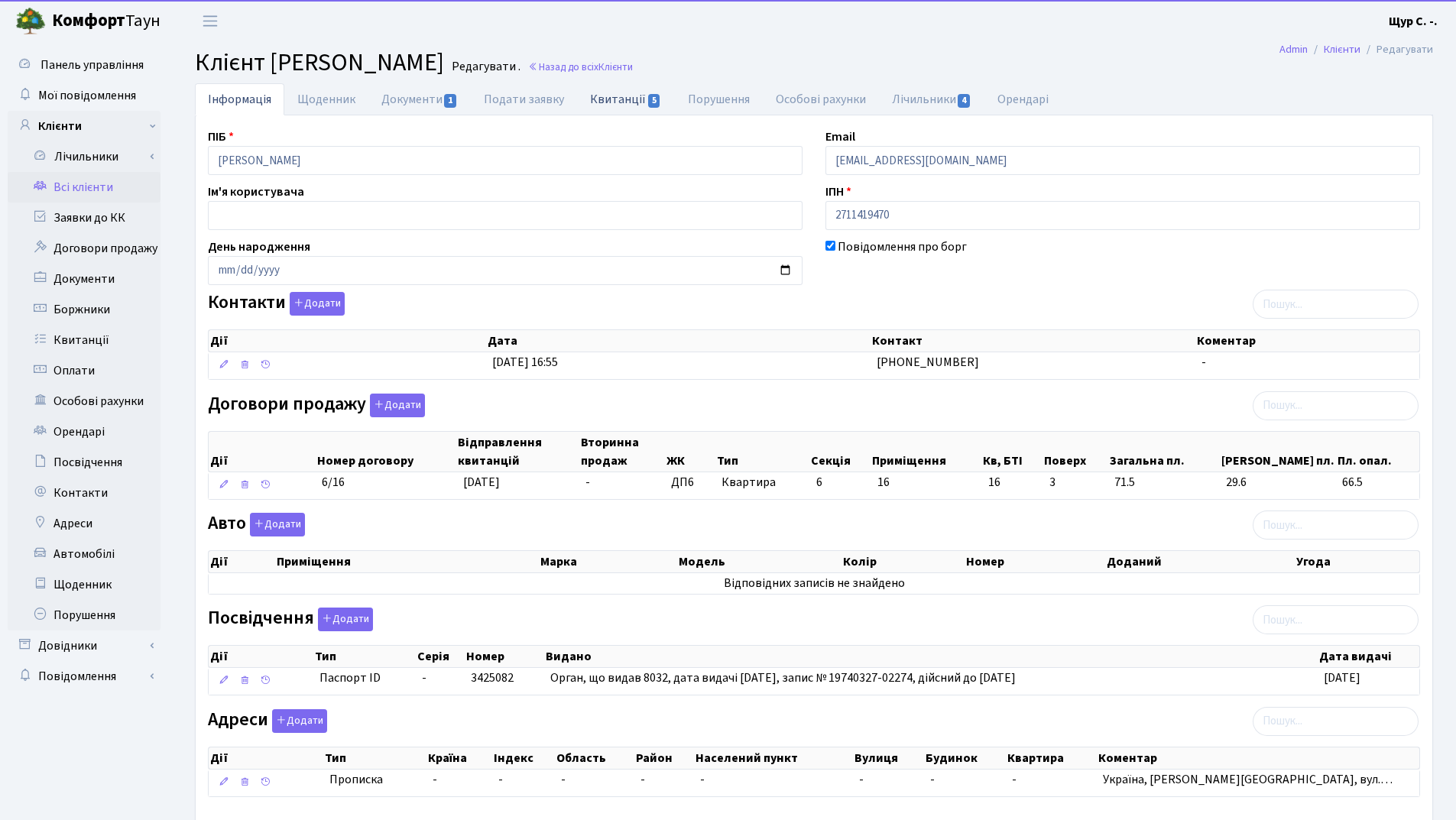
click at [612, 98] on link "Квитанції 5" at bounding box center [625, 98] width 97 height 31
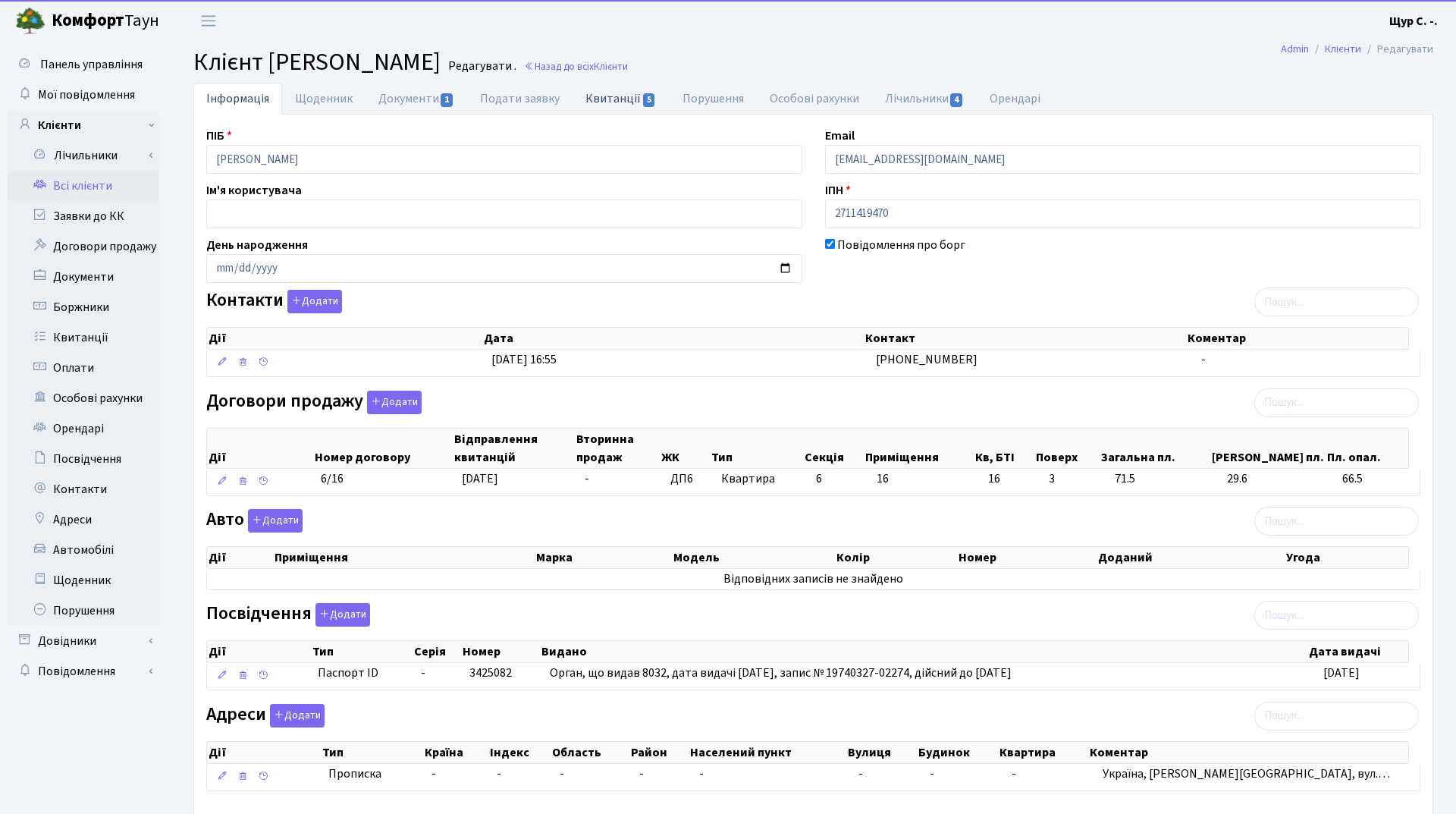
select select "25"
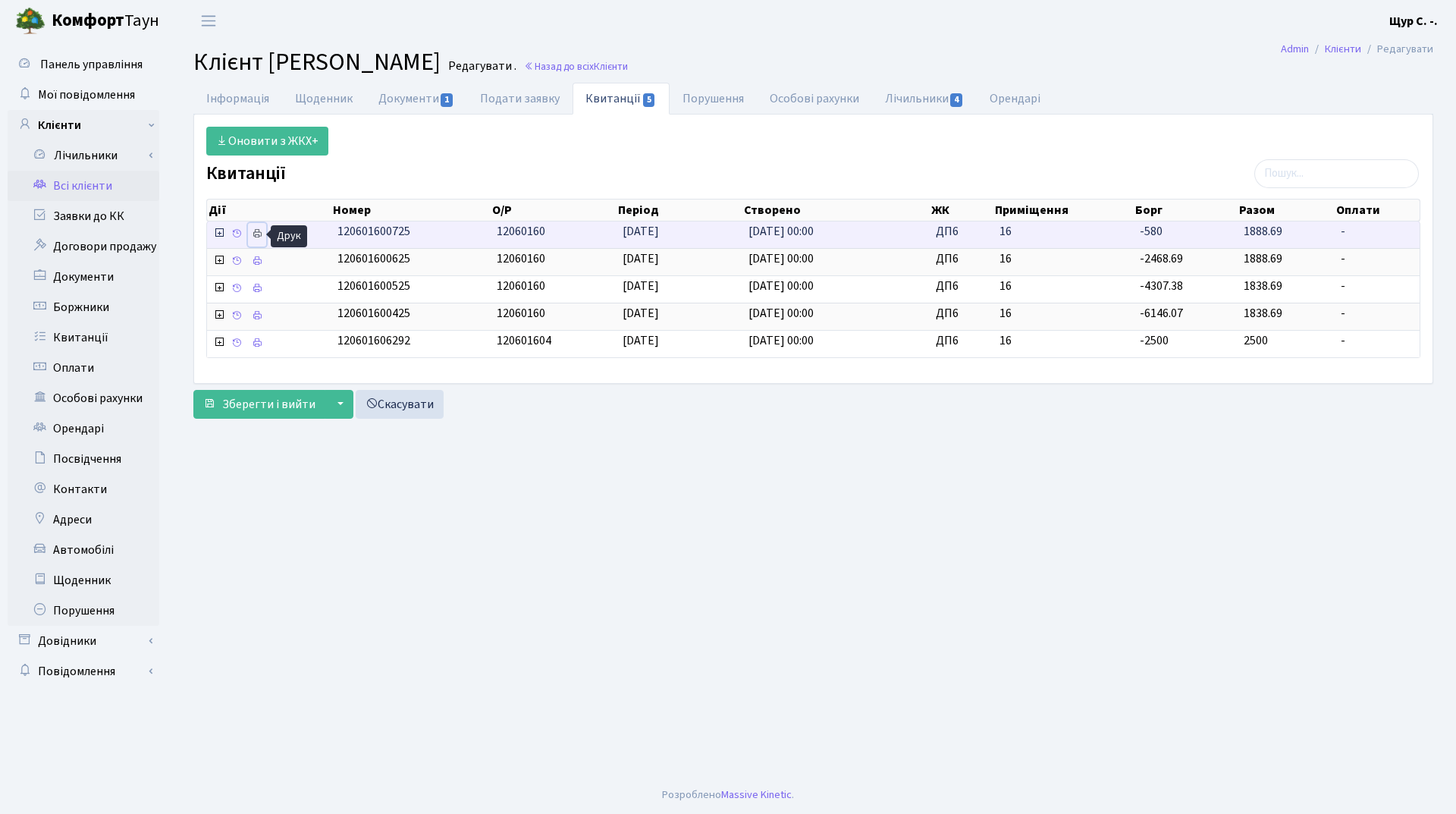
click at [253, 233] on icon at bounding box center [257, 233] width 10 height 10
click at [87, 184] on link "Всі клієнти" at bounding box center [83, 186] width 152 height 30
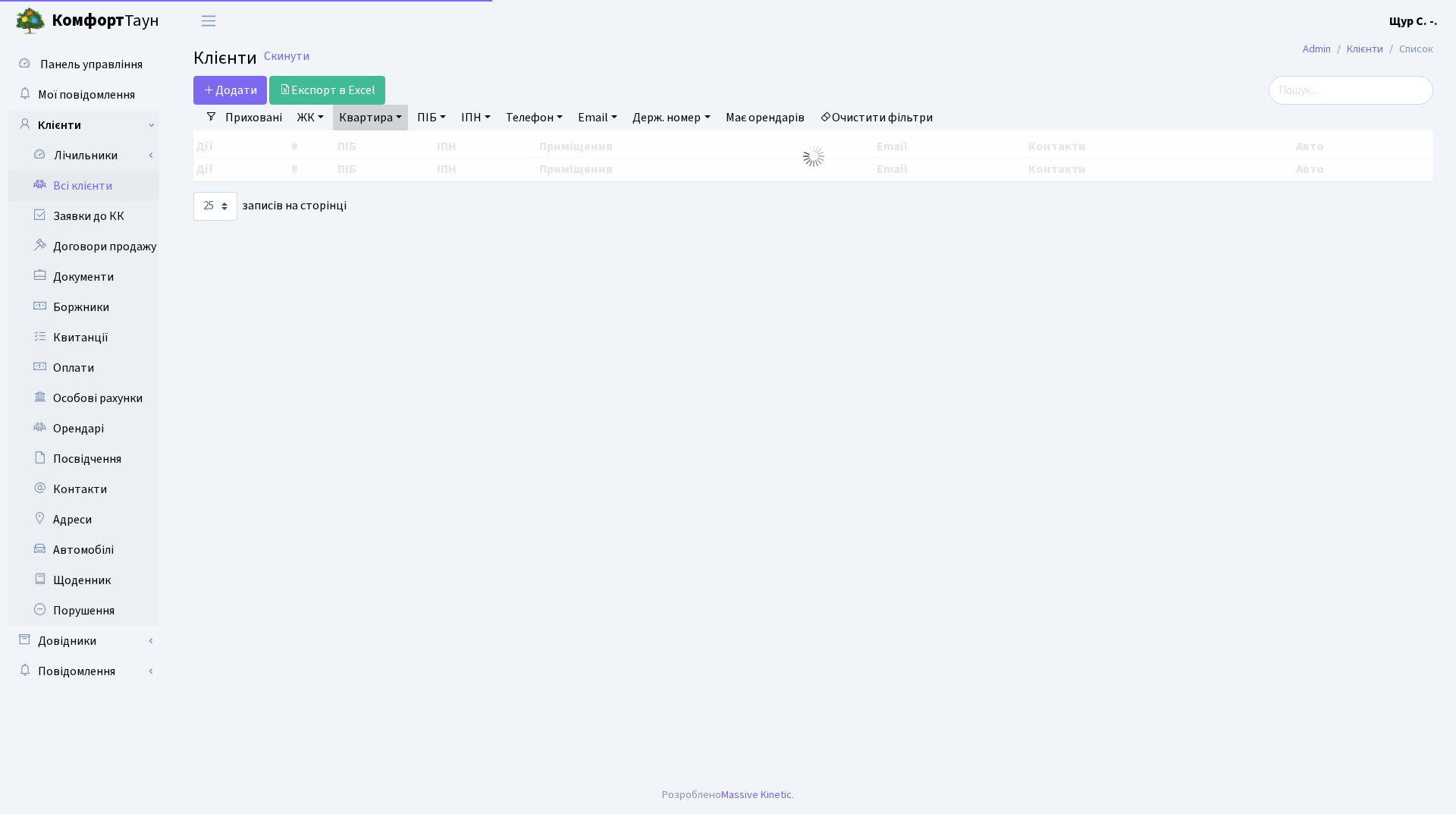
select select "25"
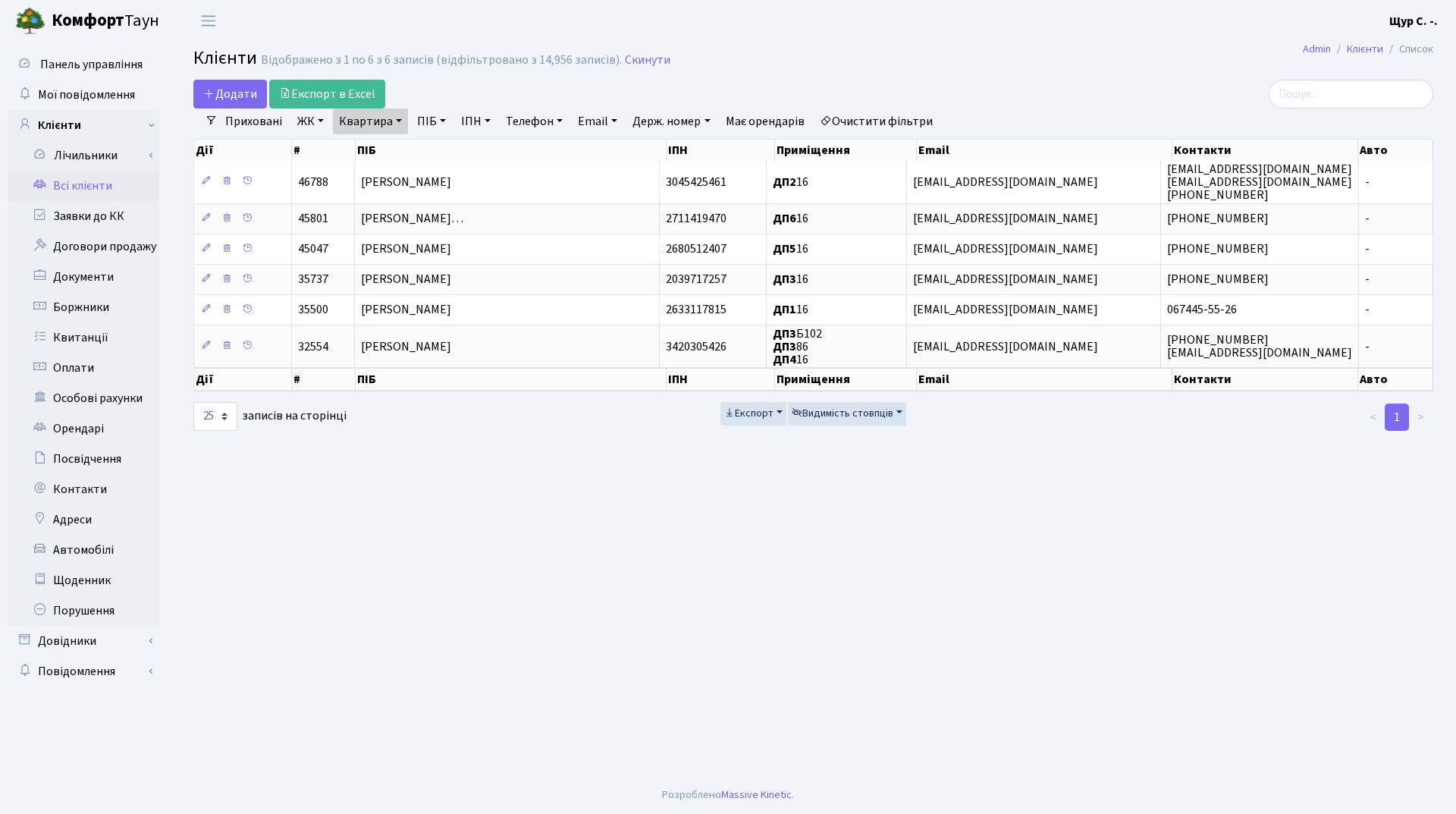
drag, startPoint x: 641, startPoint y: 62, endPoint x: 606, endPoint y: 72, distance: 36.4
click at [640, 61] on link "Скинути" at bounding box center [647, 60] width 45 height 14
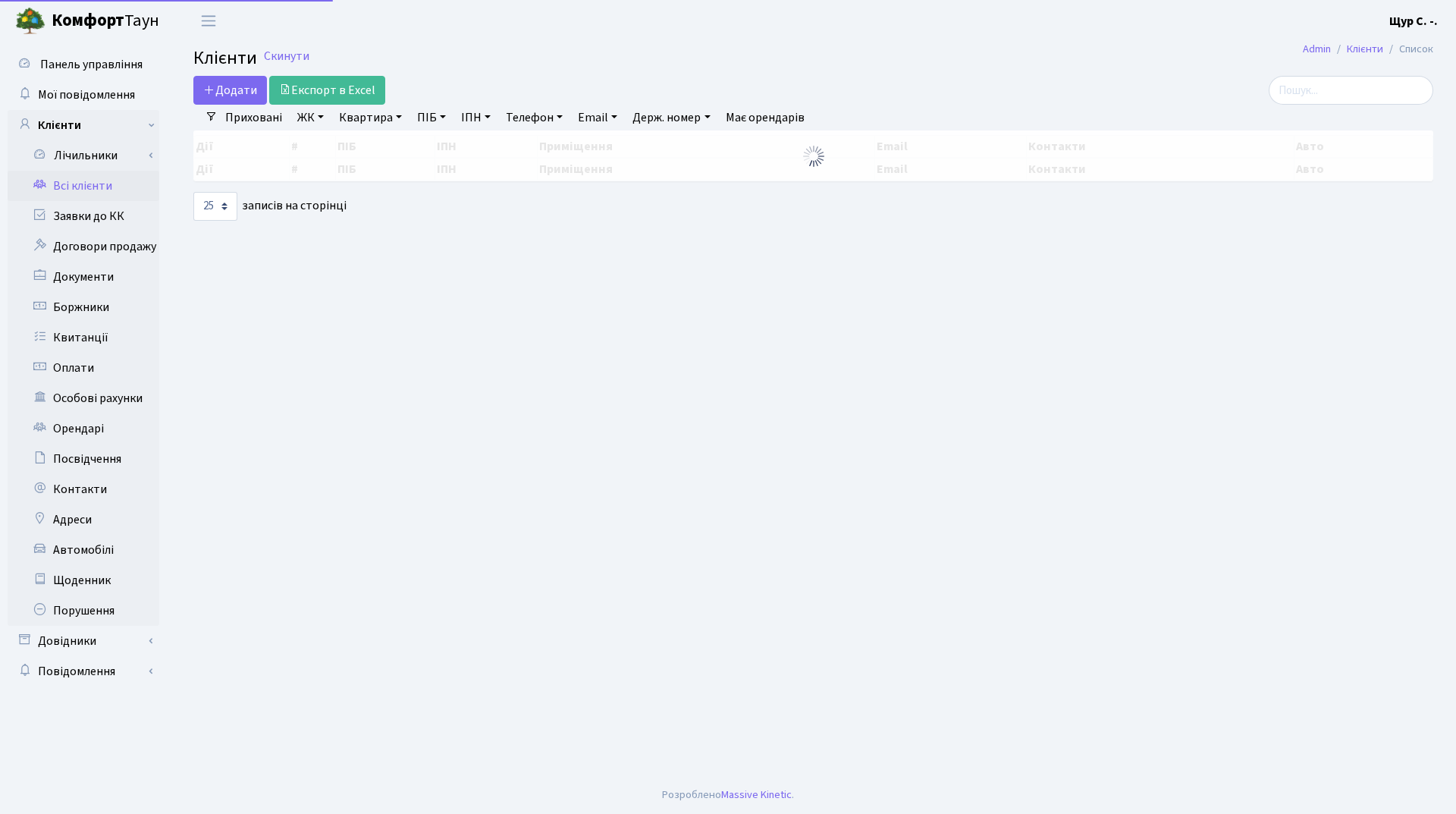
select select "25"
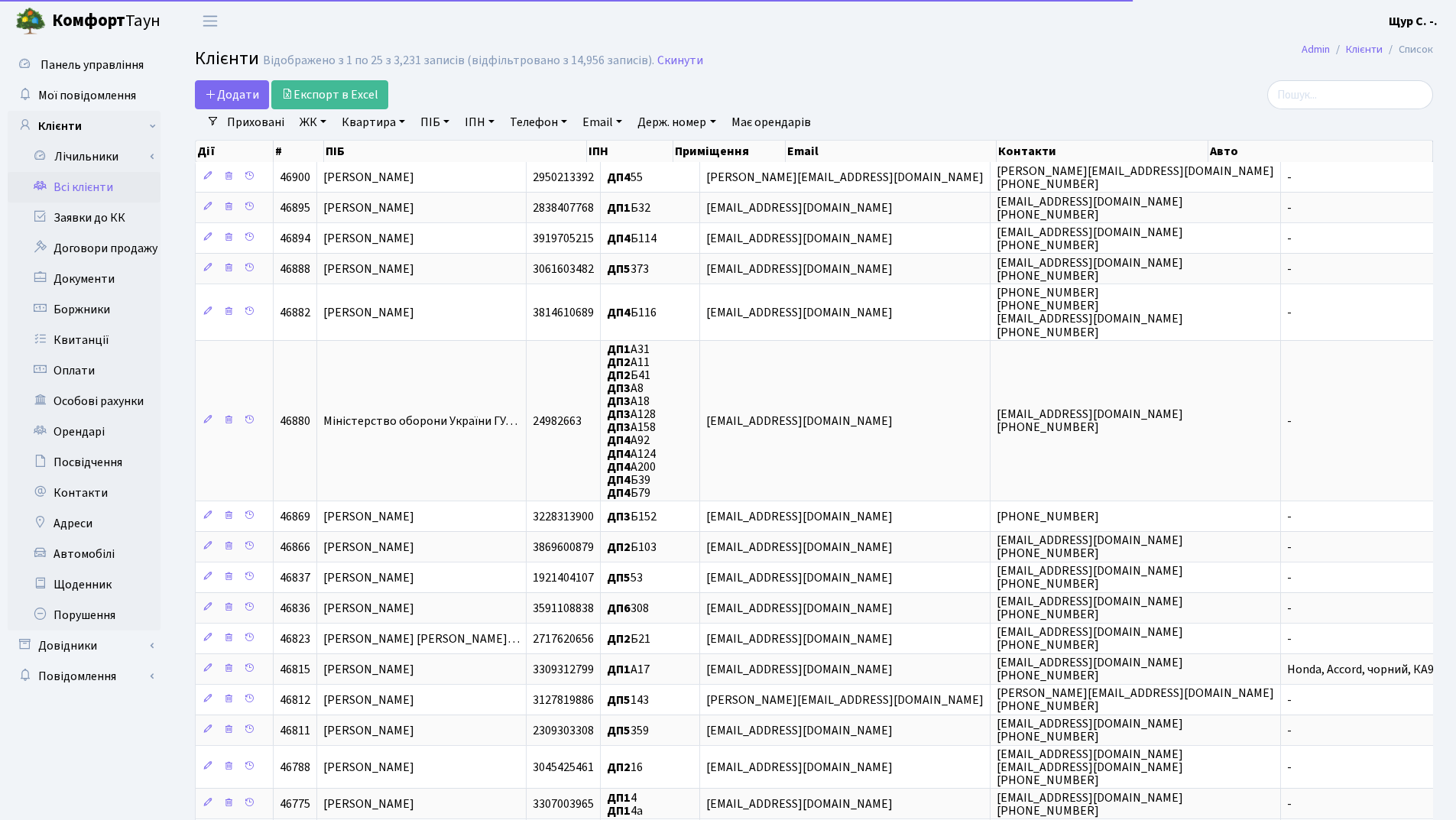
click at [432, 119] on link "ПІБ" at bounding box center [435, 122] width 42 height 26
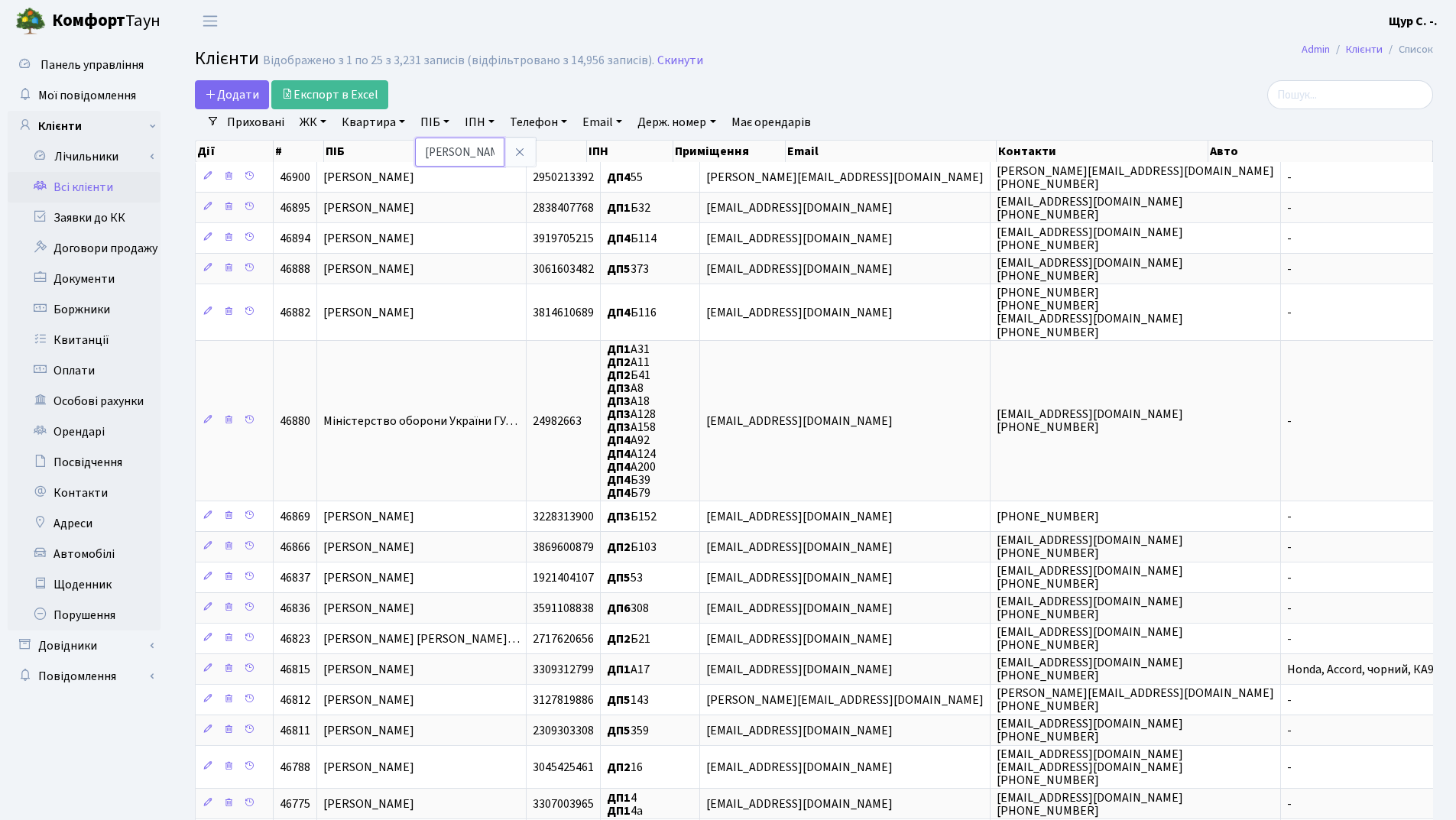
type input "зінченко"
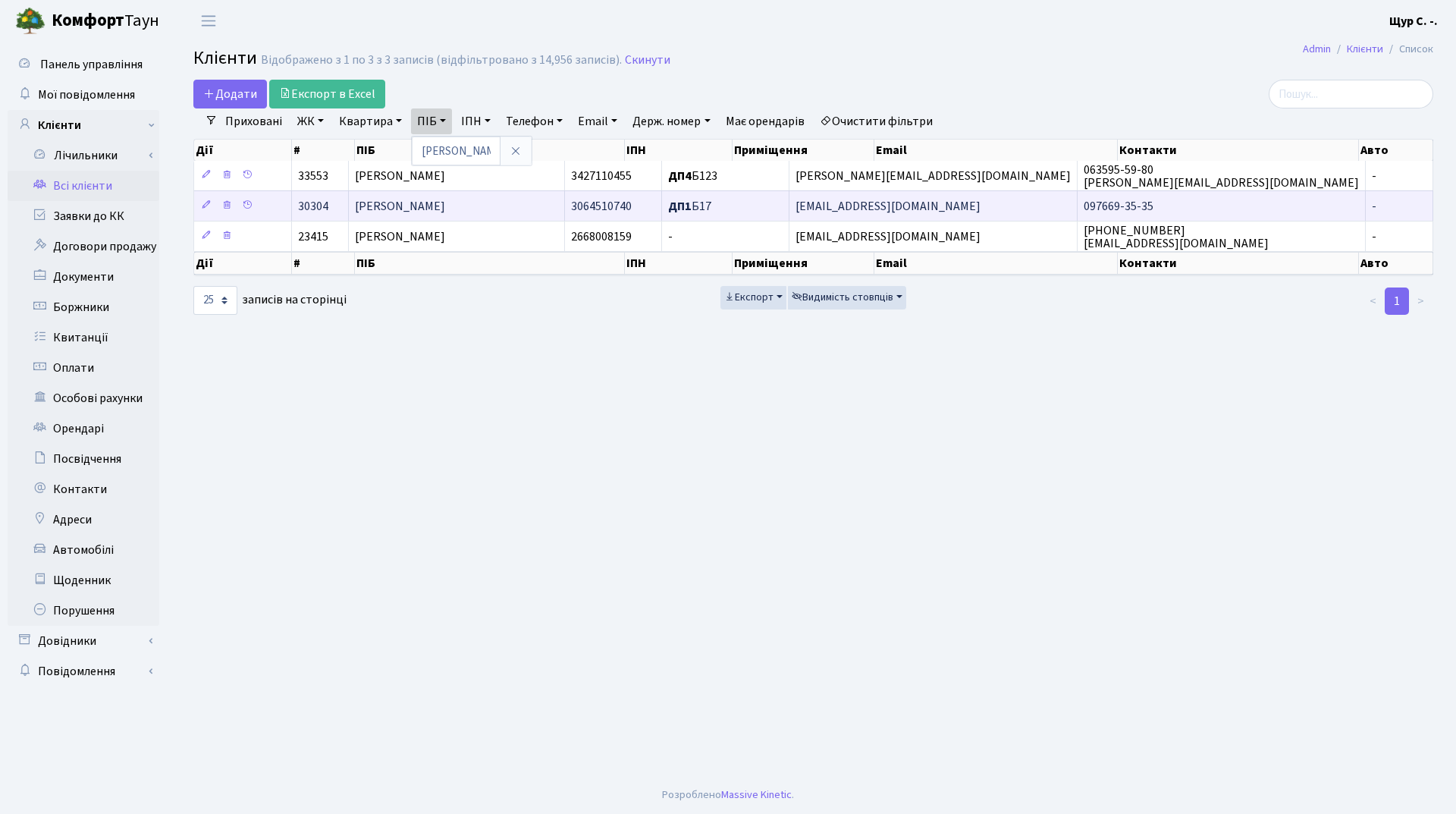
click at [445, 211] on span "Зінченко Інна Анатоліївна" at bounding box center [401, 206] width 91 height 17
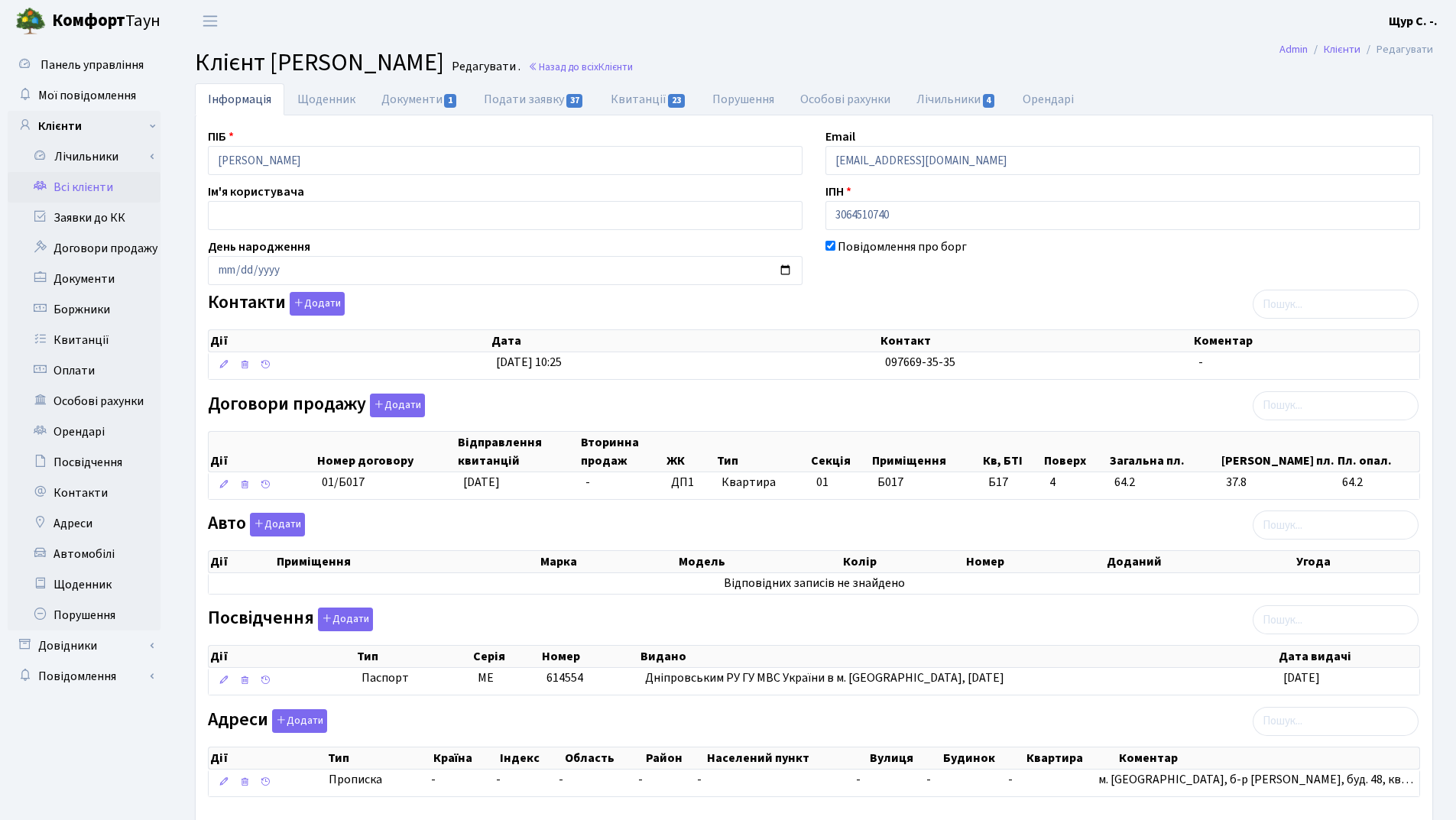
click at [102, 185] on link "Всі клієнти" at bounding box center [84, 187] width 153 height 30
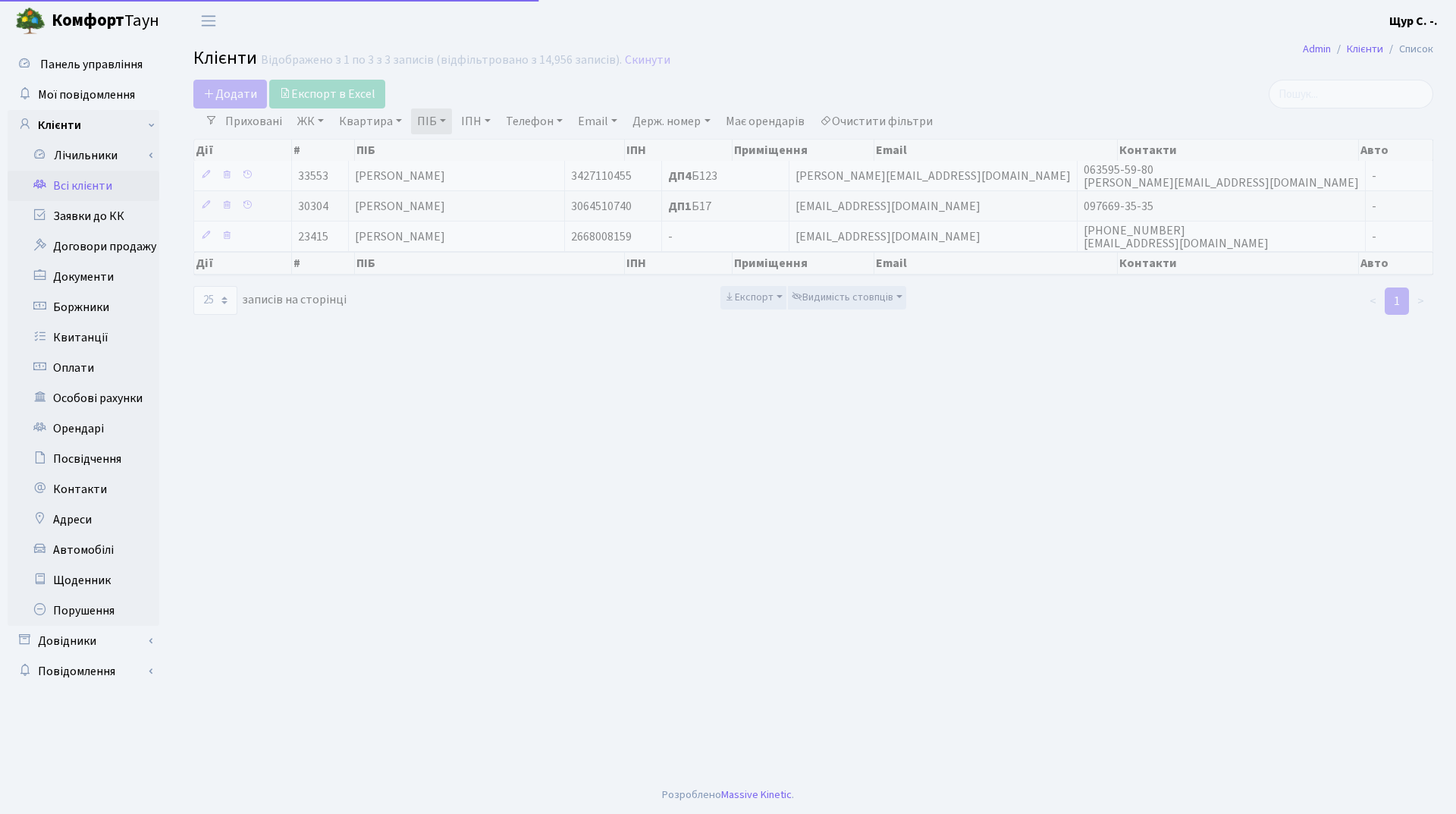
select select "25"
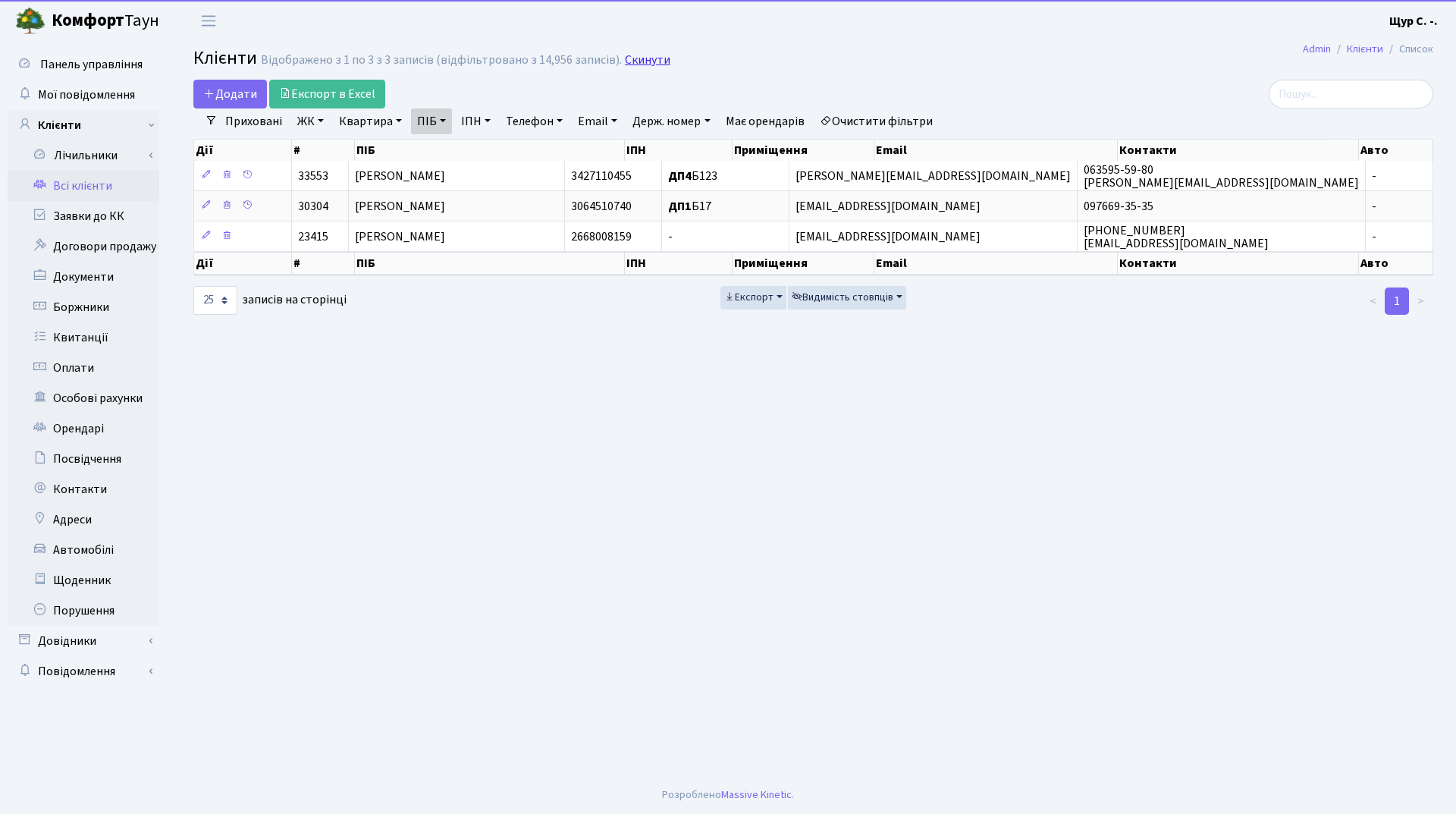
click at [646, 58] on link "Скинути" at bounding box center [647, 60] width 45 height 14
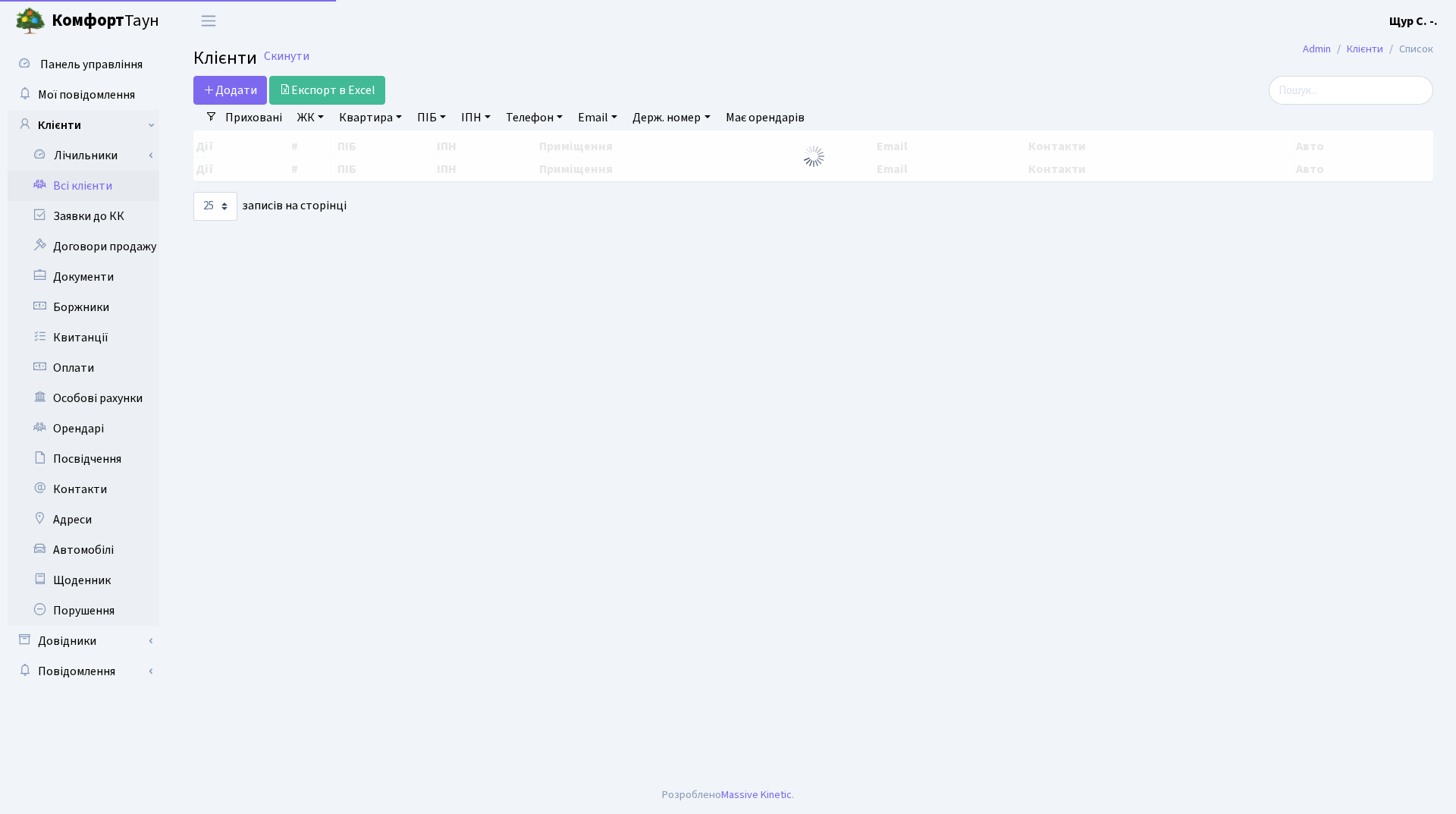
select select "25"
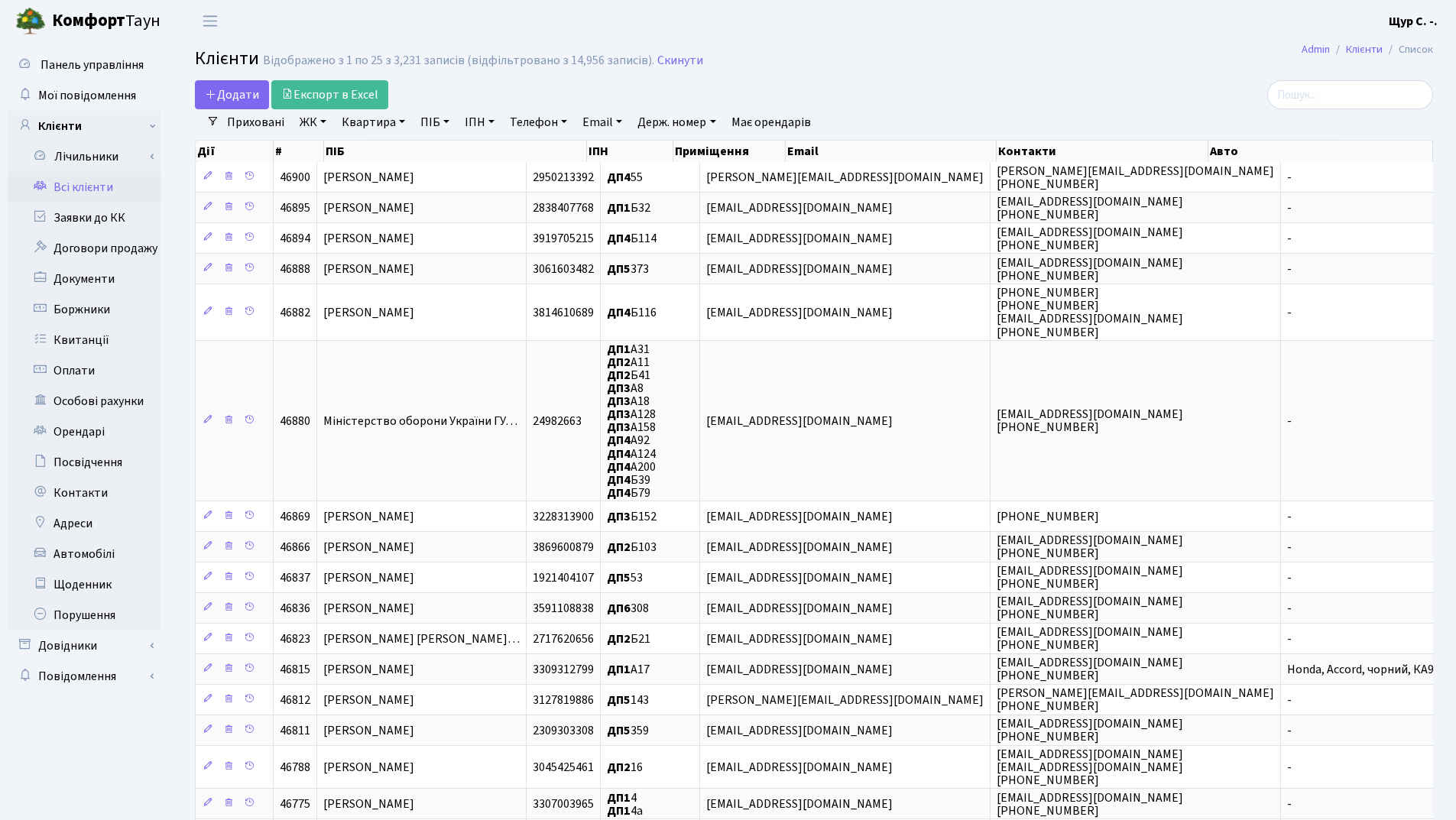
click at [1036, 44] on main "Admin Клієнти Список Клієнти Відображено з 1 по 25 з 3,231 записів (відфільтров…" at bounding box center [814, 606] width 1284 height 1130
click at [125, 216] on link "Заявки до КК" at bounding box center [84, 218] width 153 height 30
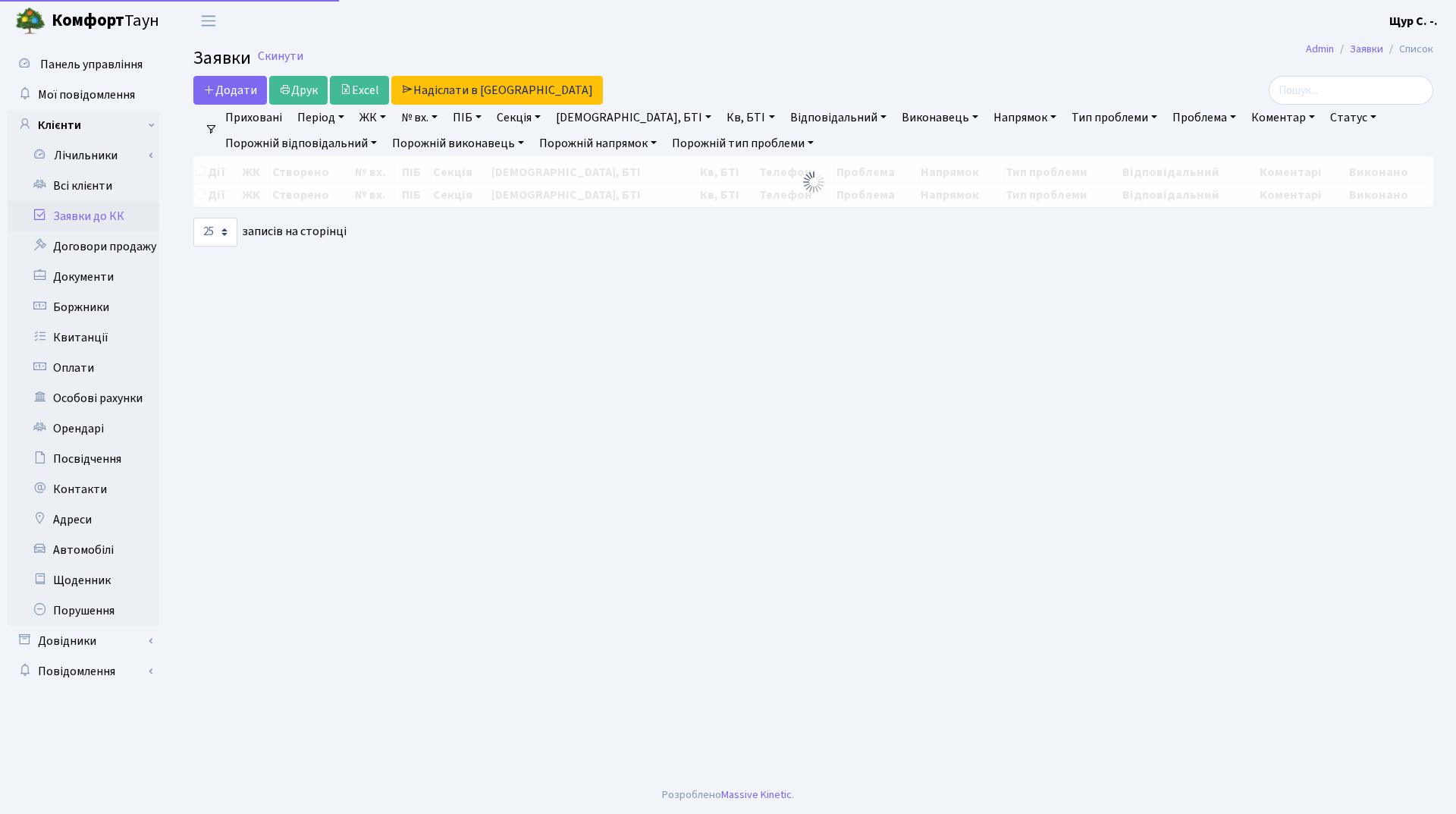
select select "25"
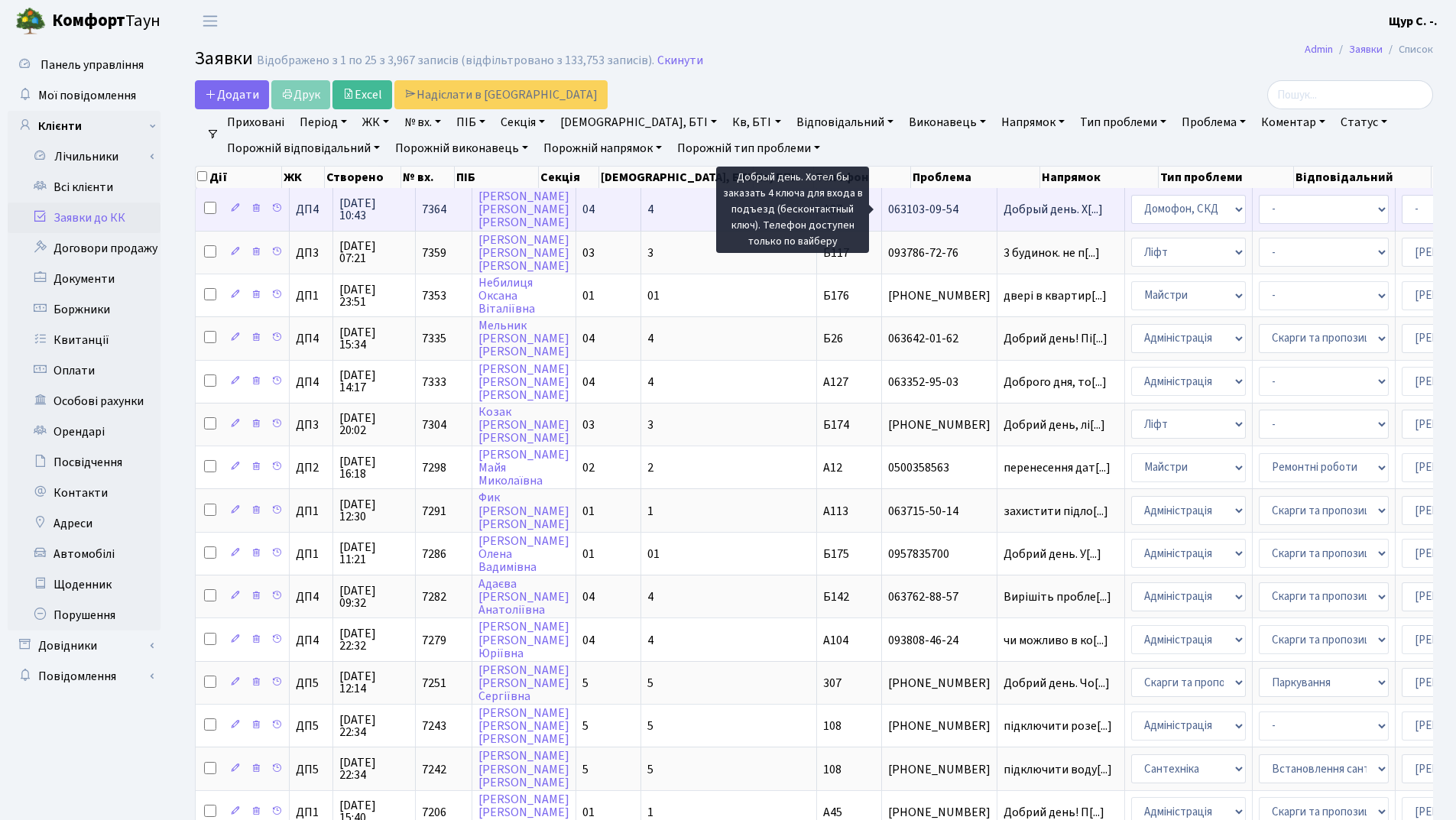
click at [1004, 208] on span "Добрый день. Х[...]" at bounding box center [1053, 209] width 99 height 17
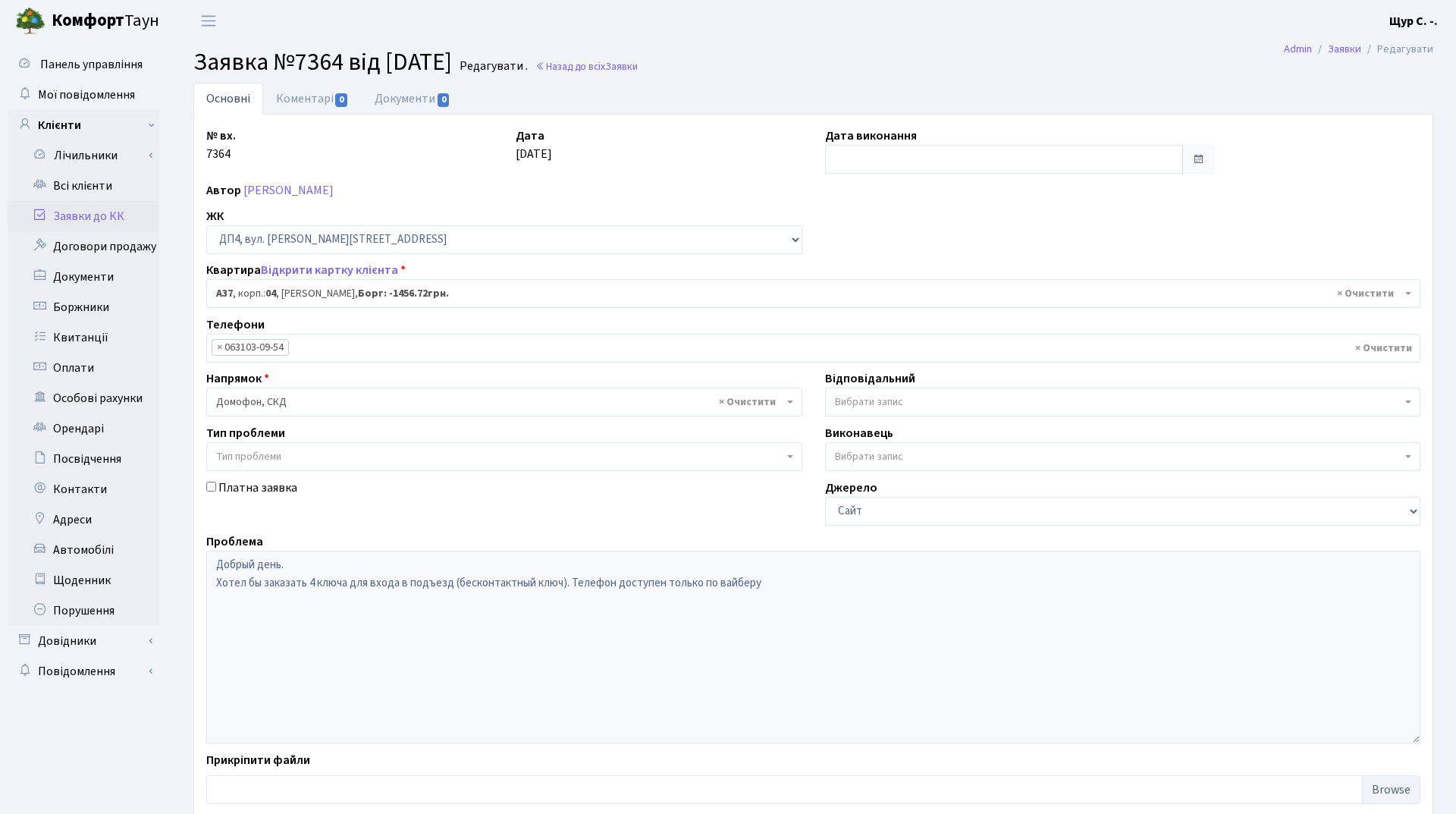
select select "32998"
click at [334, 192] on link "[PERSON_NAME]" at bounding box center [288, 190] width 91 height 17
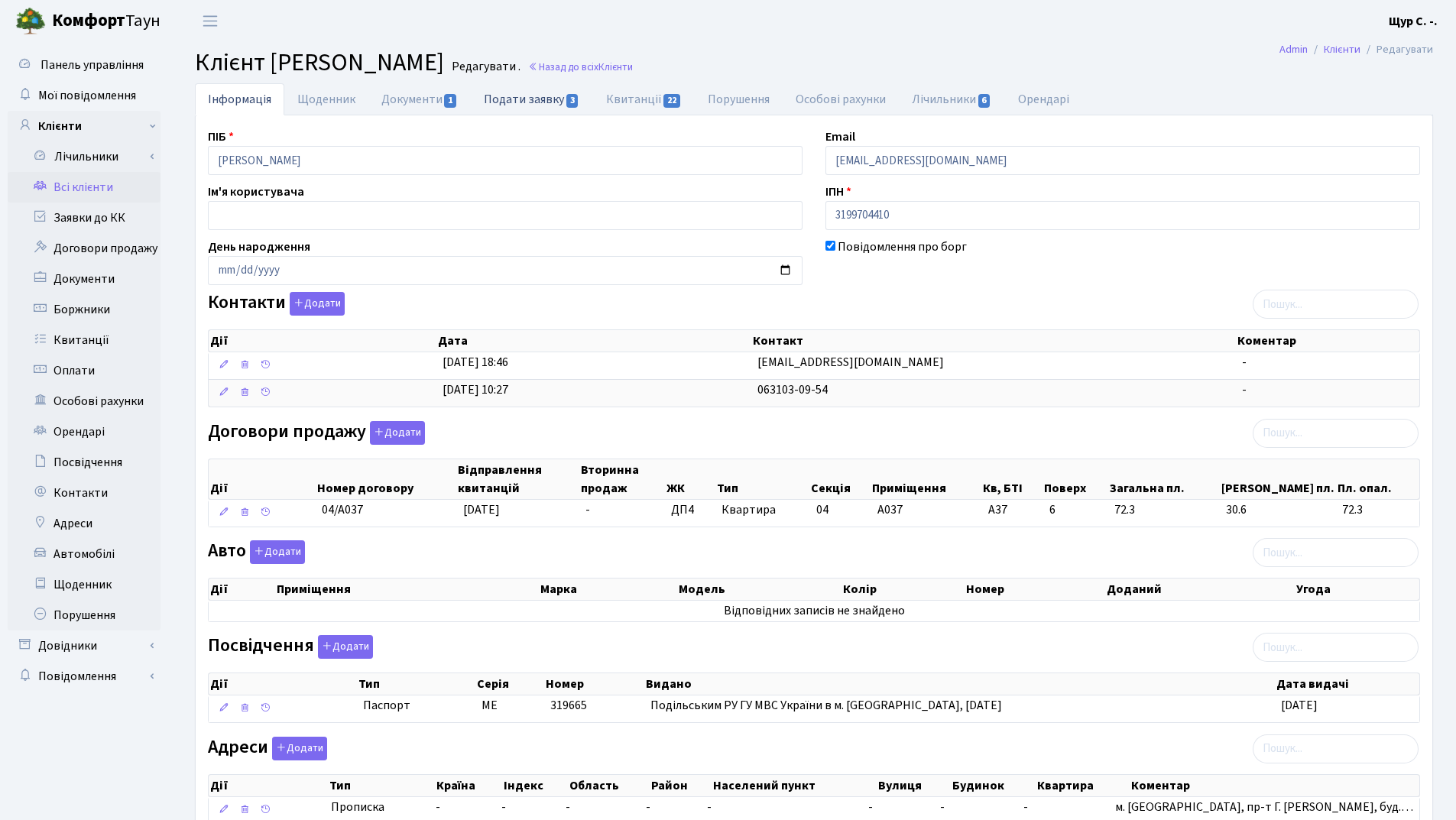
click at [534, 96] on link "Подати заявку 3" at bounding box center [532, 98] width 122 height 31
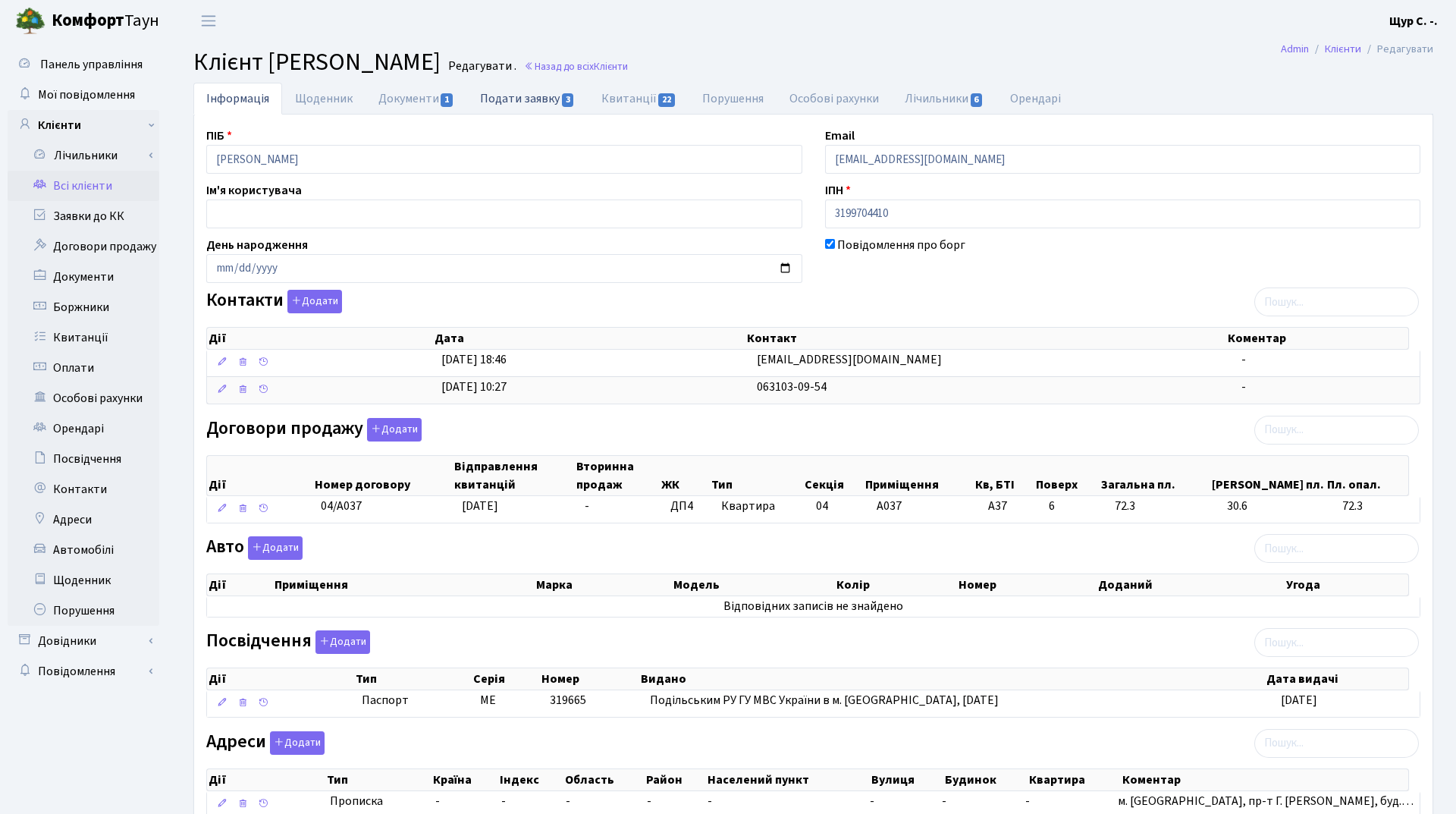
select select "25"
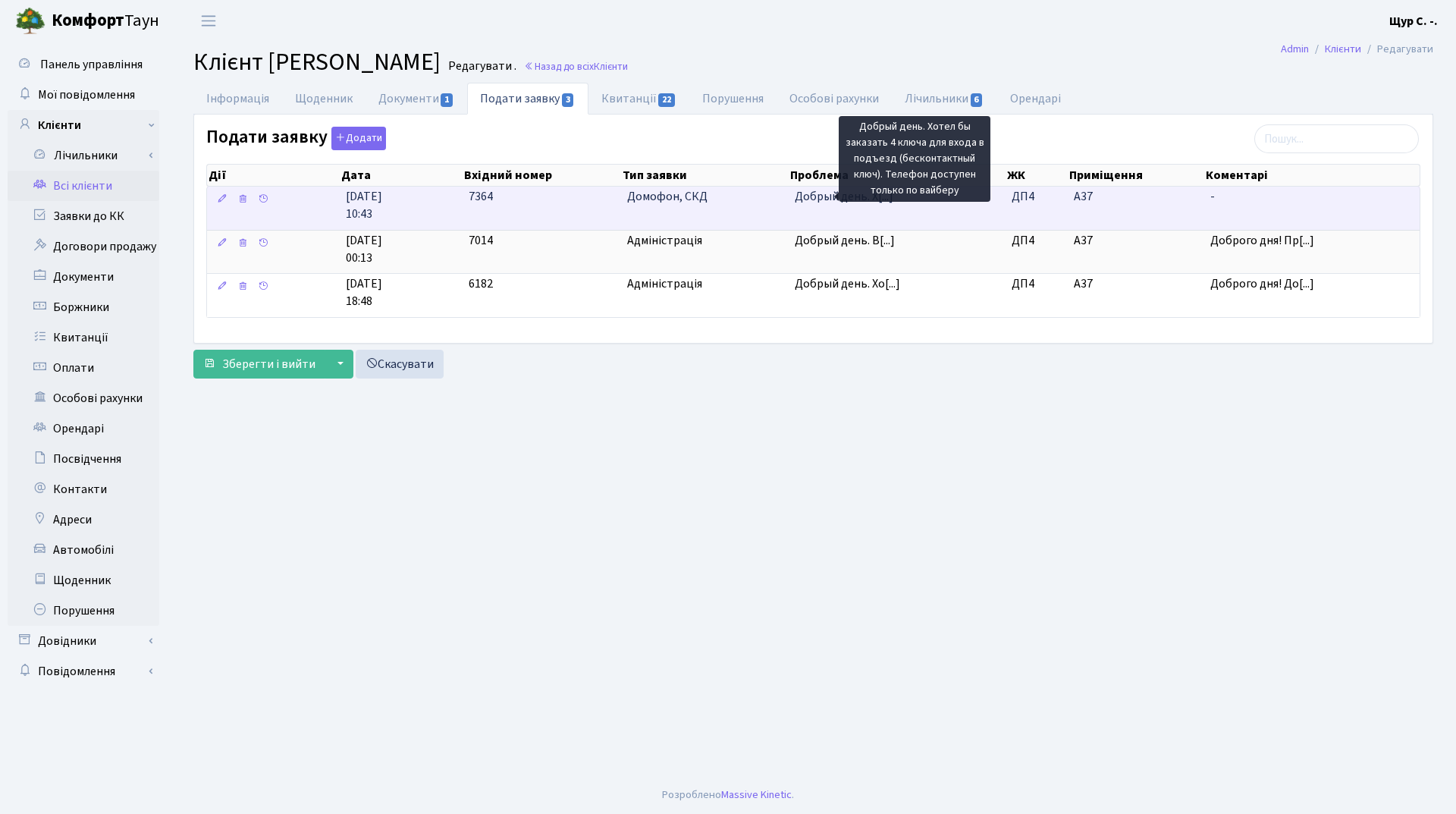
click at [810, 204] on span "Добрый день. Х[...]" at bounding box center [844, 196] width 99 height 17
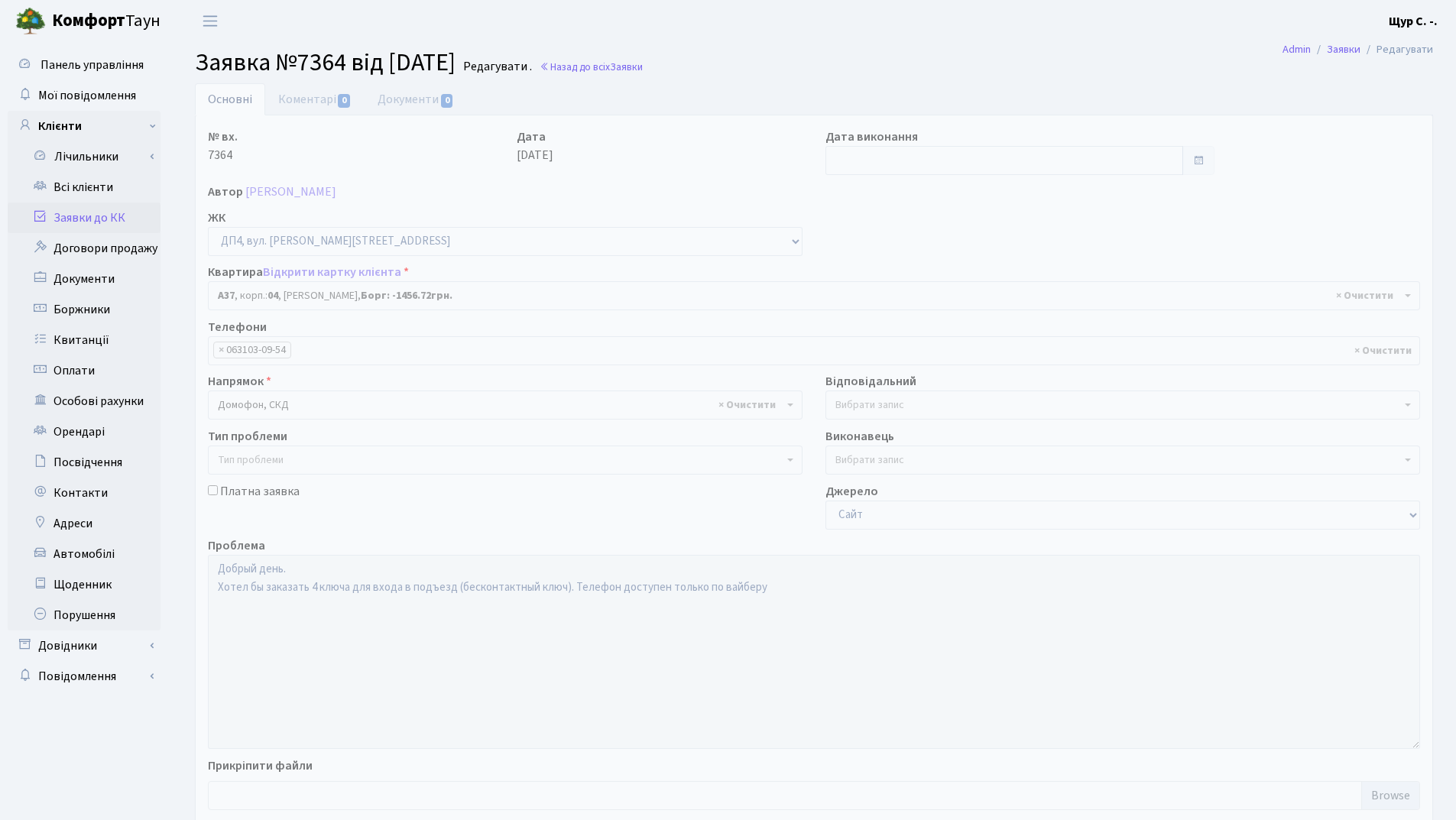
select select "32998"
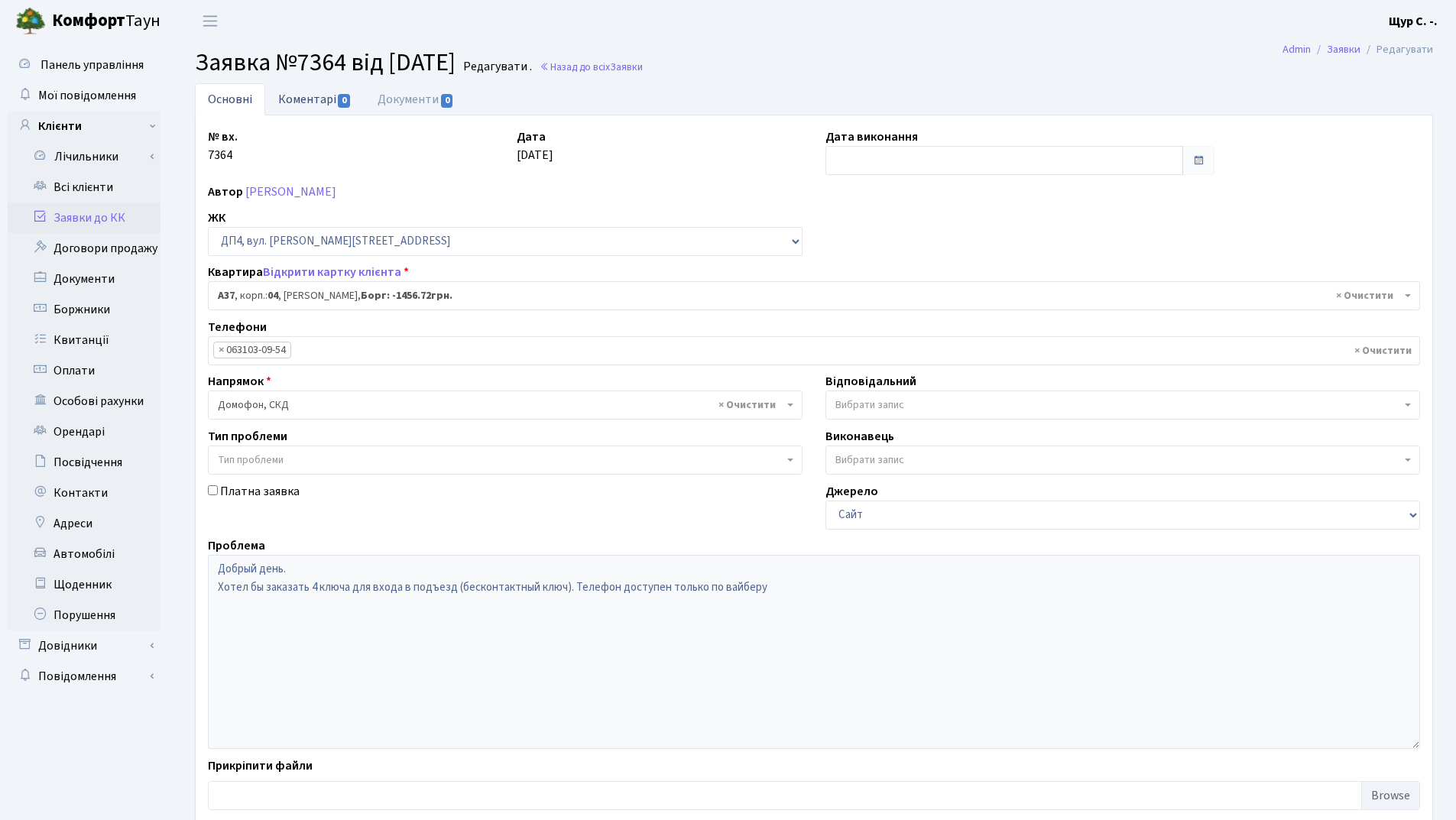
click at [301, 101] on link "Коментарі 0" at bounding box center [315, 98] width 99 height 31
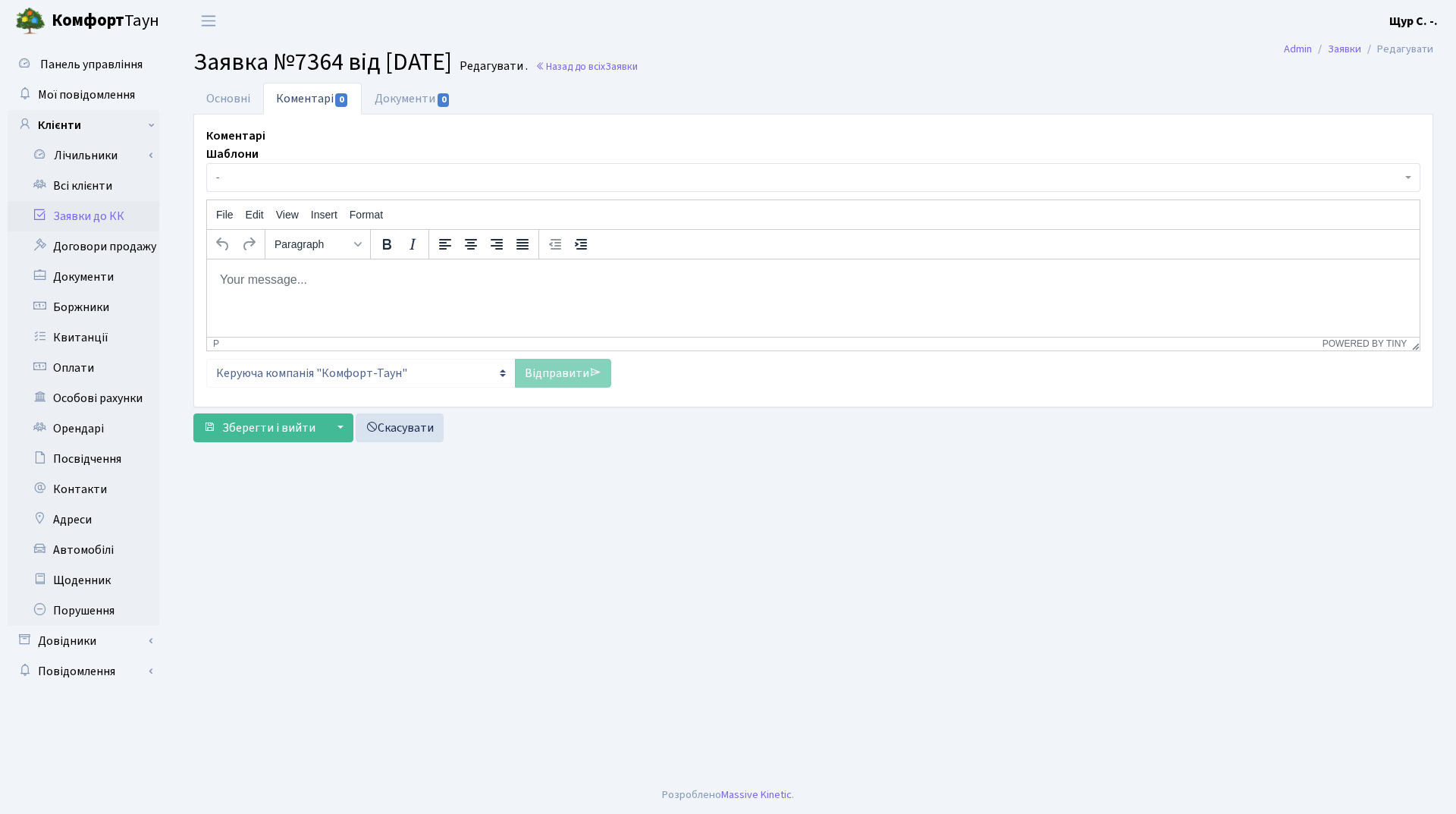
click at [217, 273] on html at bounding box center [813, 279] width 1213 height 41
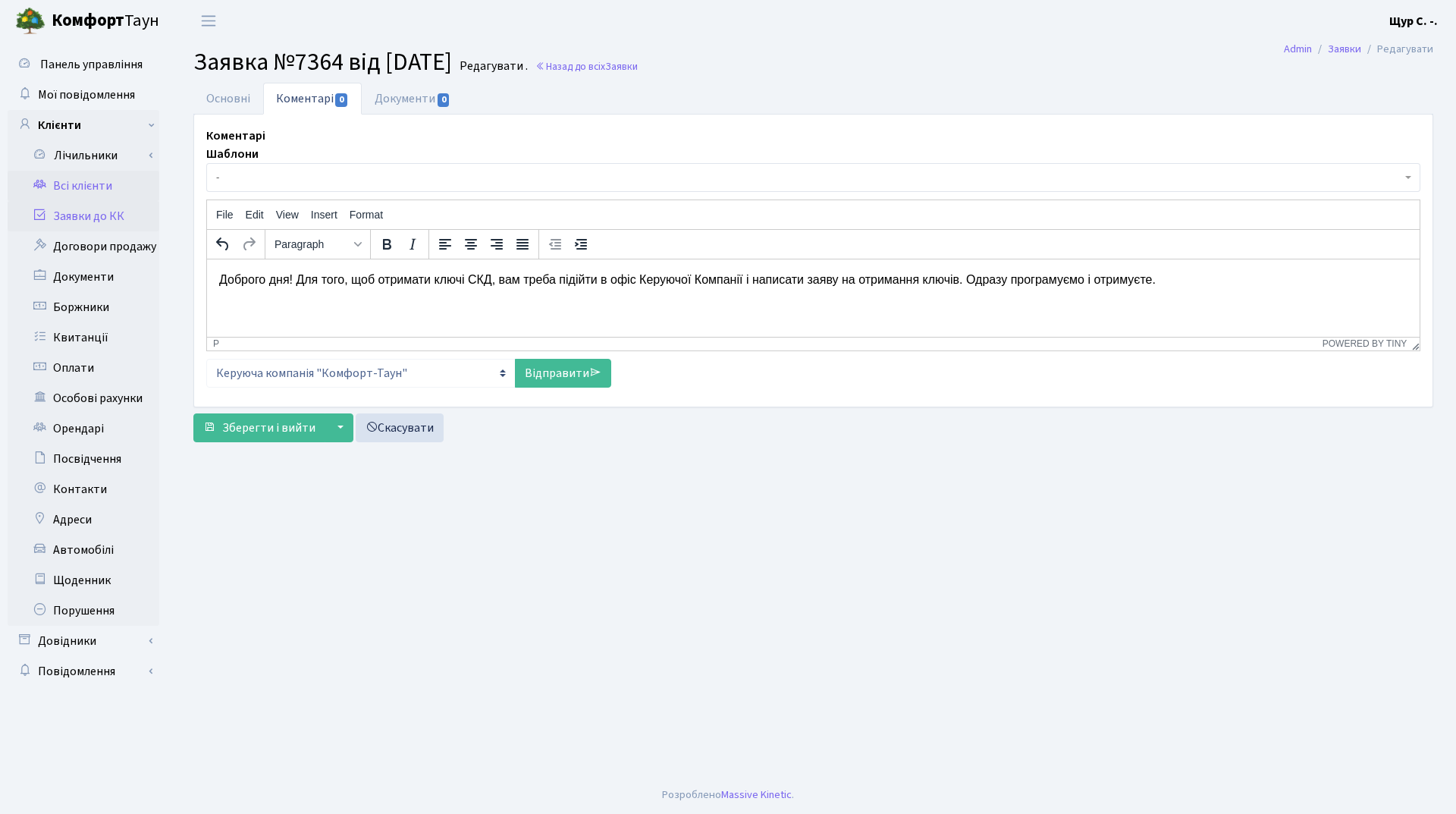
click at [101, 192] on link "Всі клієнти" at bounding box center [83, 186] width 152 height 30
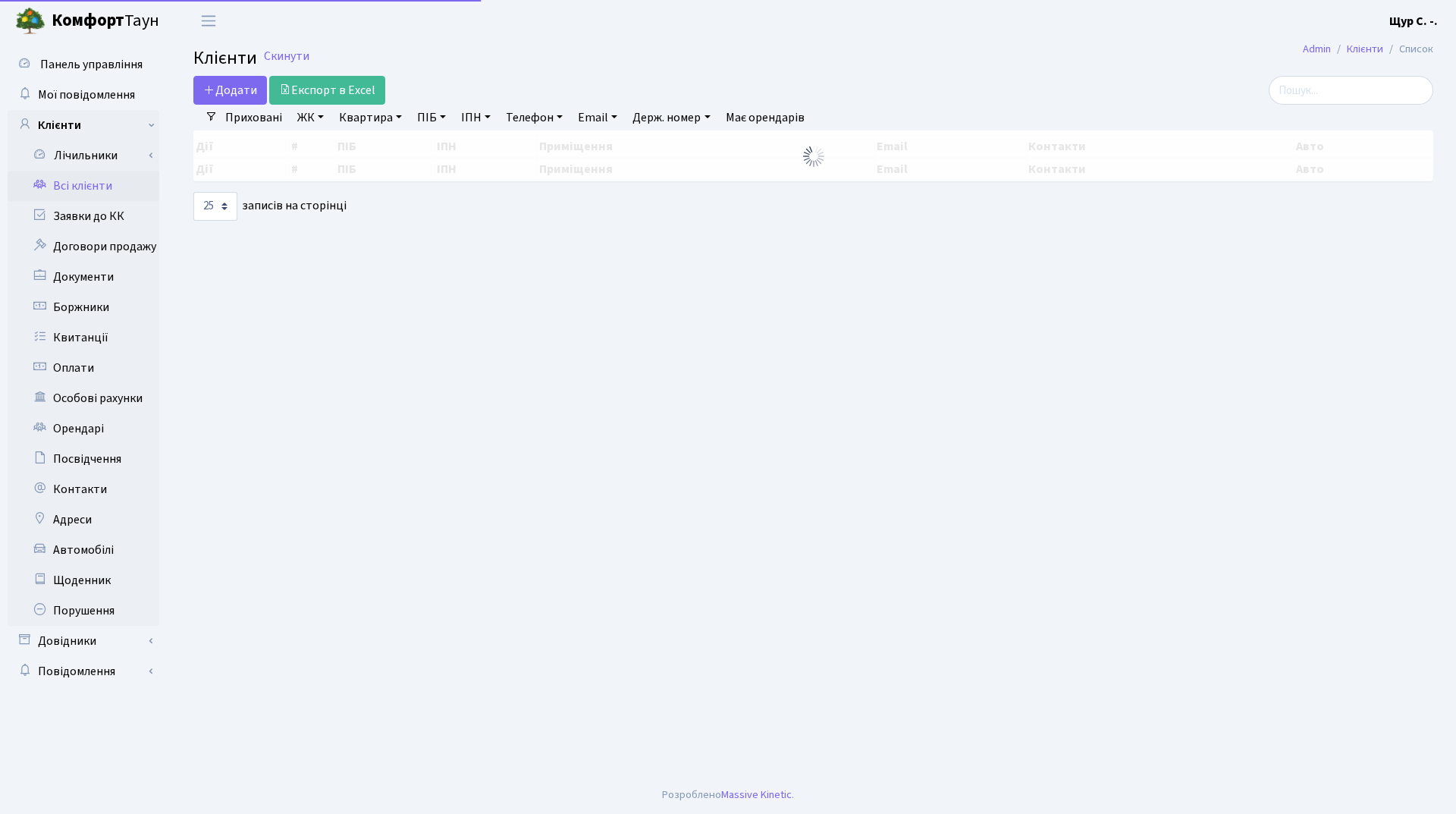
select select "25"
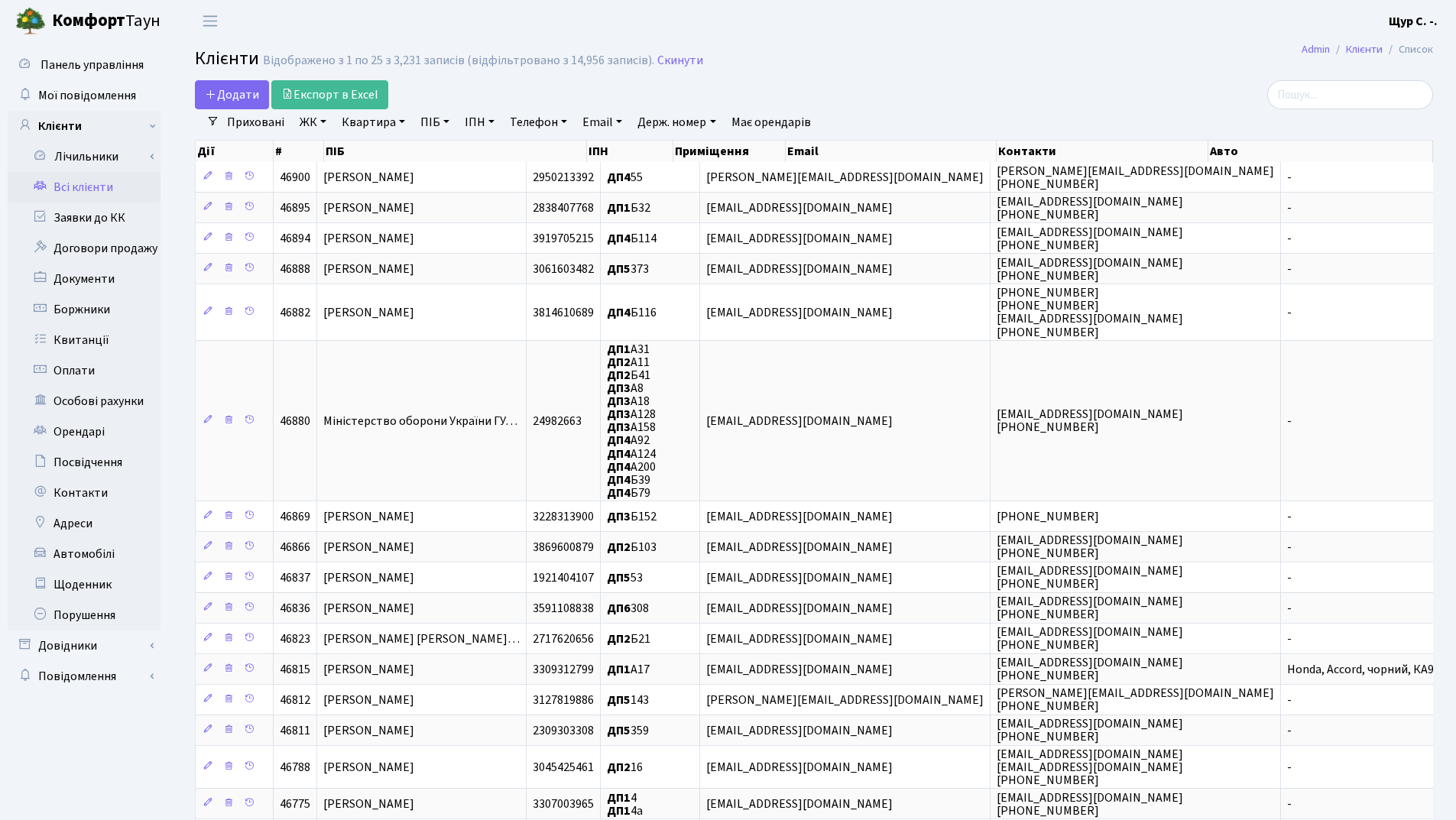
click at [376, 120] on link "Квартира" at bounding box center [373, 122] width 75 height 26
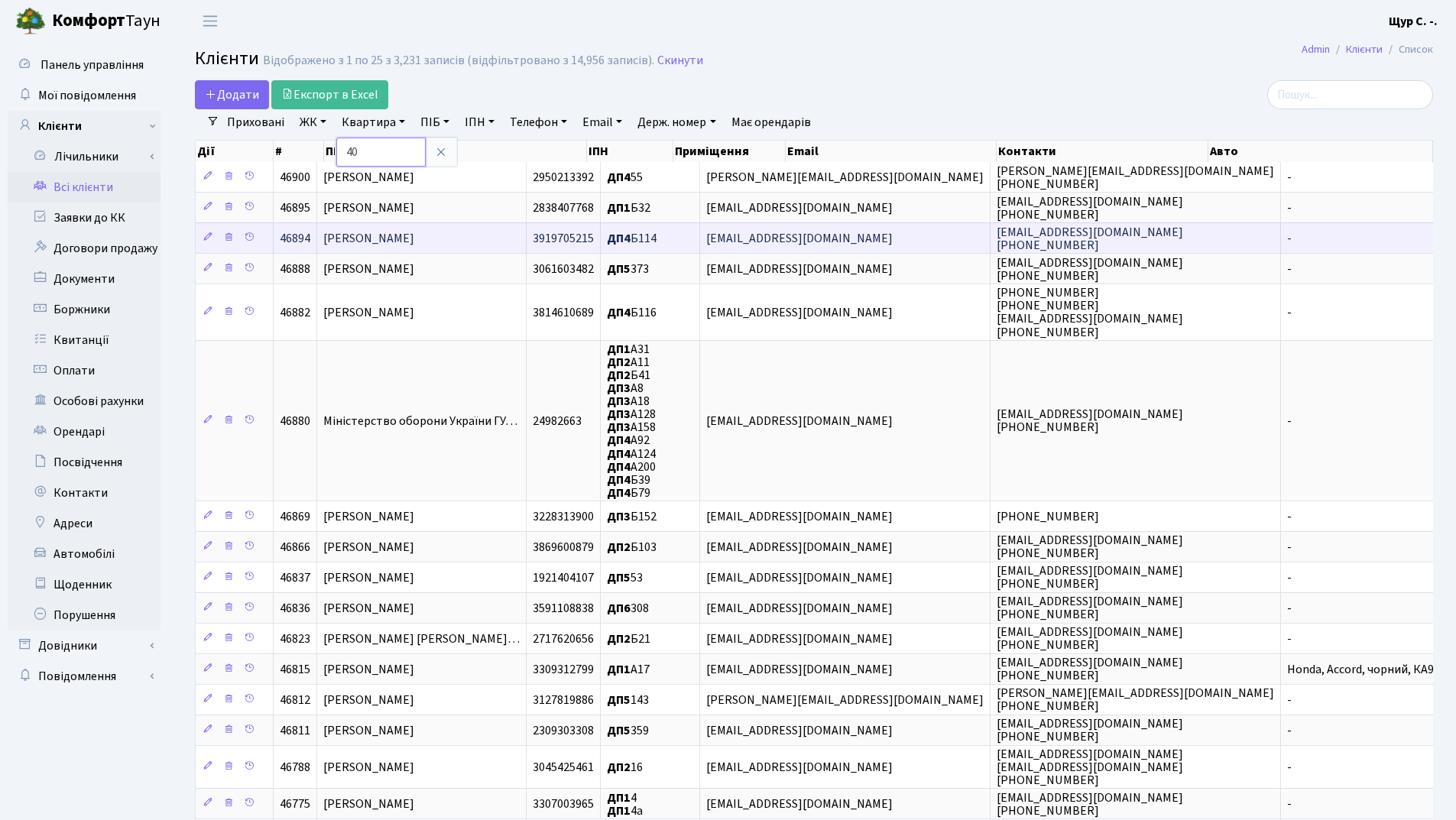
type input "40"
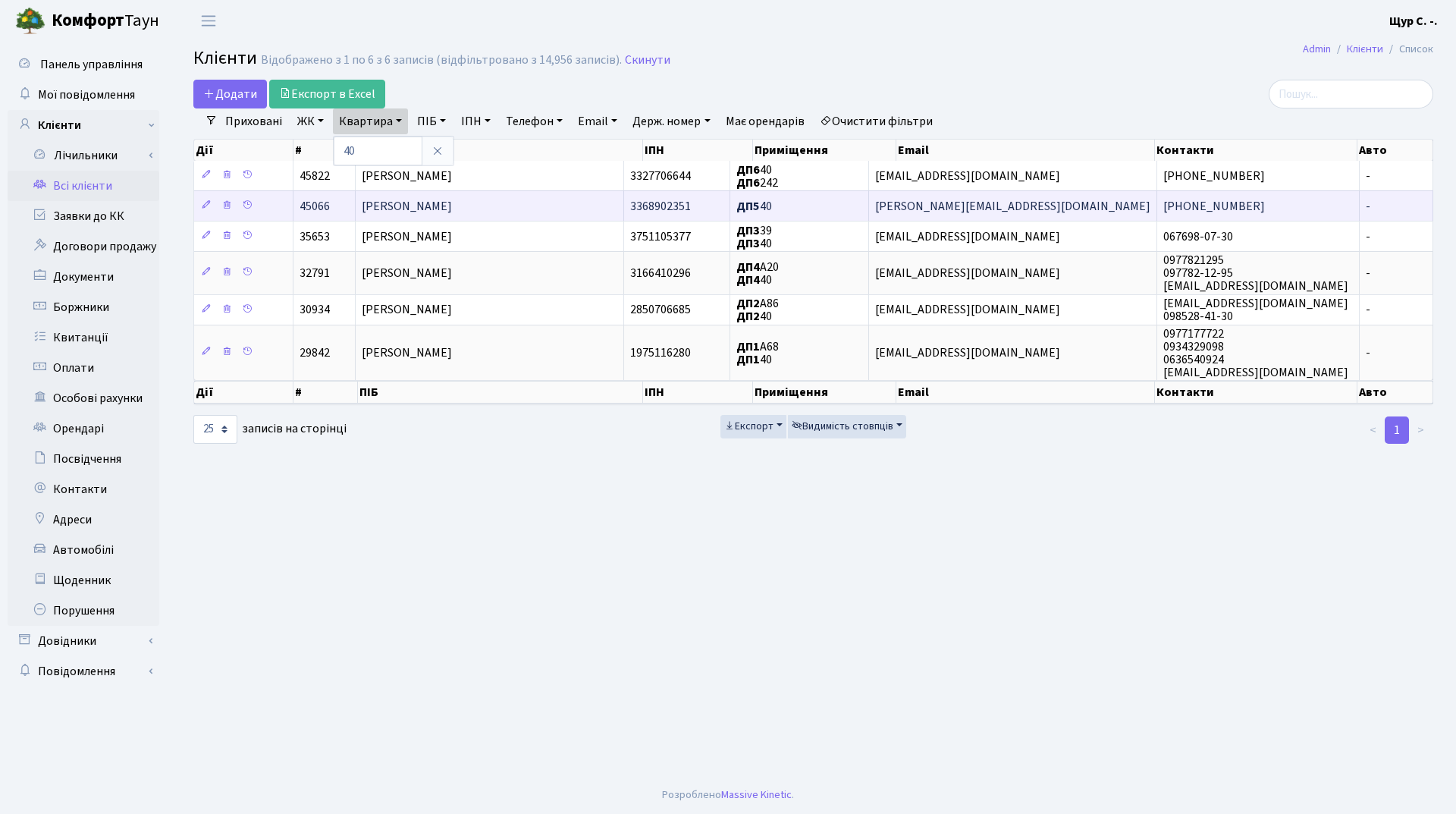
click at [452, 205] on span "Щербина Андрій Миколайович" at bounding box center [407, 206] width 91 height 17
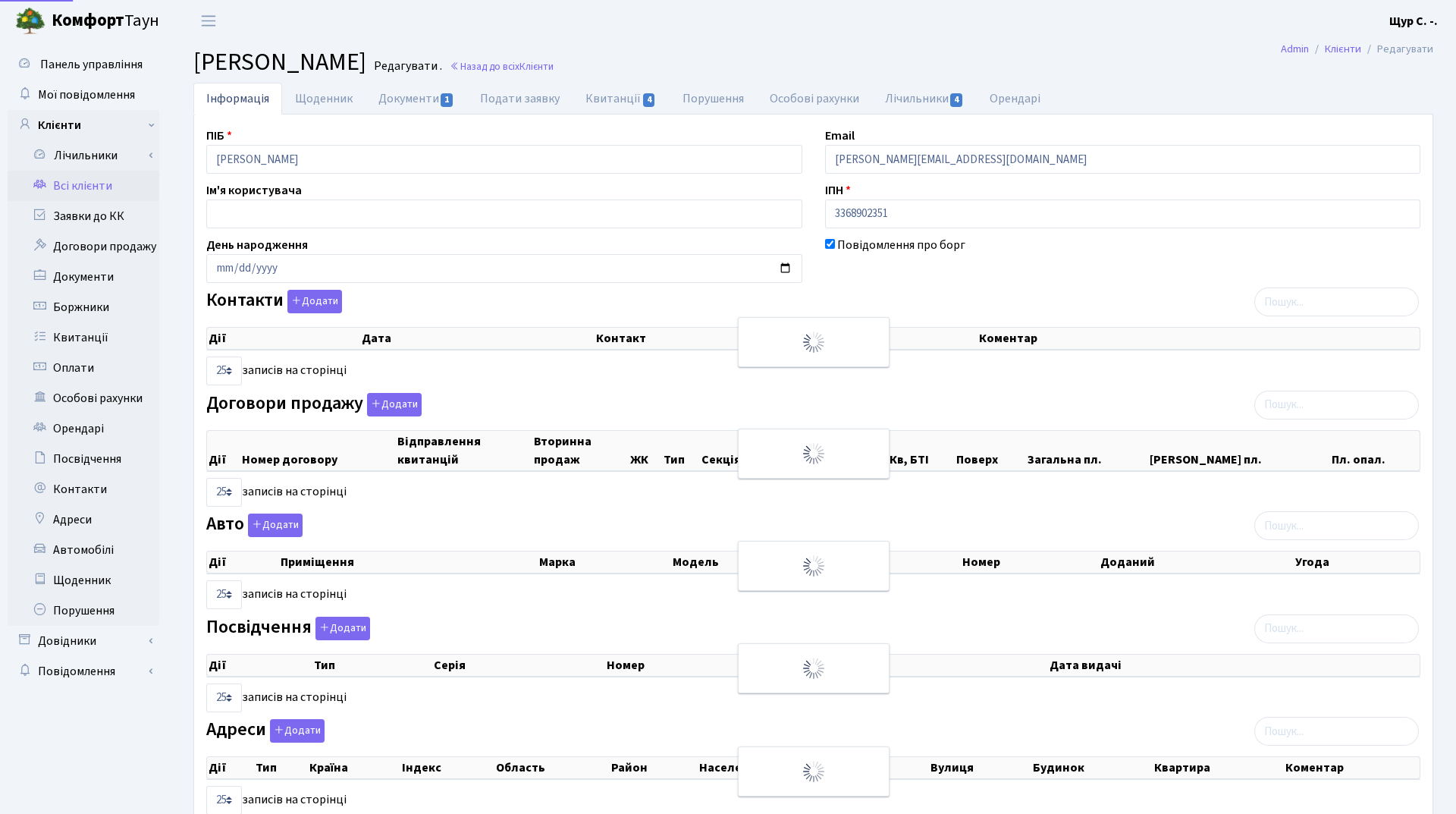
select select "25"
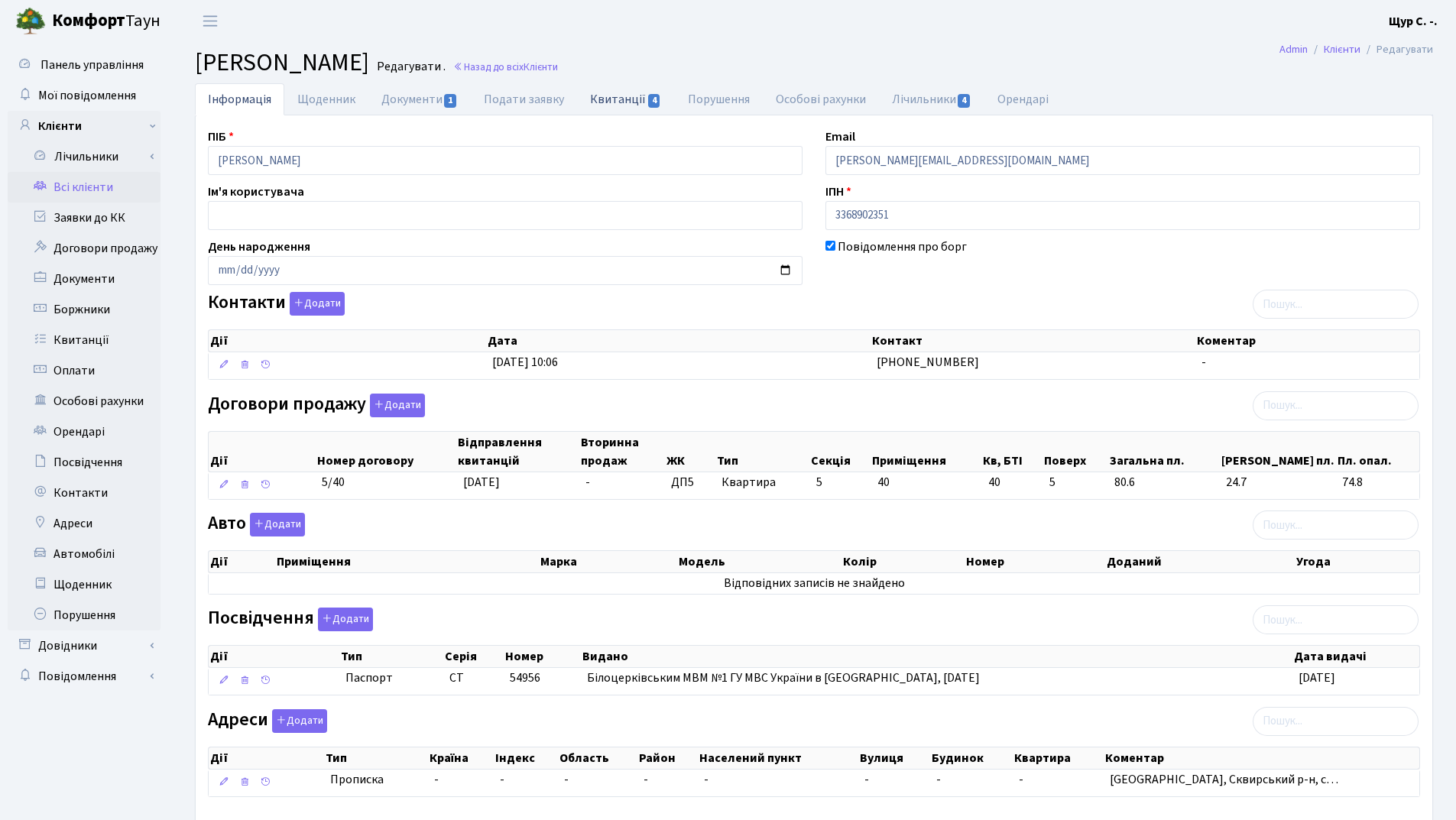
click at [629, 106] on link "Квитанції 4" at bounding box center [625, 98] width 97 height 31
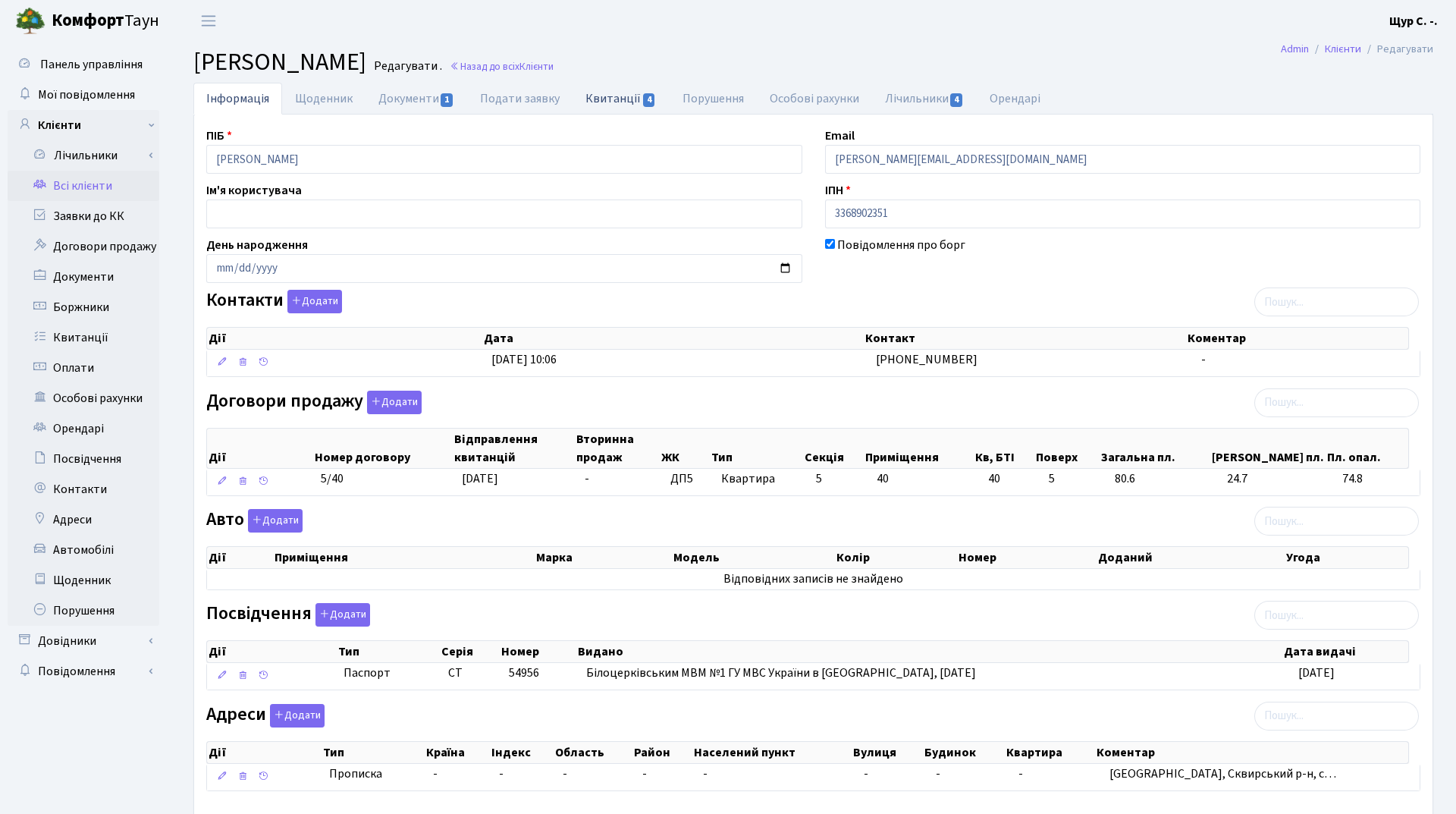
select select "25"
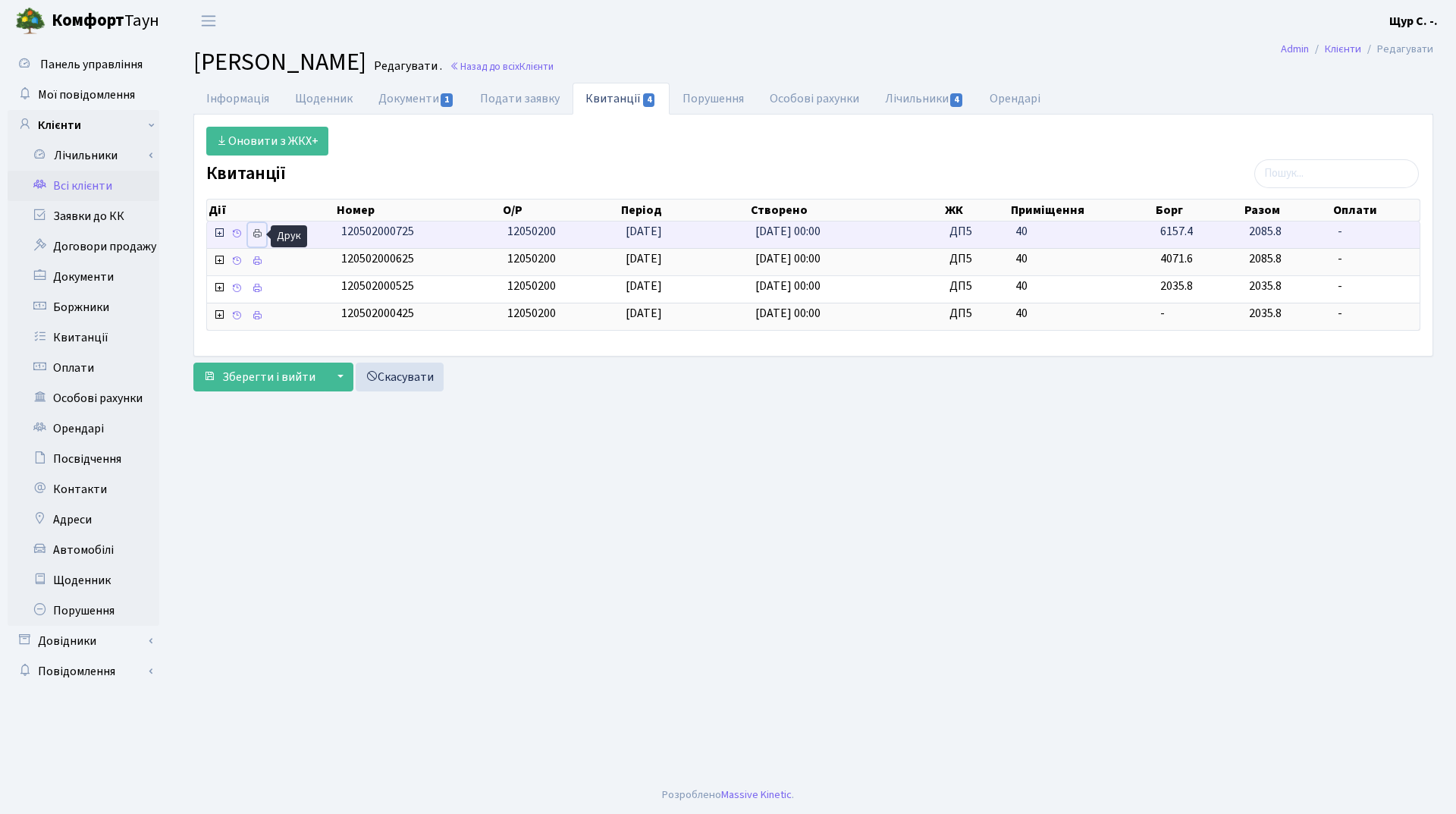
click at [260, 238] on icon at bounding box center [257, 233] width 10 height 10
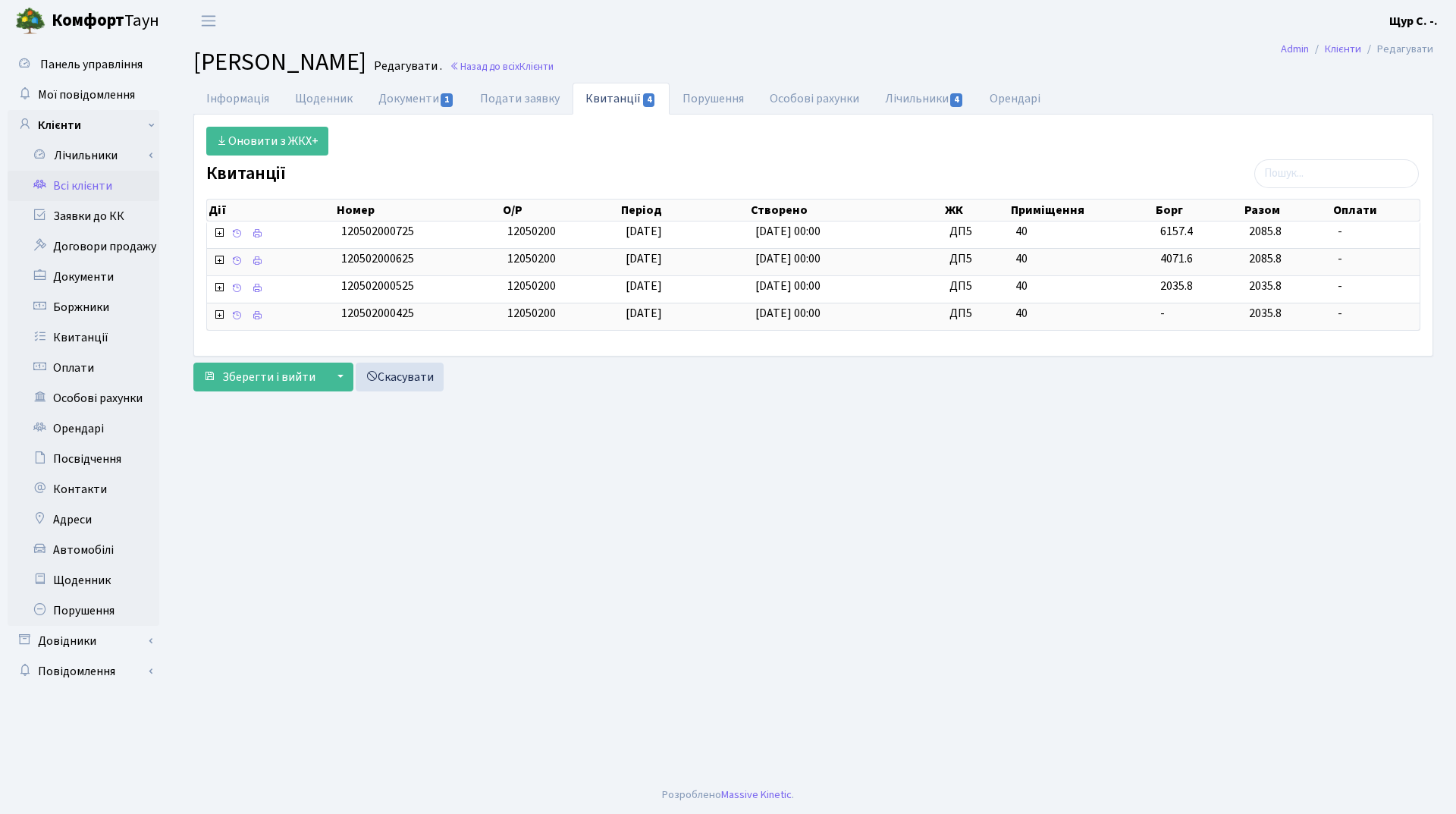
click at [119, 188] on link "Всі клієнти" at bounding box center [83, 186] width 152 height 30
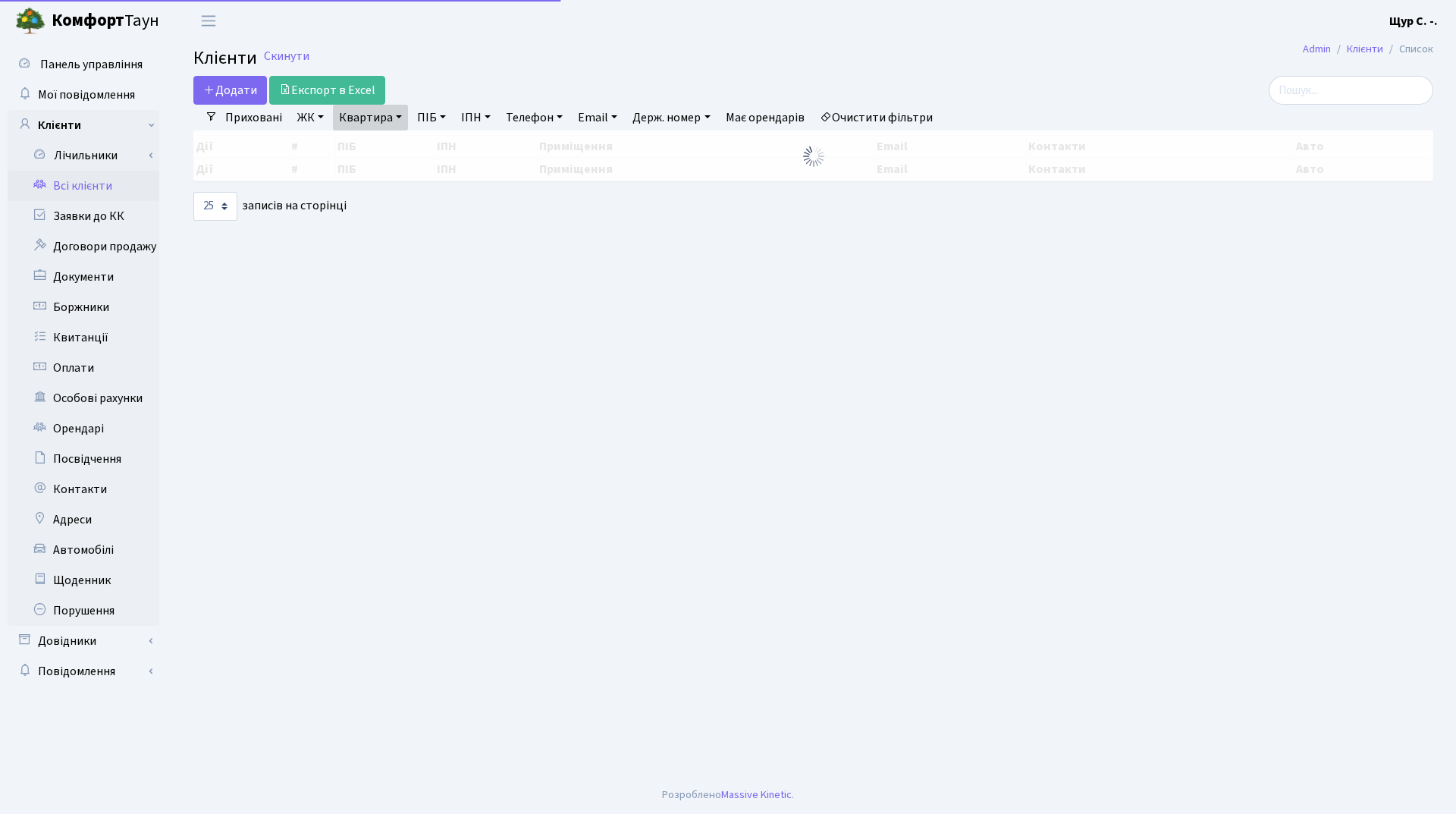
select select "25"
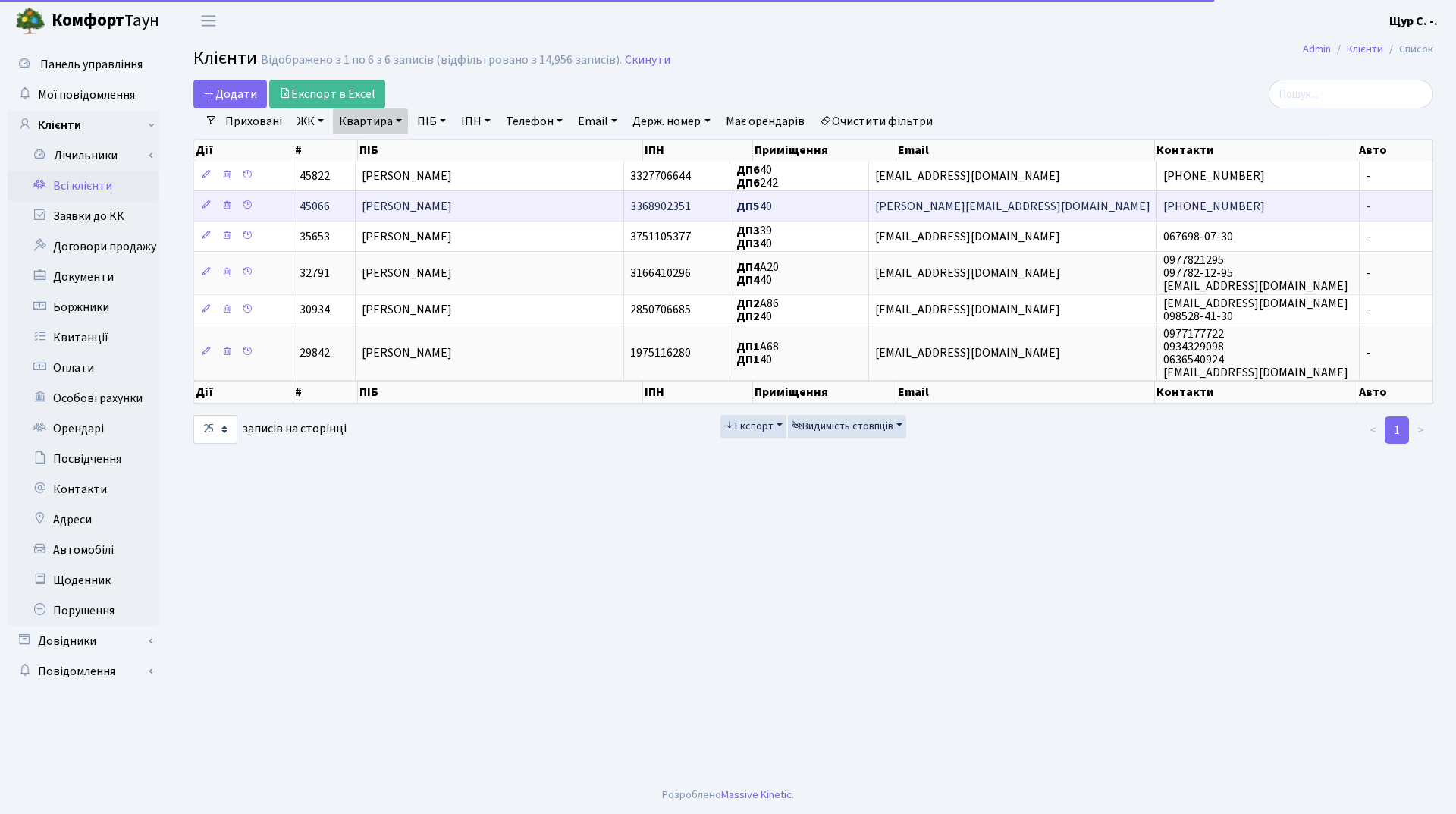
click at [422, 207] on span "[PERSON_NAME]" at bounding box center [407, 206] width 91 height 17
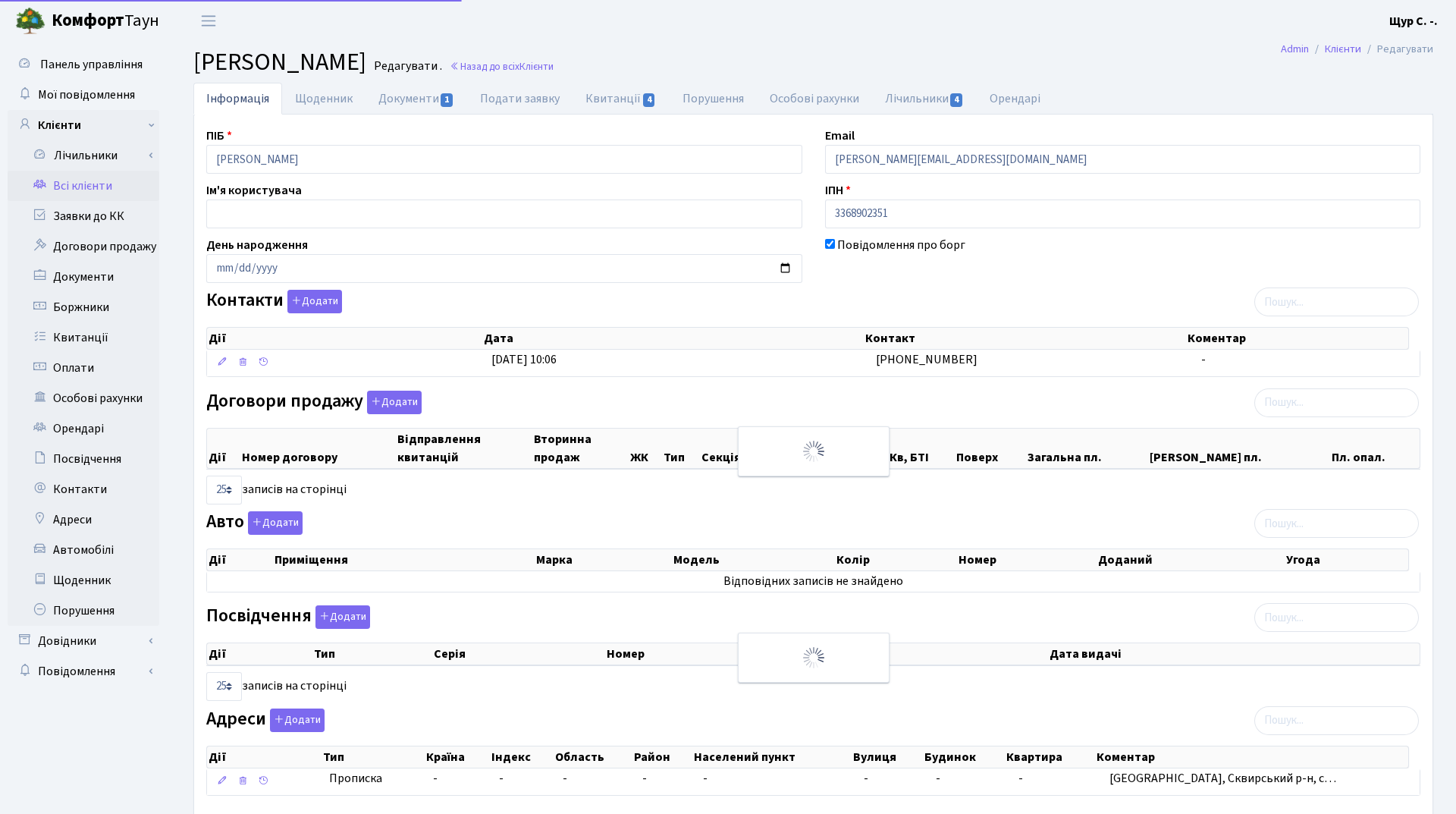
select select "25"
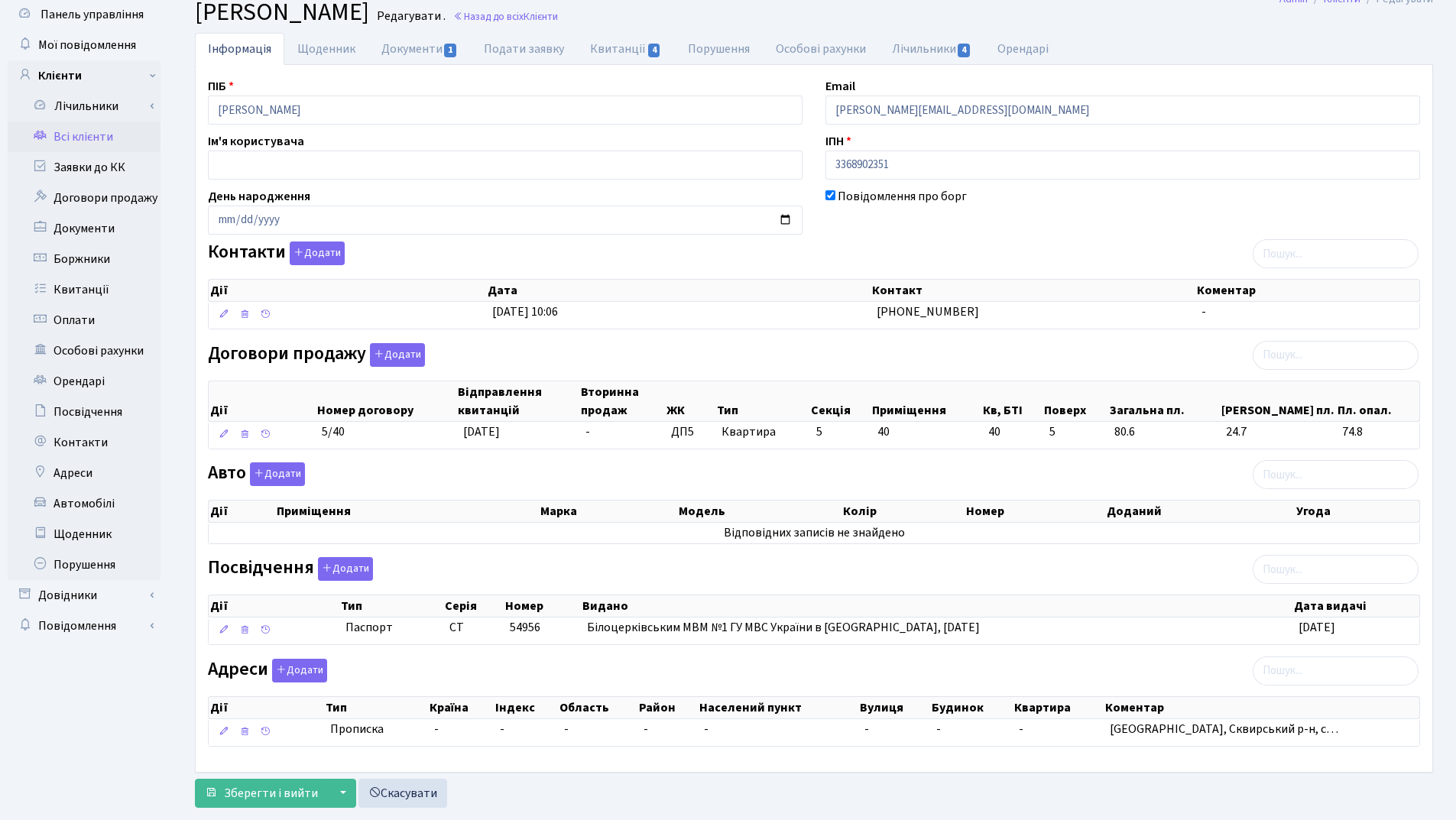
scroll to position [84, 0]
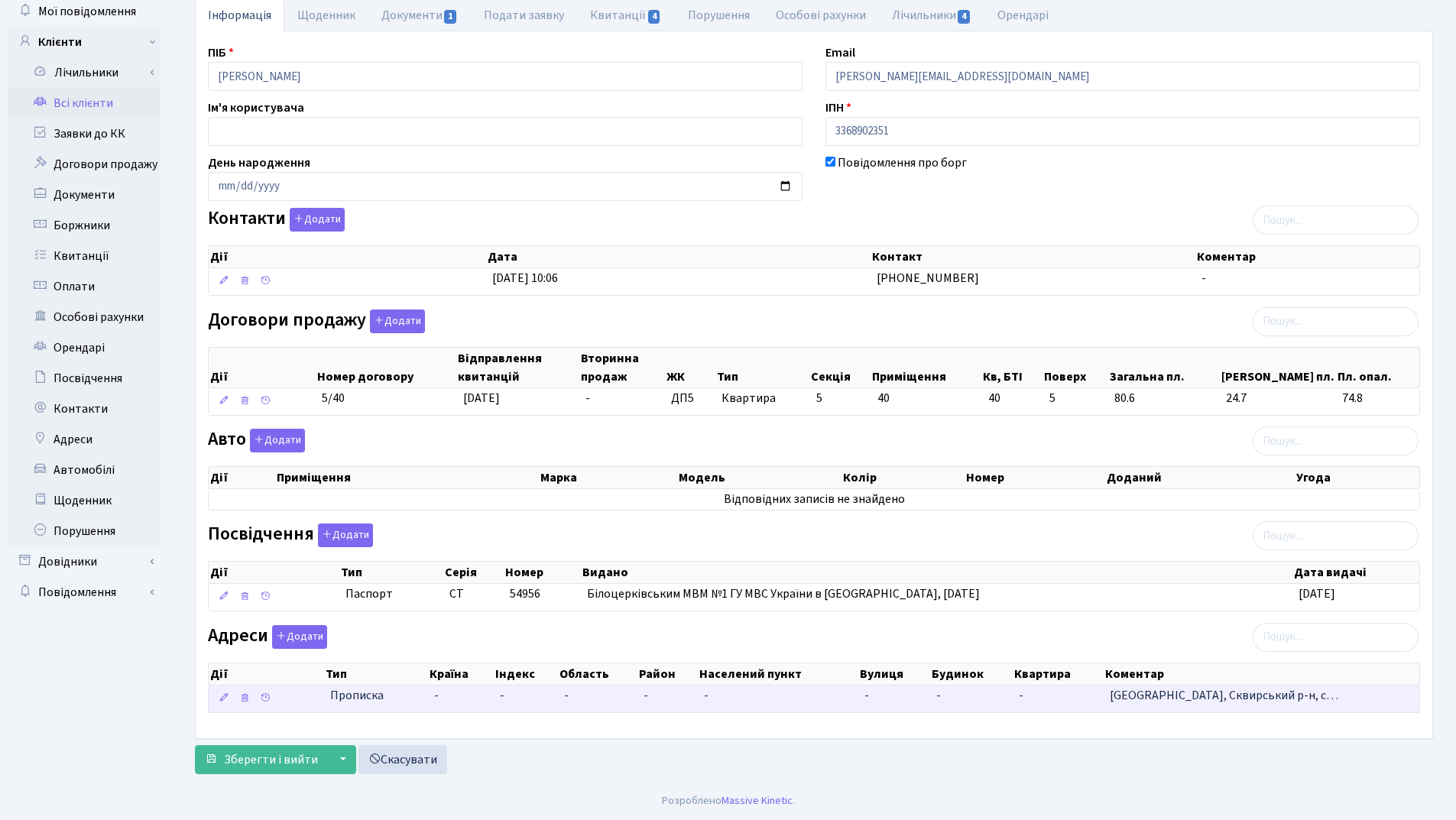
click at [734, 699] on td "-" at bounding box center [778, 698] width 160 height 26
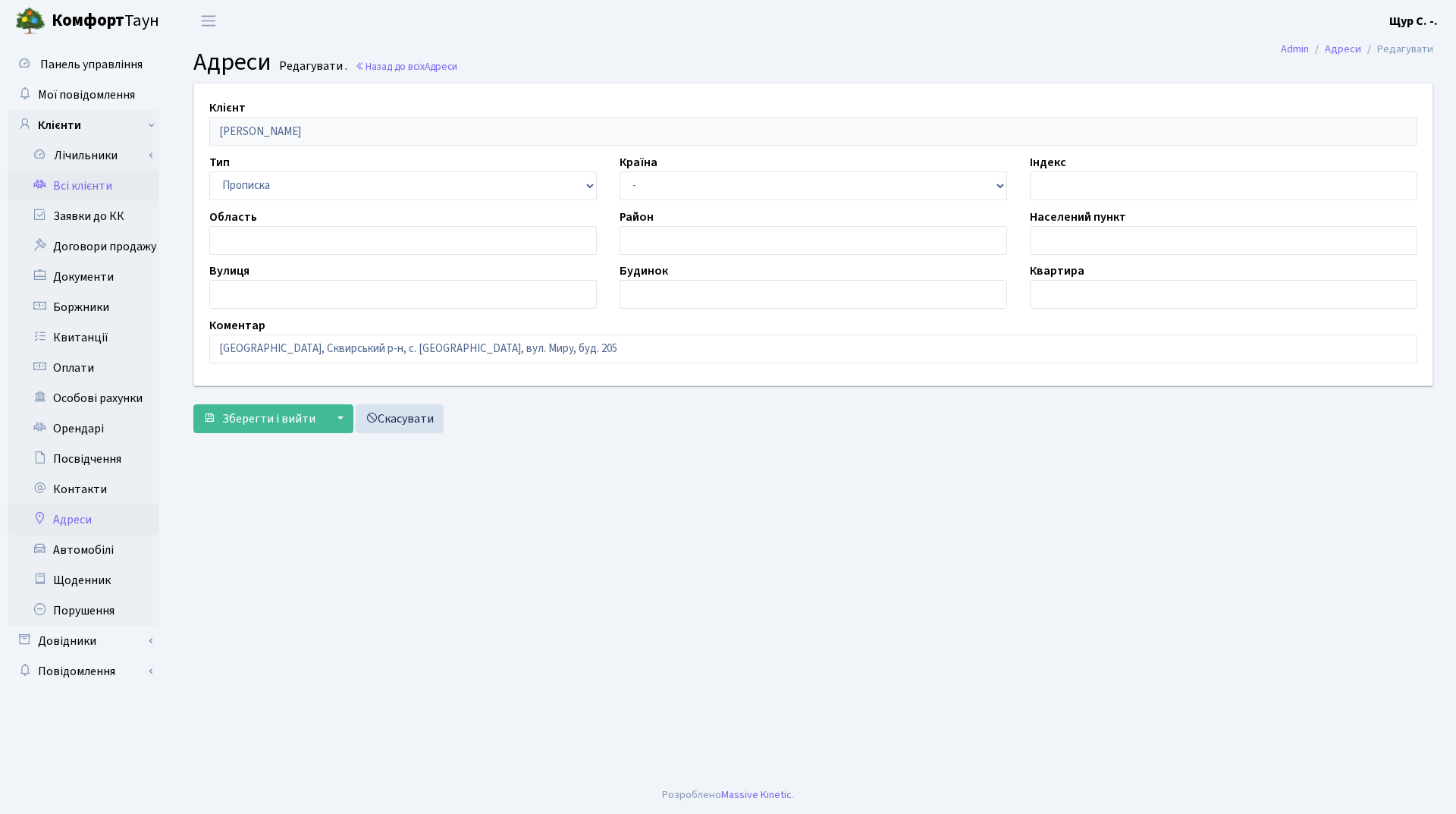
click at [103, 182] on link "Всі клієнти" at bounding box center [83, 186] width 152 height 30
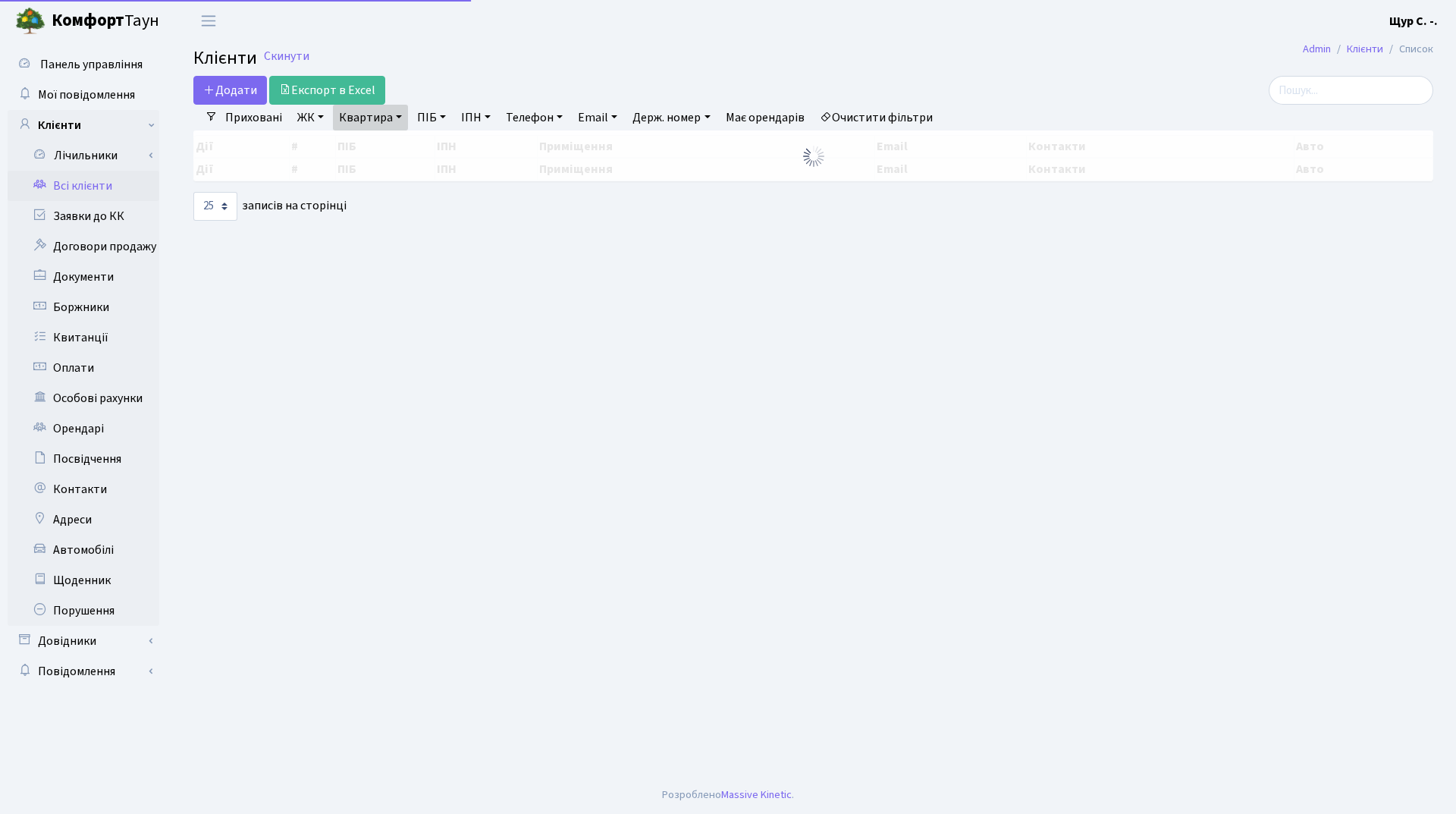
select select "25"
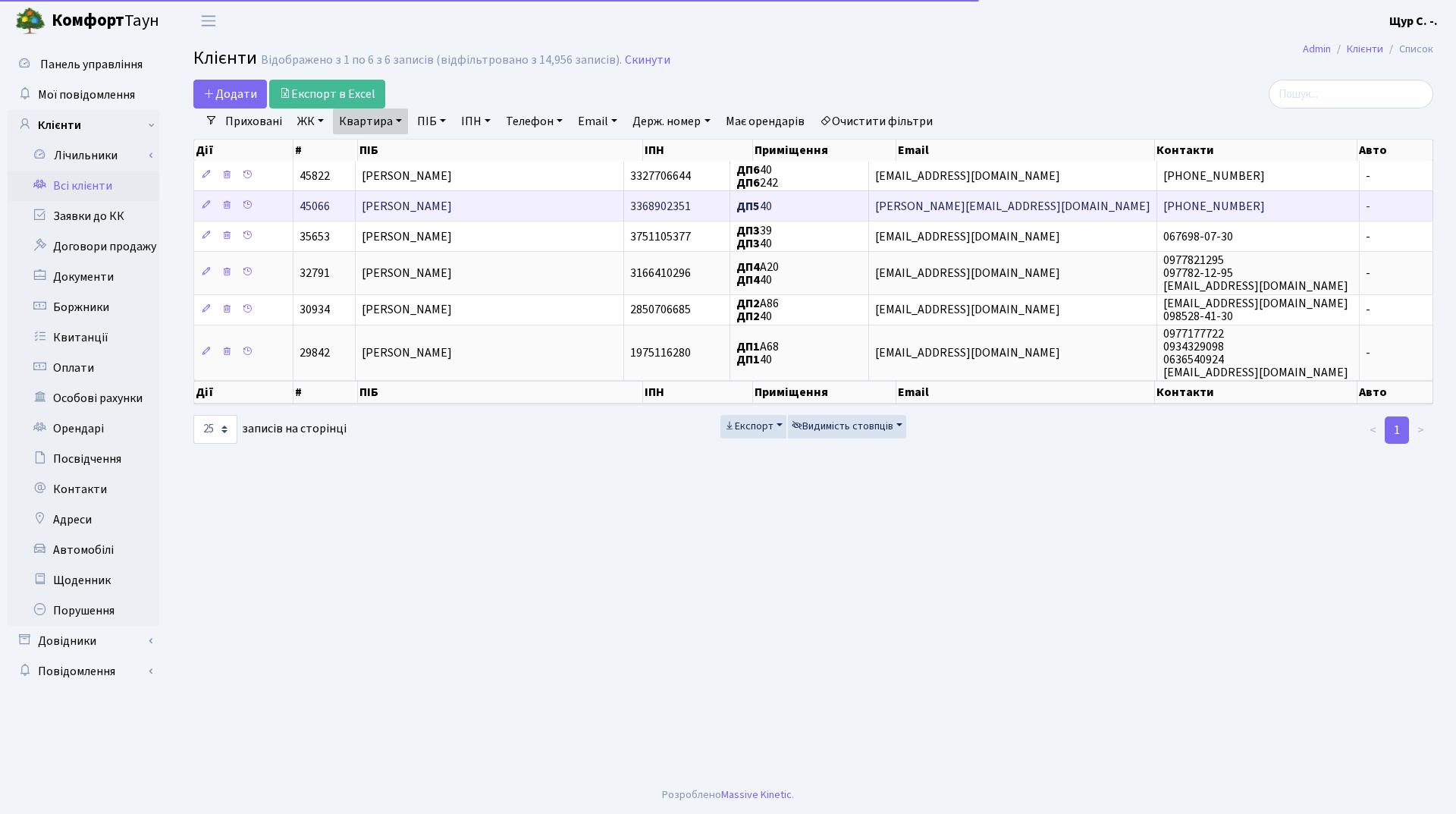
click at [443, 211] on span "[PERSON_NAME]" at bounding box center [407, 206] width 91 height 17
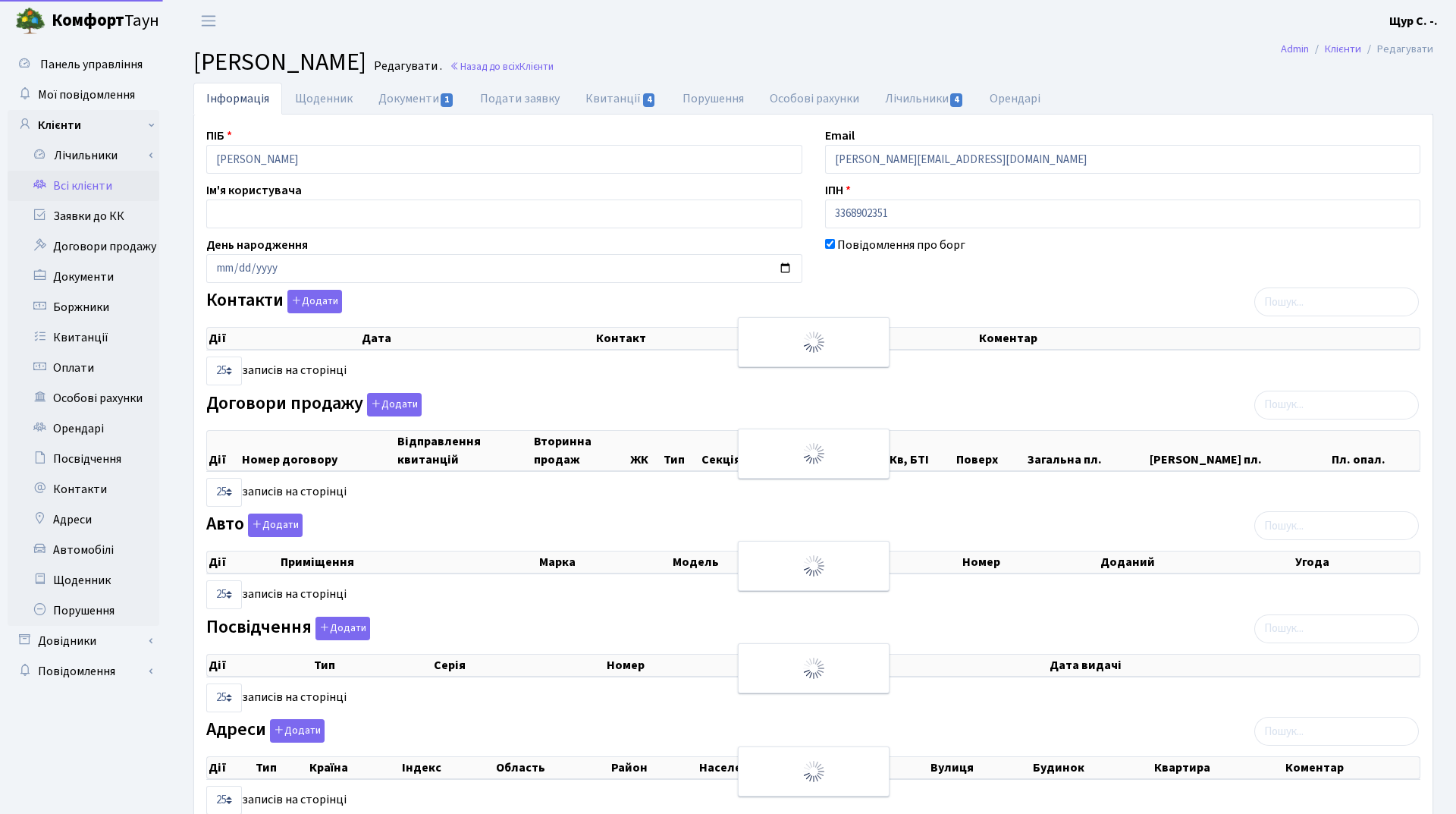
select select "25"
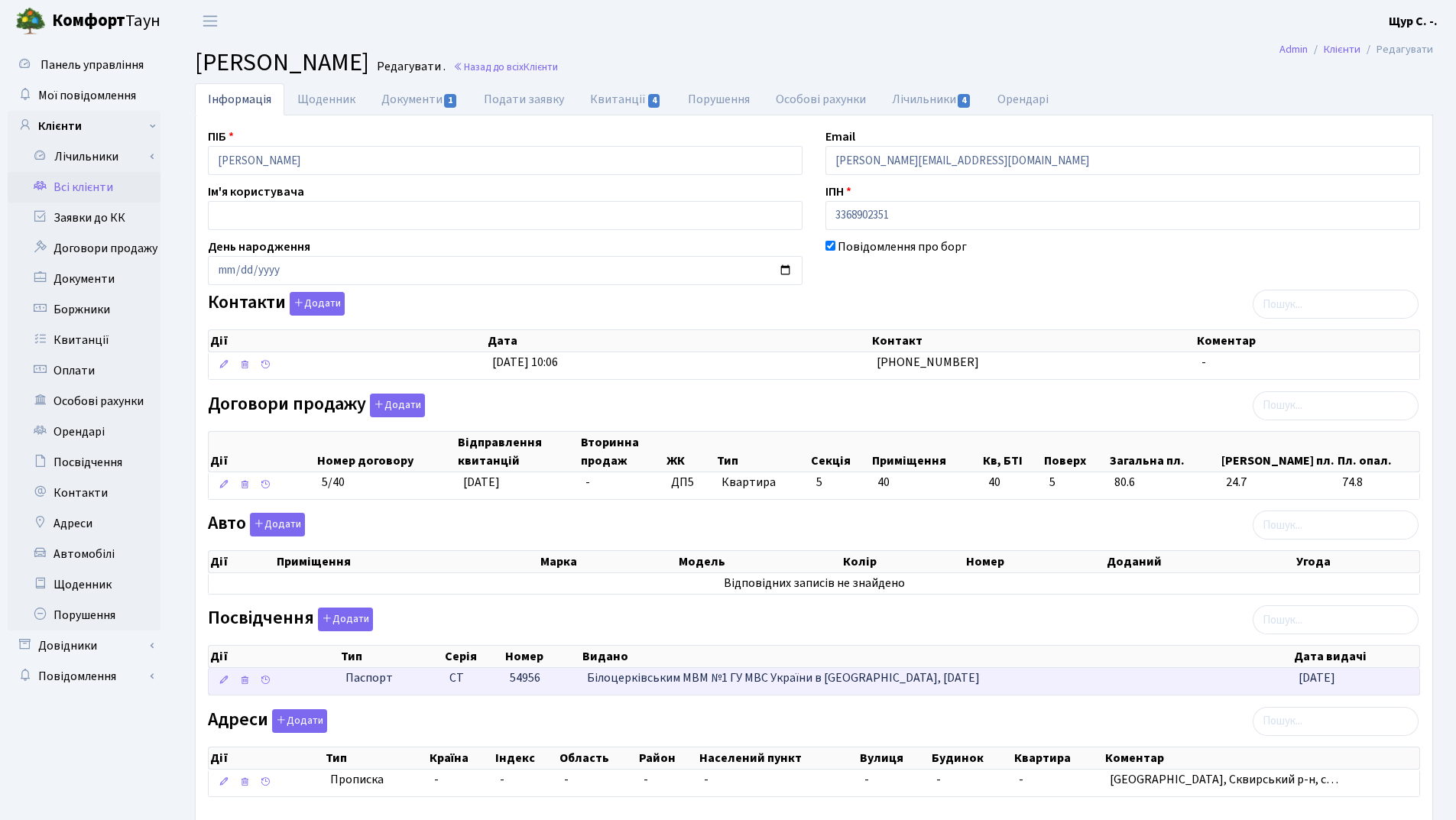
click at [406, 685] on span "Паспорт" at bounding box center [391, 678] width 91 height 18
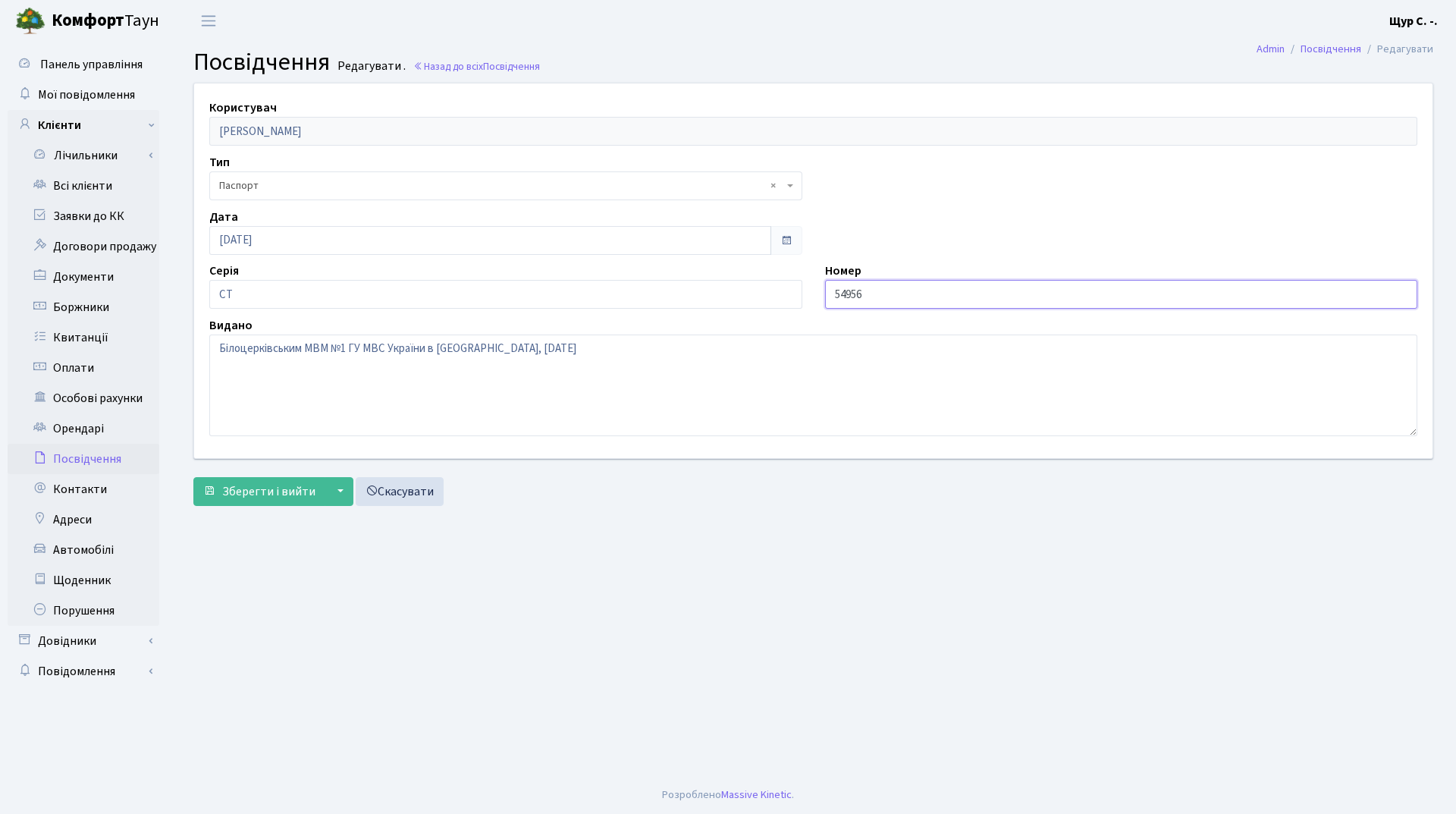
click at [831, 294] on input "54956" at bounding box center [1121, 294] width 593 height 29
type input "054956"
click at [272, 484] on span "Зберегти і вийти" at bounding box center [269, 491] width 93 height 17
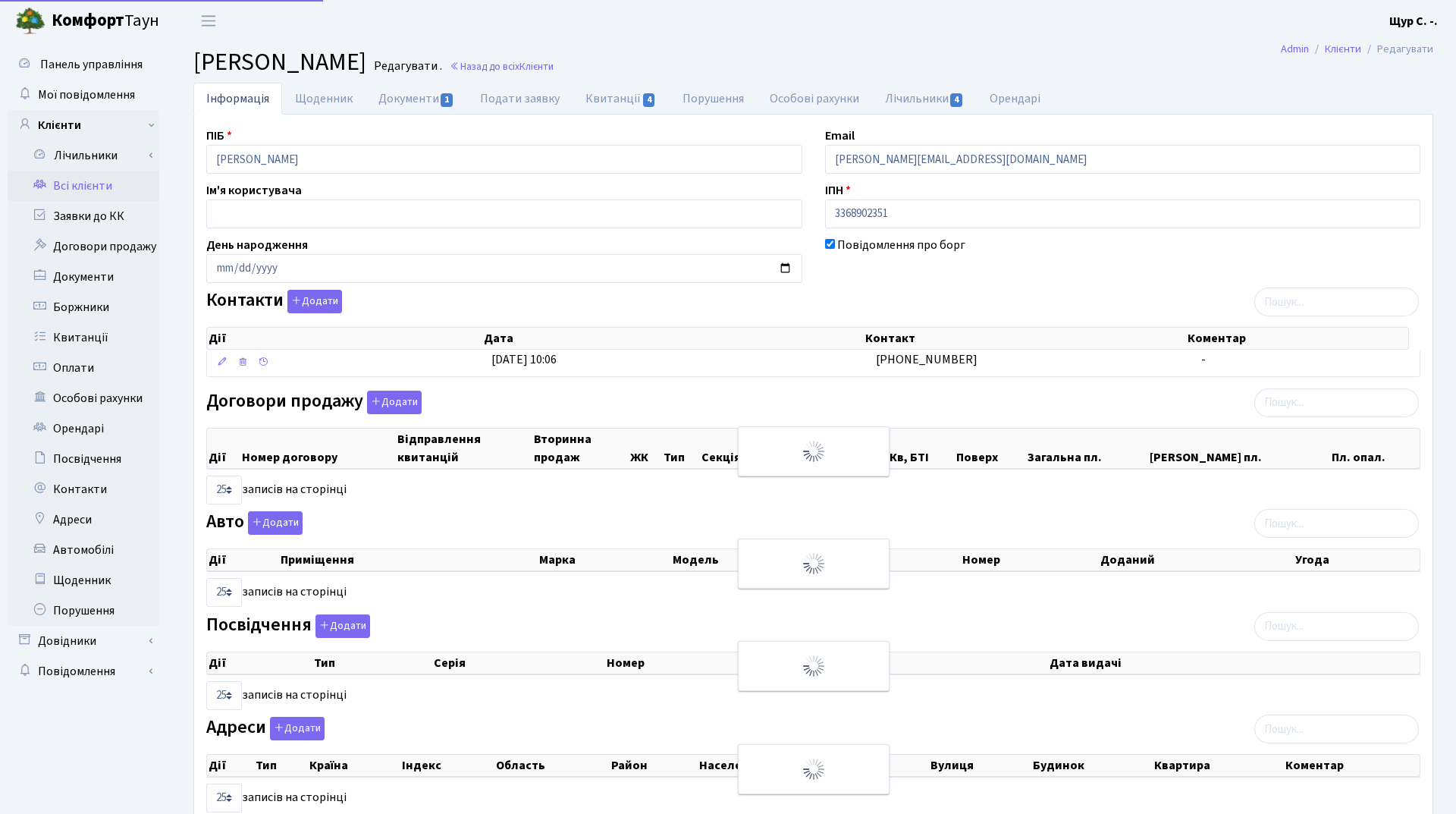
select select "25"
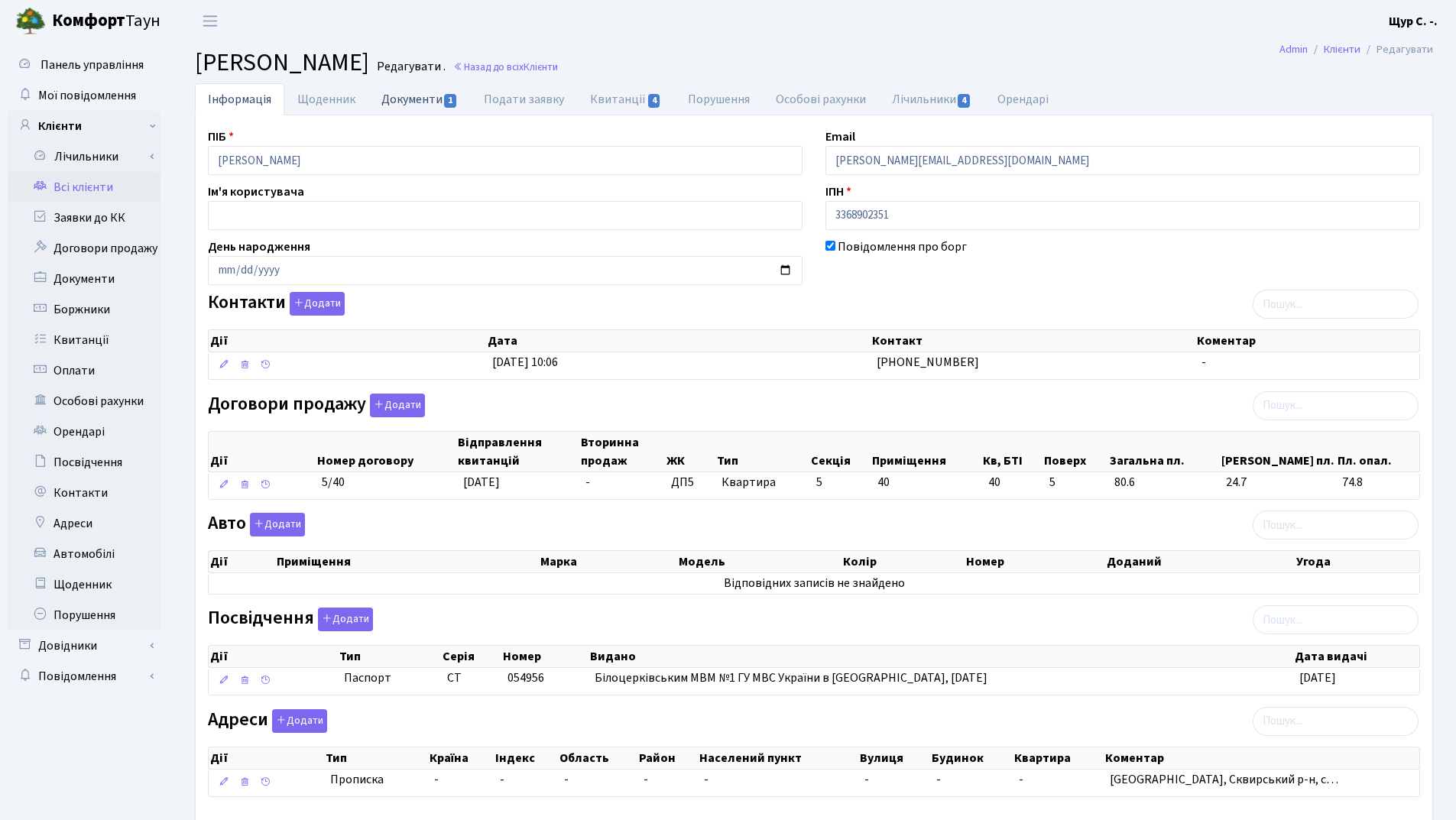
click at [422, 93] on link "Документи 1" at bounding box center [420, 98] width 103 height 31
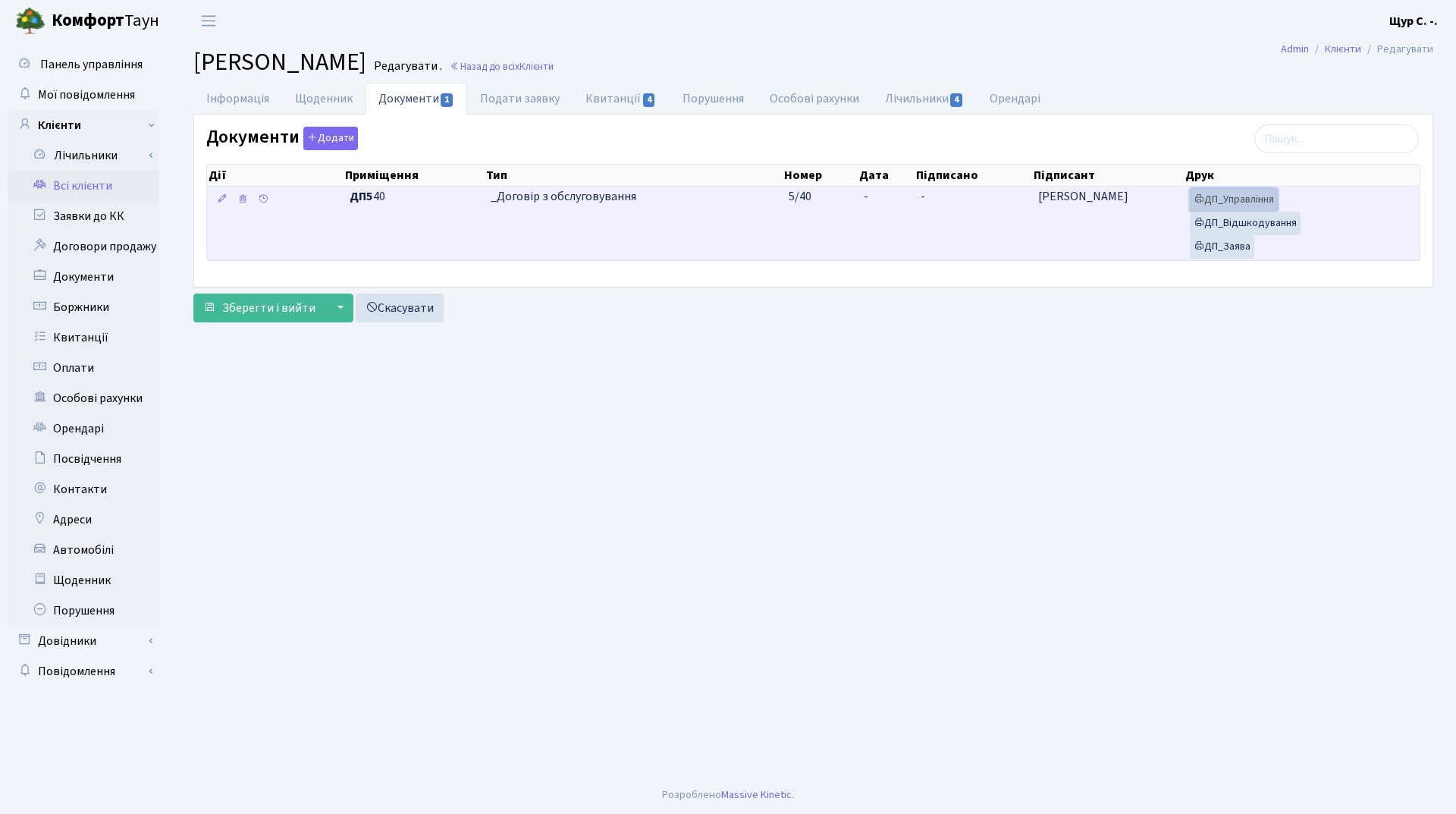
click at [1241, 196] on link "ДП_Управління" at bounding box center [1233, 200] width 88 height 24
click at [1264, 223] on link "ДП_Відшкодування" at bounding box center [1245, 223] width 110 height 24
click at [1238, 242] on link "ДП_Заява" at bounding box center [1222, 247] width 64 height 24
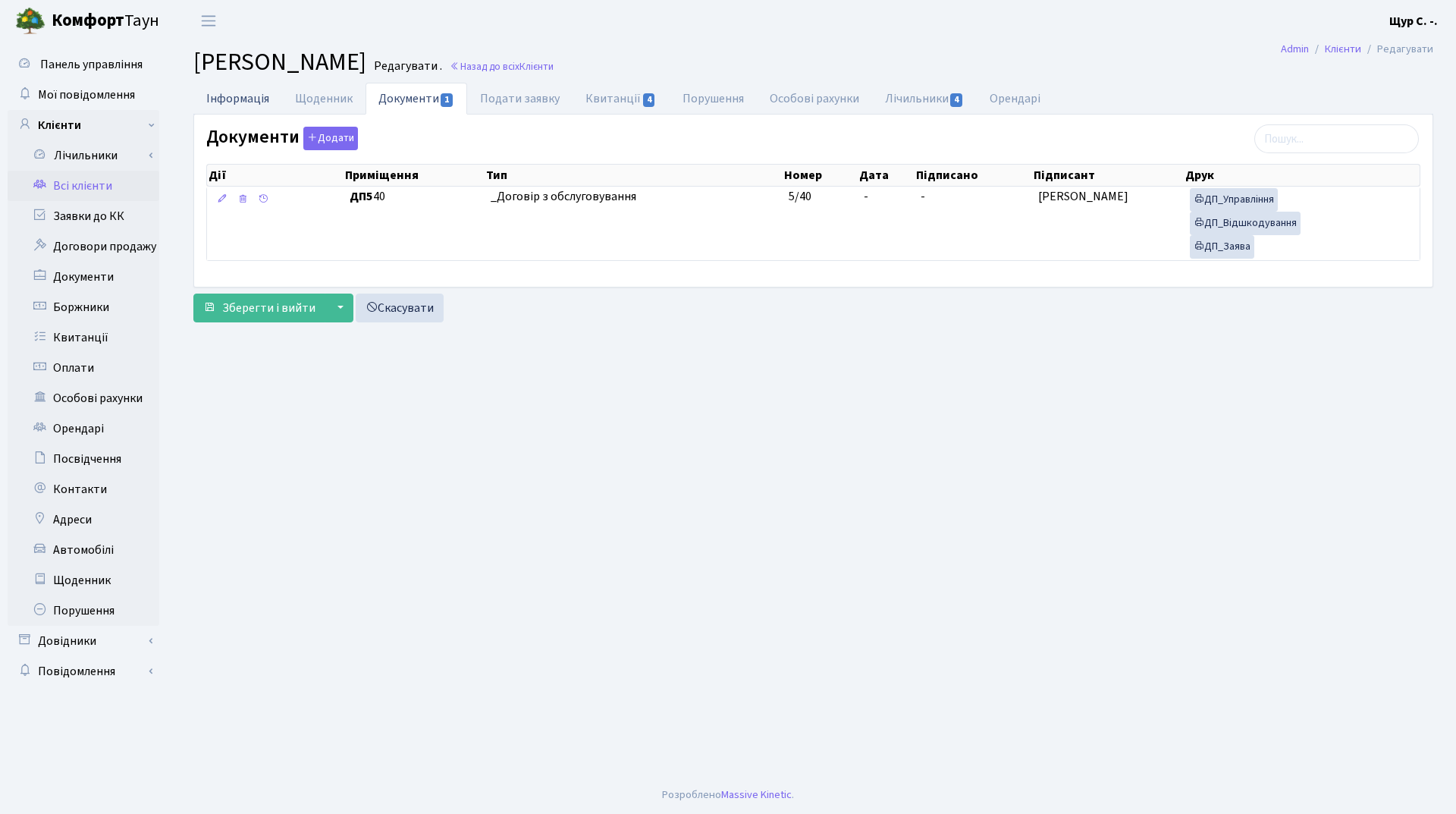
click at [238, 95] on link "Інформація" at bounding box center [238, 98] width 89 height 31
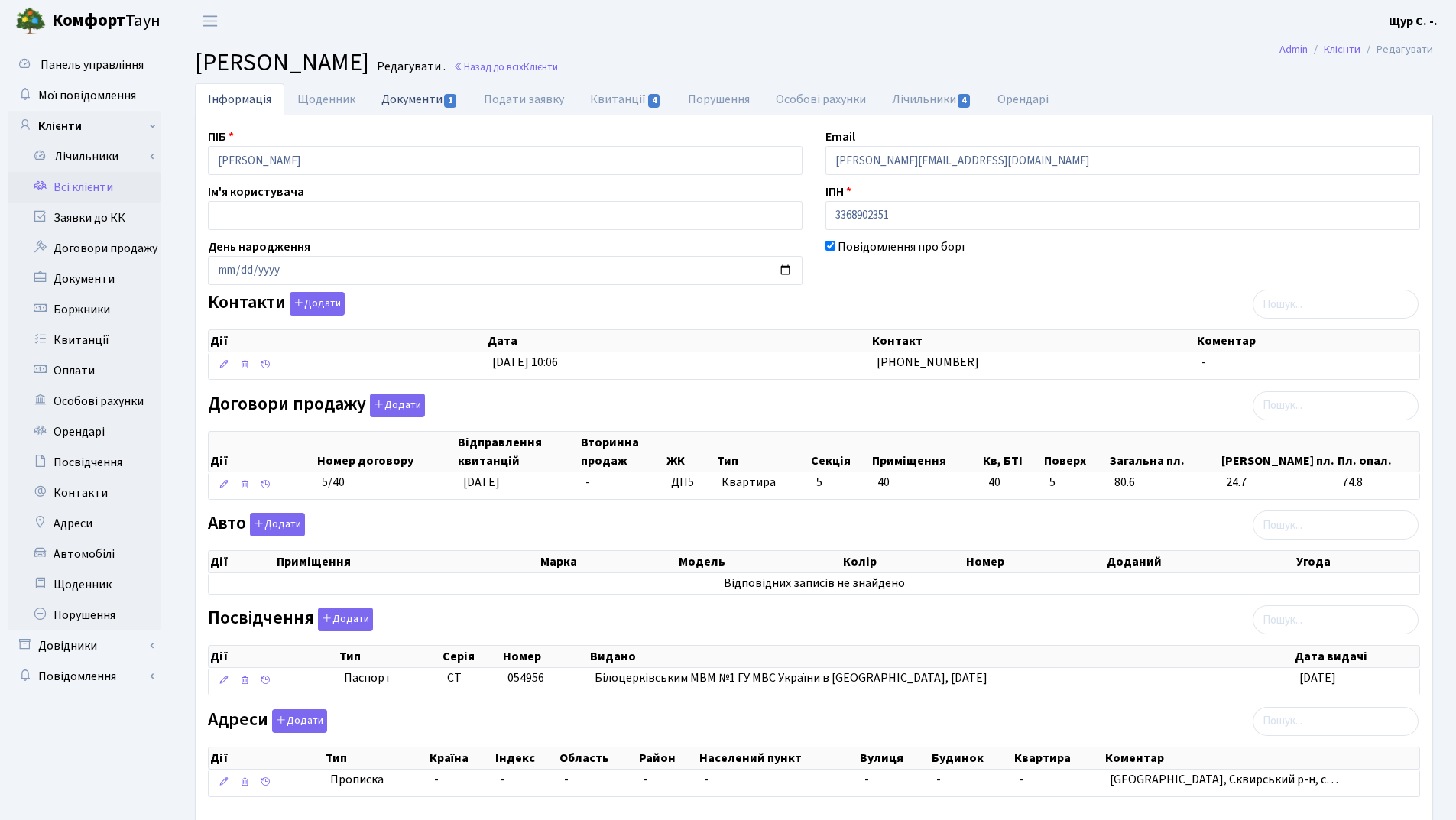
click at [411, 93] on link "Документи 1" at bounding box center [420, 98] width 103 height 31
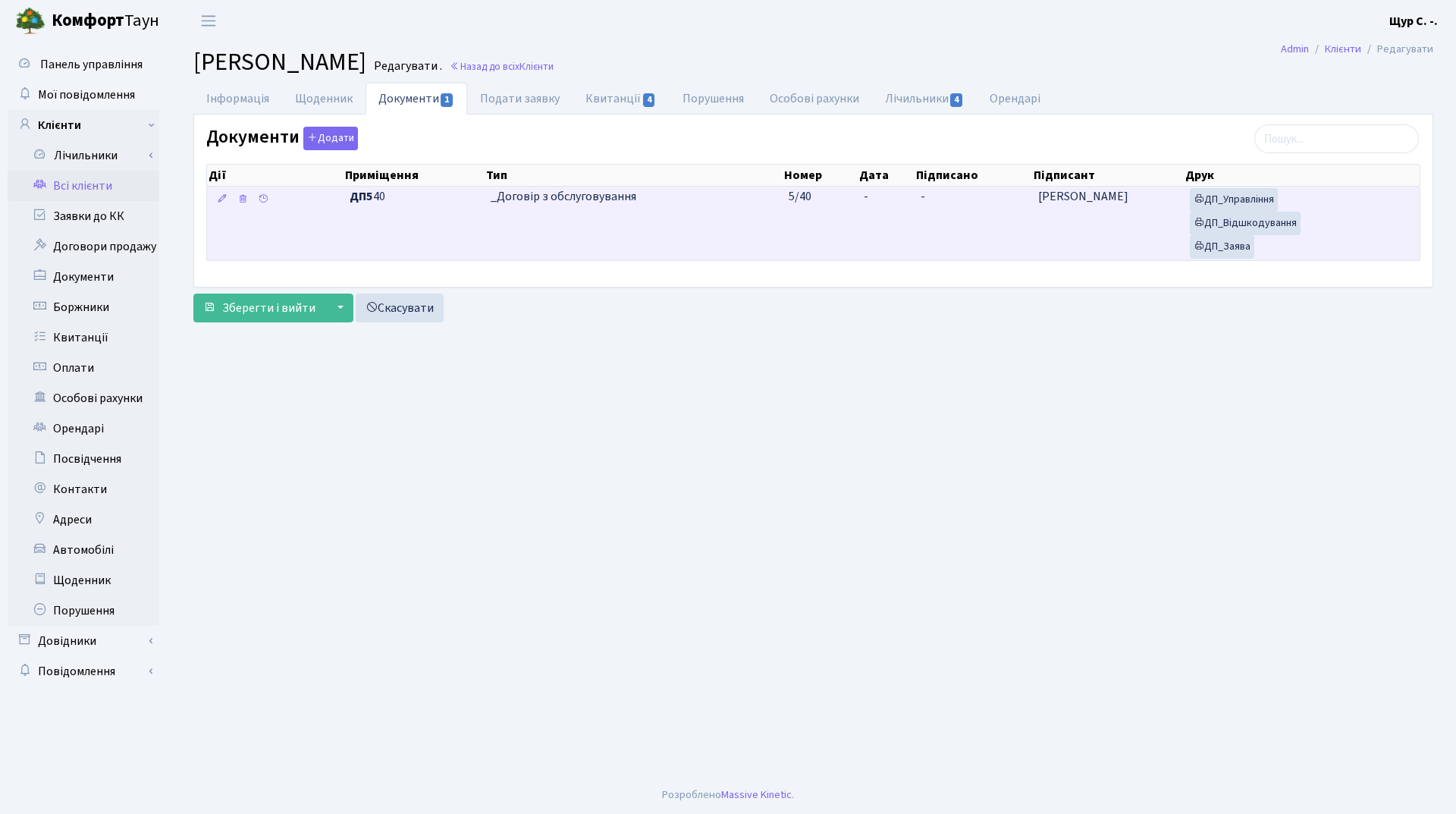
click at [648, 230] on td "_Договір з обслуговування" at bounding box center [633, 223] width 297 height 74
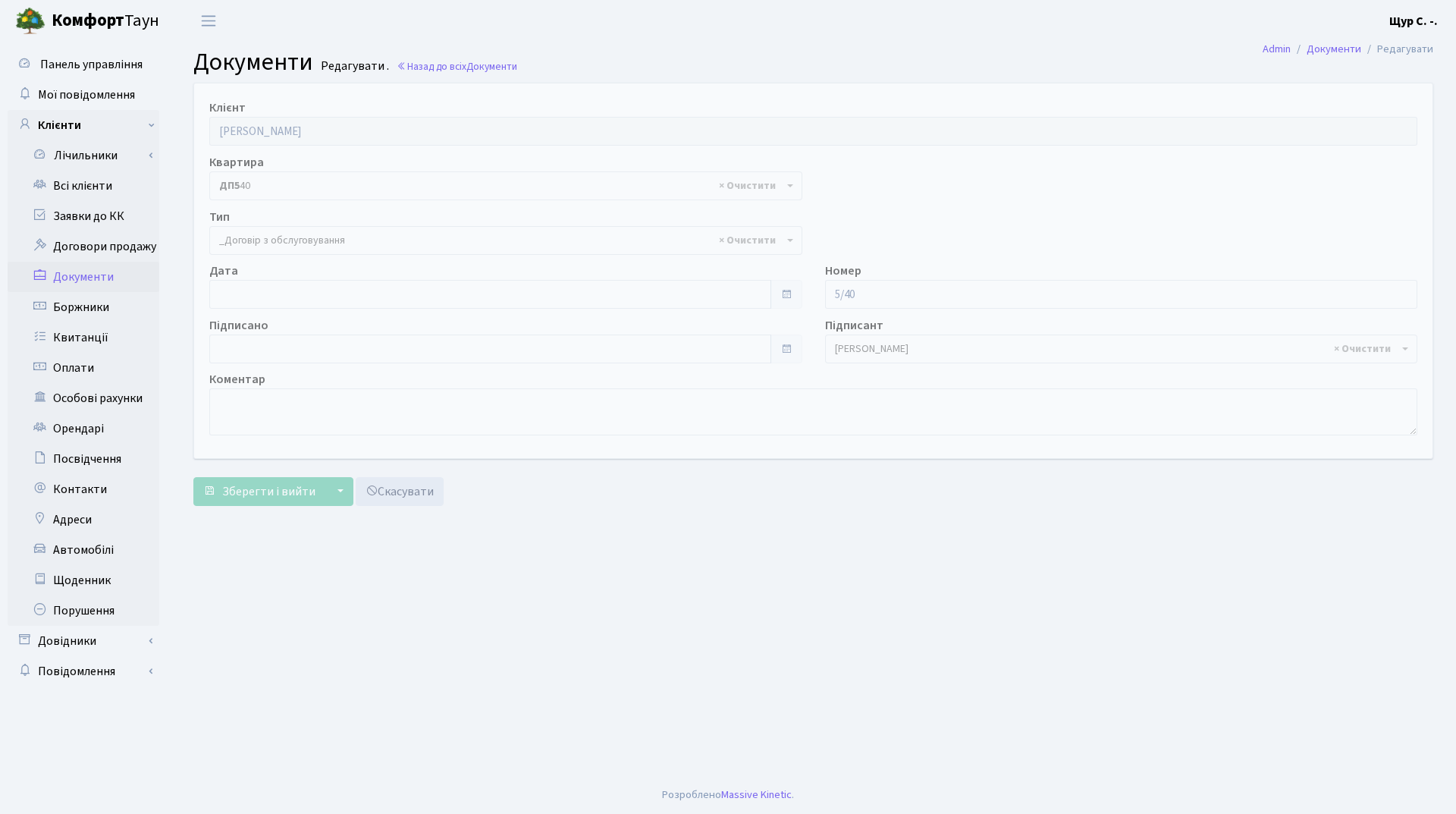
select select "289"
type input "[DATE]"
click at [447, 289] on input "[DATE]" at bounding box center [490, 294] width 562 height 29
click at [556, 548] on main "Admin Документи Редагувати Документи Редагувати . Назад до всіх Документи Клієн…" at bounding box center [813, 409] width 1285 height 735
type input "[DATE]"
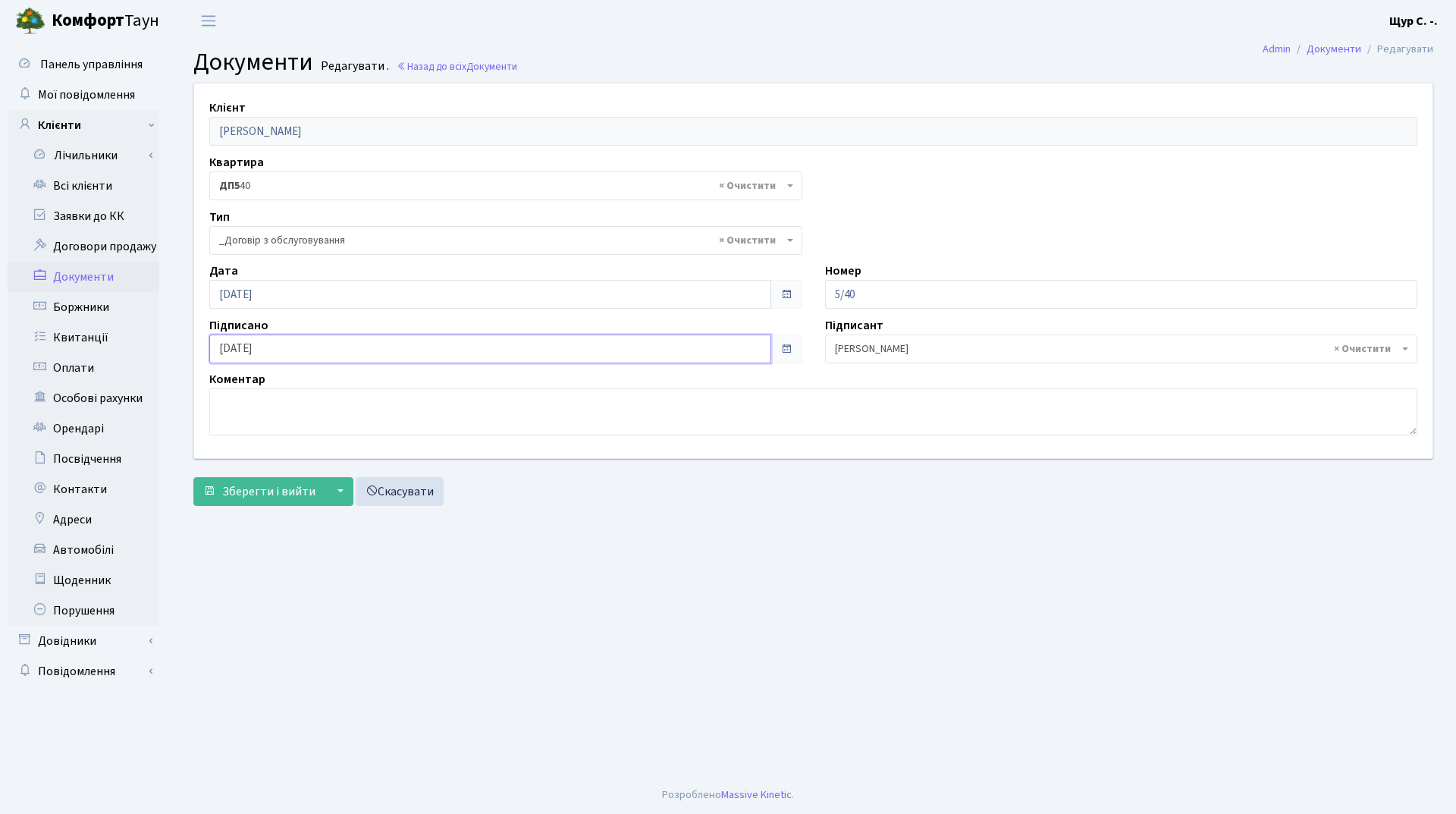
click at [414, 350] on input "[DATE]" at bounding box center [490, 349] width 562 height 29
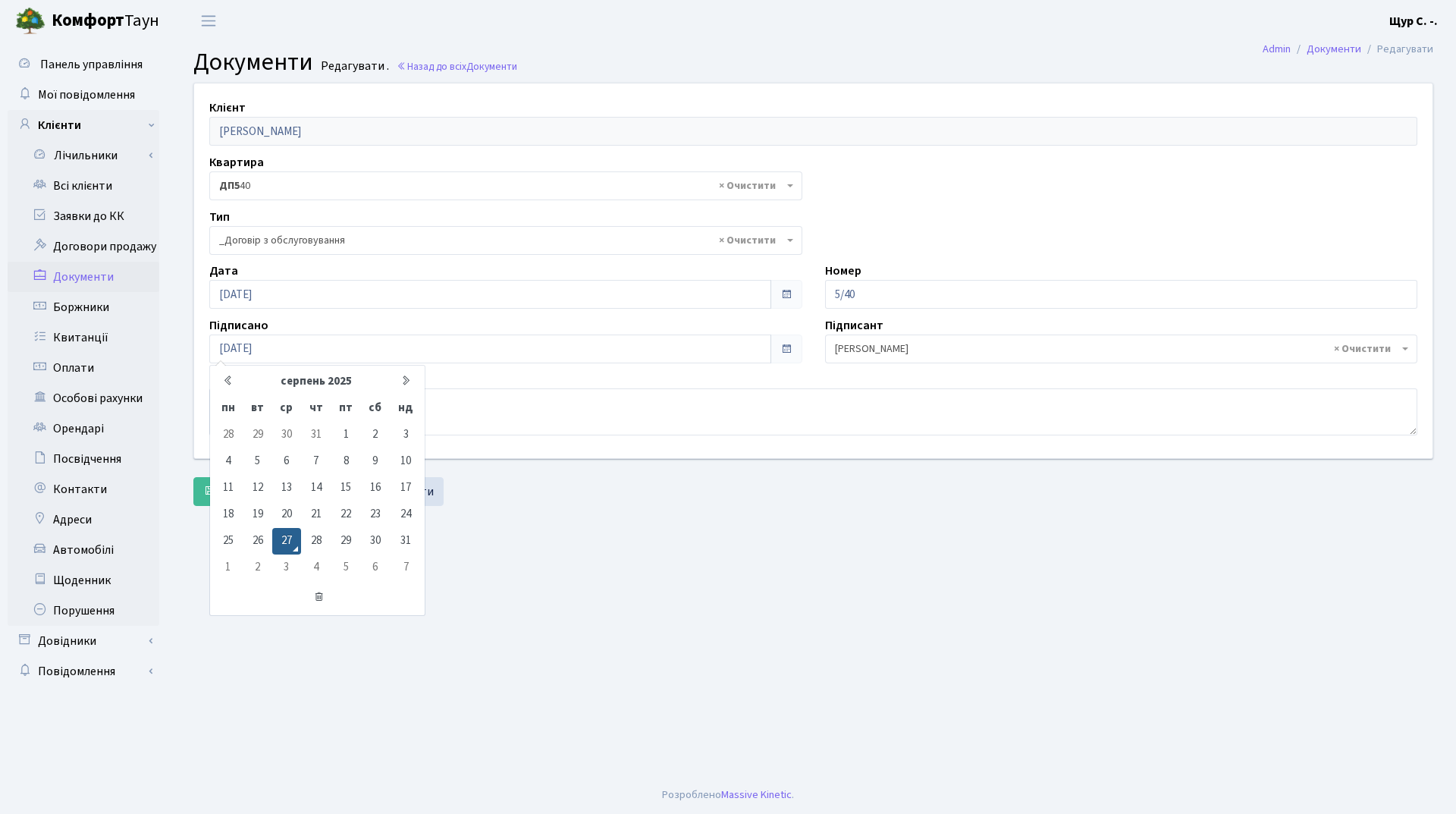
click at [528, 585] on main "Admin Документи Редагувати Документи Редагувати . Назад до всіх Документи Клієн…" at bounding box center [813, 409] width 1285 height 735
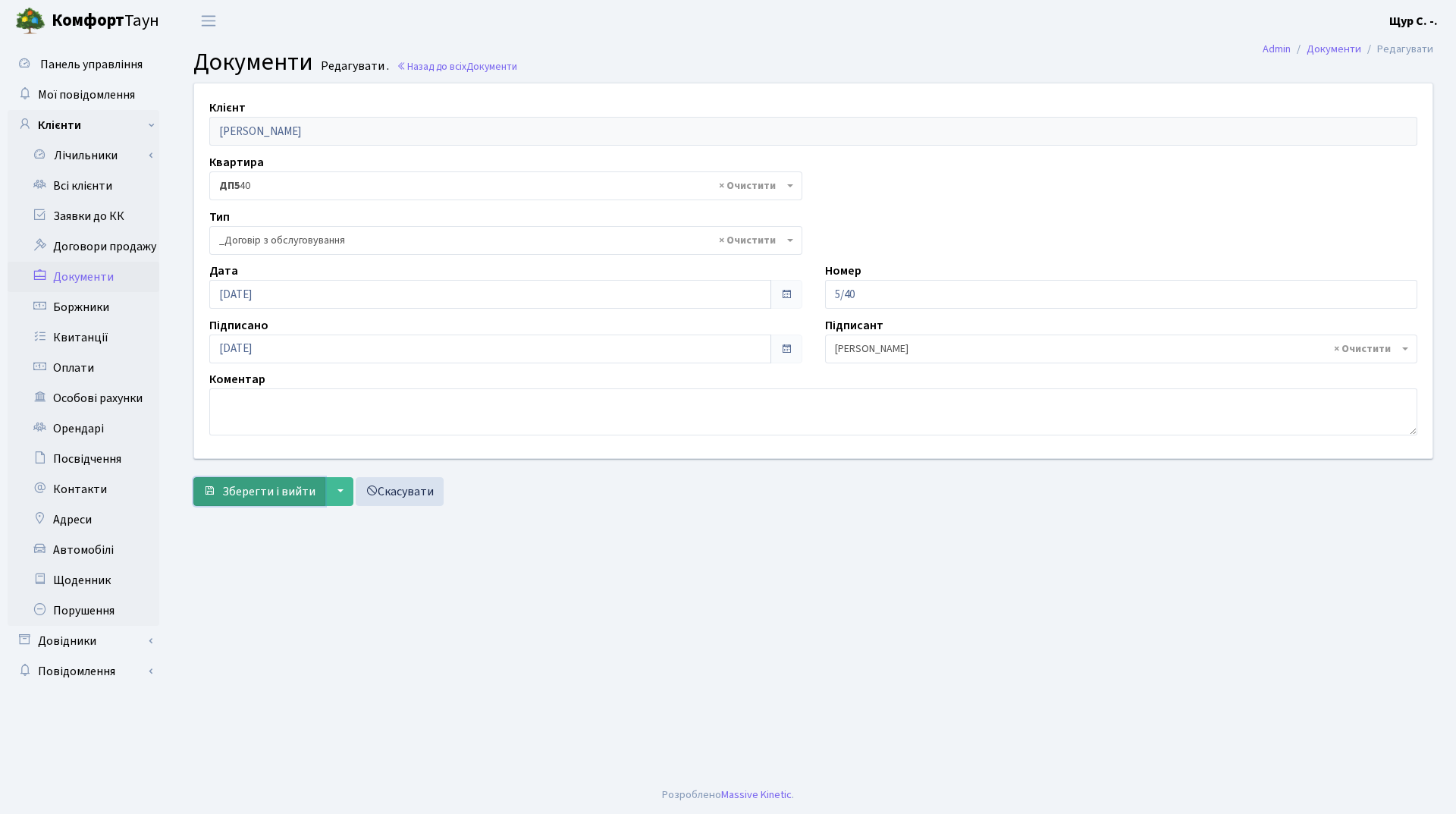
click at [248, 490] on span "Зберегти і вийти" at bounding box center [269, 491] width 93 height 17
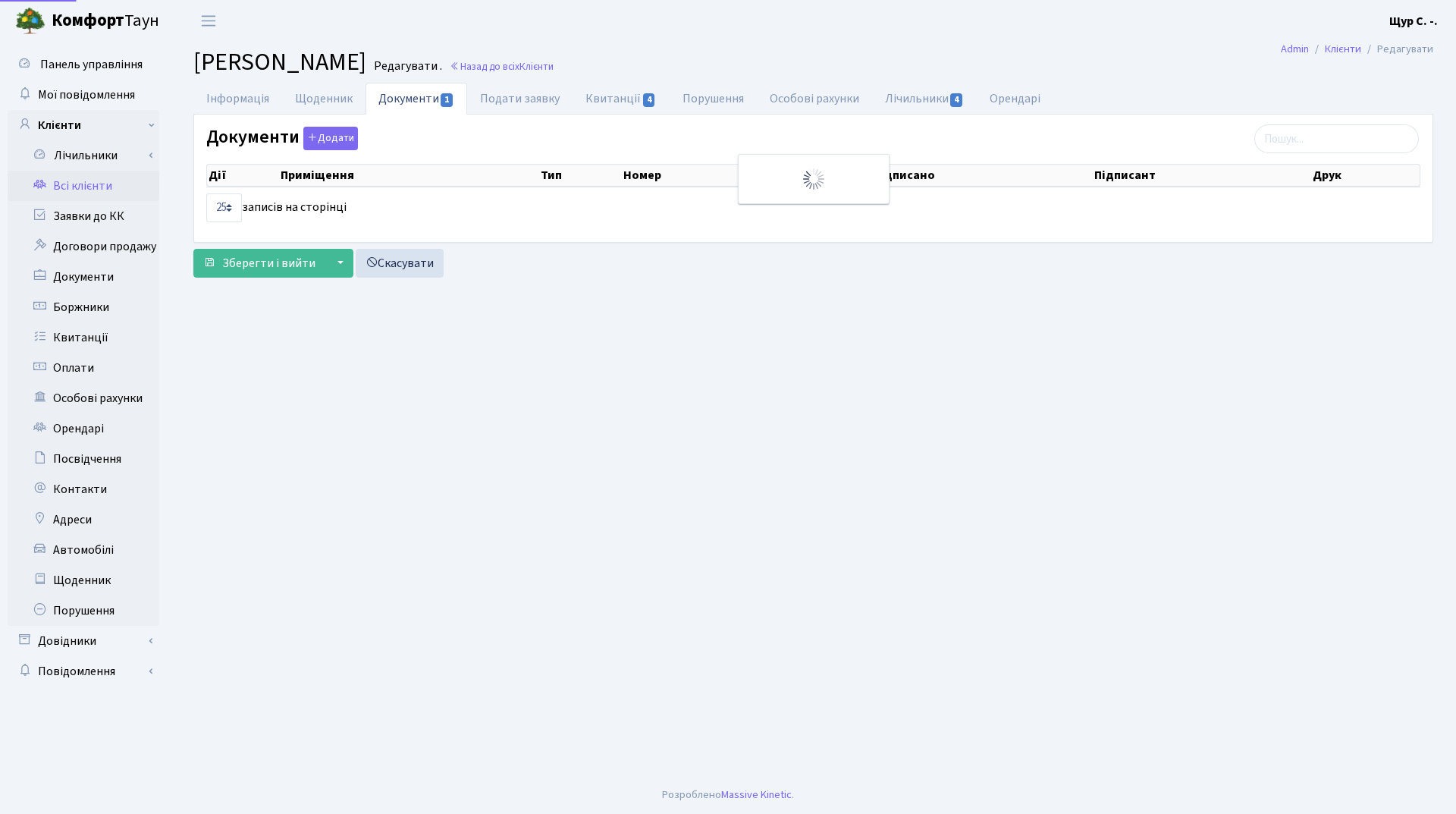
select select "25"
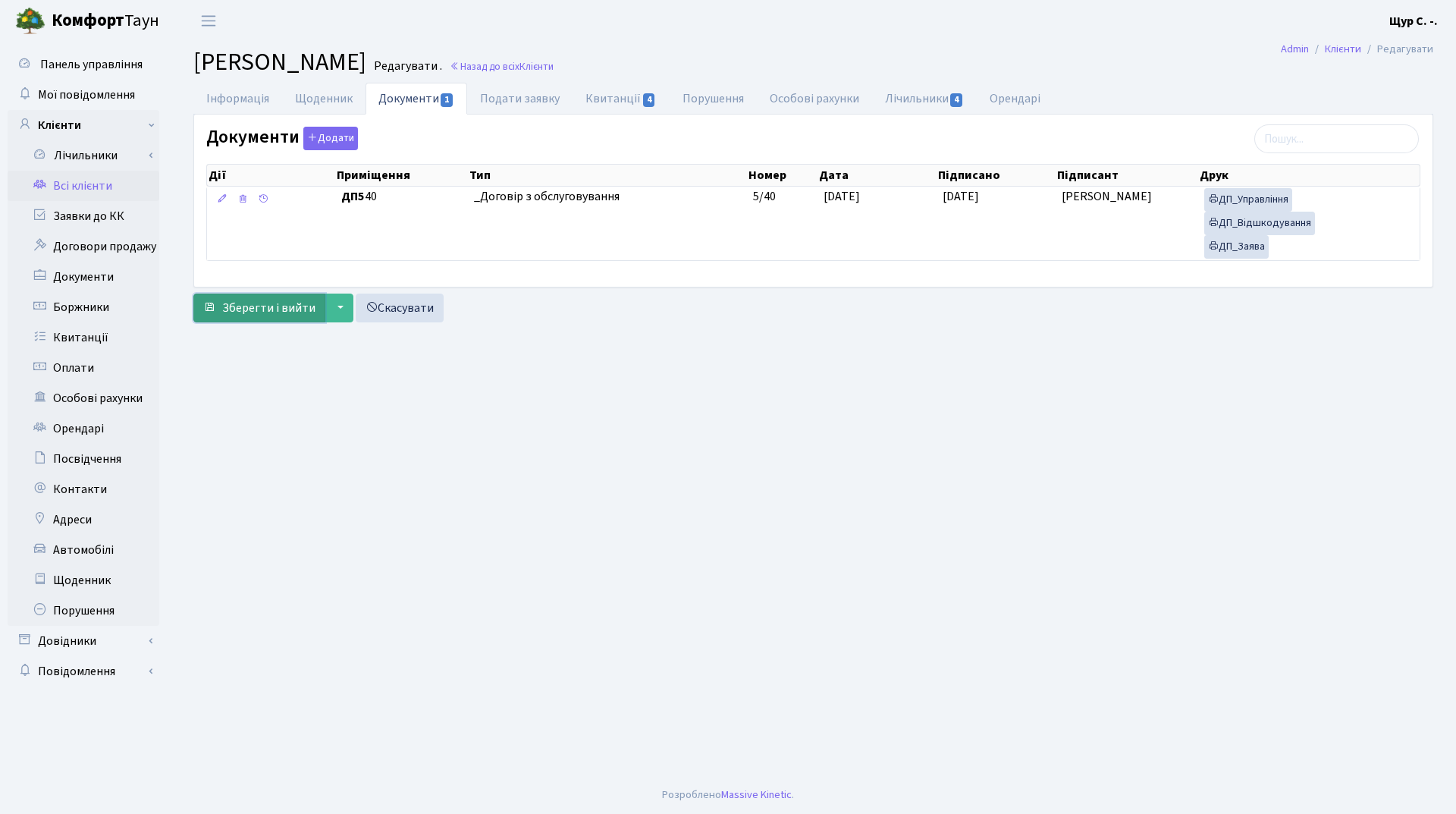
click at [251, 313] on span "Зберегти і вийти" at bounding box center [269, 308] width 93 height 17
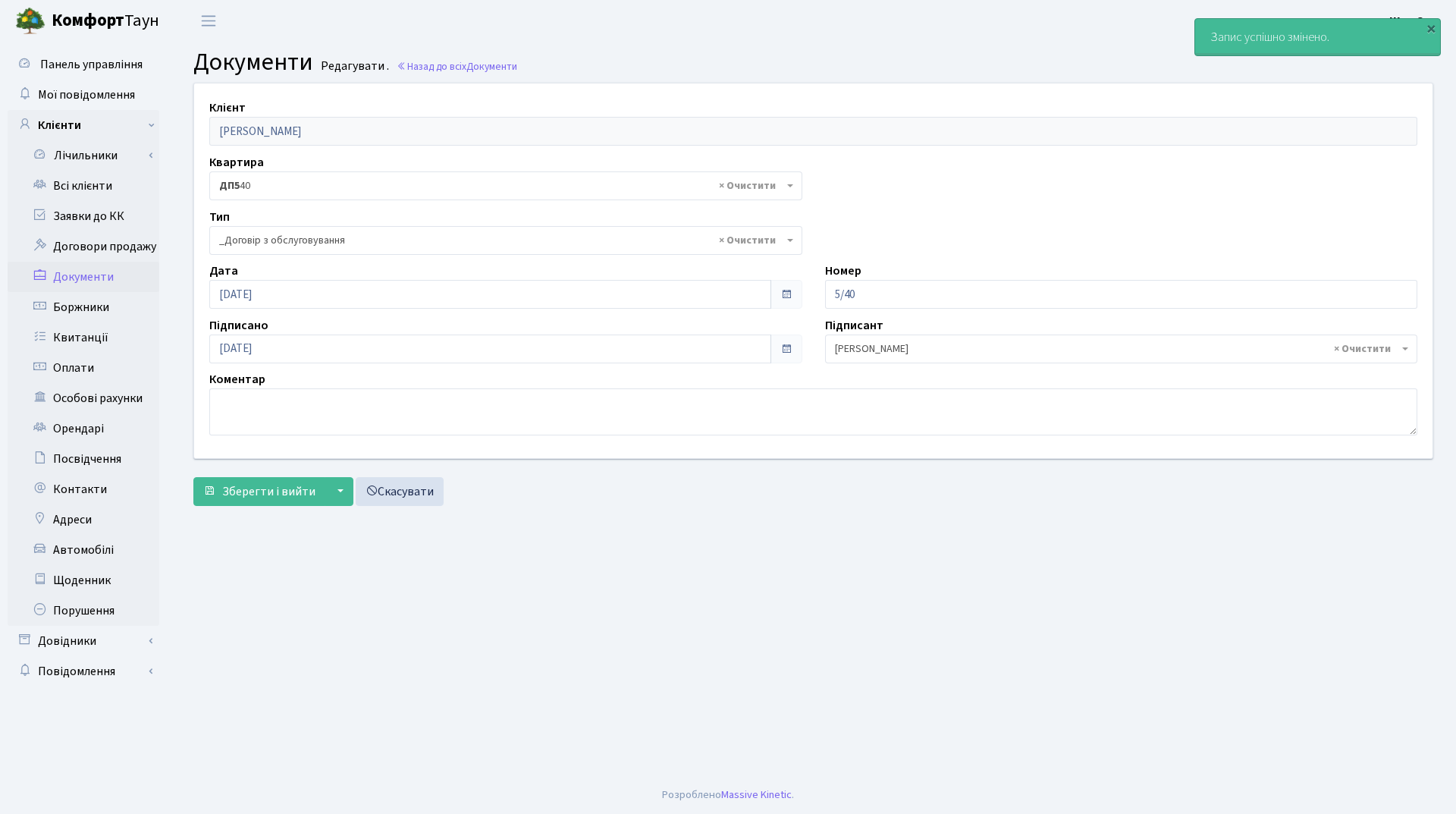
select select "289"
click at [93, 172] on link "Всі клієнти" at bounding box center [83, 186] width 152 height 30
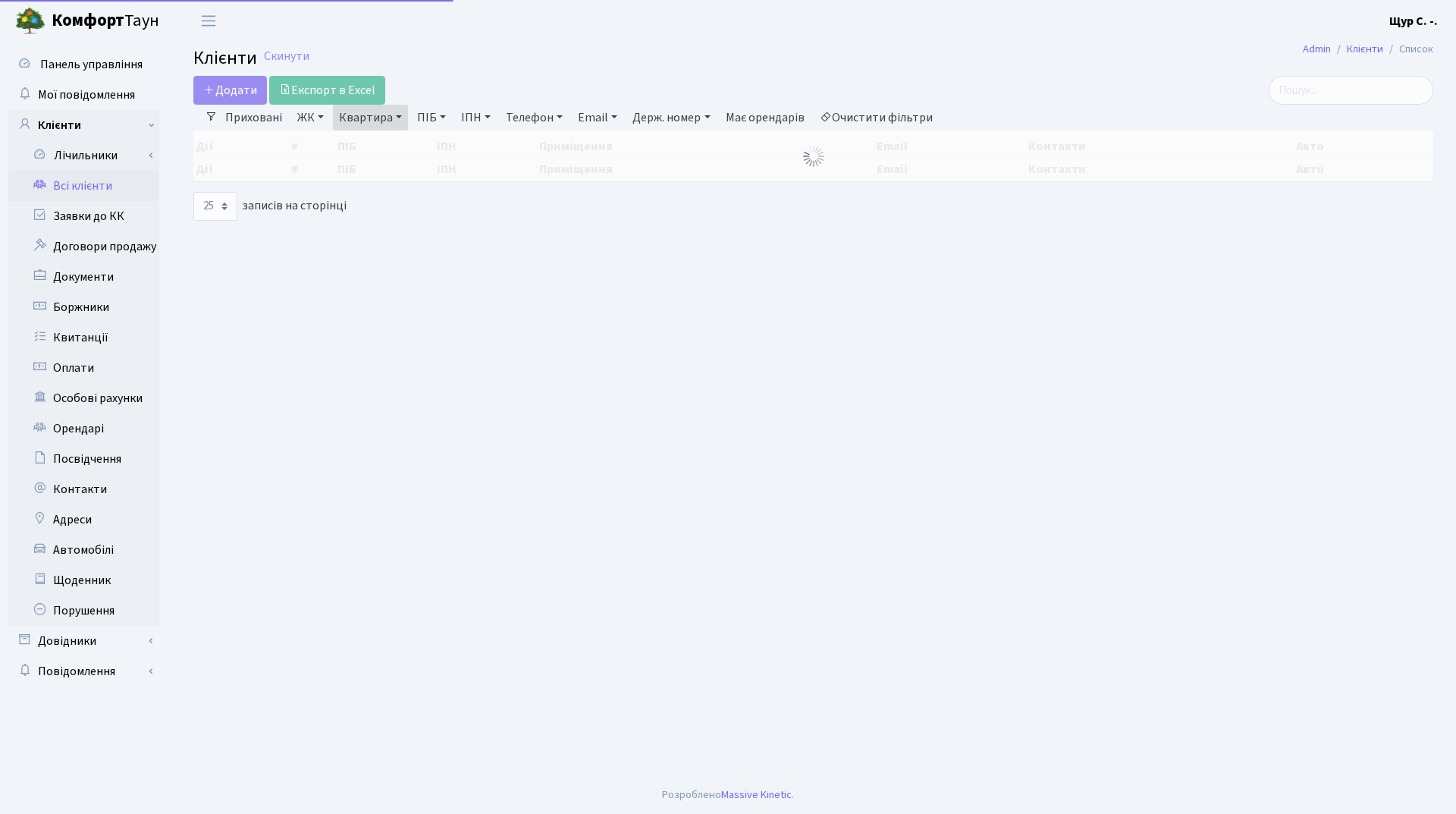
select select "25"
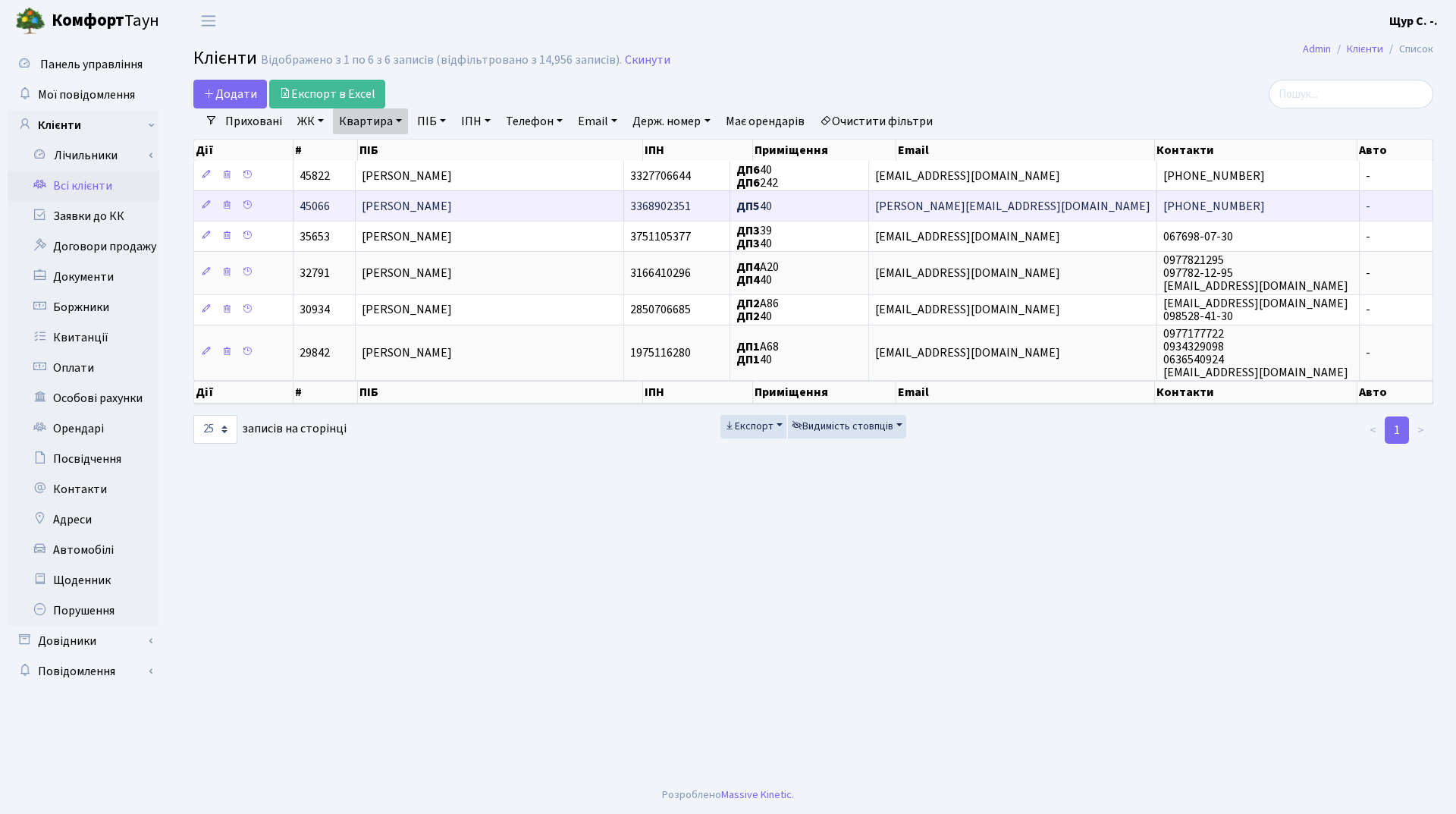
click at [452, 203] on span "[PERSON_NAME]" at bounding box center [407, 206] width 91 height 17
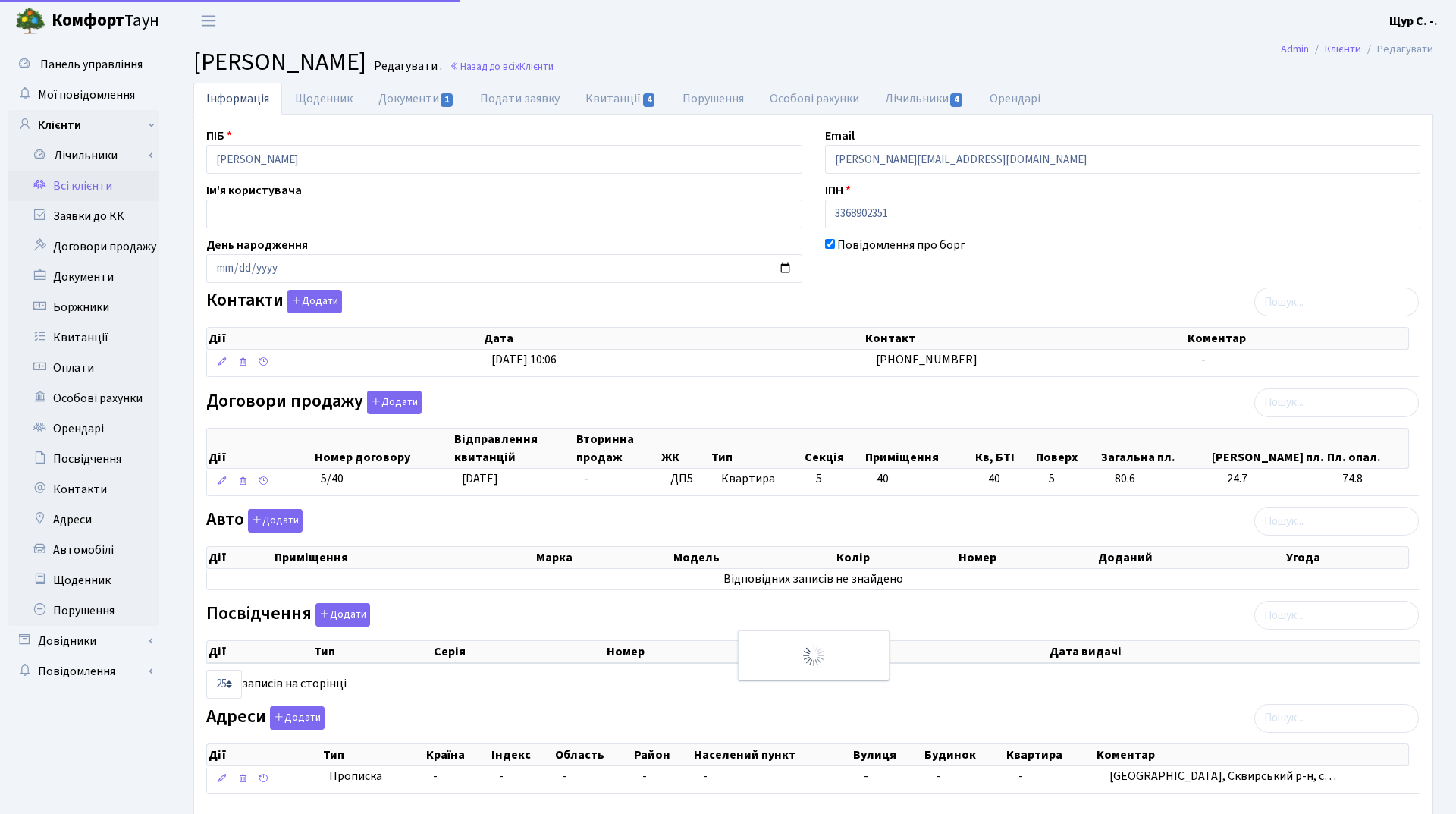
select select "25"
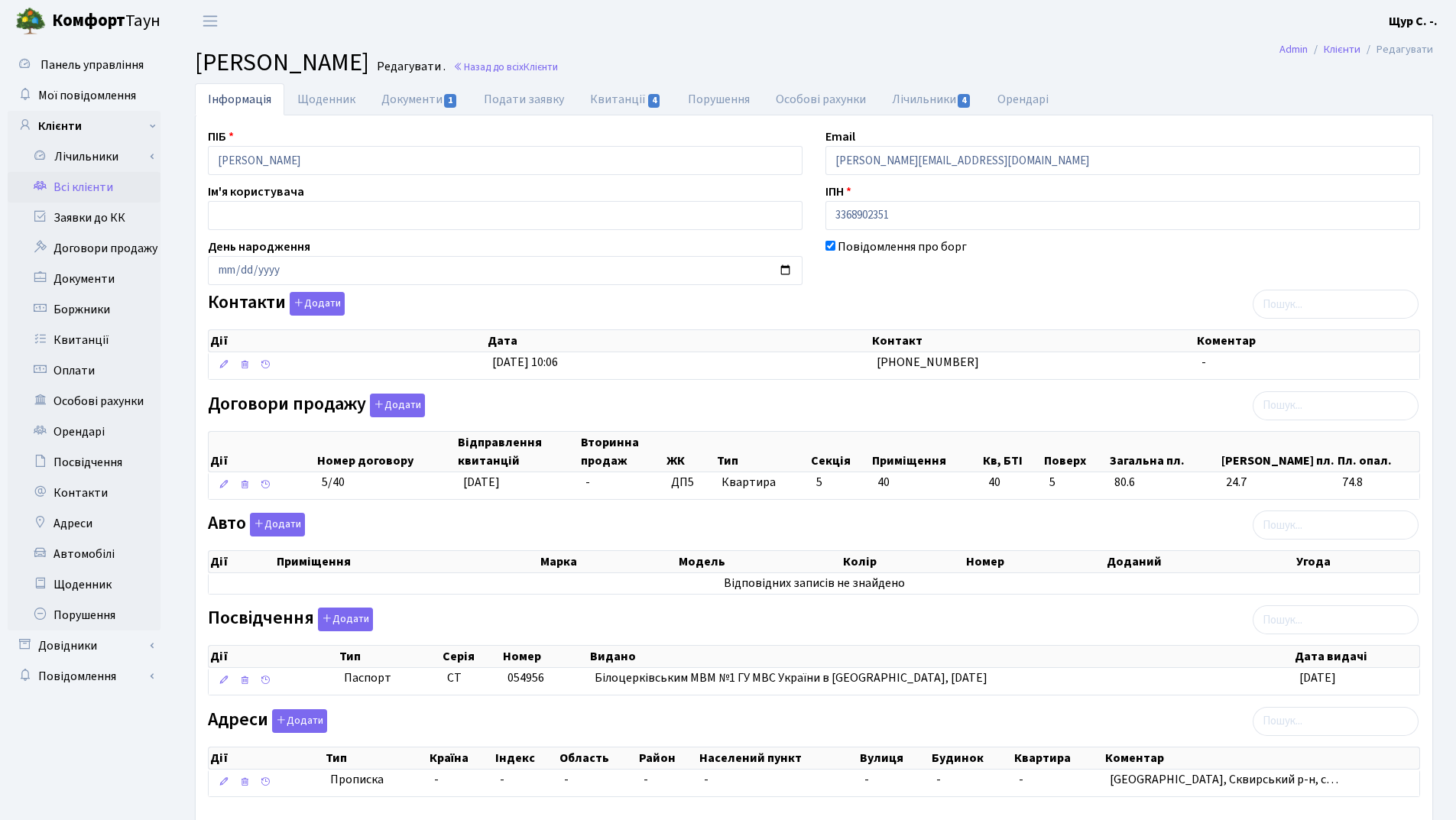
click at [84, 191] on link "Всі клієнти" at bounding box center [84, 187] width 153 height 30
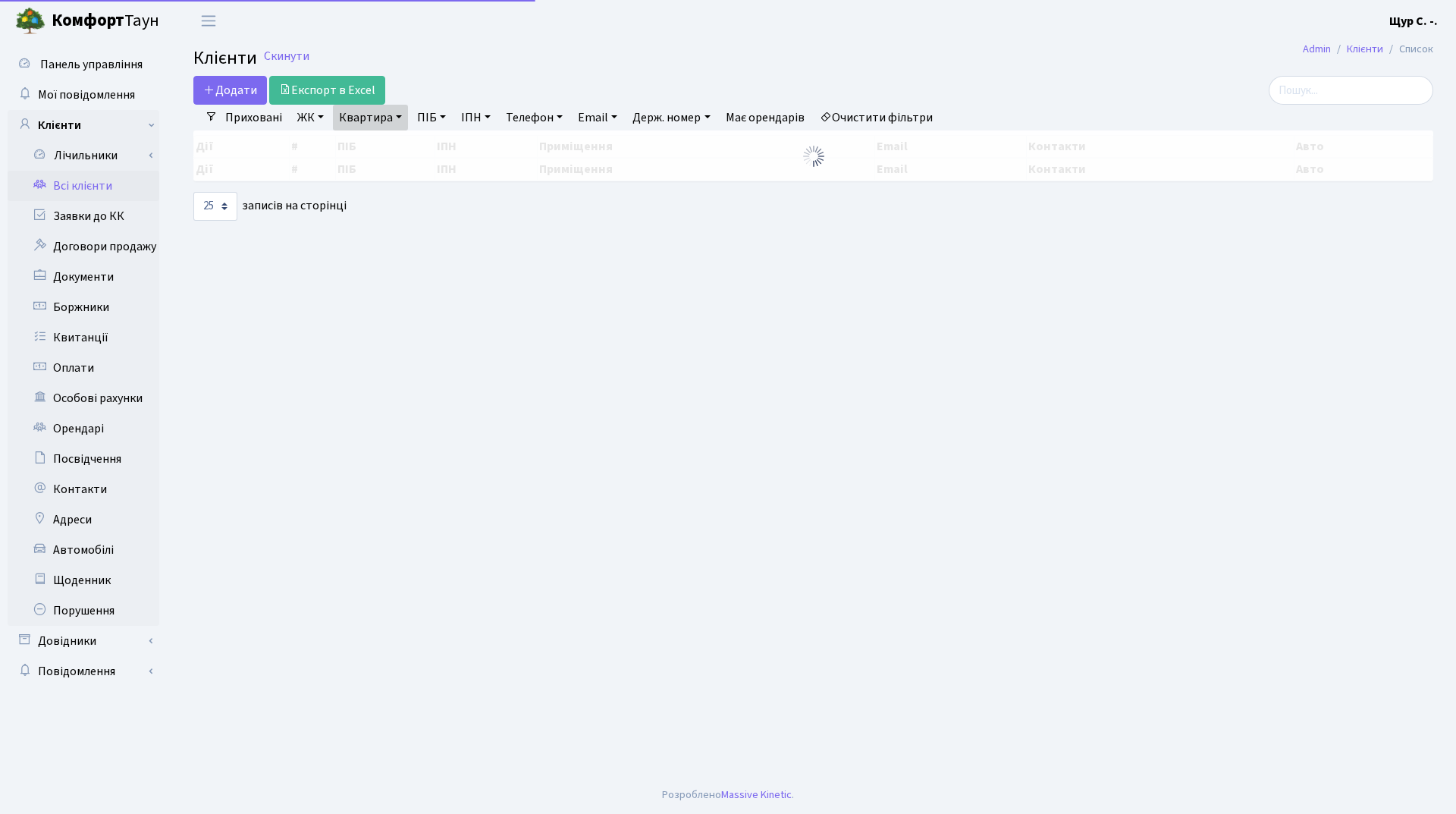
select select "25"
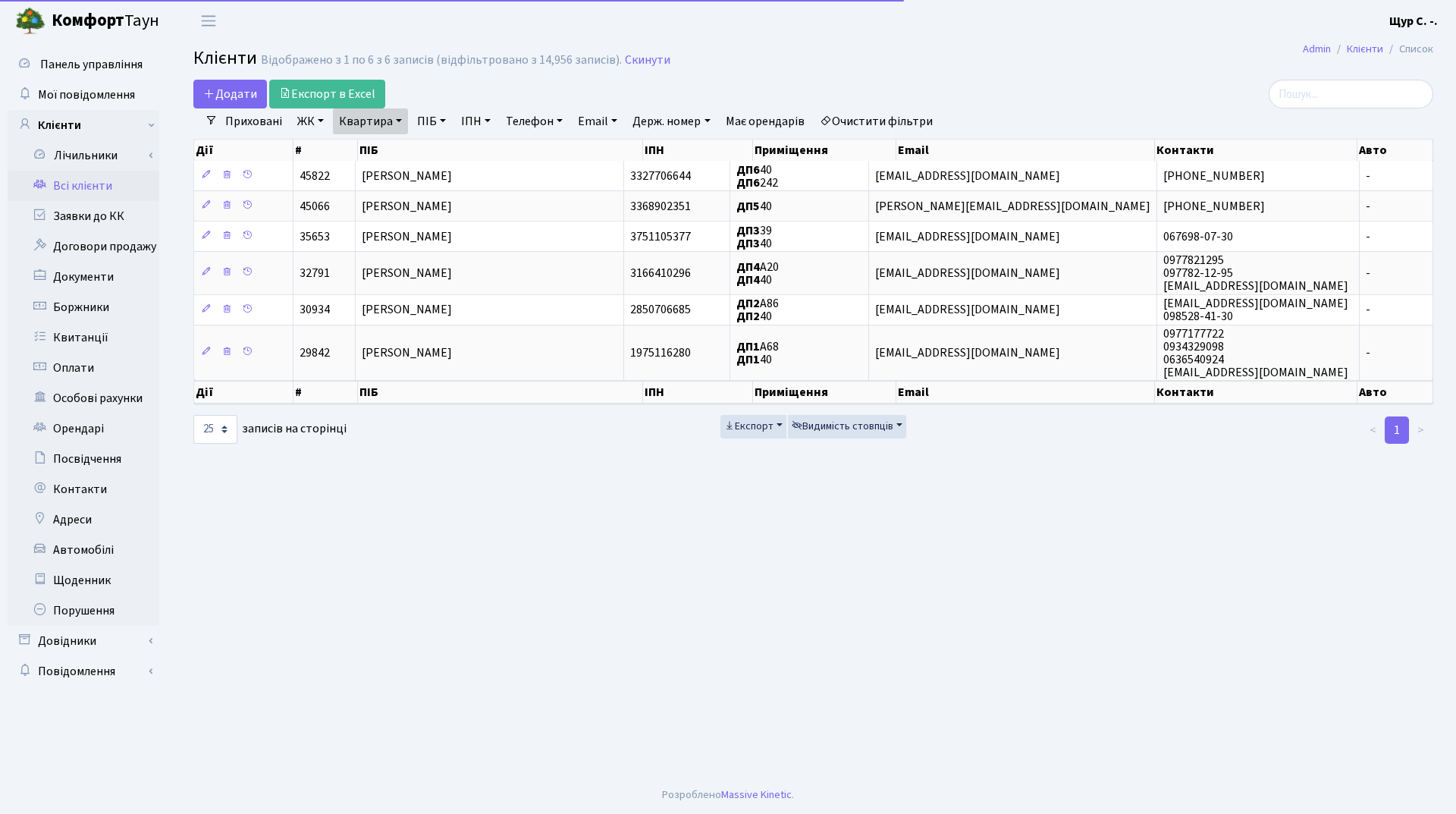
click at [397, 119] on link "Квартира" at bounding box center [370, 121] width 75 height 25
click at [393, 155] on input "40" at bounding box center [378, 151] width 89 height 29
type input "4"
type input "б87"
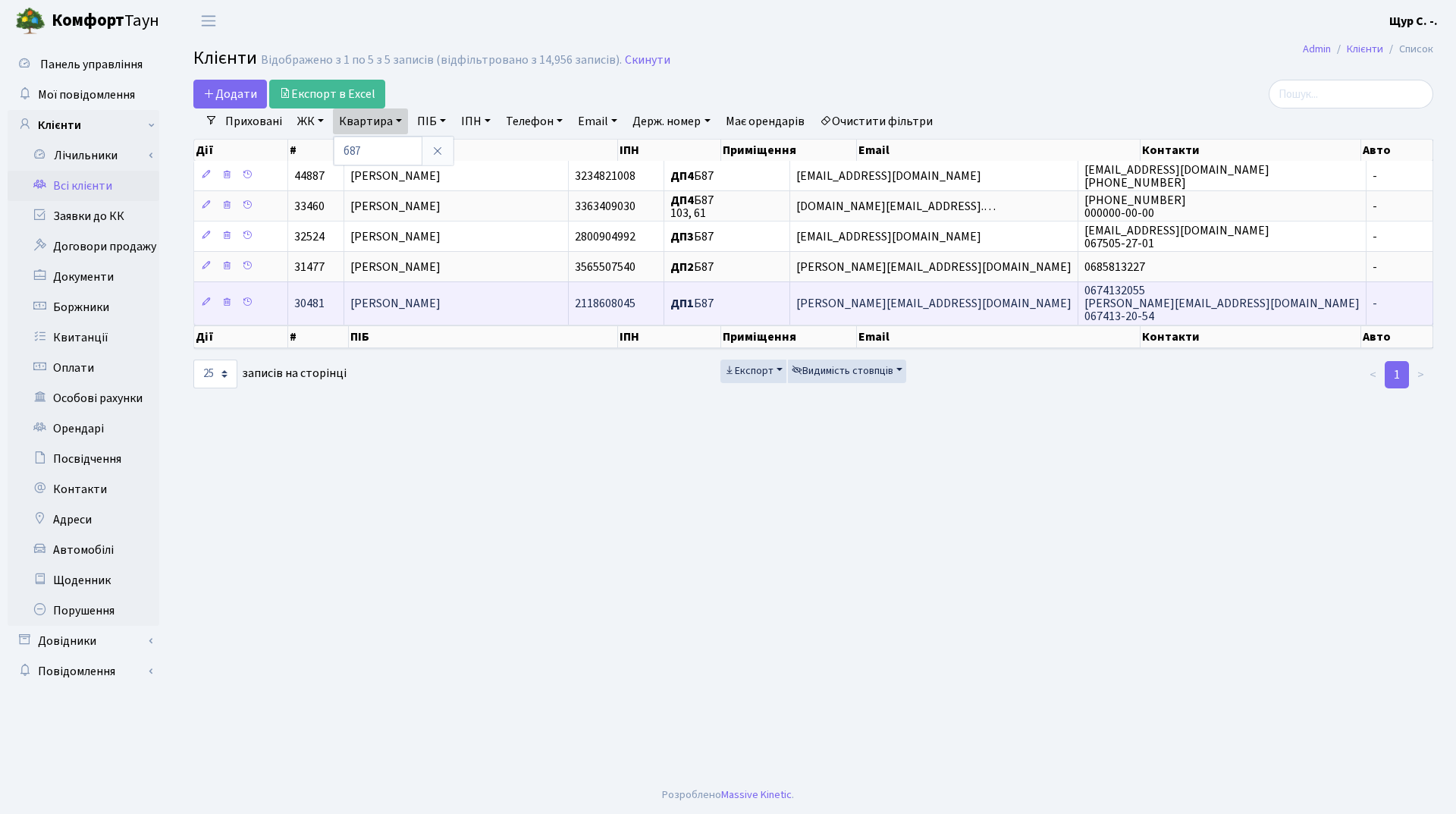
click at [470, 318] on td "[PERSON_NAME]" at bounding box center [456, 302] width 224 height 42
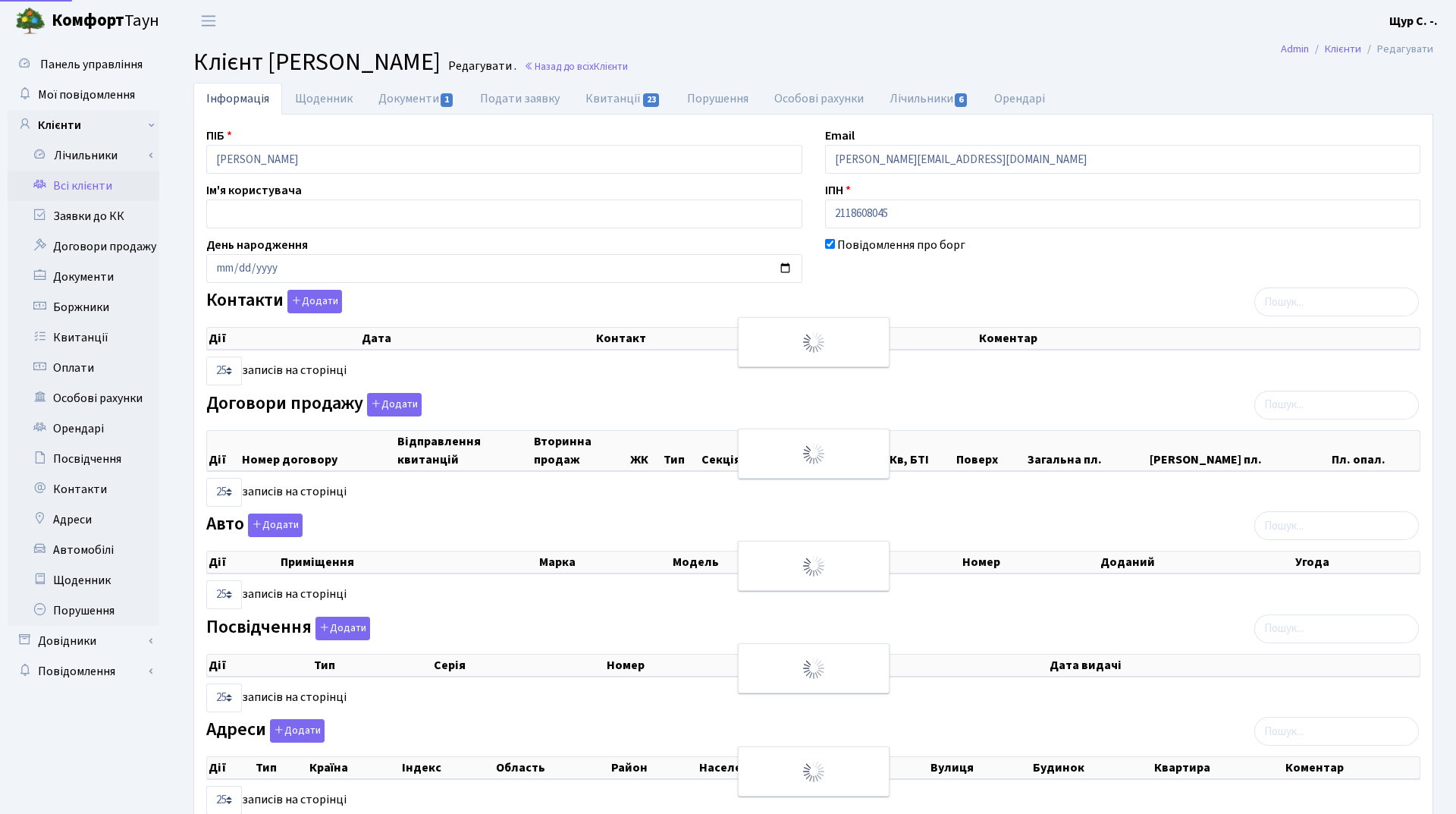
select select "25"
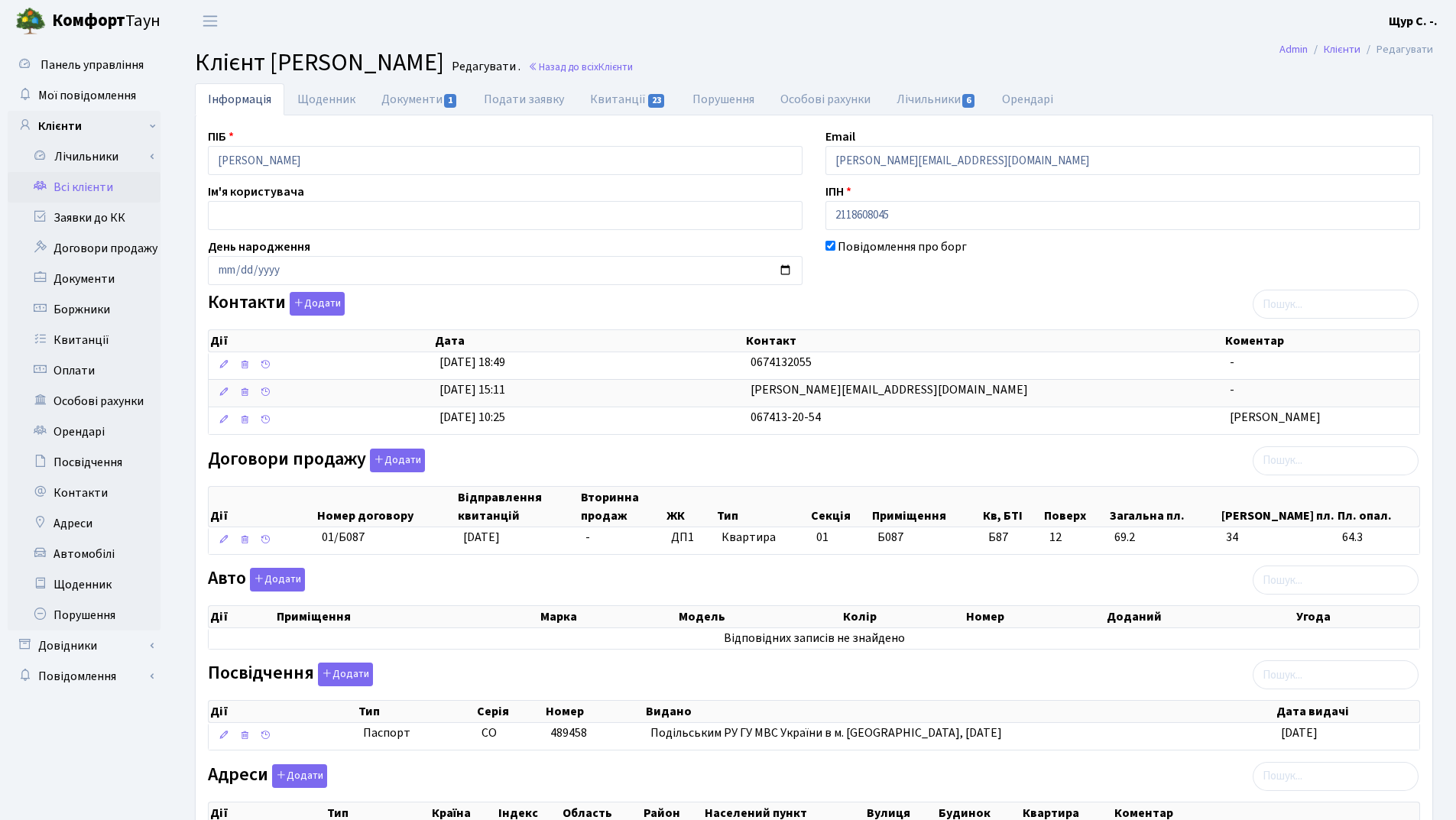
click at [98, 188] on link "Всі клієнти" at bounding box center [84, 187] width 153 height 30
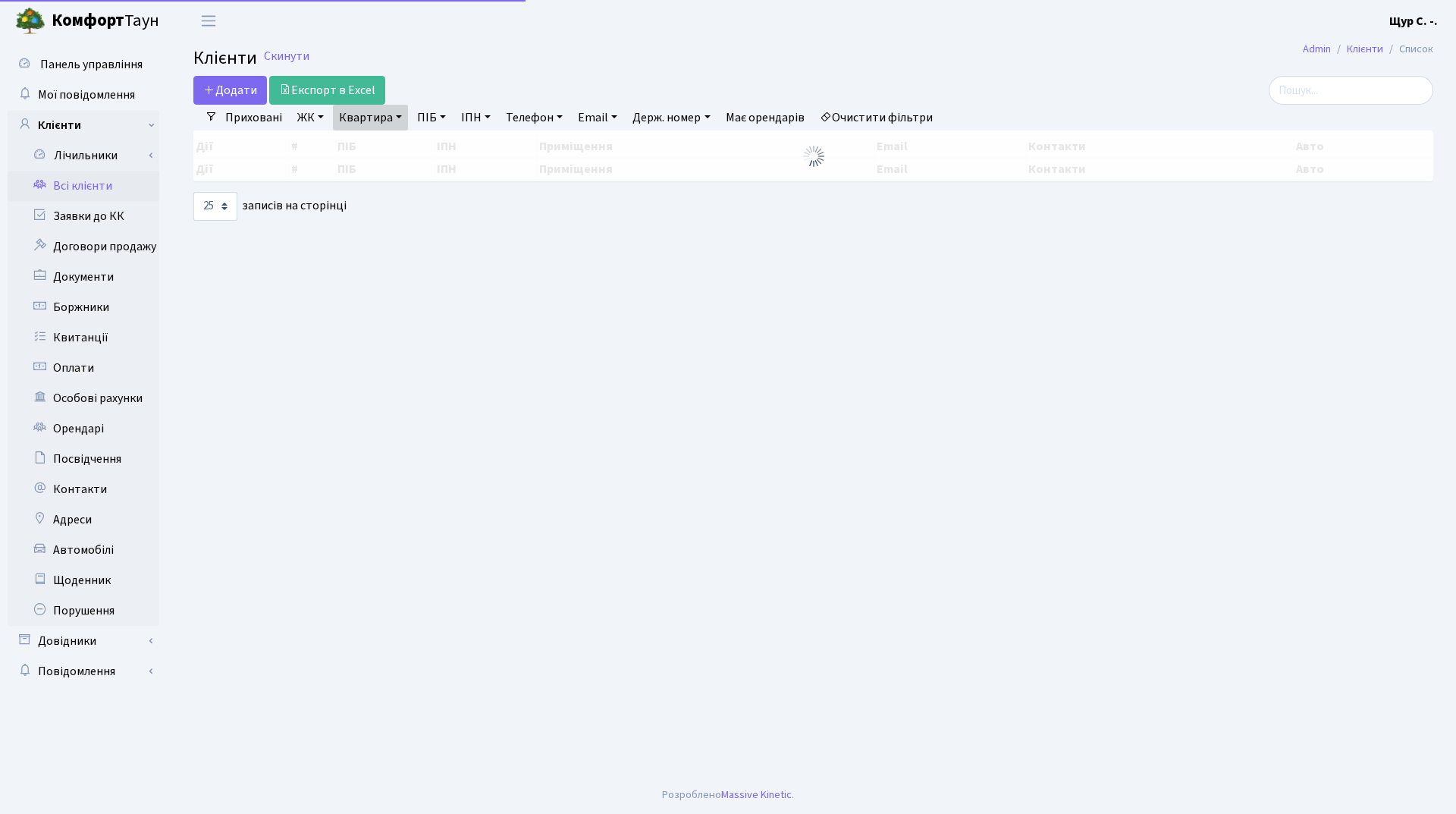
select select "25"
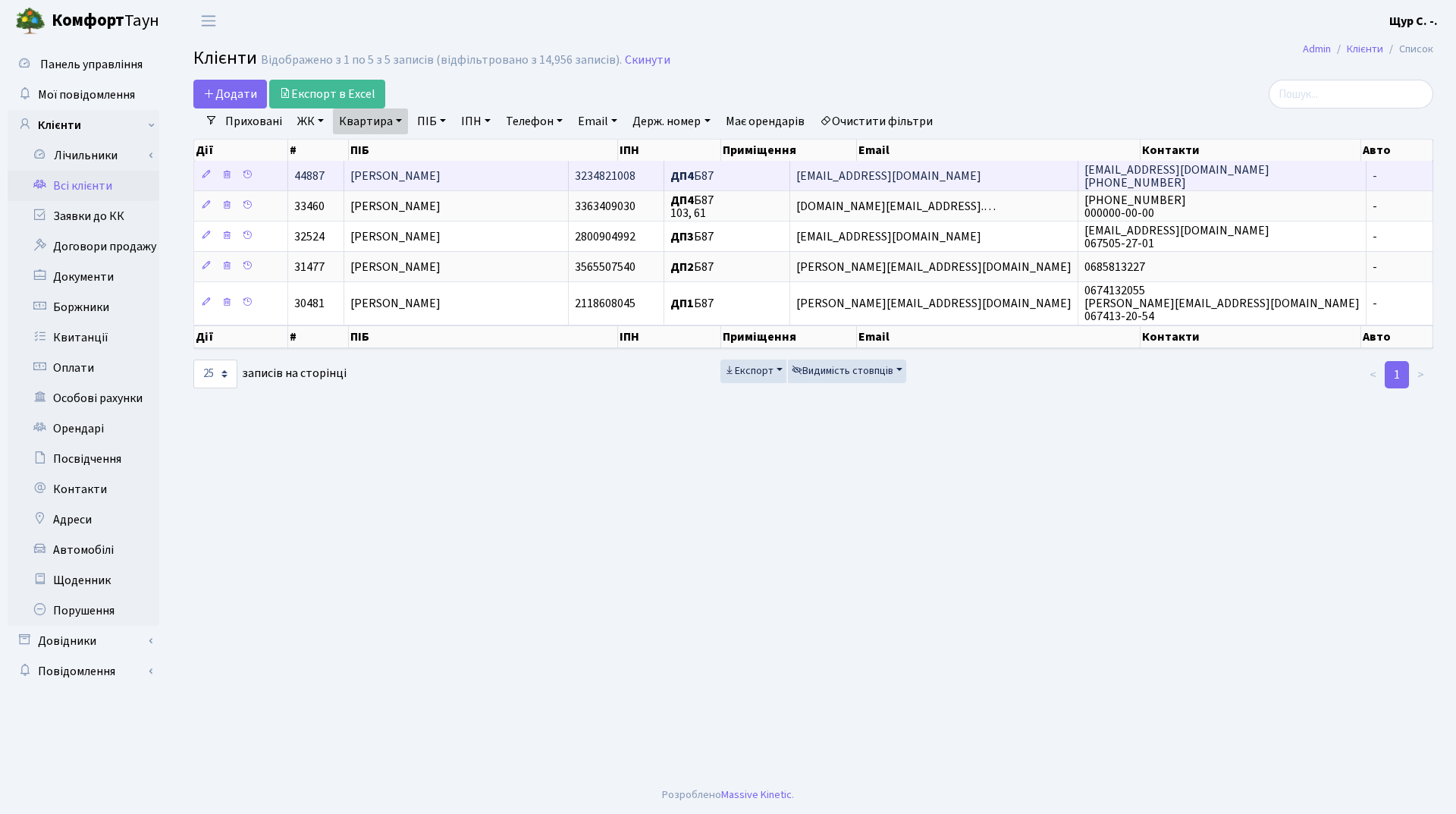
click at [440, 184] on span "[PERSON_NAME]" at bounding box center [396, 176] width 91 height 17
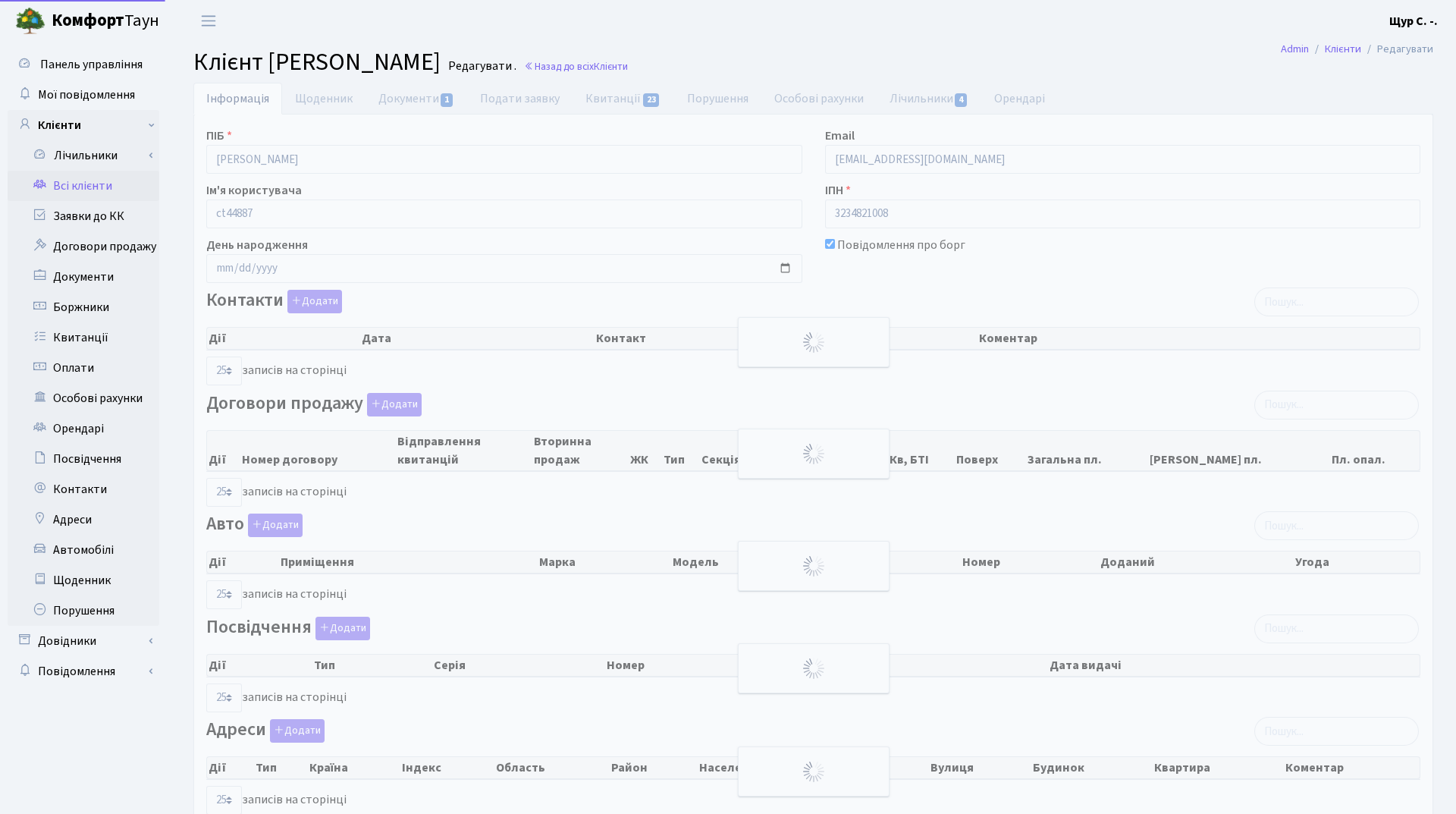
select select "25"
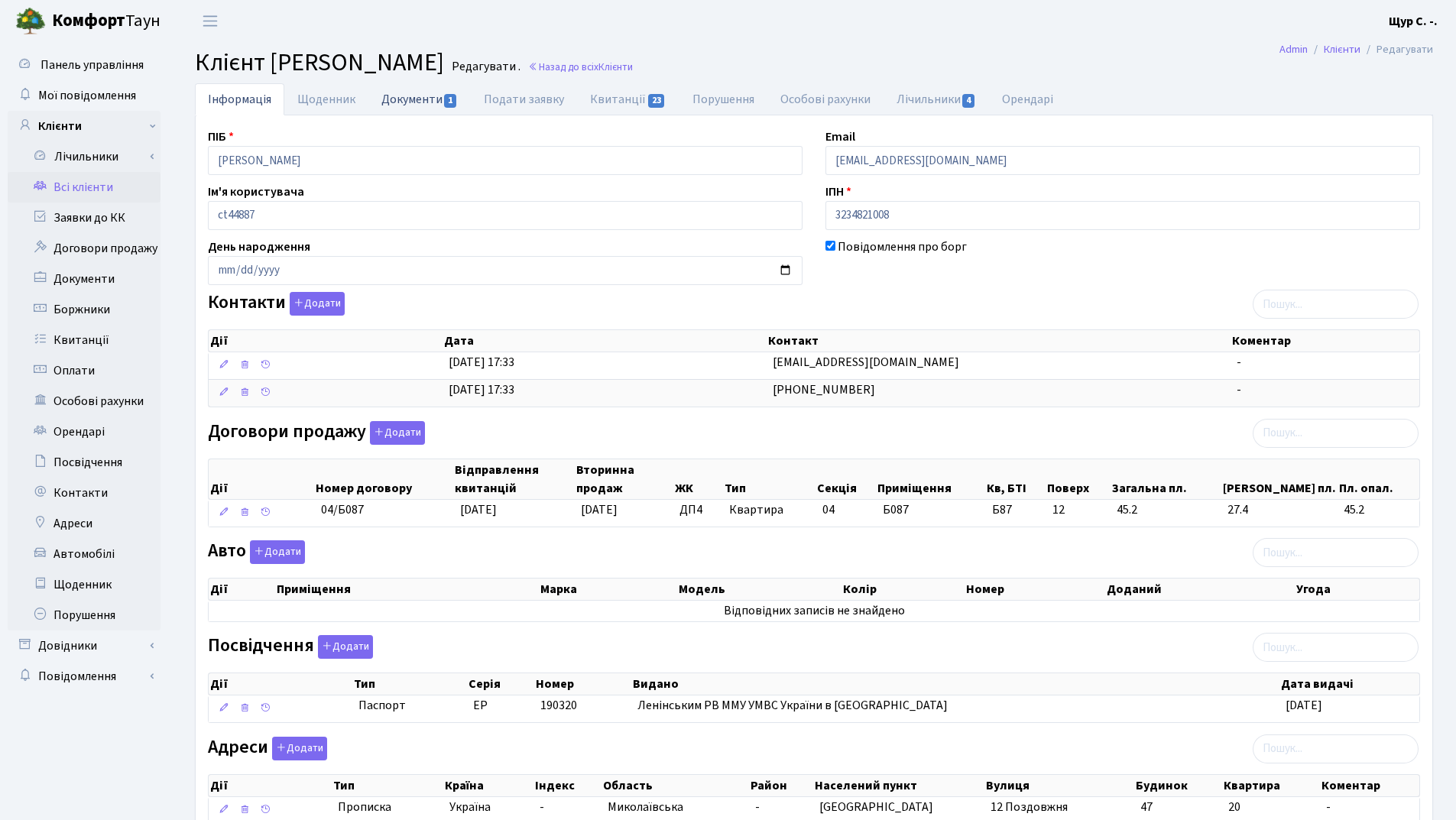
click at [427, 104] on link "Документи 1" at bounding box center [420, 98] width 103 height 31
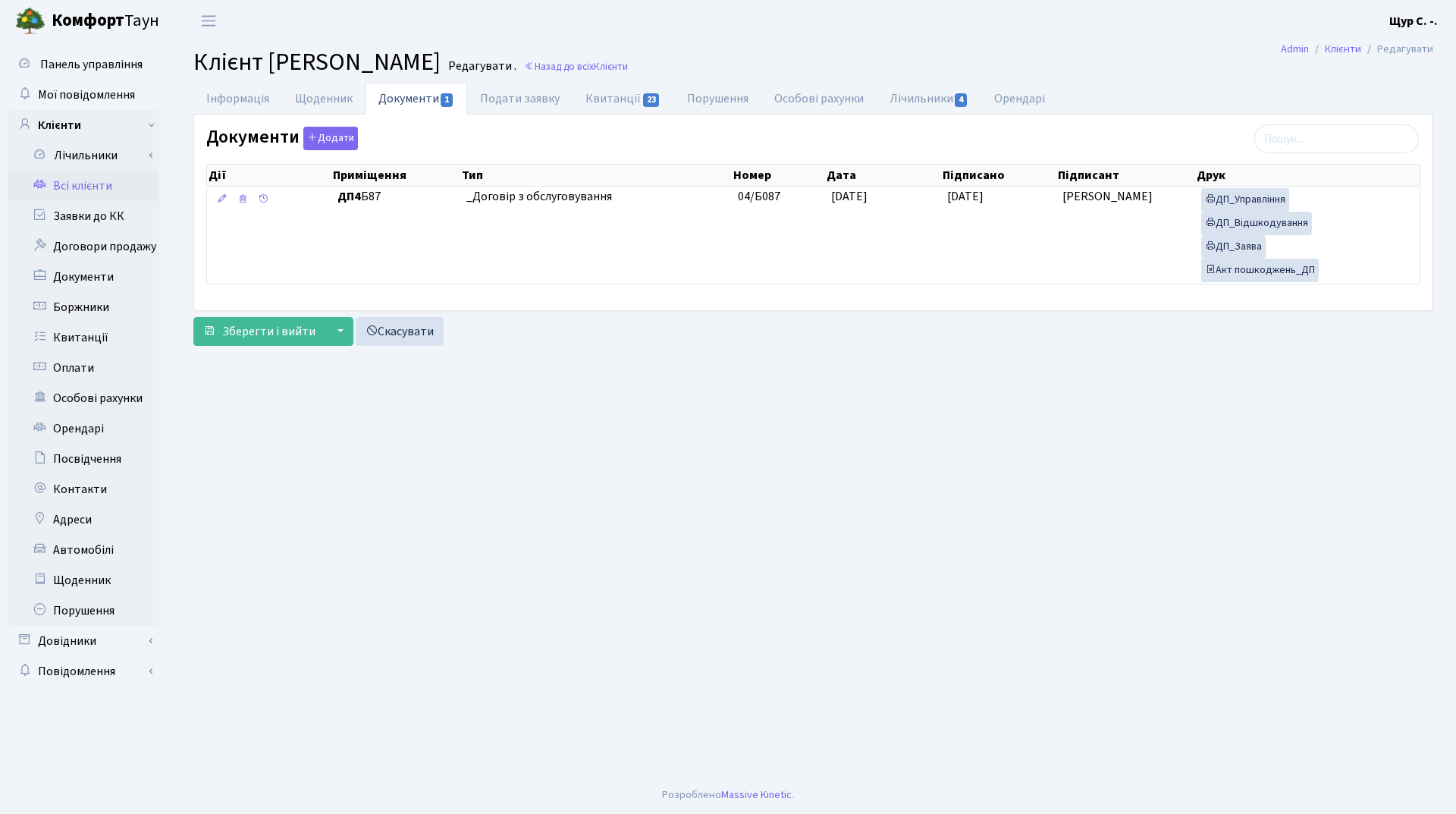
click at [110, 192] on link "Всі клієнти" at bounding box center [83, 186] width 152 height 30
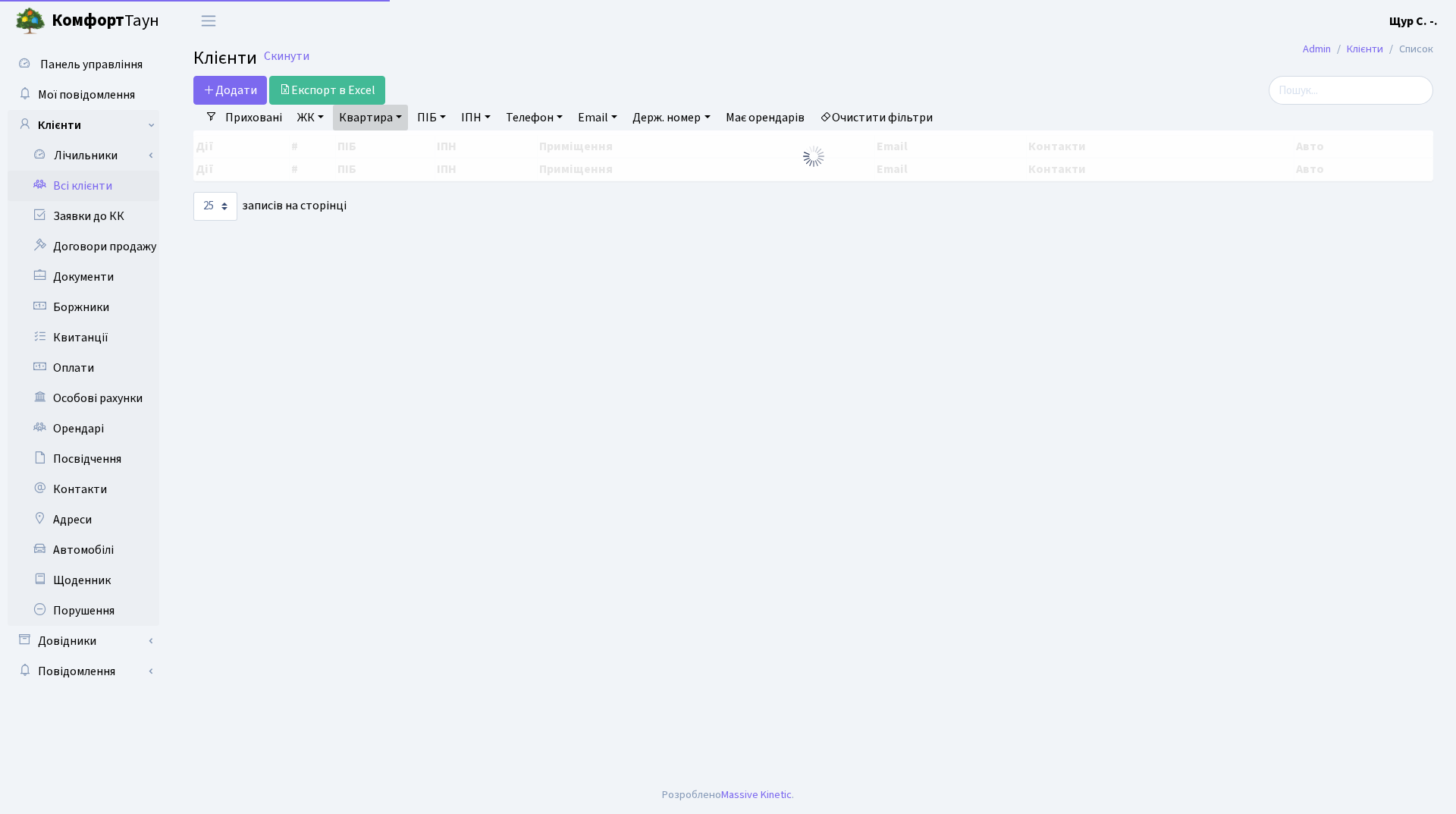
select select "25"
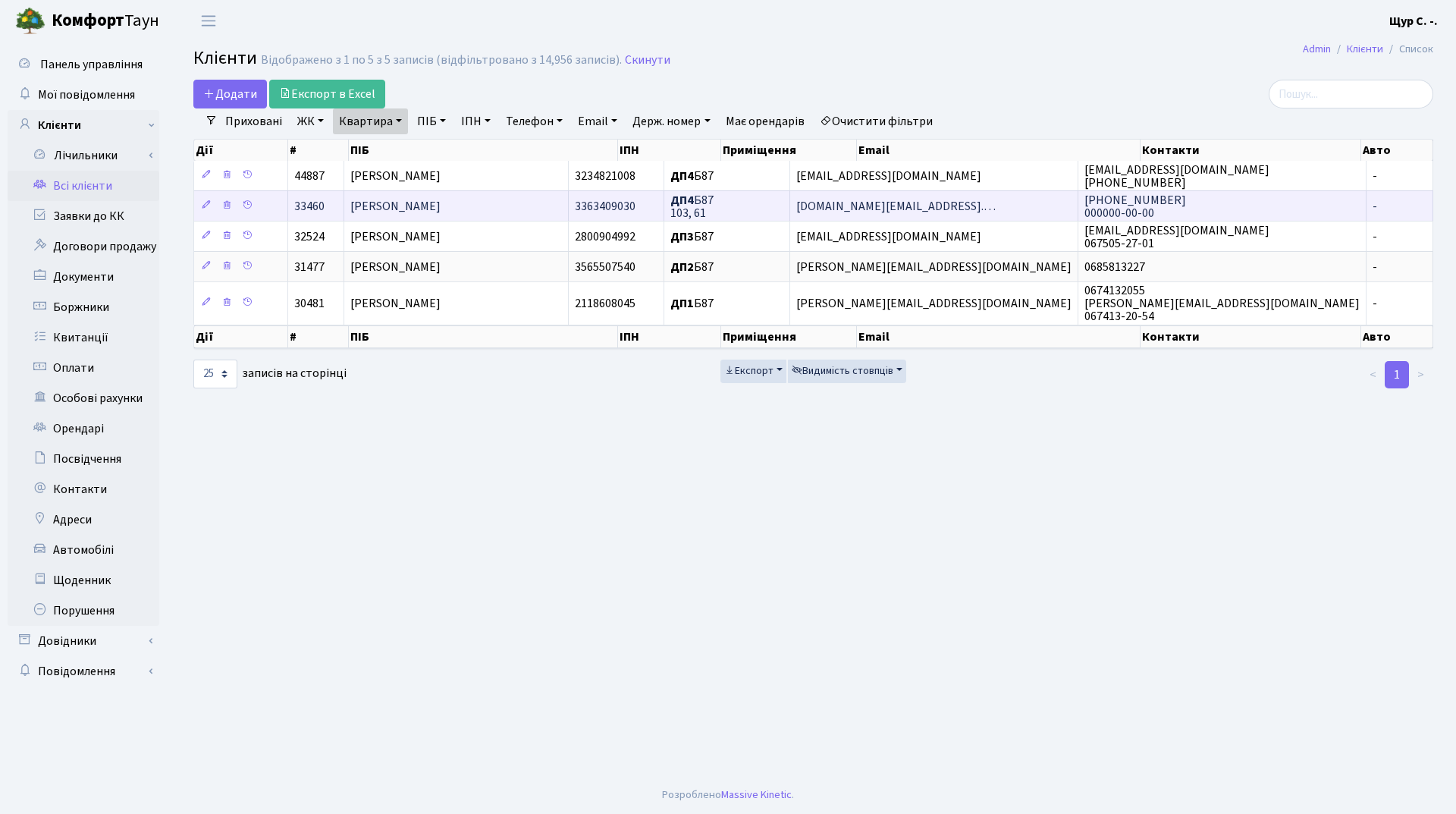
click at [509, 204] on td "Кисіль Андрій Анатолійович" at bounding box center [456, 205] width 224 height 30
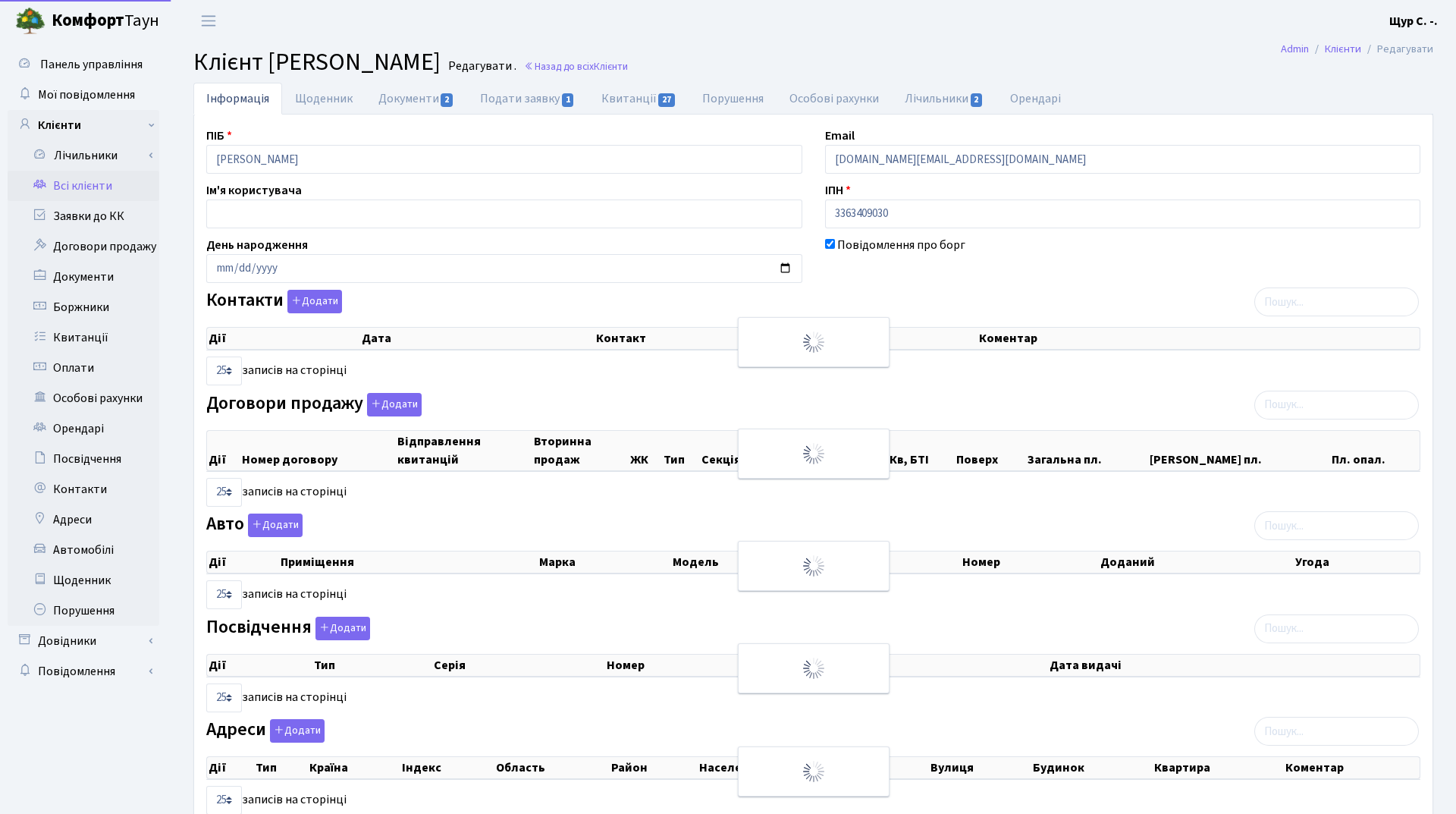
select select "25"
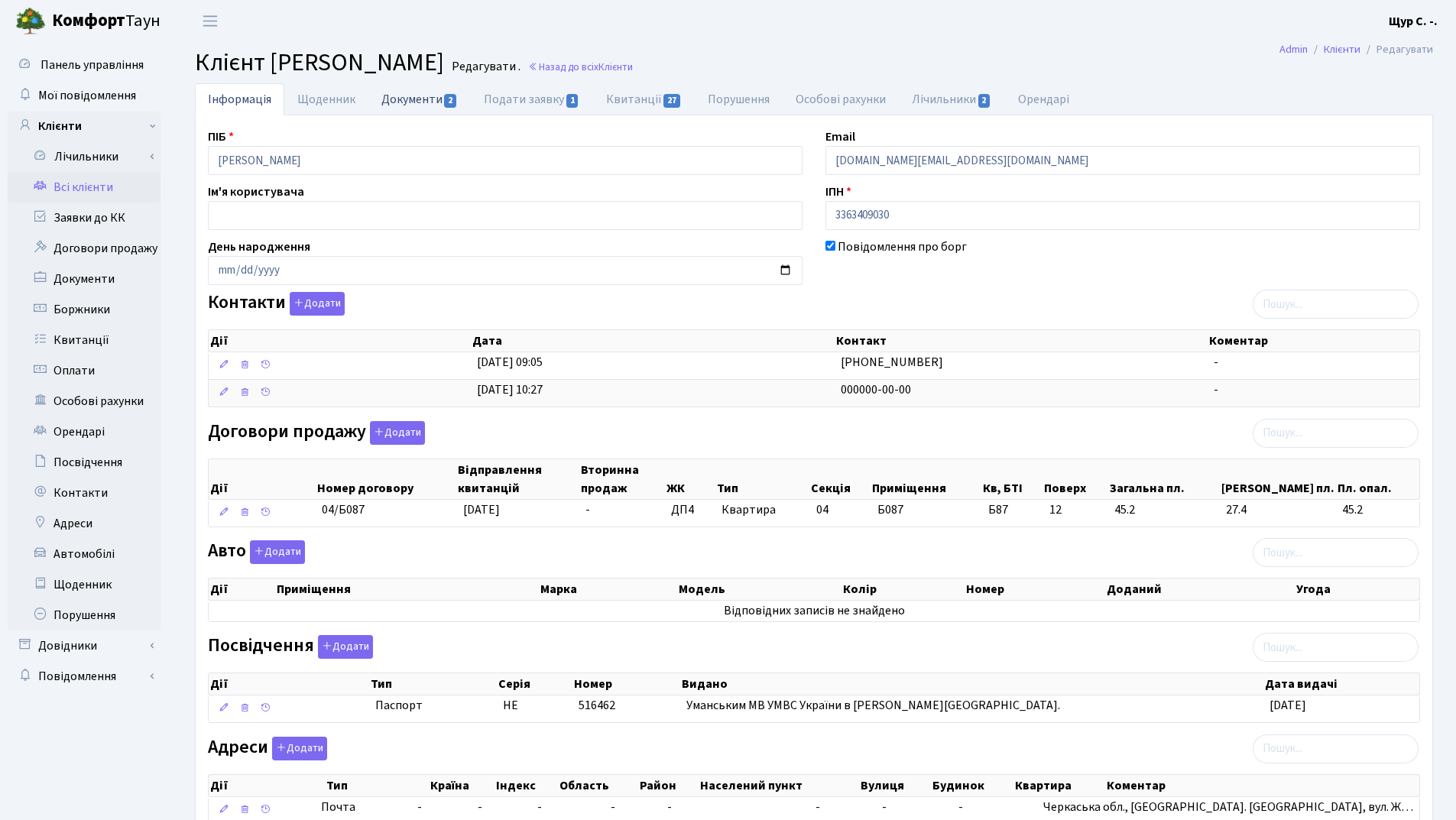
click at [422, 100] on link "Документи 2" at bounding box center [420, 98] width 103 height 31
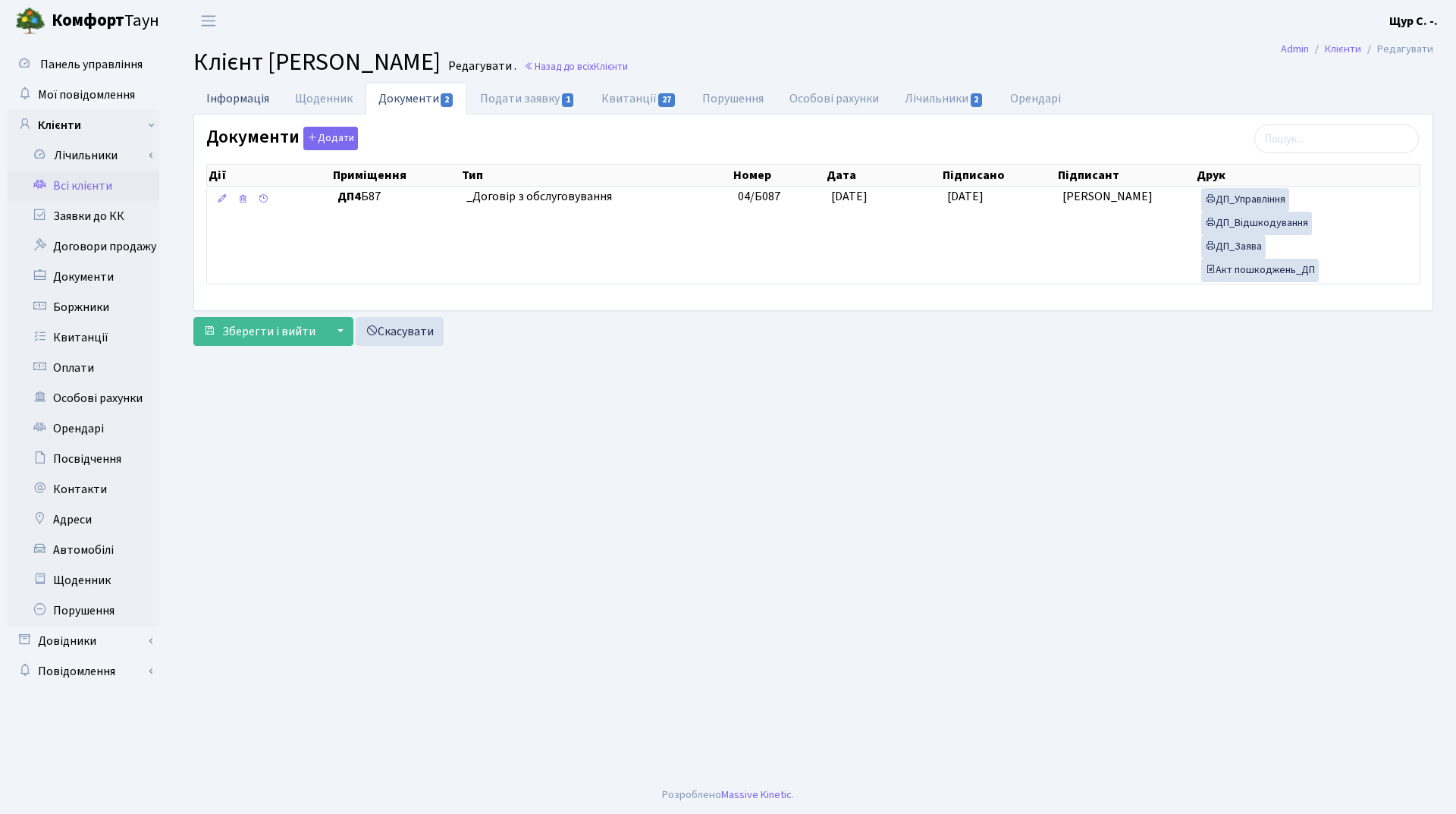
click at [239, 91] on link "Інформація" at bounding box center [238, 98] width 89 height 31
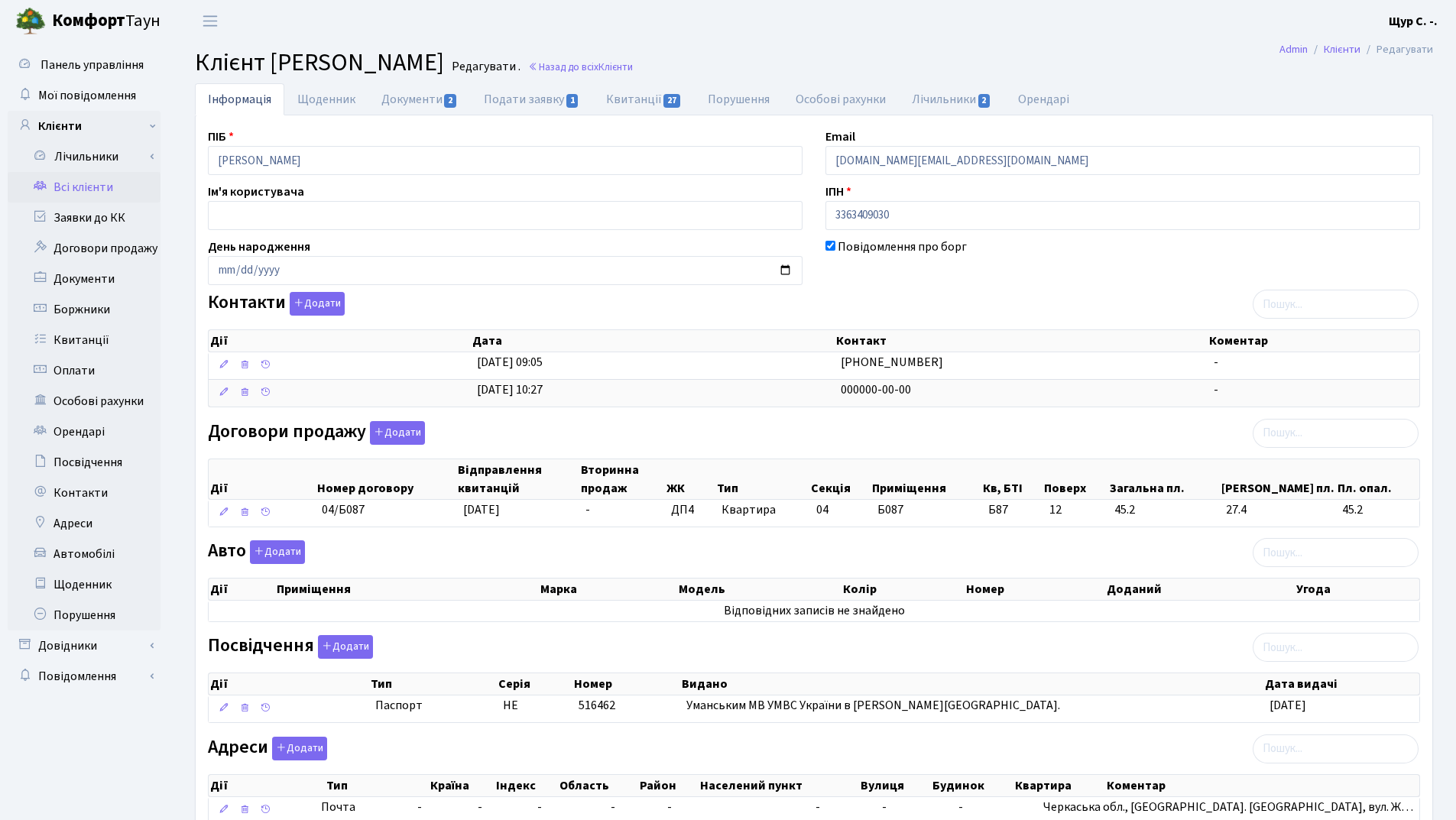
click at [100, 181] on link "Всі клієнти" at bounding box center [84, 187] width 153 height 30
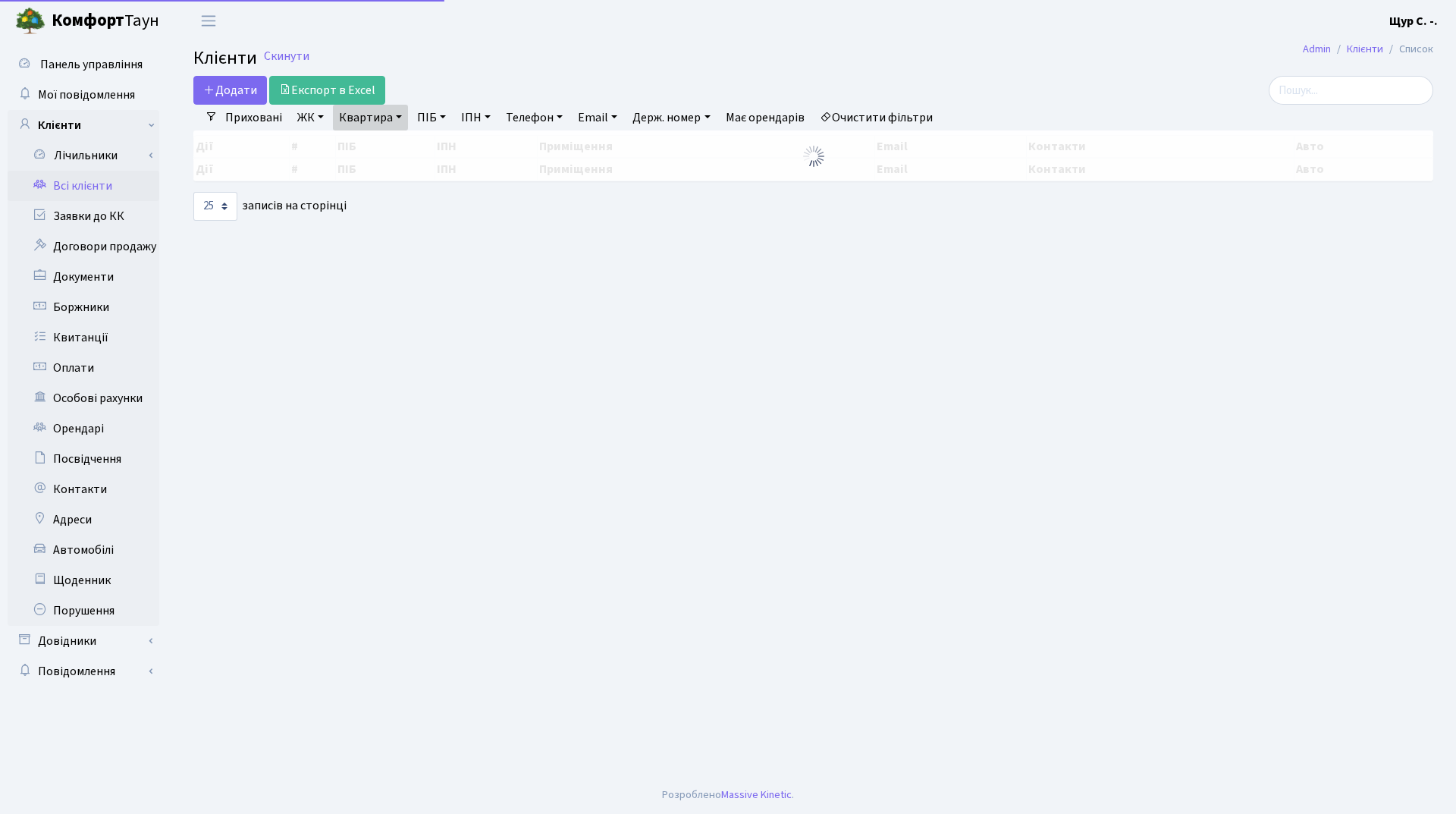
select select "25"
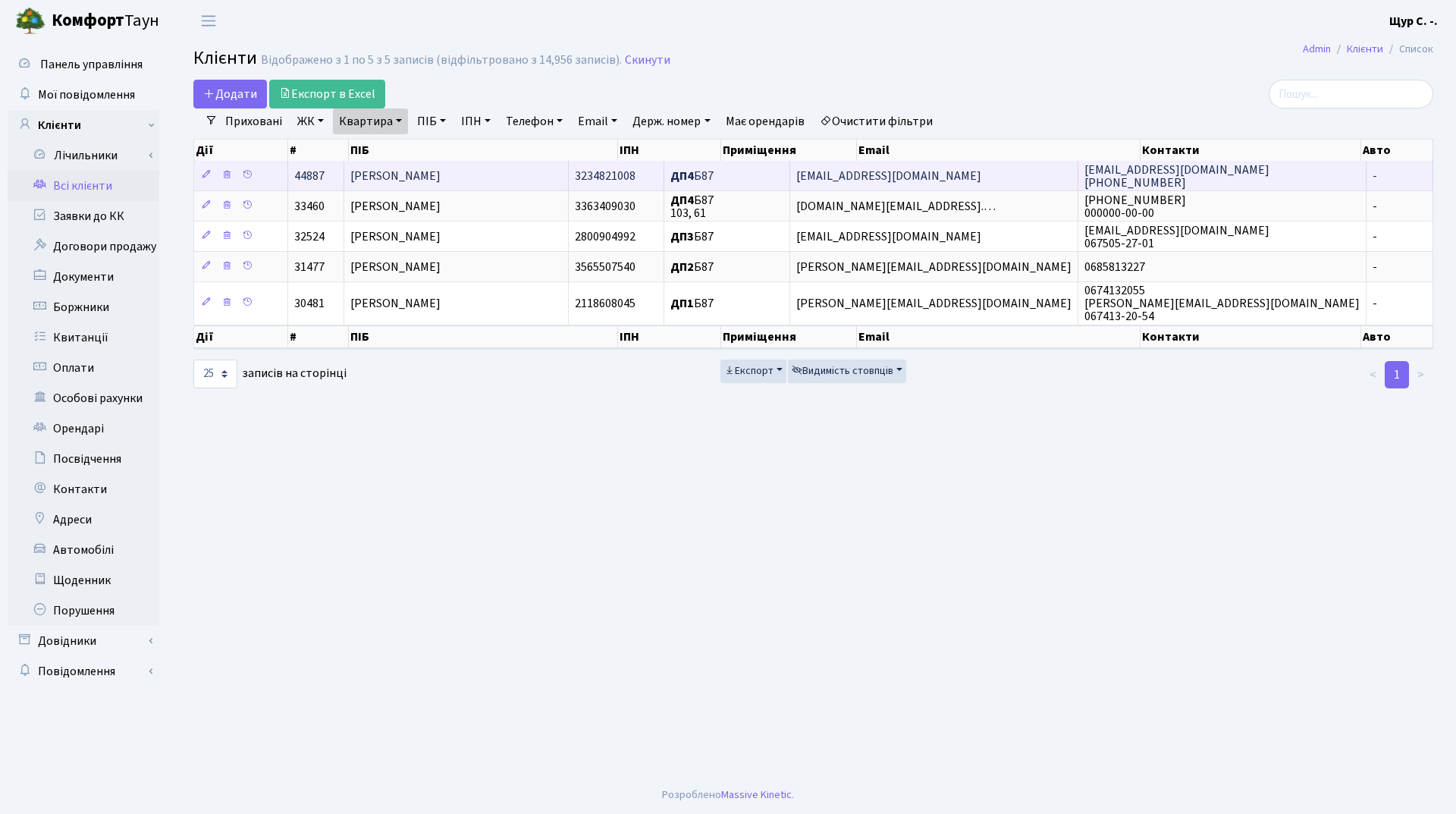
click at [440, 176] on span "Задояна Тетяна Іванівна" at bounding box center [396, 176] width 91 height 17
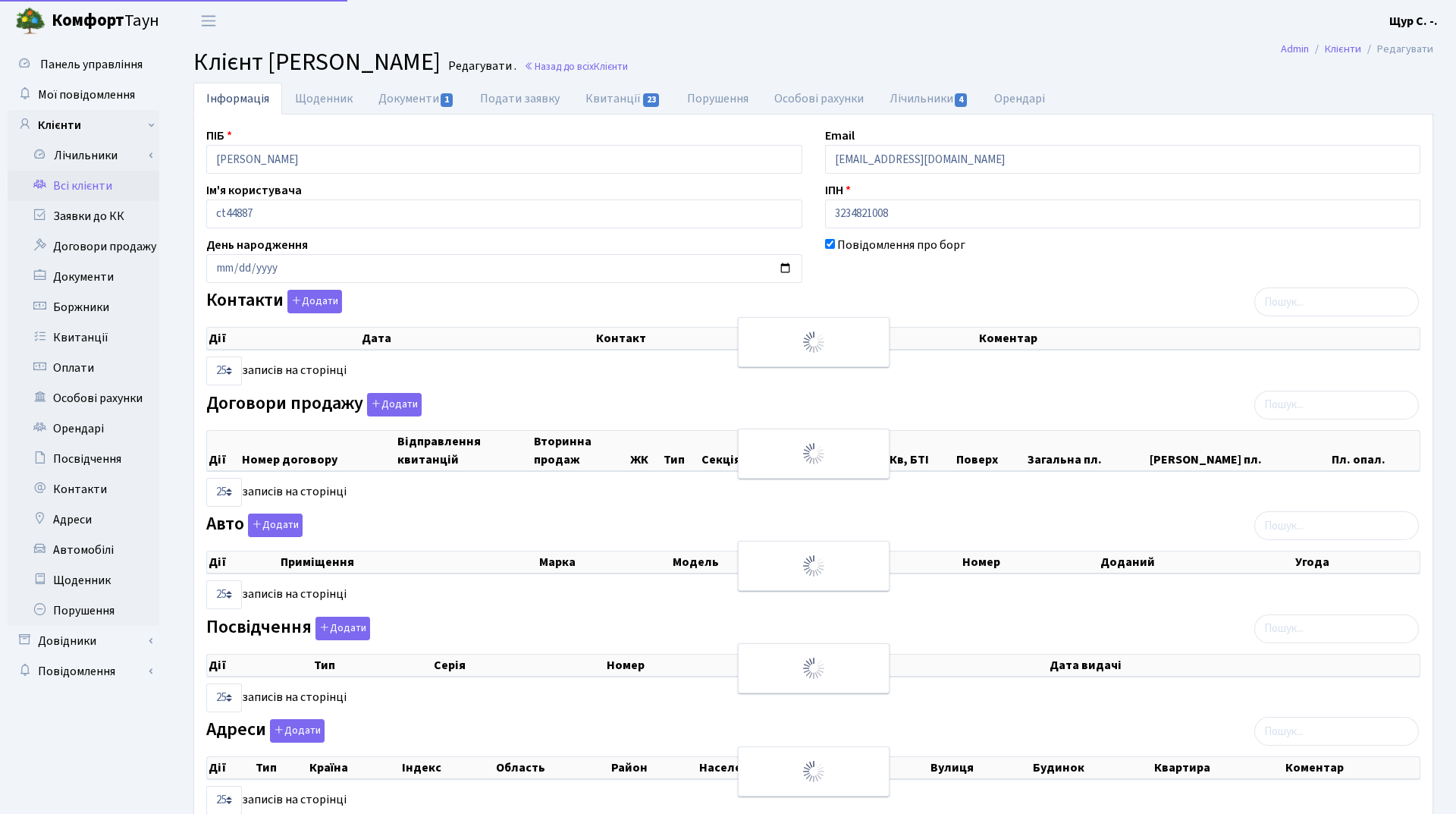
select select "25"
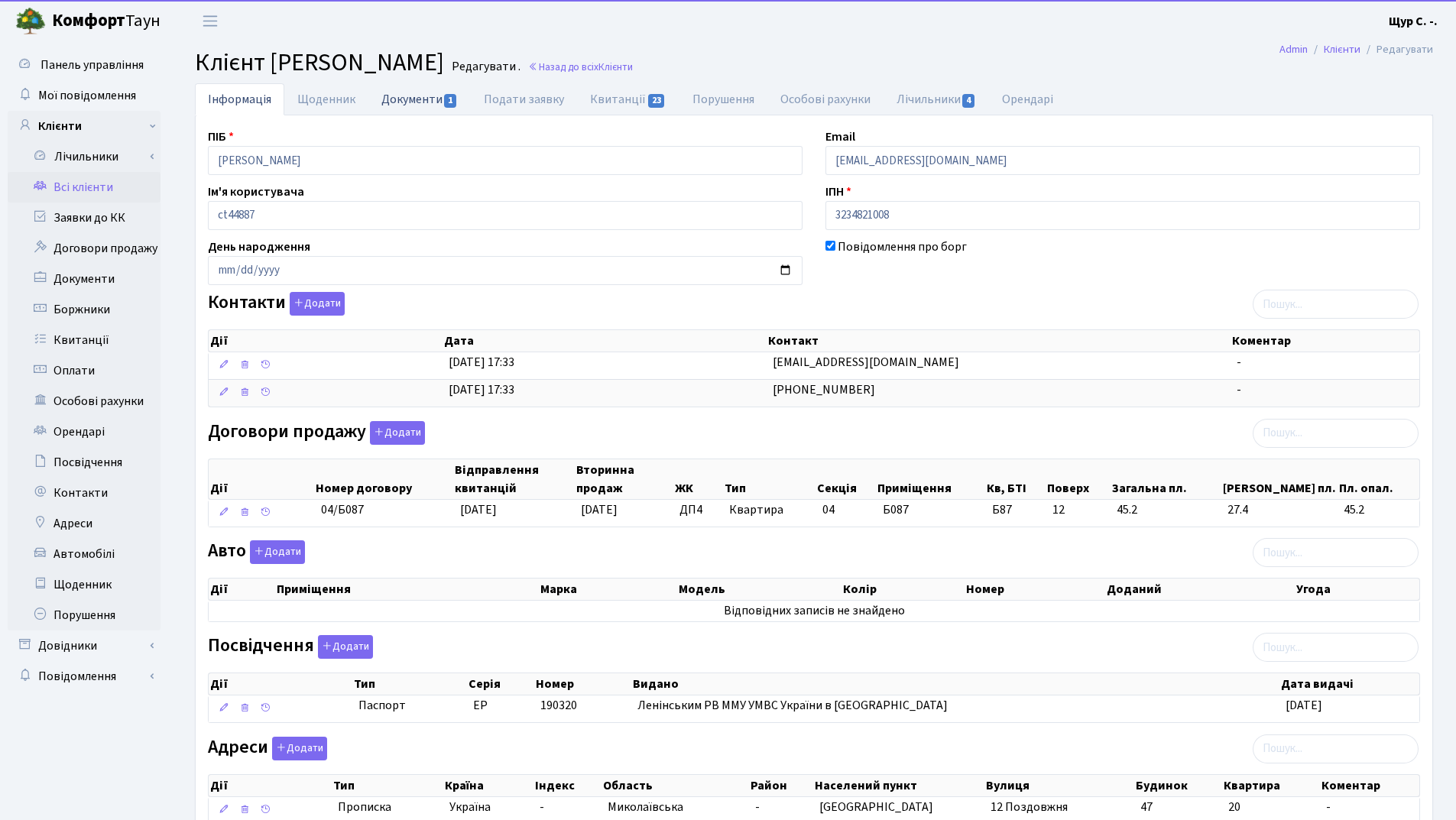
click at [408, 103] on link "Документи 1" at bounding box center [420, 98] width 103 height 31
select select "25"
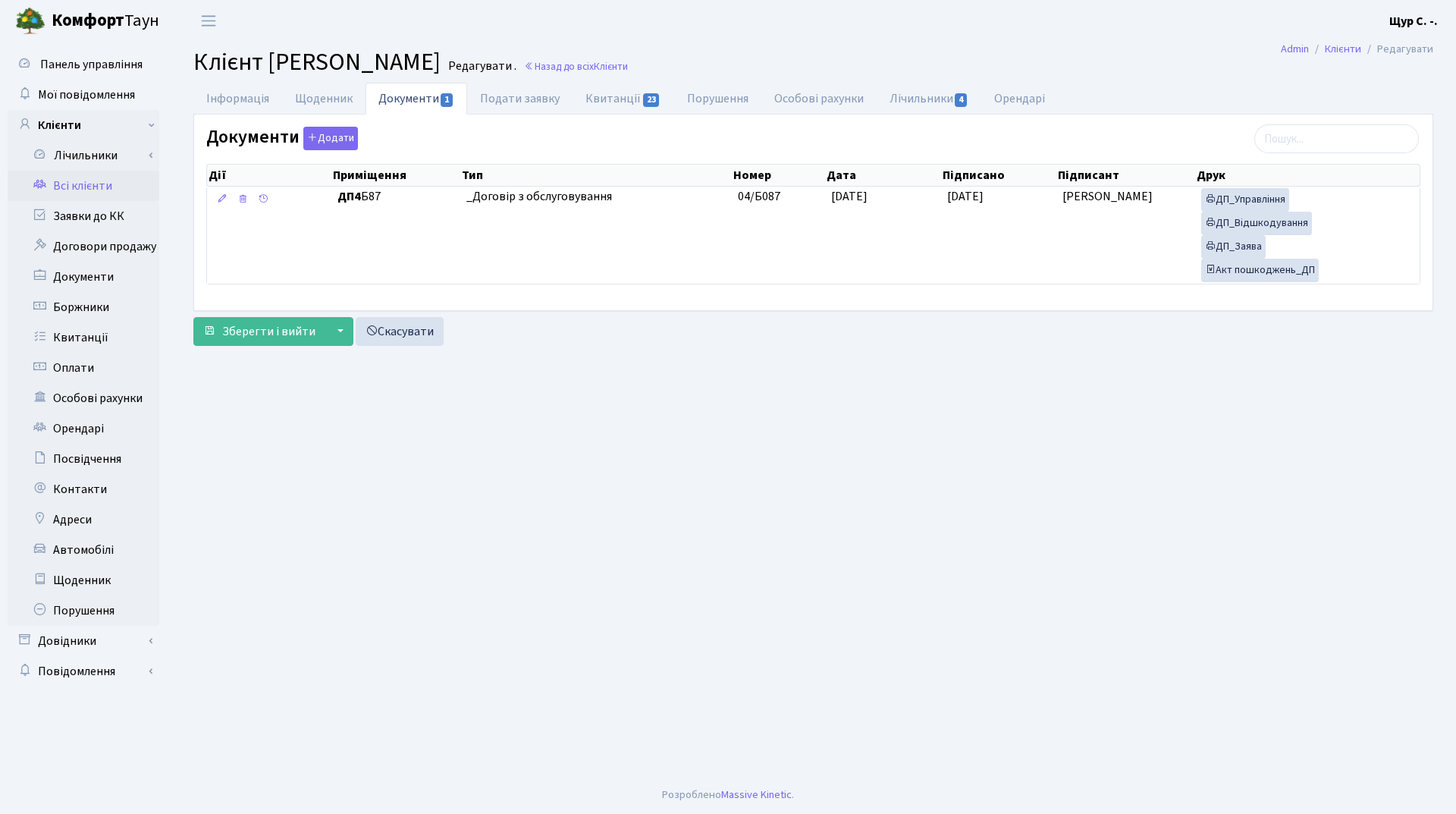
click at [75, 182] on link "Всі клієнти" at bounding box center [83, 186] width 152 height 30
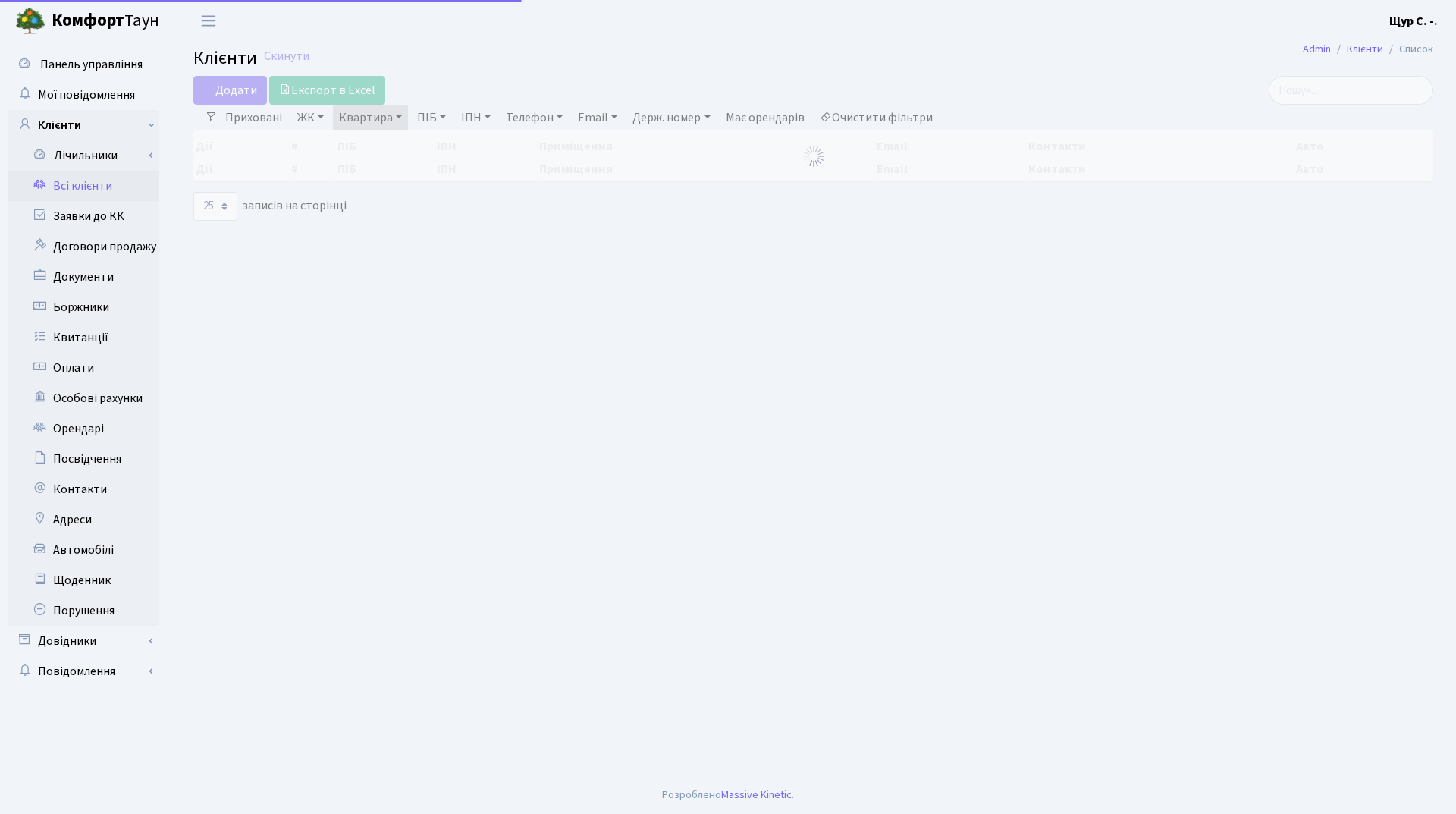
select select "25"
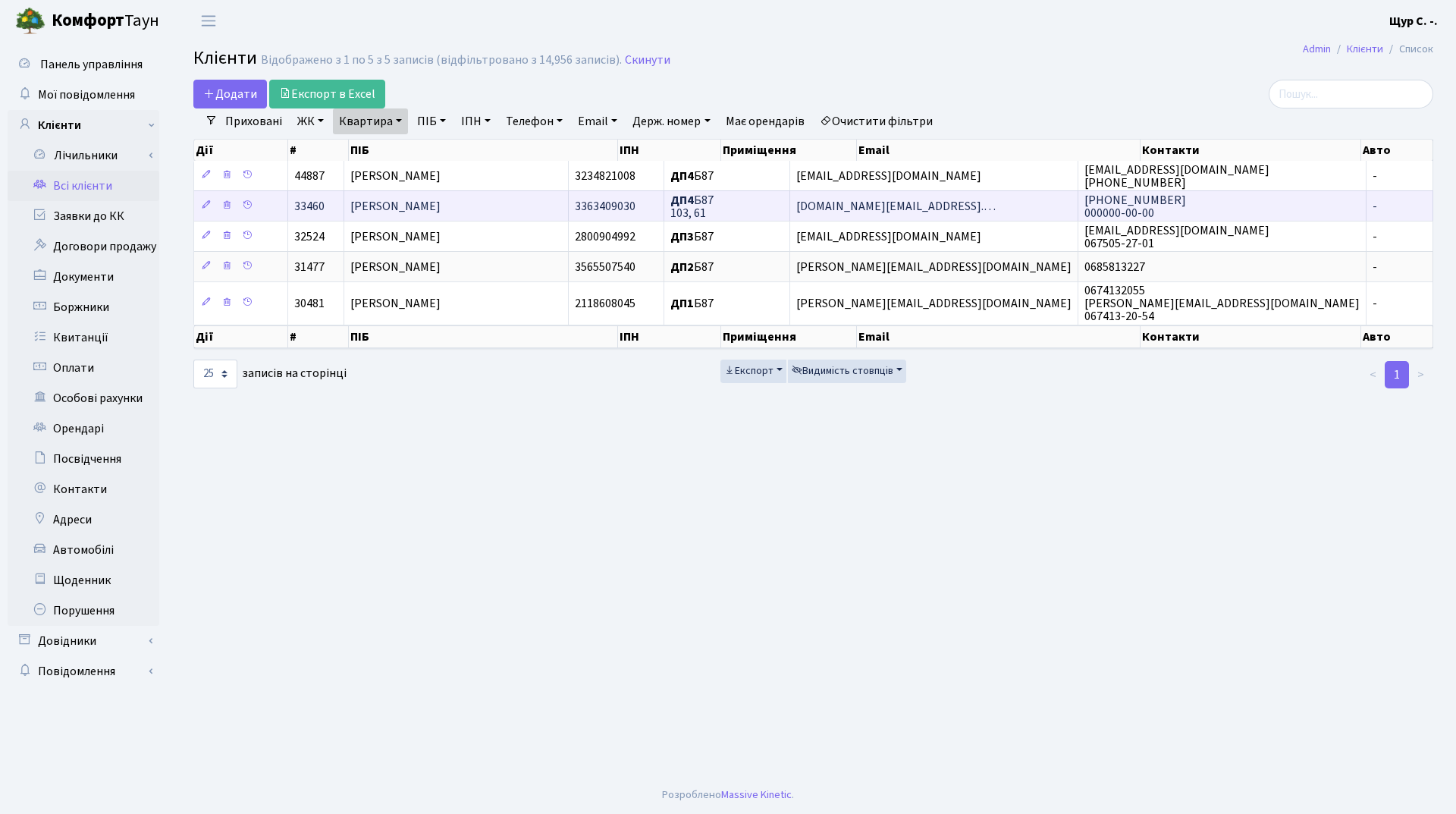
click at [440, 208] on span "[PERSON_NAME] [PERSON_NAME]" at bounding box center [396, 206] width 91 height 17
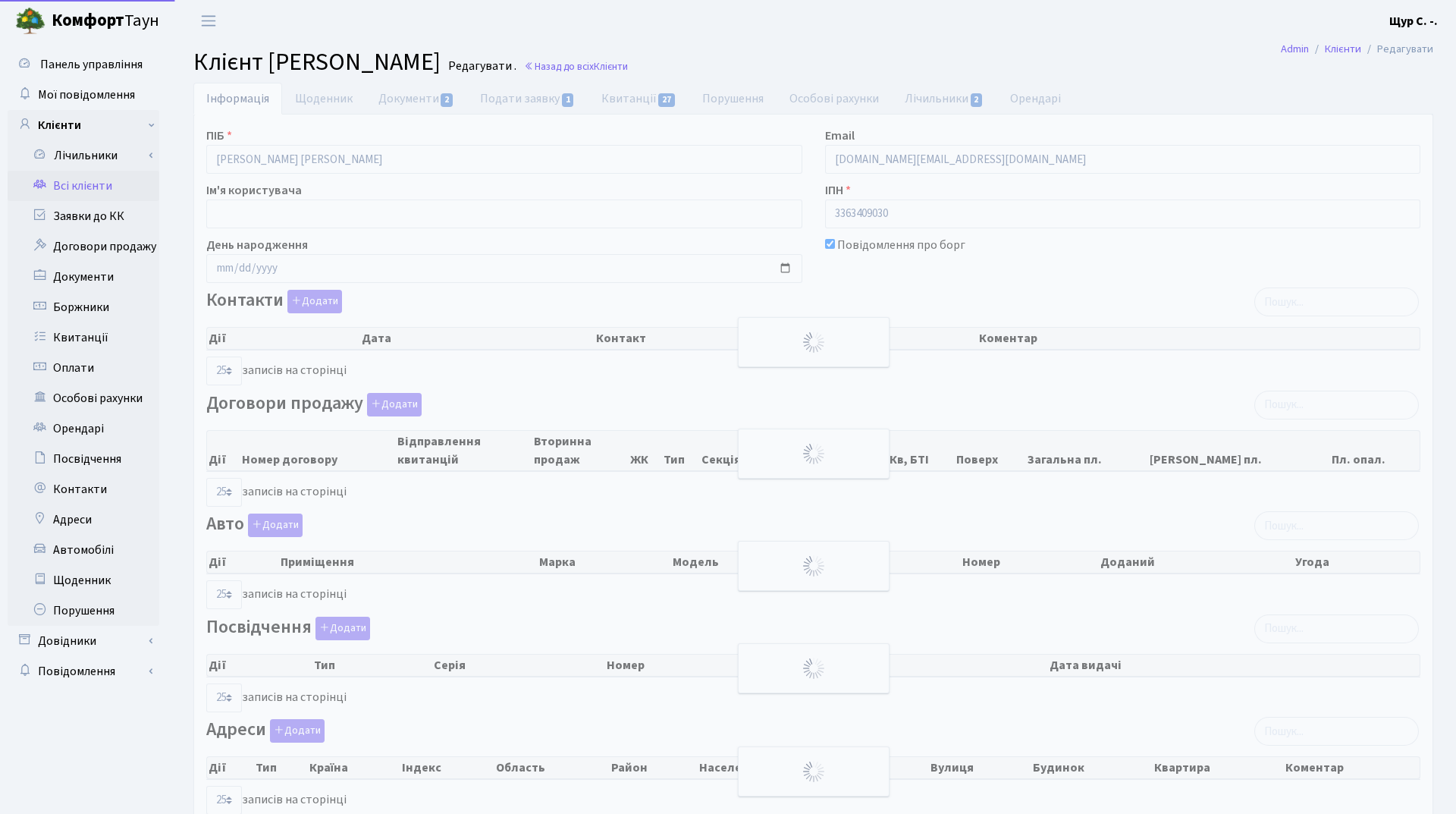
select select "25"
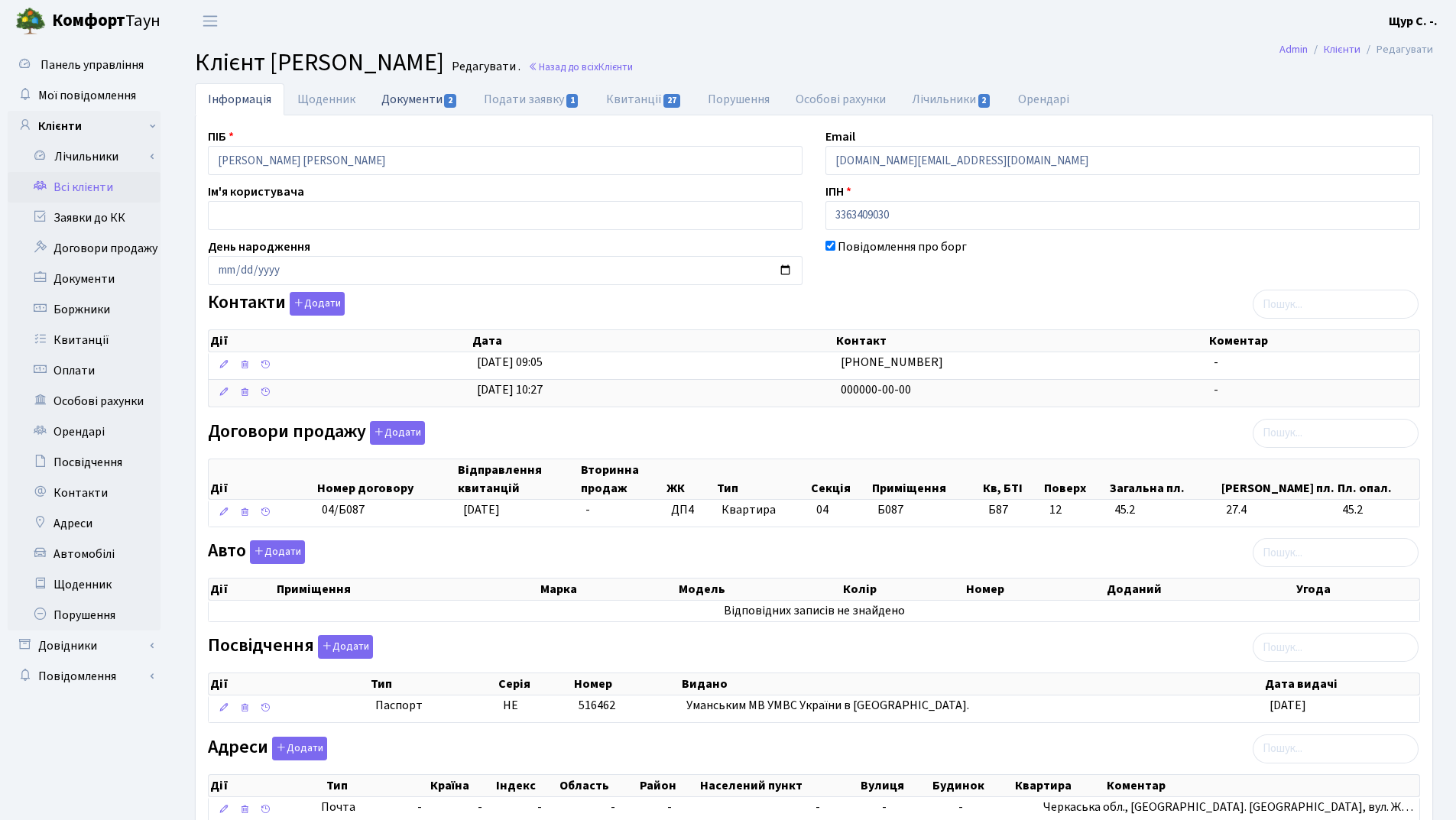
click at [408, 95] on link "Документи 2" at bounding box center [420, 98] width 103 height 31
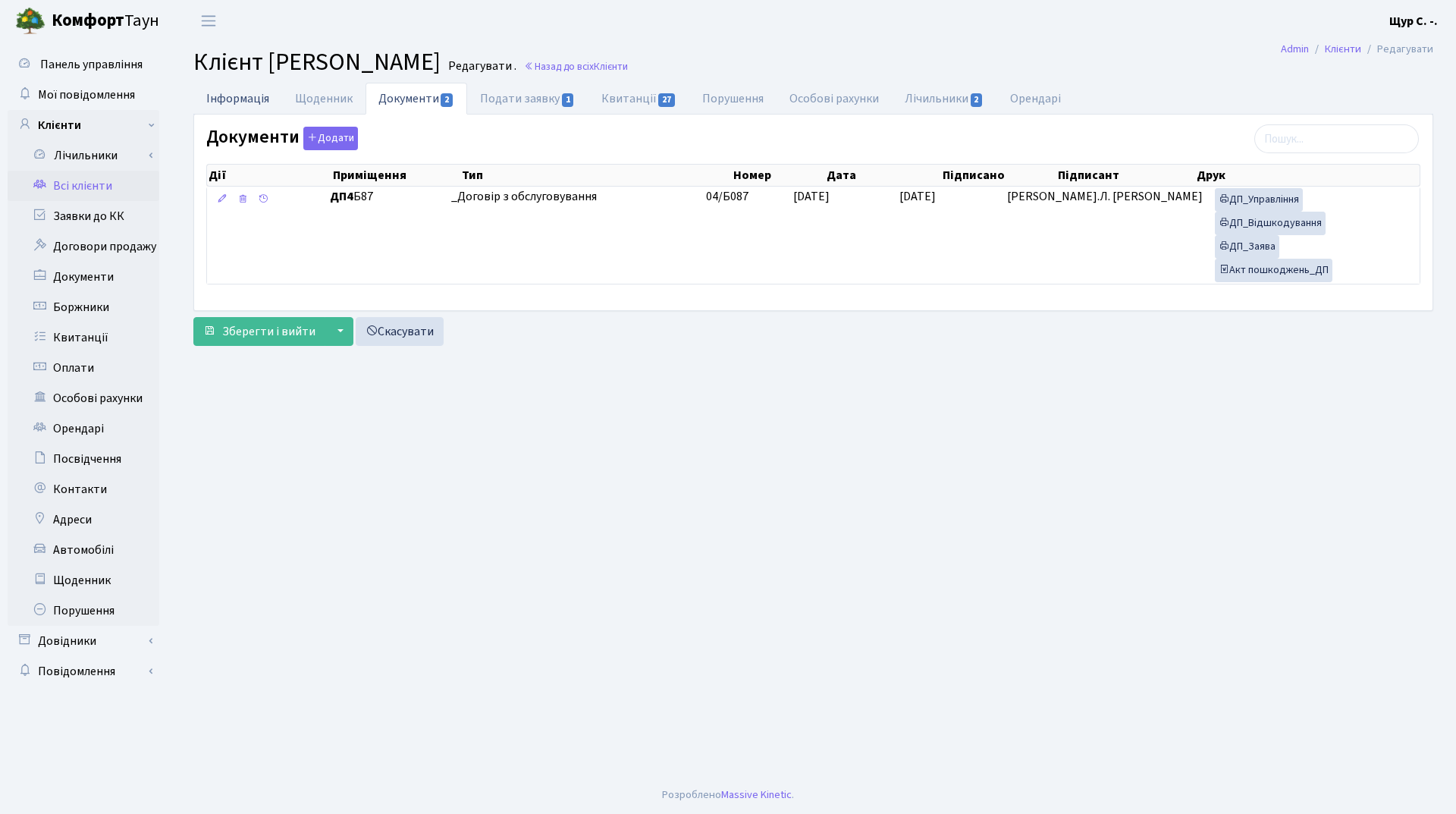
click at [239, 99] on link "Інформація" at bounding box center [238, 98] width 89 height 31
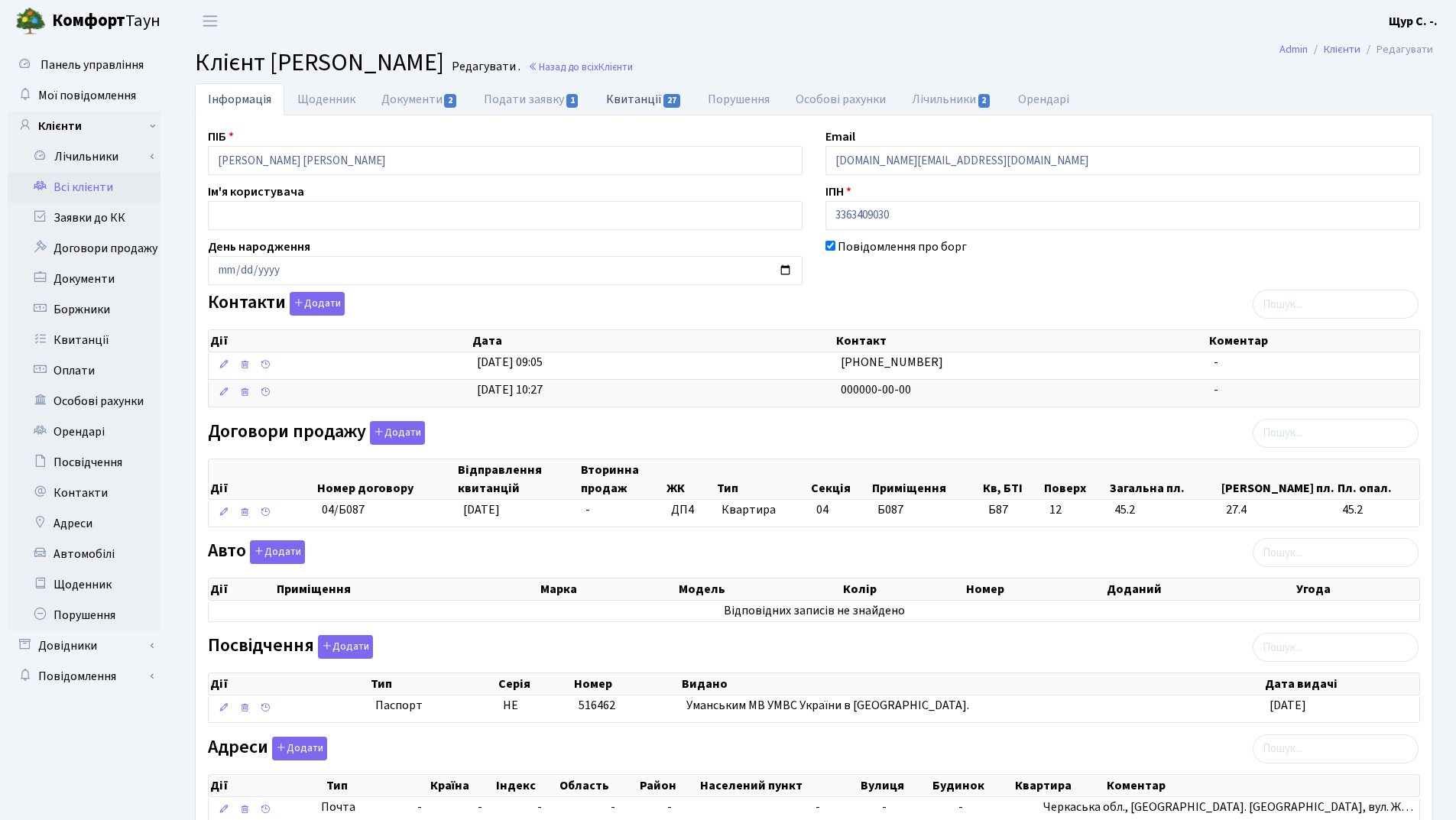
click at [624, 91] on link "Квитанції 27" at bounding box center [643, 98] width 102 height 31
select select "25"
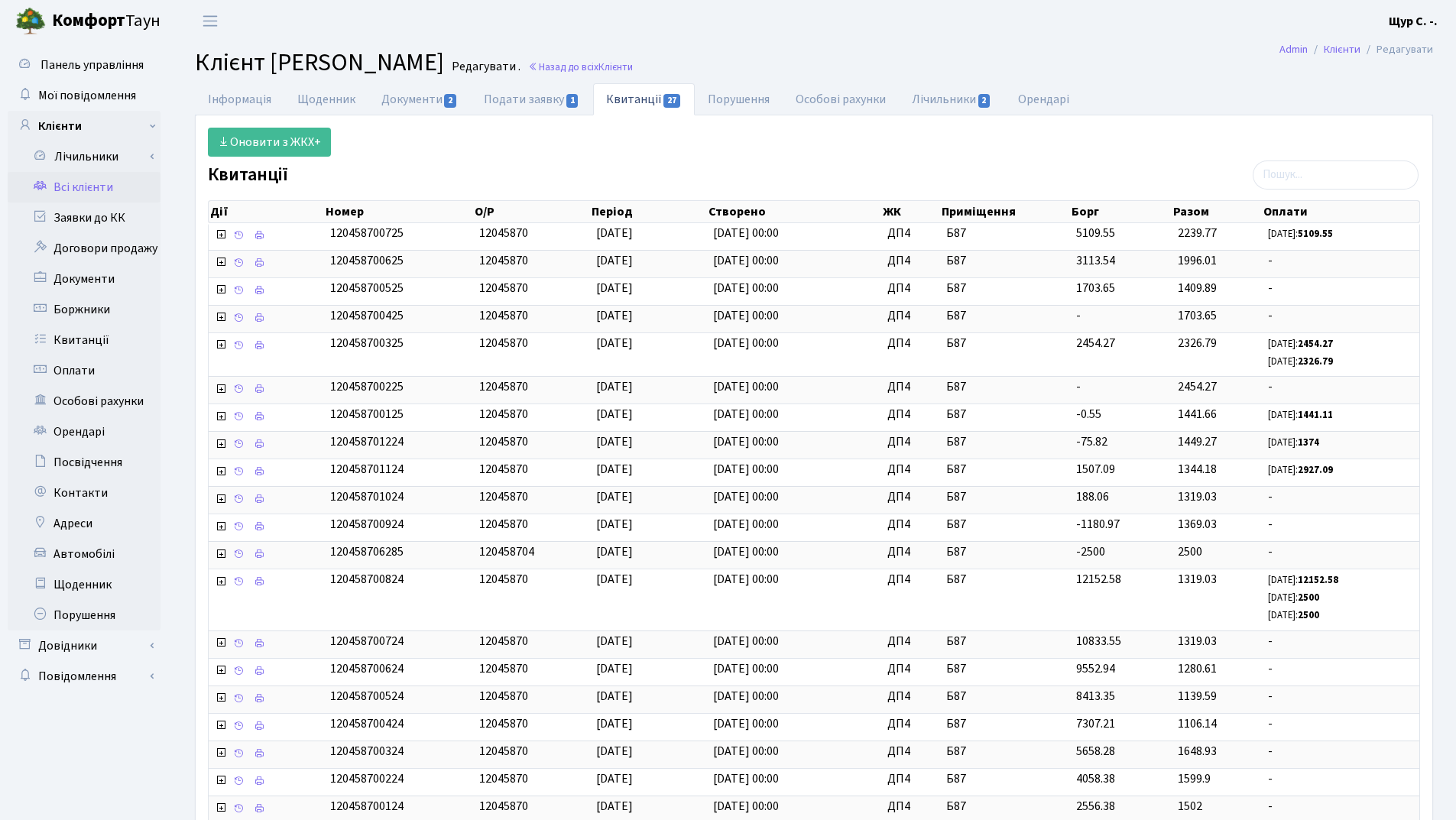
click at [107, 183] on link "Всі клієнти" at bounding box center [84, 187] width 153 height 30
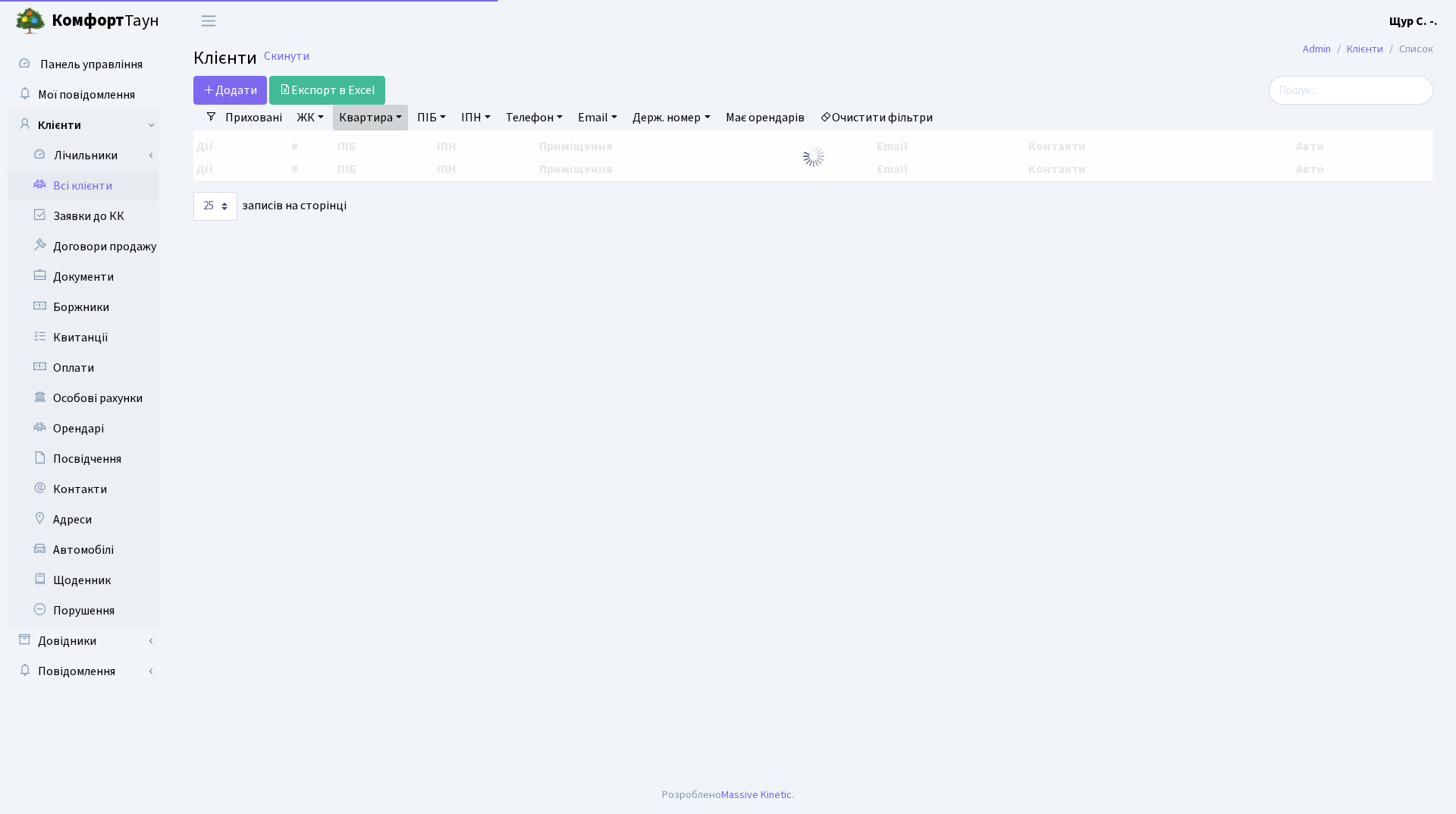
select select "25"
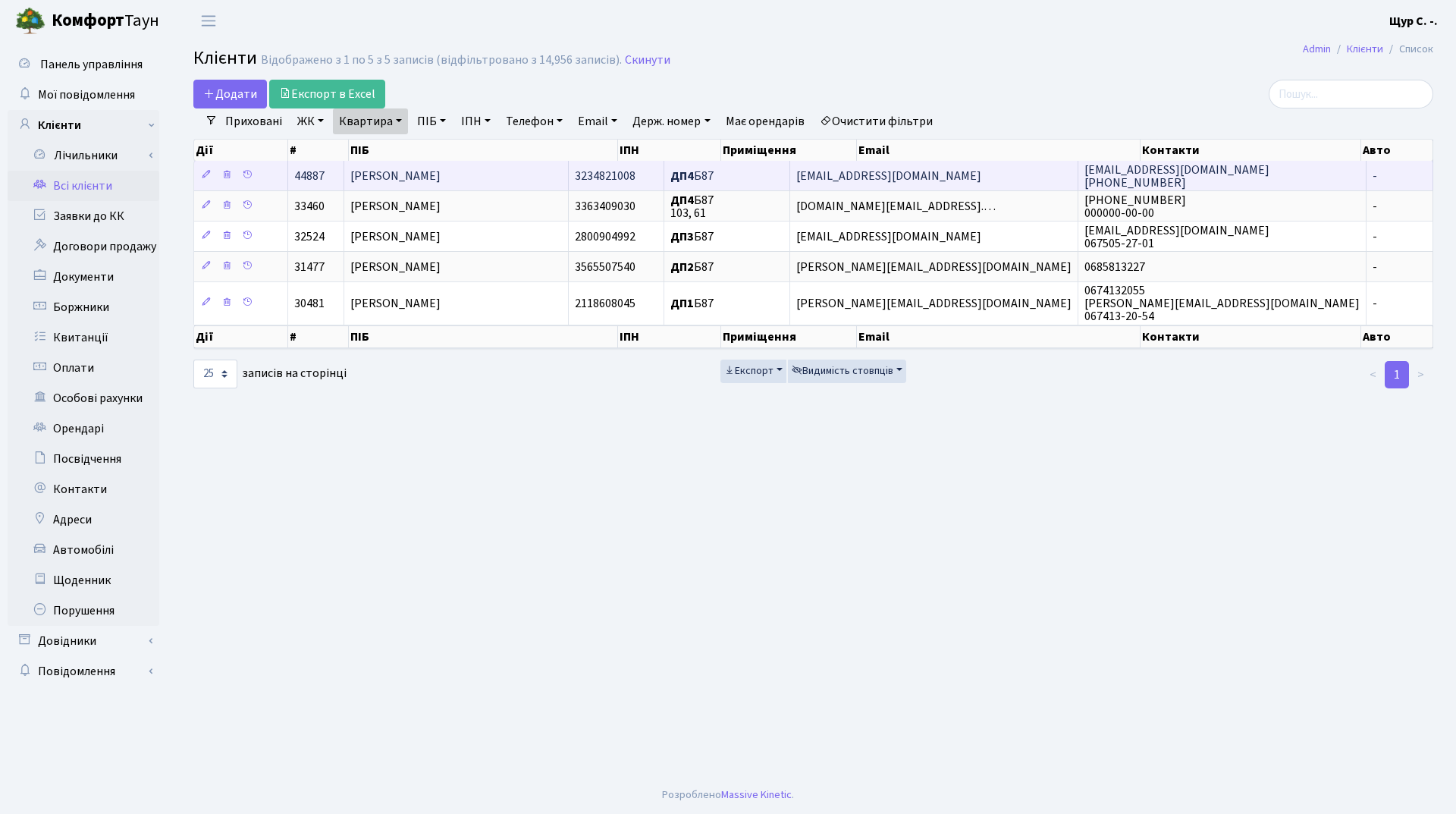
click at [440, 172] on span "[PERSON_NAME]" at bounding box center [396, 176] width 91 height 17
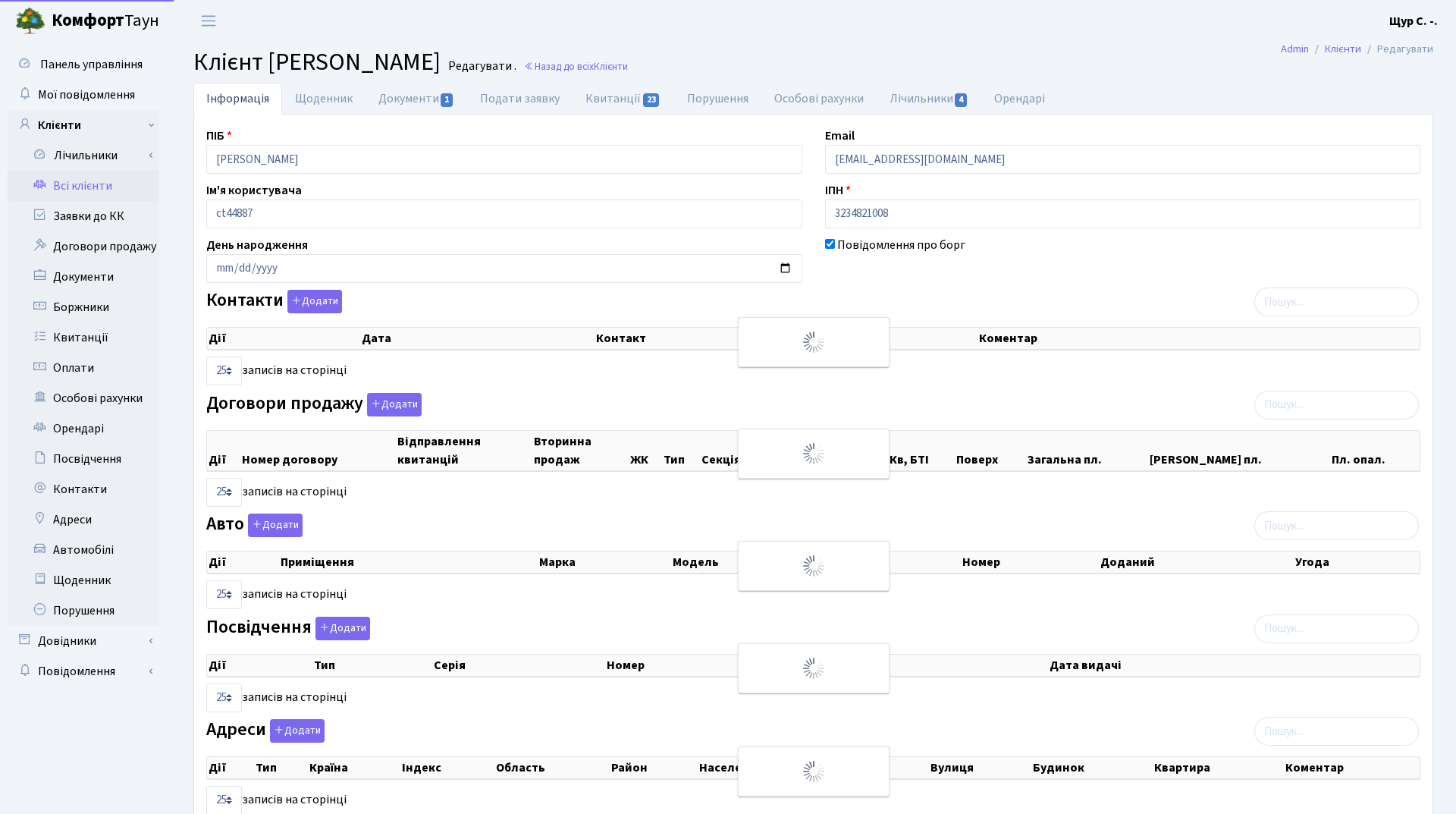
select select "25"
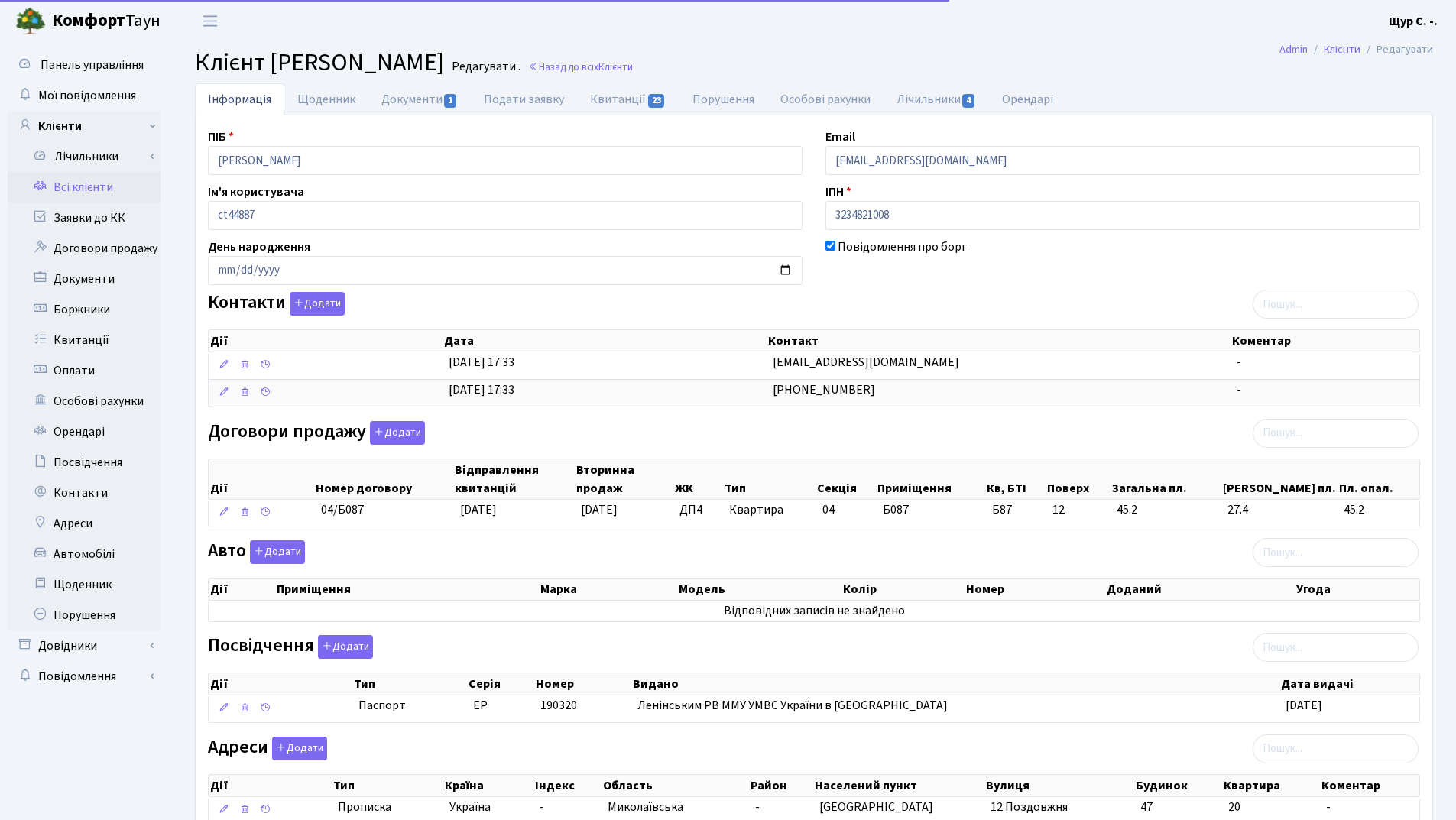
click at [83, 182] on link "Всі клієнти" at bounding box center [84, 187] width 153 height 30
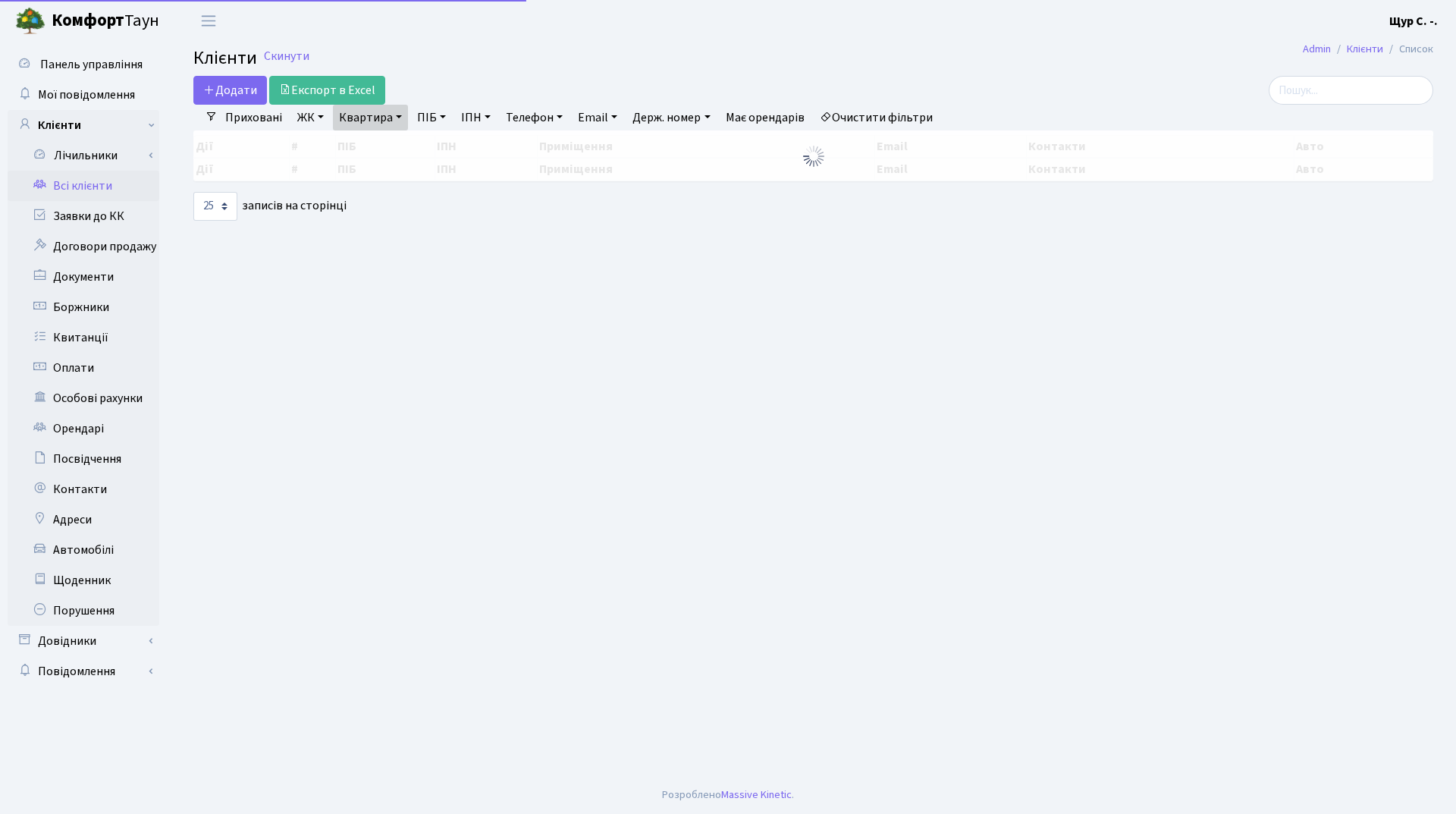
select select "25"
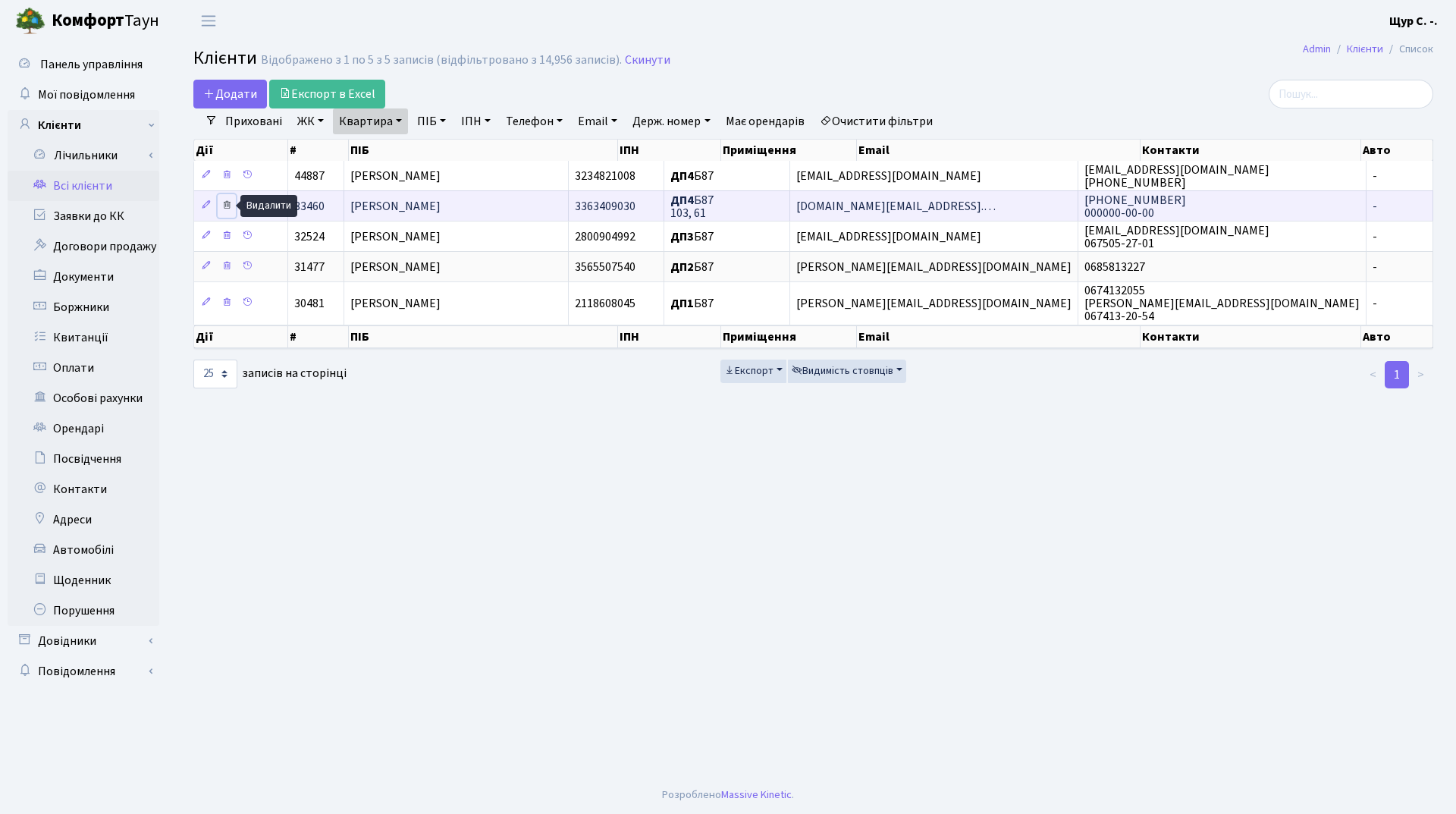
click at [228, 205] on icon at bounding box center [227, 204] width 10 height 10
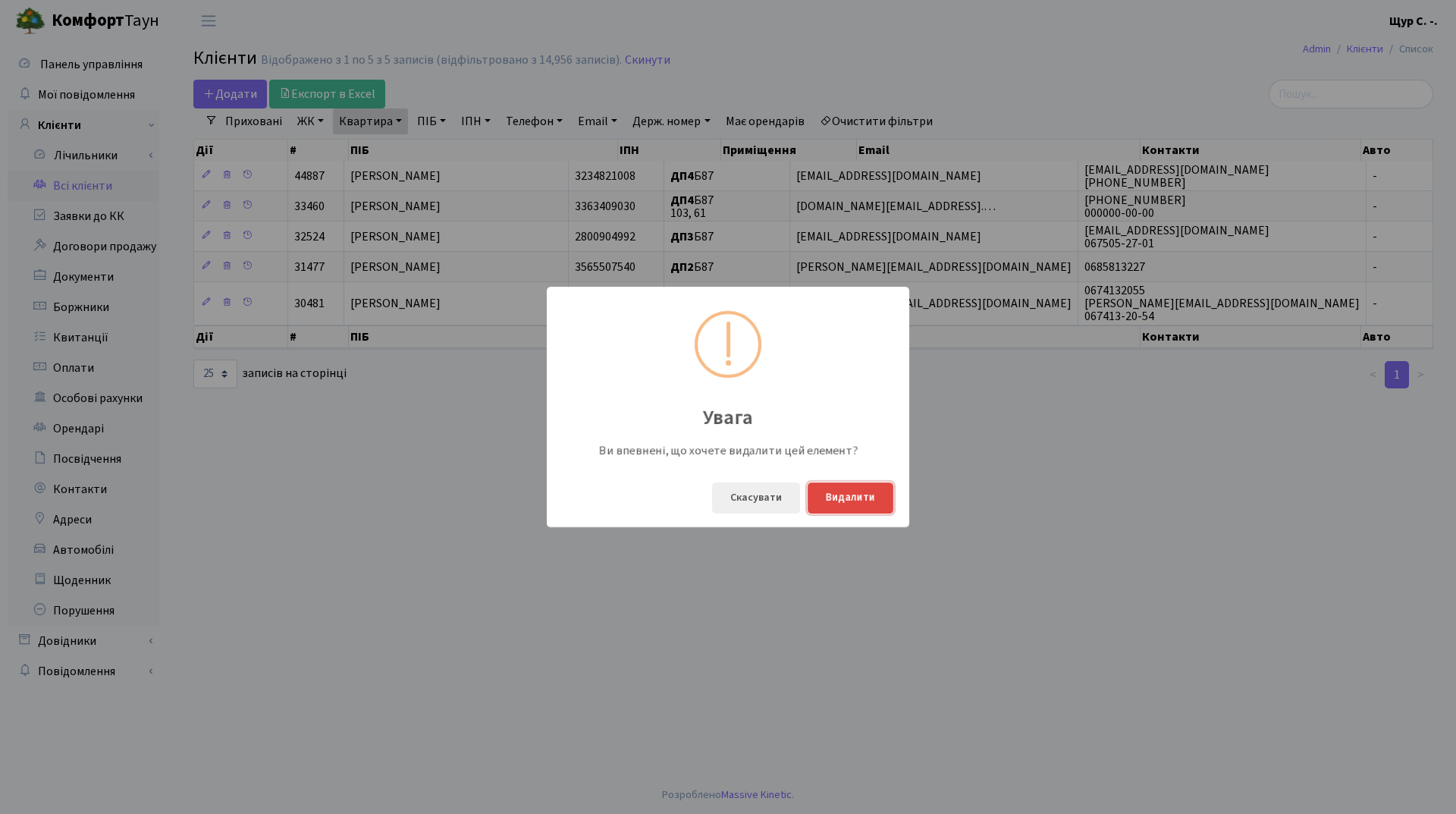
click at [876, 509] on button "Видалити" at bounding box center [850, 498] width 86 height 31
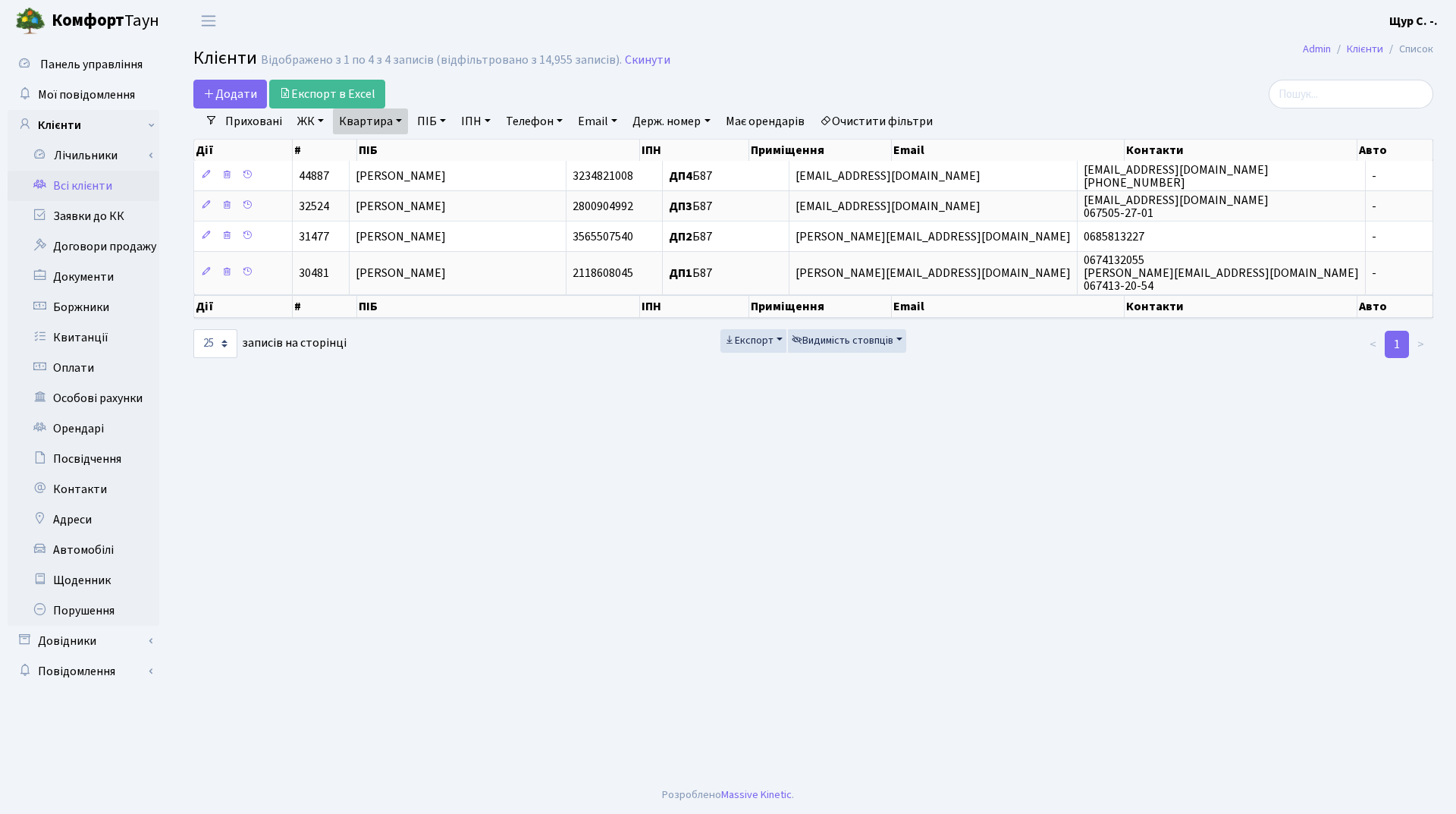
click at [405, 122] on link "Квартира" at bounding box center [370, 121] width 75 height 25
click at [401, 152] on input "б87" at bounding box center [378, 151] width 89 height 29
type input "б"
type input "40"
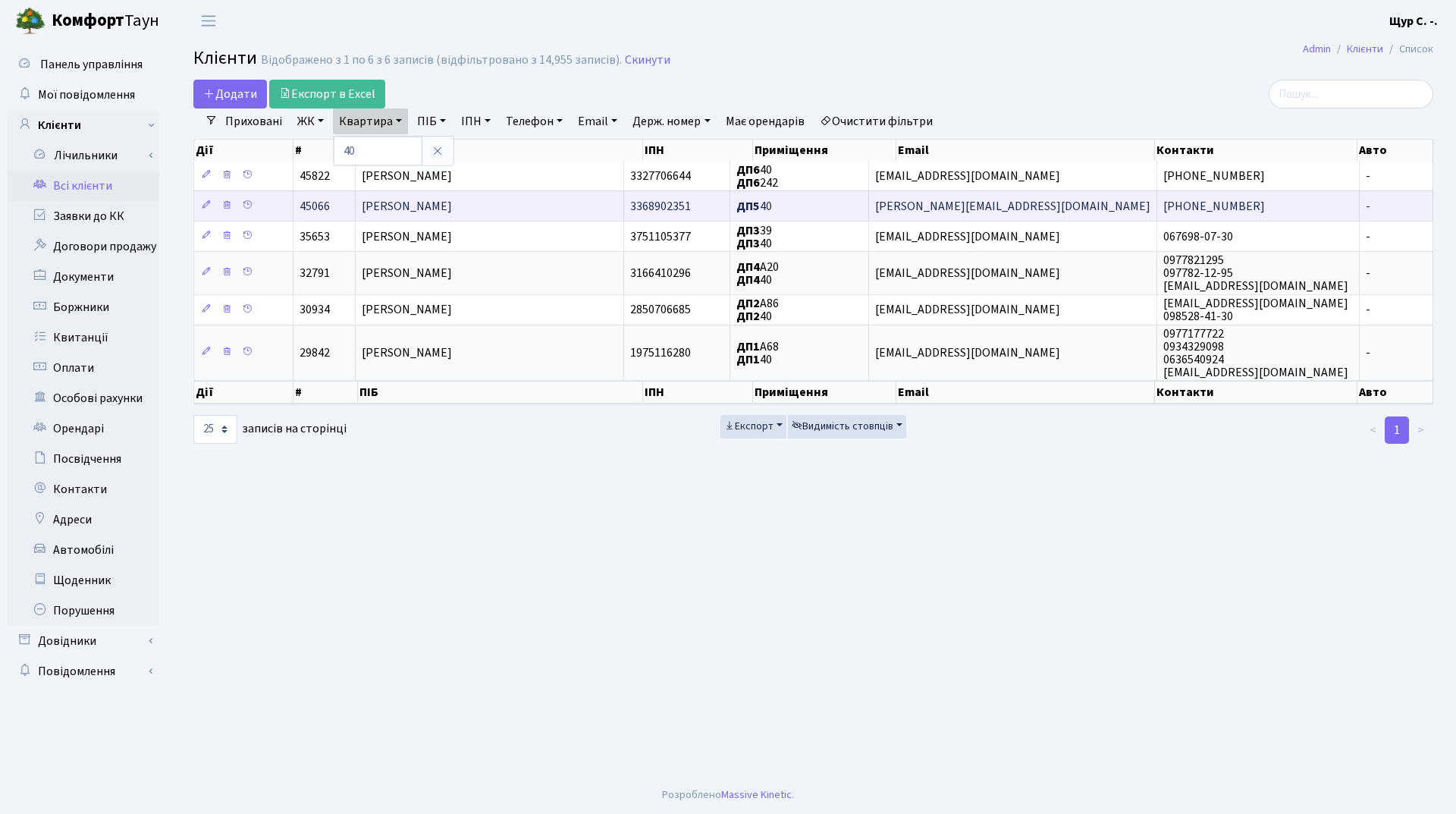
click at [411, 206] on span "Щербина Андрій Миколайович" at bounding box center [407, 206] width 91 height 17
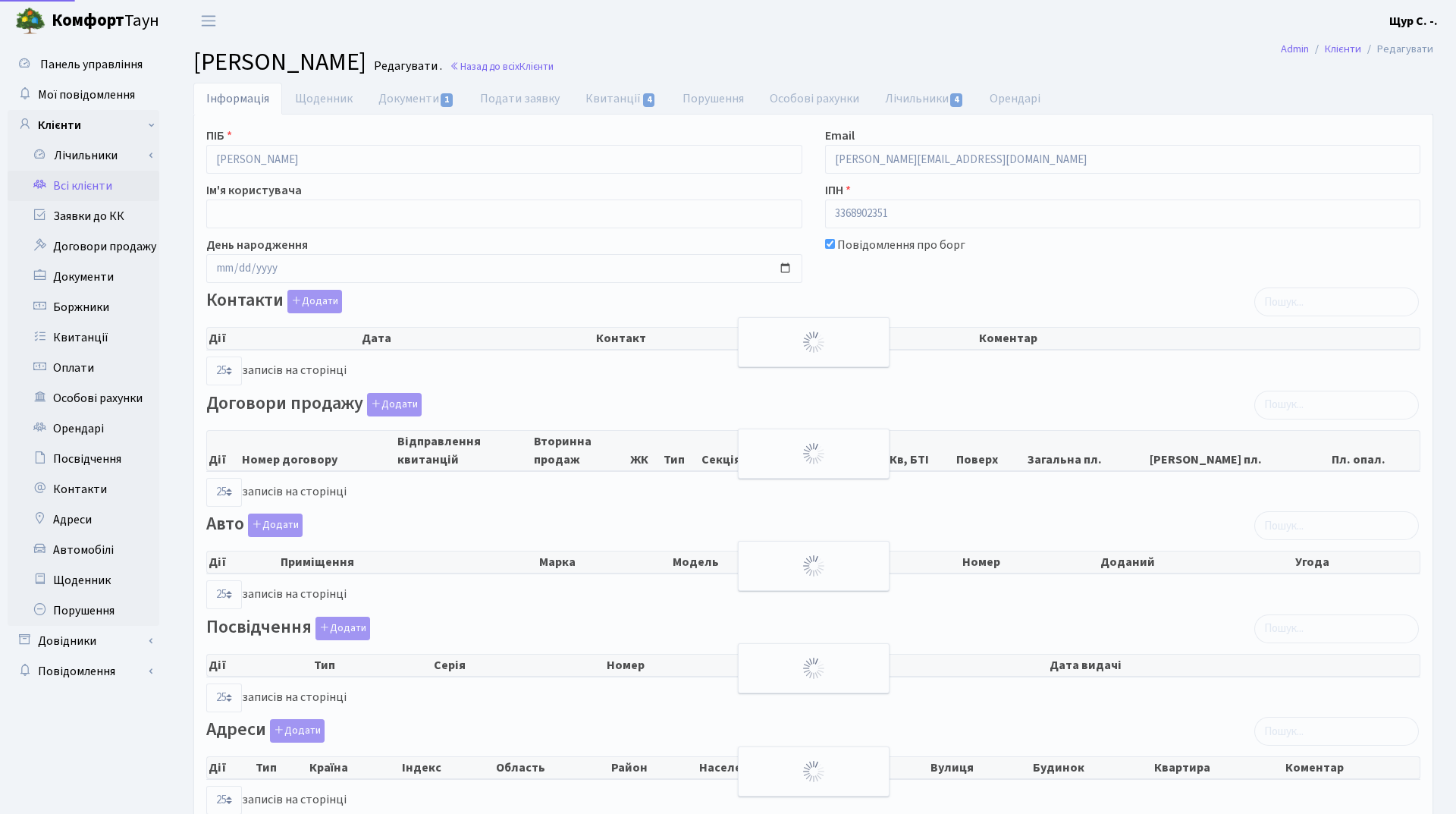
select select "25"
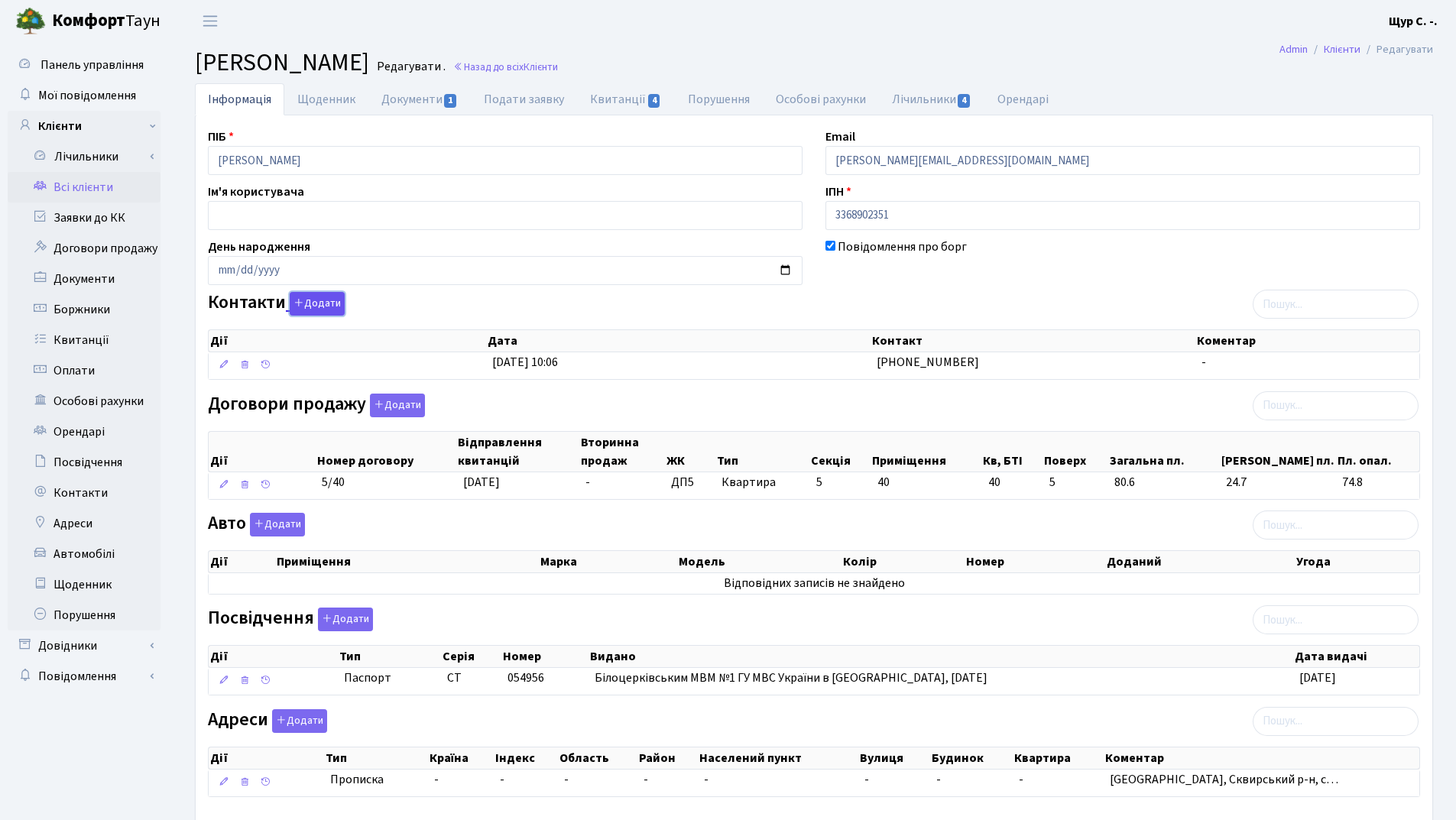
click at [323, 308] on button "Додати" at bounding box center [317, 303] width 55 height 24
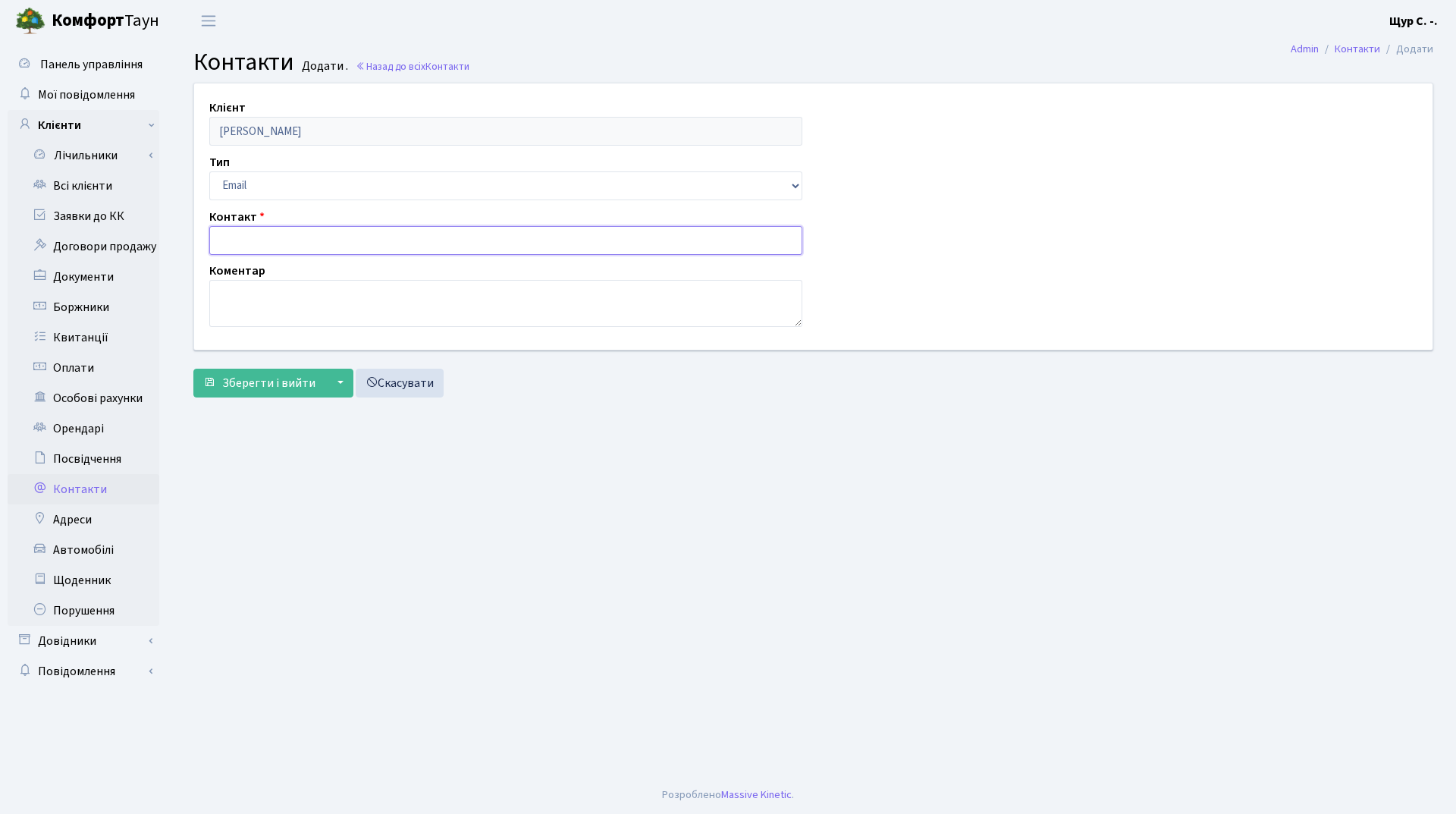
click at [279, 250] on input "text" at bounding box center [505, 240] width 593 height 29
type input "[EMAIL_ADDRESS][DOMAIN_NAME]"
click at [271, 389] on span "Зберегти і вийти" at bounding box center [269, 382] width 93 height 17
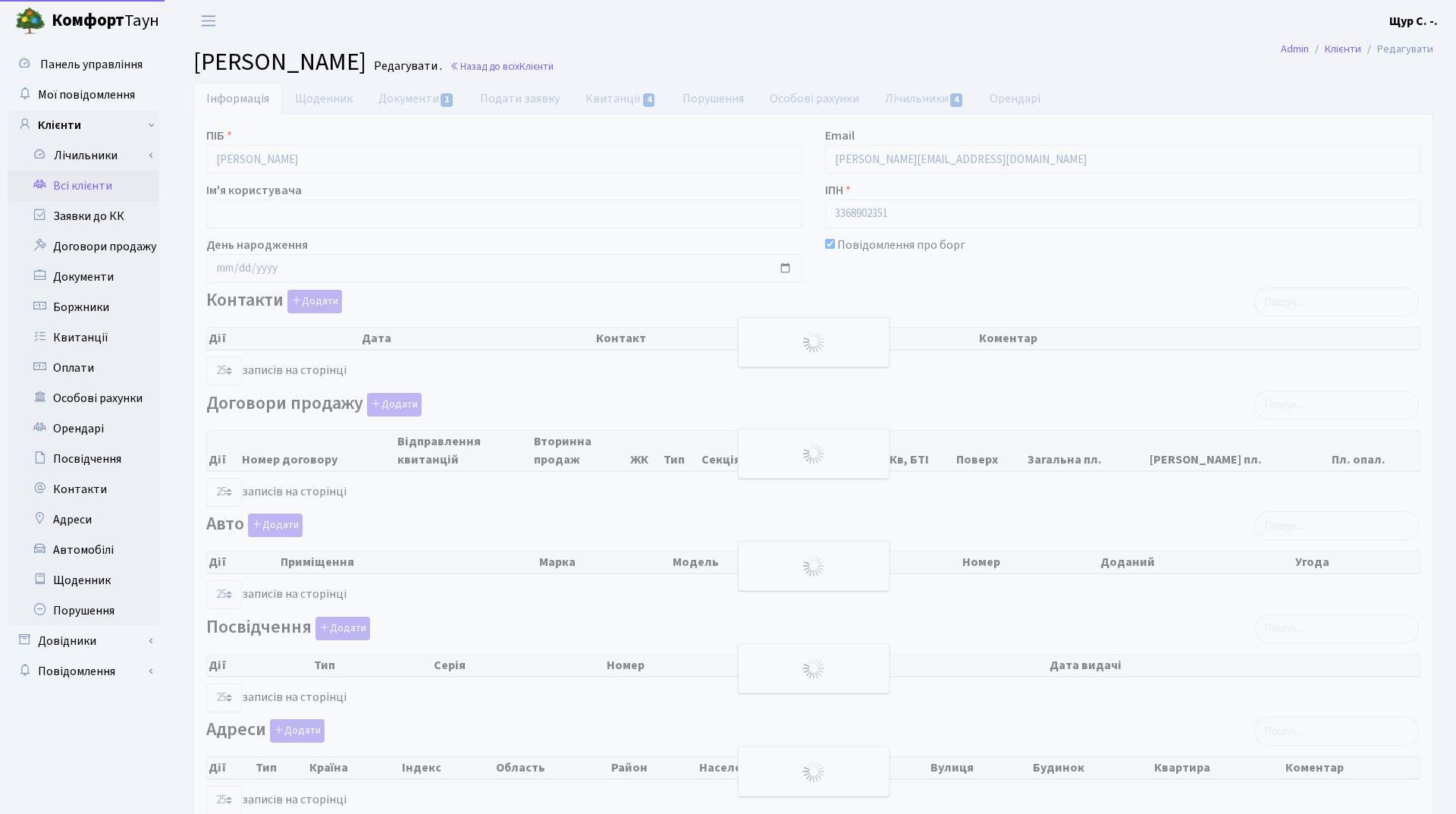
select select "25"
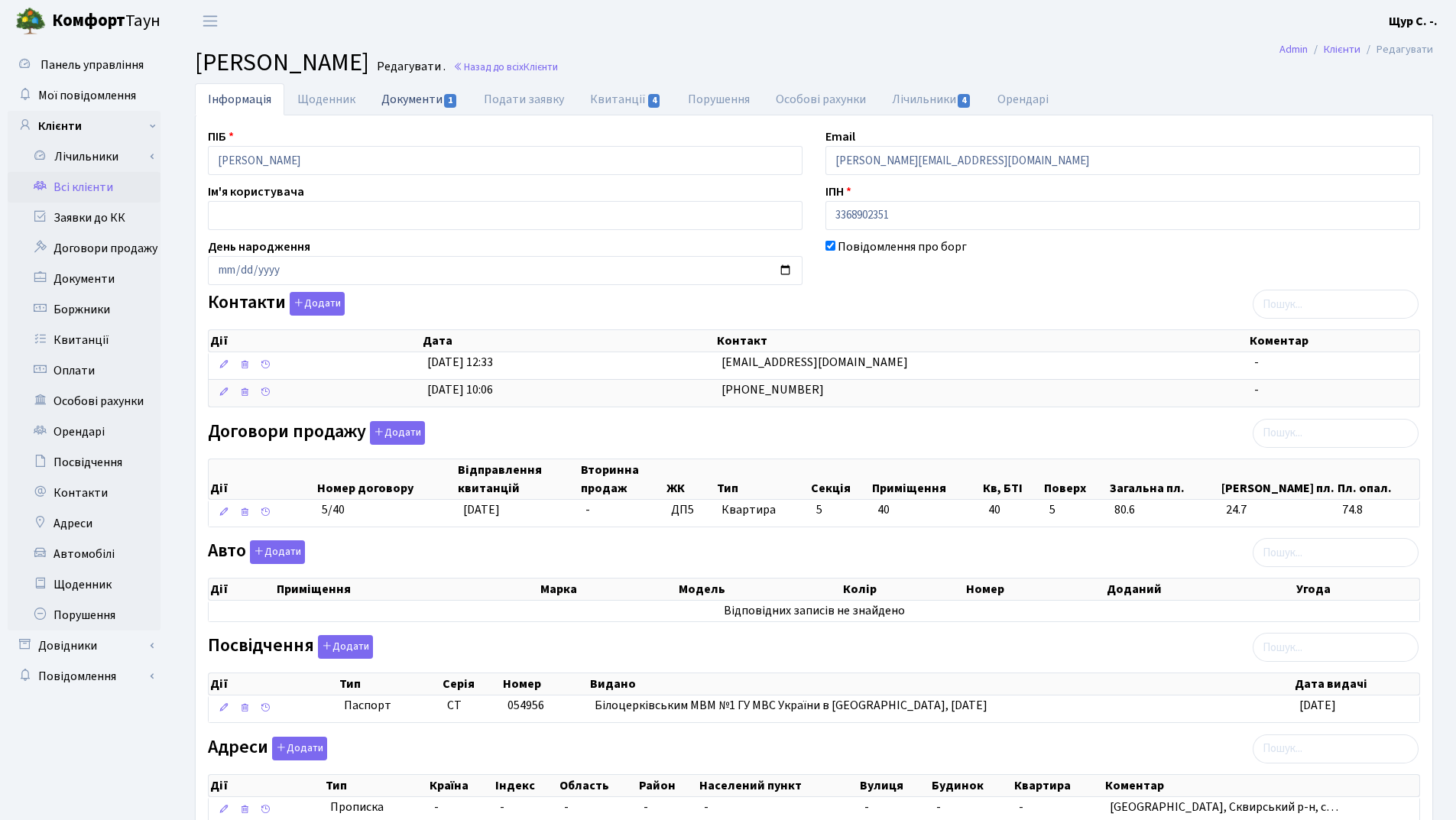
click at [408, 105] on link "Документи 1" at bounding box center [420, 98] width 103 height 31
select select "25"
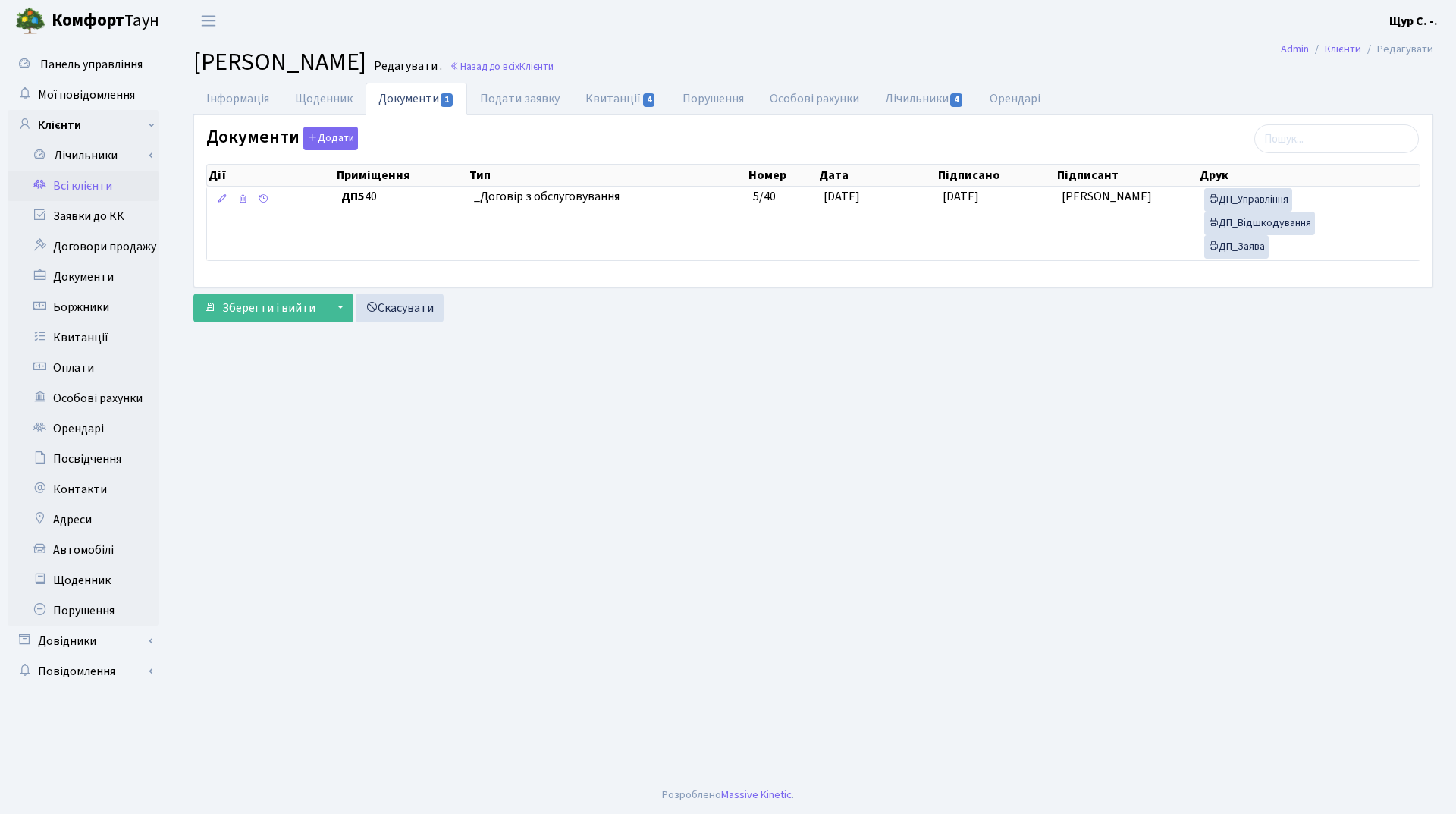
click at [99, 187] on link "Всі клієнти" at bounding box center [83, 186] width 152 height 30
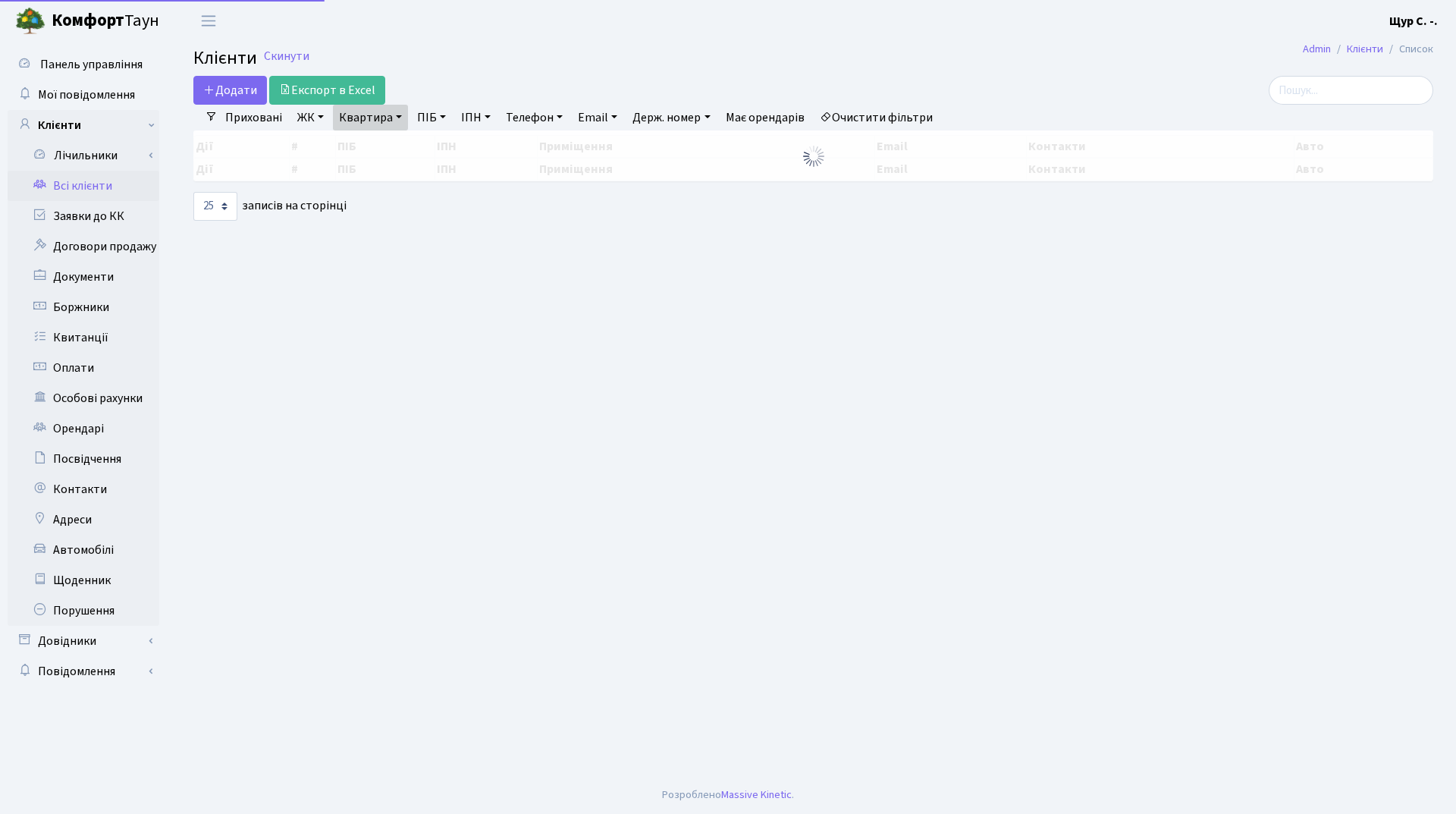
select select "25"
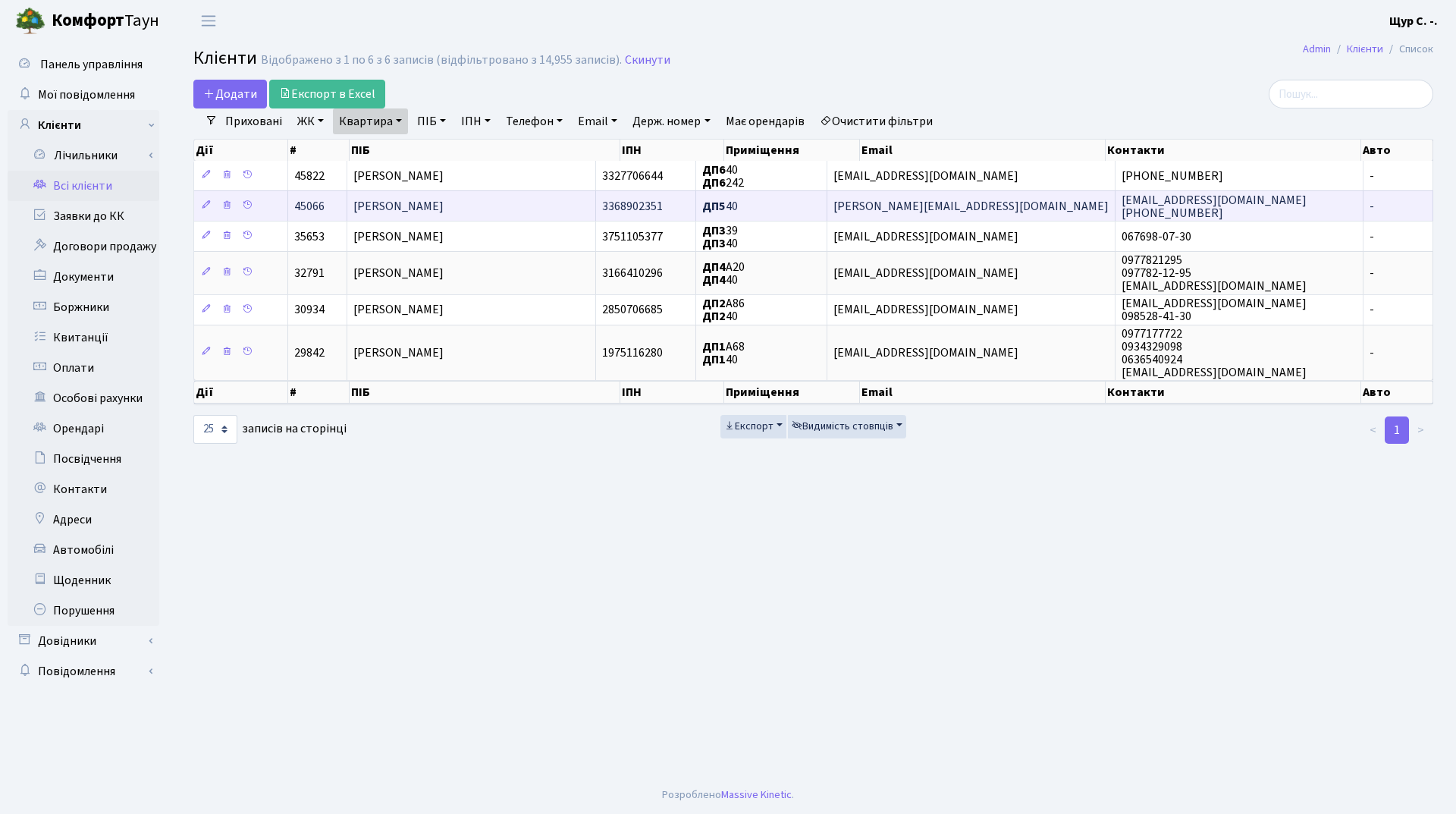
click at [443, 198] on span "[PERSON_NAME]" at bounding box center [399, 206] width 91 height 17
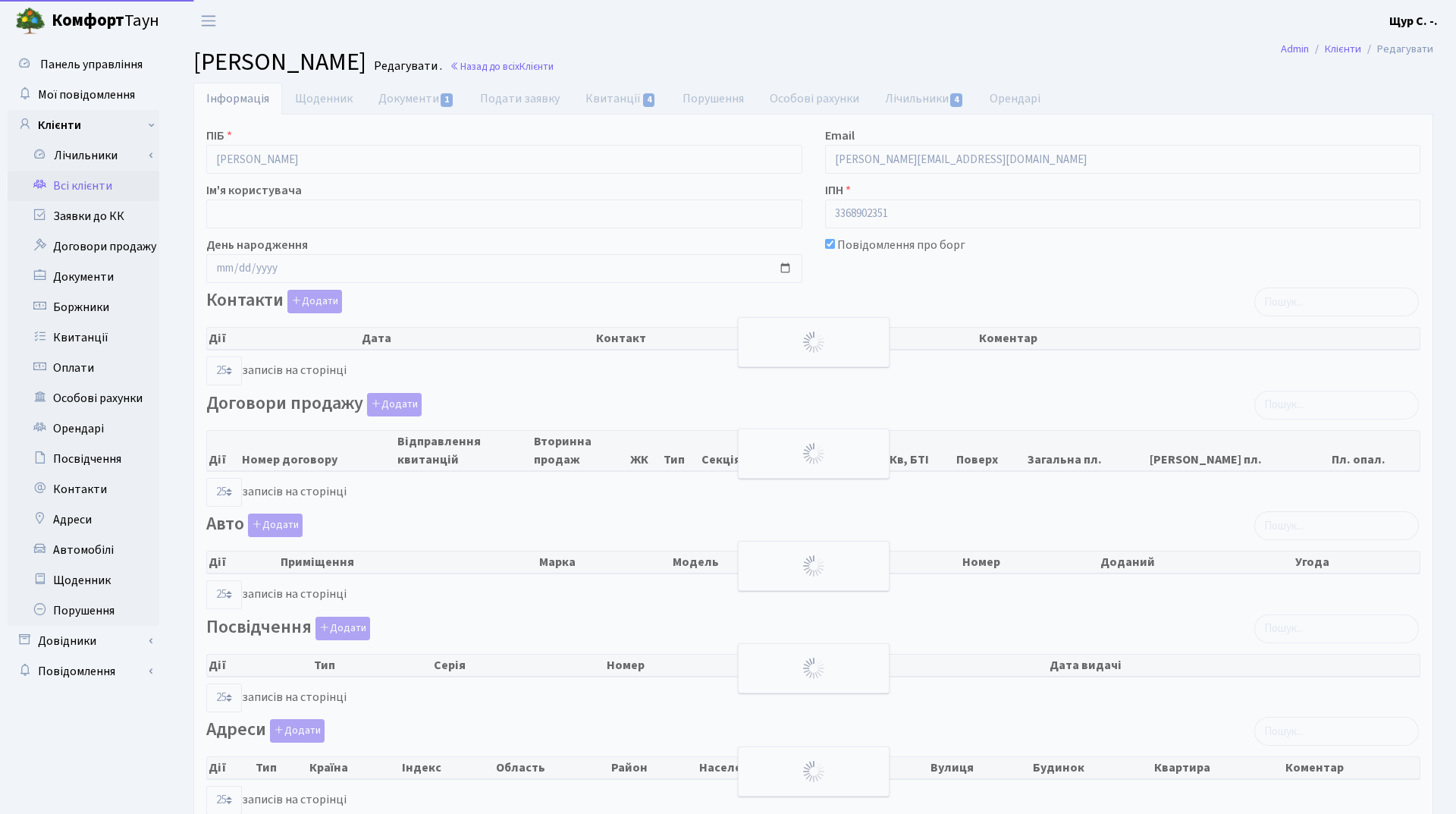
select select "25"
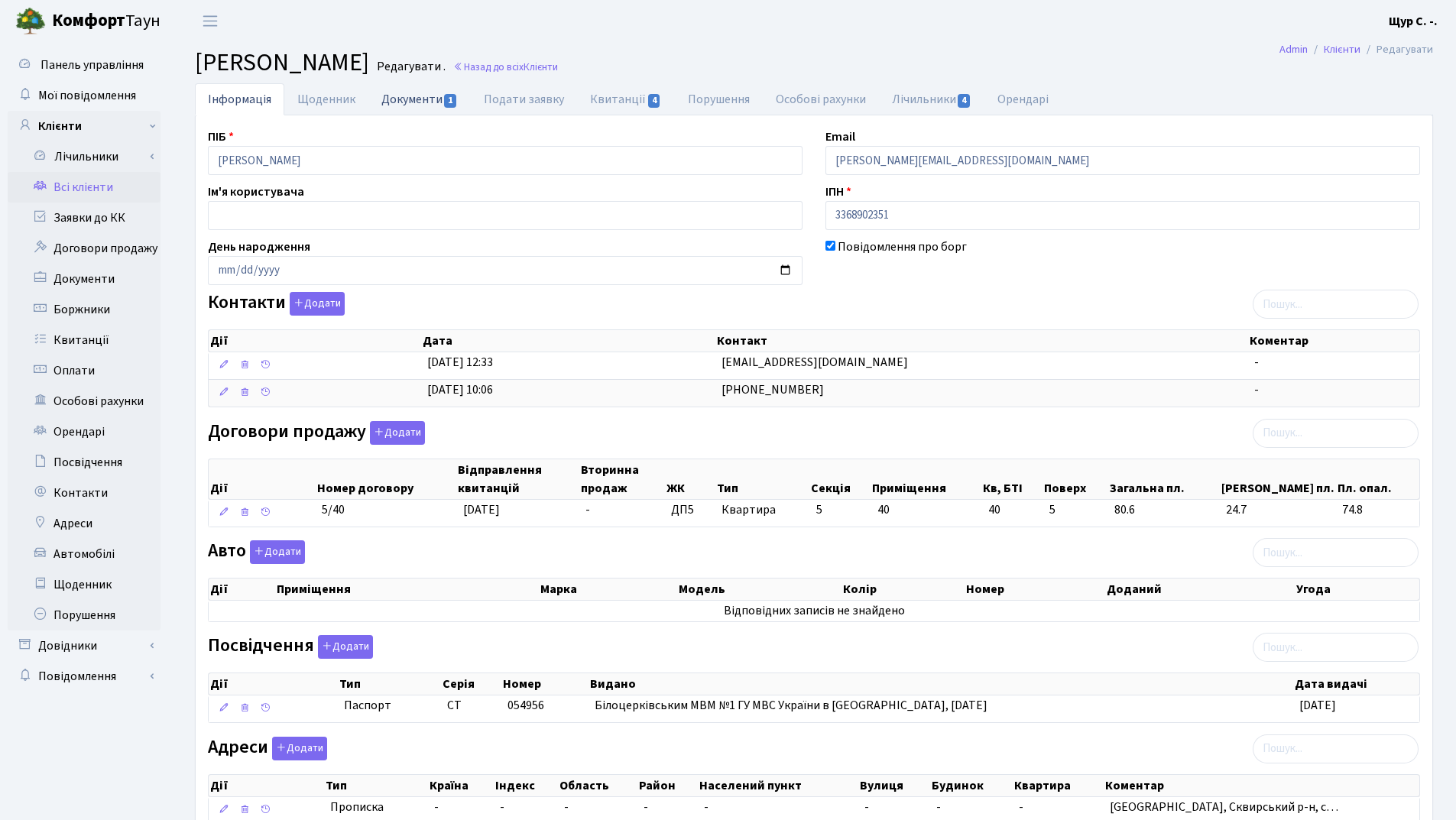
click at [412, 94] on link "Документи 1" at bounding box center [420, 98] width 103 height 31
select select "25"
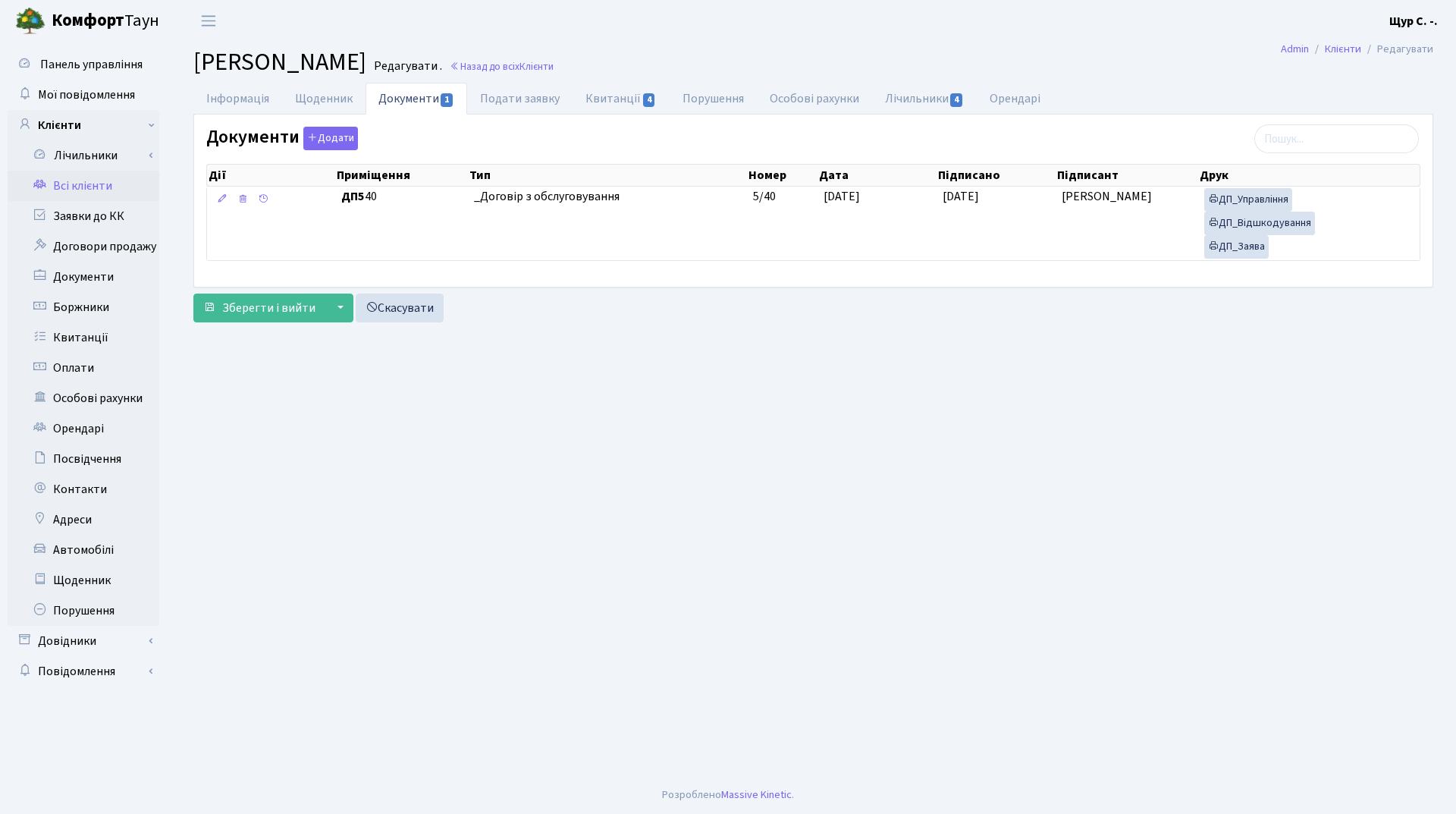
click at [119, 178] on link "Всі клієнти" at bounding box center [83, 186] width 152 height 30
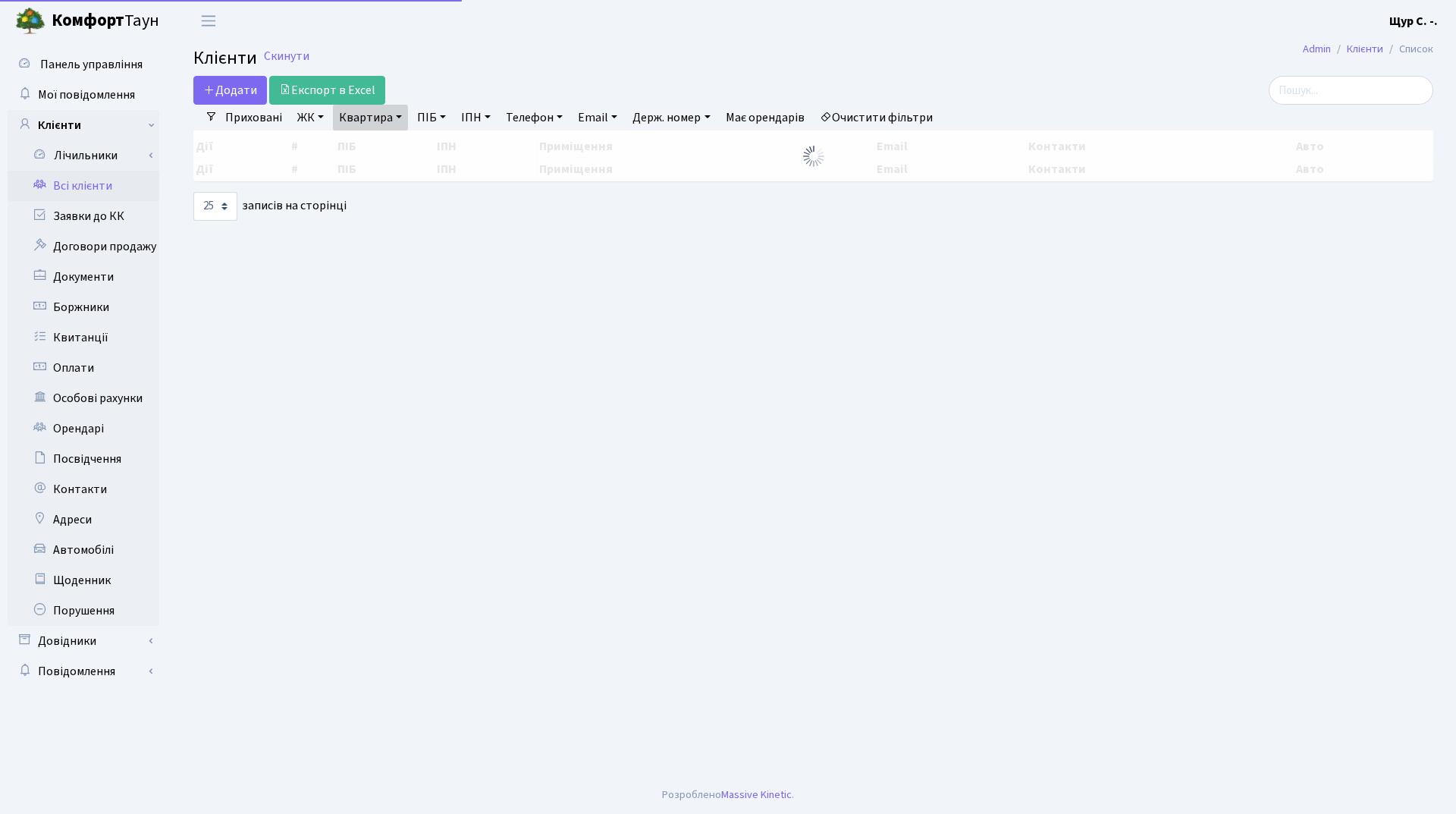
select select "25"
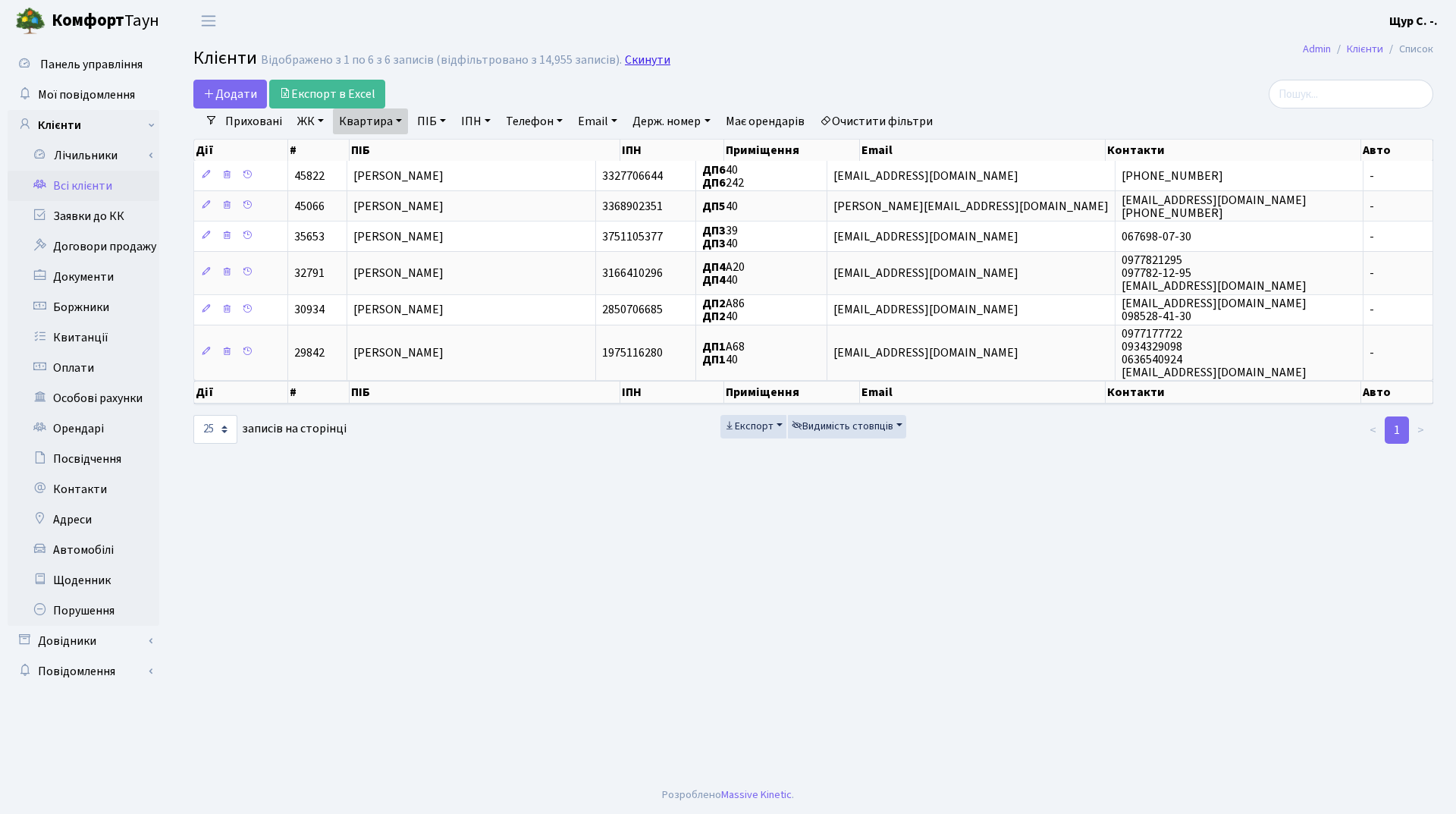
click at [641, 57] on link "Скинути" at bounding box center [647, 60] width 45 height 14
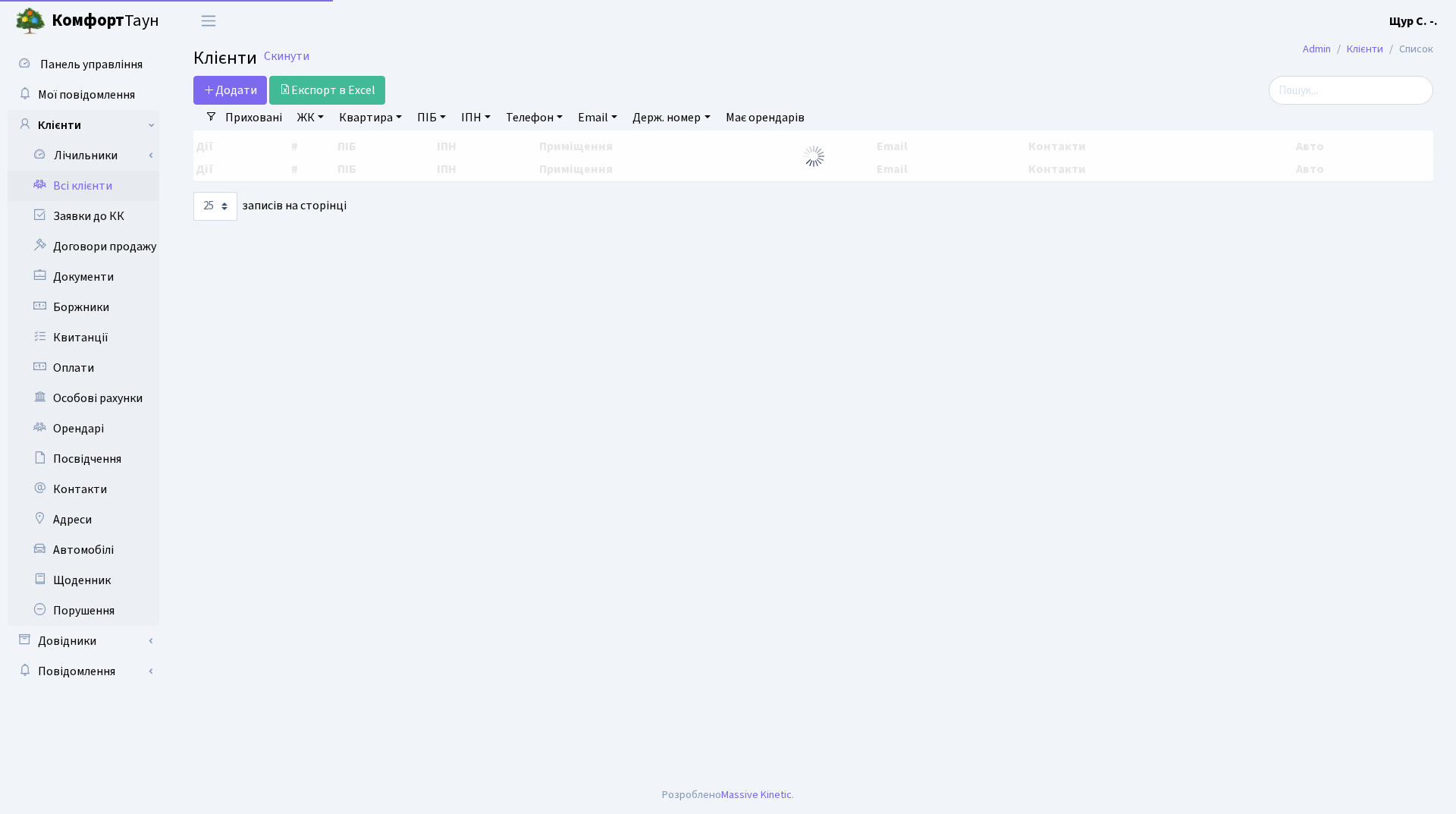
select select "25"
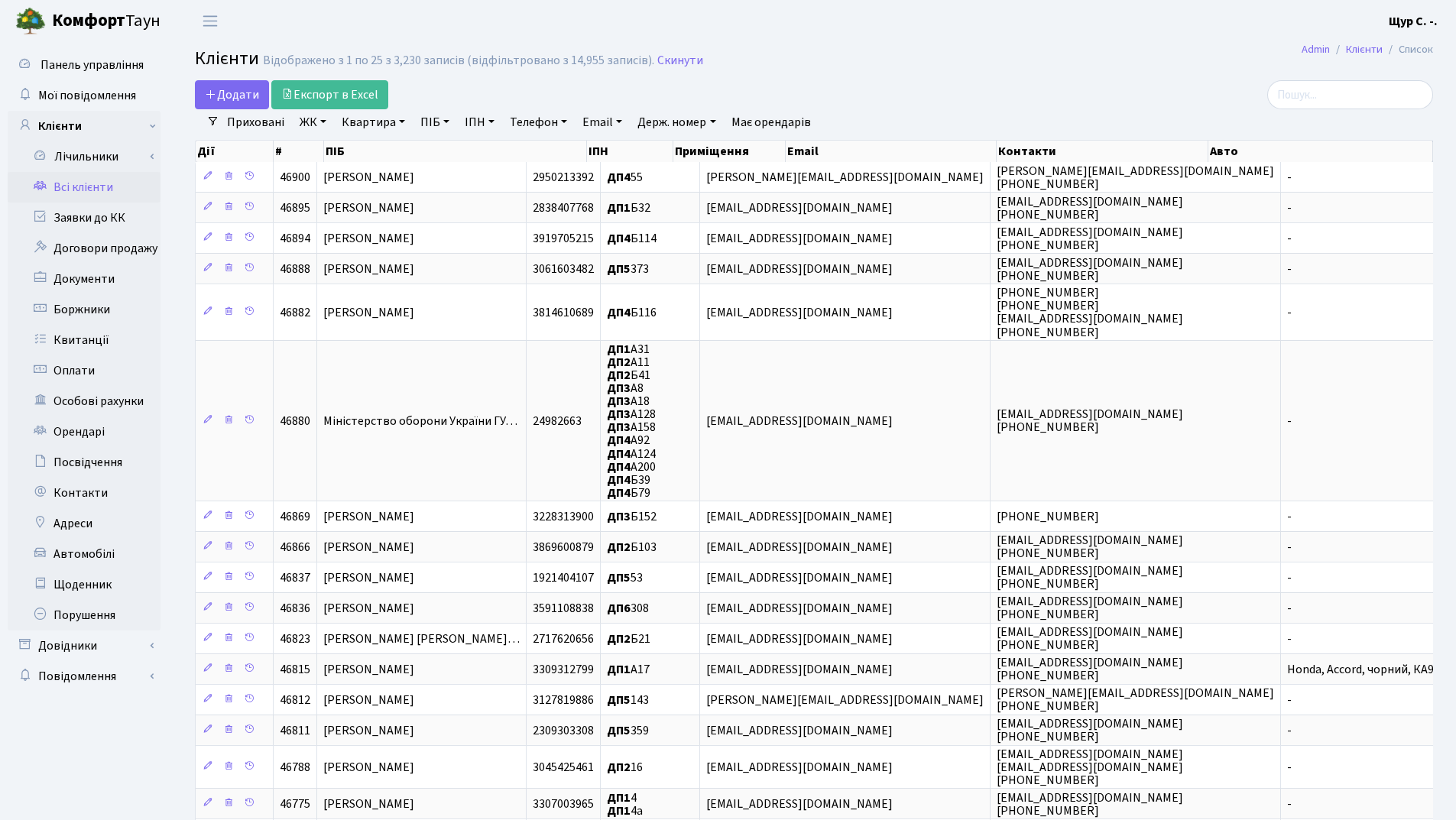
click at [373, 127] on link "Квартира" at bounding box center [373, 122] width 75 height 26
type input "40"
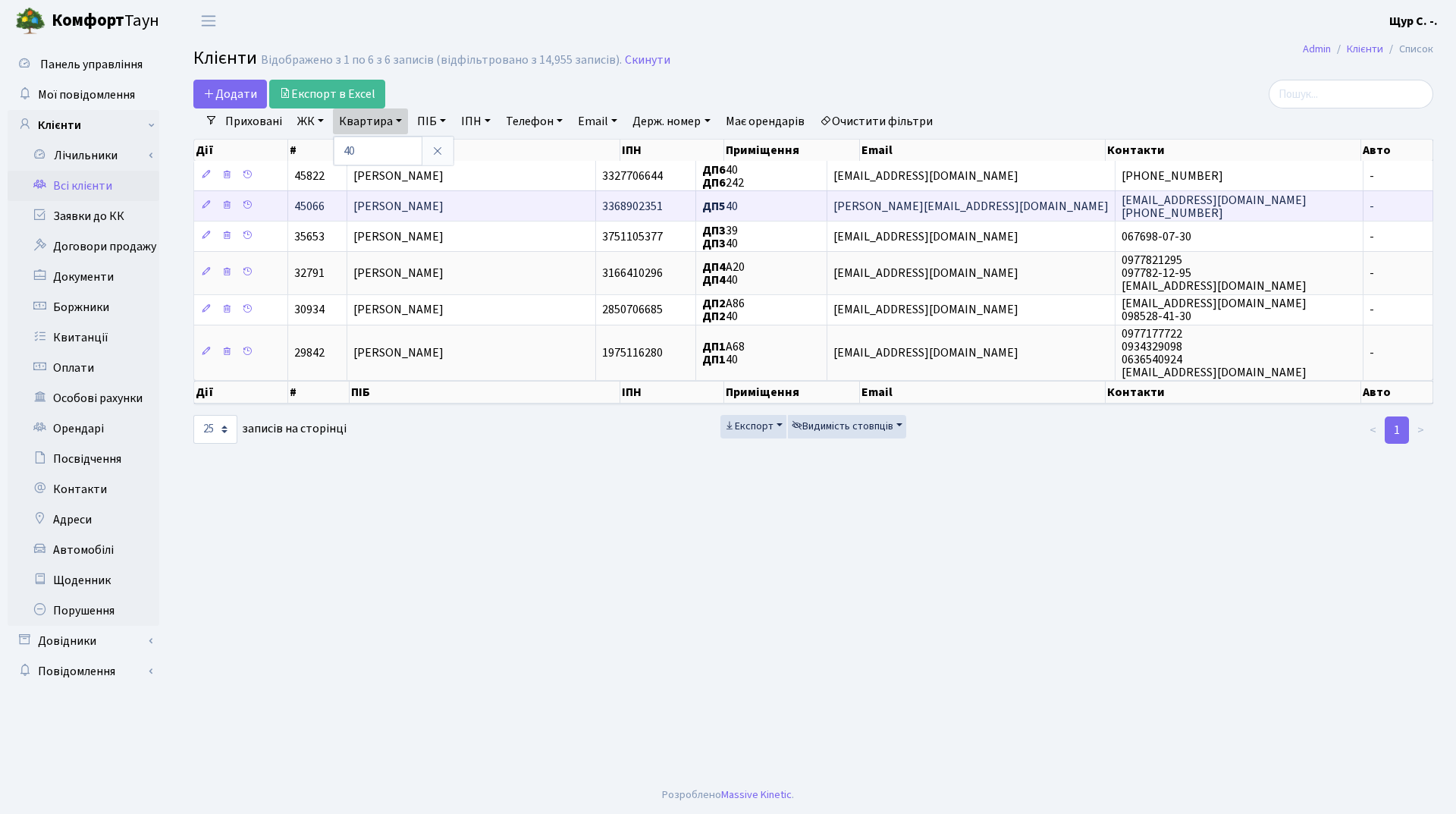
click at [443, 207] on span "[PERSON_NAME]" at bounding box center [399, 206] width 91 height 17
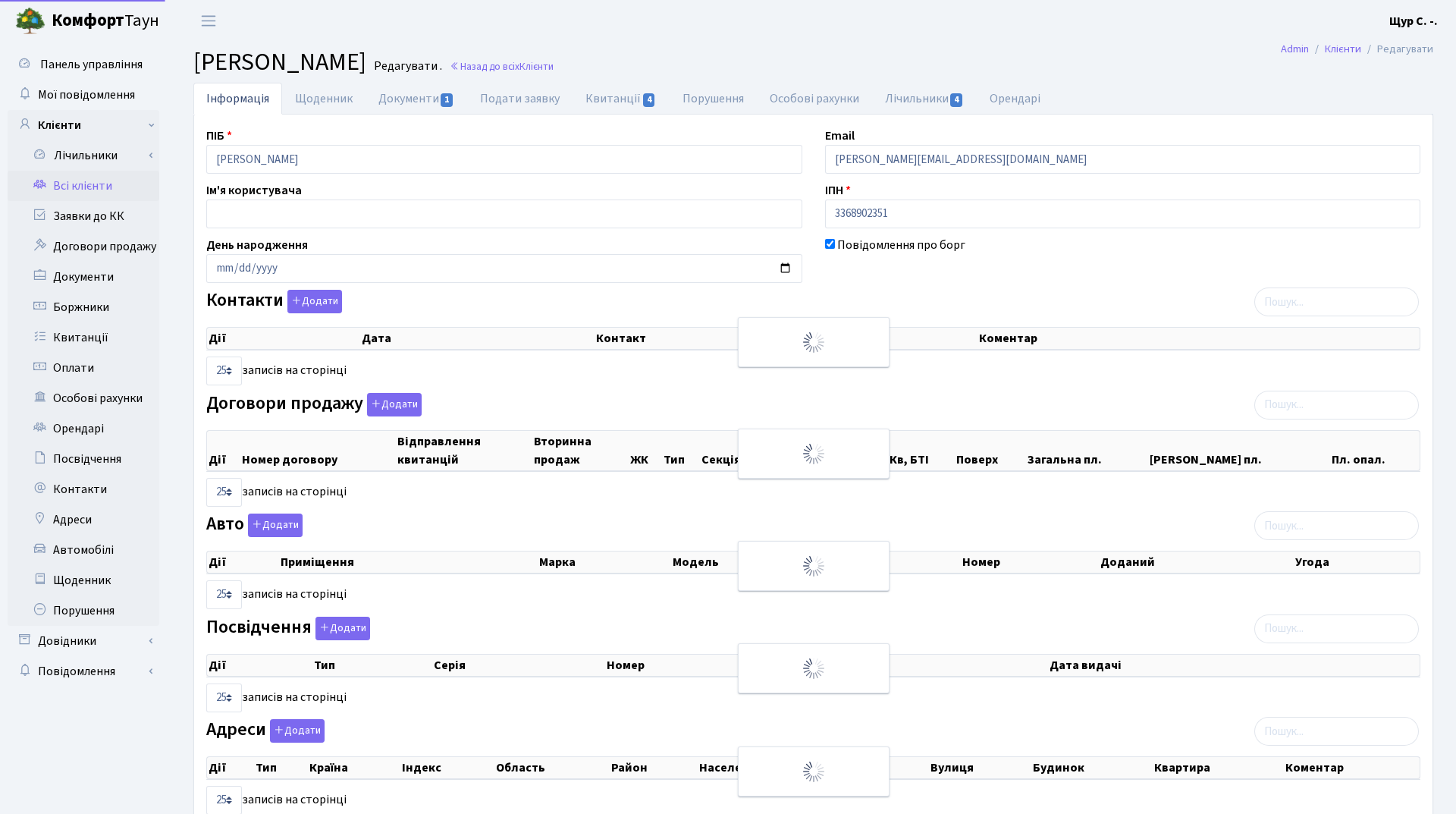
select select "25"
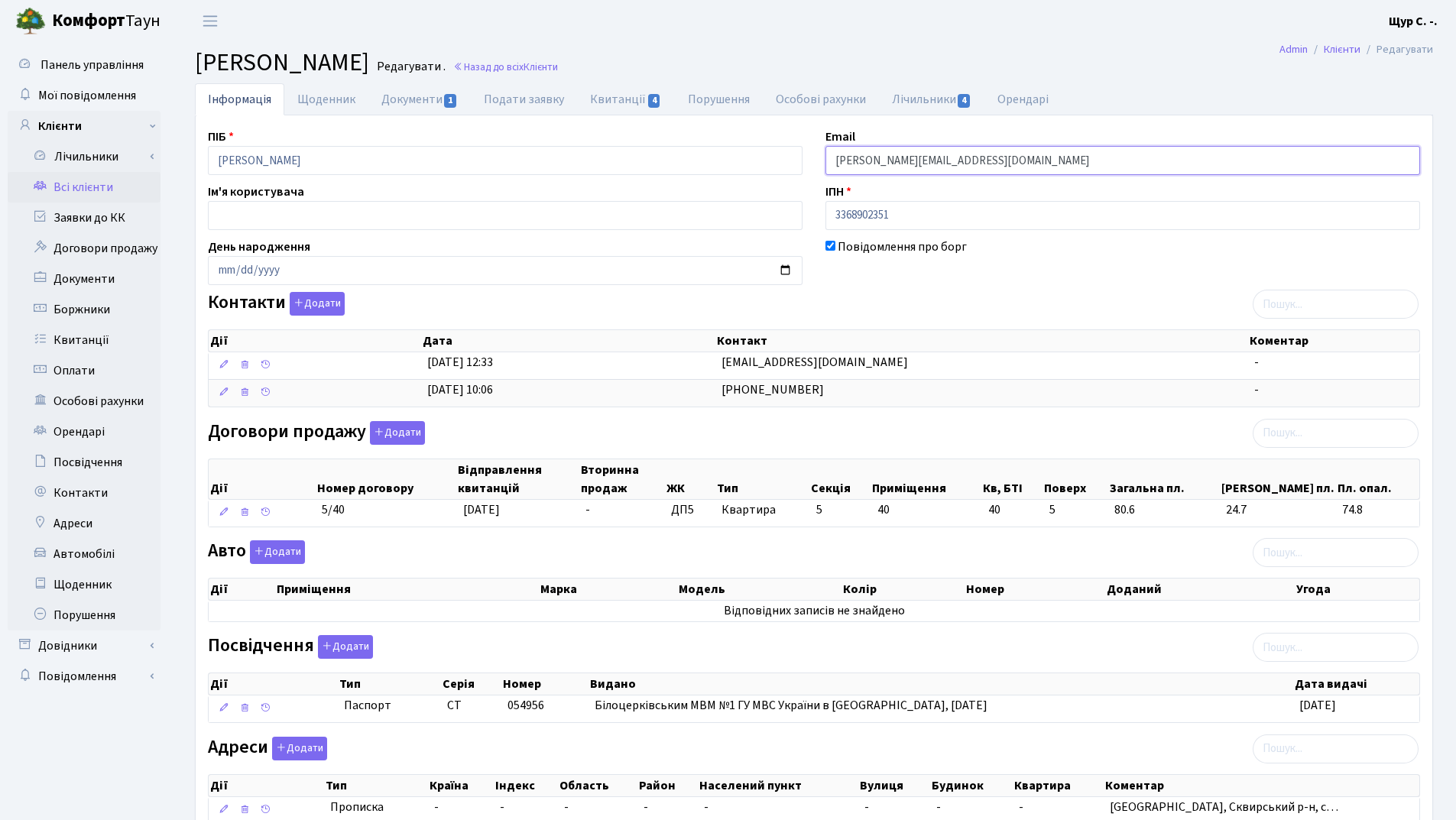
click at [860, 159] on input "john-golt@ukr.net" at bounding box center [1122, 160] width 594 height 29
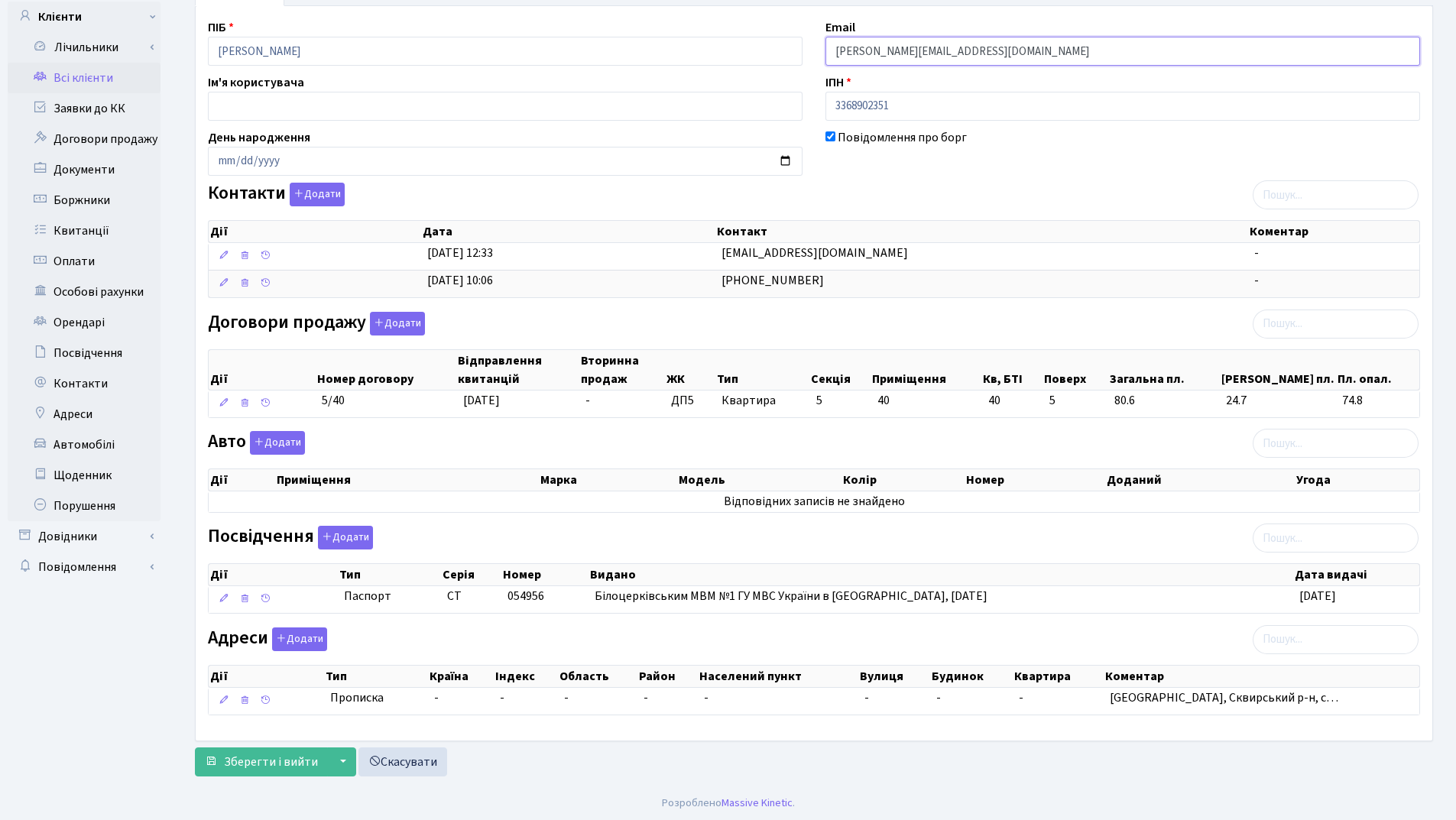
scroll to position [111, 0]
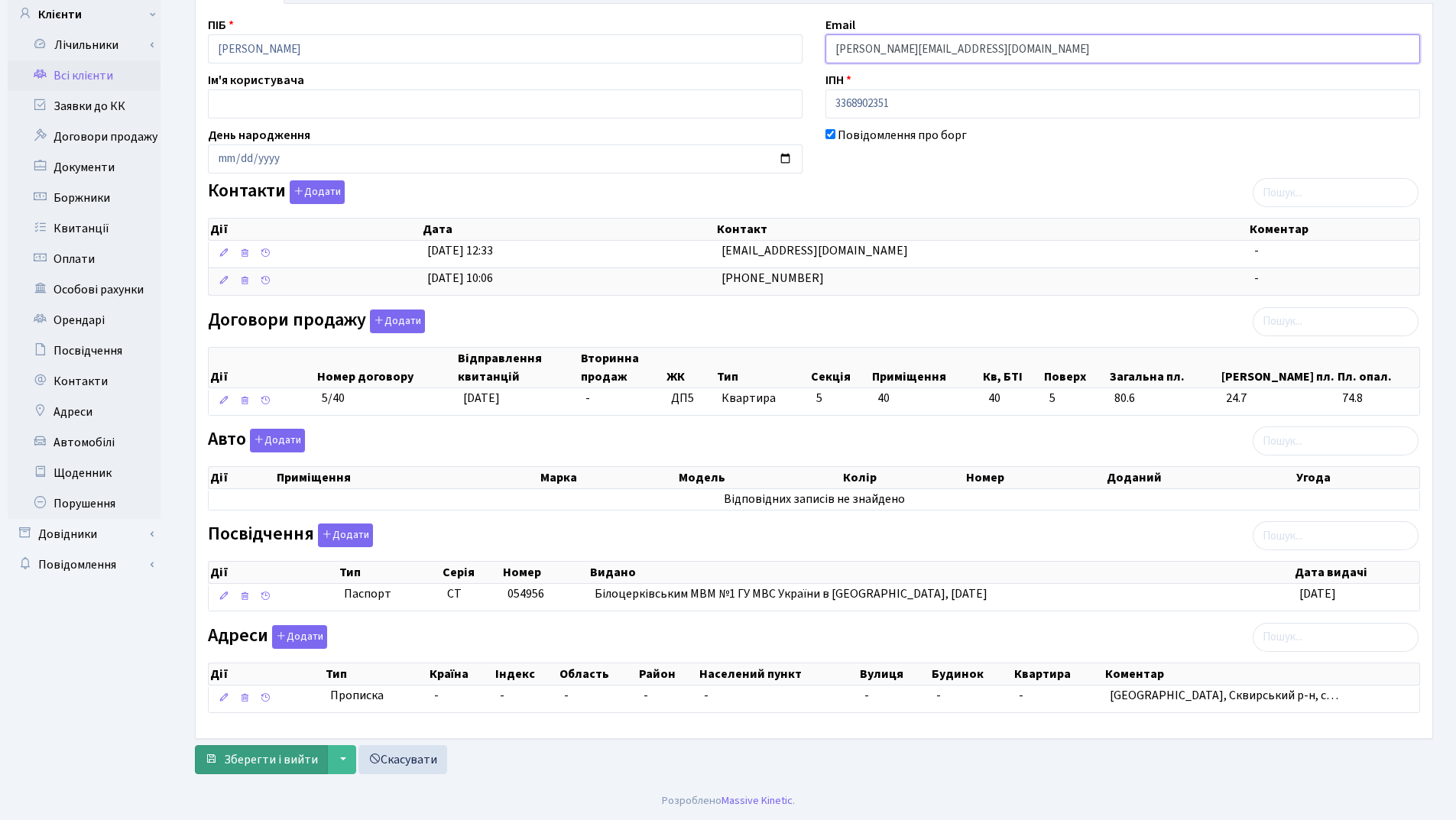
type input "john_golt@ukr.net"
click at [255, 759] on span "Зберегти і вийти" at bounding box center [271, 759] width 94 height 17
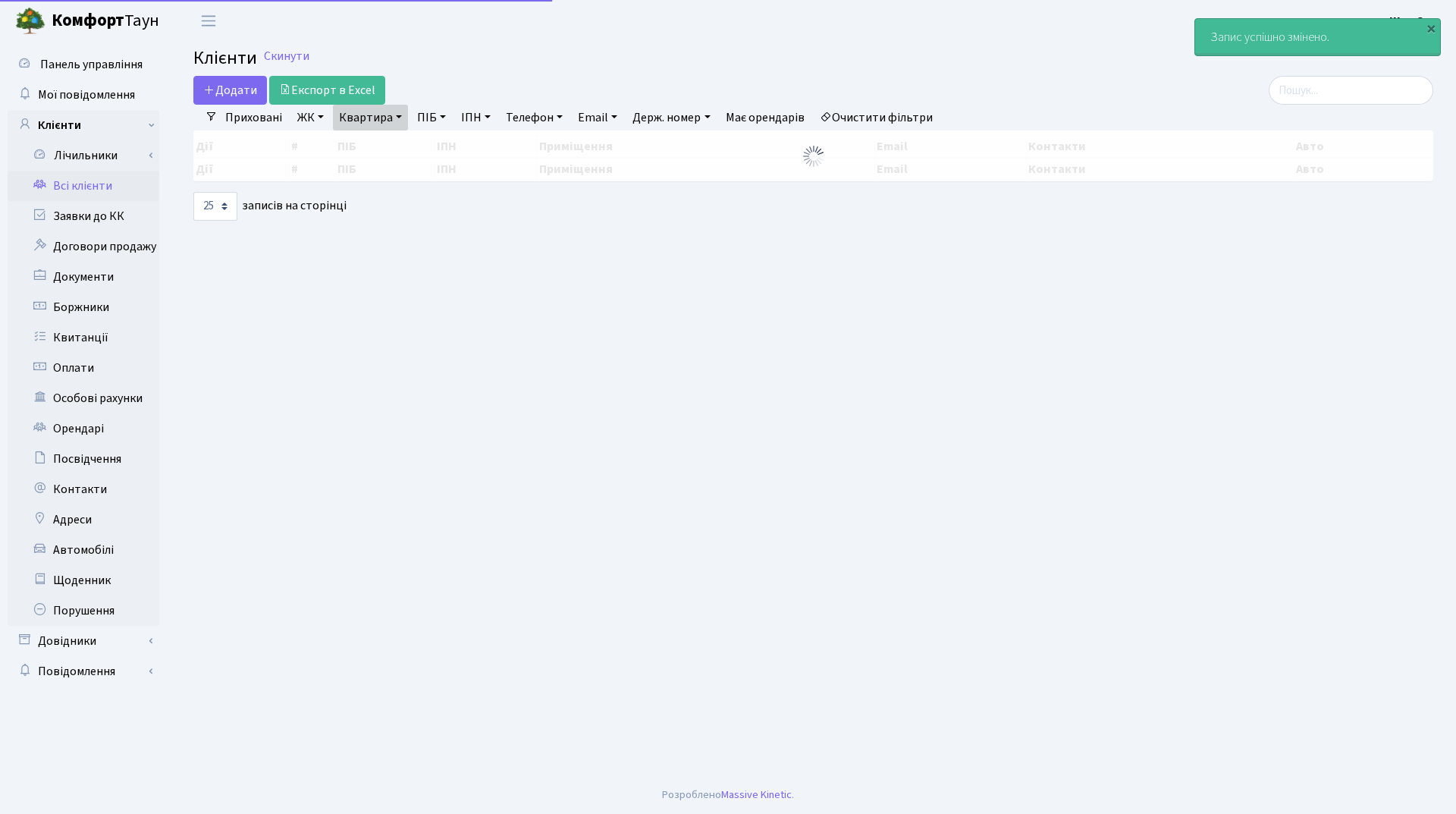
select select "25"
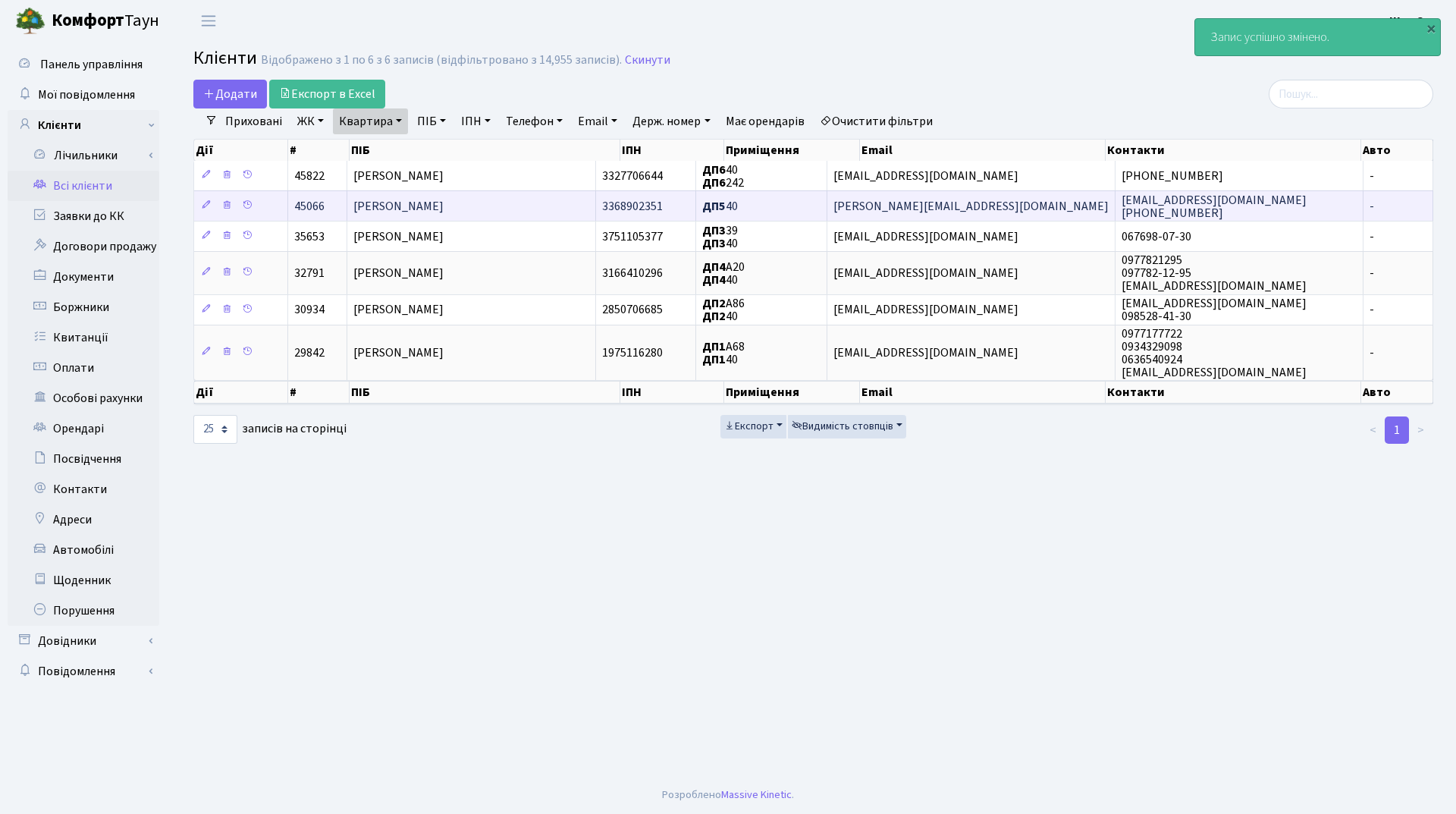
click at [443, 211] on span "[PERSON_NAME]" at bounding box center [399, 206] width 91 height 17
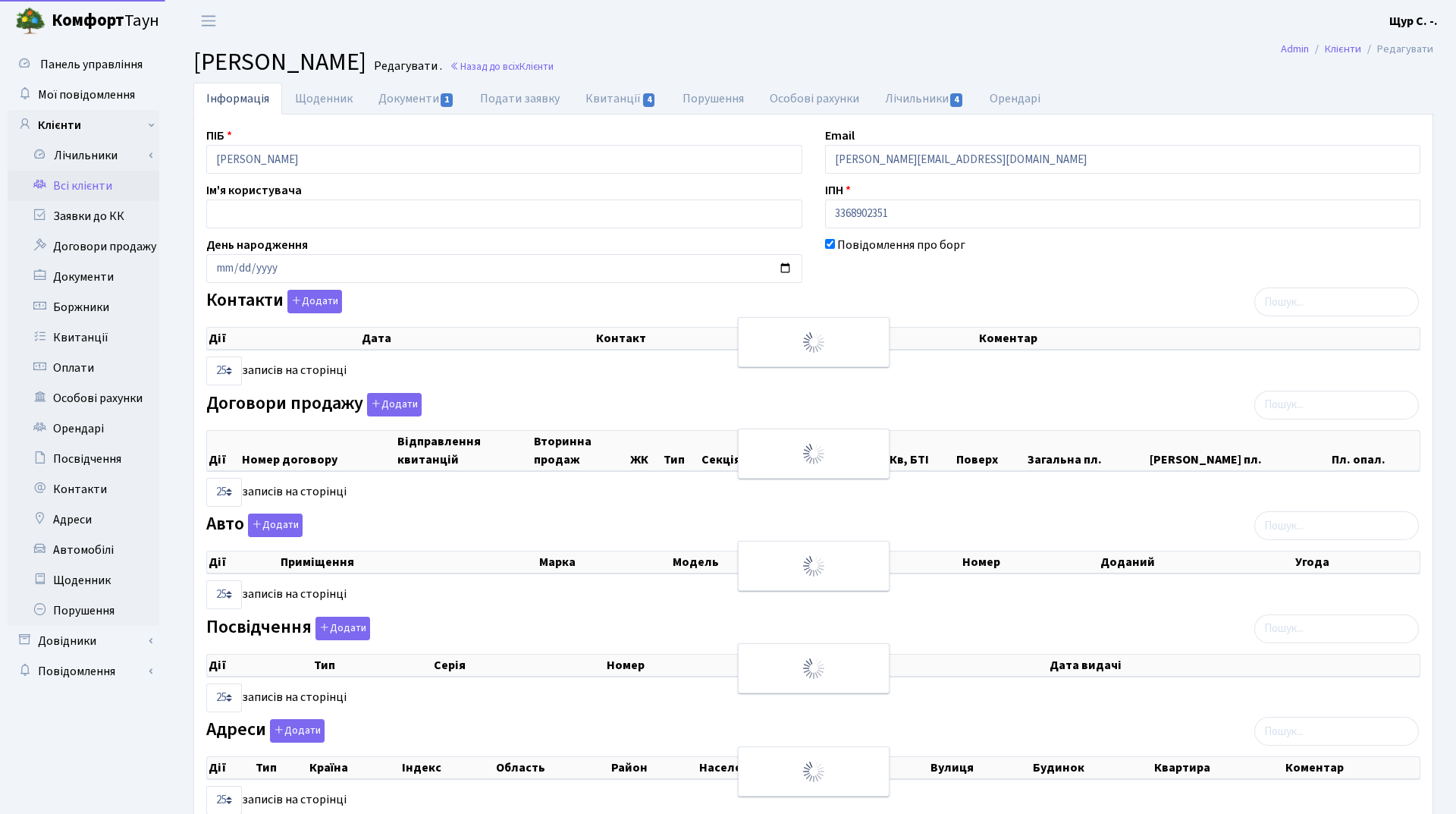
select select "25"
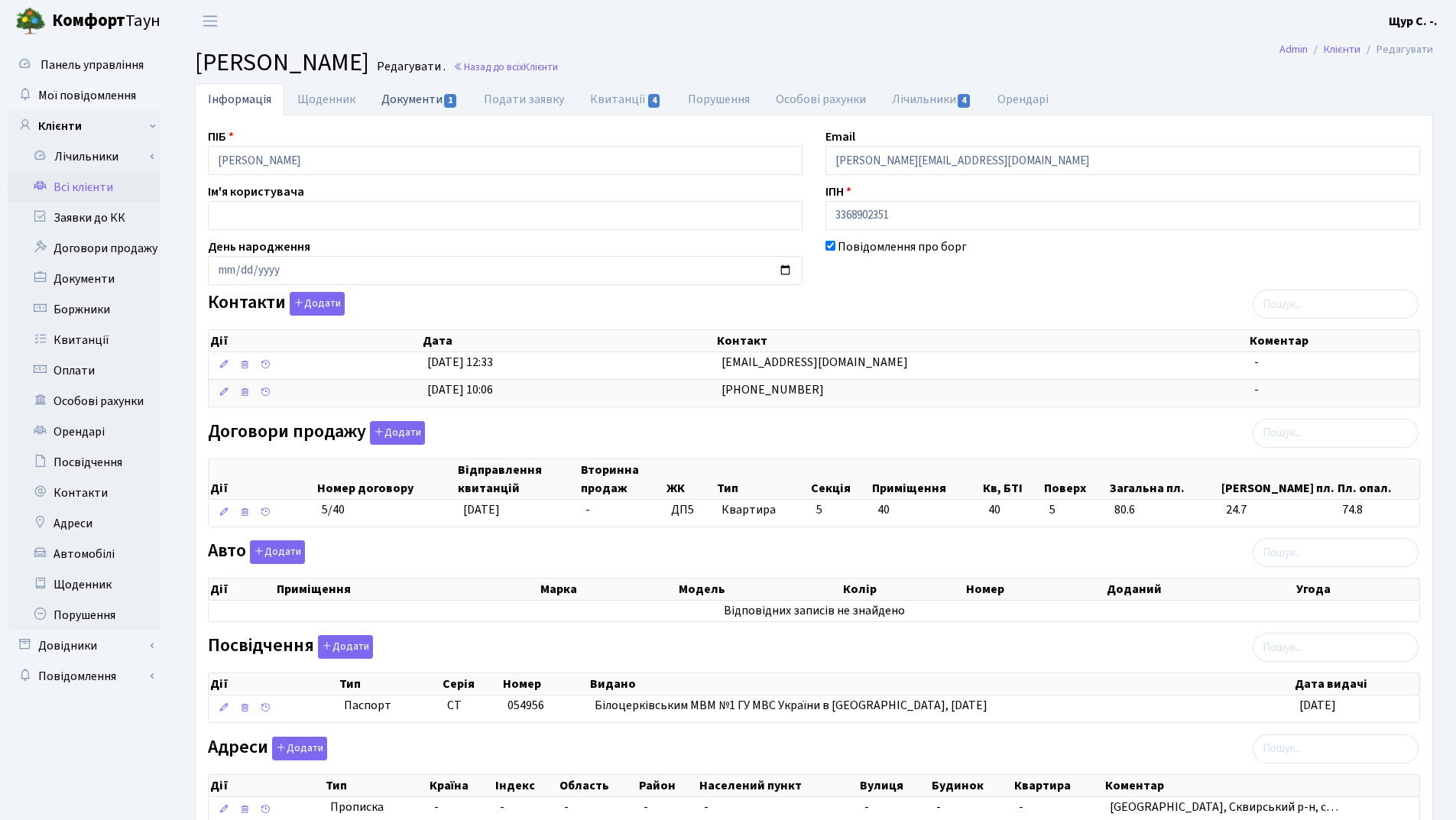
click at [401, 98] on link "Документи 1" at bounding box center [420, 98] width 103 height 31
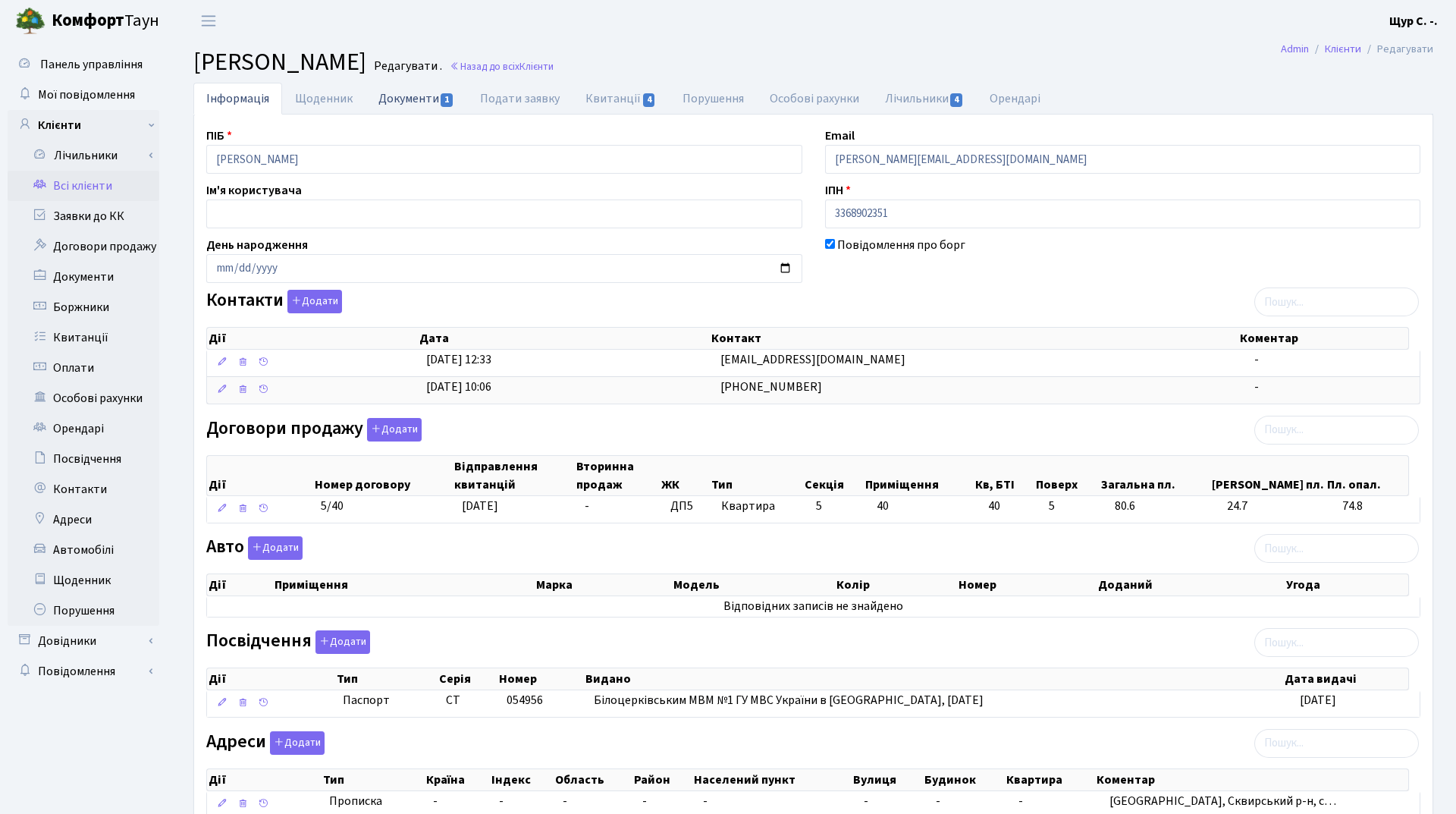
select select "25"
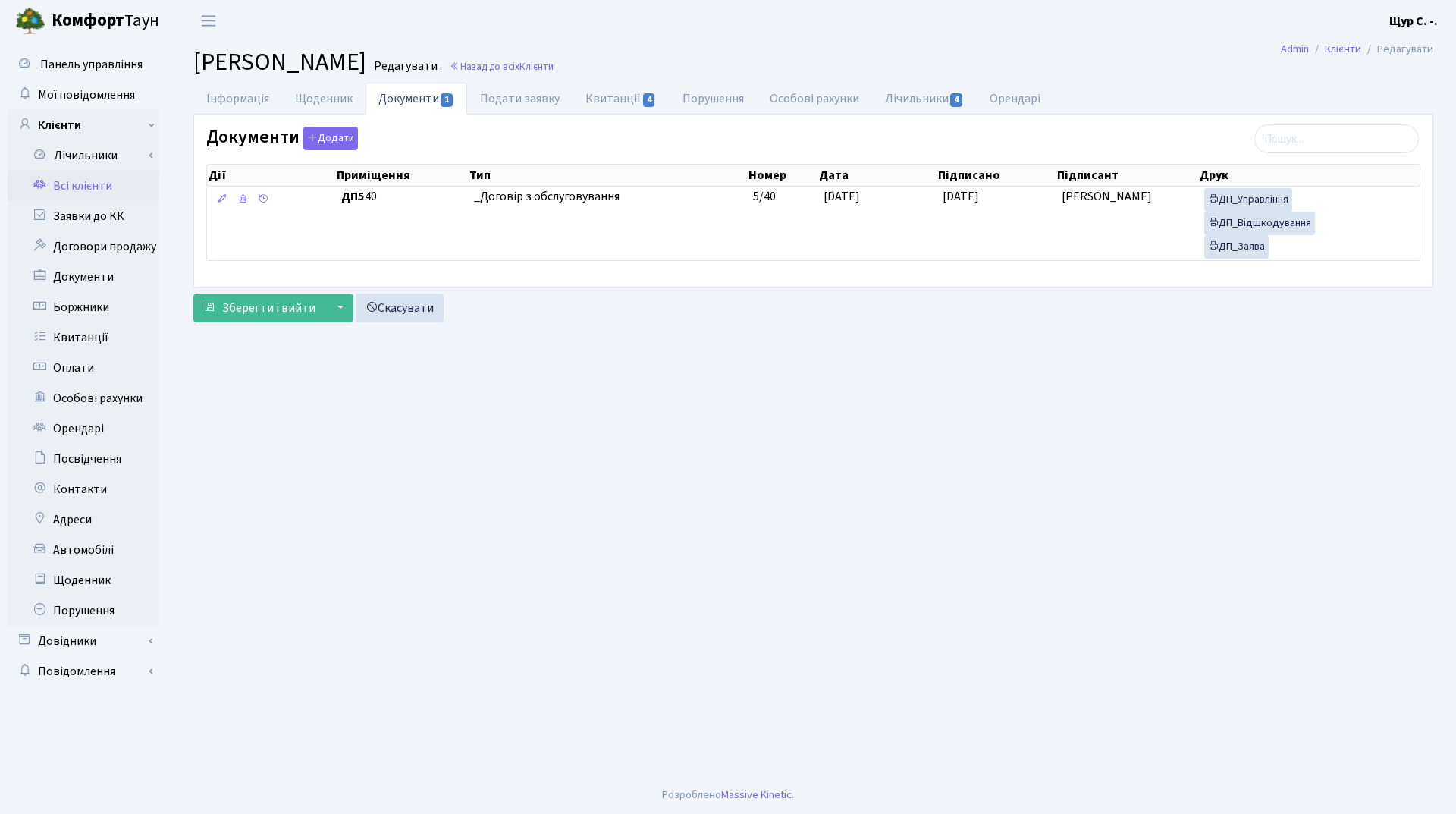
click at [93, 188] on link "Всі клієнти" at bounding box center [83, 186] width 152 height 30
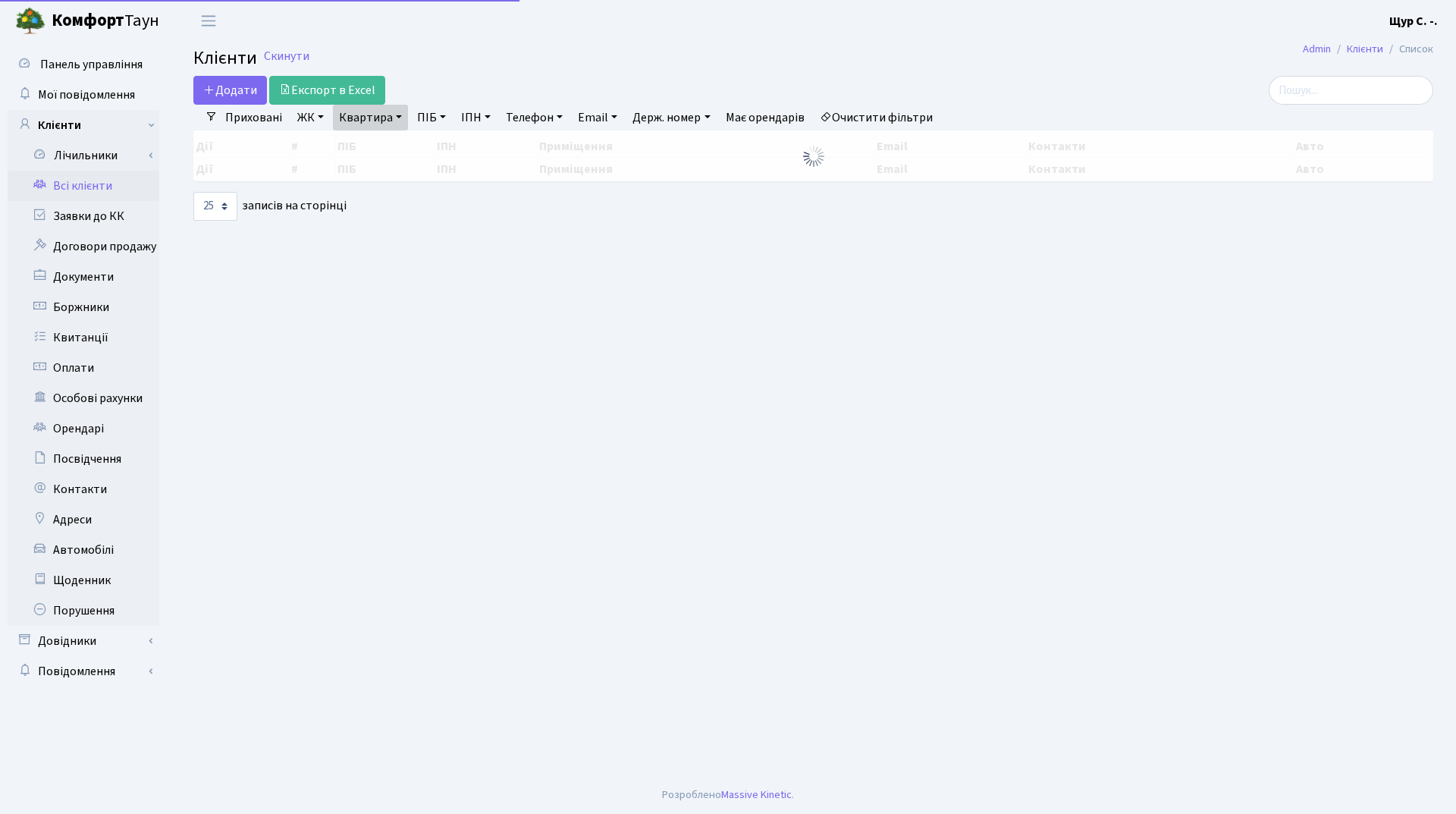
select select "25"
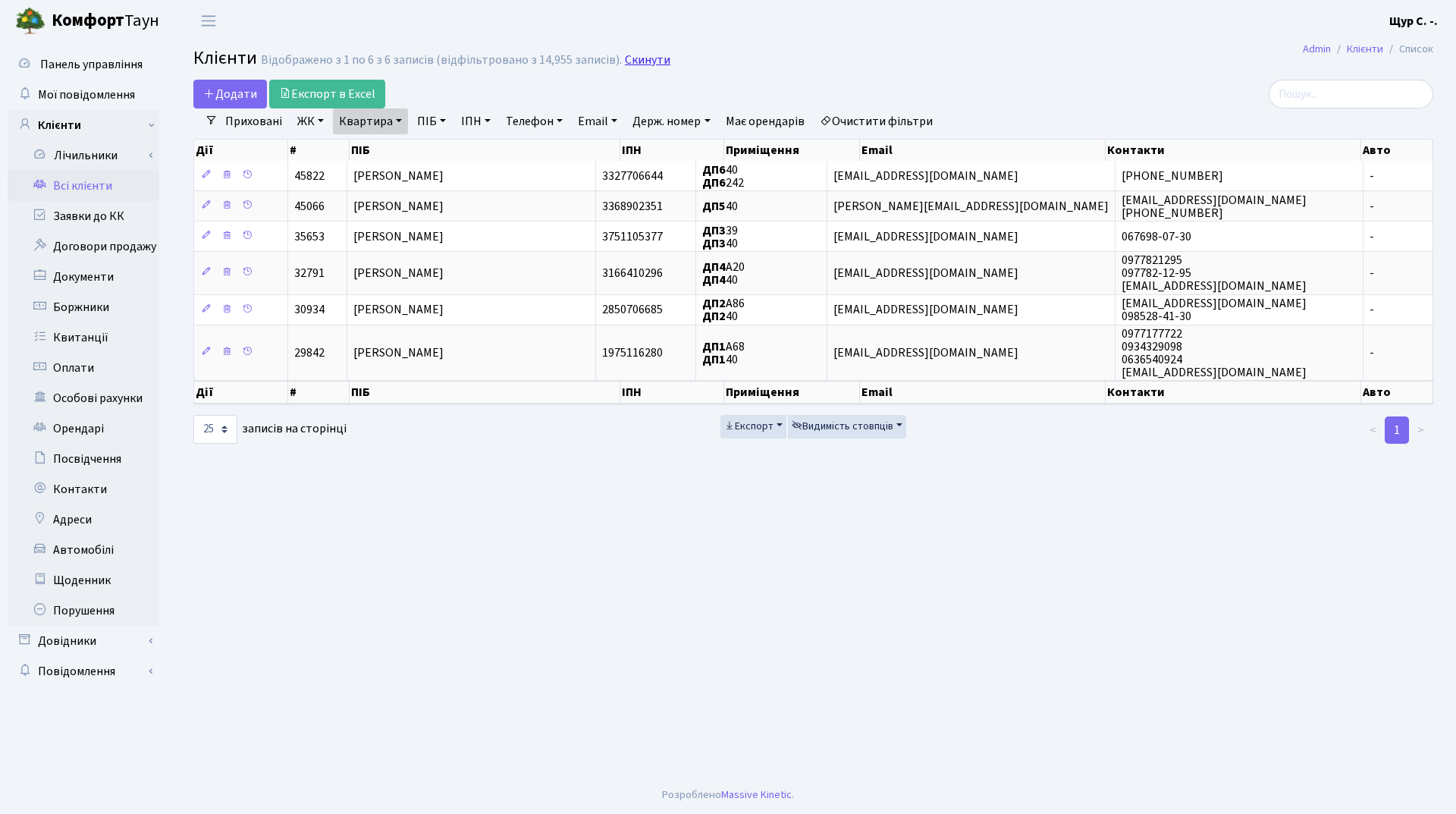
click at [626, 60] on link "Скинути" at bounding box center [647, 60] width 45 height 14
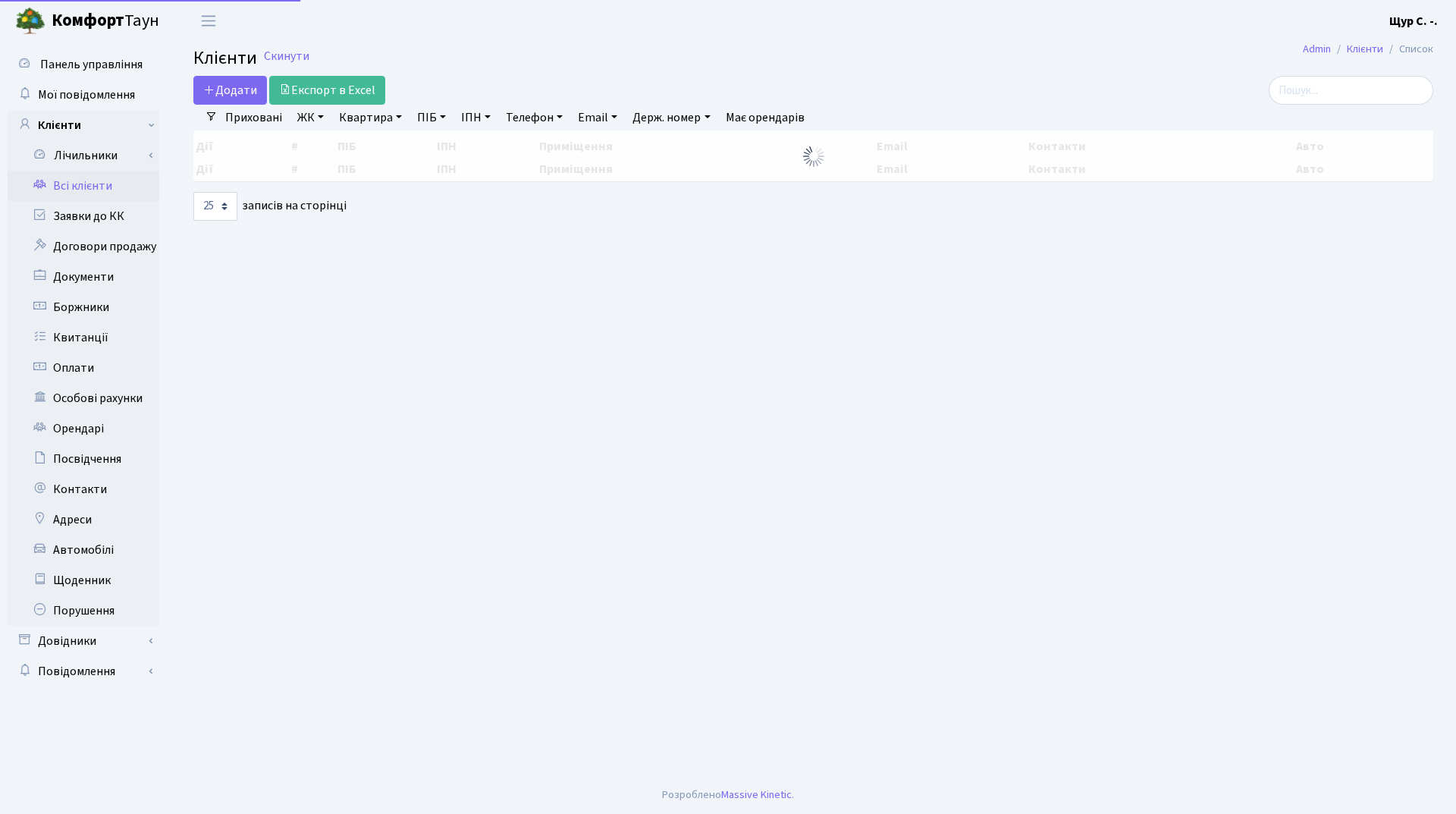
select select "25"
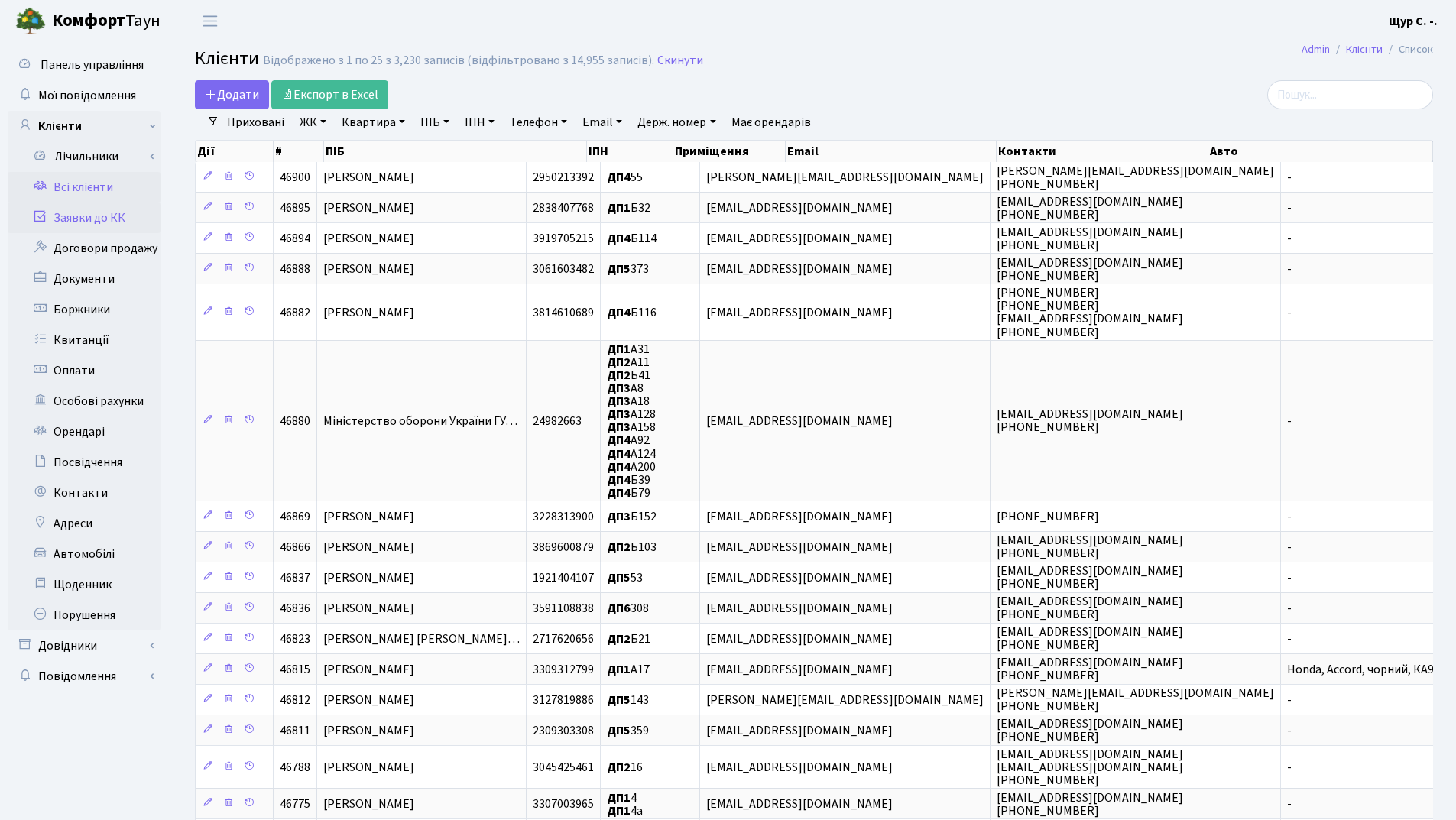
click at [91, 225] on link "Заявки до КК" at bounding box center [84, 218] width 153 height 30
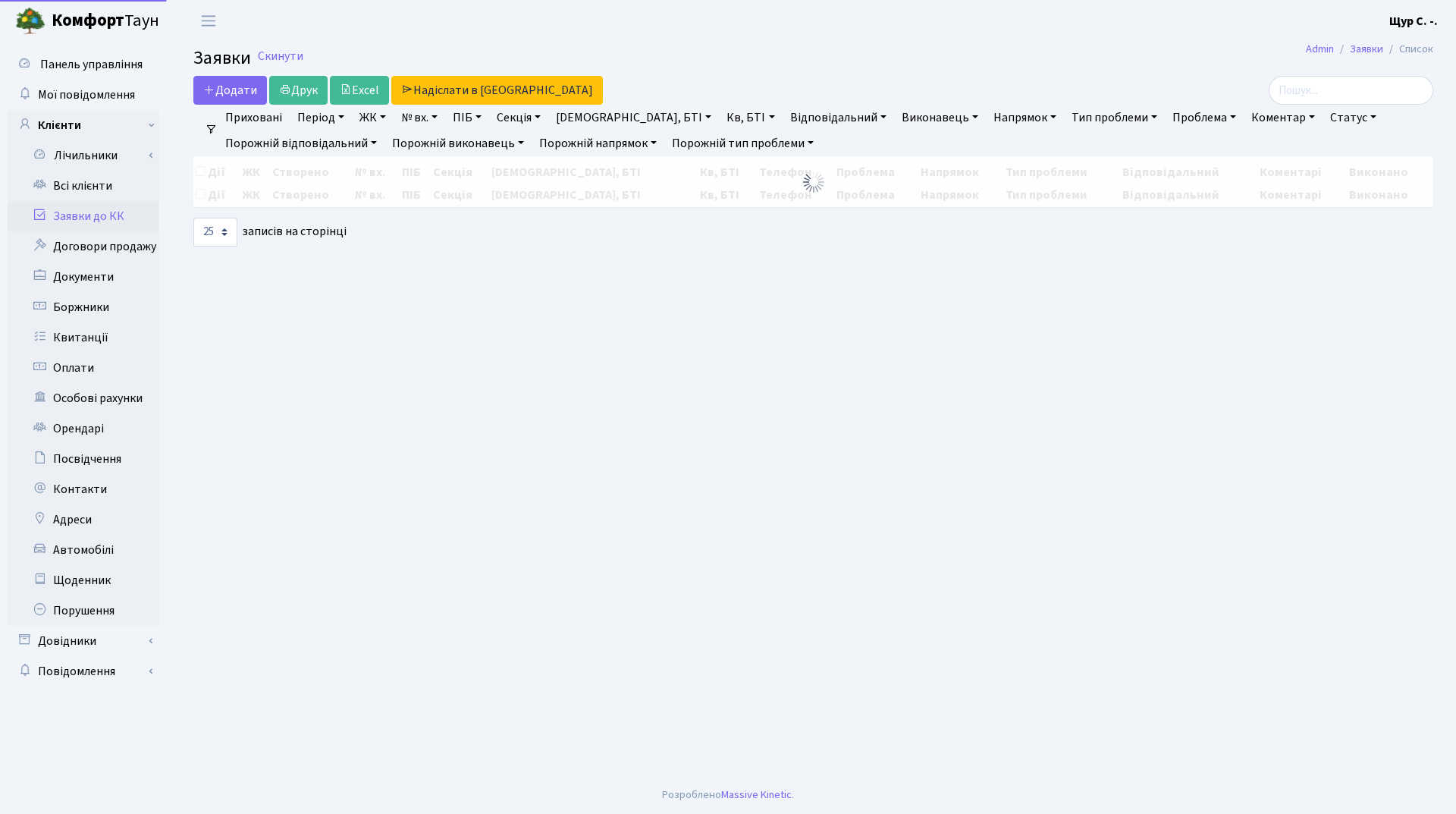
select select "25"
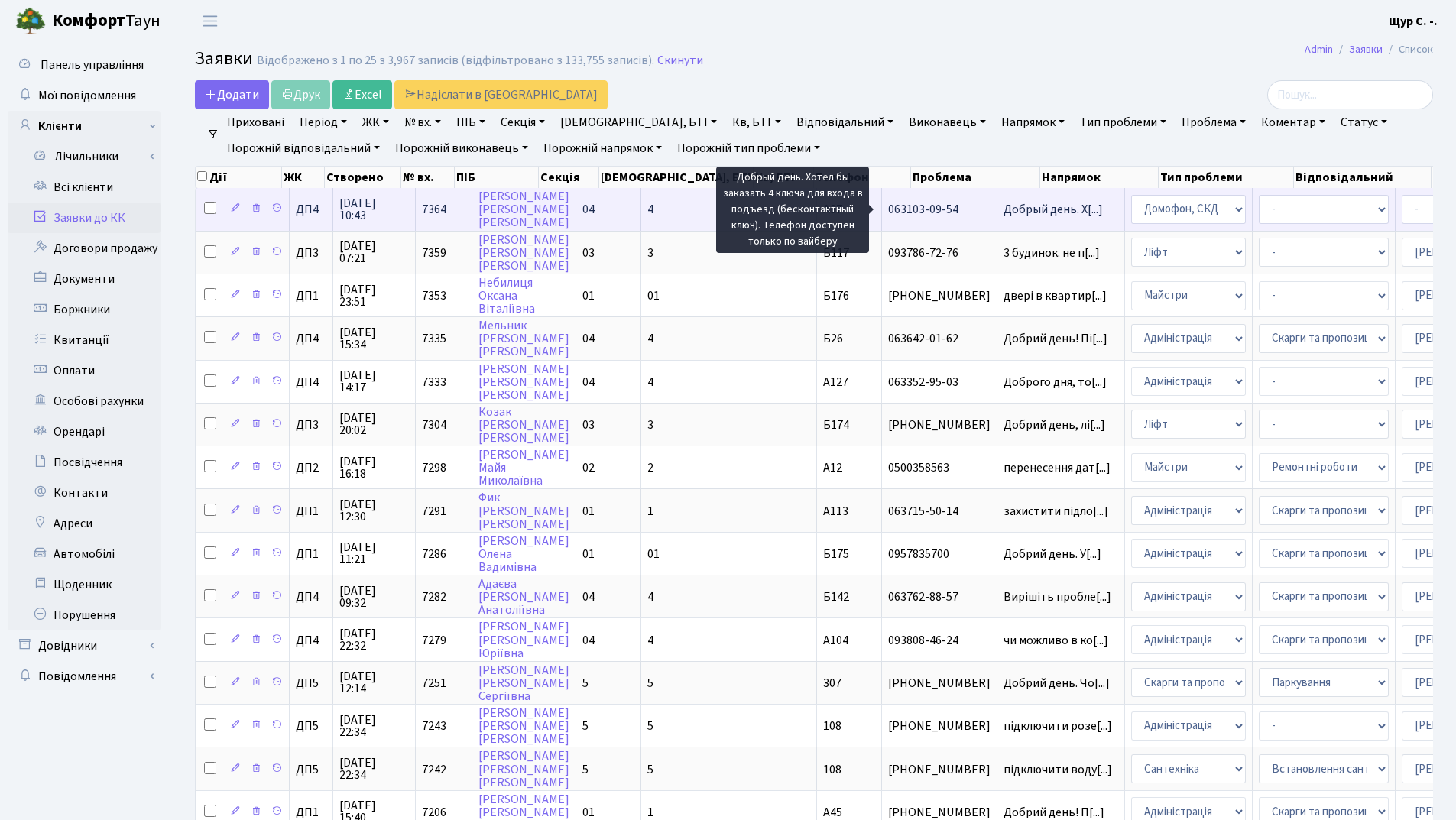
click at [1004, 209] on span "Добрый день. Х[...]" at bounding box center [1053, 209] width 99 height 17
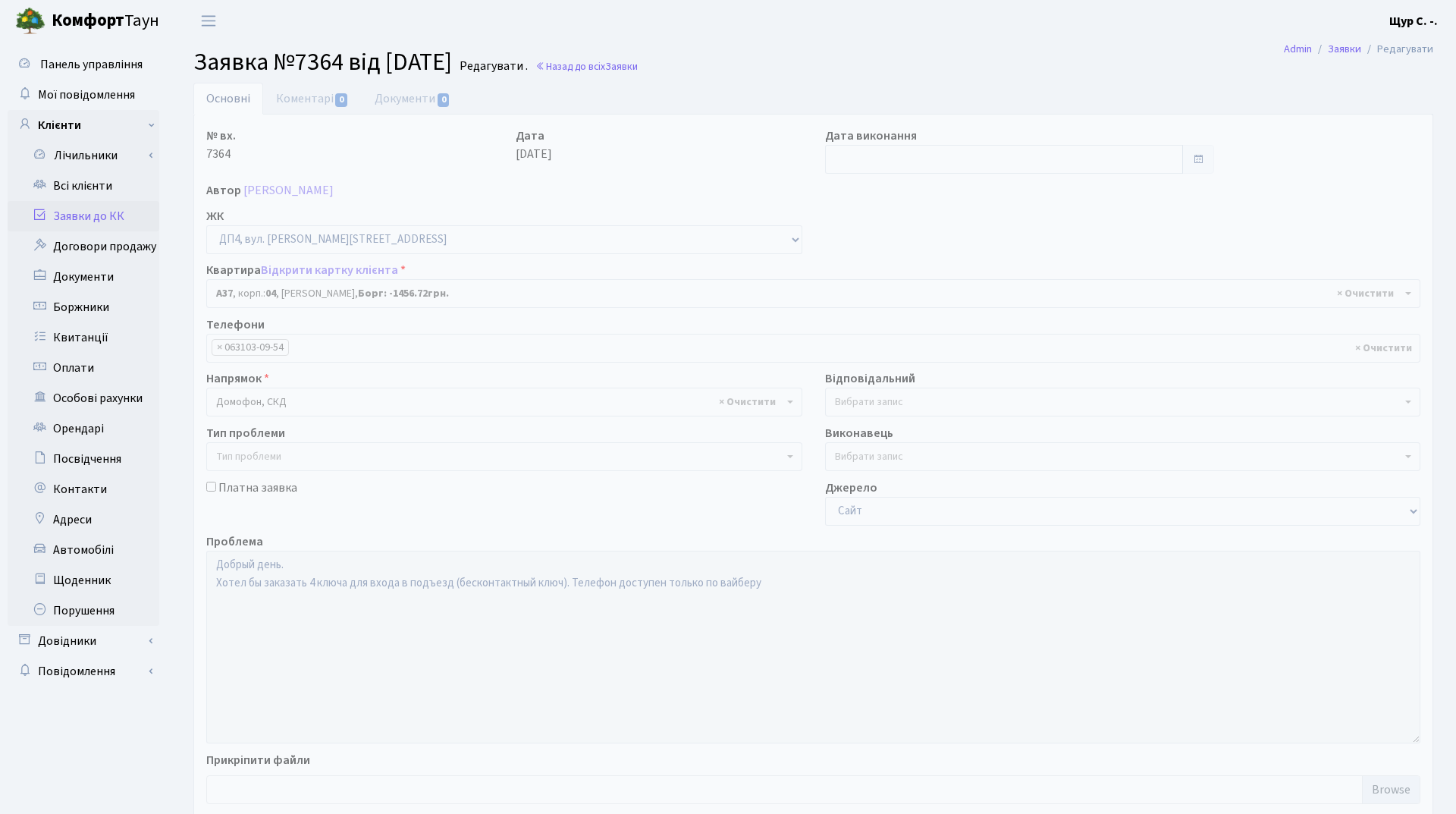
select select "32998"
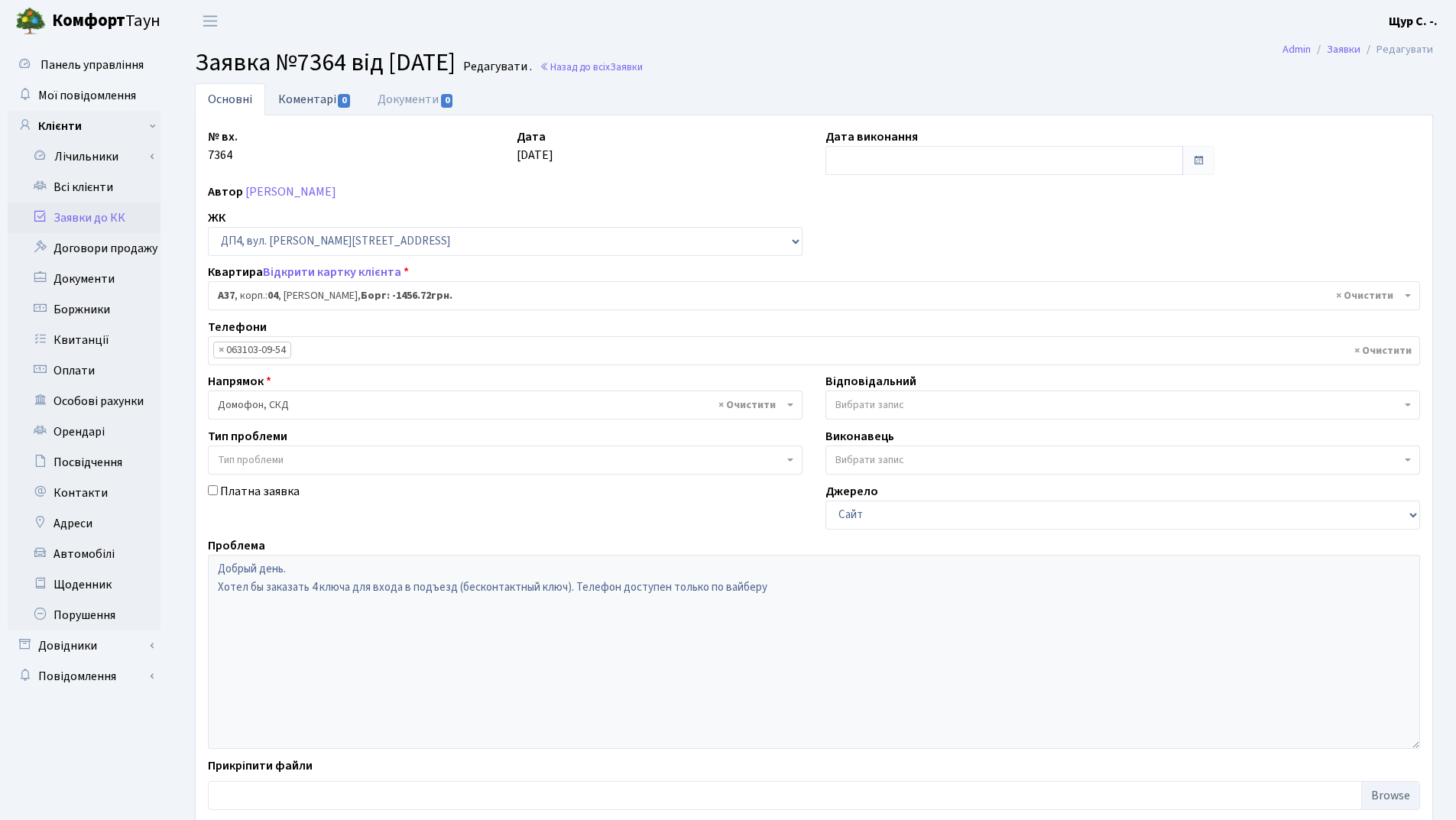
click at [313, 106] on link "Коментарі 0" at bounding box center [315, 98] width 99 height 31
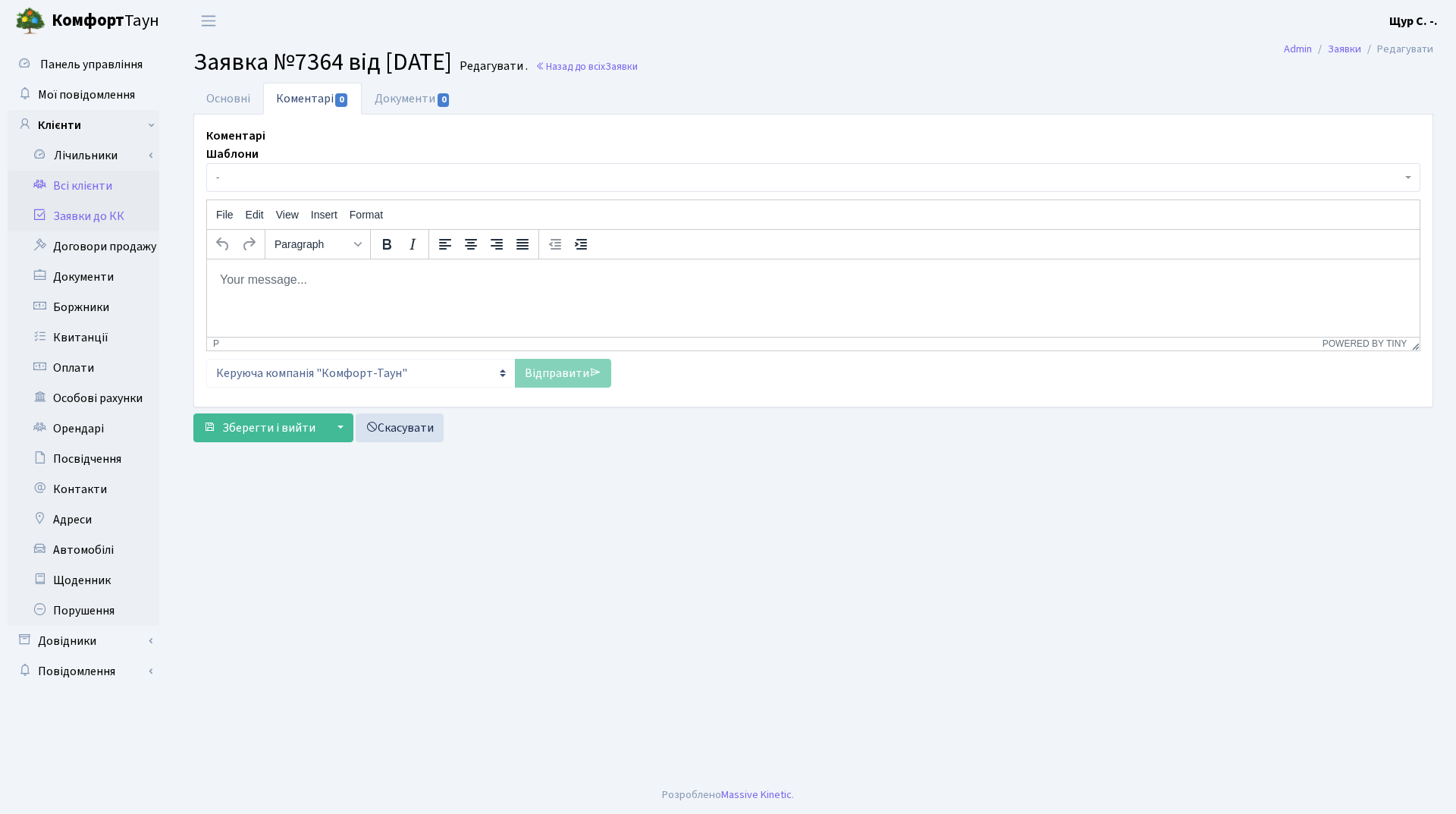
click at [101, 176] on link "Всі клієнти" at bounding box center [83, 186] width 152 height 30
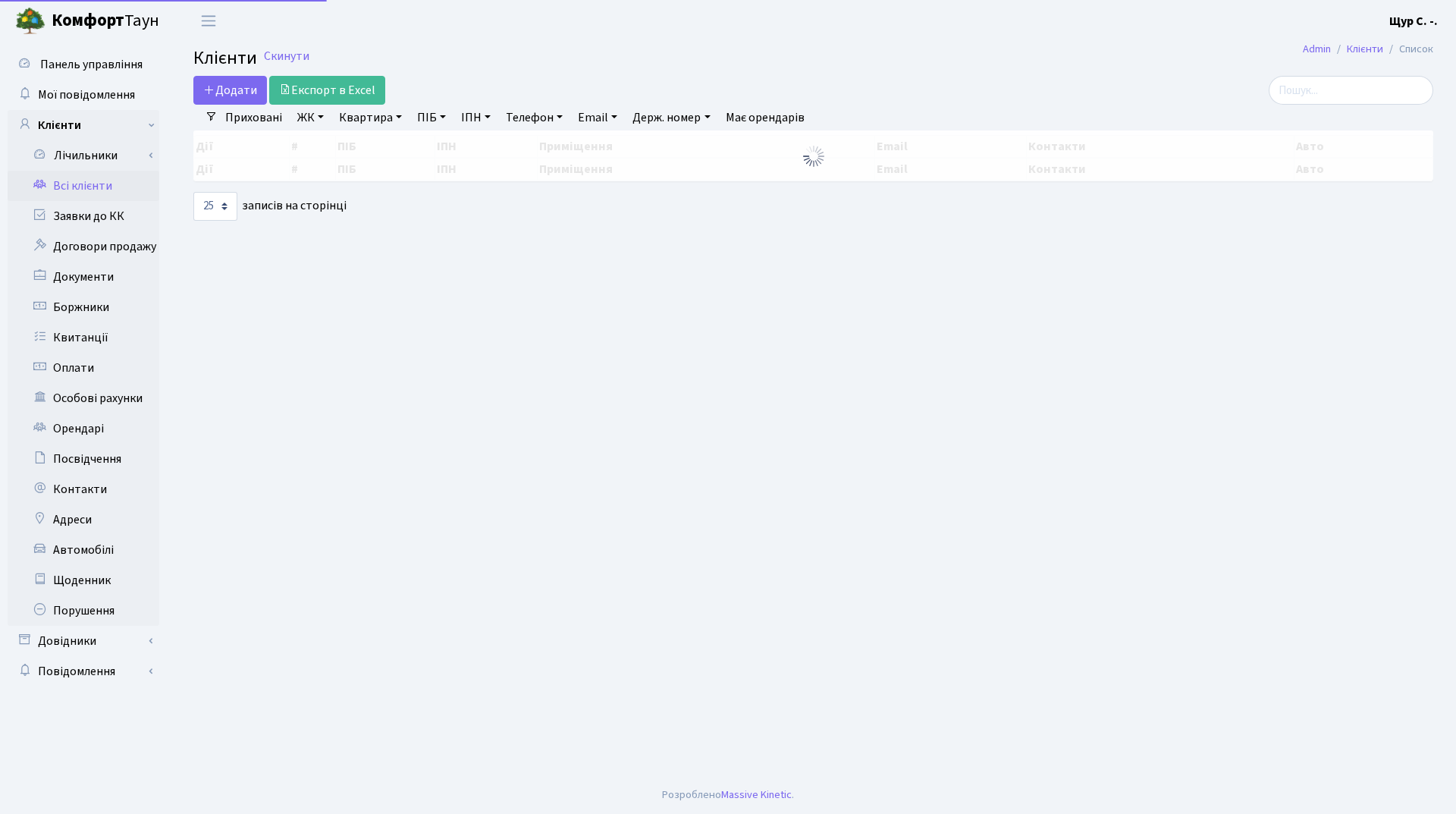
select select "25"
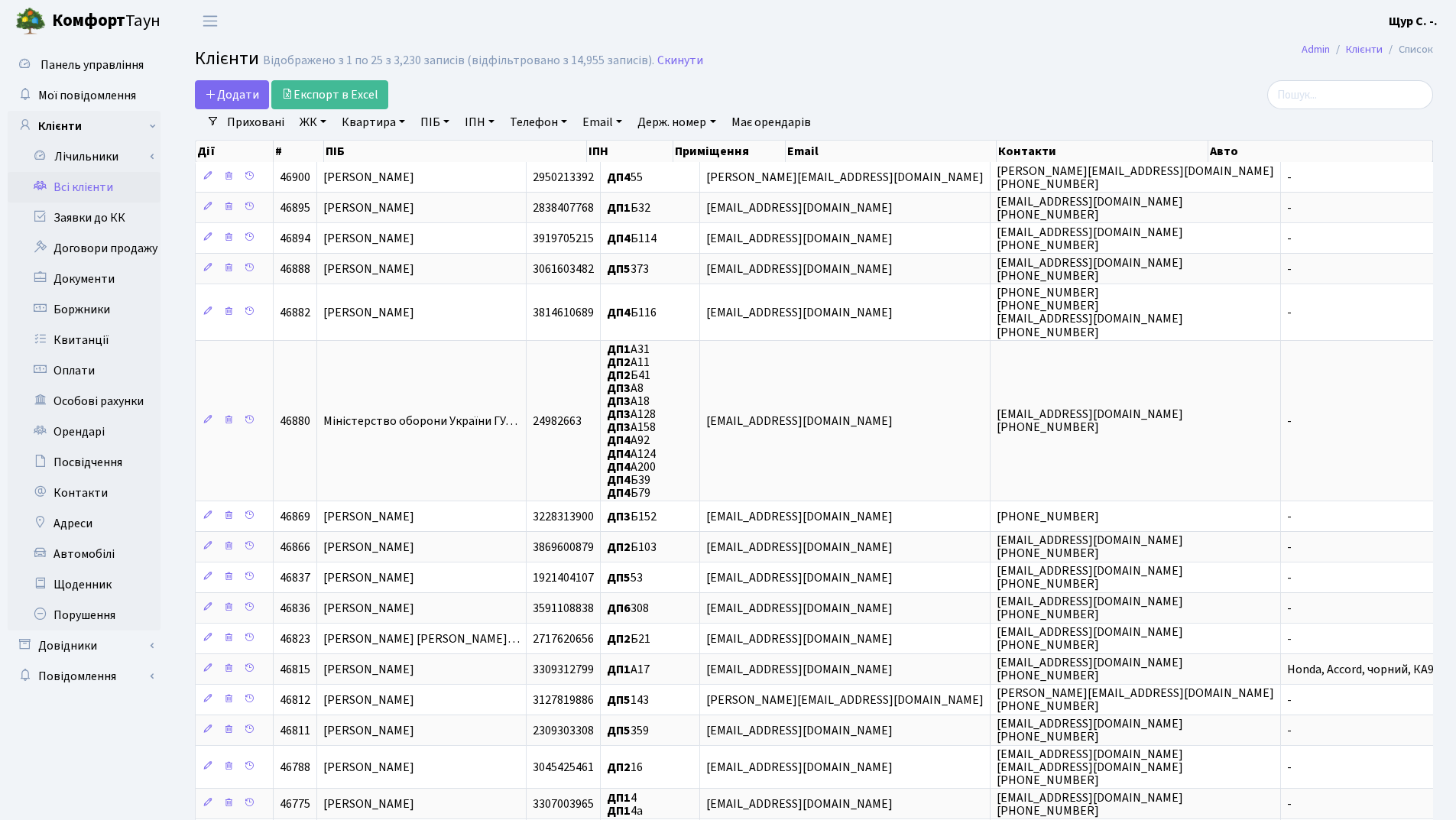
click at [357, 123] on link "Квартира" at bounding box center [373, 122] width 75 height 26
type input "344"
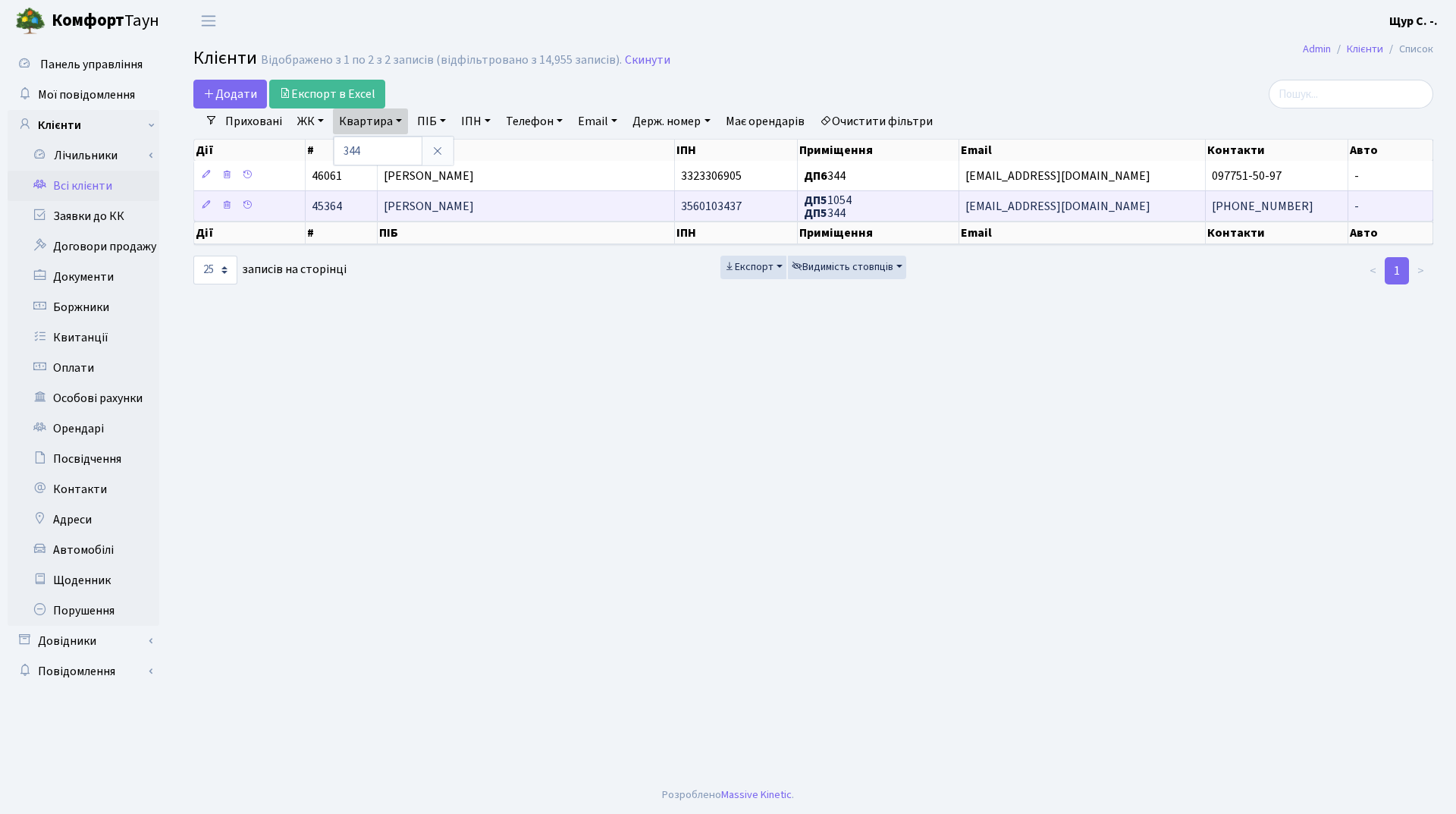
click at [437, 202] on span "[PERSON_NAME]" at bounding box center [429, 206] width 91 height 17
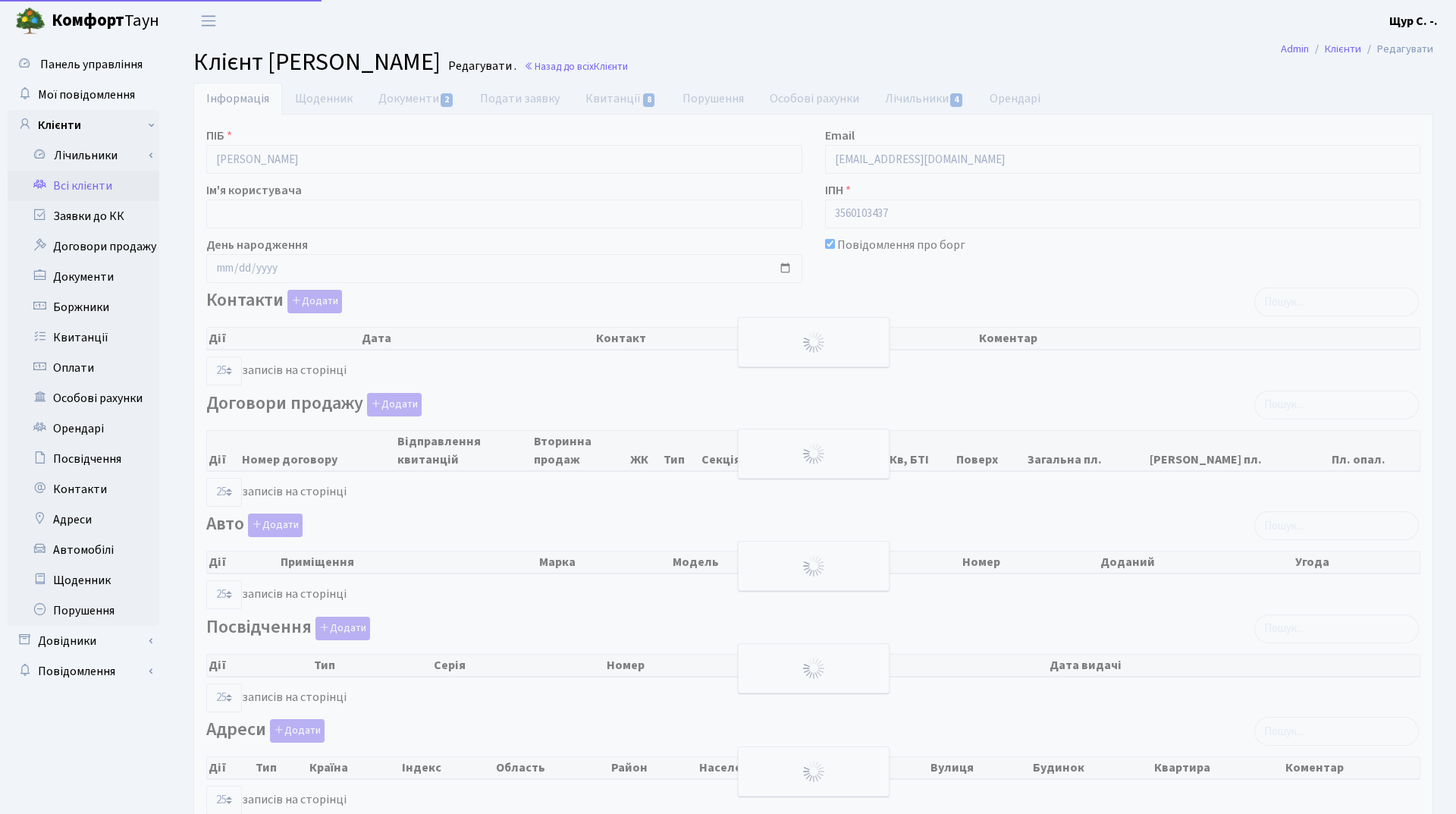
select select "25"
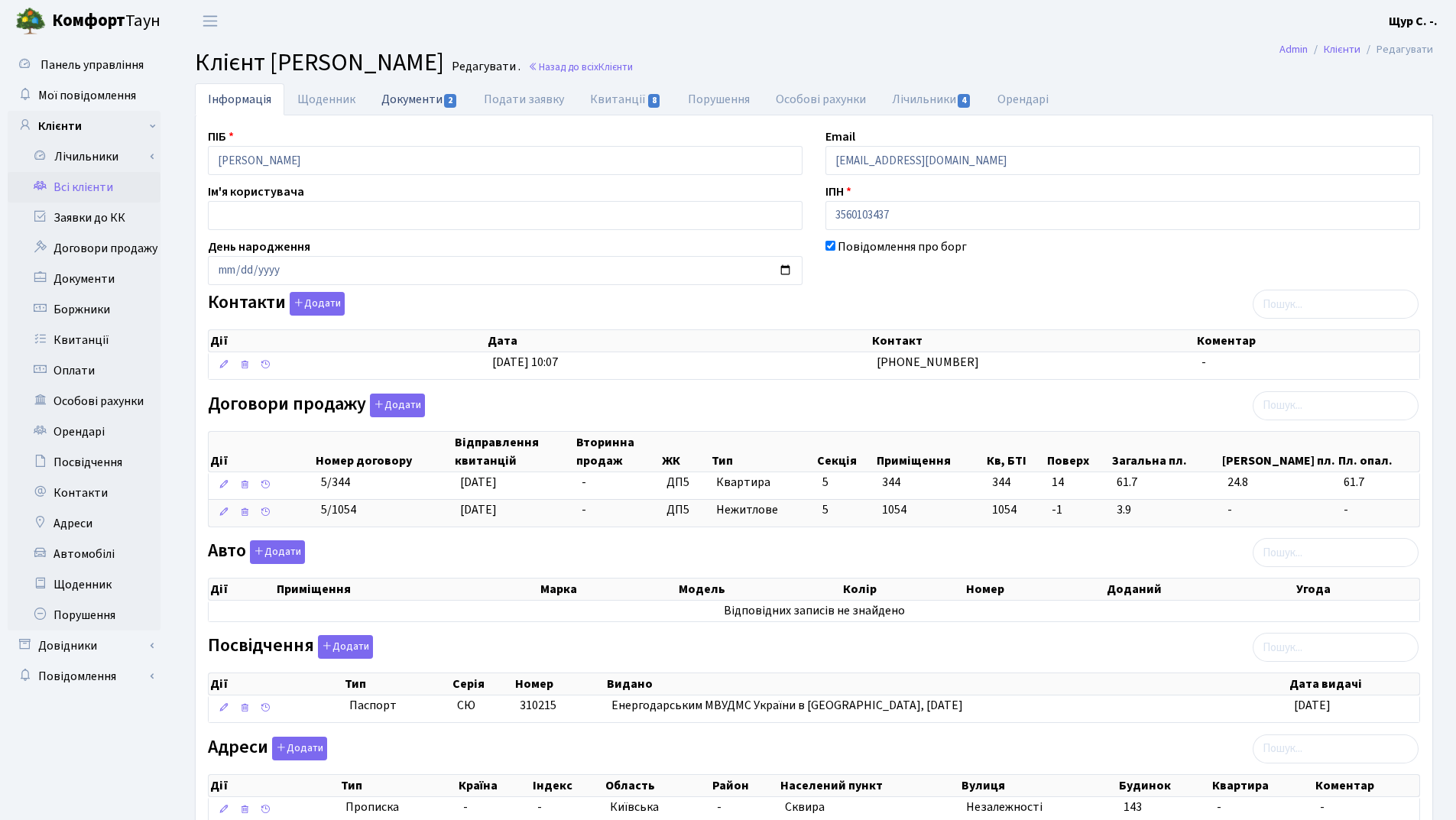
click at [405, 102] on link "Документи 2" at bounding box center [420, 98] width 103 height 31
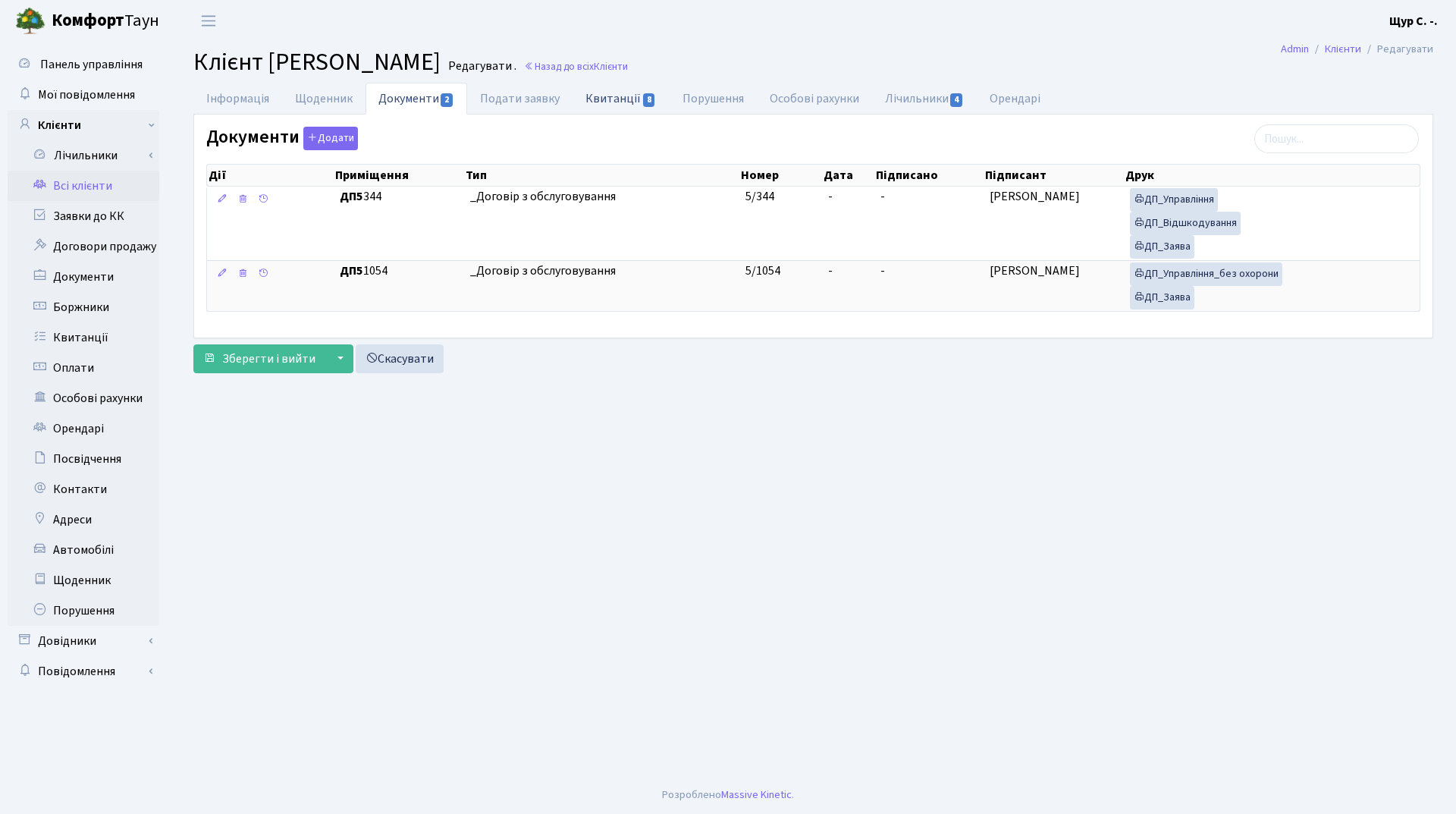
click at [626, 96] on link "Квитанції 8" at bounding box center [620, 98] width 96 height 31
select select "25"
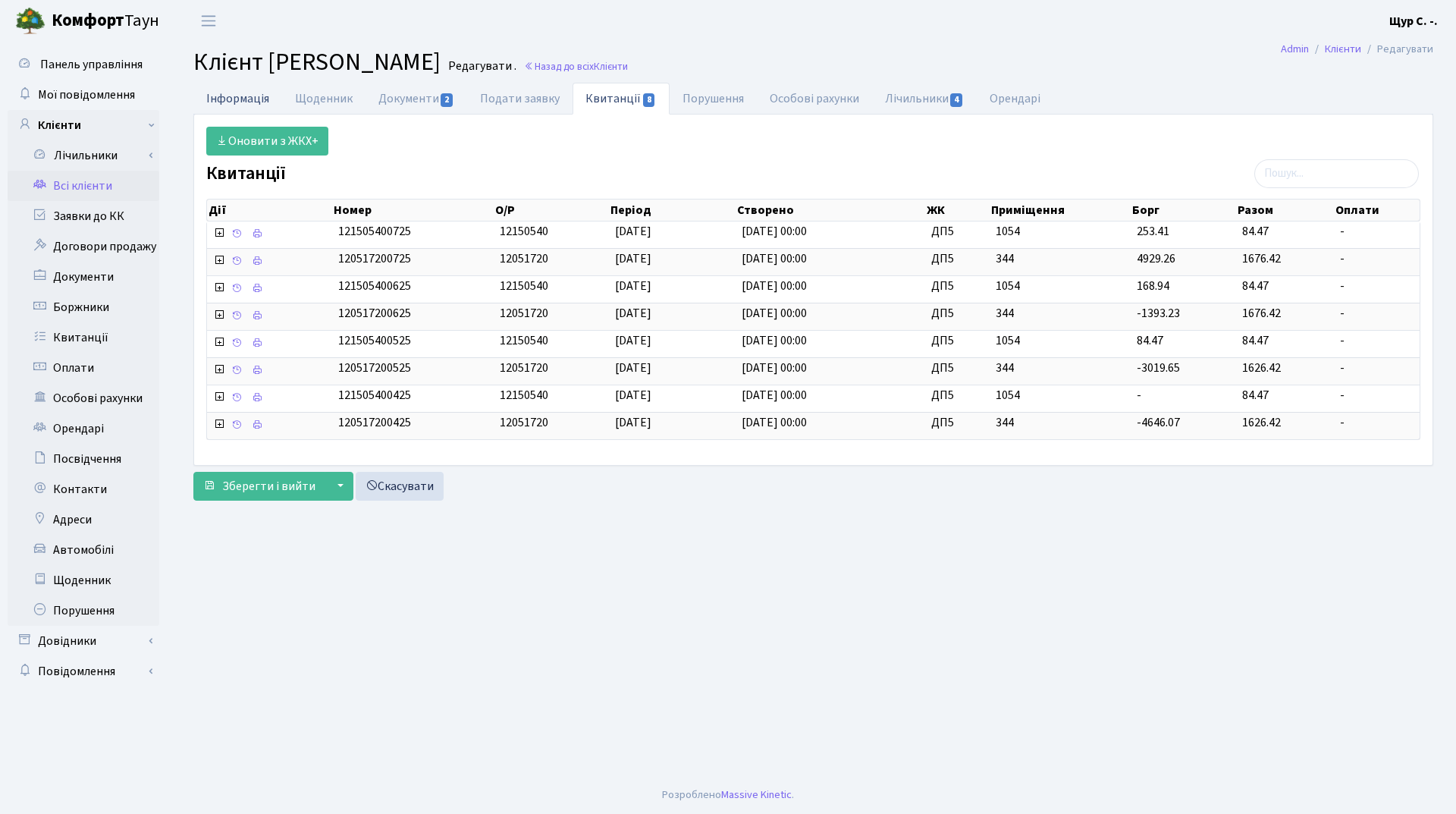
click at [245, 95] on link "Інформація" at bounding box center [238, 98] width 89 height 31
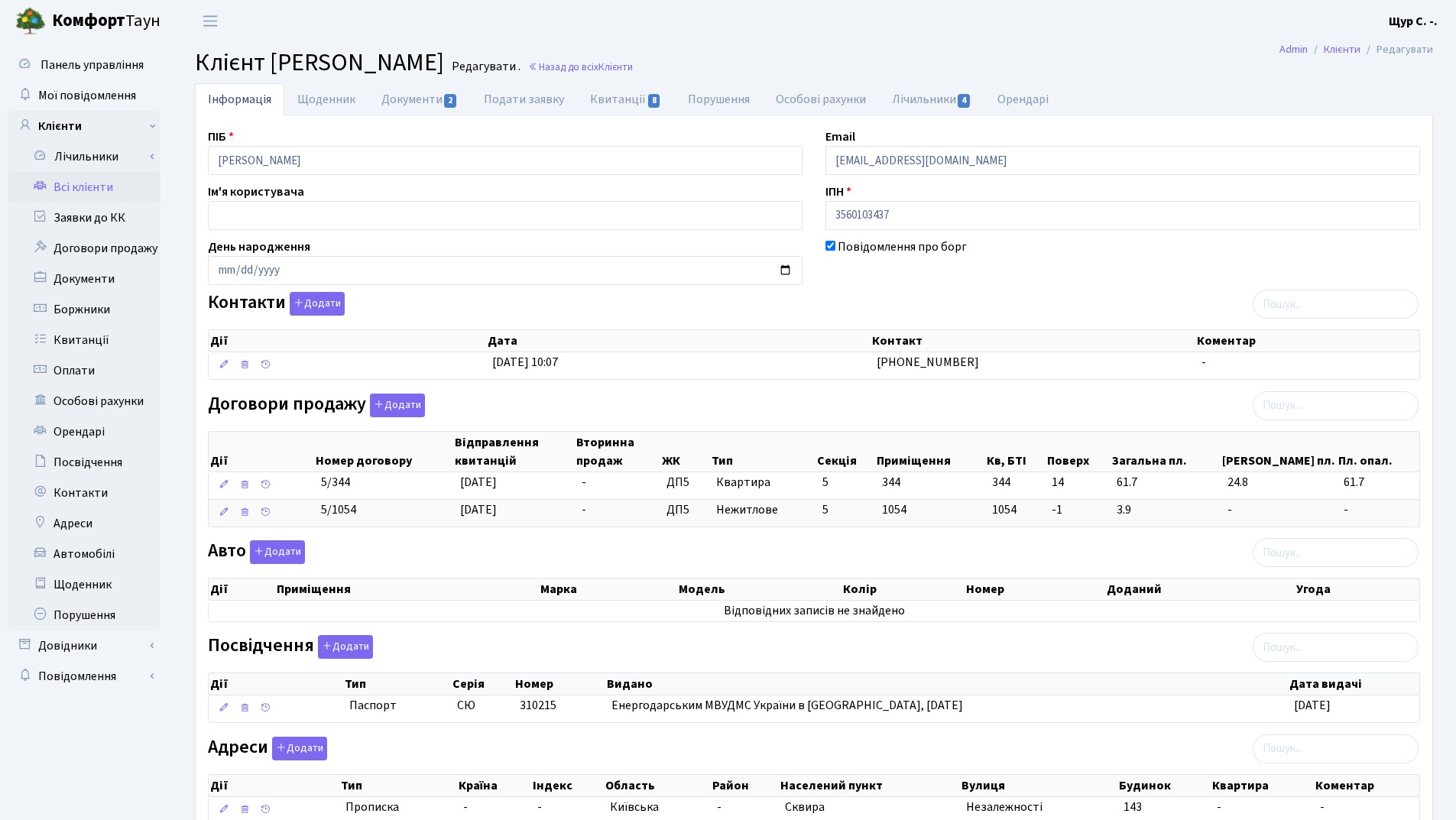
click at [125, 191] on link "Всі клієнти" at bounding box center [84, 187] width 153 height 30
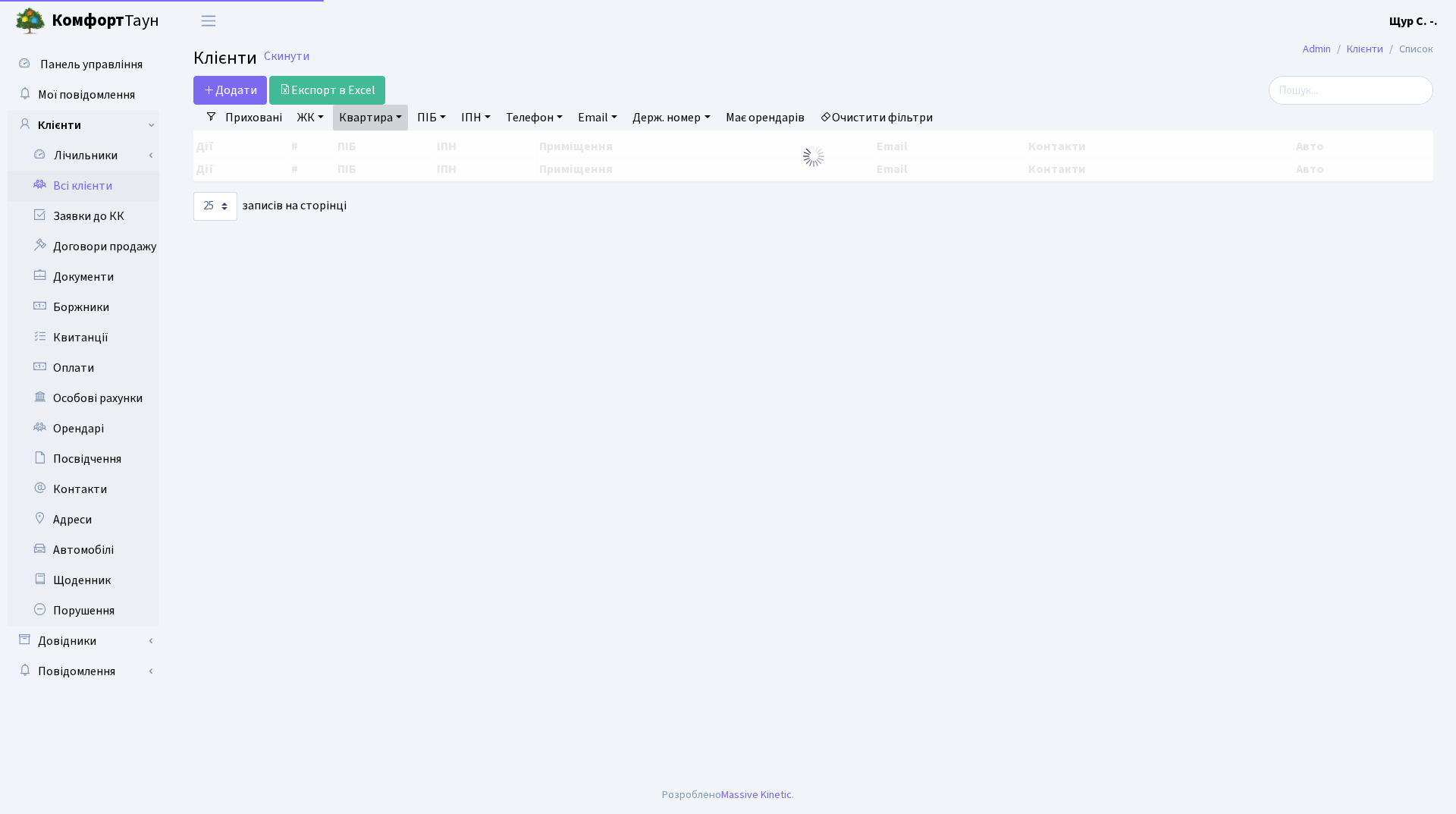
select select "25"
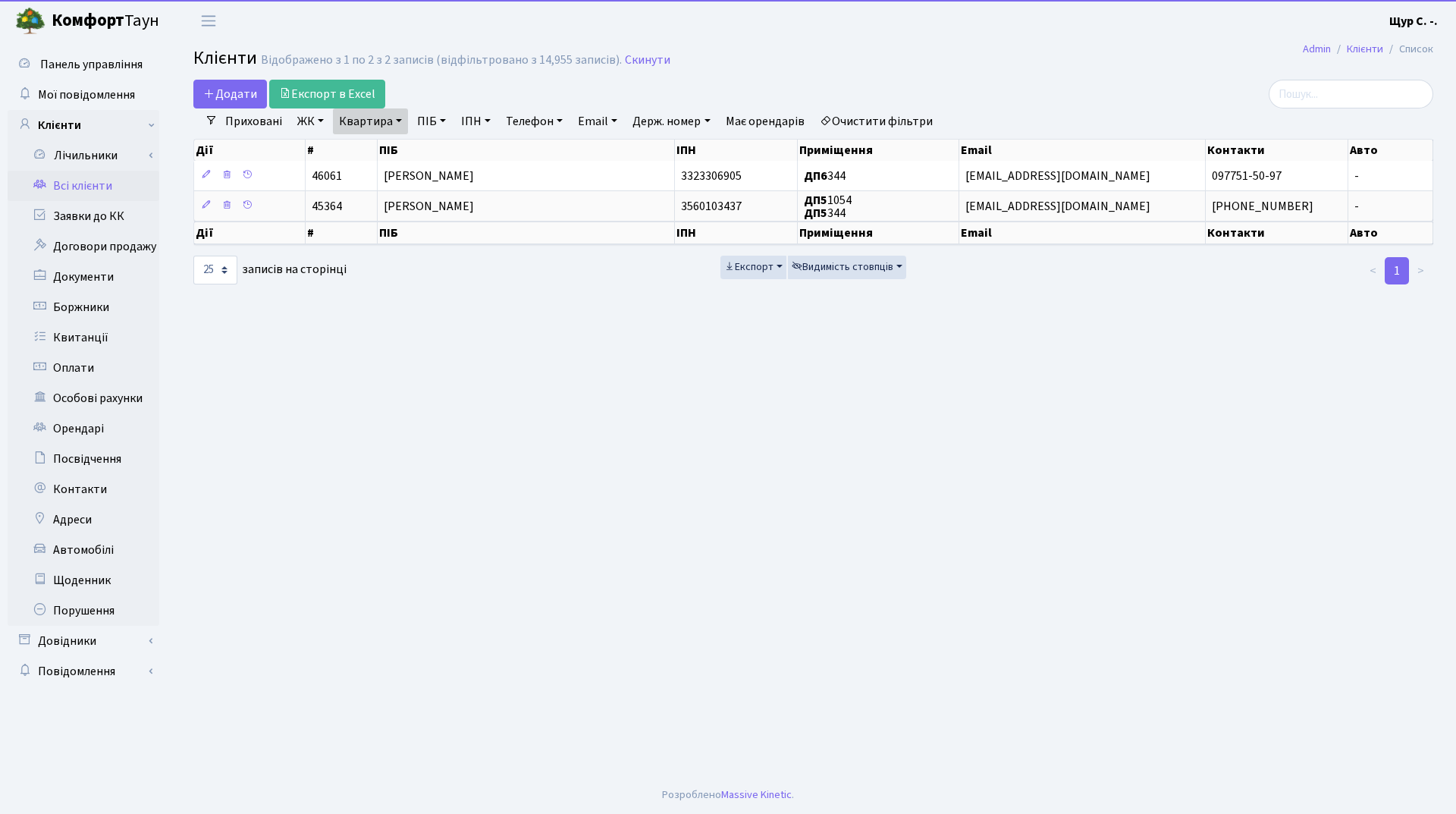
click at [376, 120] on link "Квартира" at bounding box center [370, 121] width 75 height 25
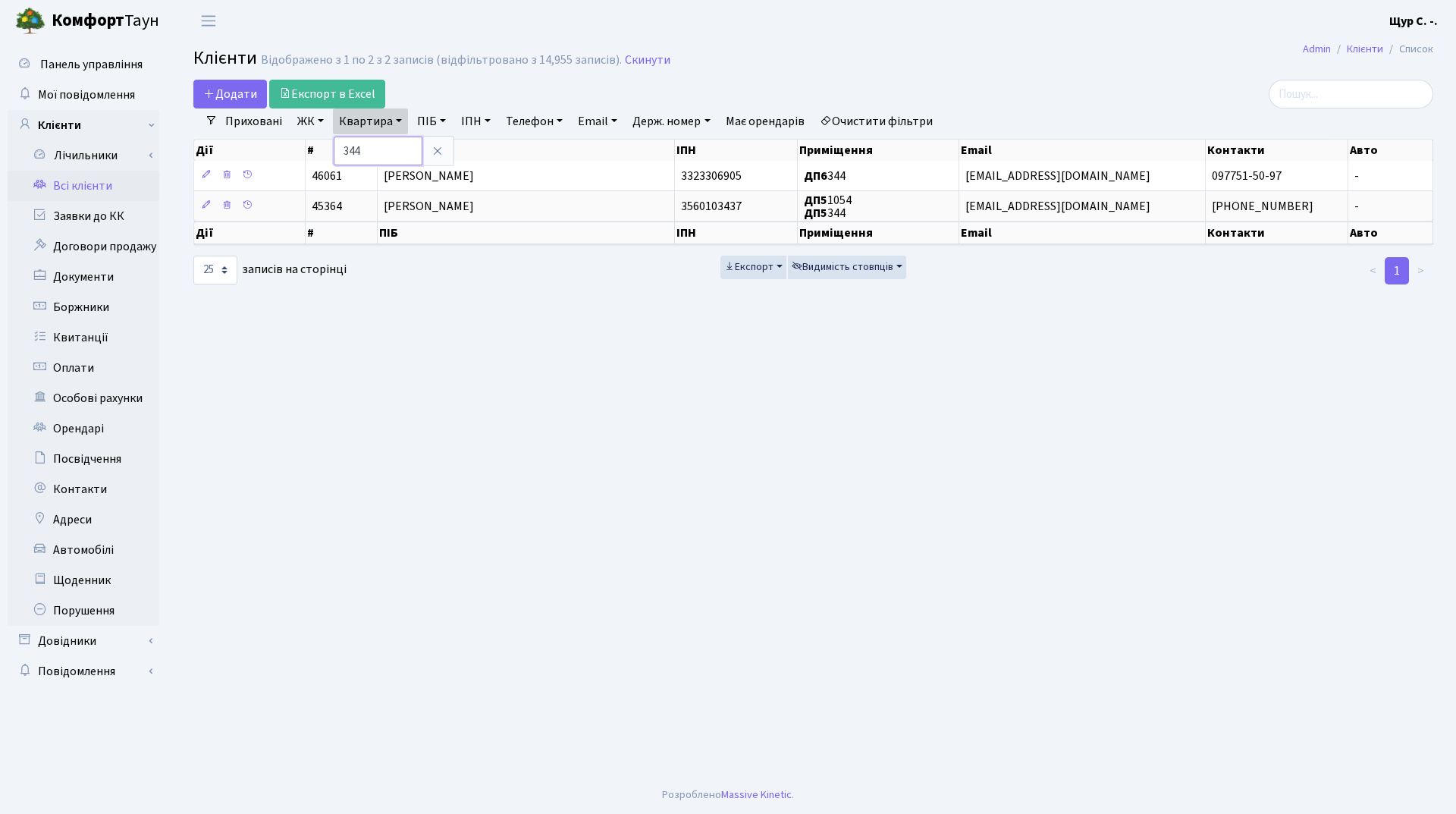
click at [376, 158] on input "344" at bounding box center [378, 151] width 89 height 29
type input "3"
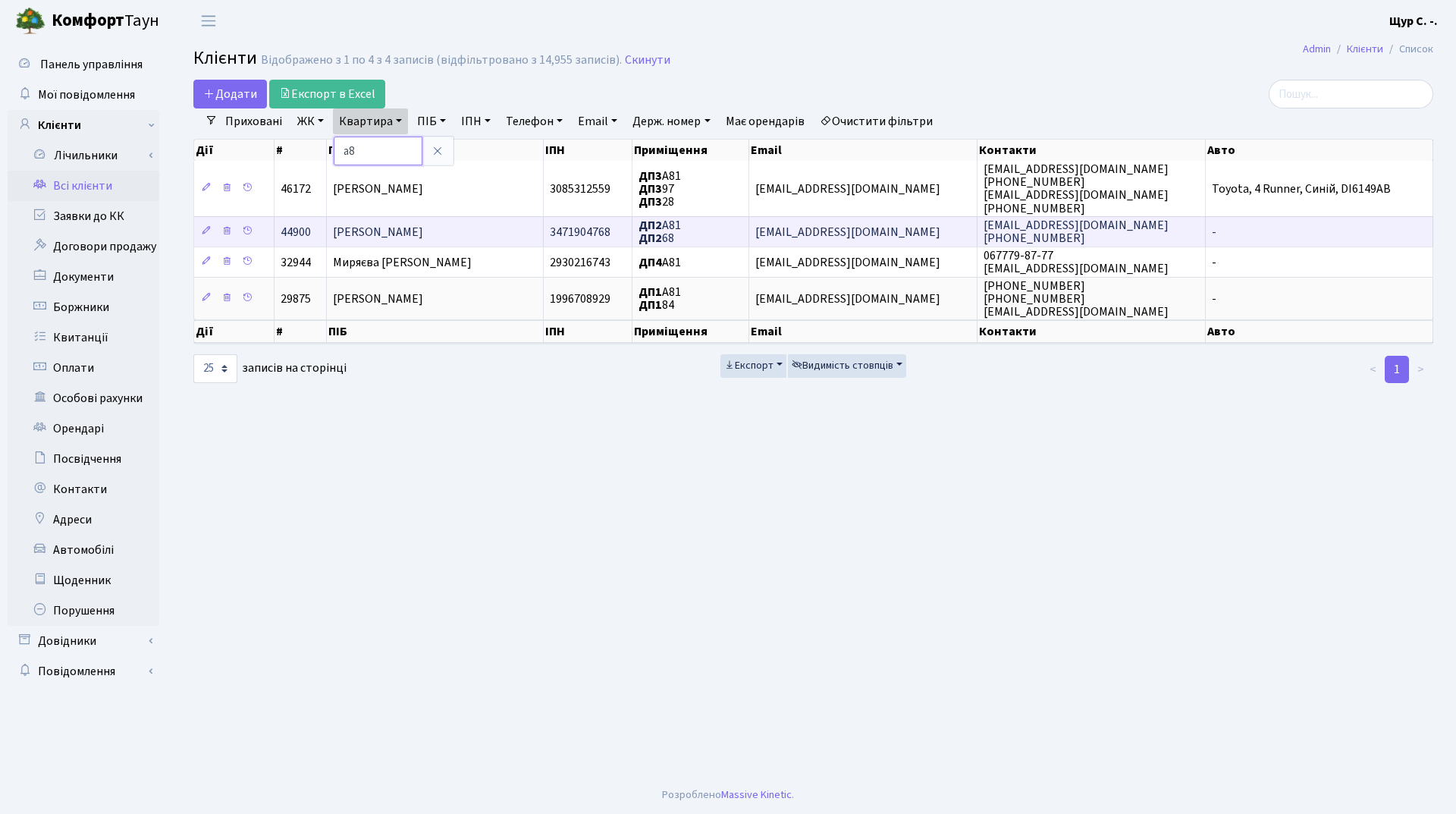
type input "а"
type input "б81"
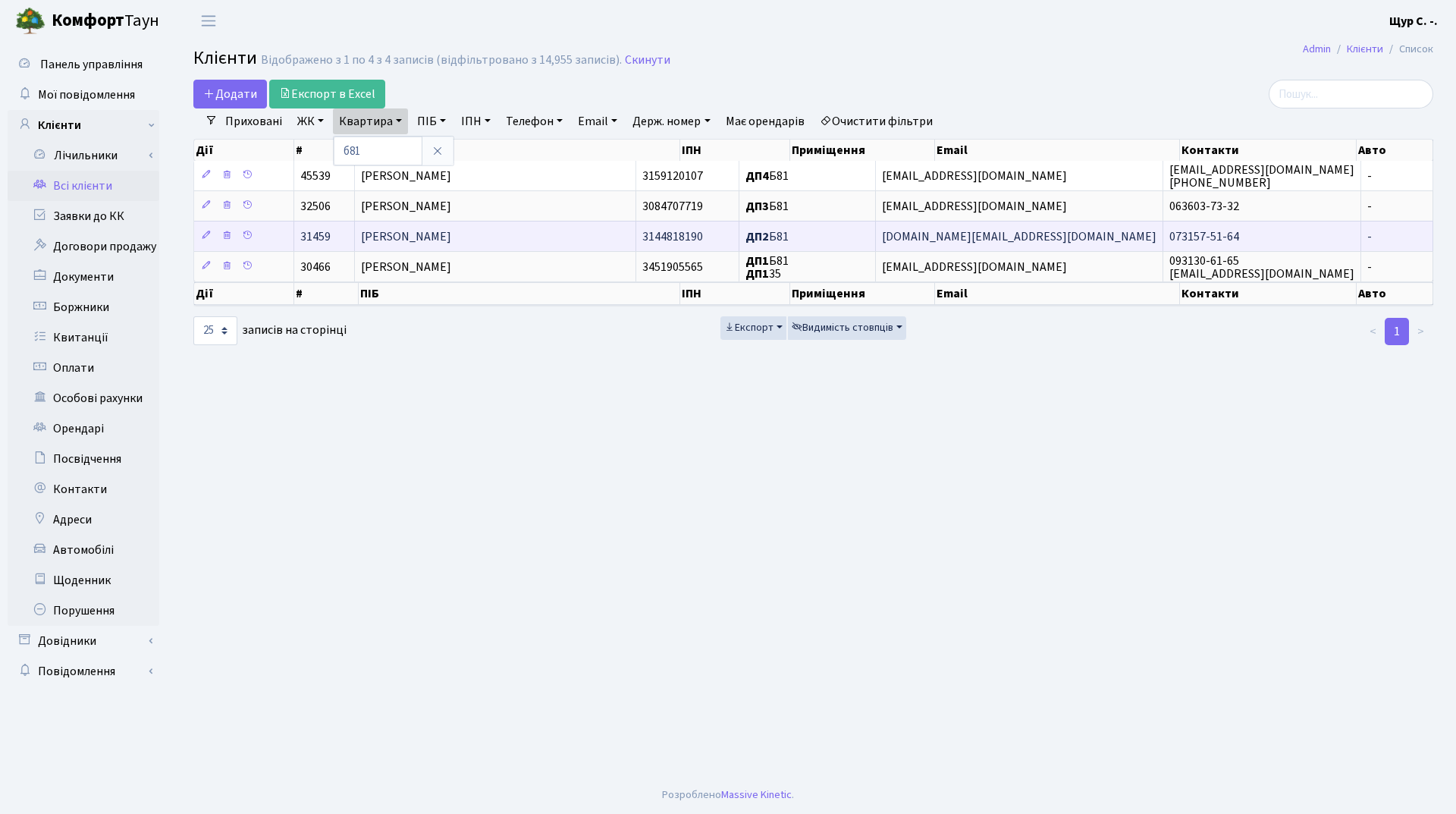
click at [407, 246] on td "[PERSON_NAME]" at bounding box center [496, 236] width 281 height 30
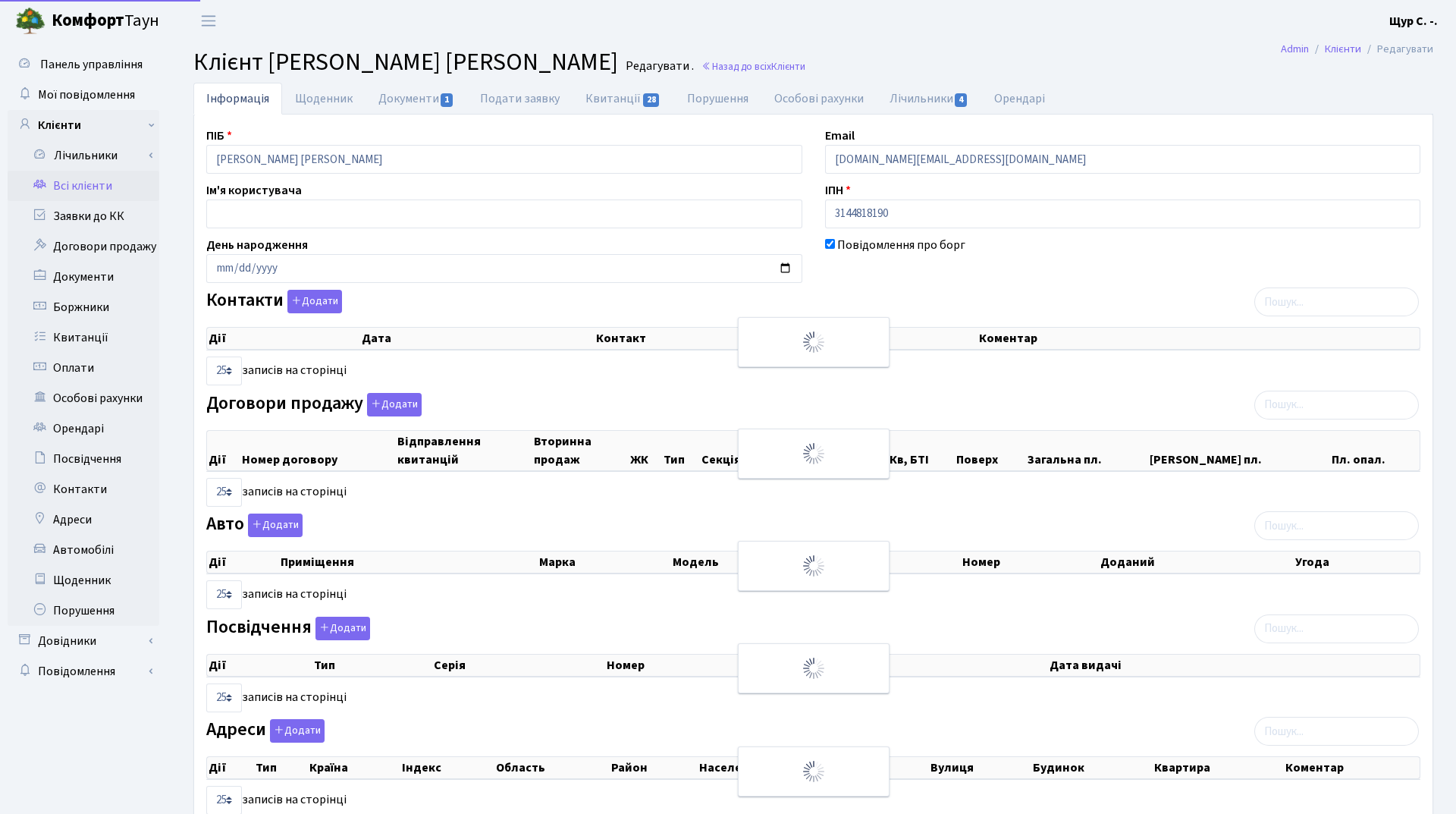
select select "25"
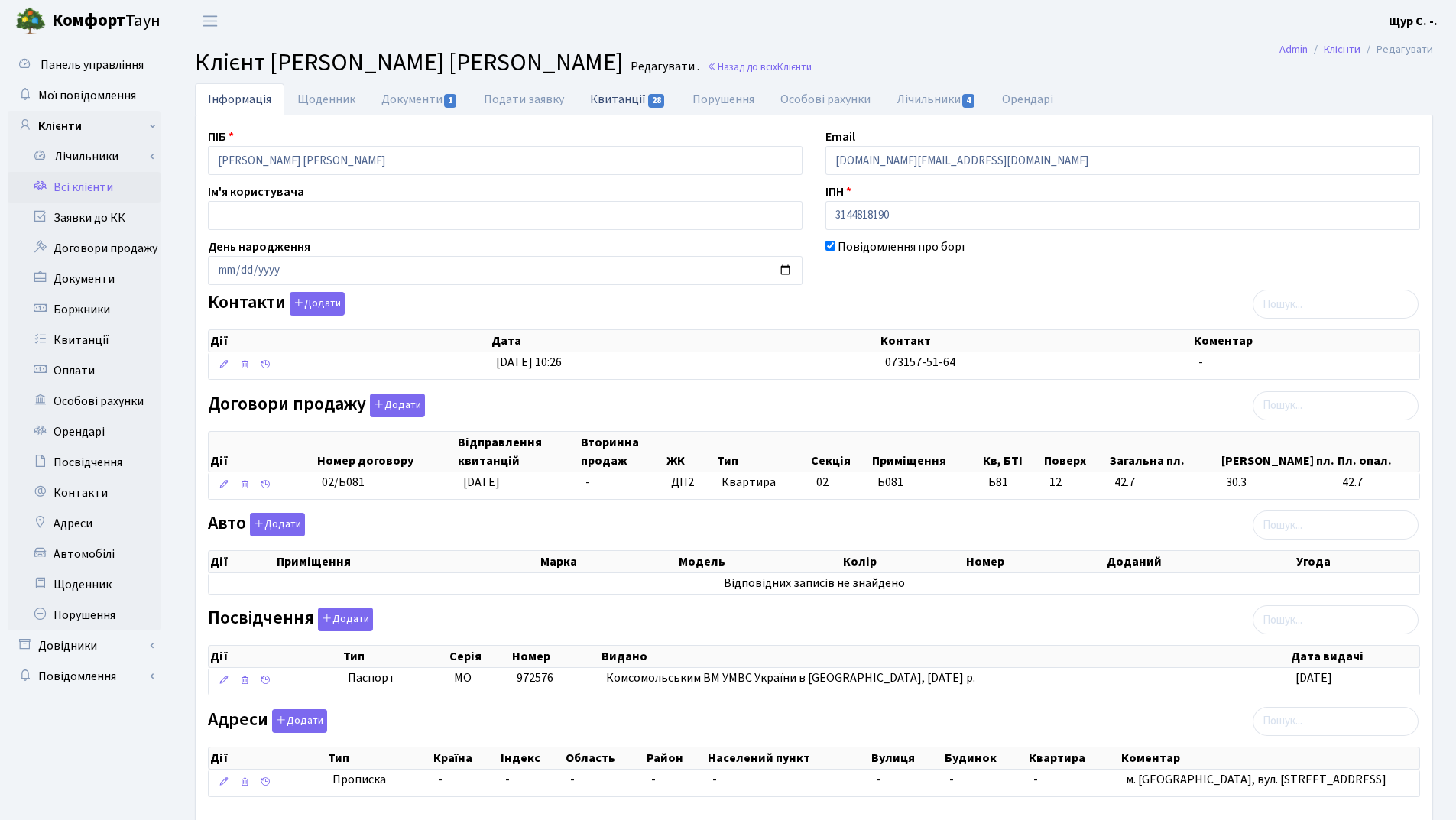
click at [629, 91] on link "Квитанції 28" at bounding box center [627, 98] width 102 height 31
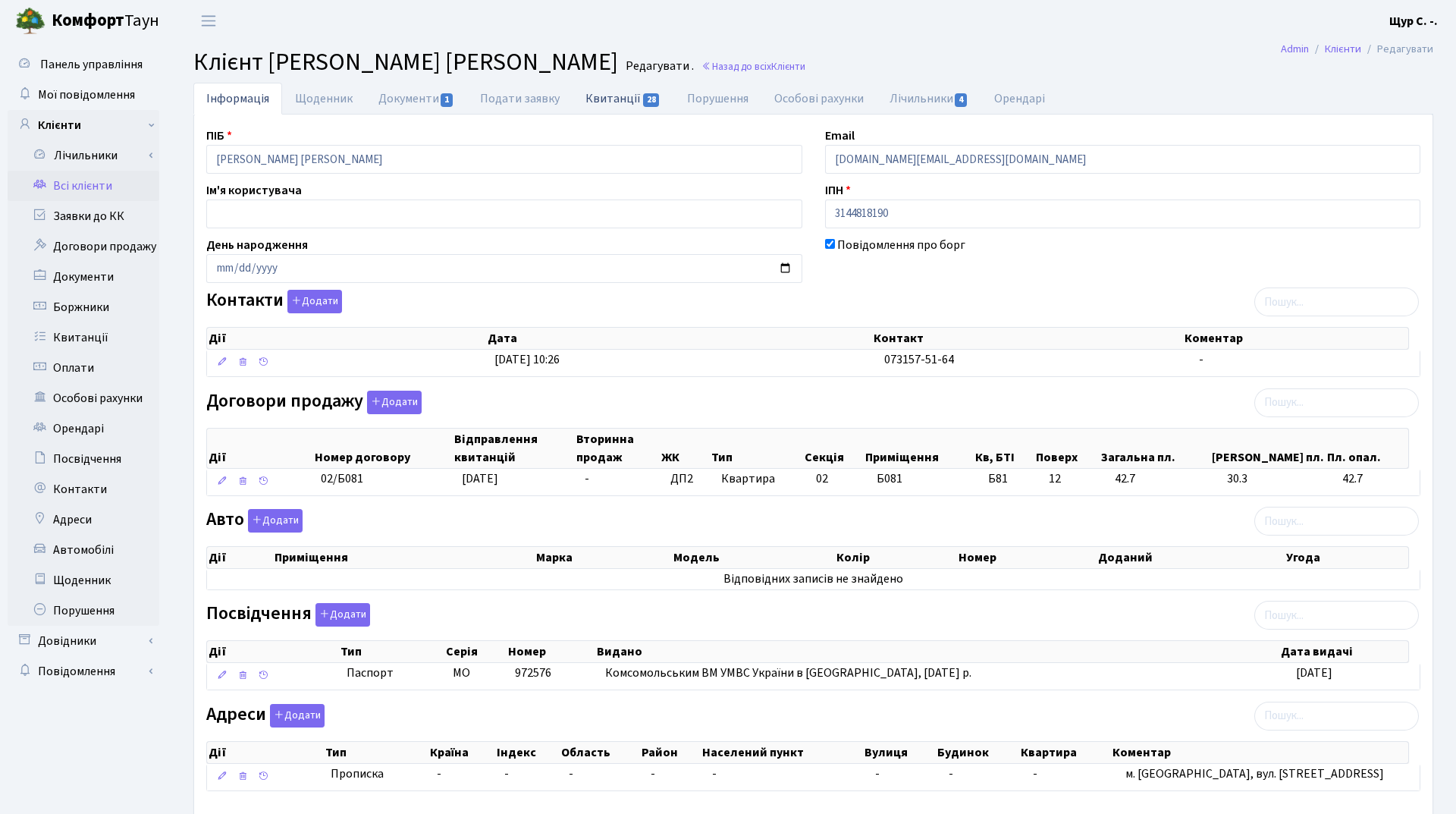
select select "25"
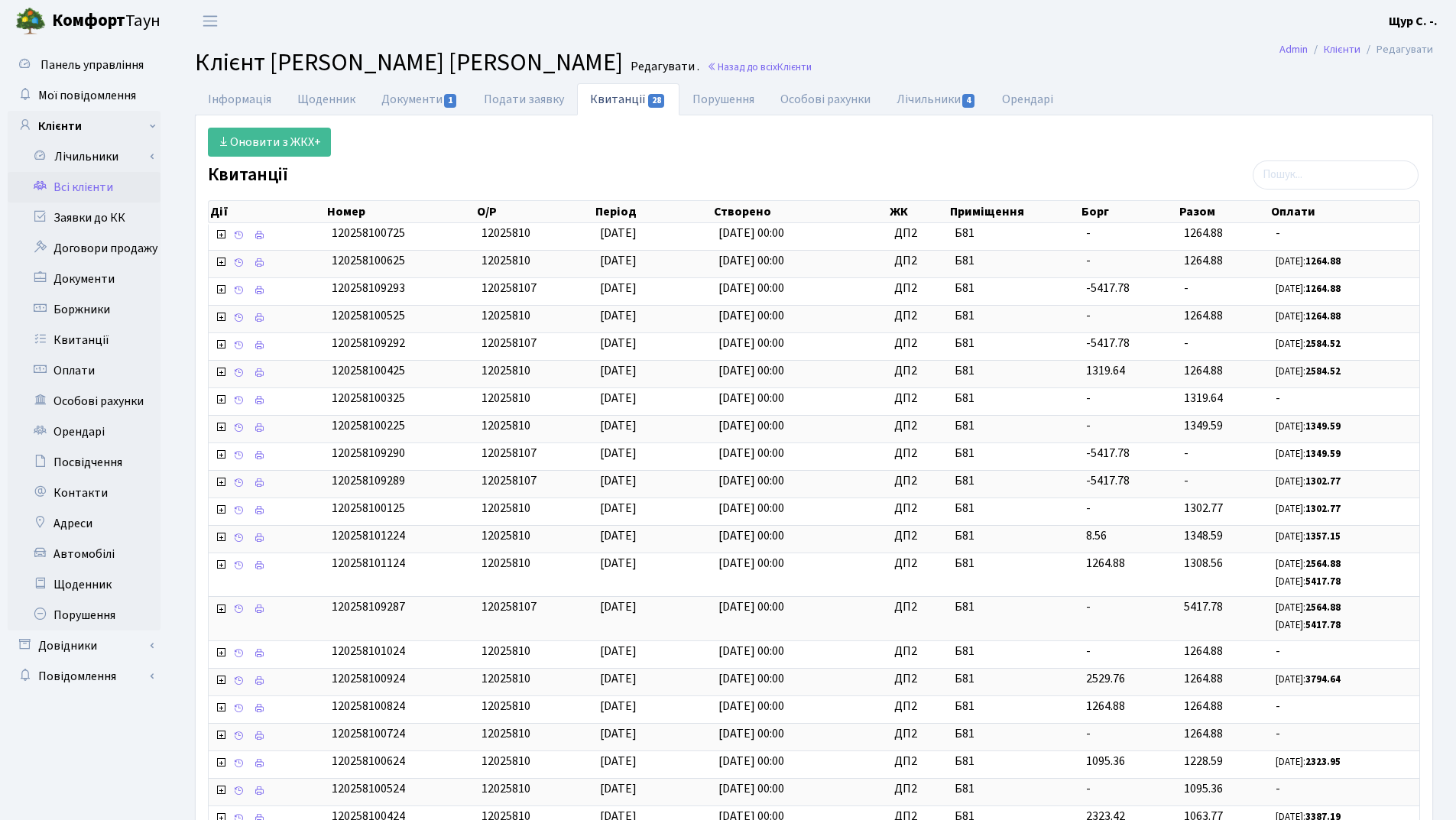
click at [103, 188] on link "Всі клієнти" at bounding box center [84, 187] width 153 height 30
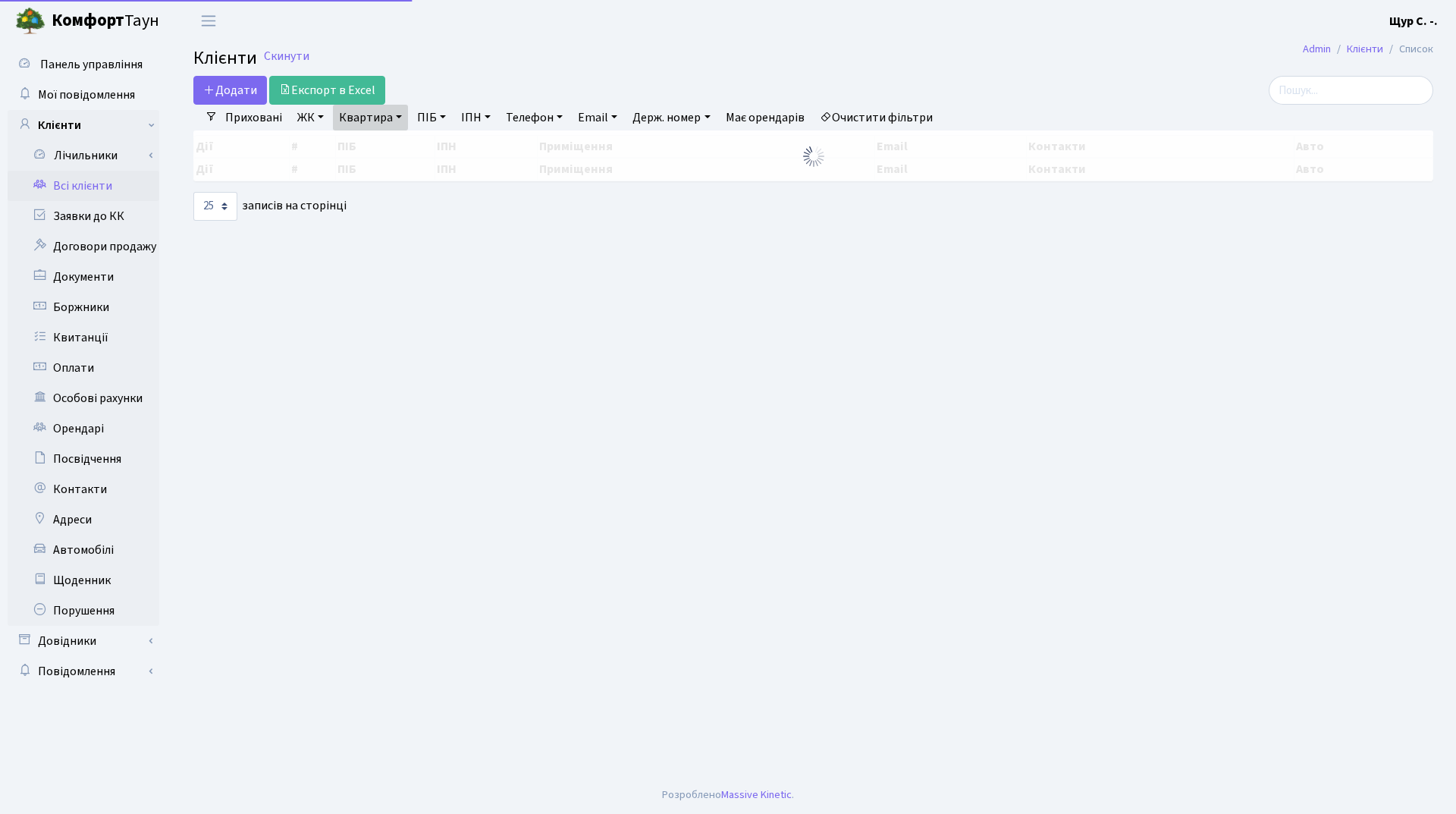
select select "25"
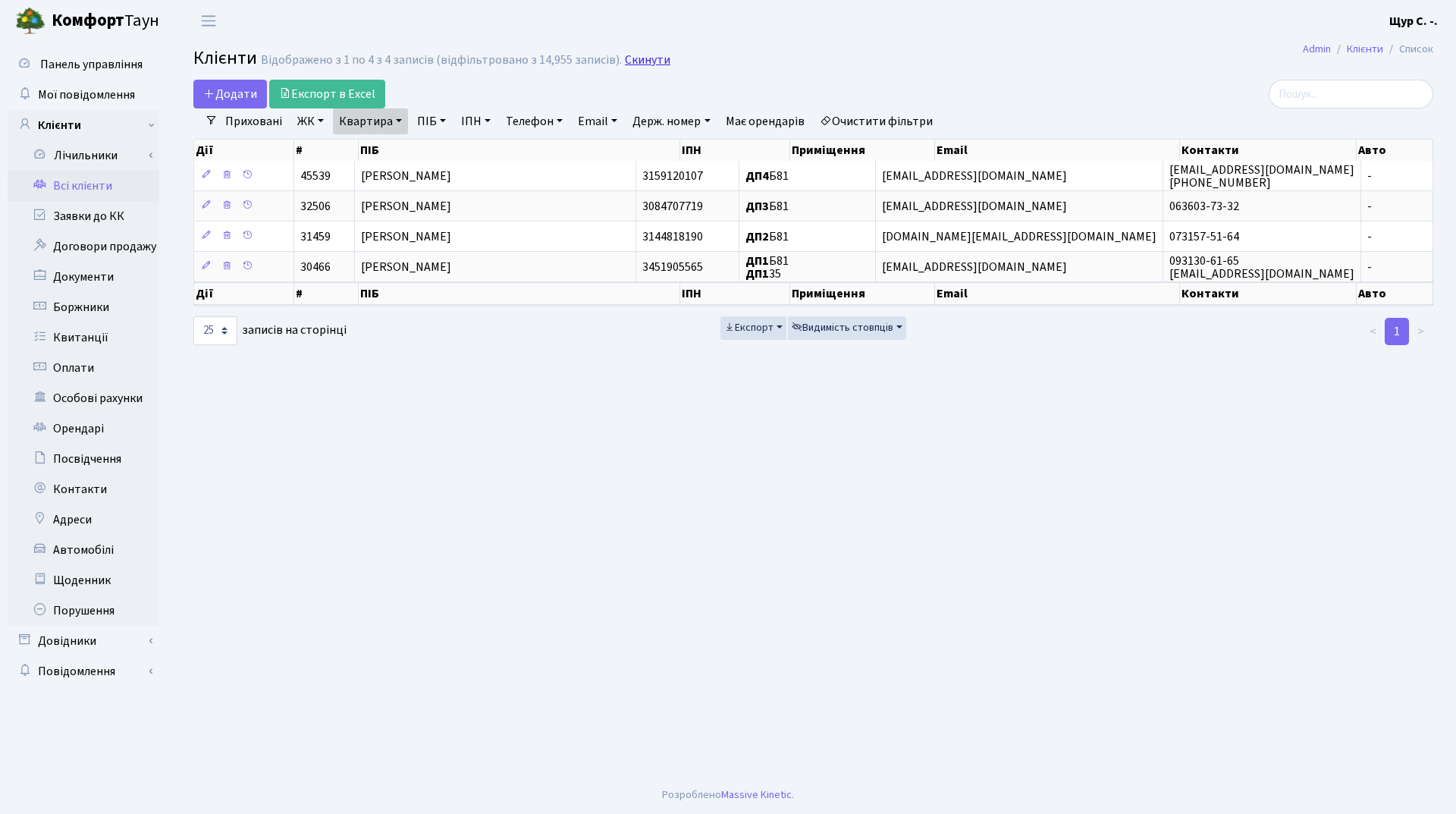
click at [647, 55] on link "Скинути" at bounding box center [647, 60] width 45 height 14
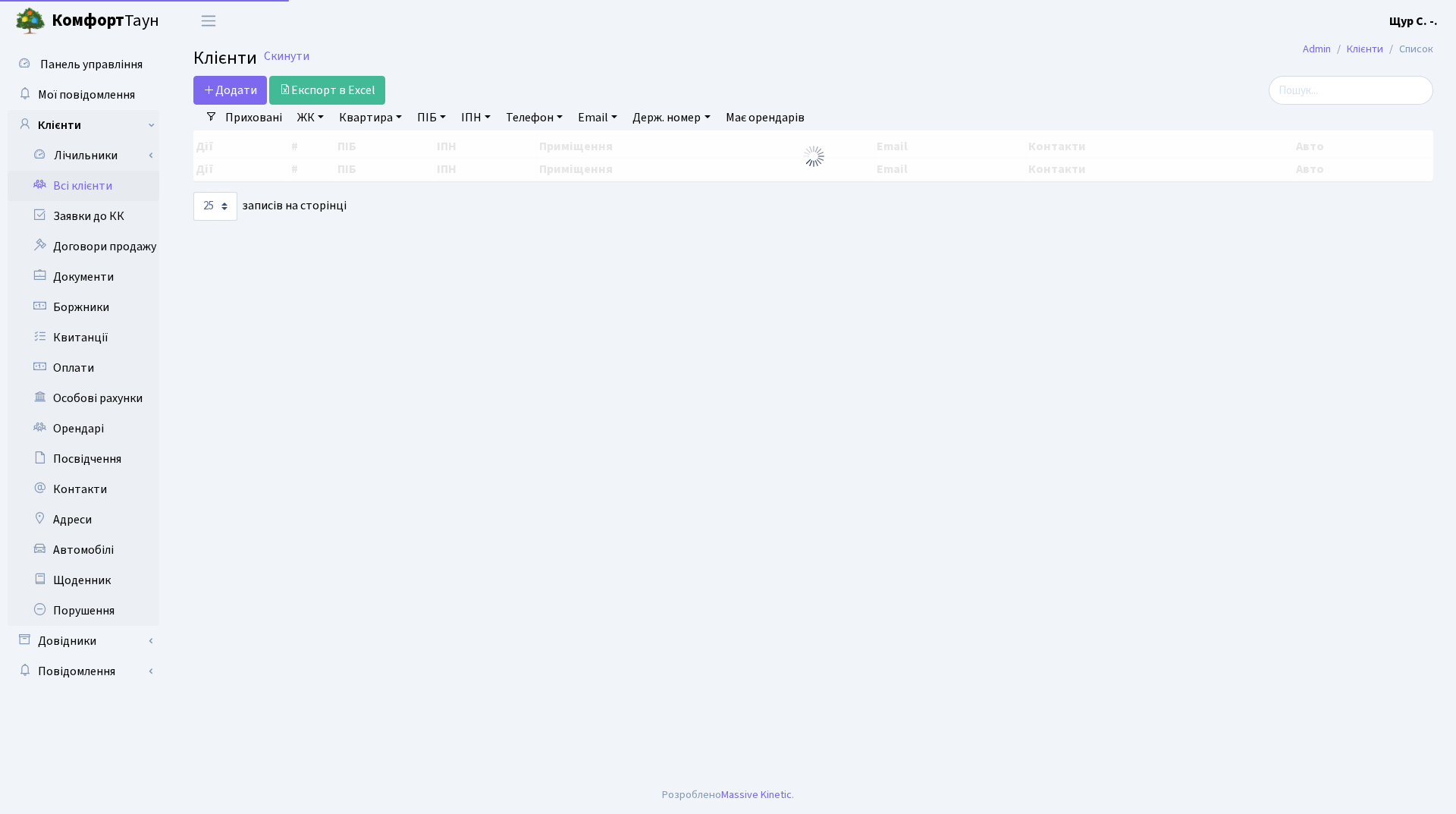
select select "25"
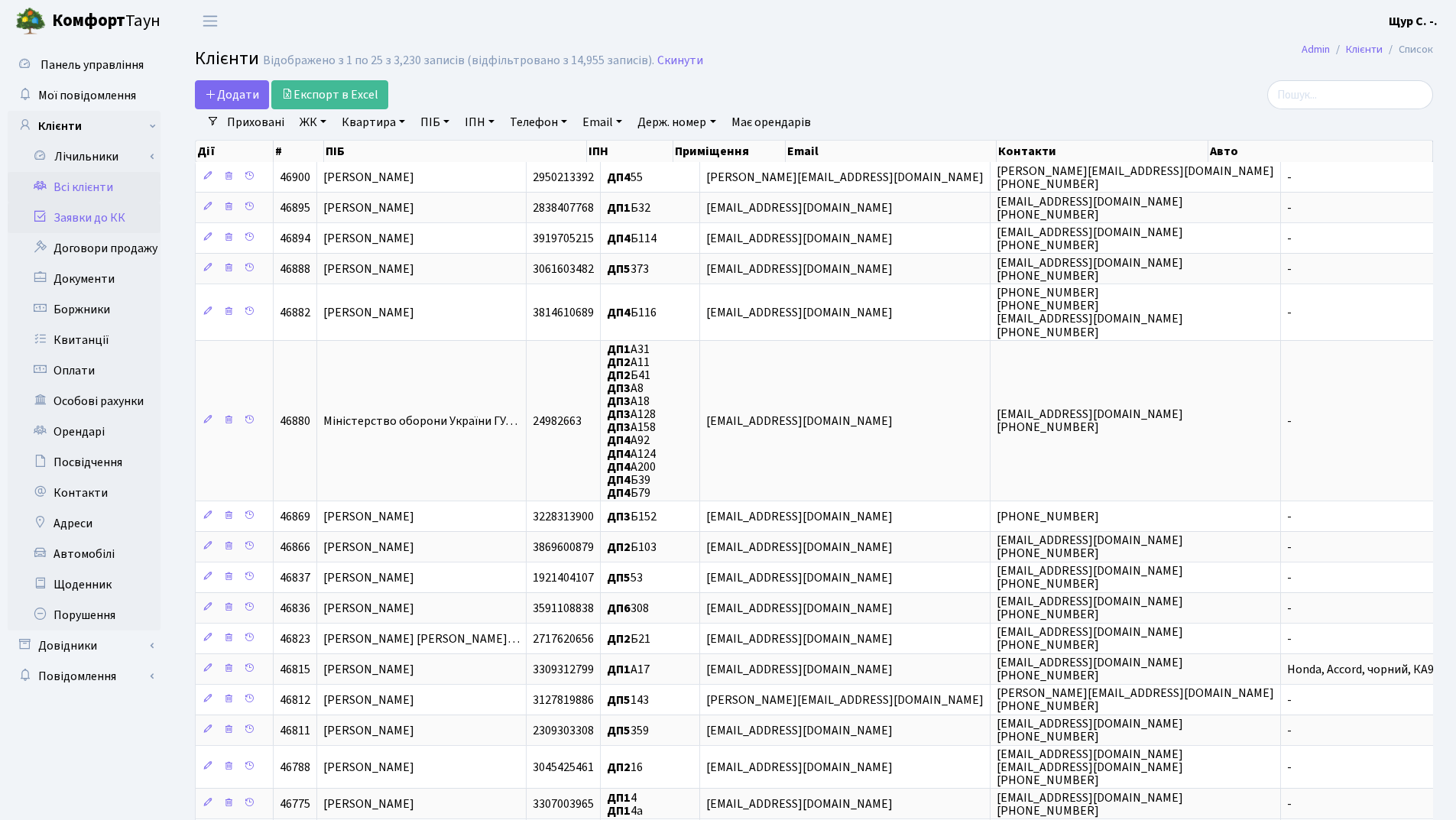
click at [70, 226] on link "Заявки до КК" at bounding box center [84, 218] width 153 height 30
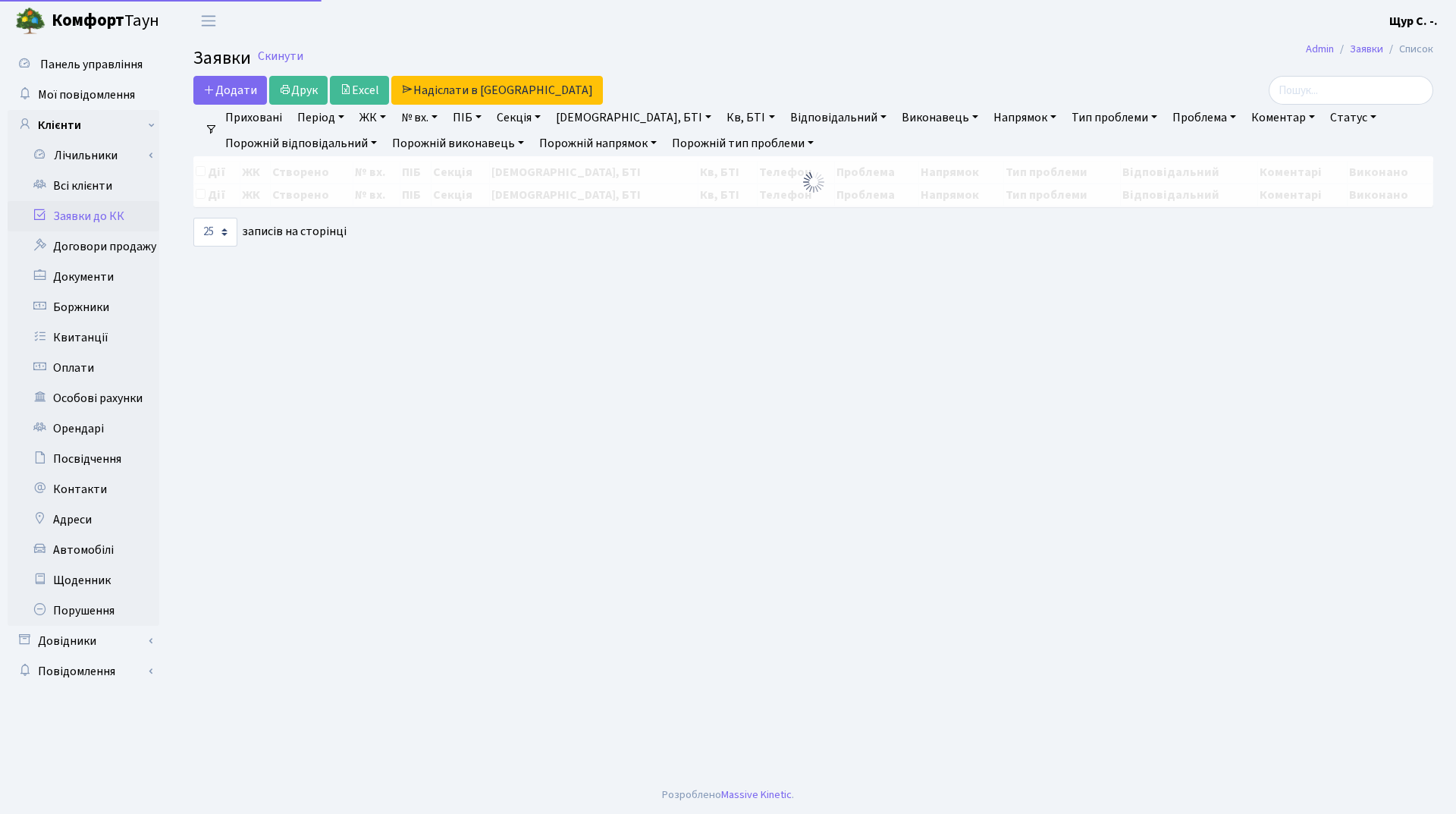
select select "25"
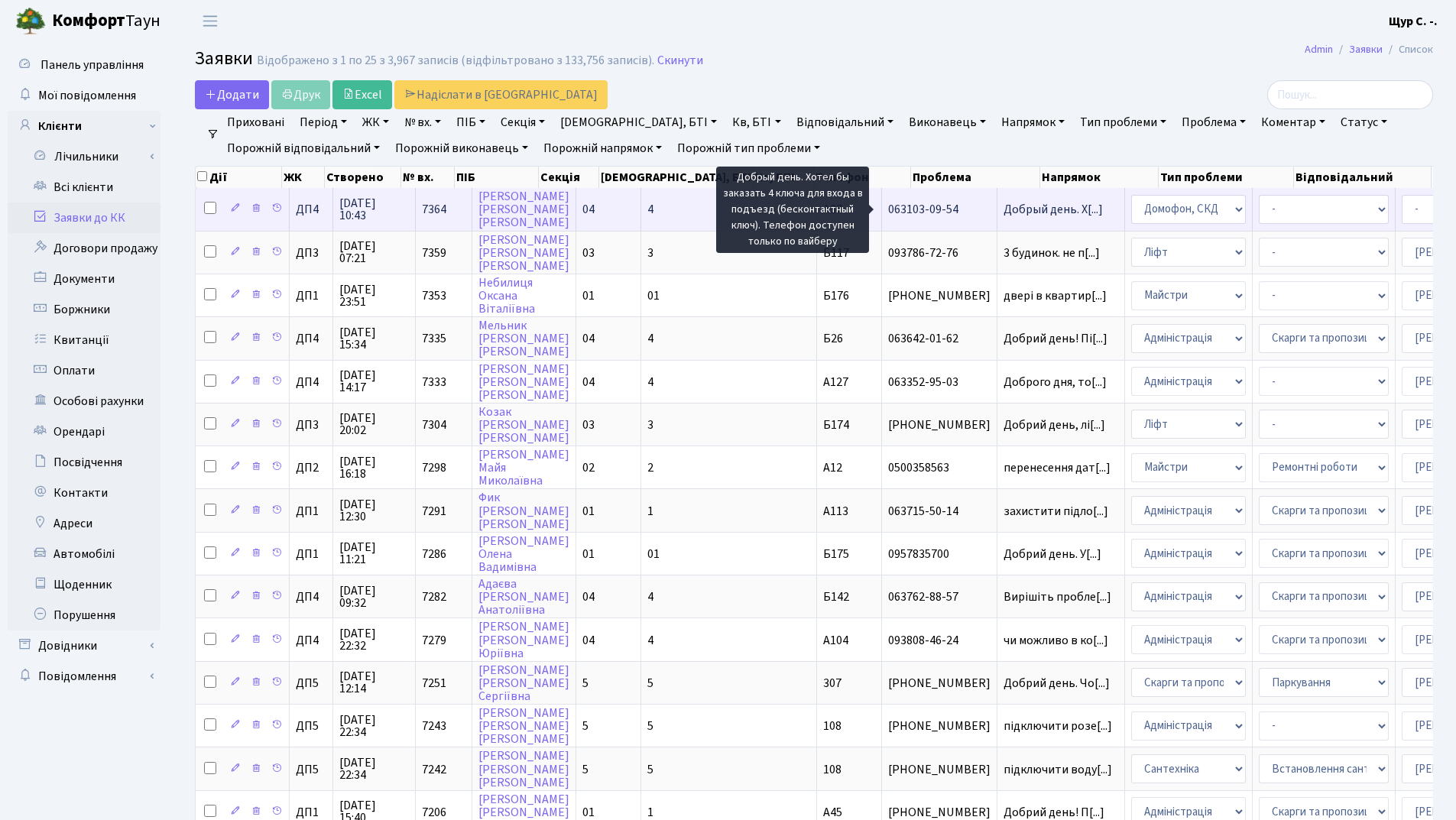
click at [1004, 208] on span "Добрый день. Х[...]" at bounding box center [1053, 209] width 99 height 17
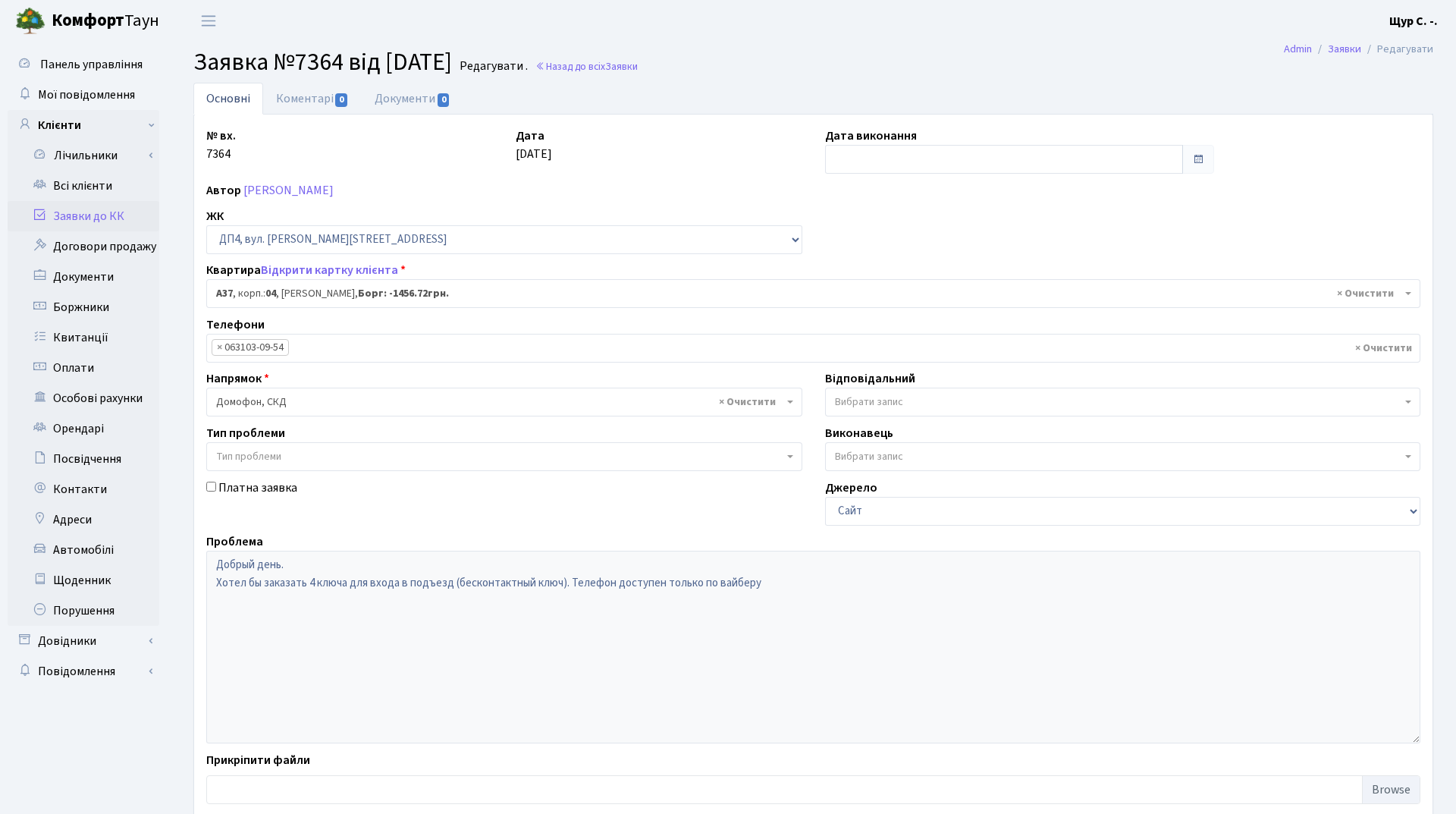
select select "32998"
click at [306, 99] on link "Коментарі 0" at bounding box center [312, 98] width 99 height 31
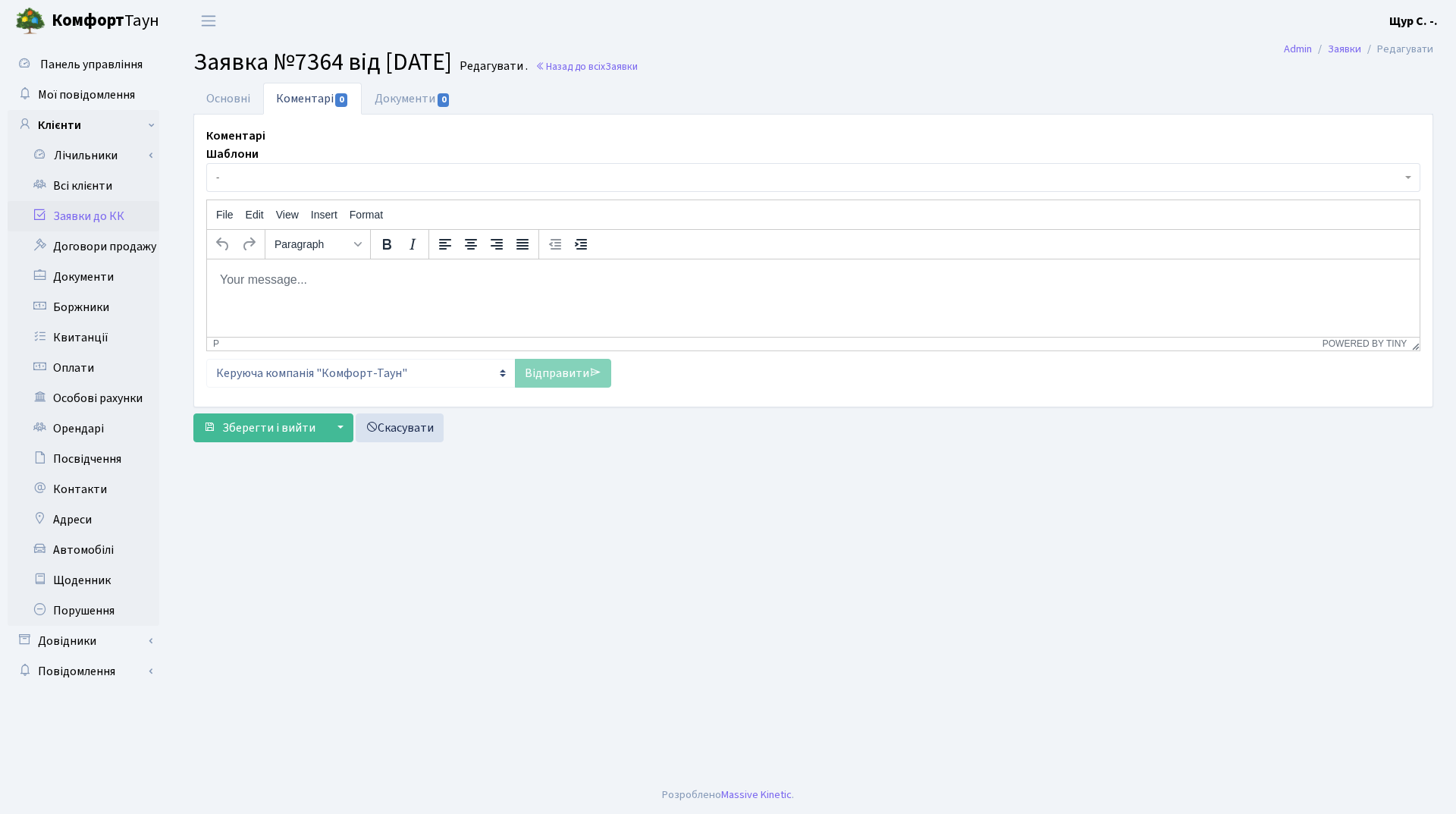
click at [242, 289] on html at bounding box center [813, 279] width 1213 height 41
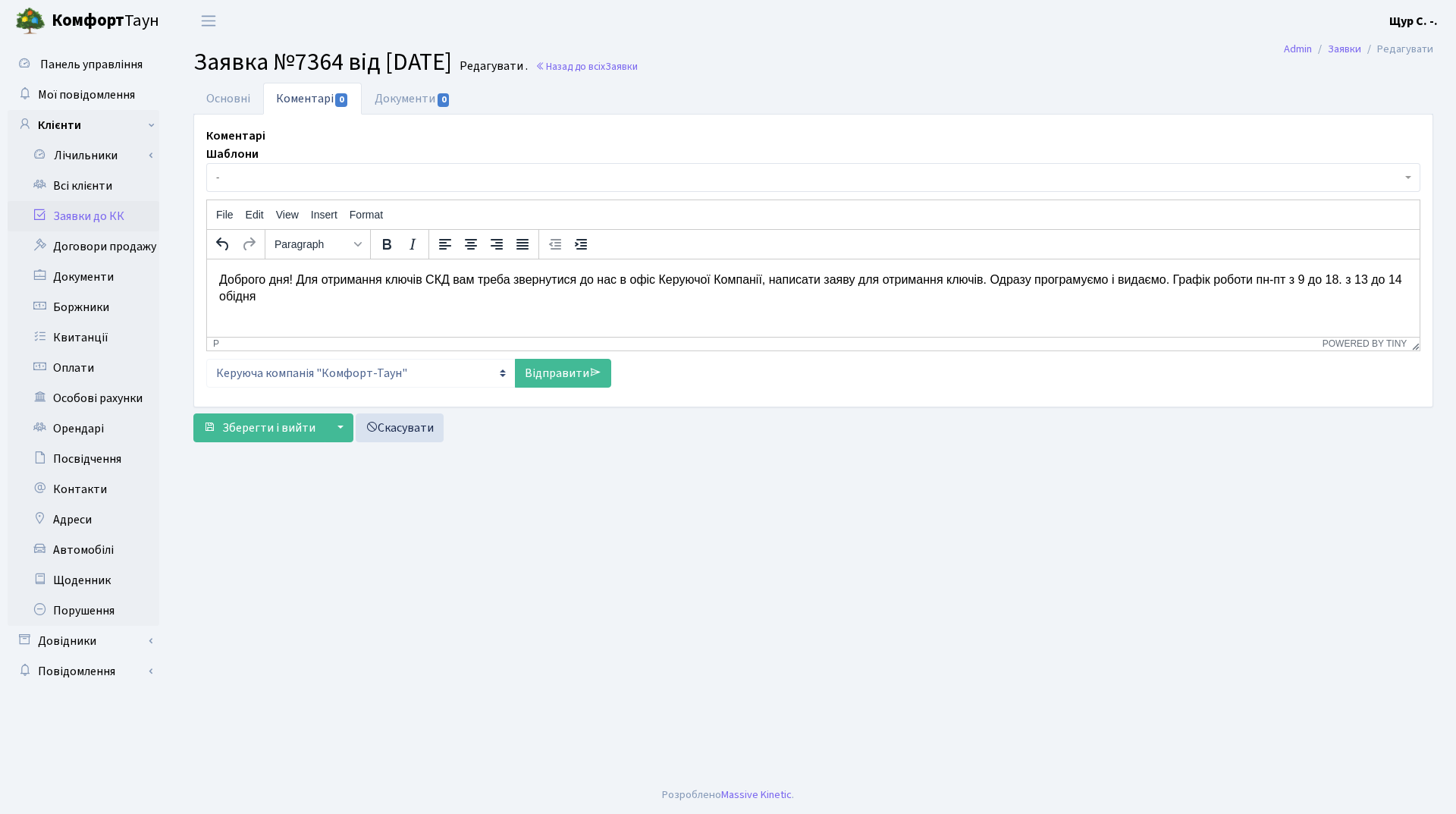
click at [1339, 280] on p "Доброго дня! Для отримання ключів СКД вам треба звернутися до нас в офіс Керуюч…" at bounding box center [813, 288] width 1188 height 34
click at [263, 297] on p "Доброго дня! Для отримання ключів СКД вам треба звернутися до нас в офіс Керуюч…" at bounding box center [813, 288] width 1188 height 34
click at [507, 281] on p "Доброго дня! Для отримання ключів СКД вам треба звернутися до нас в офіс Керуюч…" at bounding box center [813, 288] width 1188 height 34
click at [635, 277] on p "Доброго дня! Для отримання ключів СКД вам потрібно звернутися до нас в офіс Кер…" at bounding box center [813, 288] width 1188 height 34
click at [635, 276] on p "Доброго дня! Для отримання ключів СКД вам потрібно звернутися в офіс Керуючої К…" at bounding box center [813, 288] width 1188 height 34
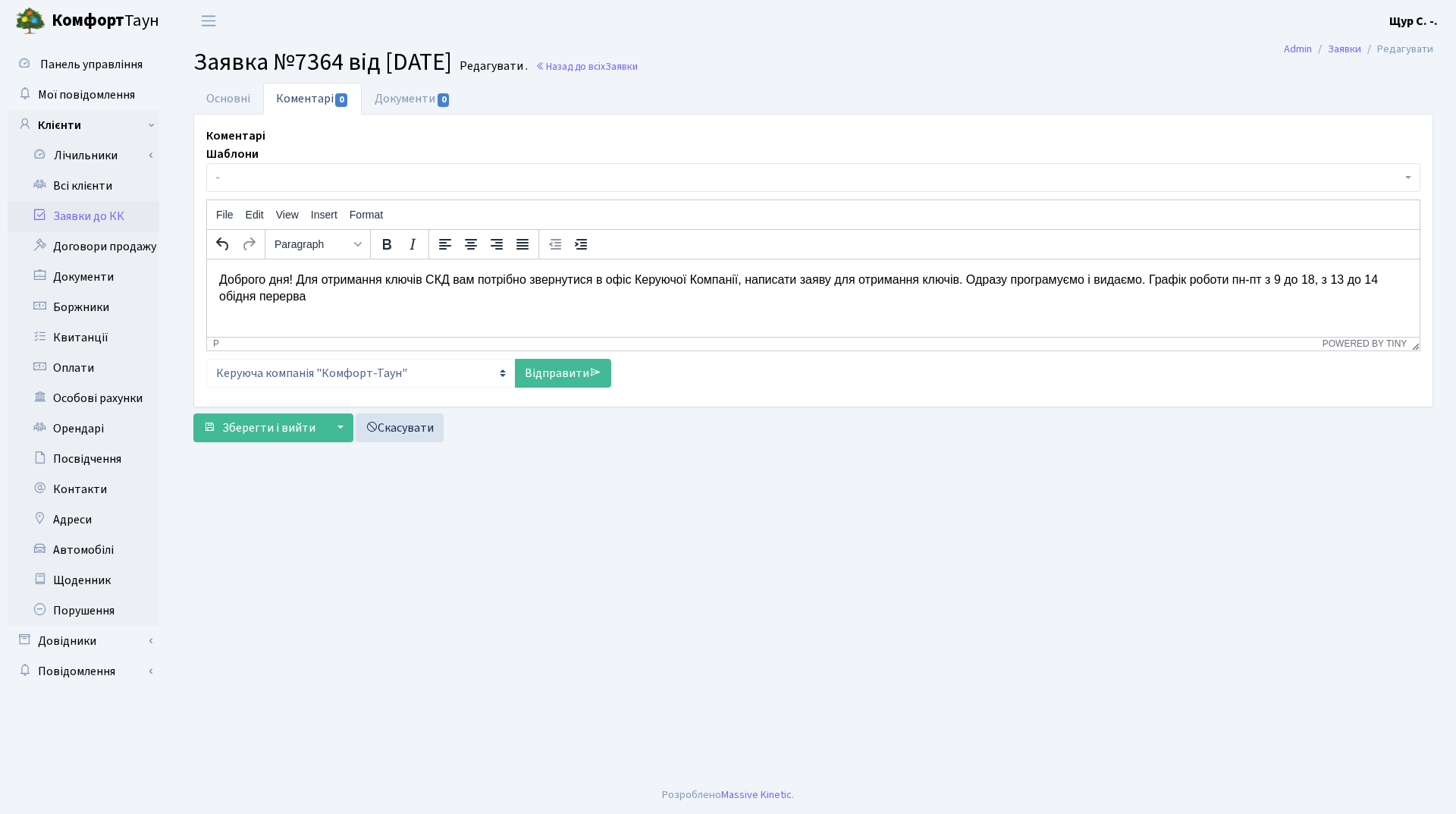
click at [308, 294] on p "Доброго дня! Для отримання ключів СКД вам потрібно звернутися в офіс Керуючої К…" at bounding box center [813, 288] width 1188 height 34
click at [562, 367] on link "Відправити" at bounding box center [563, 373] width 96 height 29
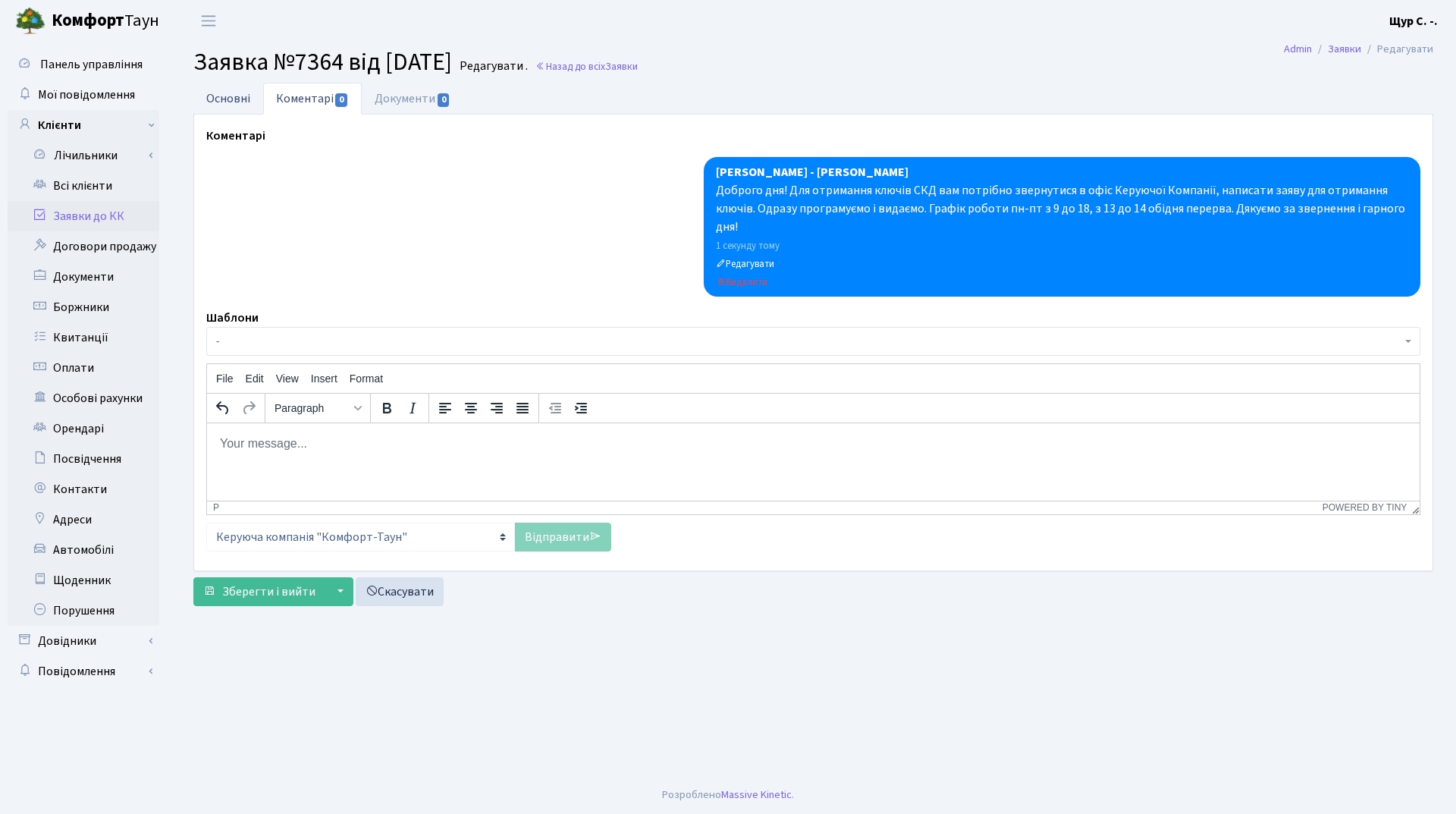
click at [223, 99] on link "Основні" at bounding box center [228, 98] width 70 height 31
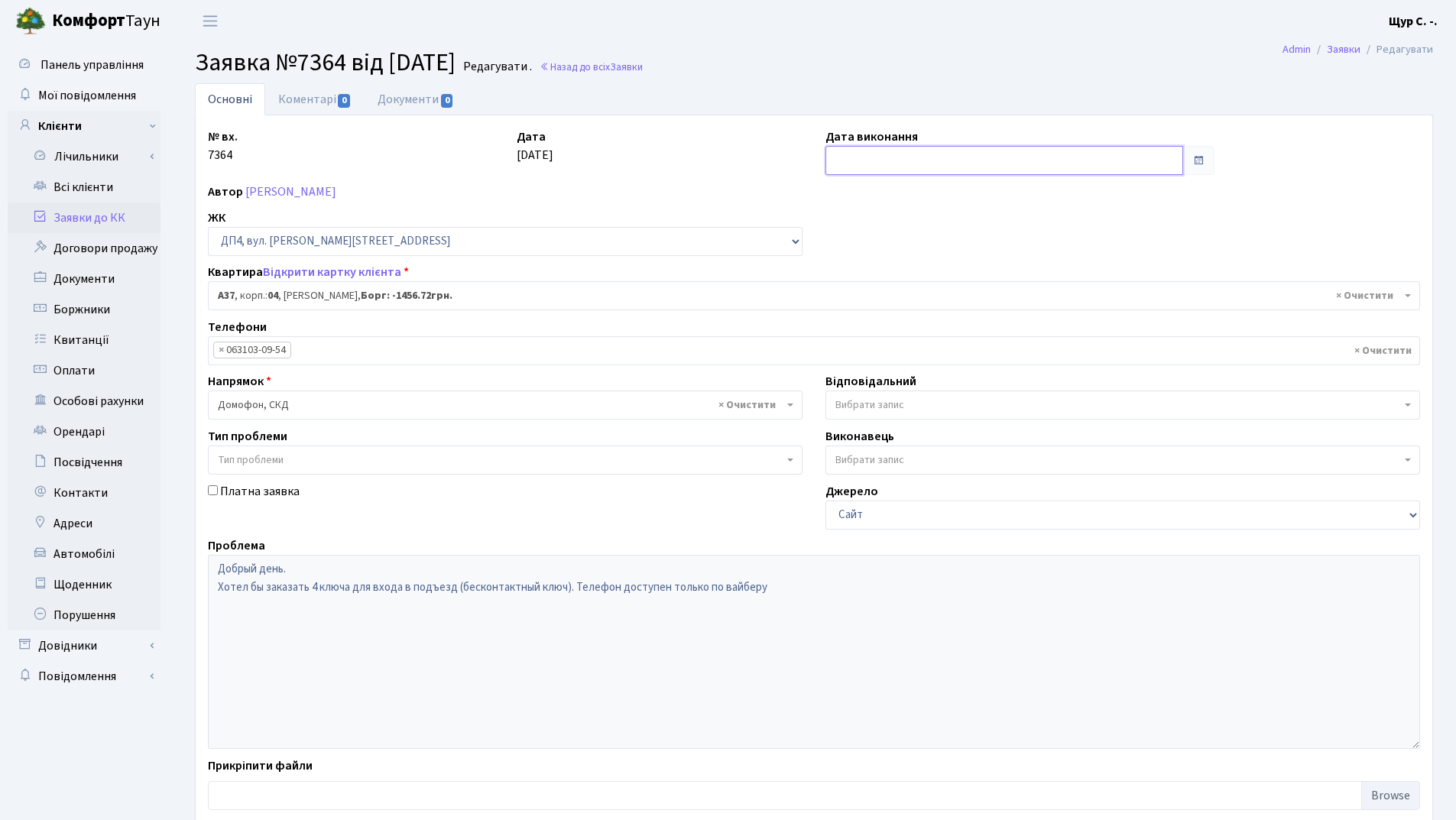
click at [939, 168] on input "text" at bounding box center [1004, 160] width 358 height 29
click at [882, 326] on td "27" at bounding box center [886, 329] width 23 height 23
type input "27.08.2025"
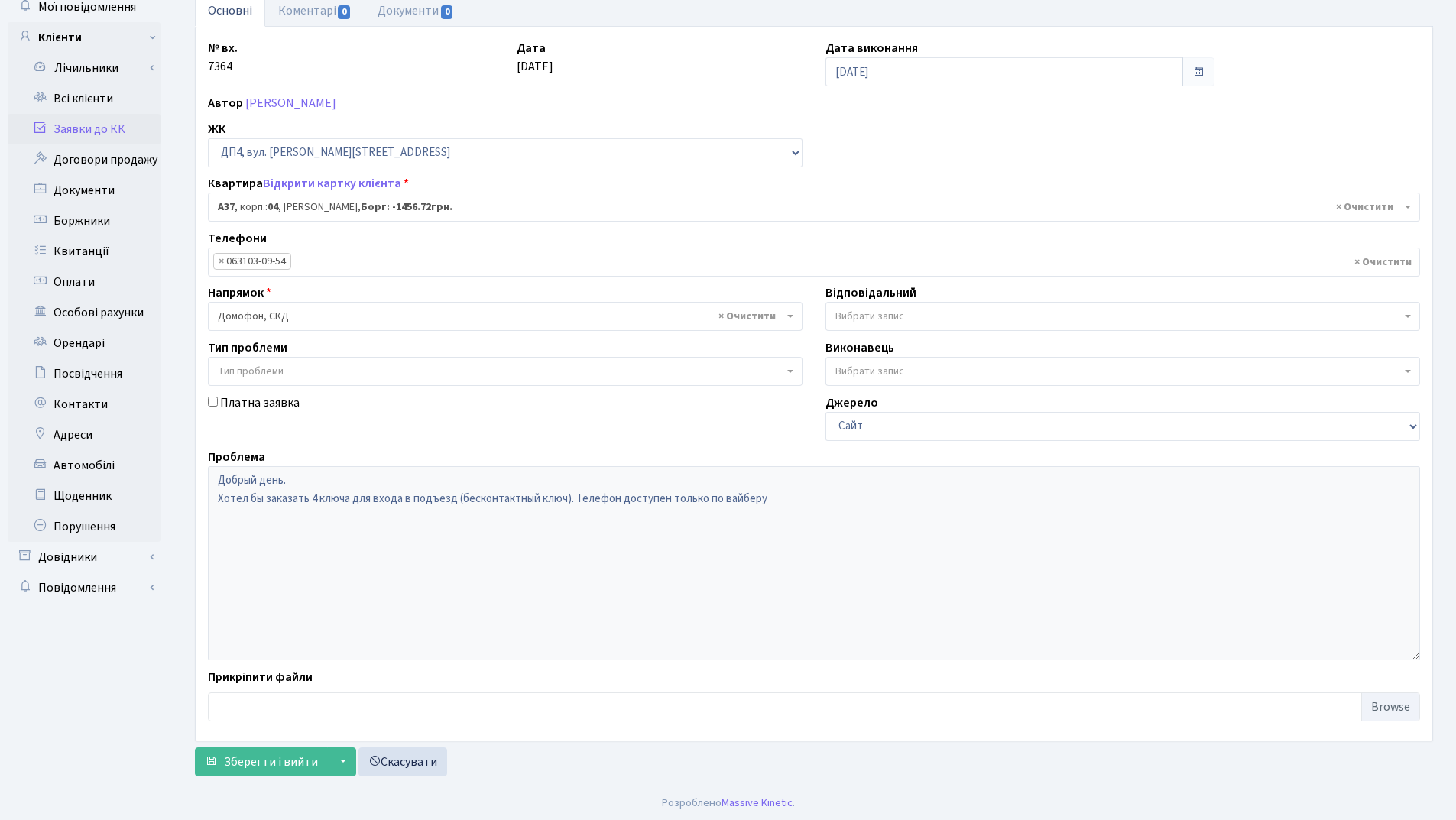
scroll to position [91, 0]
click at [251, 759] on span "Зберегти і вийти" at bounding box center [271, 759] width 94 height 17
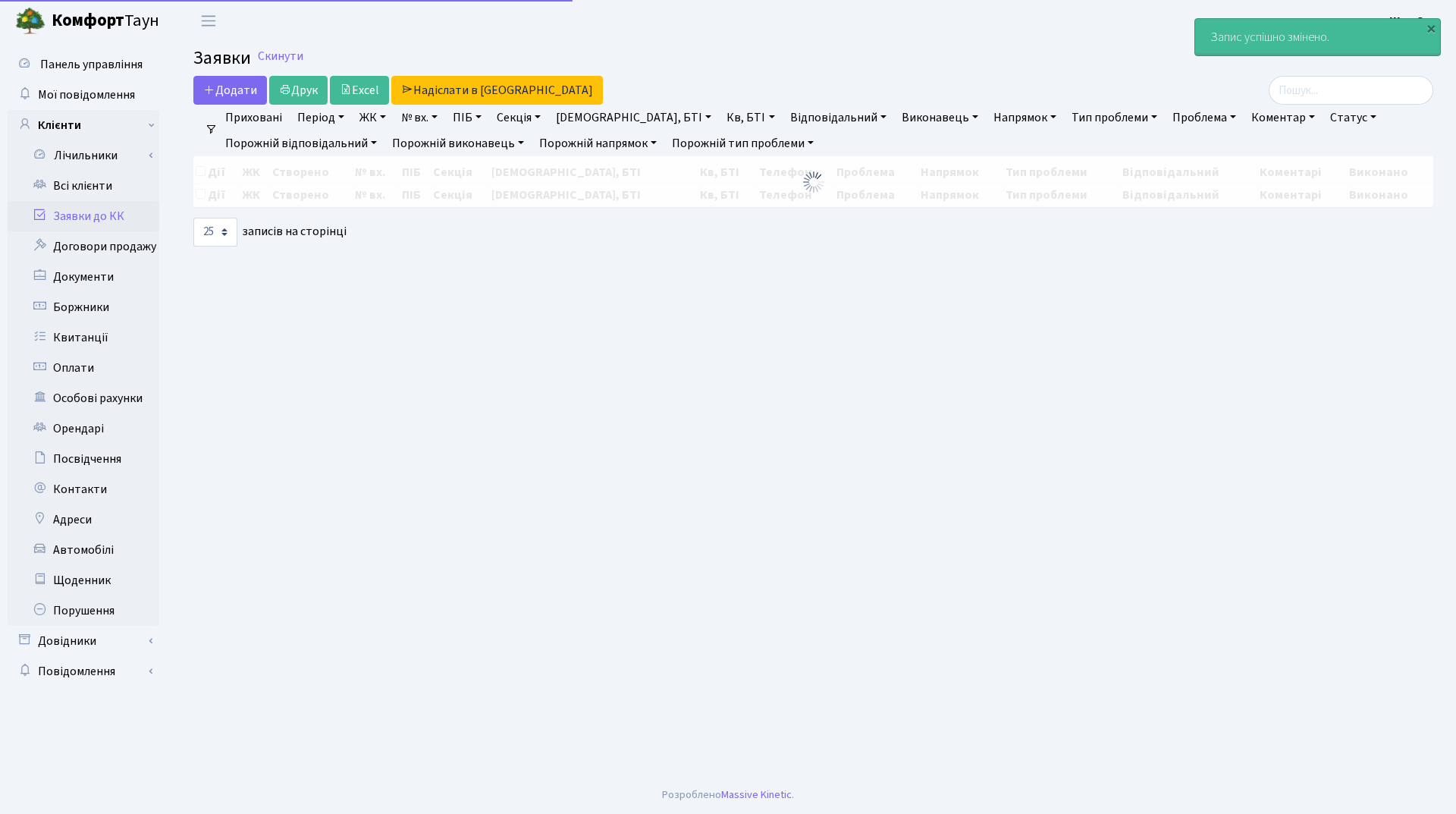
select select "25"
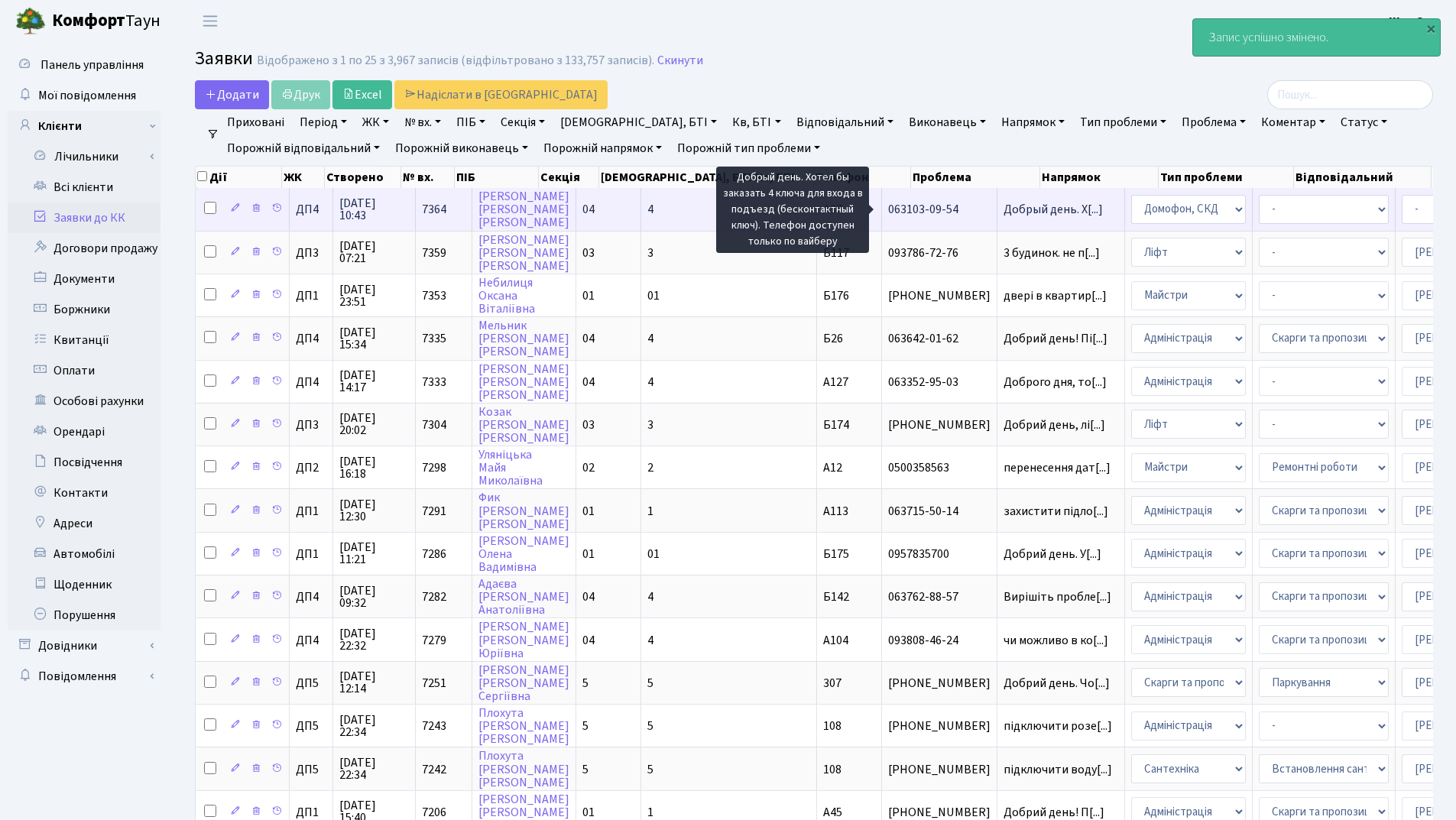
click at [1004, 207] on span "Добрый день. Х[...]" at bounding box center [1053, 209] width 99 height 17
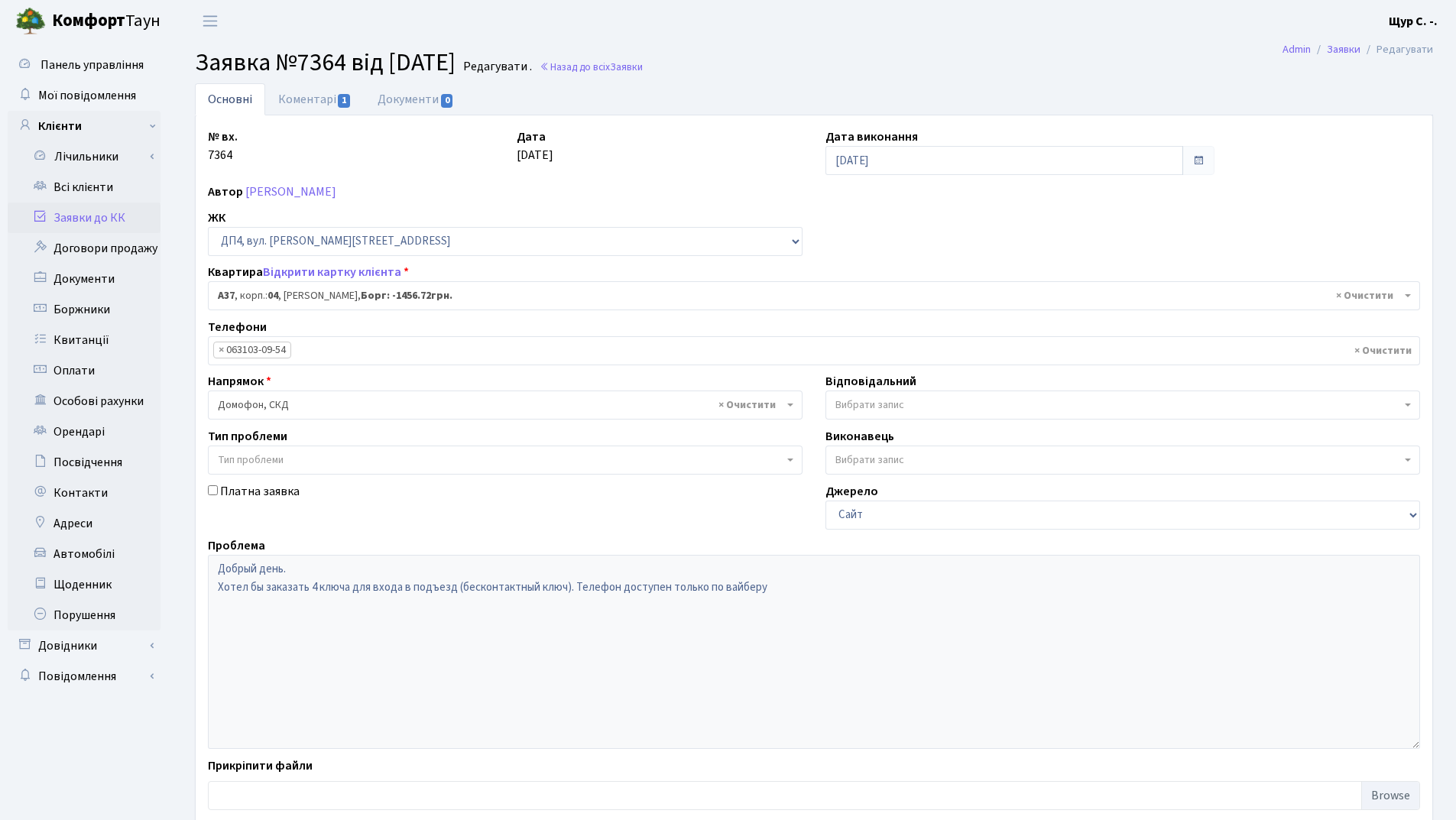
select select "32998"
click at [91, 219] on link "Заявки до КК" at bounding box center [84, 218] width 153 height 30
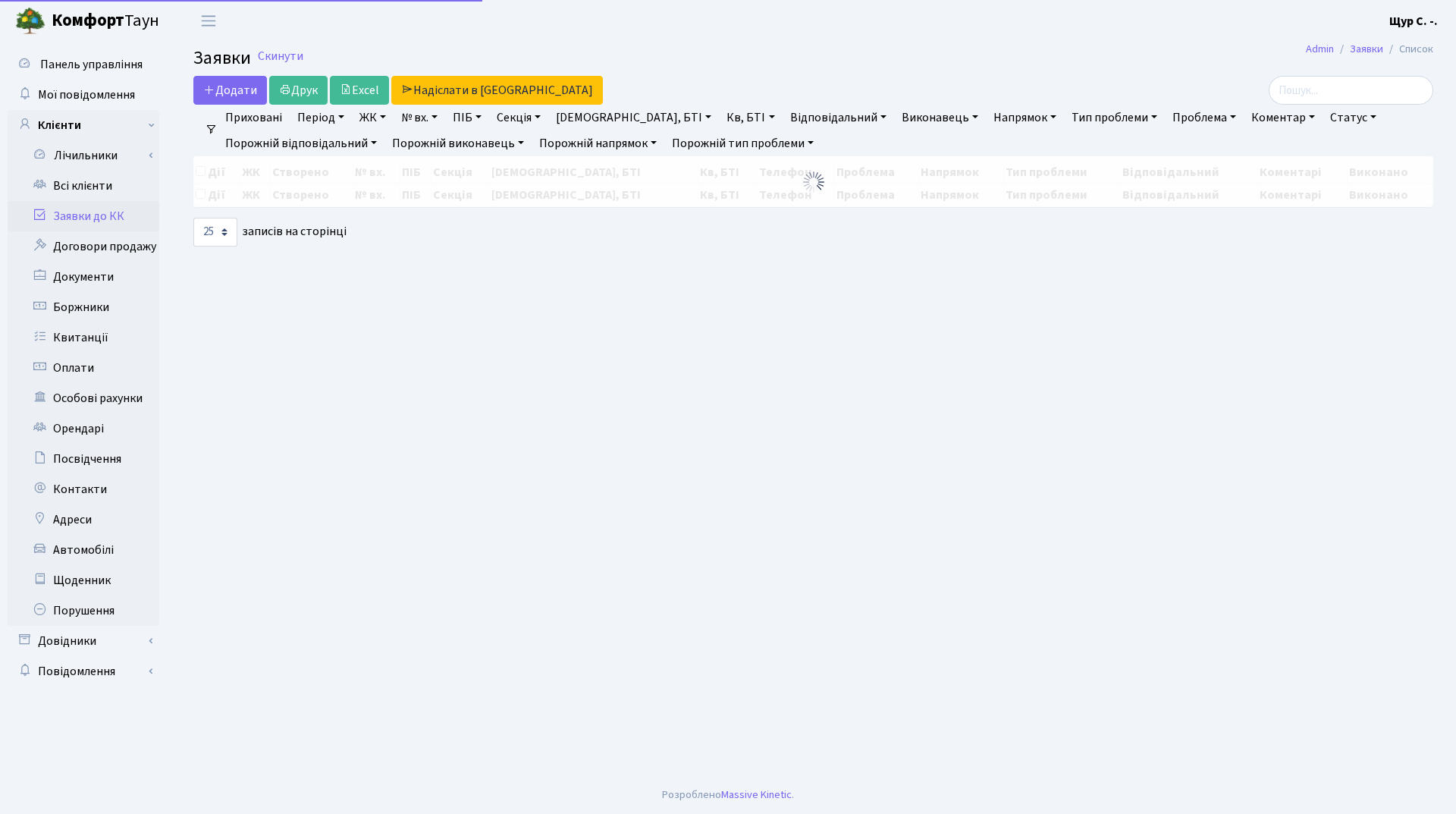
select select "25"
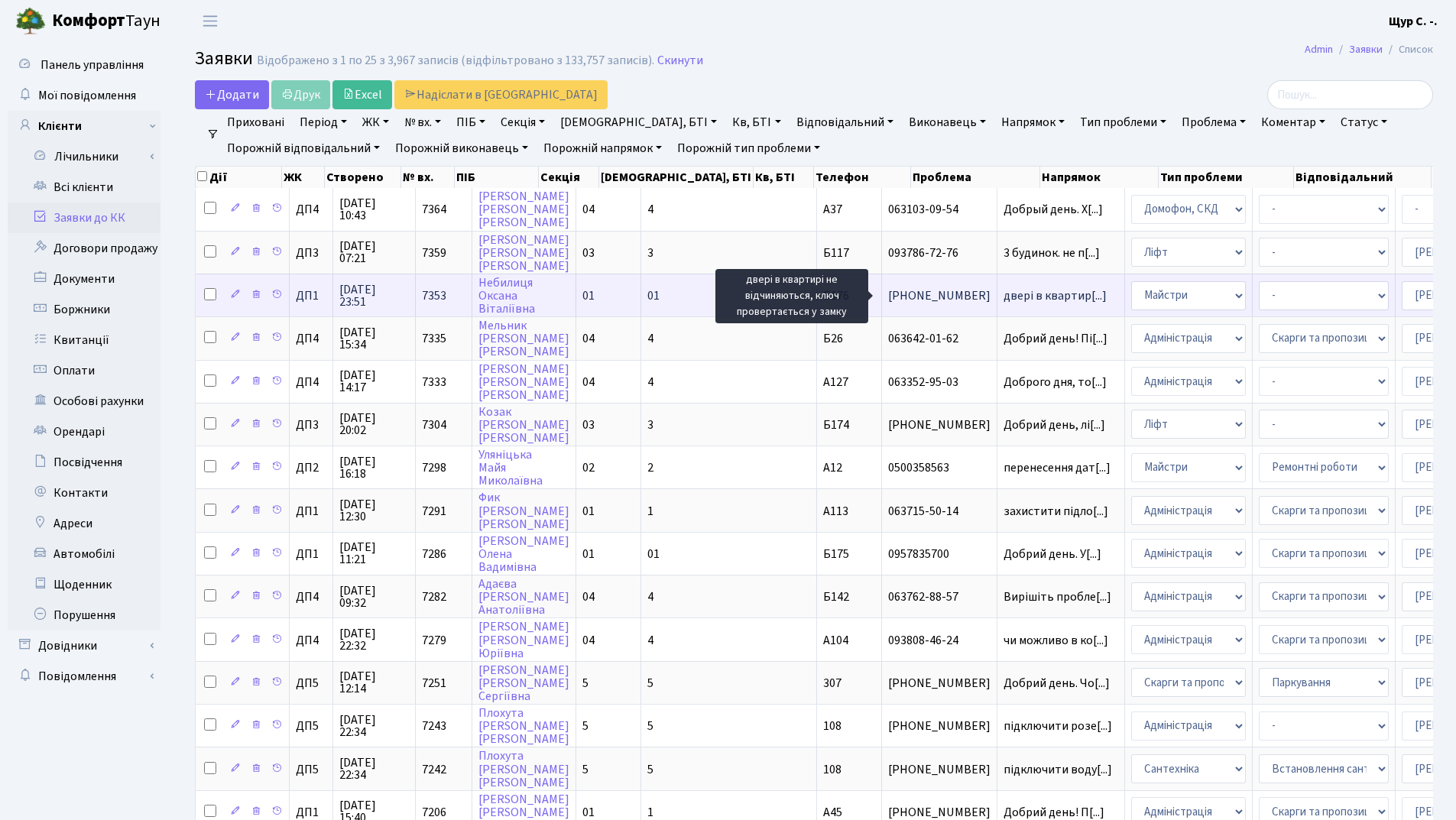
click at [1004, 299] on span "двері в квартир[...]" at bounding box center [1055, 295] width 103 height 17
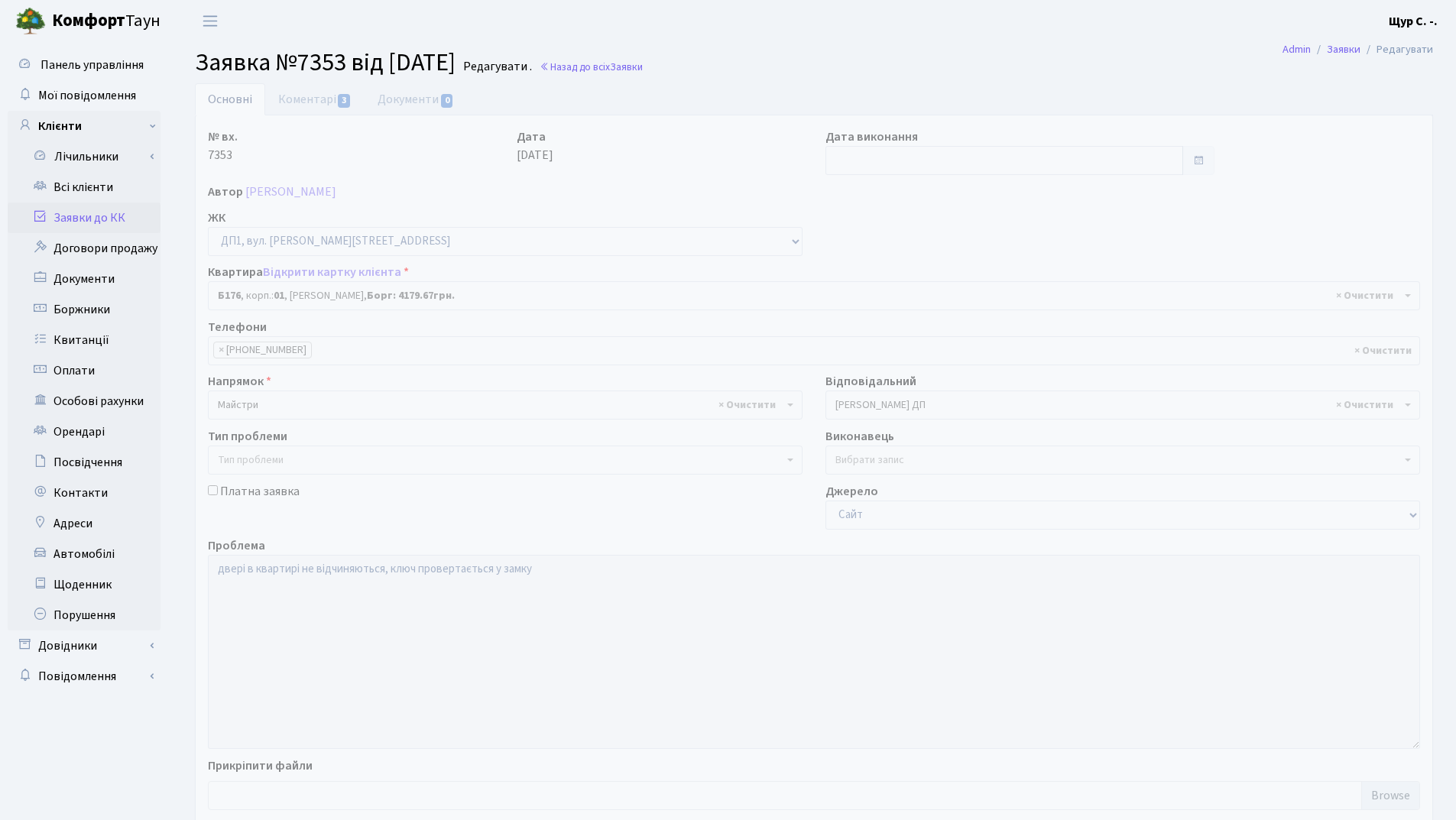
select select "30589"
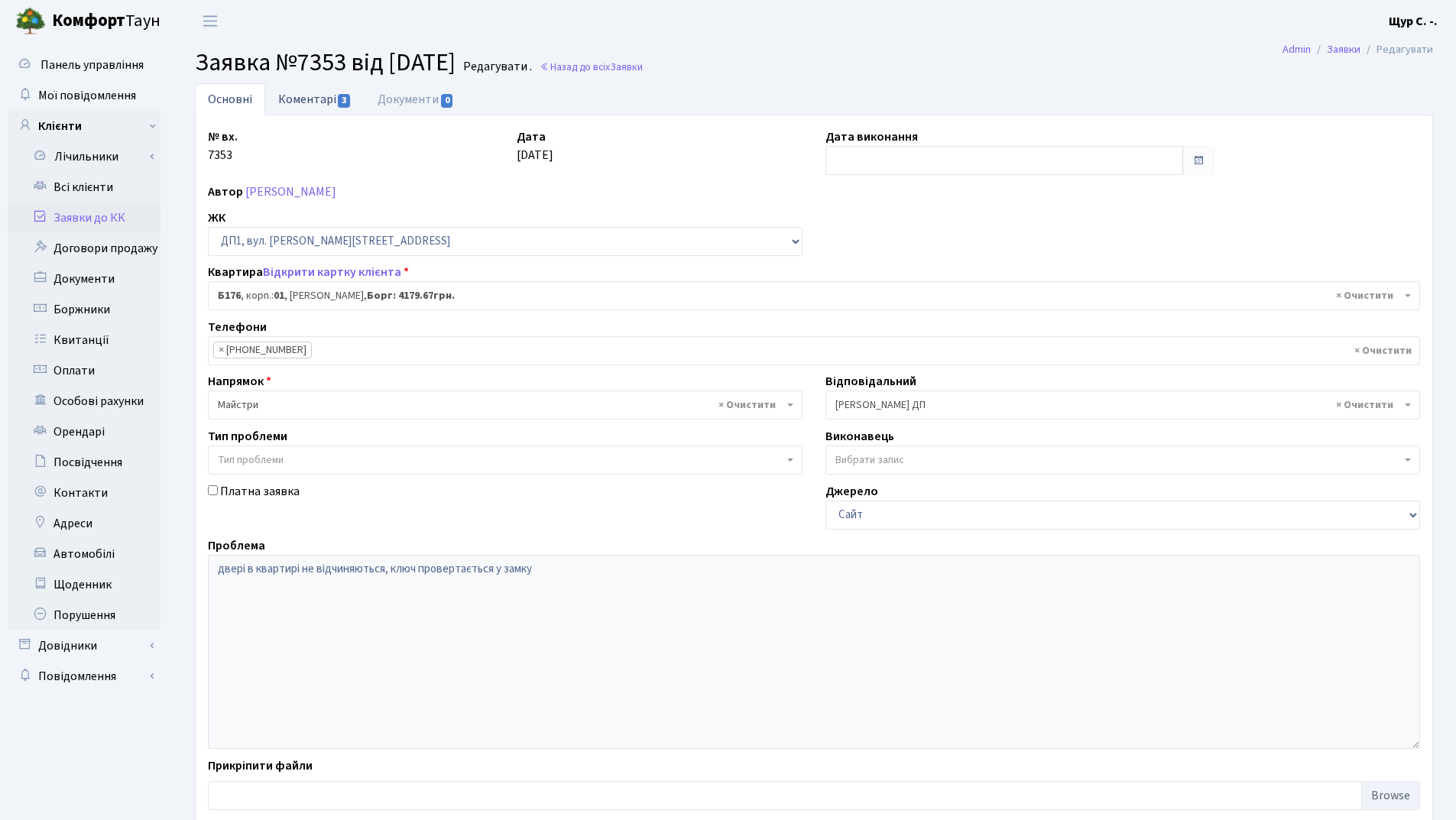
click at [310, 102] on link "Коментарі 3" at bounding box center [315, 98] width 99 height 31
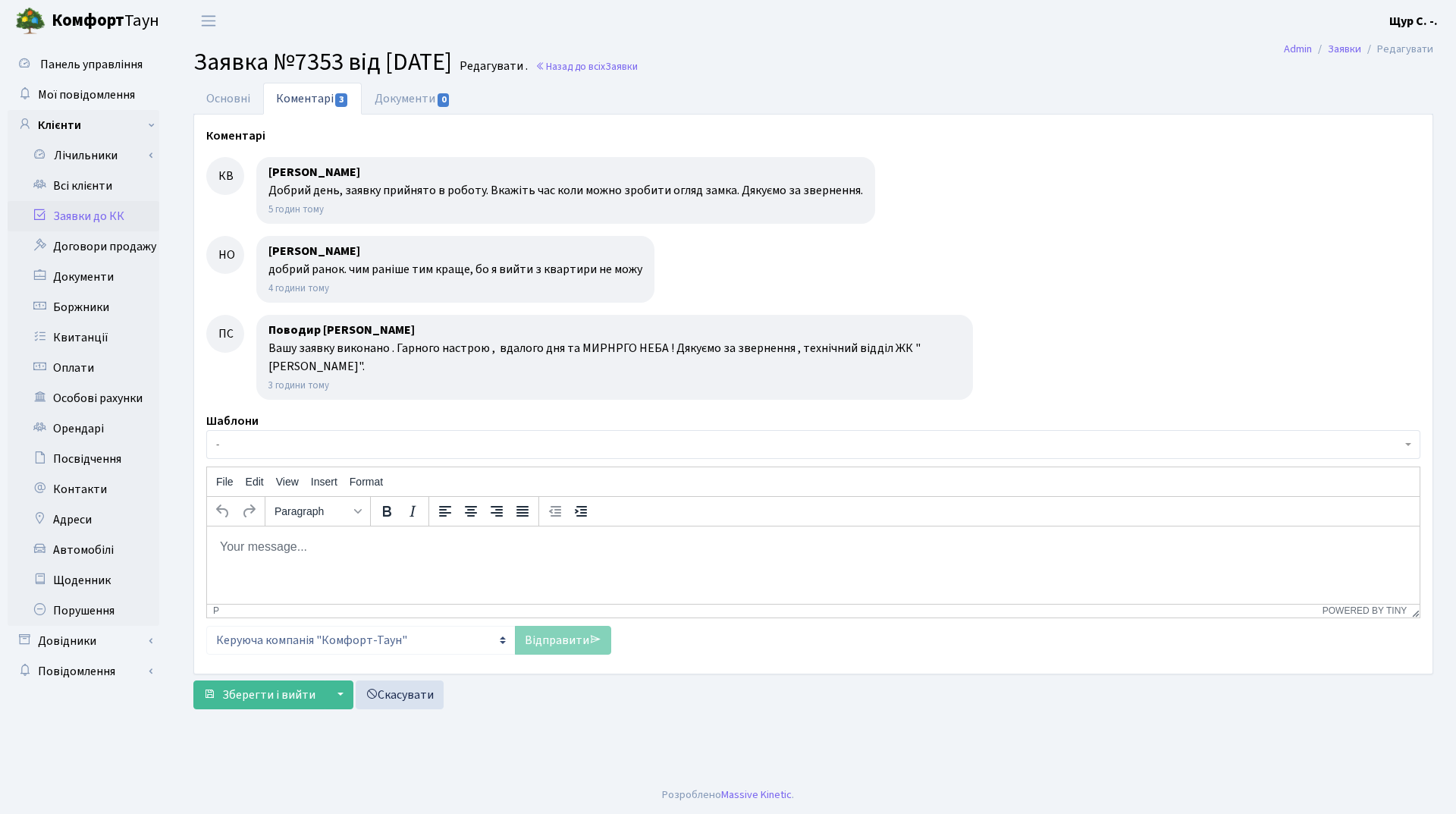
click at [83, 216] on link "Заявки до КК" at bounding box center [83, 216] width 152 height 30
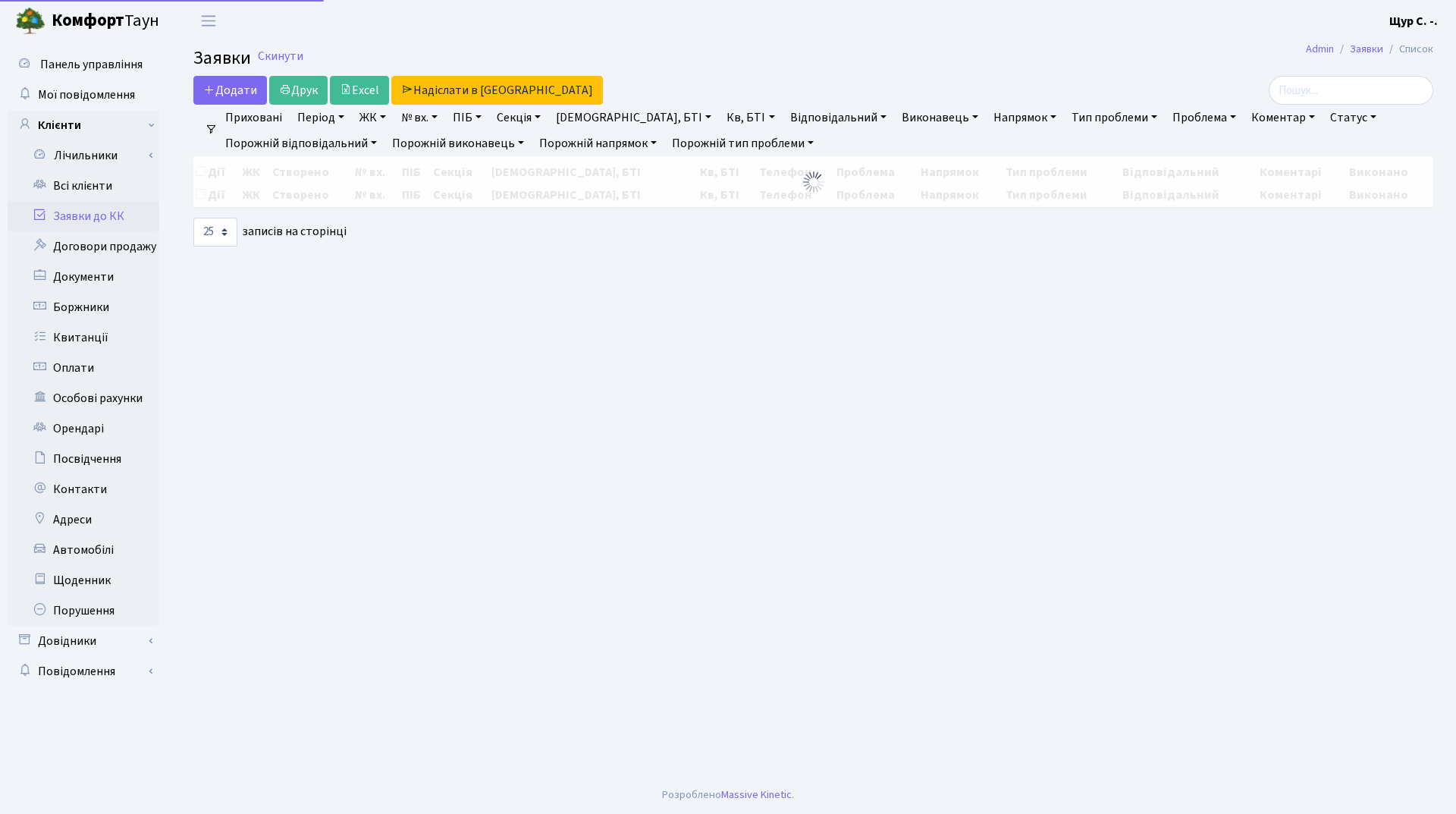
select select "25"
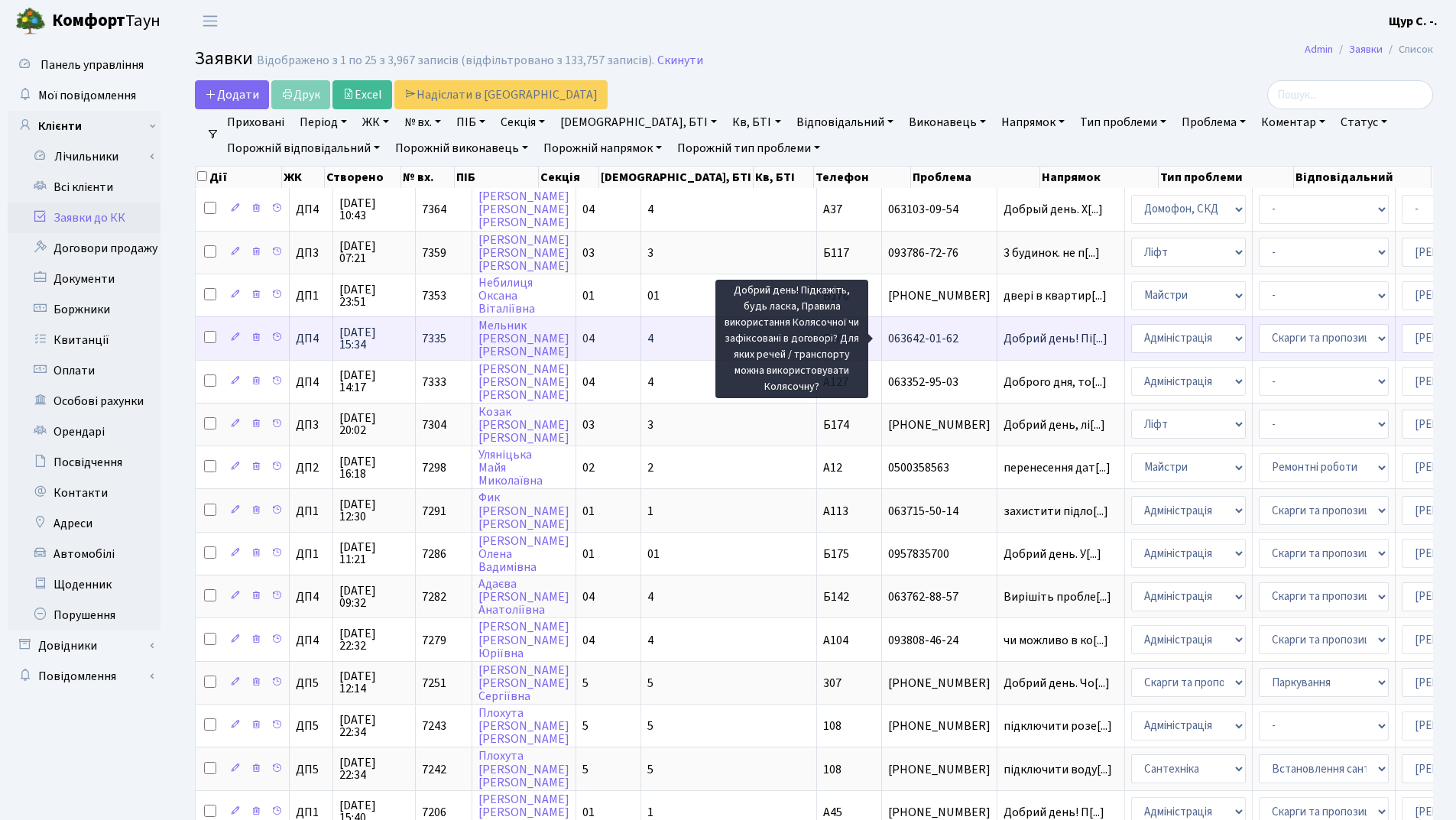
click at [1004, 340] on span "Добрий день! Пі[...]" at bounding box center [1056, 338] width 104 height 17
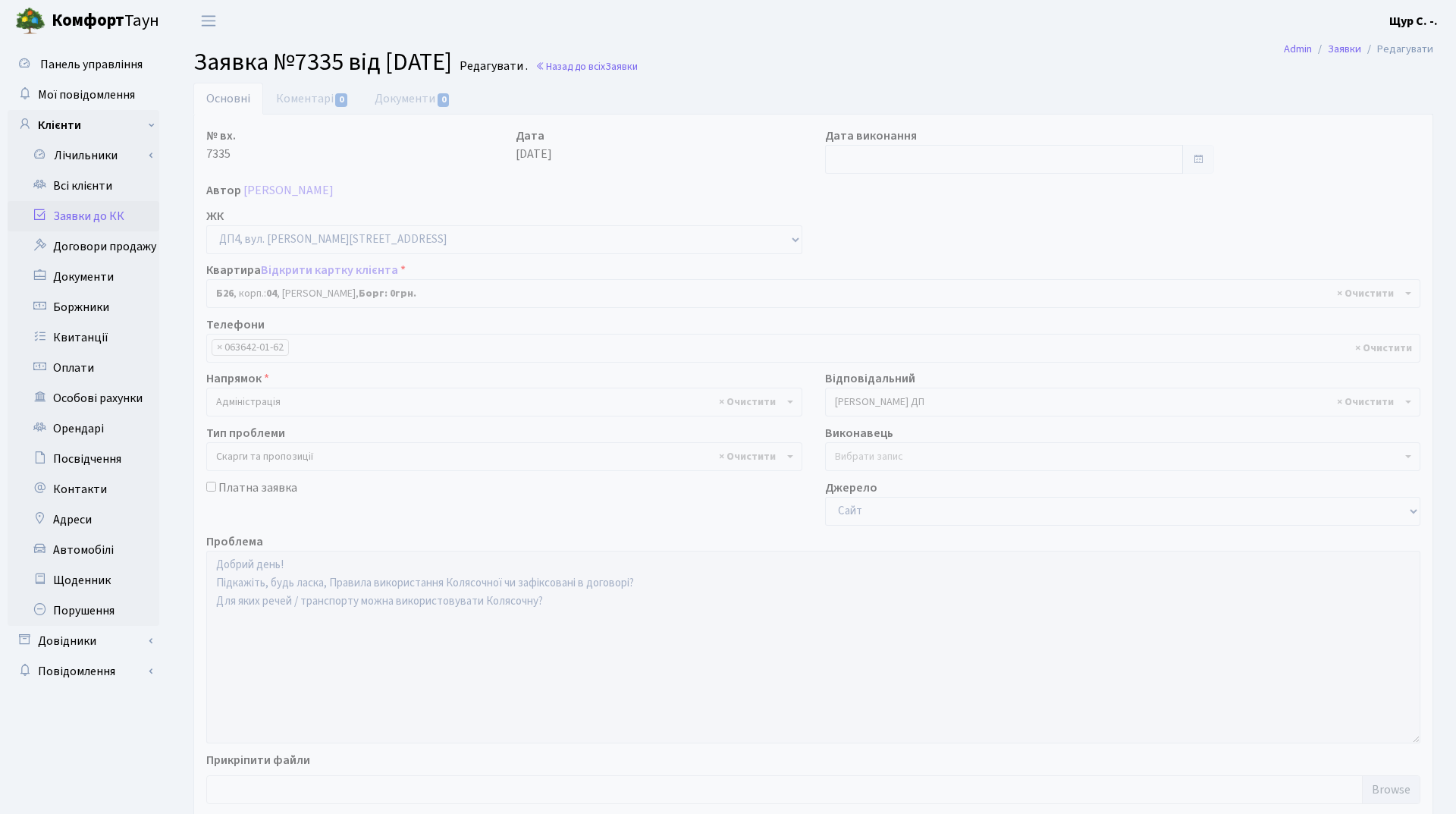
select select "33577"
select select "55"
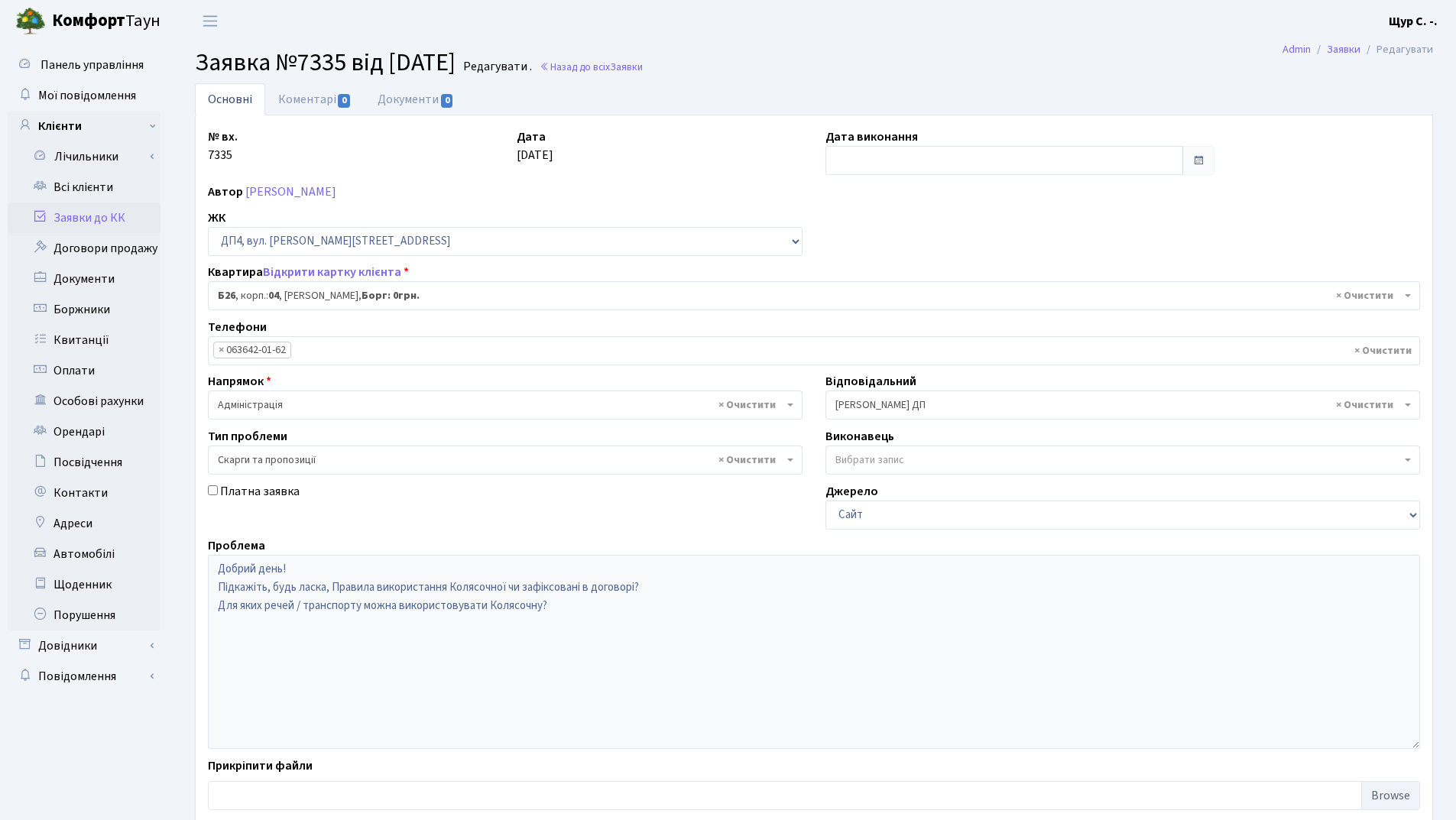
click at [98, 223] on link "Заявки до КК" at bounding box center [84, 218] width 153 height 30
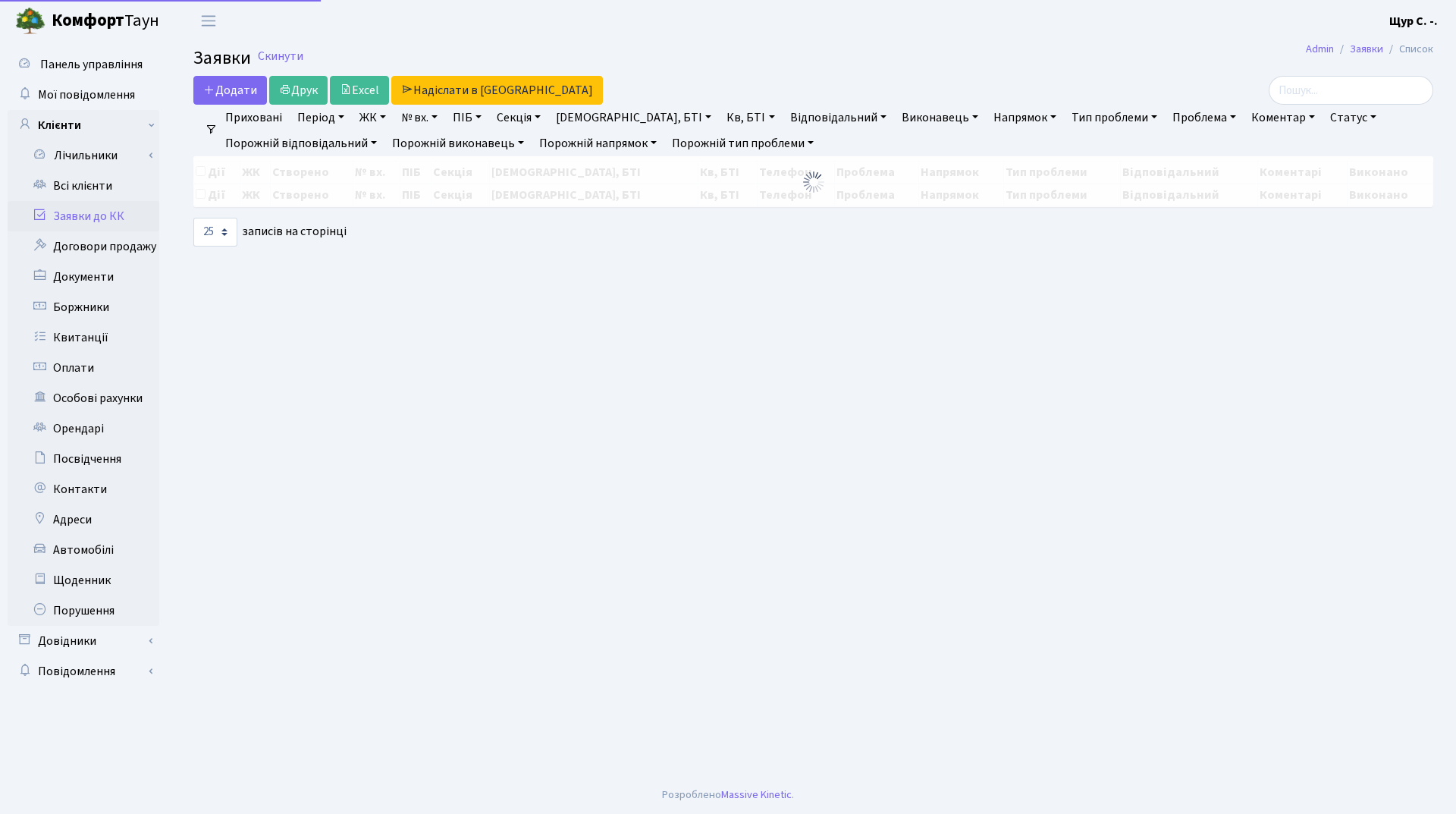
select select "25"
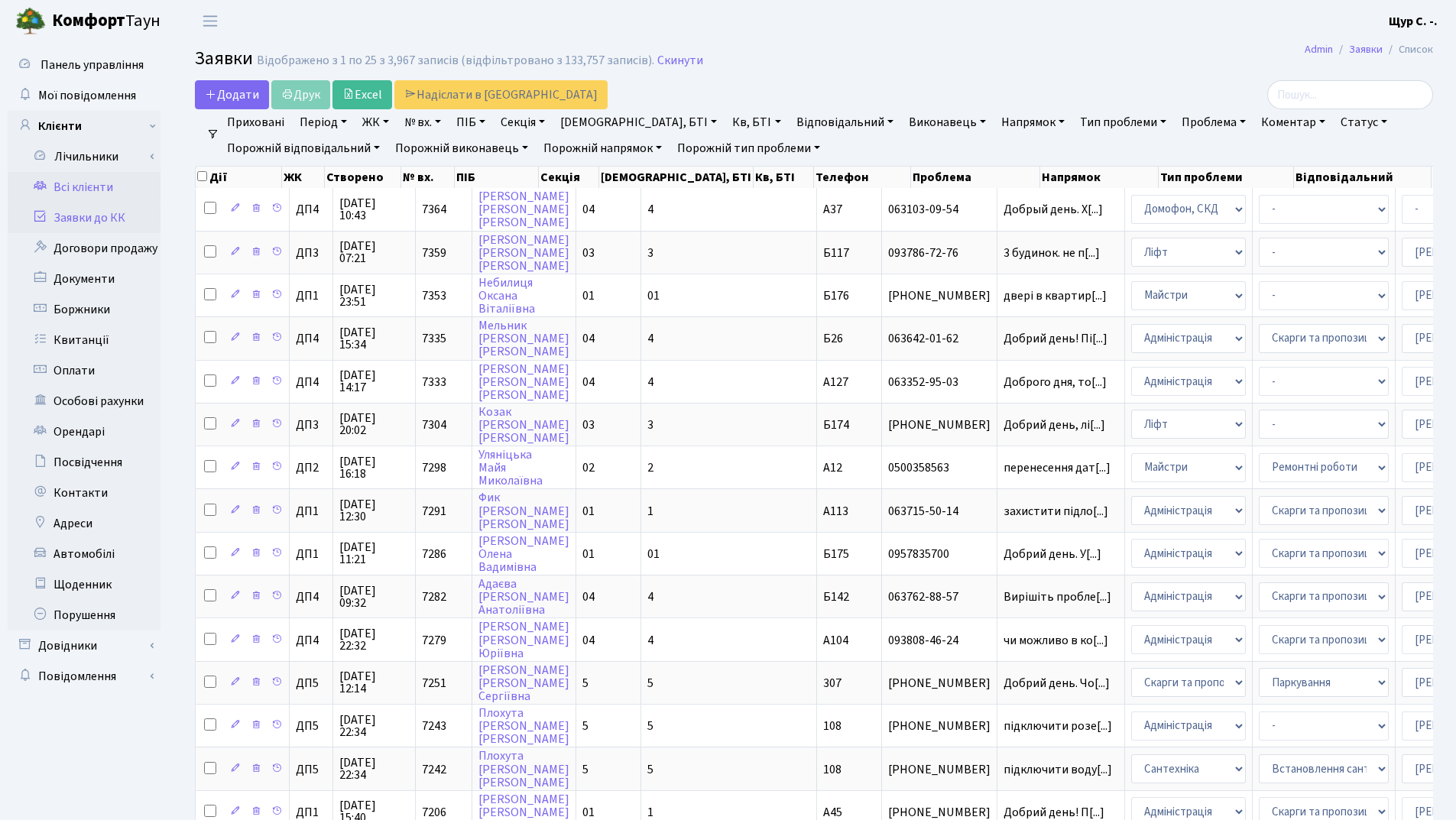
click at [101, 175] on link "Всі клієнти" at bounding box center [84, 187] width 153 height 30
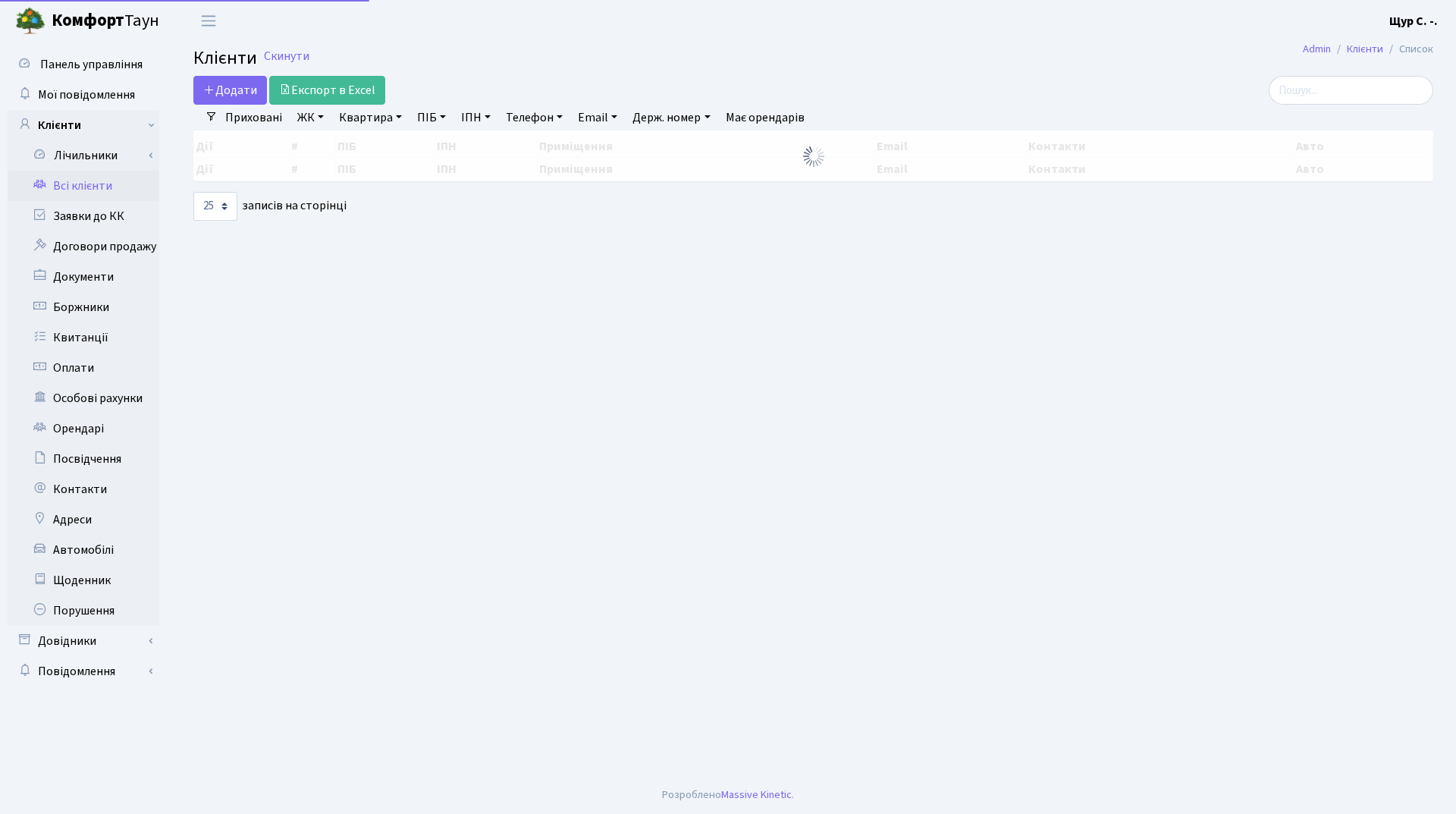
select select "25"
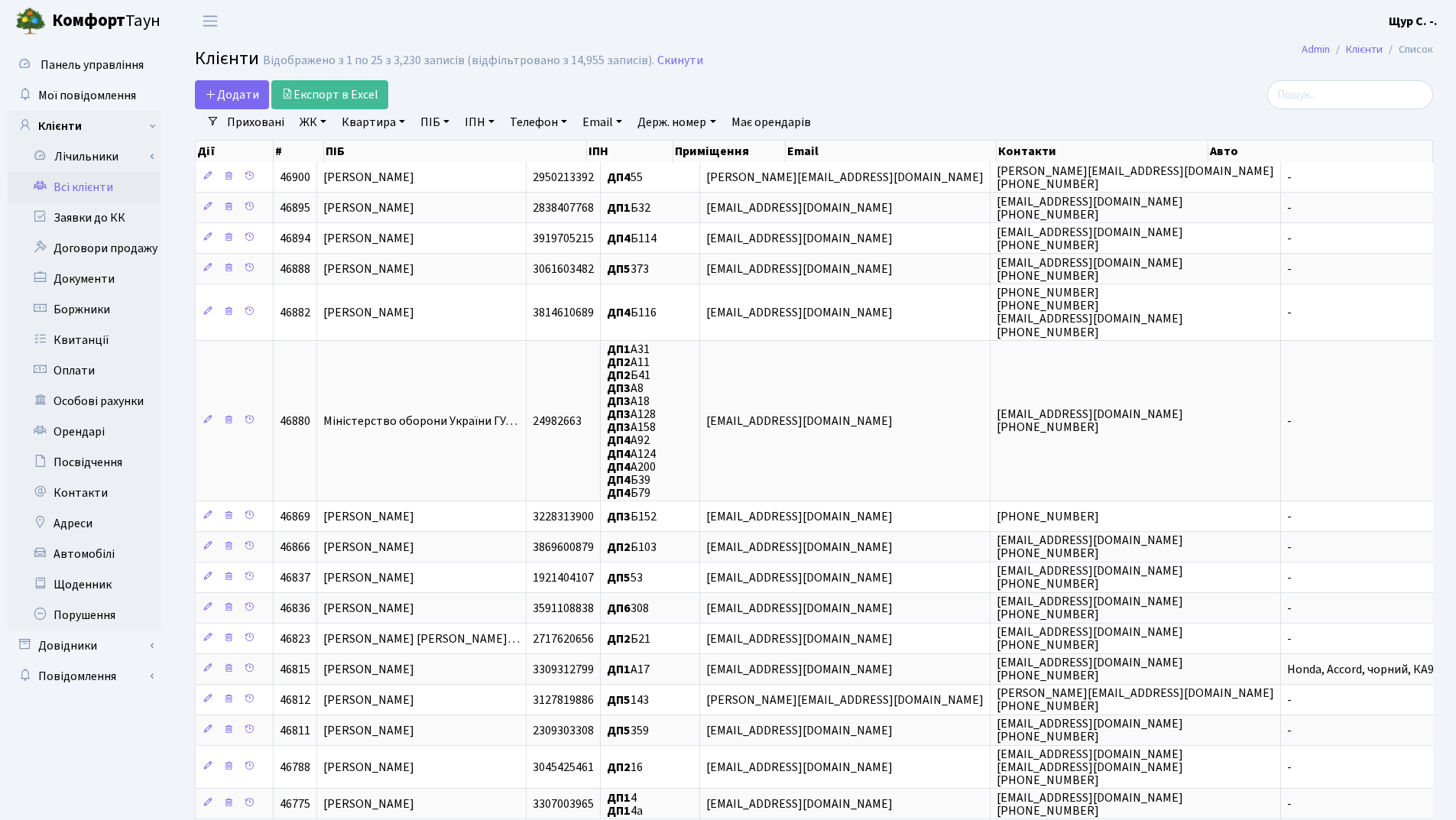
click at [93, 178] on link "Всі клієнти" at bounding box center [84, 187] width 153 height 30
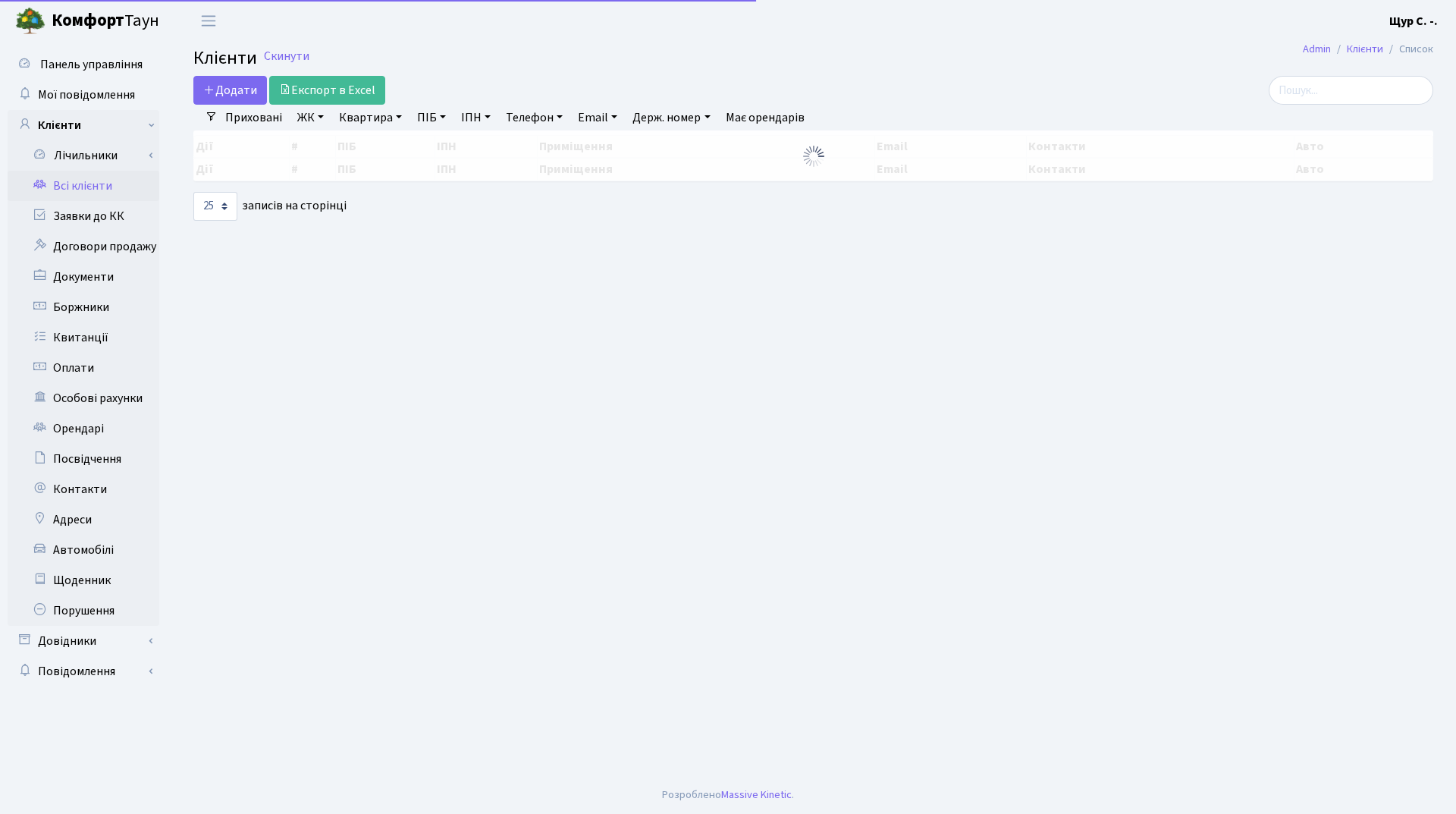
select select "25"
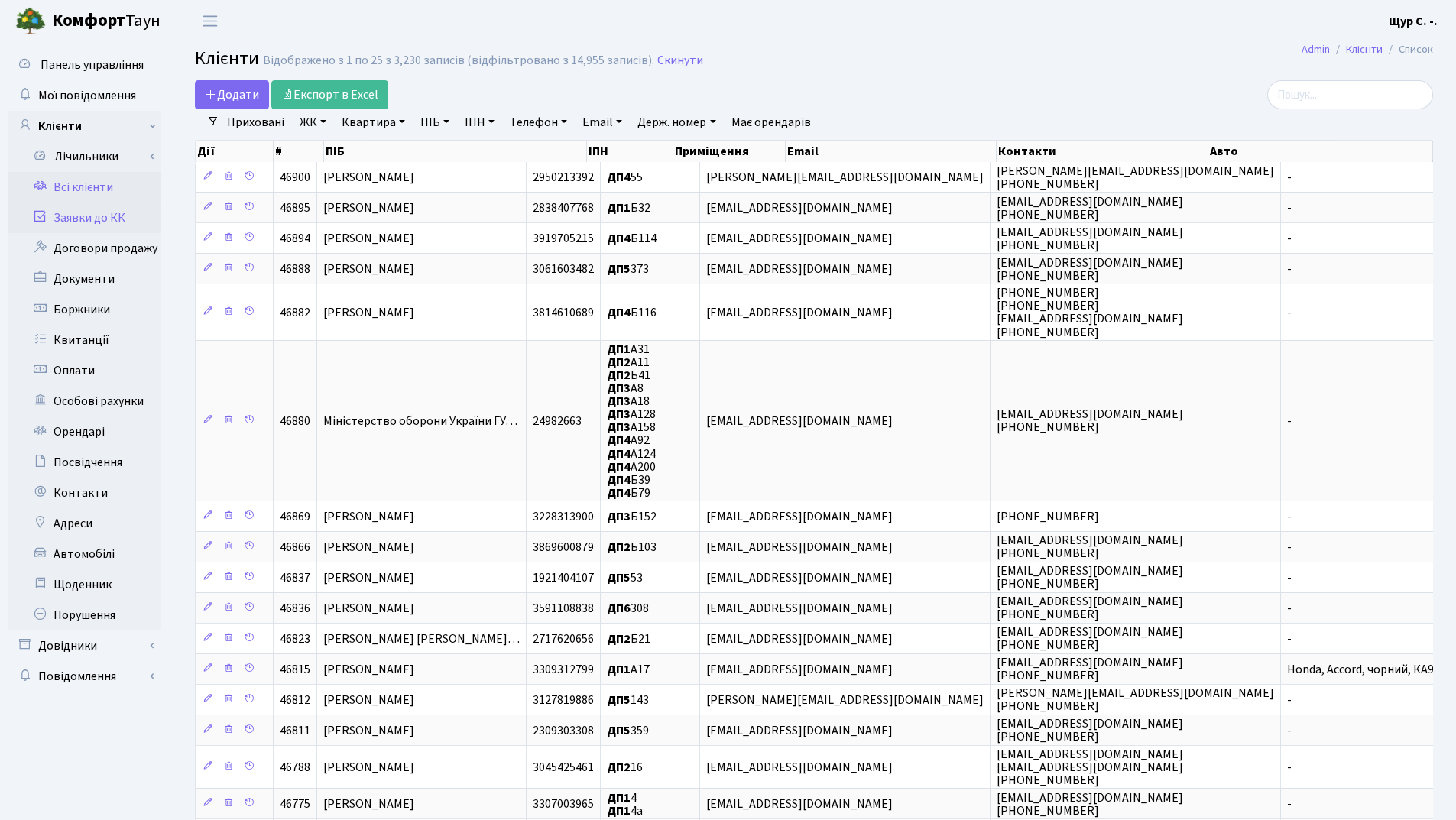
click at [98, 208] on link "Заявки до КК" at bounding box center [84, 218] width 153 height 30
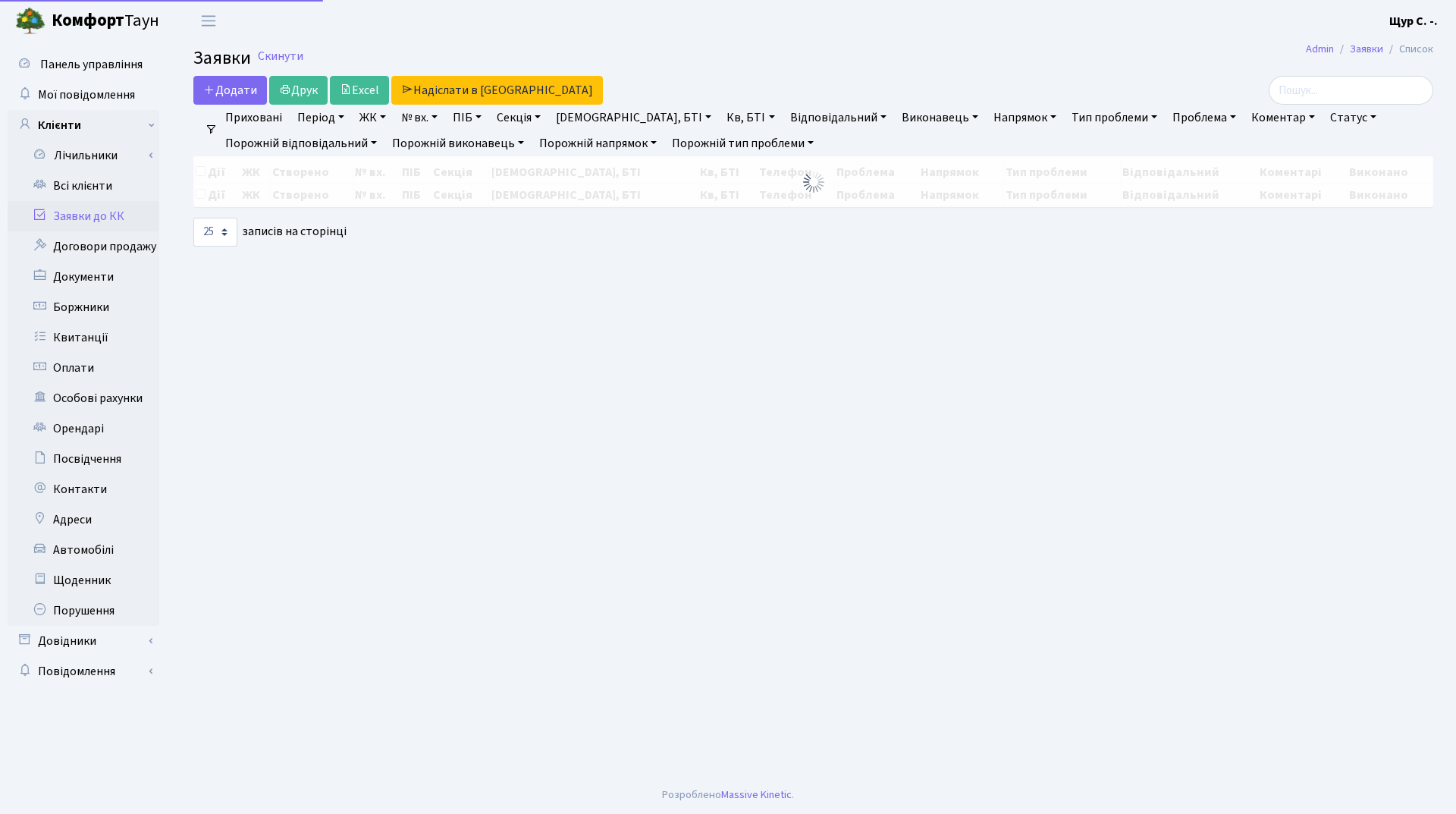
select select "25"
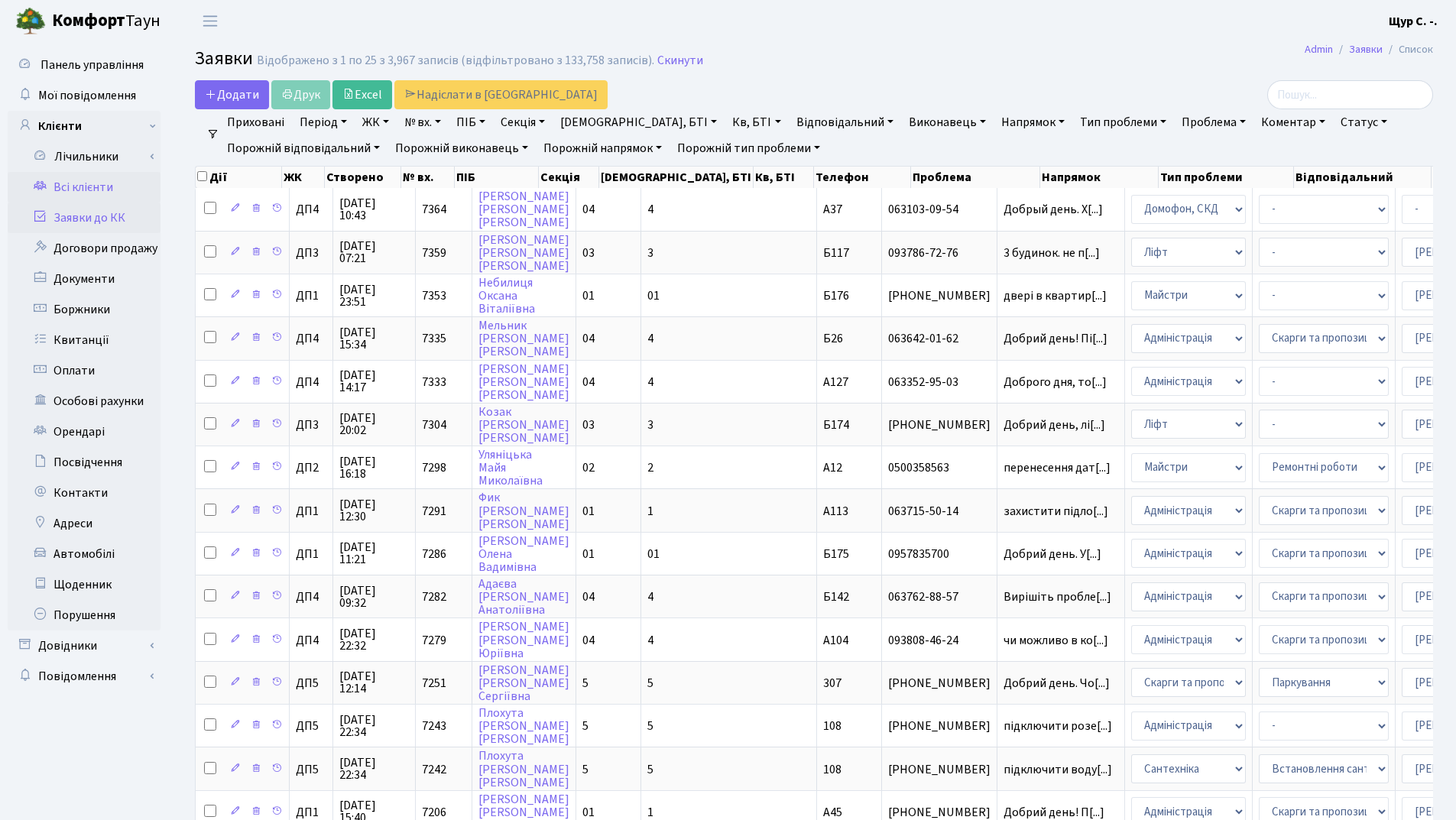
click at [74, 183] on link "Всі клієнти" at bounding box center [84, 187] width 153 height 30
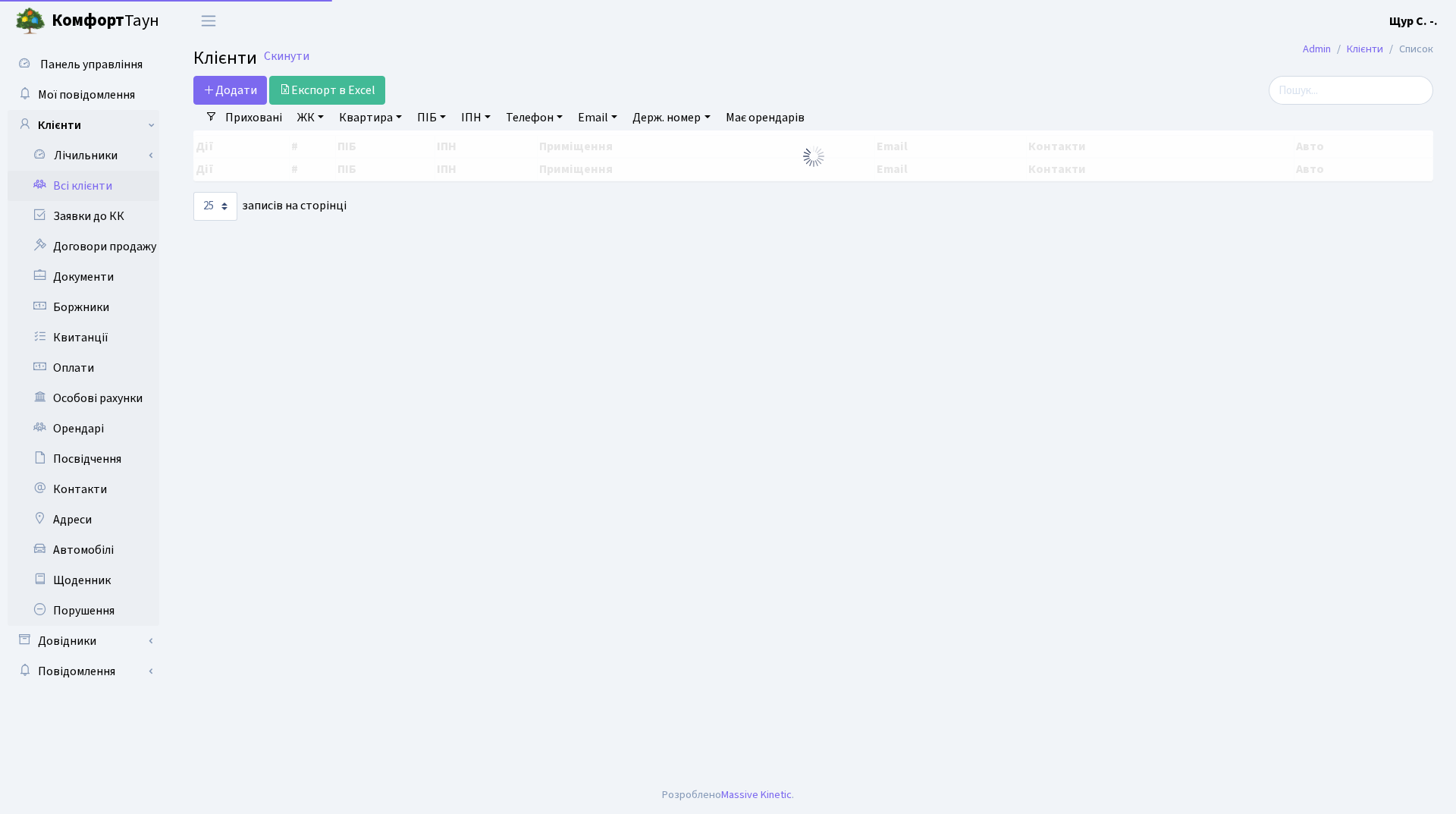
select select "25"
